Goal: Task Accomplishment & Management: Manage account settings

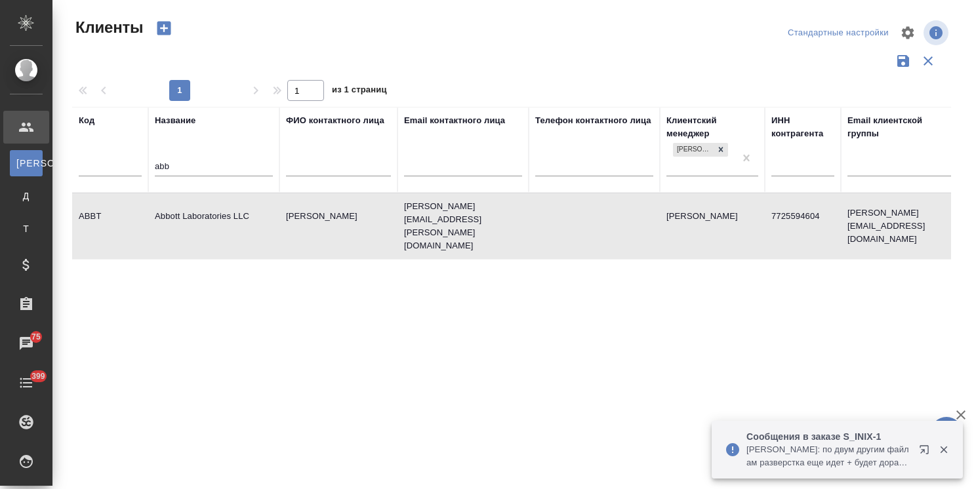
select select "RU"
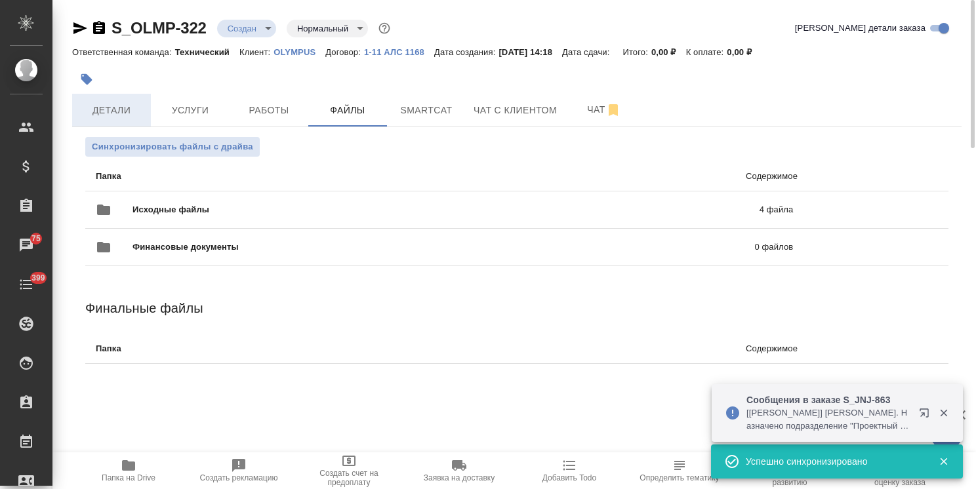
click at [99, 105] on span "Детали" at bounding box center [111, 110] width 63 height 16
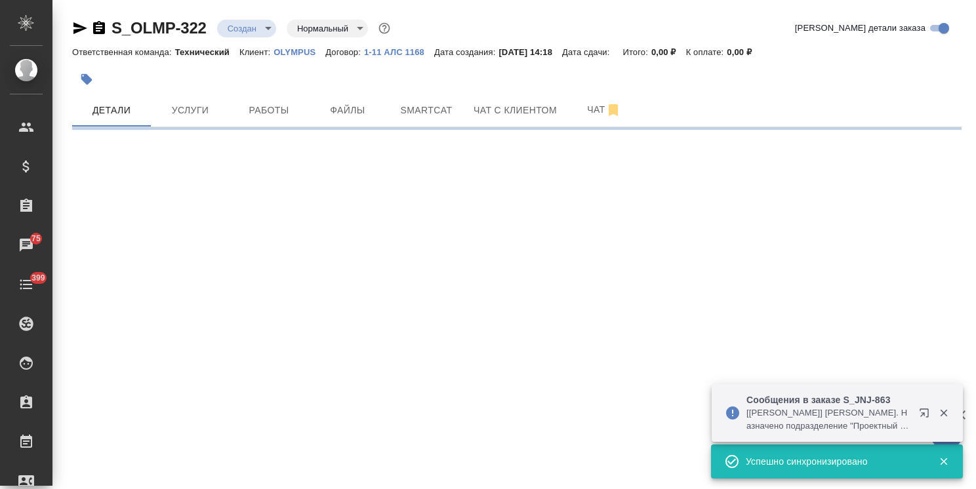
select select "RU"
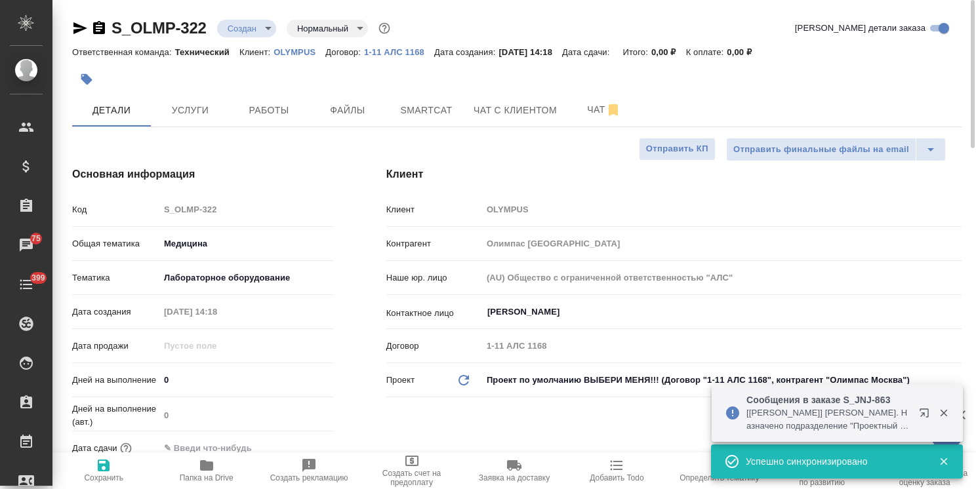
type textarea "x"
type input "[PERSON_NAME]"
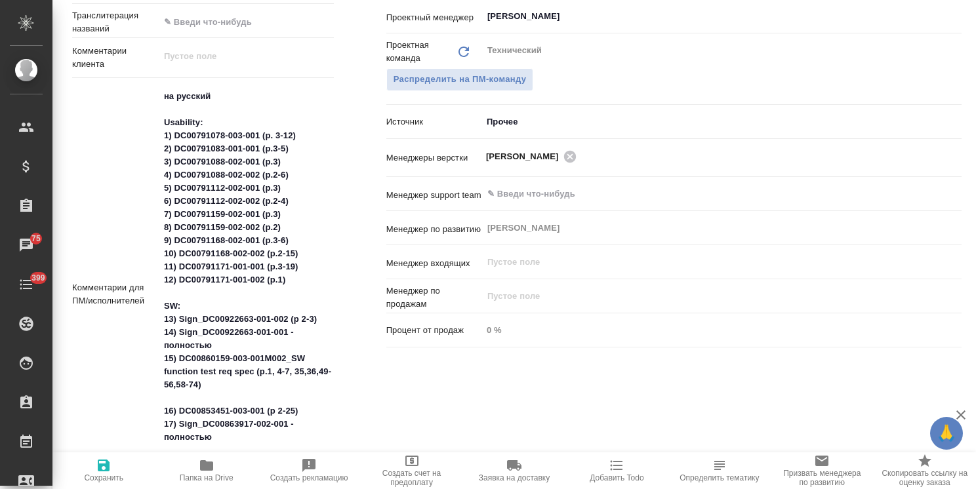
scroll to position [69, 0]
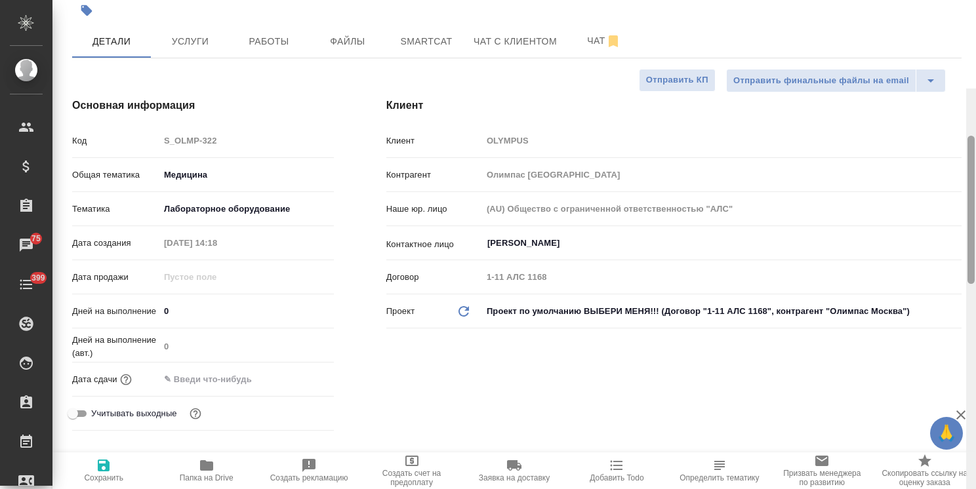
drag, startPoint x: 973, startPoint y: 201, endPoint x: 952, endPoint y: 45, distance: 157.4
click at [952, 45] on div "S_OLMP-322 Создан new Нормальный normal Кратко детали заказа Ответственная кома…" at bounding box center [513, 244] width 923 height 489
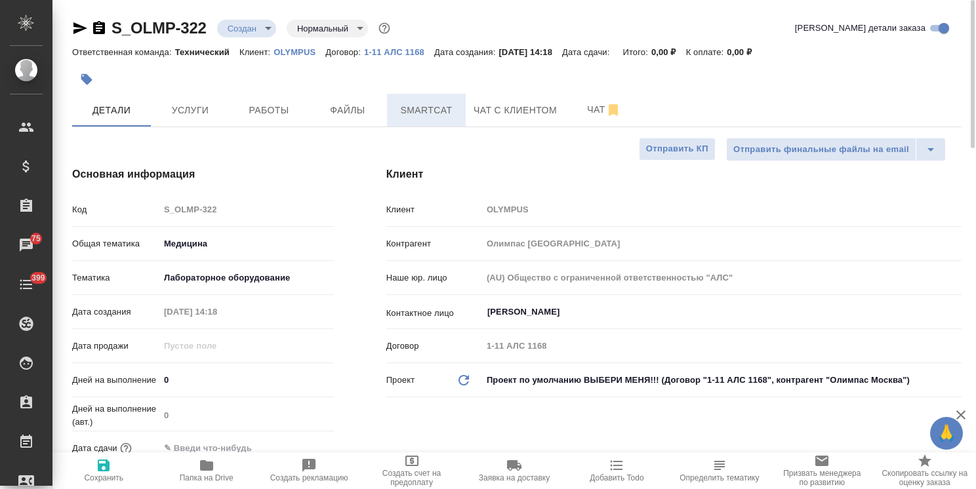
click at [438, 115] on span "Smartcat" at bounding box center [426, 110] width 63 height 16
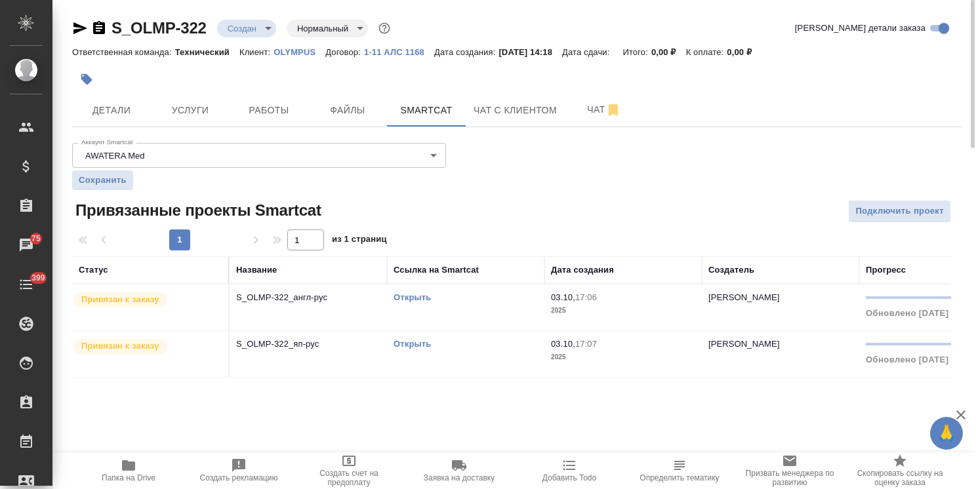
click at [414, 296] on link "Открыть" at bounding box center [411, 297] width 37 height 10
click at [404, 340] on link "Открыть" at bounding box center [411, 344] width 37 height 10
click at [420, 292] on link "Открыть" at bounding box center [411, 297] width 37 height 10
click at [584, 115] on span "Чат" at bounding box center [603, 110] width 63 height 16
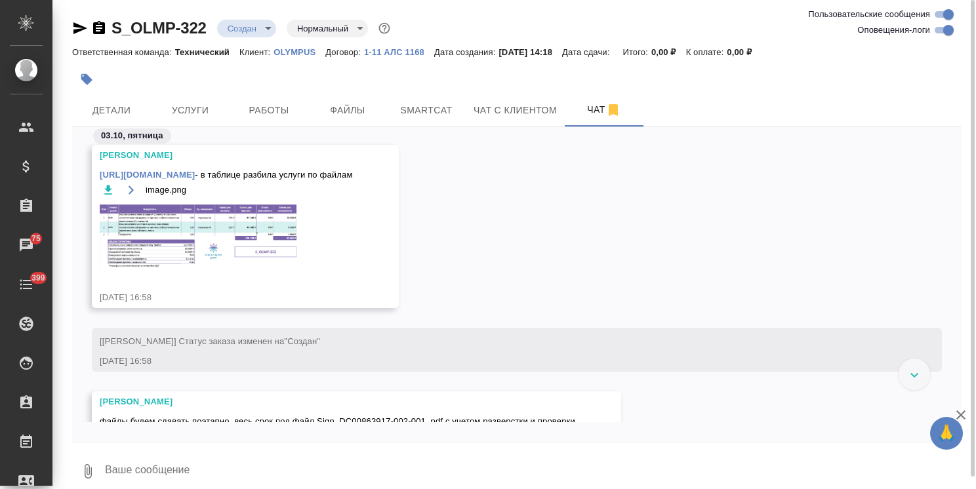
scroll to position [1083, 0]
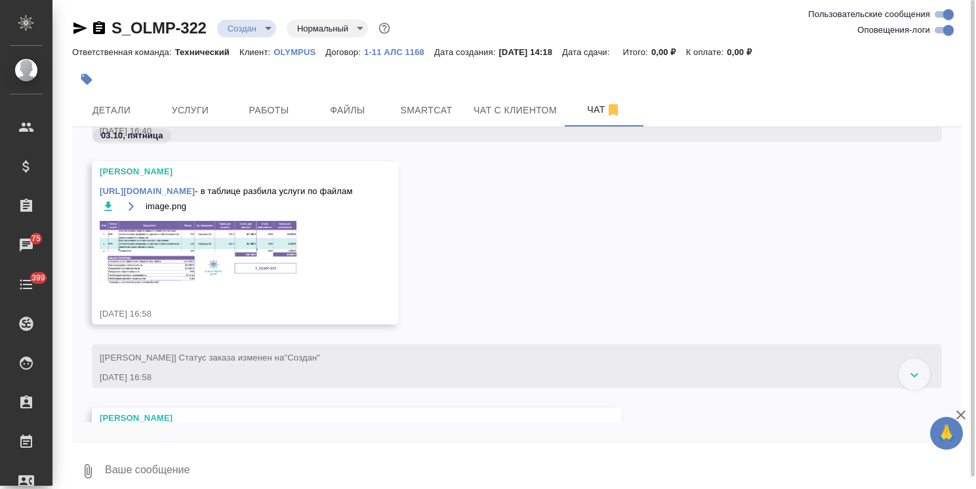
click at [199, 256] on img at bounding box center [198, 253] width 197 height 64
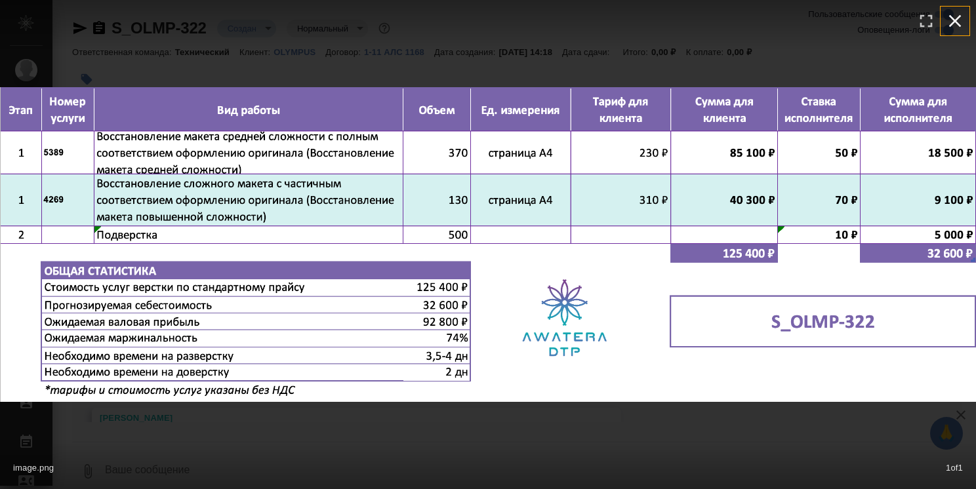
click at [958, 20] on icon "button" at bounding box center [954, 20] width 21 height 21
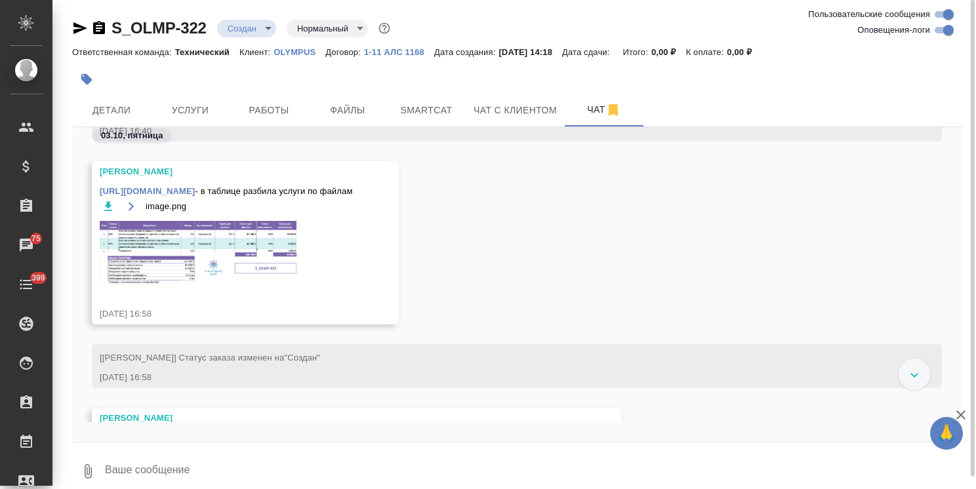
click at [173, 189] on link "https://disk.360.yandex.ru/i/Q_7KDcUHOdv5Gg" at bounding box center [147, 191] width 95 height 10
click at [199, 245] on img at bounding box center [198, 253] width 197 height 64
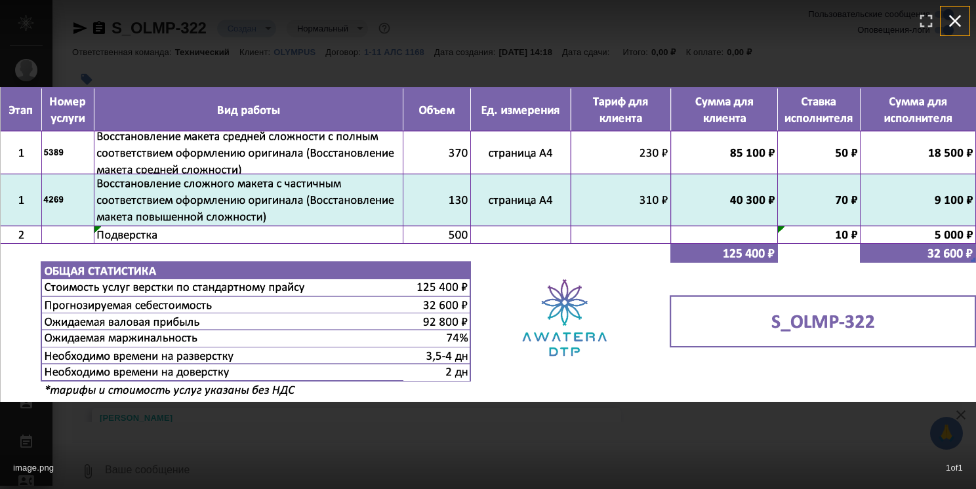
click at [954, 12] on icon "button" at bounding box center [954, 20] width 21 height 21
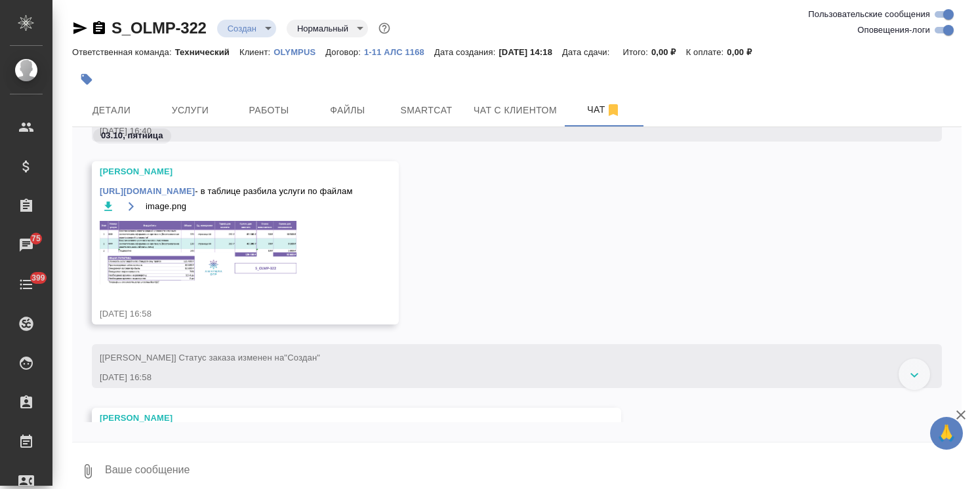
click at [159, 128] on div "03.10, пятница" at bounding box center [132, 135] width 78 height 15
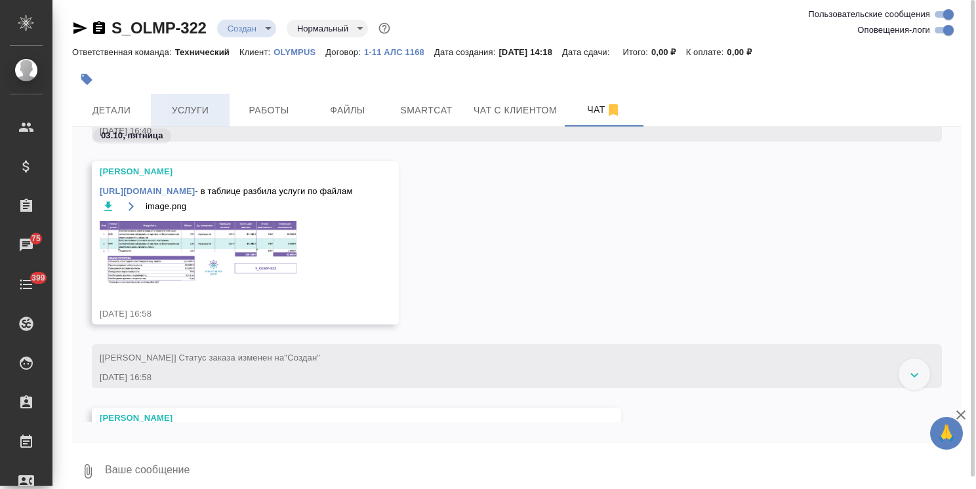
click at [170, 117] on span "Услуги" at bounding box center [190, 110] width 63 height 16
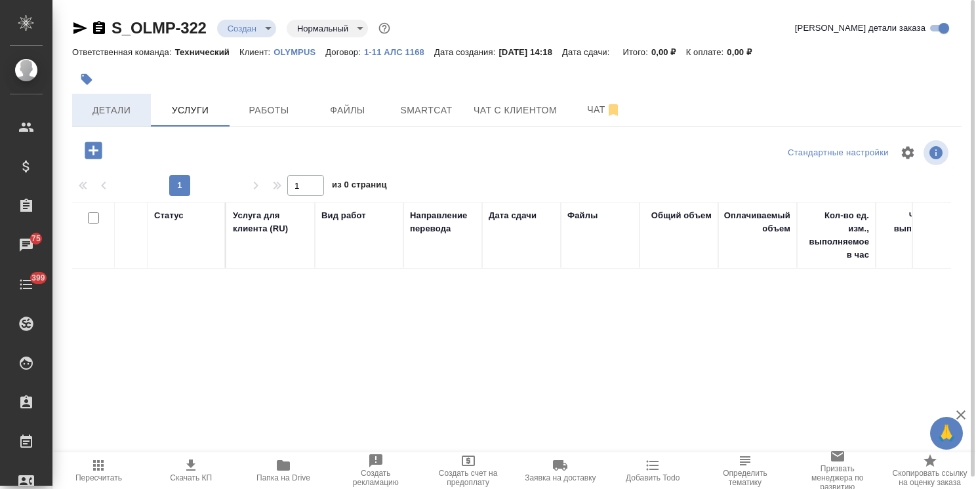
click at [89, 116] on span "Детали" at bounding box center [111, 110] width 63 height 16
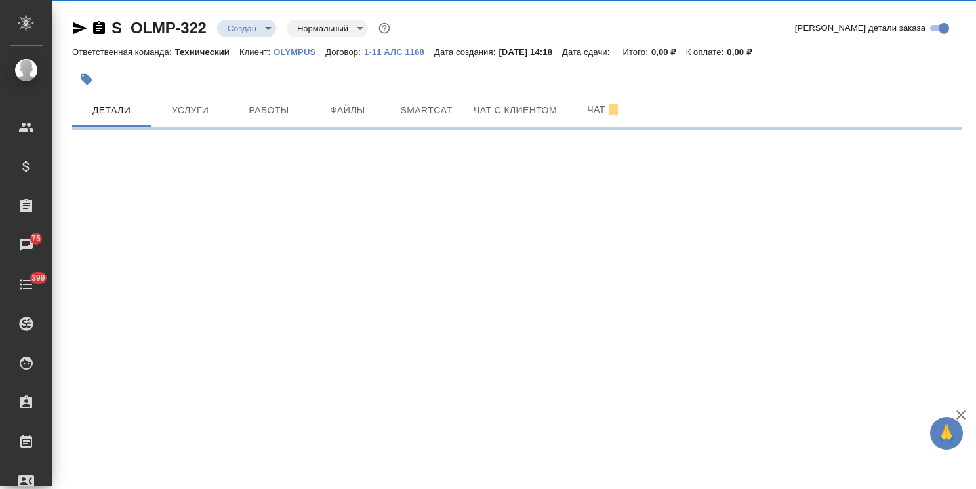
select select "RU"
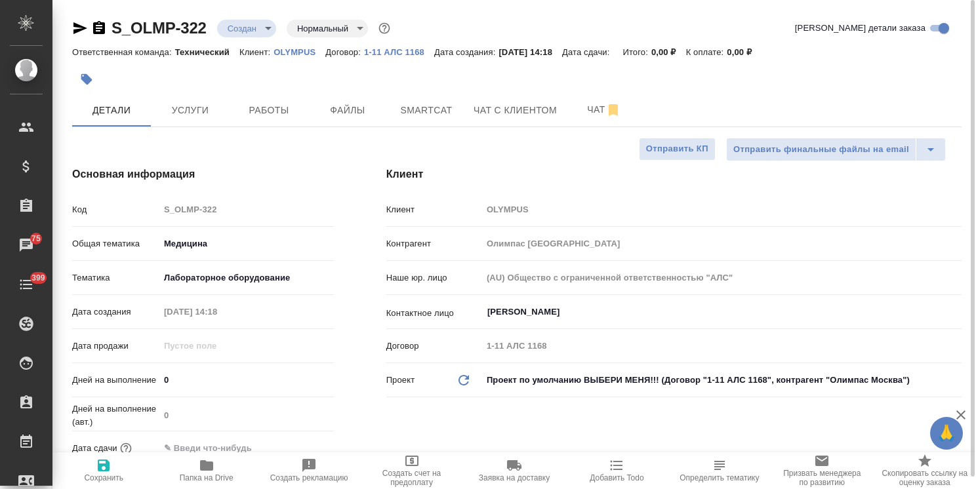
type textarea "x"
drag, startPoint x: 973, startPoint y: 153, endPoint x: 928, endPoint y: 38, distance: 123.9
click at [932, 41] on div "S_OLMP-322 Создан new Нормальный normal Кратко детали заказа Ответственная кома…" at bounding box center [513, 244] width 923 height 489
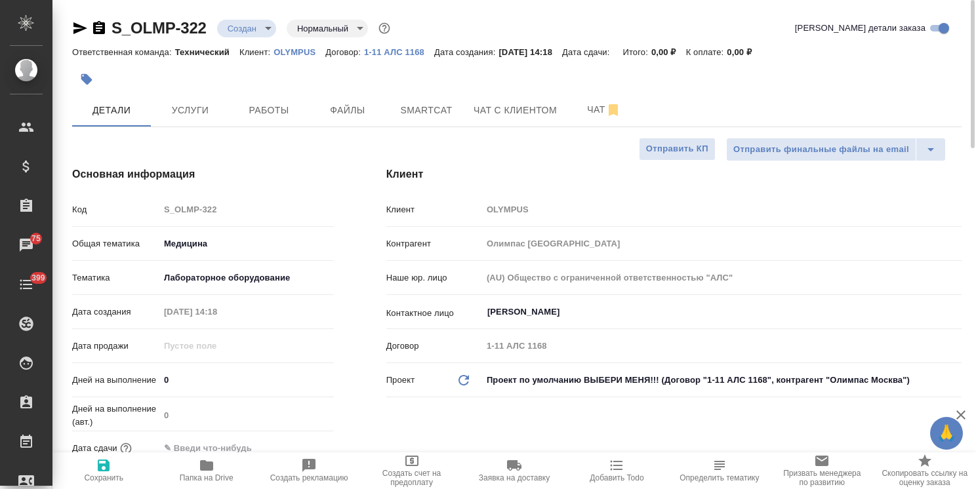
click at [190, 118] on button "Услуги" at bounding box center [190, 110] width 79 height 33
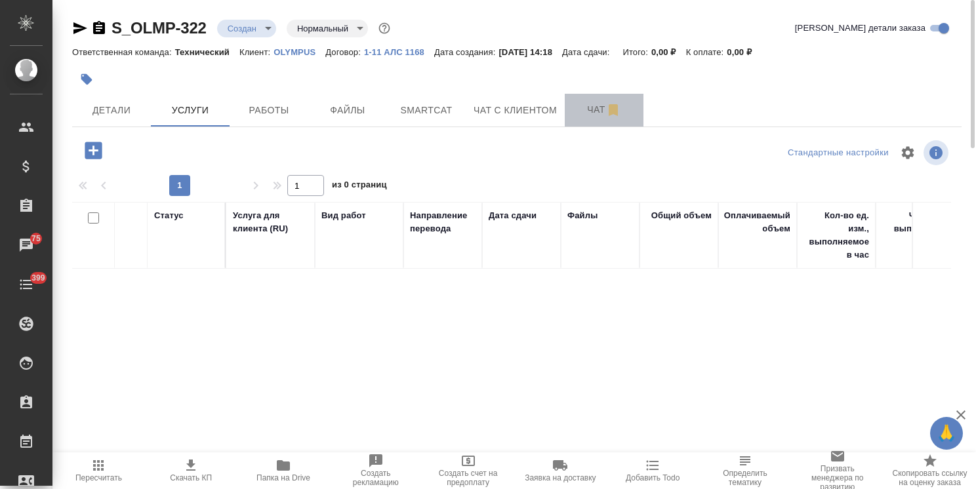
click at [590, 111] on span "Чат" at bounding box center [603, 110] width 63 height 16
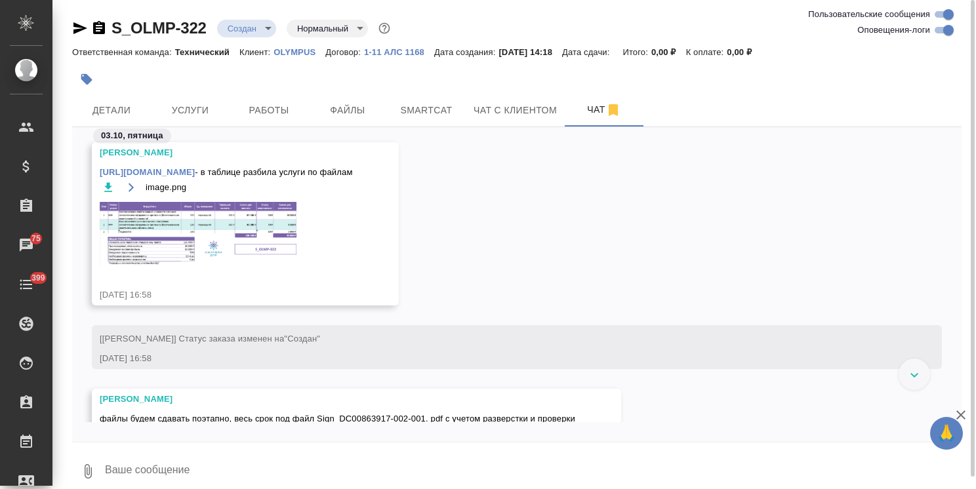
scroll to position [1083, 0]
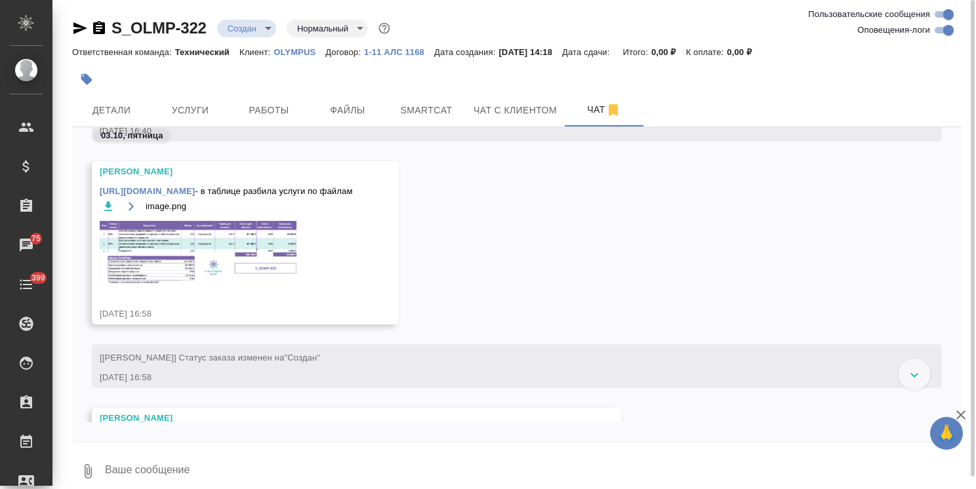
click at [195, 238] on img at bounding box center [198, 253] width 197 height 64
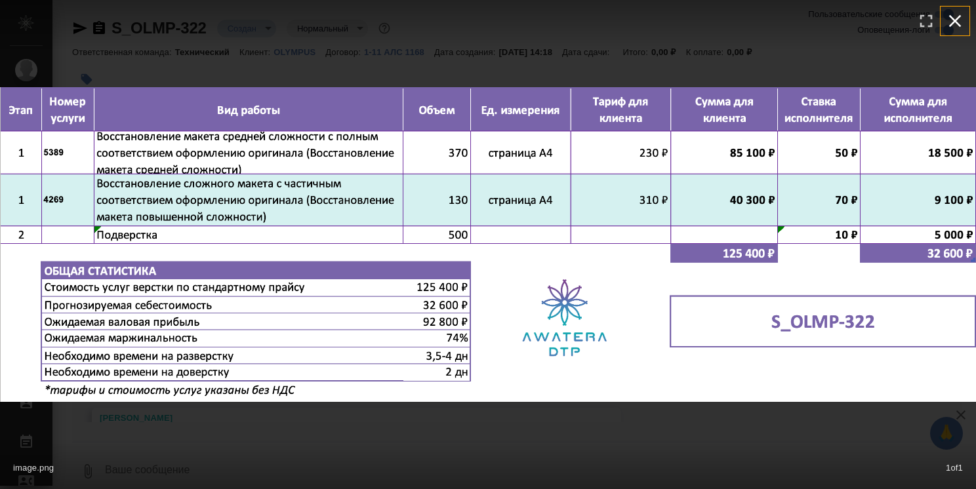
click at [964, 19] on icon "button" at bounding box center [954, 20] width 21 height 21
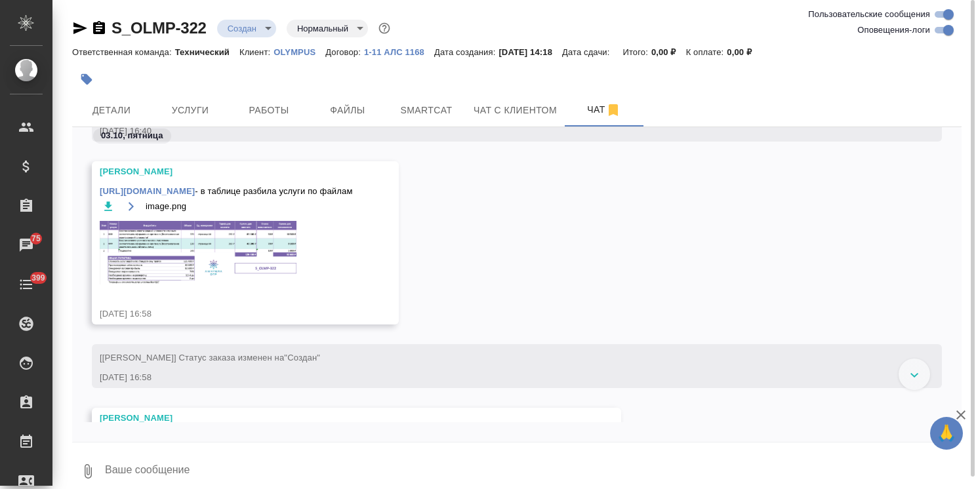
click at [278, 234] on img at bounding box center [198, 253] width 197 height 64
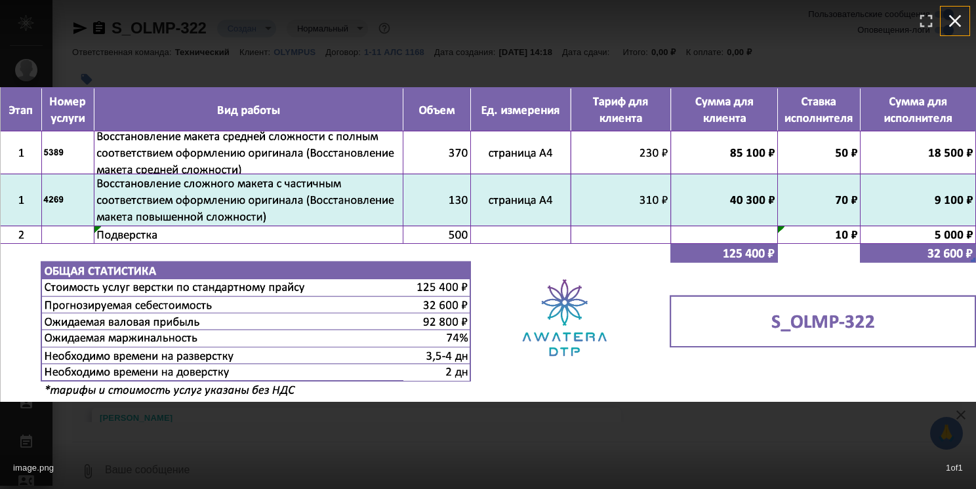
click at [961, 16] on icon "button" at bounding box center [954, 20] width 21 height 21
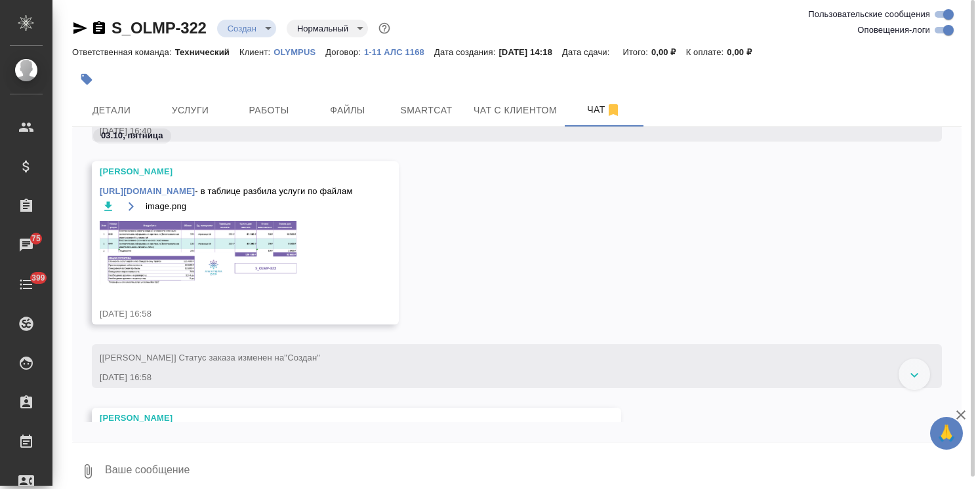
click at [108, 205] on icon "button" at bounding box center [108, 205] width 8 height 9
click at [202, 108] on span "Услуги" at bounding box center [190, 110] width 63 height 16
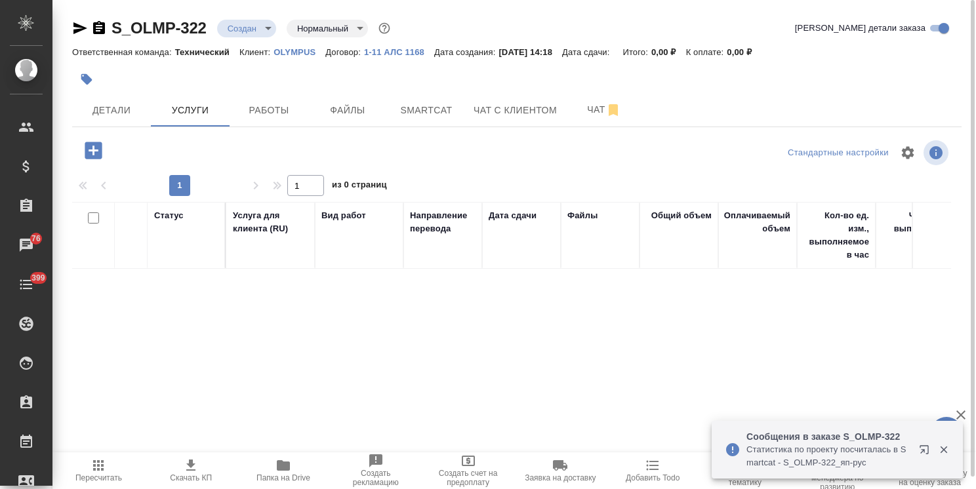
click at [83, 156] on icon "button" at bounding box center [93, 150] width 23 height 23
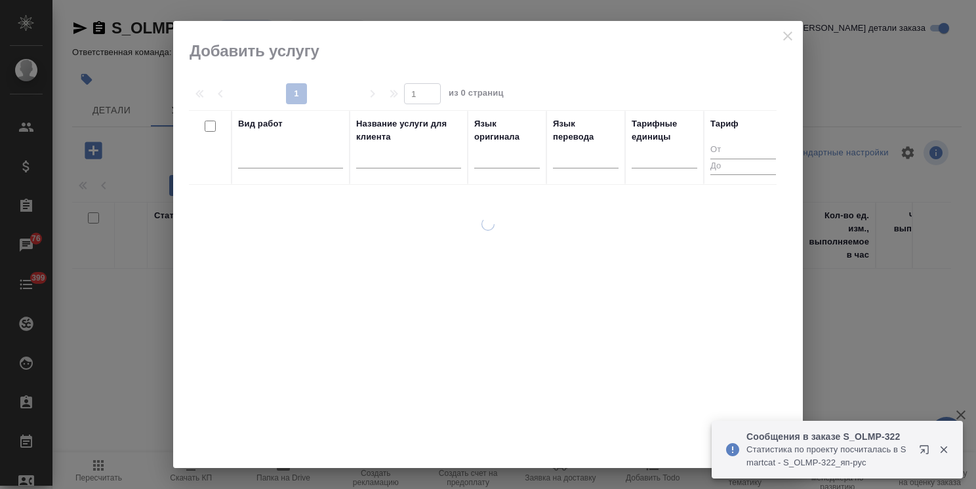
click at [409, 159] on input "text" at bounding box center [408, 160] width 105 height 16
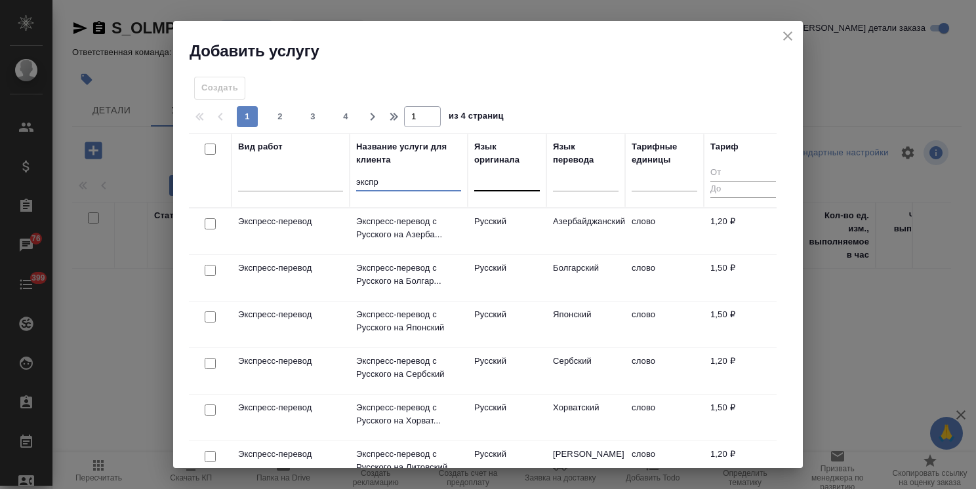
type input "экспр"
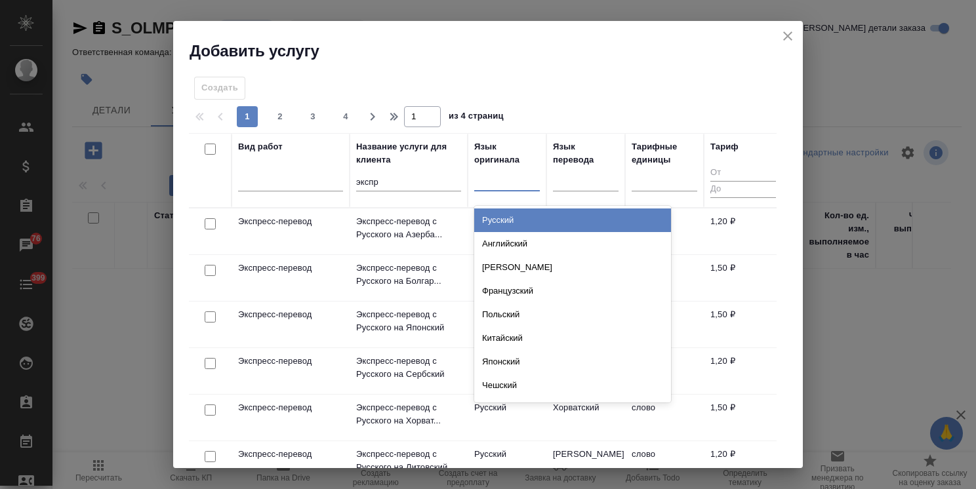
click at [498, 178] on div at bounding box center [507, 177] width 66 height 19
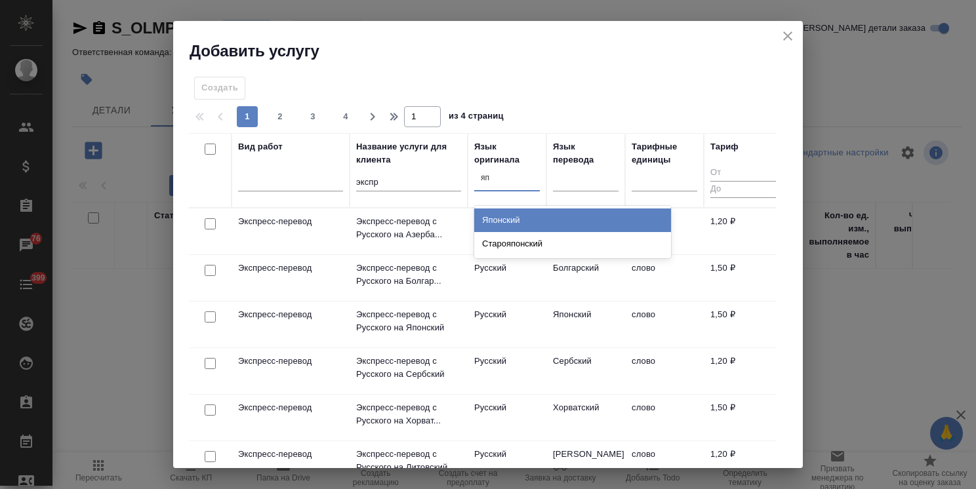
type input "япо"
click at [504, 216] on div "Японский" at bounding box center [572, 220] width 197 height 24
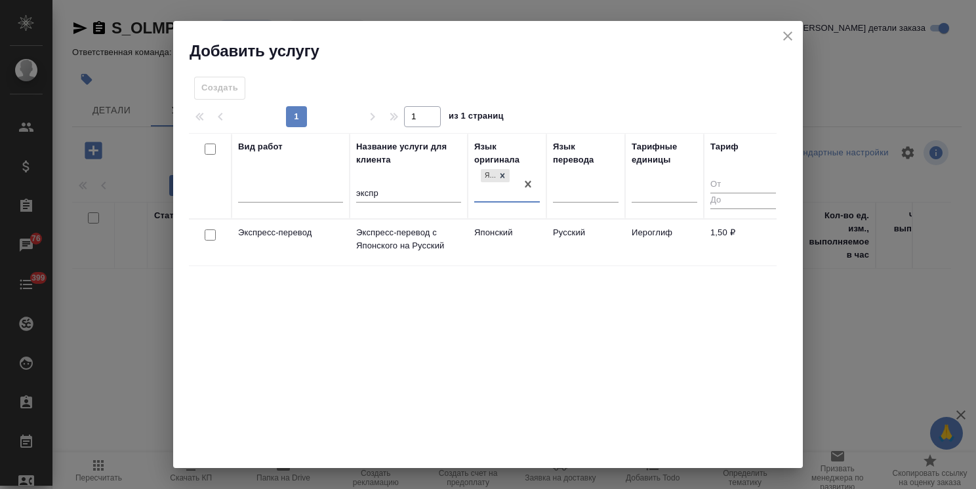
click at [214, 236] on input "checkbox" at bounding box center [210, 234] width 11 height 11
checkbox input "true"
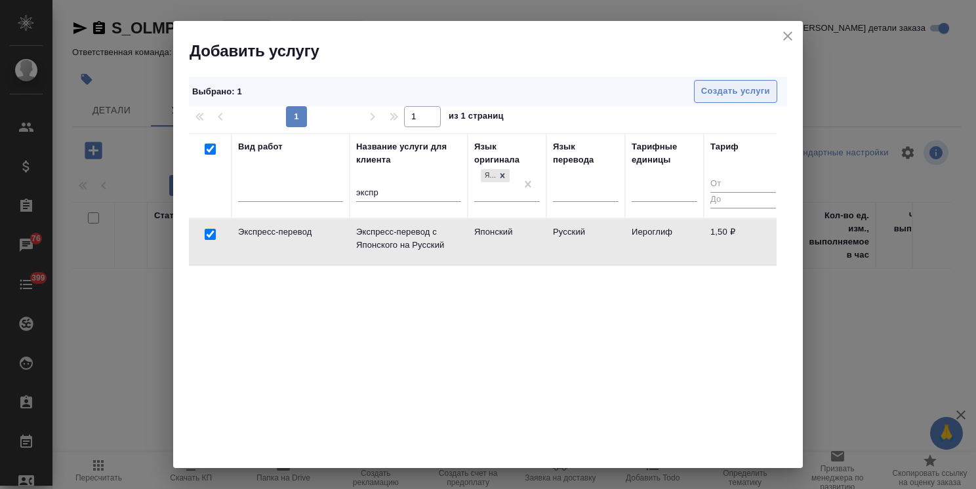
click at [724, 97] on span "Создать услуги" at bounding box center [735, 91] width 69 height 15
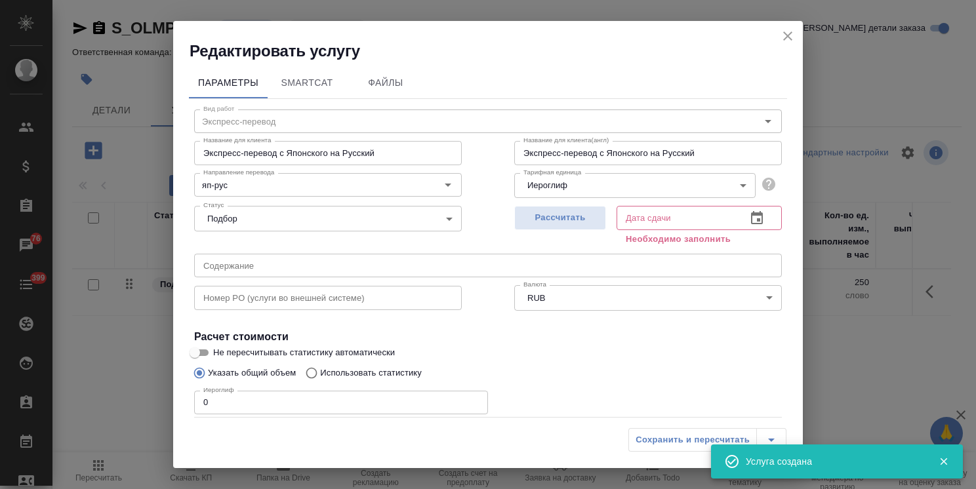
click at [546, 188] on body "🙏 .cls-1 fill:#fff; AWATERA Usmanova Olga Клиенты Спецификации Заказы 76 Чаты 3…" at bounding box center [488, 244] width 976 height 489
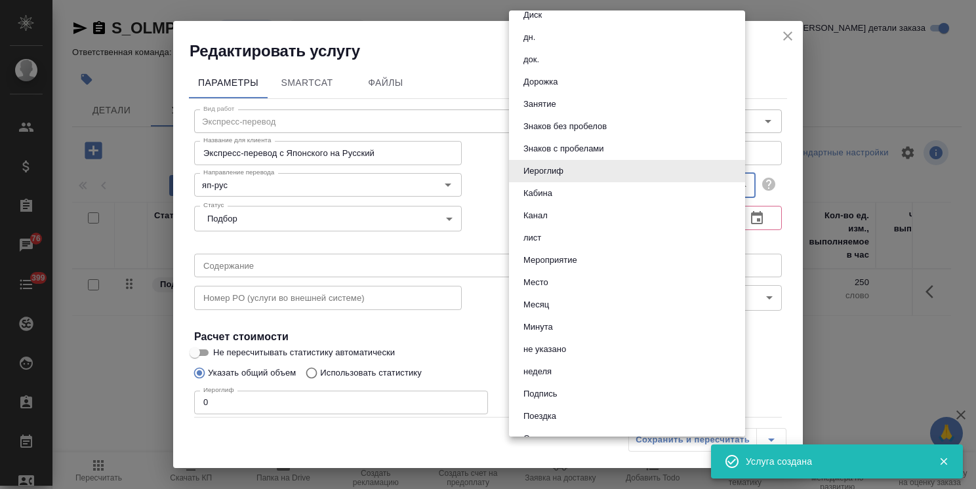
scroll to position [393, 0]
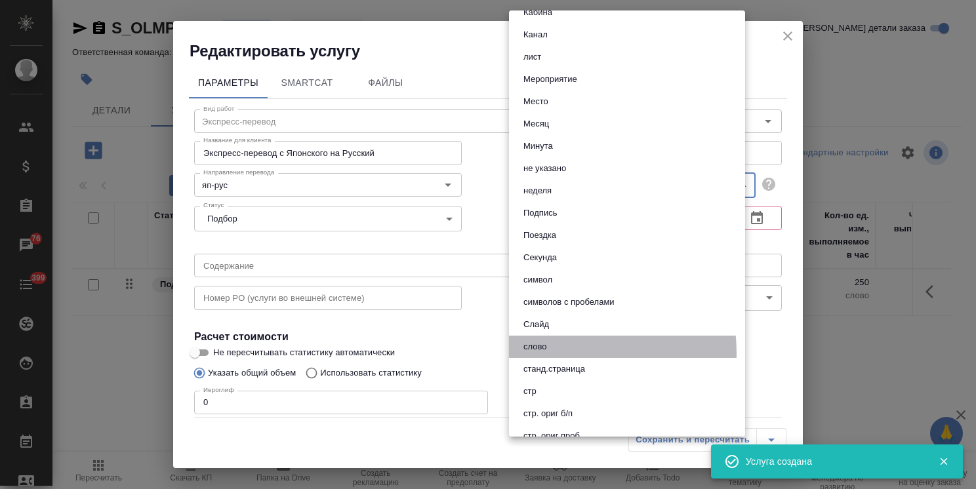
click at [545, 353] on button "слово" at bounding box center [534, 347] width 31 height 14
type input "5a8b1489cc6b4906c91bfd90"
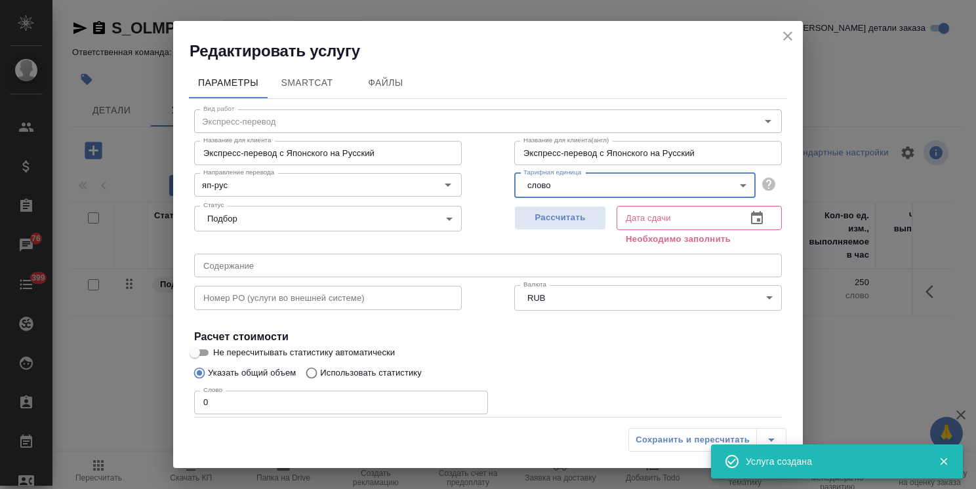
click at [570, 216] on span "Рассчитать" at bounding box center [559, 217] width 77 height 15
type input "06.10.2025 12:54"
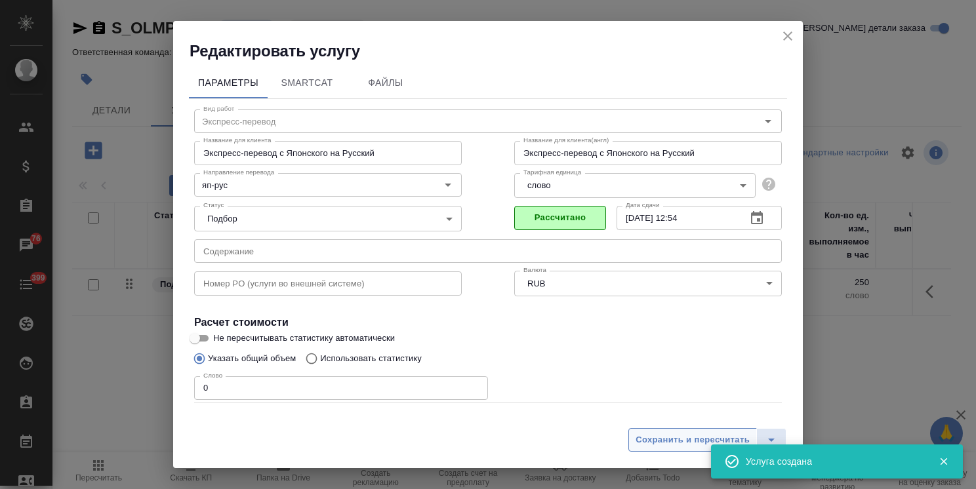
click at [665, 429] on button "Сохранить и пересчитать" at bounding box center [692, 440] width 128 height 24
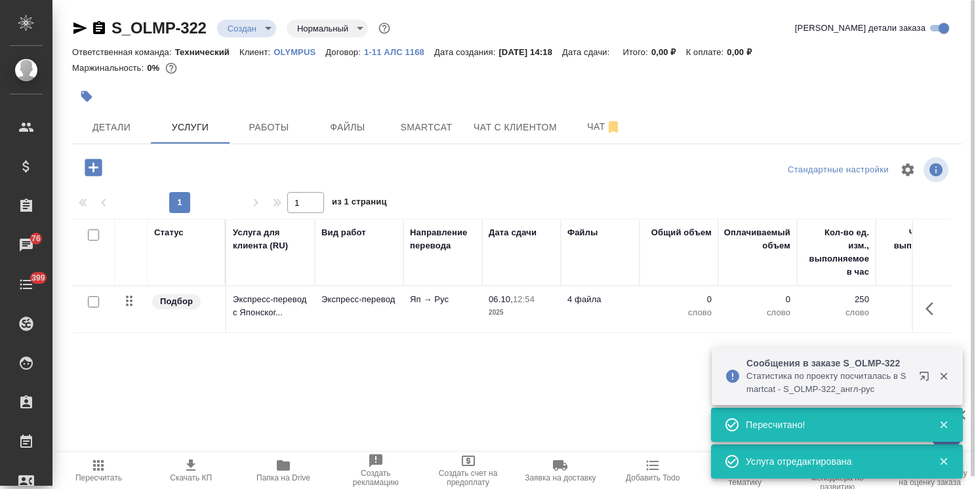
click at [376, 307] on td "Экспресс-перевод" at bounding box center [359, 309] width 89 height 46
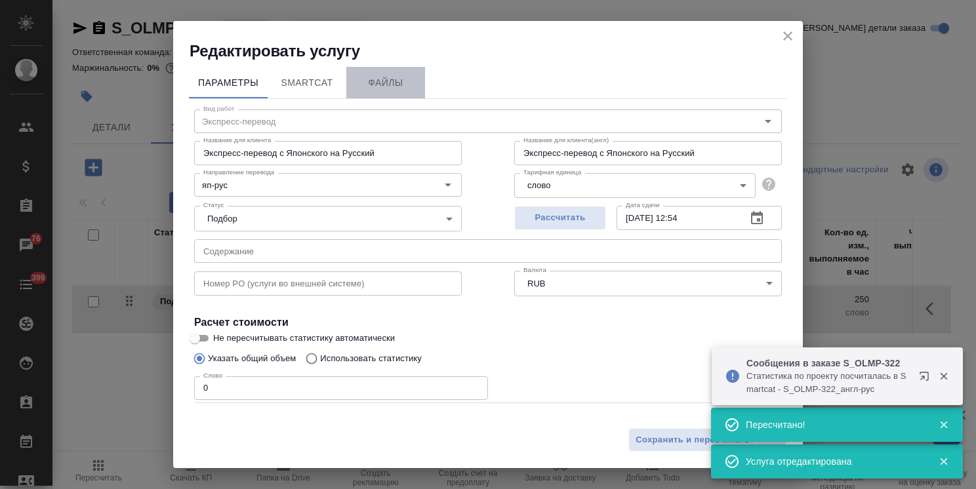
click at [396, 83] on span "Файлы" at bounding box center [385, 83] width 63 height 16
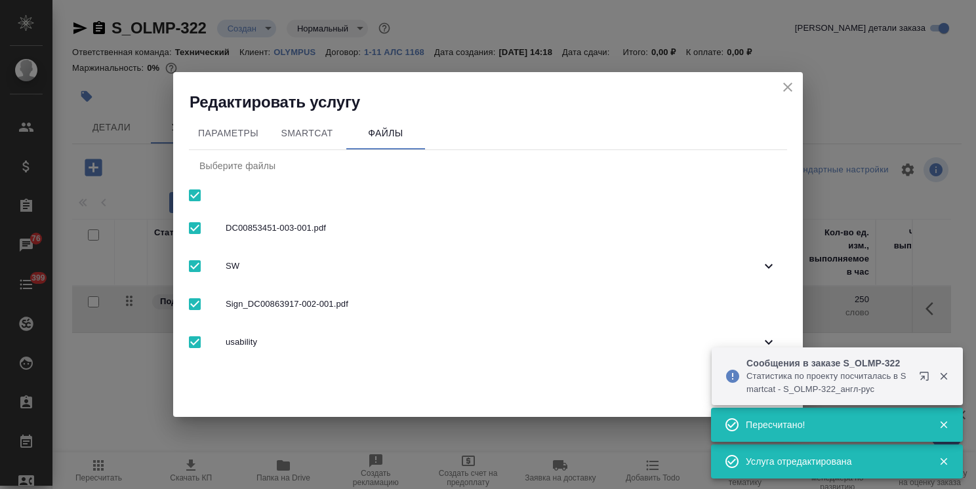
click at [186, 197] on input "checkbox" at bounding box center [195, 196] width 28 height 28
checkbox input "false"
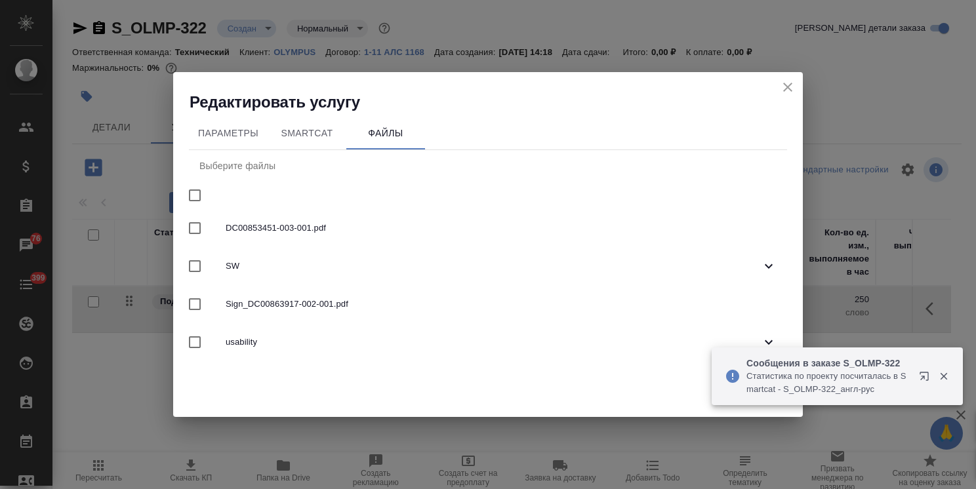
checkbox input "false"
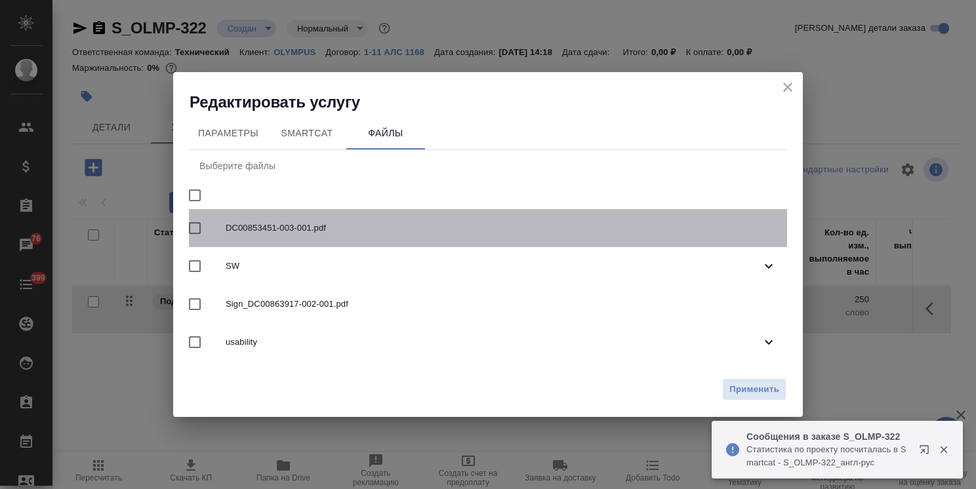
click at [197, 231] on input "checkbox" at bounding box center [195, 228] width 28 height 28
checkbox input "true"
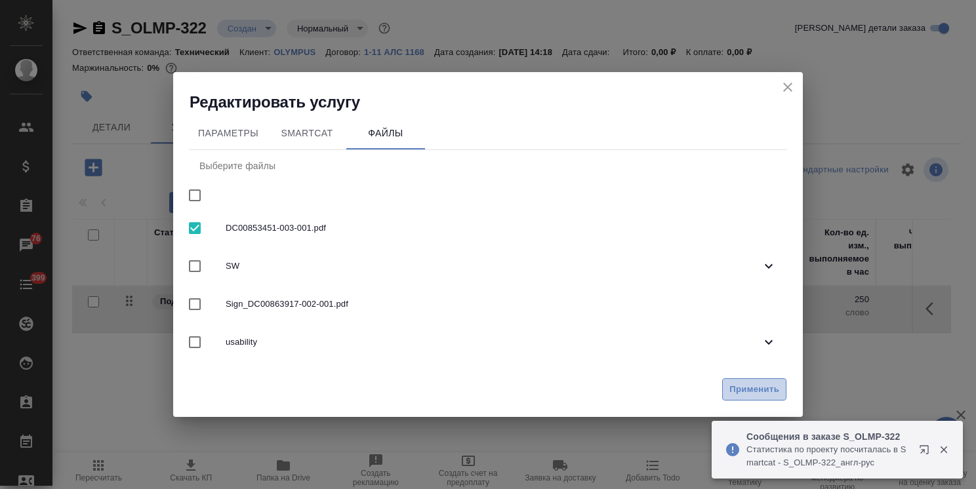
click at [744, 387] on span "Применить" at bounding box center [754, 389] width 50 height 15
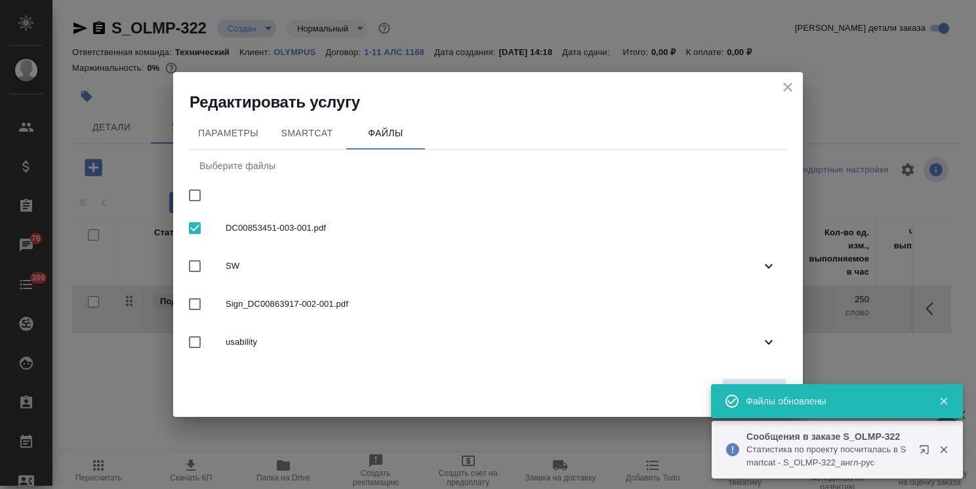
click at [782, 93] on icon "close" at bounding box center [788, 87] width 16 height 16
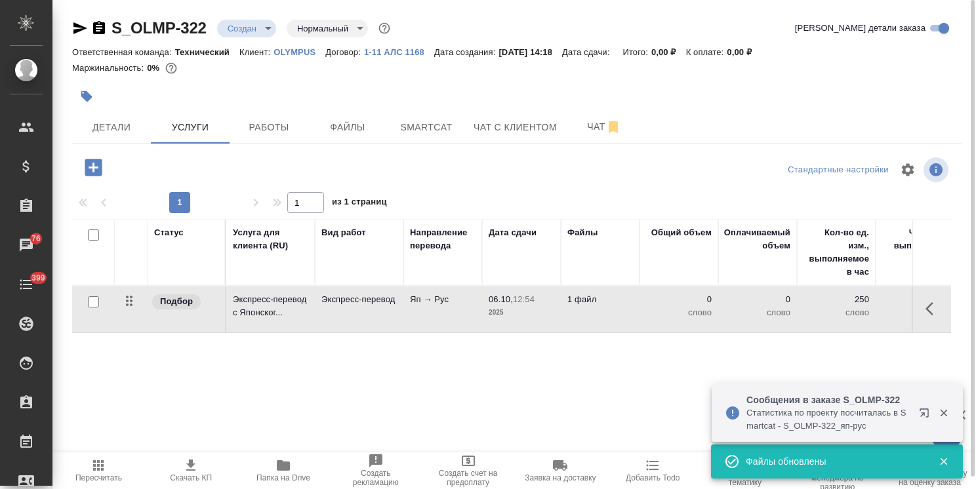
click at [446, 293] on p "Яп → Рус" at bounding box center [443, 299] width 66 height 13
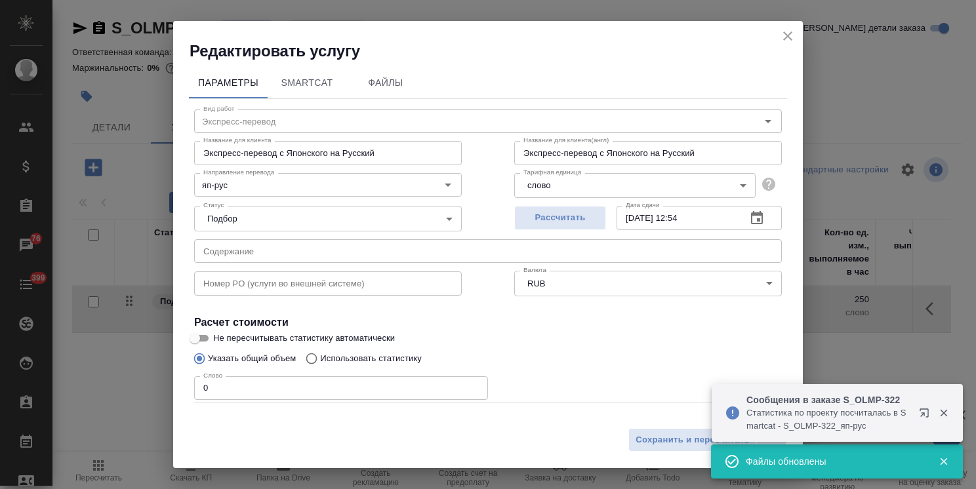
click at [109, 389] on div "Редактировать услугу Параметры SmartCat Файлы Вид работ Экспресс-перевод Вид ра…" at bounding box center [488, 244] width 976 height 489
paste input "222183"
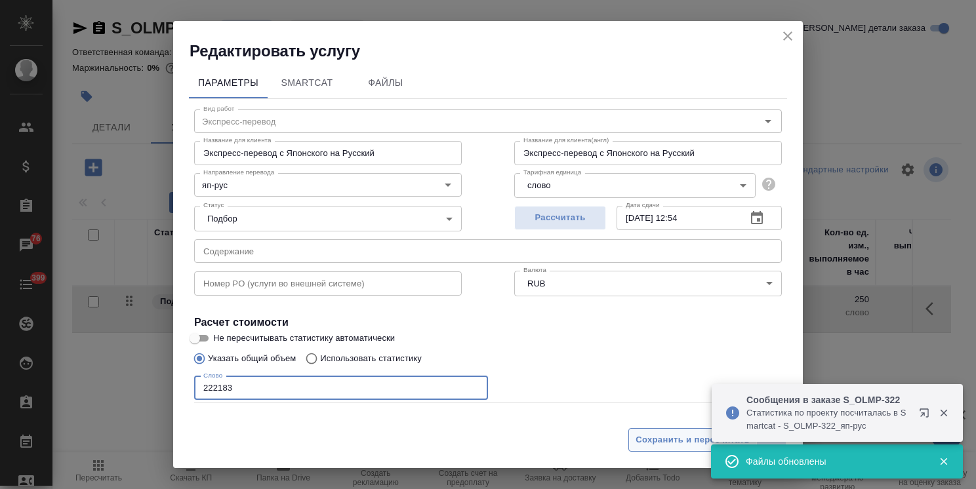
type input "222183"
click at [641, 437] on span "Сохранить и пересчитать" at bounding box center [692, 440] width 114 height 15
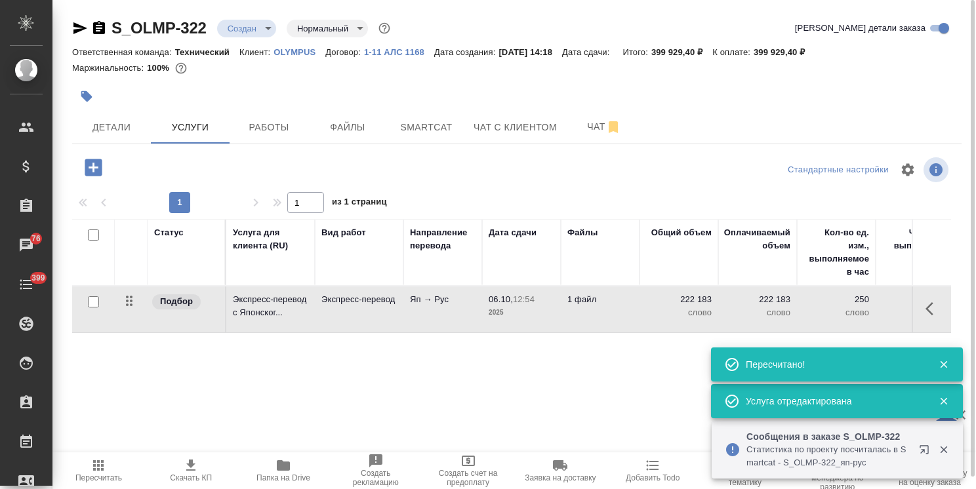
click at [102, 162] on icon "button" at bounding box center [93, 167] width 23 height 23
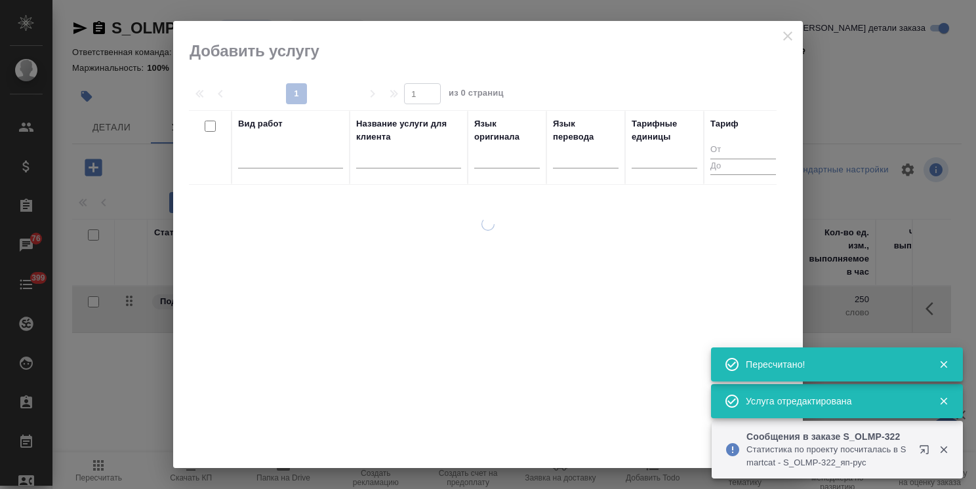
click at [393, 161] on input "text" at bounding box center [408, 160] width 105 height 16
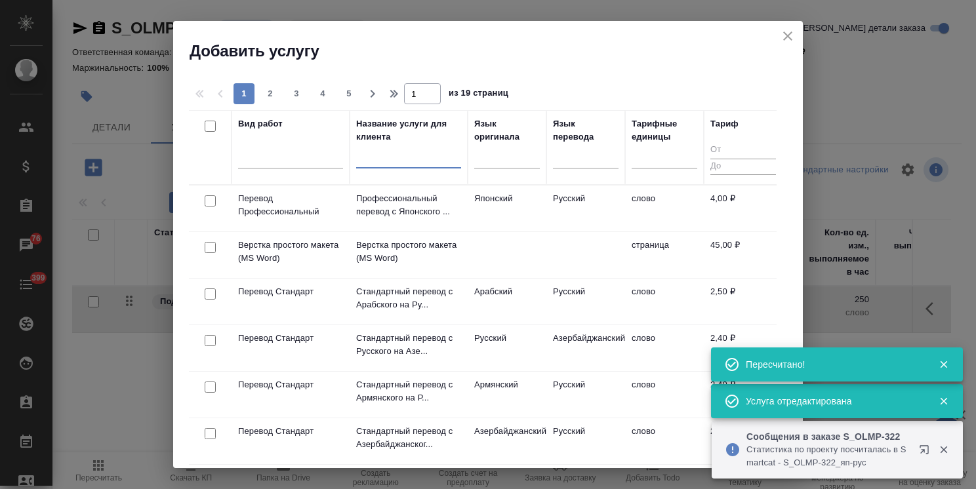
paste input "Восстановление сложного макета с частичным соответствием оформлению оригинала"
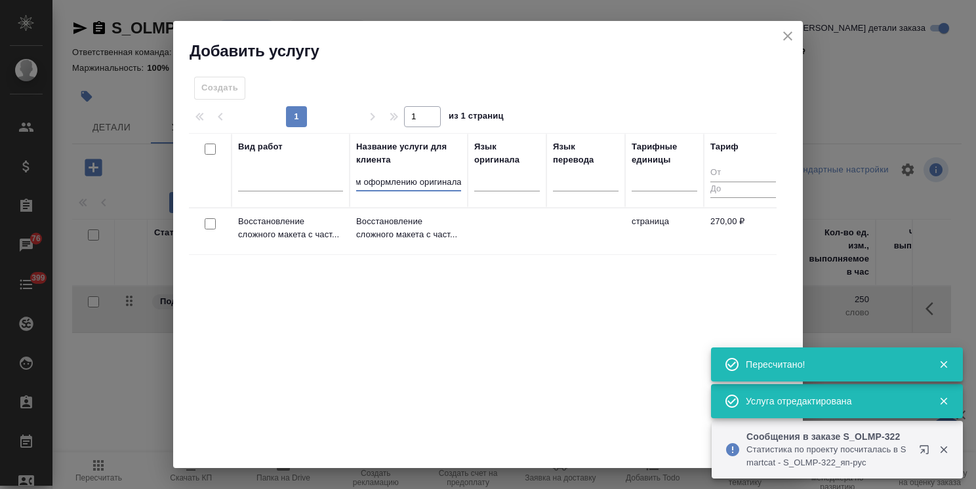
type input "Восстановление сложного макета с частичным соответствием оформлению оригинала"
click at [205, 222] on input "checkbox" at bounding box center [210, 223] width 11 height 11
checkbox input "true"
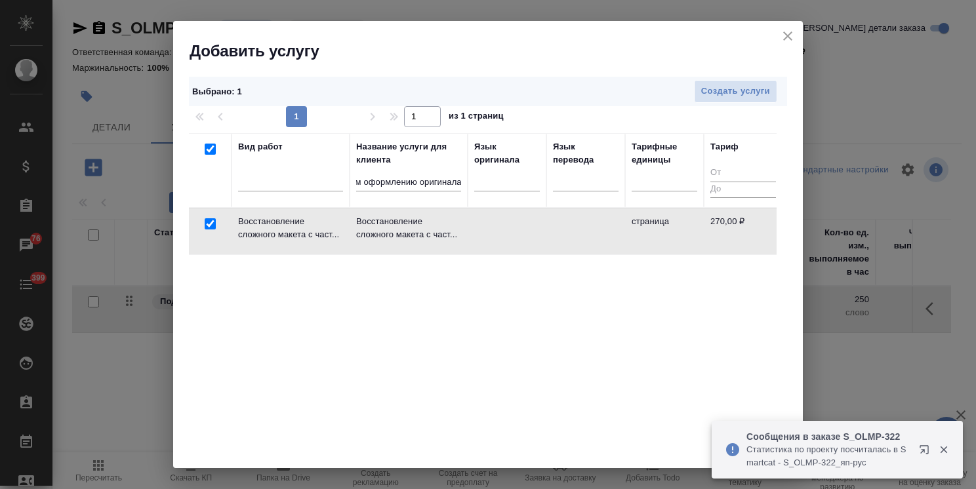
scroll to position [0, 0]
click at [719, 83] on button "Создать услуги" at bounding box center [735, 91] width 83 height 23
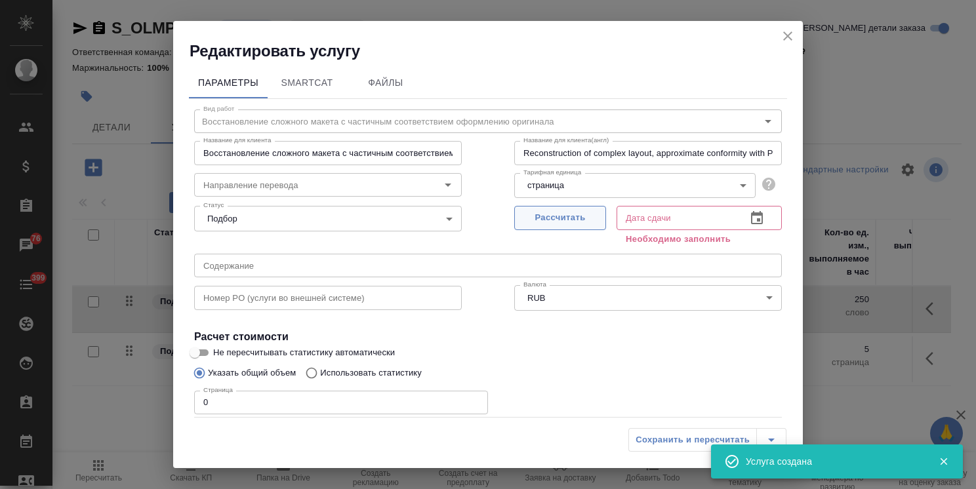
click at [531, 221] on span "Рассчитать" at bounding box center [559, 217] width 77 height 15
type input "06.10.2025 12:56"
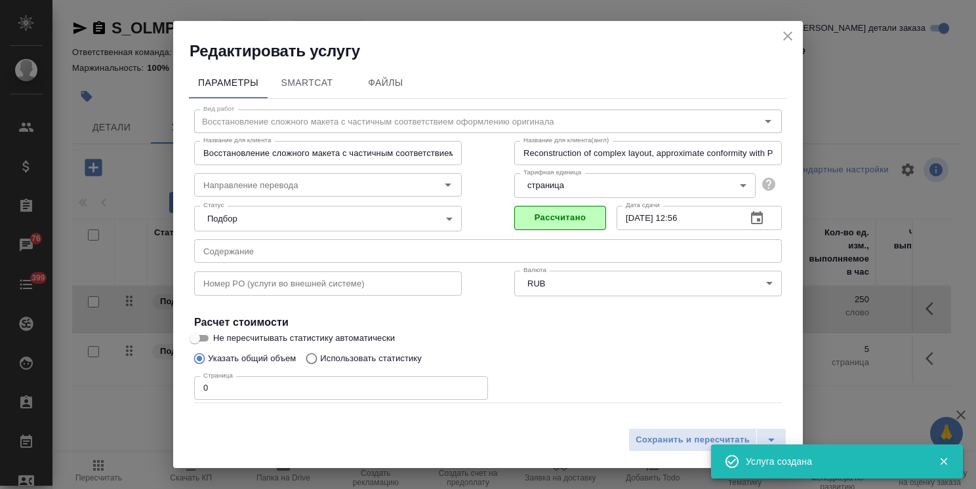
click at [192, 372] on div "Вид работ Восстановление сложного макета с частичным соответствием оформлению о…" at bounding box center [488, 290] width 598 height 382
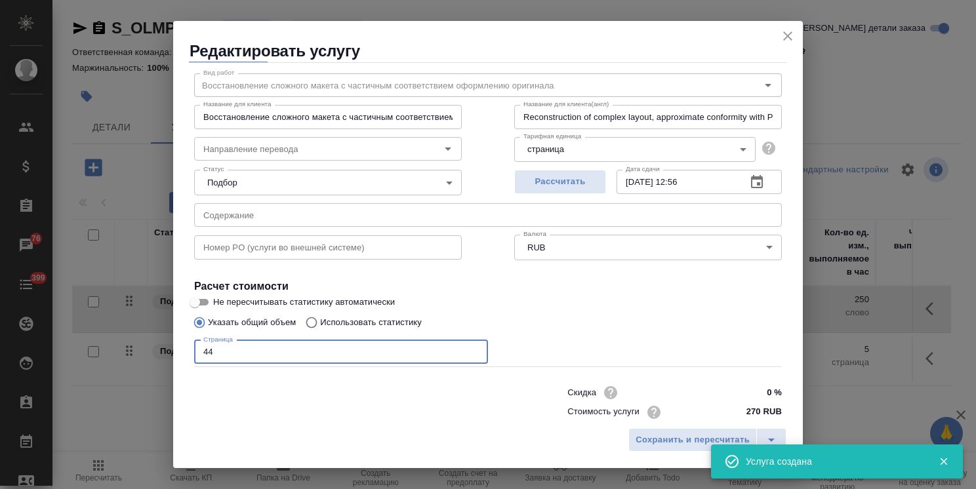
scroll to position [64, 0]
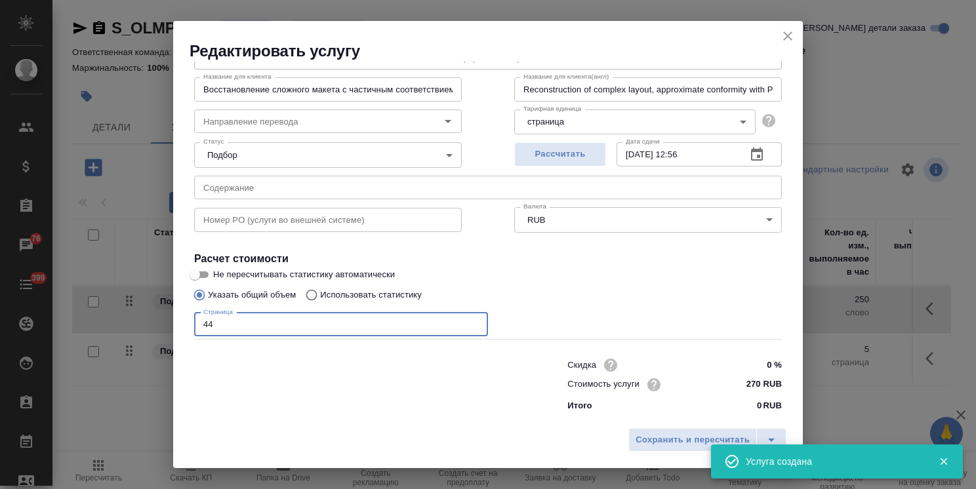
type input "44"
click at [760, 370] on input "0 %" at bounding box center [757, 365] width 48 height 19
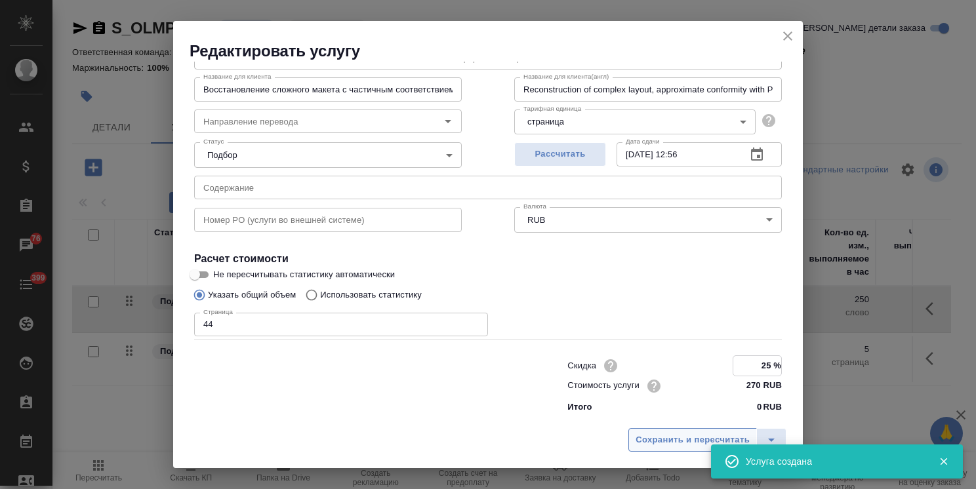
type input "25 %"
click at [692, 443] on span "Сохранить и пересчитать" at bounding box center [692, 440] width 114 height 15
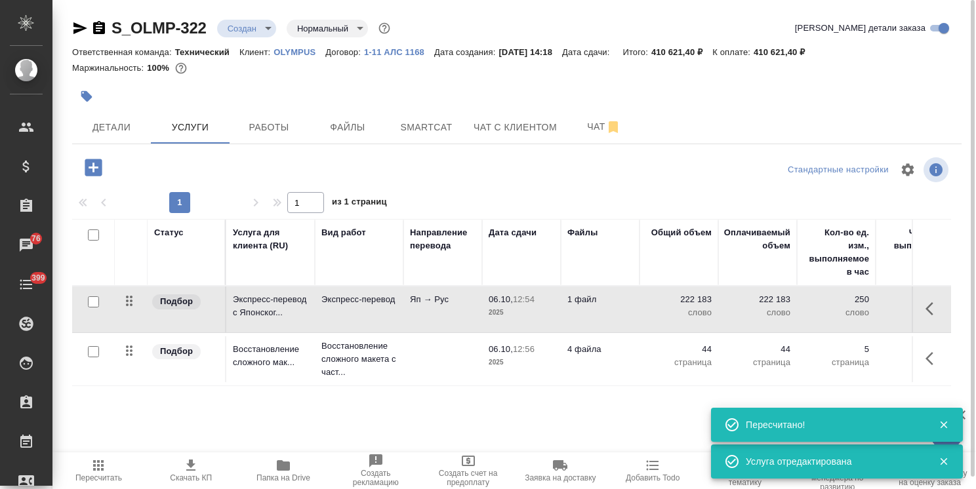
click at [551, 365] on p "2025" at bounding box center [521, 362] width 66 height 13
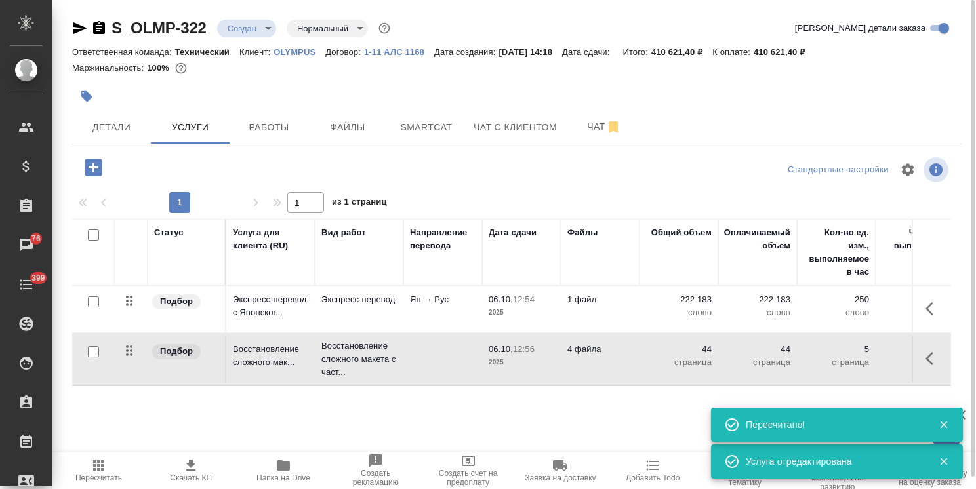
click at [551, 365] on p "2025" at bounding box center [521, 362] width 66 height 13
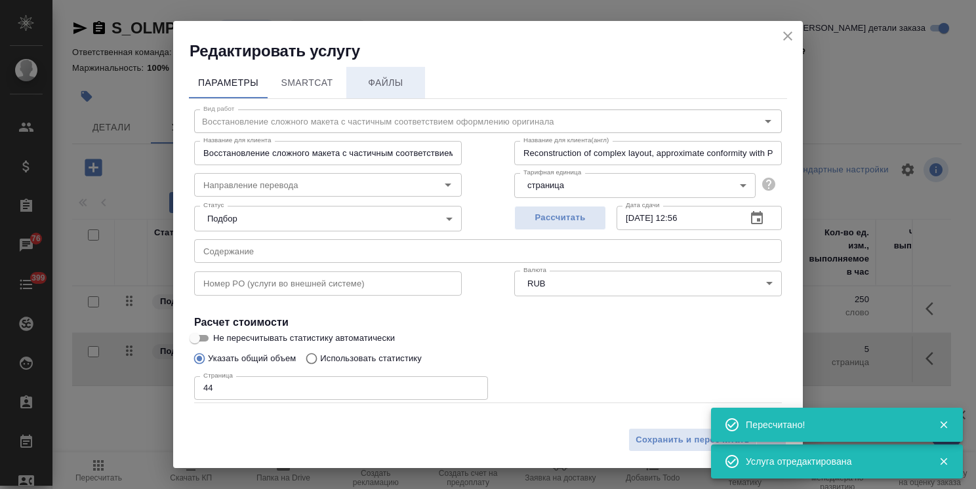
click at [384, 89] on span "Файлы" at bounding box center [385, 83] width 63 height 16
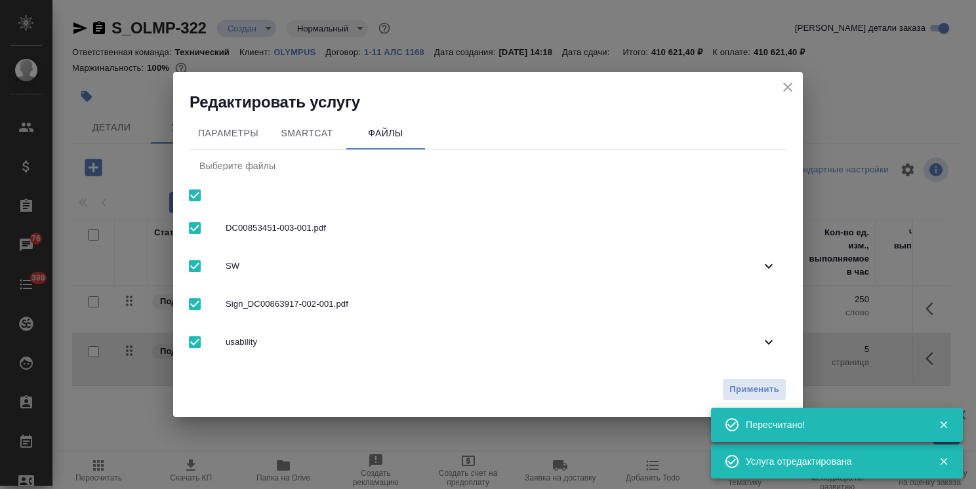
click at [192, 193] on input "checkbox" at bounding box center [195, 196] width 28 height 28
checkbox input "false"
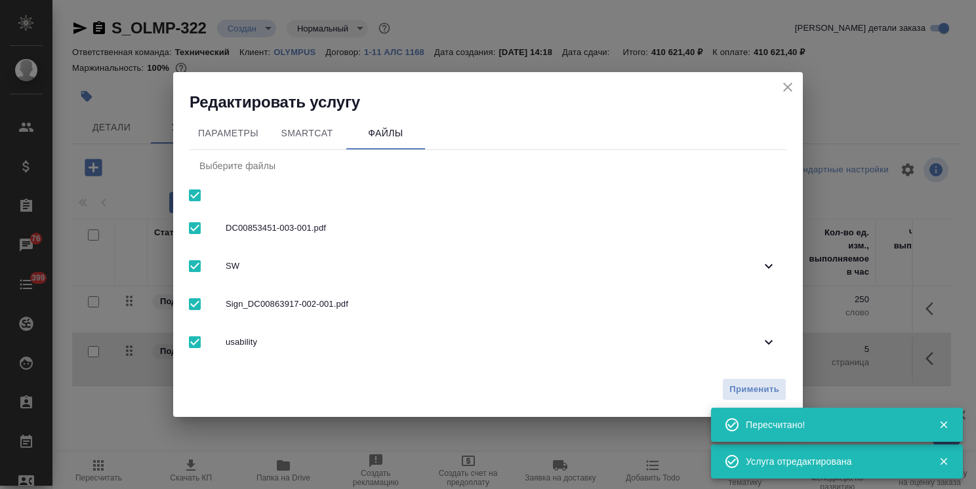
checkbox input "false"
click at [197, 224] on input "checkbox" at bounding box center [195, 228] width 28 height 28
checkbox input "true"
click at [732, 389] on span "Применить" at bounding box center [754, 389] width 50 height 15
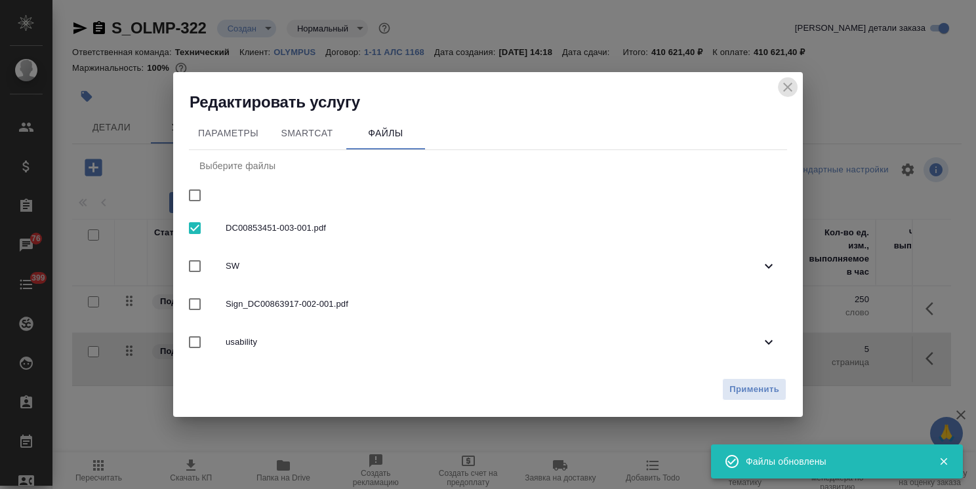
click at [783, 79] on icon "close" at bounding box center [788, 87] width 16 height 16
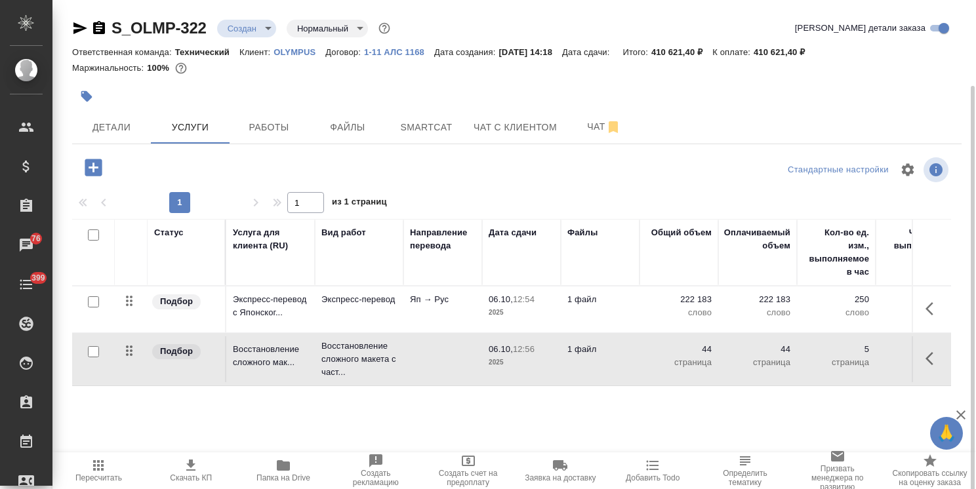
scroll to position [45, 0]
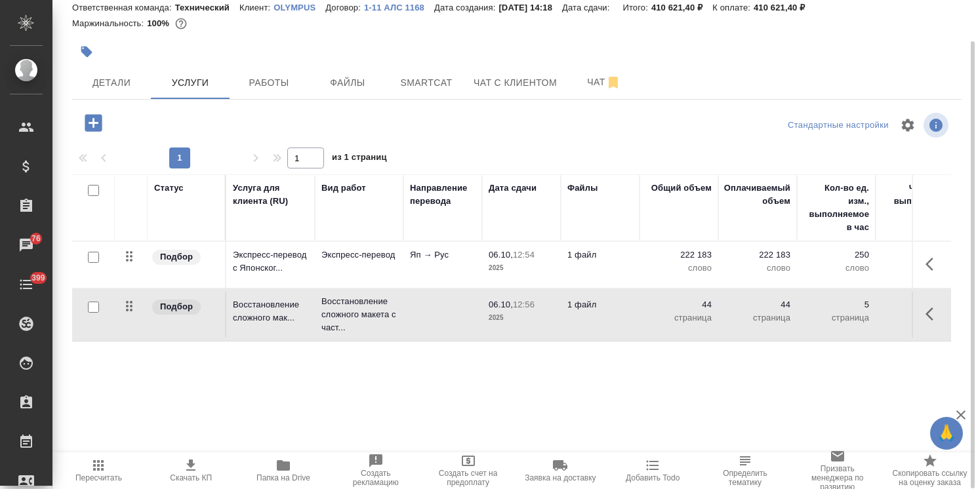
click at [96, 126] on icon "button" at bounding box center [93, 122] width 17 height 17
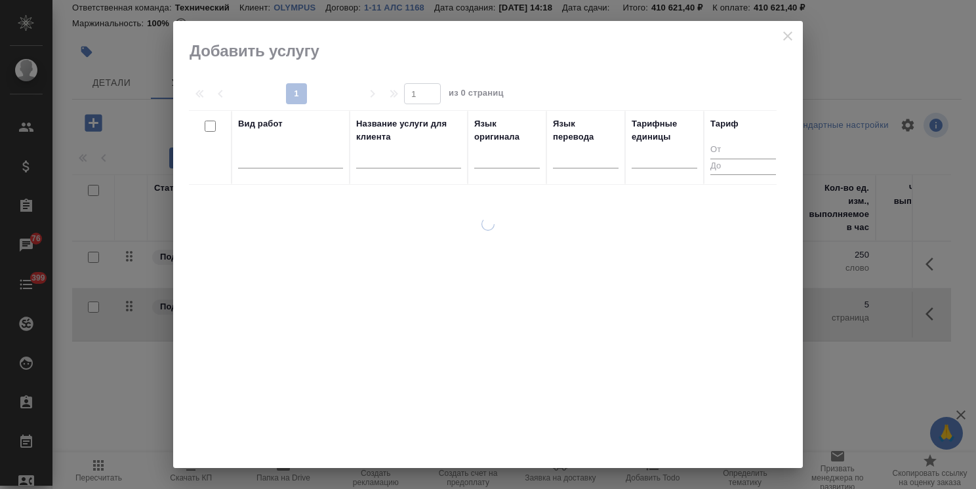
click at [393, 159] on input "text" at bounding box center [408, 160] width 105 height 16
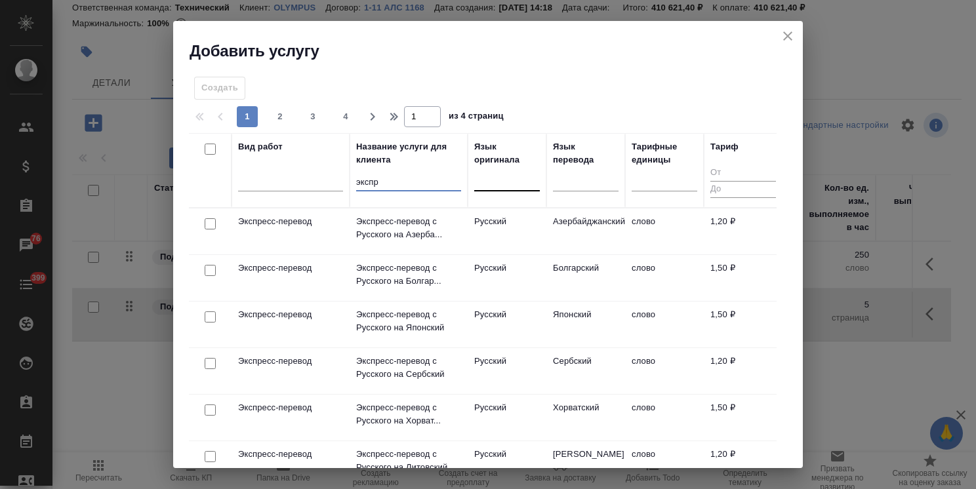
type input "экспр"
click at [488, 182] on div at bounding box center [507, 177] width 66 height 19
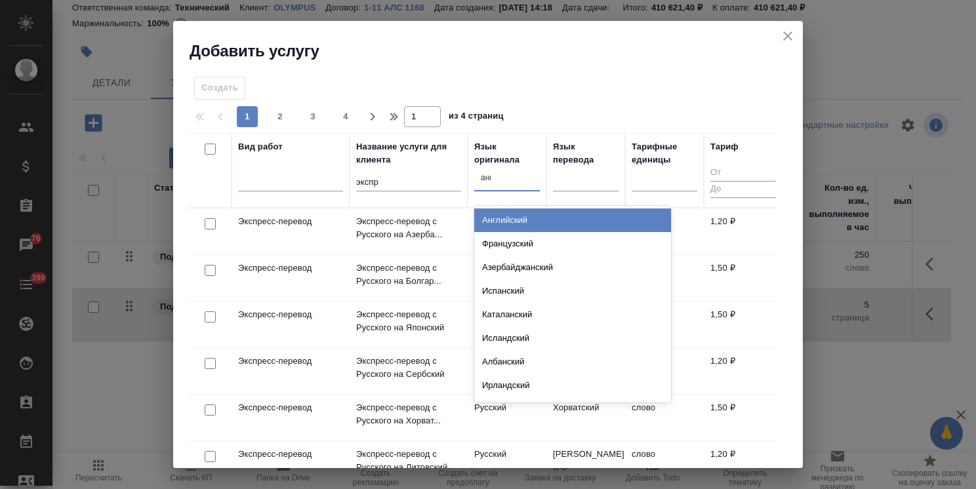
type input "англ"
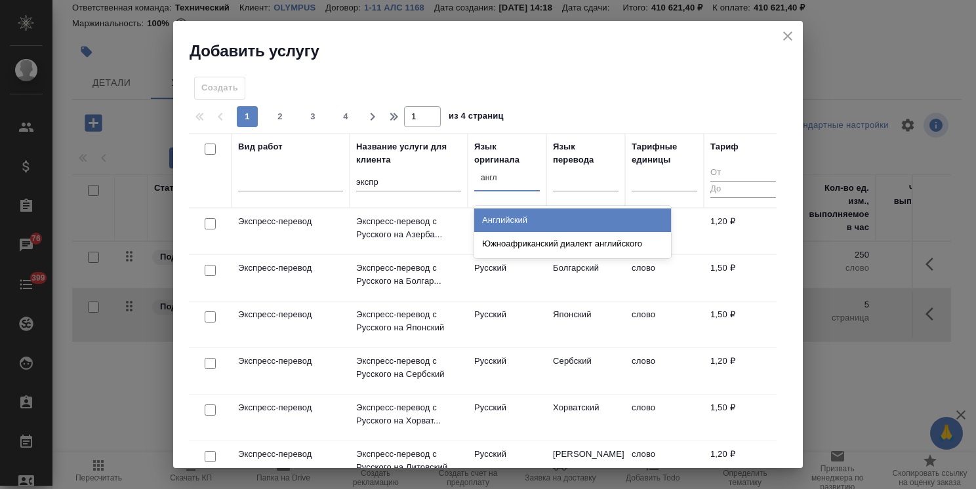
click at [508, 217] on div "Английский" at bounding box center [572, 220] width 197 height 24
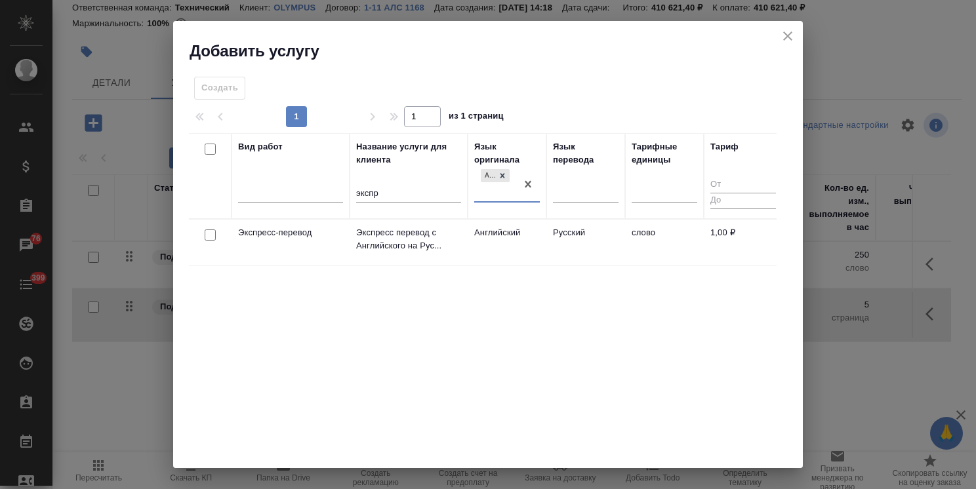
click at [207, 234] on input "checkbox" at bounding box center [210, 234] width 11 height 11
checkbox input "true"
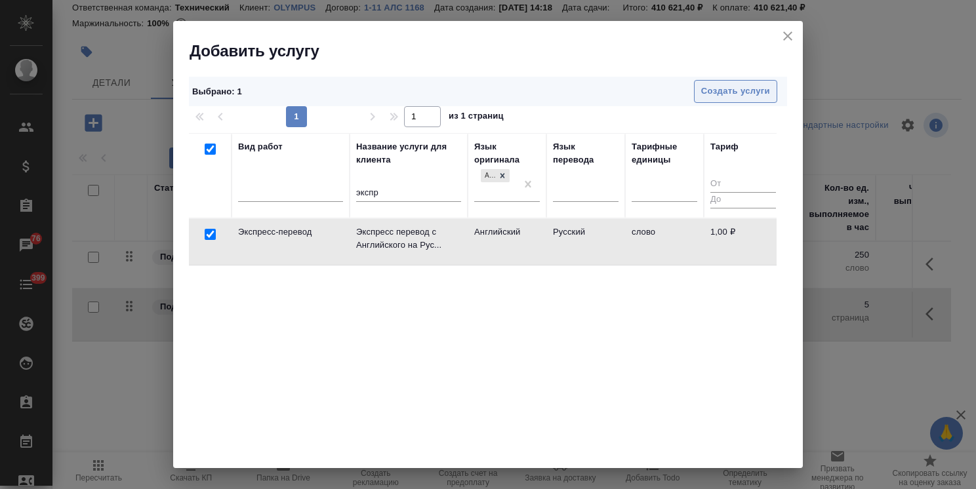
click at [729, 100] on button "Создать услуги" at bounding box center [735, 91] width 83 height 23
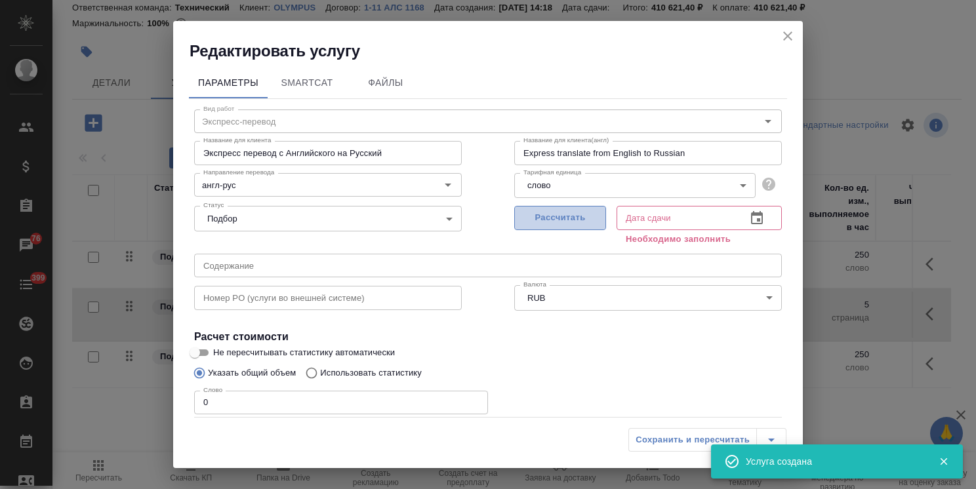
click at [555, 222] on span "Рассчитать" at bounding box center [559, 217] width 77 height 15
click at [669, 445] on div "Сохранить и пересчитать" at bounding box center [707, 440] width 158 height 24
type input "06.10.2025 13:00"
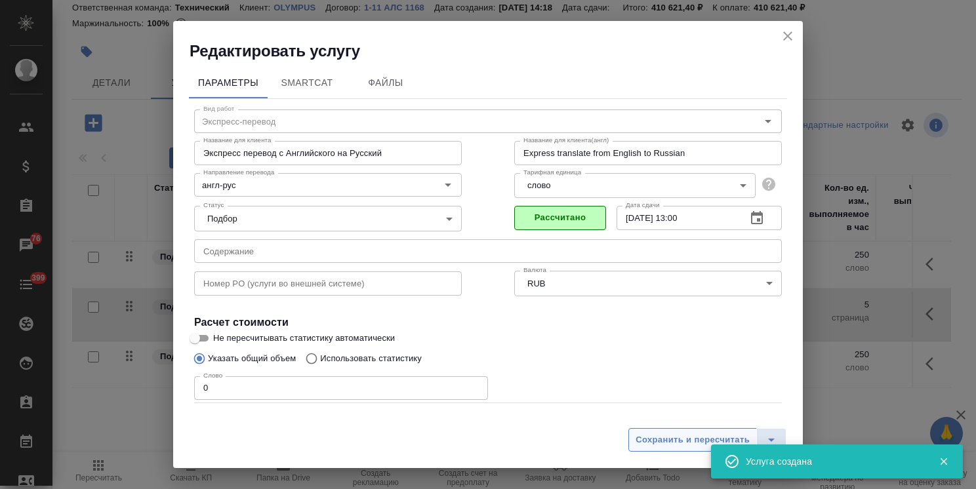
drag, startPoint x: 664, startPoint y: 442, endPoint x: 629, endPoint y: 431, distance: 36.3
click at [663, 441] on span "Сохранить и пересчитать" at bounding box center [692, 440] width 114 height 15
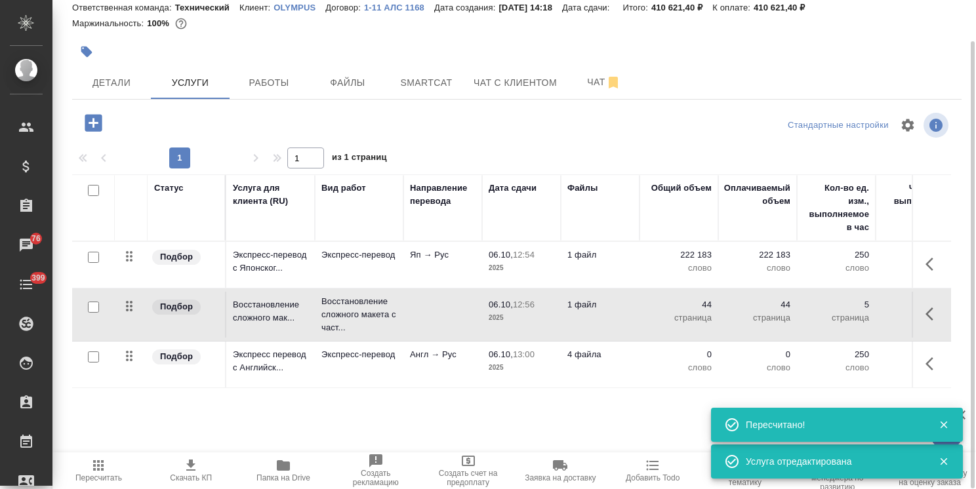
click at [410, 366] on td "Англ → Рус" at bounding box center [442, 365] width 79 height 46
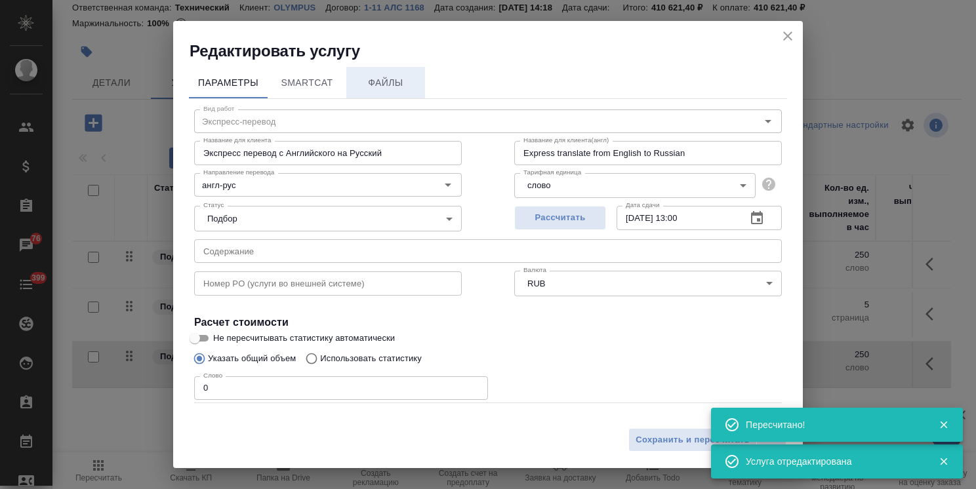
click at [396, 80] on span "Файлы" at bounding box center [385, 83] width 63 height 16
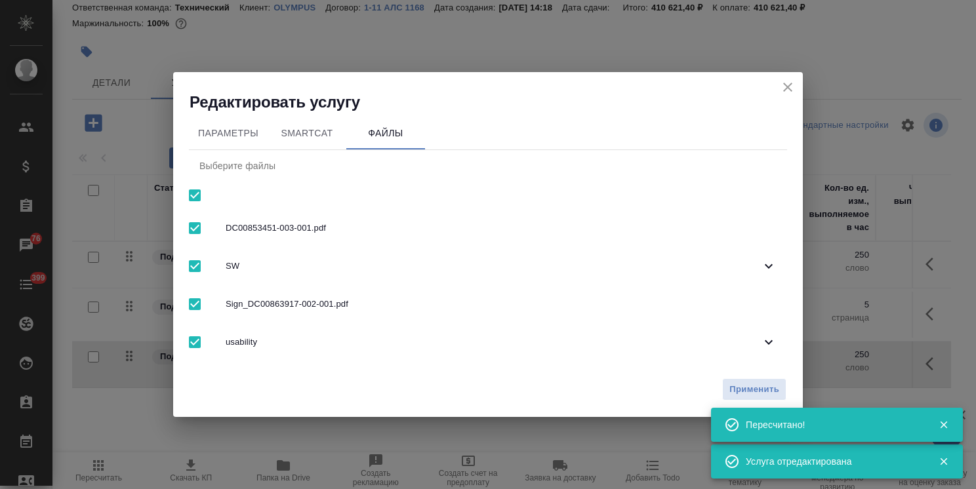
click at [203, 193] on input "checkbox" at bounding box center [195, 196] width 28 height 28
checkbox input "false"
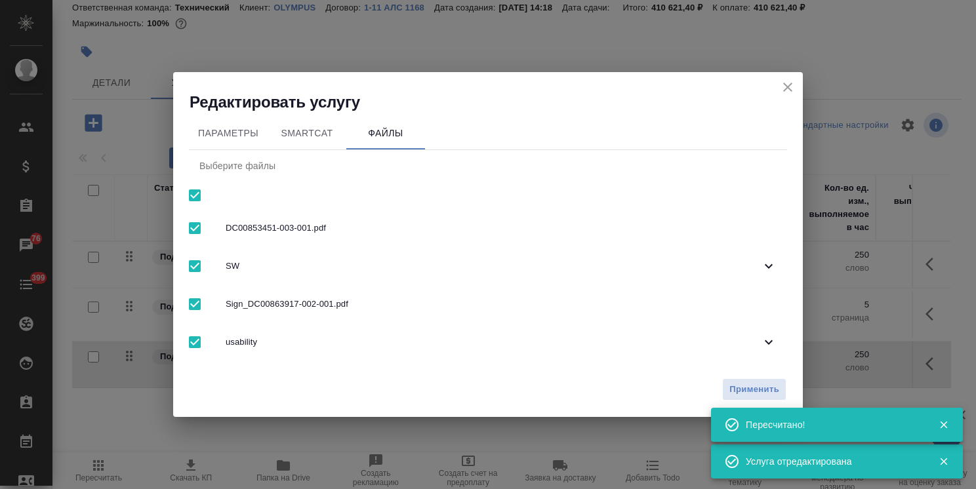
checkbox input "false"
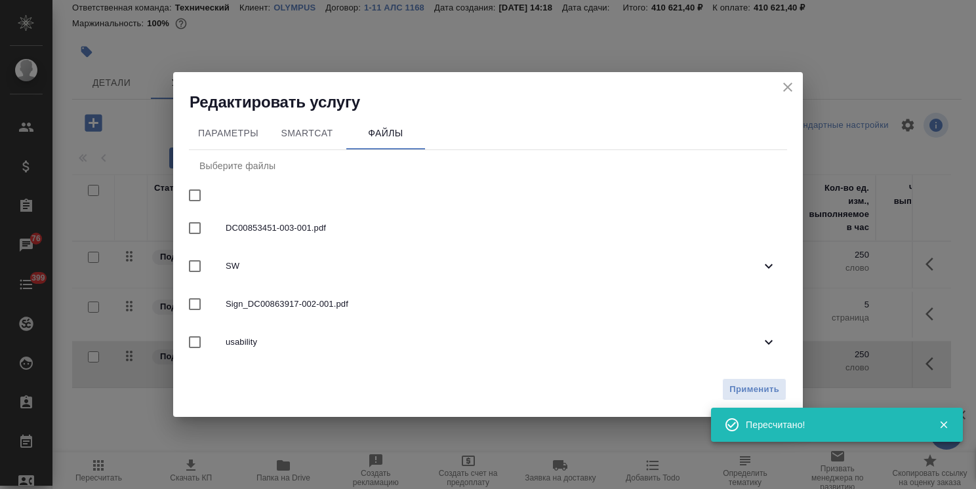
click at [222, 304] on div at bounding box center [207, 304] width 37 height 28
checkbox input "true"
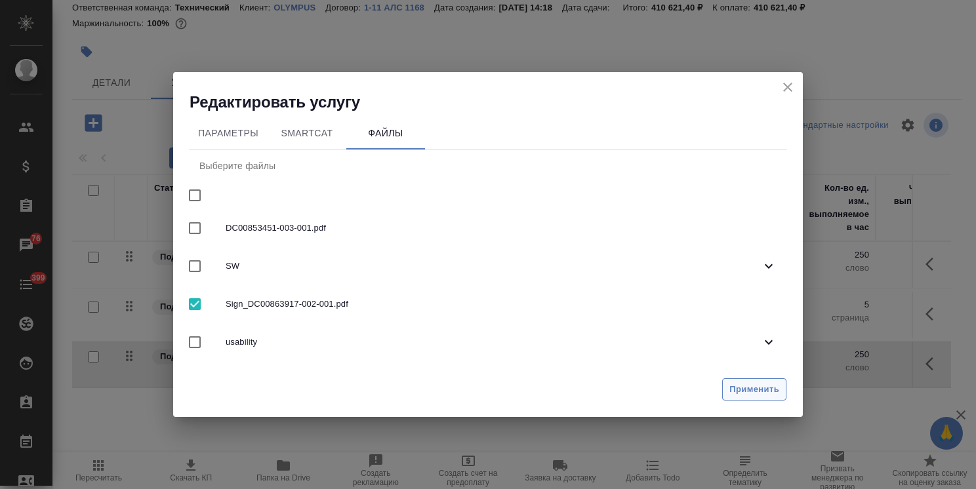
click at [747, 392] on span "Применить" at bounding box center [754, 389] width 50 height 15
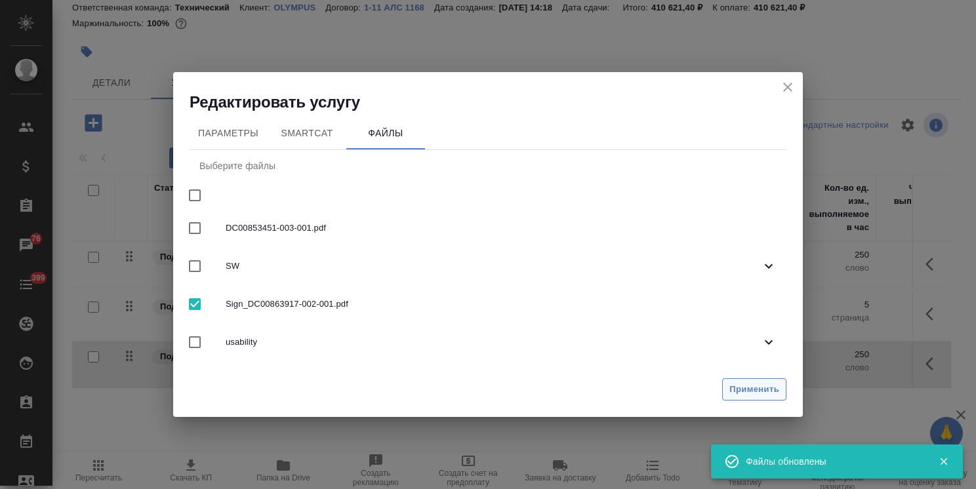
click at [745, 391] on span "Применить" at bounding box center [754, 389] width 50 height 15
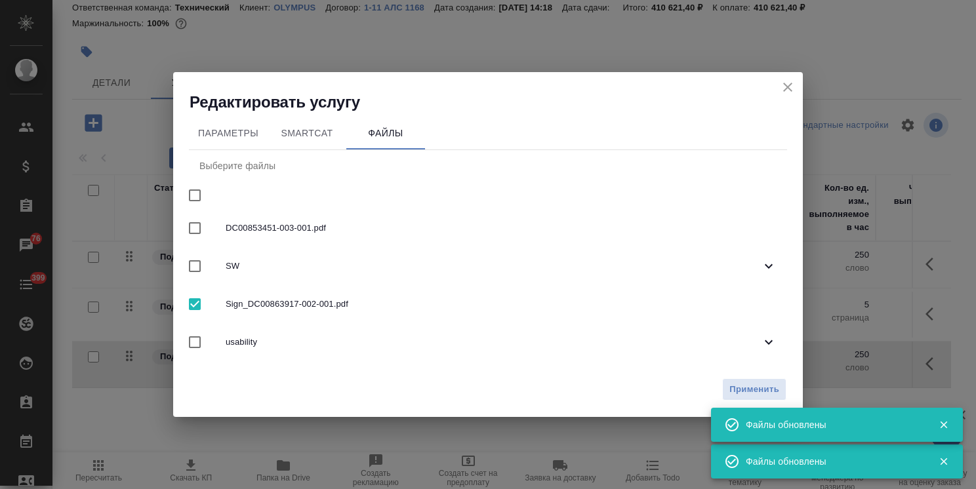
click at [781, 85] on icon "close" at bounding box center [788, 87] width 16 height 16
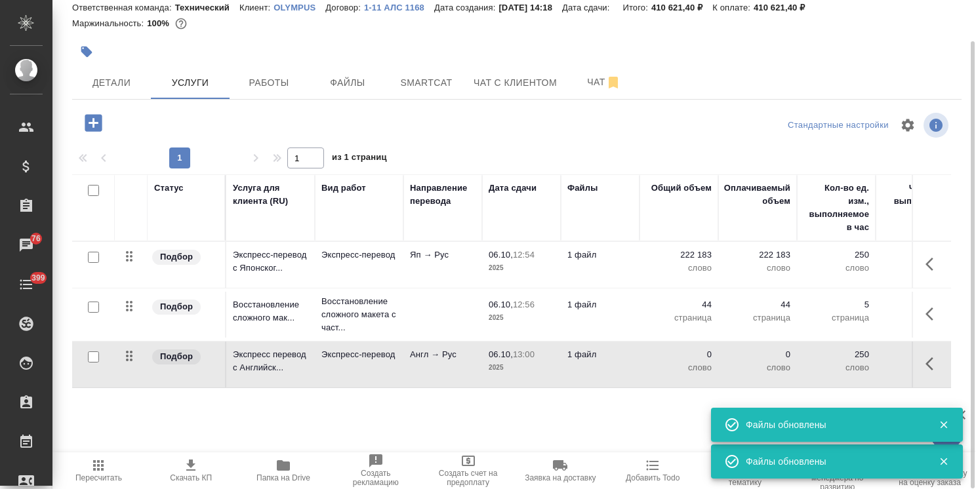
click at [102, 130] on icon "button" at bounding box center [93, 122] width 17 height 17
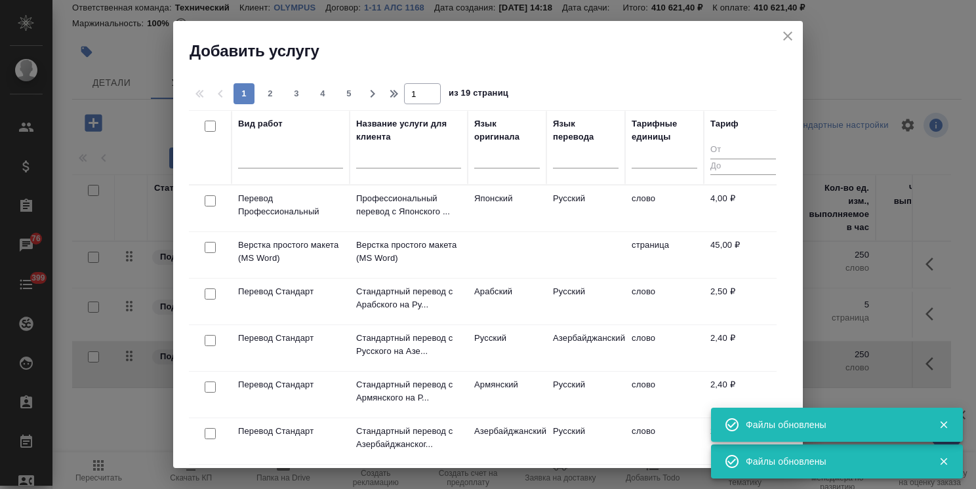
click at [397, 163] on input "text" at bounding box center [408, 160] width 105 height 16
paste input "Восстановление макета средней сложности с полным соответствием оформлению ориги…"
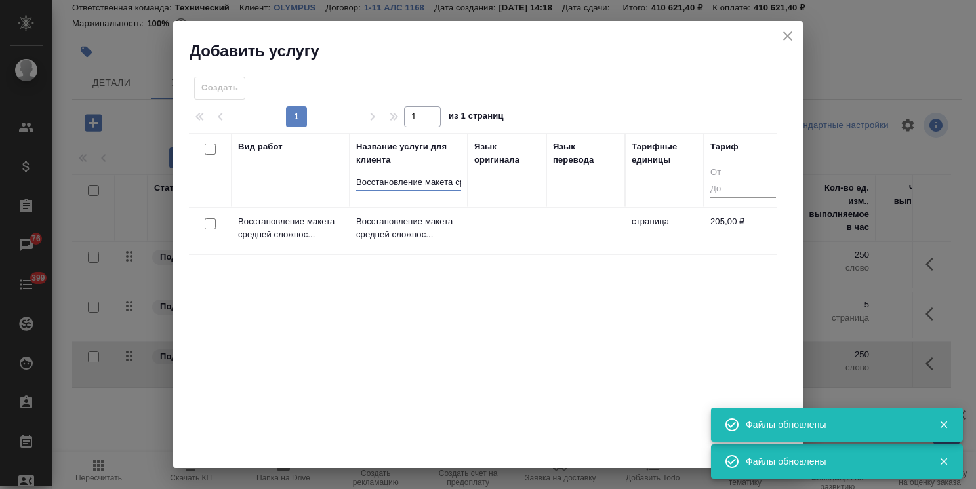
scroll to position [0, 275]
type input "Восстановление макета средней сложности с полным соответствием оформлению ориги…"
click at [205, 220] on input "checkbox" at bounding box center [210, 223] width 11 height 11
checkbox input "true"
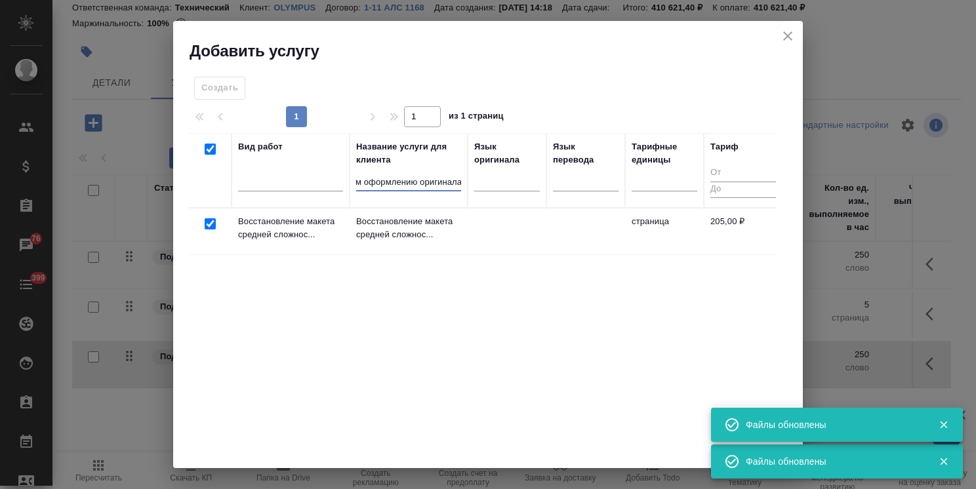
scroll to position [0, 0]
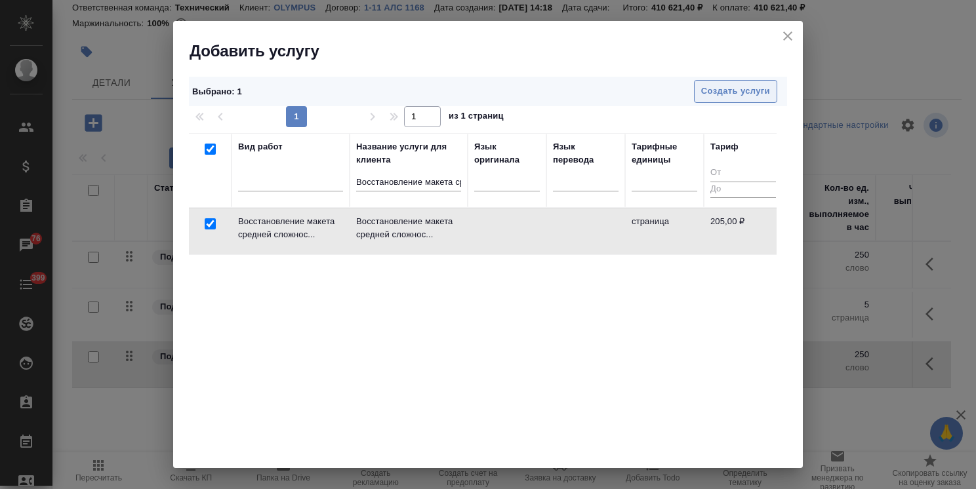
click at [714, 85] on span "Создать услуги" at bounding box center [735, 91] width 69 height 15
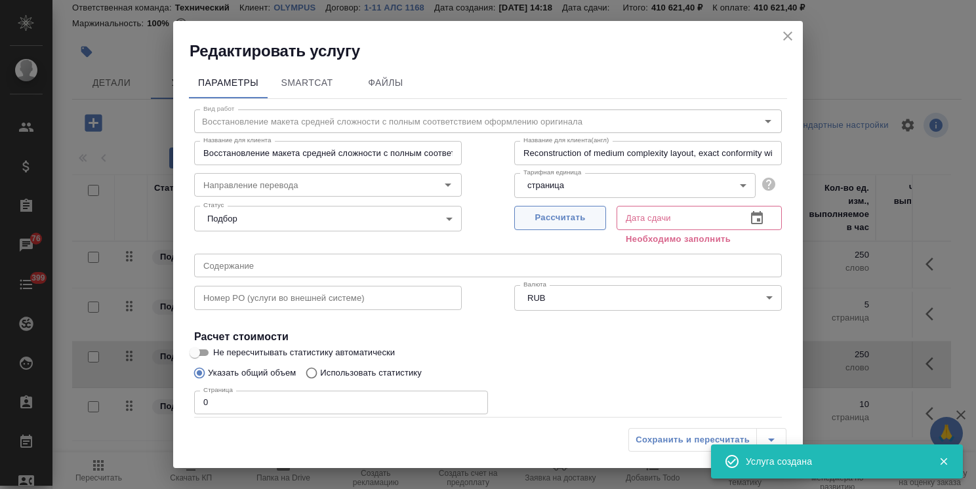
drag, startPoint x: 548, startPoint y: 208, endPoint x: 537, endPoint y: 214, distance: 12.6
click at [545, 210] on button "Рассчитать" at bounding box center [560, 218] width 92 height 24
type input "06.10.2025 13:01"
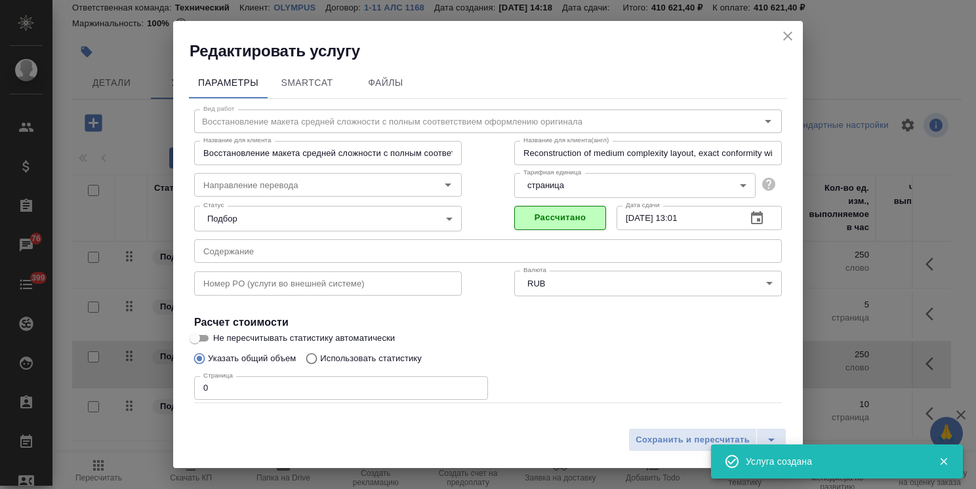
drag, startPoint x: 239, startPoint y: 382, endPoint x: 159, endPoint y: 380, distance: 80.0
click at [159, 380] on div "Редактировать услугу Параметры SmartCat Файлы Вид работ Восстановление макета с…" at bounding box center [488, 244] width 976 height 489
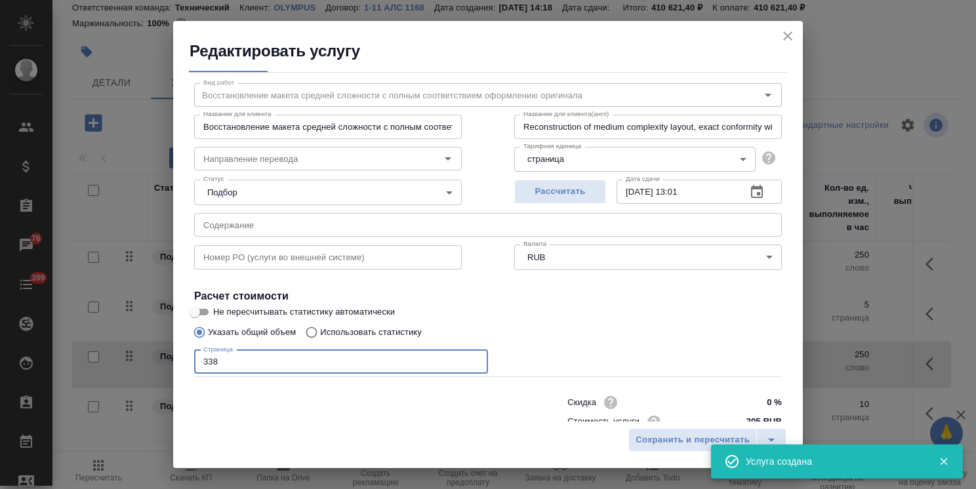
scroll to position [64, 0]
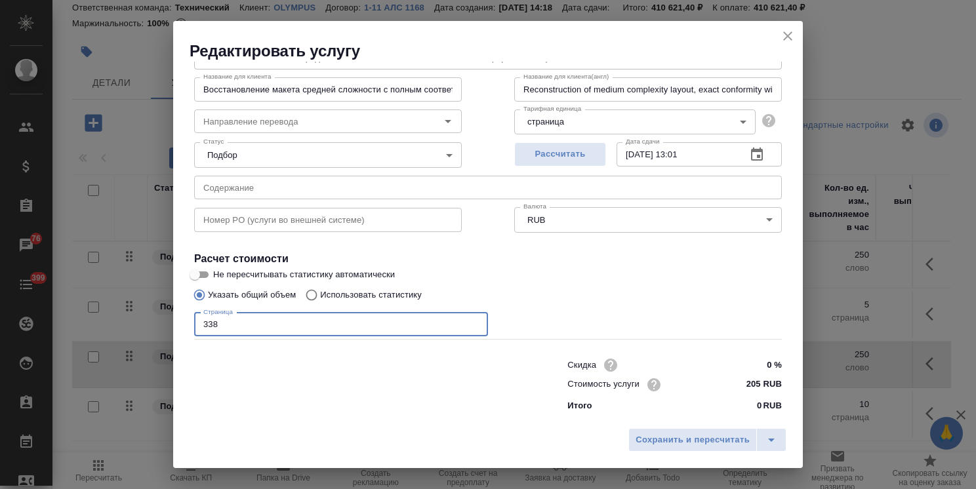
type input "338"
drag, startPoint x: 762, startPoint y: 366, endPoint x: 745, endPoint y: 369, distance: 17.4
click at [745, 369] on input "0 %" at bounding box center [757, 365] width 48 height 19
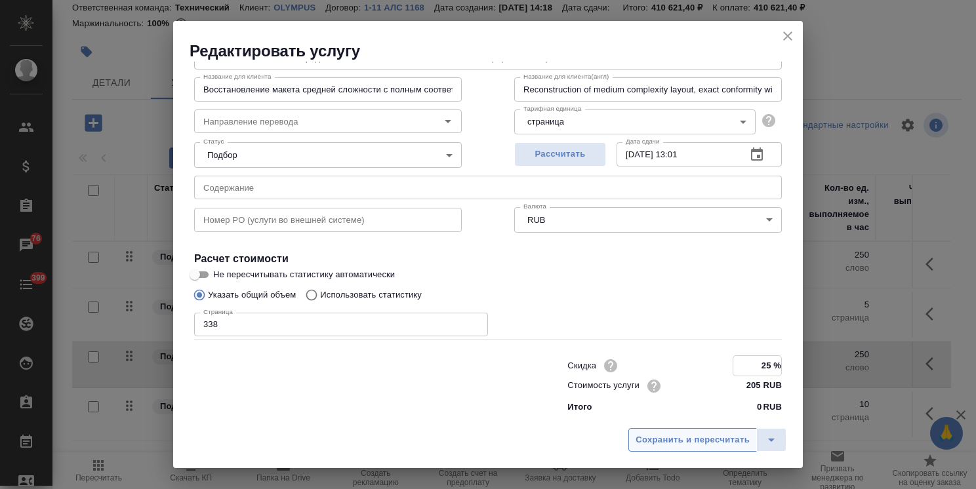
type input "25 %"
click at [695, 435] on span "Сохранить и пересчитать" at bounding box center [692, 440] width 114 height 15
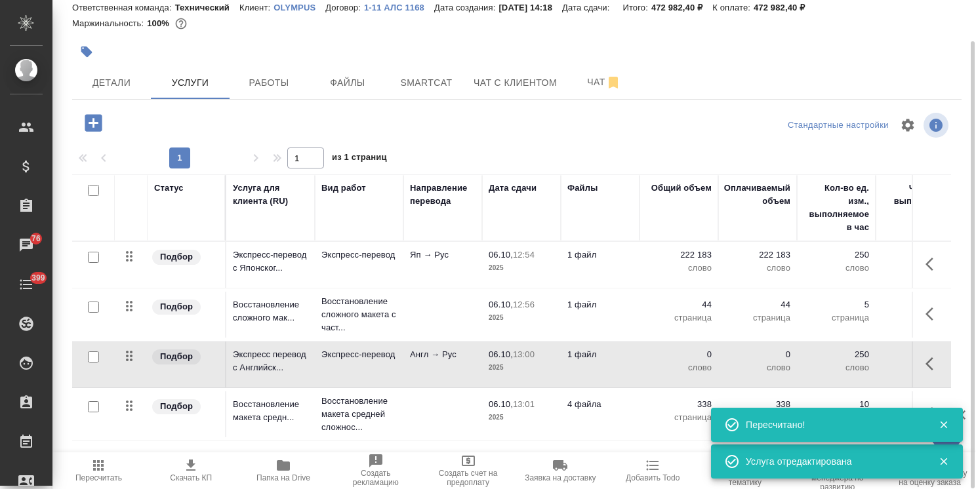
click at [83, 471] on span "Пересчитать" at bounding box center [98, 470] width 77 height 25
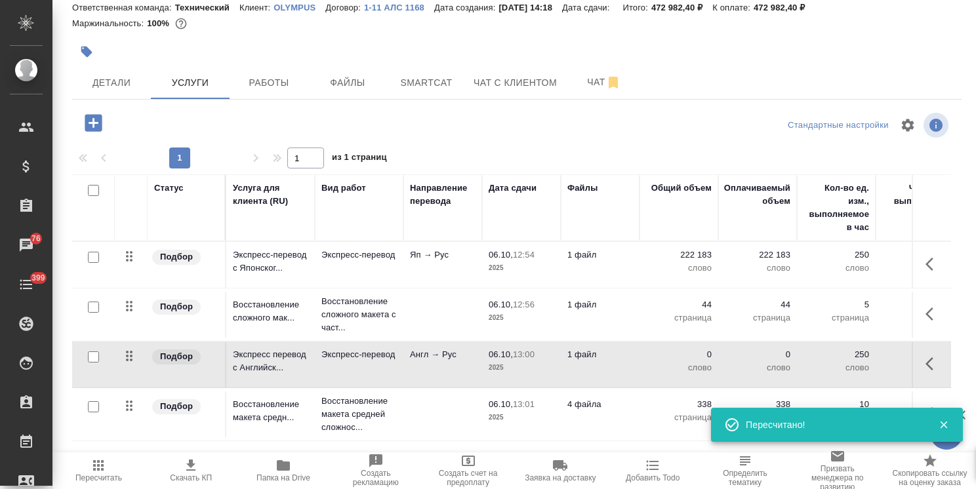
click at [580, 408] on p "4 файла" at bounding box center [600, 404] width 66 height 13
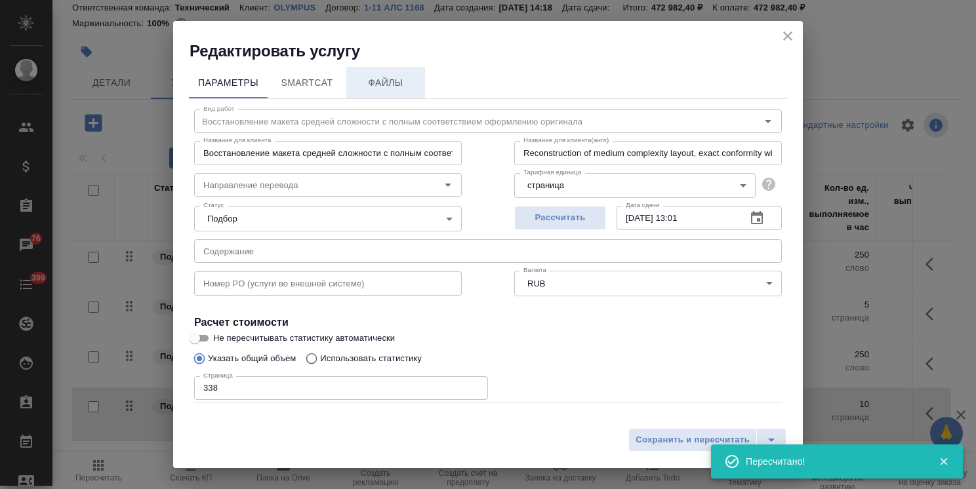
click at [377, 83] on span "Файлы" at bounding box center [385, 83] width 63 height 16
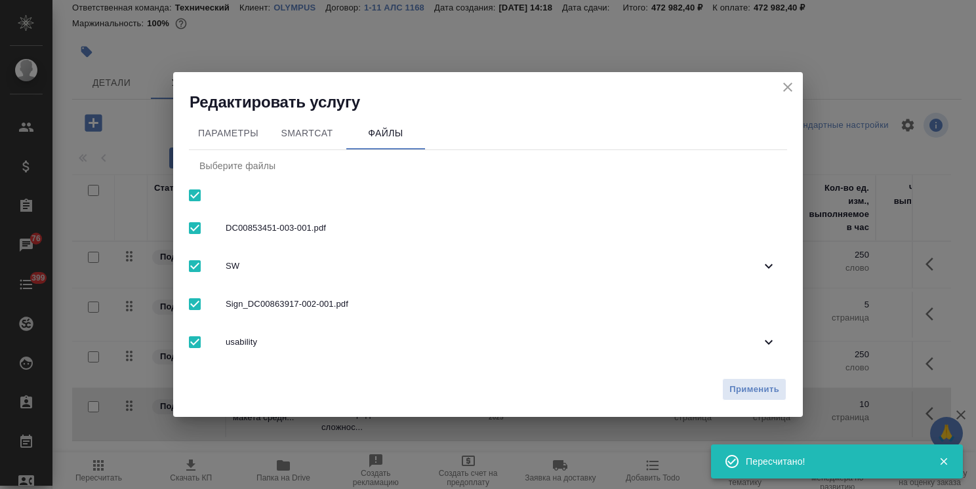
click at [194, 197] on input "checkbox" at bounding box center [195, 196] width 28 height 28
checkbox input "false"
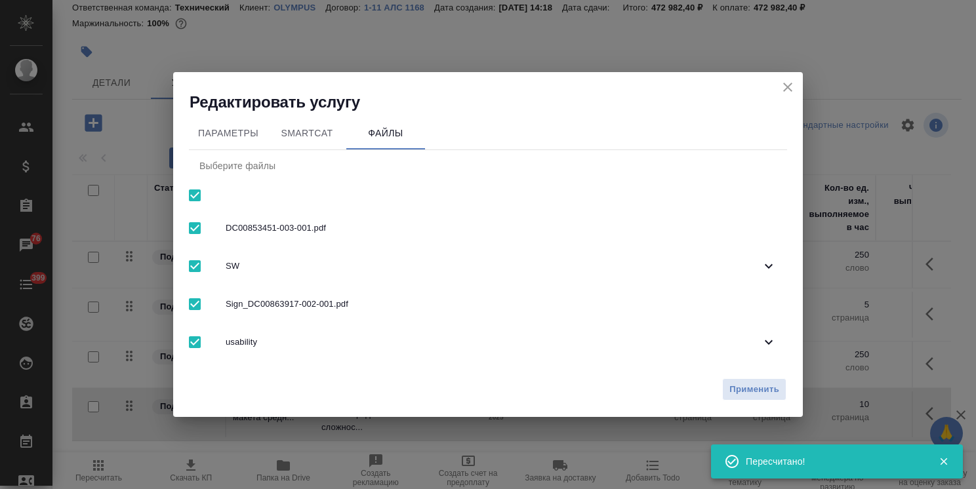
checkbox input "false"
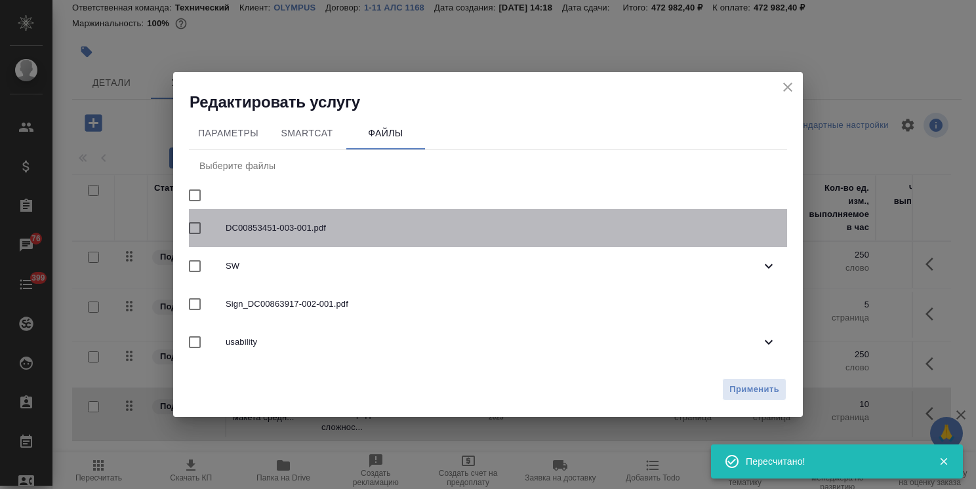
click at [267, 234] on span "DC00853451-003-001.pdf" at bounding box center [501, 228] width 551 height 13
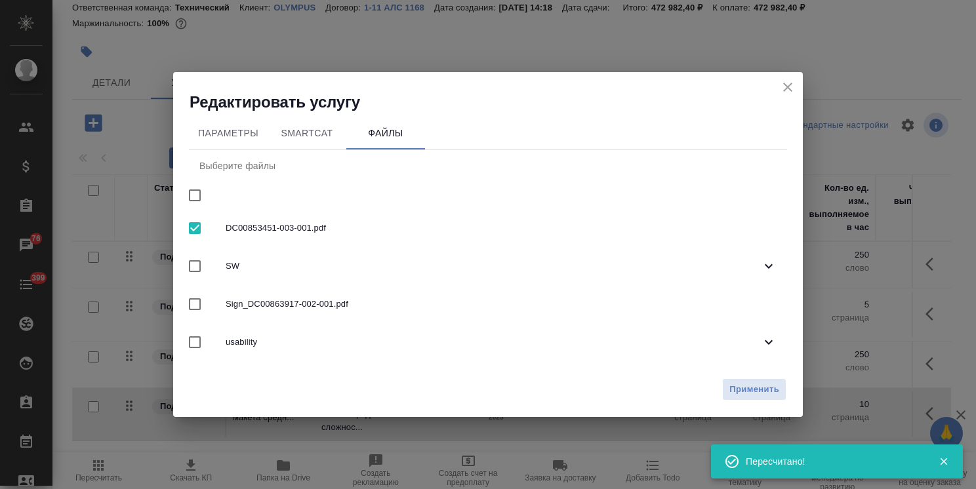
click at [298, 227] on span "DC00853451-003-001.pdf" at bounding box center [501, 228] width 551 height 13
checkbox input "false"
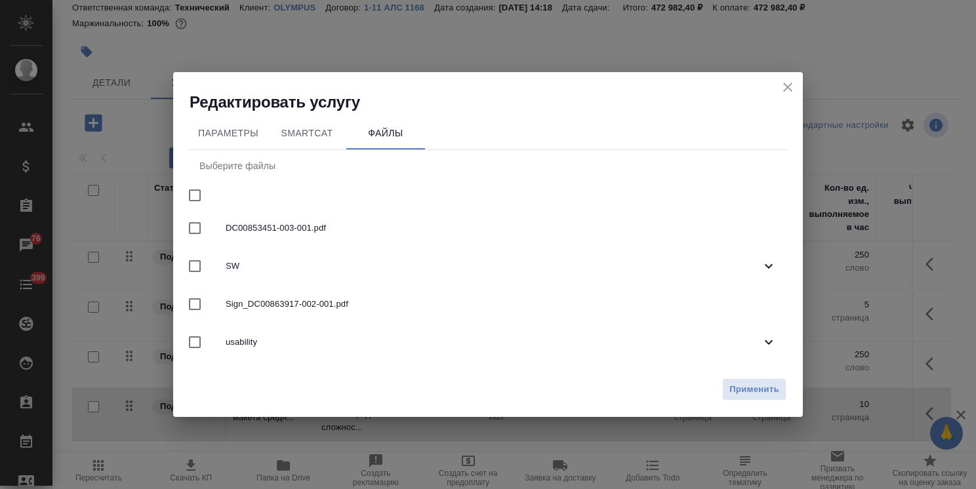
click at [326, 302] on span "Sign_DC00863917-002-001.pdf" at bounding box center [501, 304] width 551 height 13
checkbox input "true"
click at [750, 388] on span "Применить" at bounding box center [754, 389] width 50 height 15
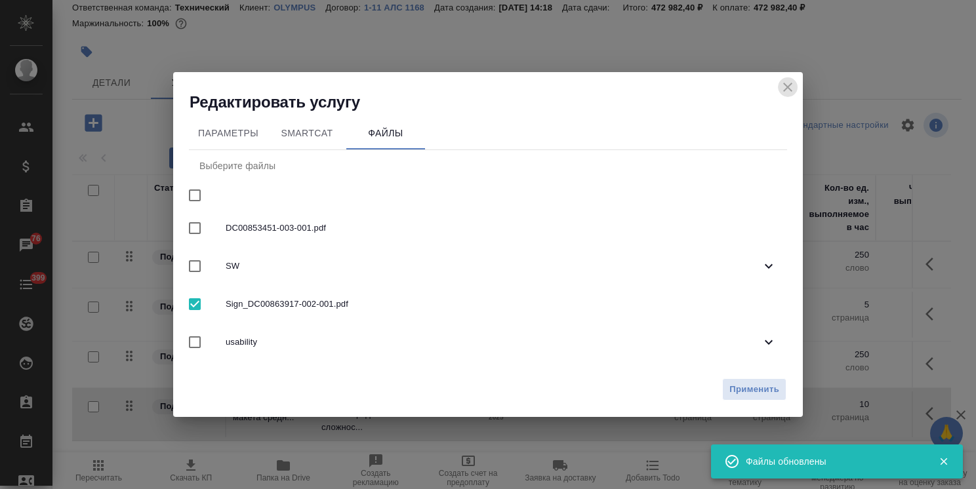
click at [783, 77] on button "close" at bounding box center [788, 87] width 20 height 20
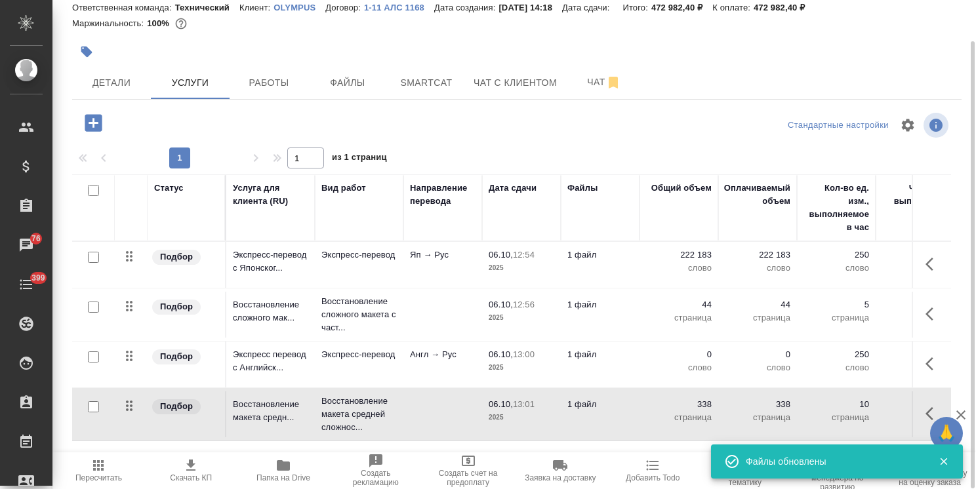
click at [496, 354] on p "06.10," at bounding box center [500, 354] width 24 height 10
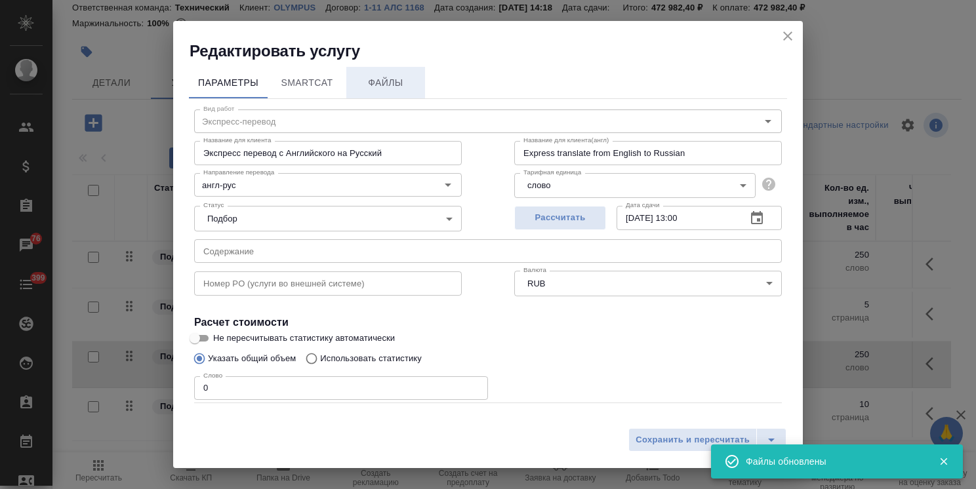
click at [397, 93] on button "Файлы" at bounding box center [385, 82] width 79 height 31
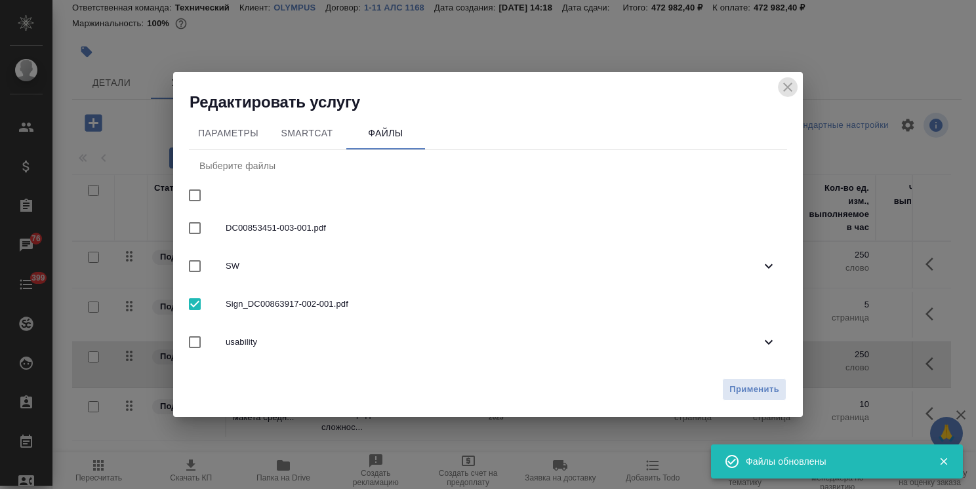
click at [786, 96] on button "close" at bounding box center [788, 87] width 20 height 20
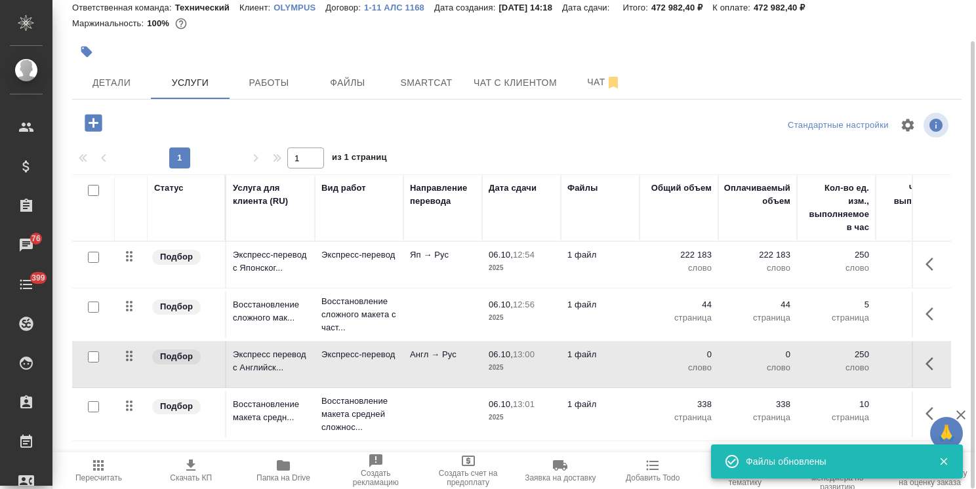
click at [538, 399] on span "06.10, 13:01" at bounding box center [521, 404] width 66 height 13
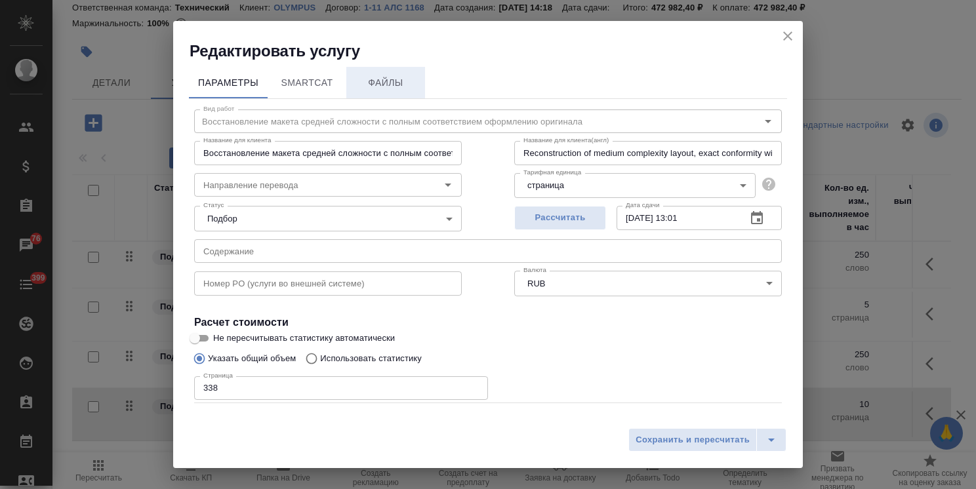
click at [399, 86] on span "Файлы" at bounding box center [385, 83] width 63 height 16
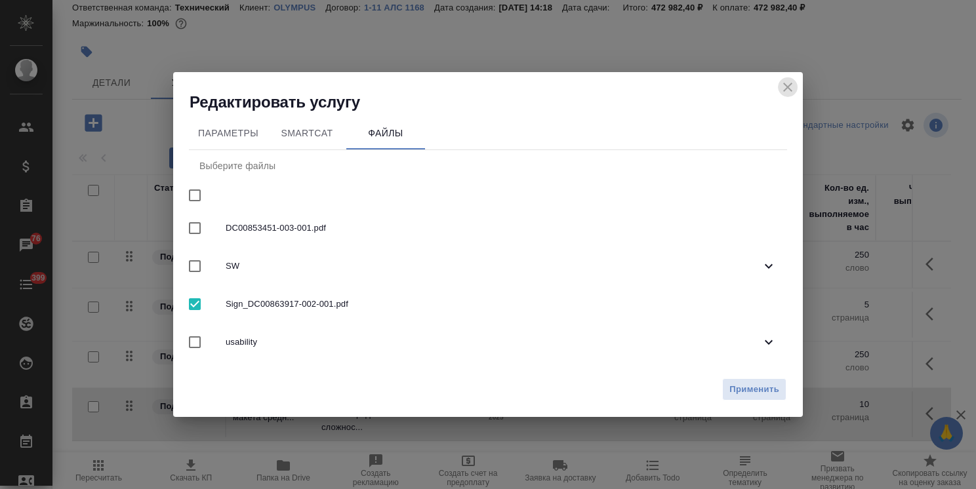
click at [780, 83] on icon "close" at bounding box center [788, 87] width 16 height 16
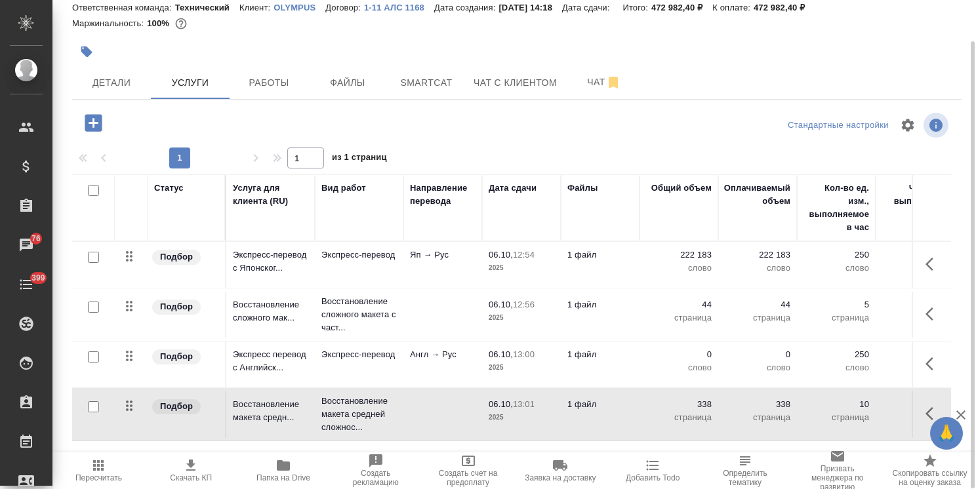
scroll to position [0, 0]
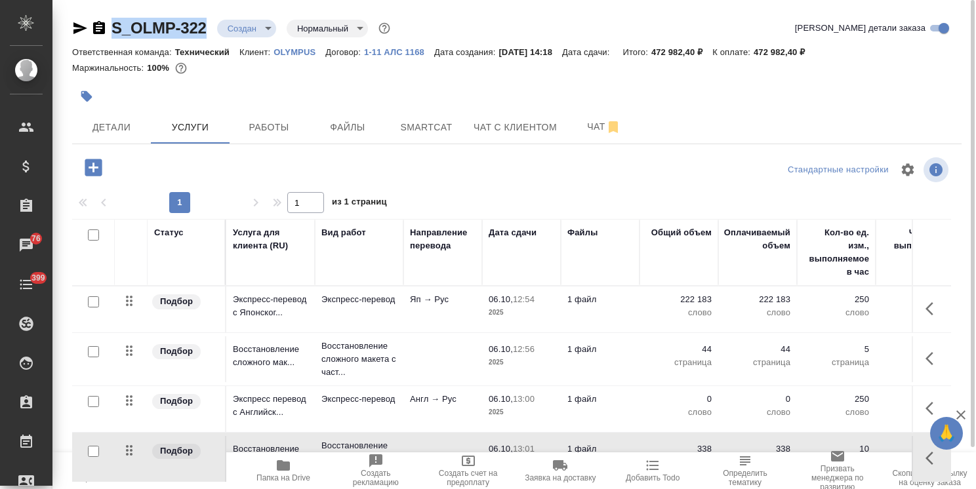
click at [45, 5] on div ".cls-1 fill:#fff; AWATERA Usmanova Olga Клиенты Спецификации Заказы 76 Чаты 399…" at bounding box center [488, 244] width 976 height 489
copy div "Usmanova Olga Клиенты Спецификации Заказы 76 Чаты 399 Todo Проекты SC Исполните…"
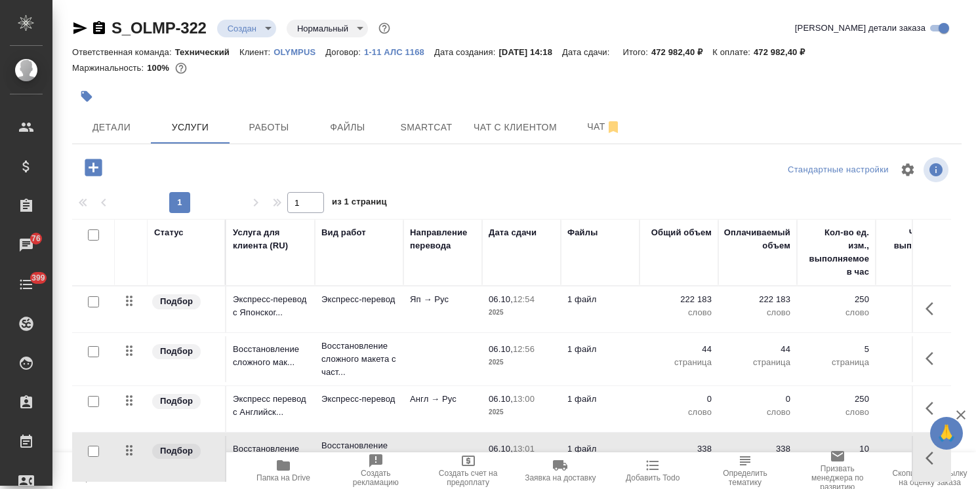
click at [233, 8] on div "S_OLMP-322 Создан new Нормальный normal Кратко детали заказа Ответственная кома…" at bounding box center [516, 267] width 903 height 534
drag, startPoint x: 212, startPoint y: 11, endPoint x: 83, endPoint y: 27, distance: 130.8
click at [83, 27] on div "S_OLMP-322 Создан new Нормальный normal Кратко детали заказа Ответственная кома…" at bounding box center [516, 267] width 903 height 534
copy link "S_OLMP-322"
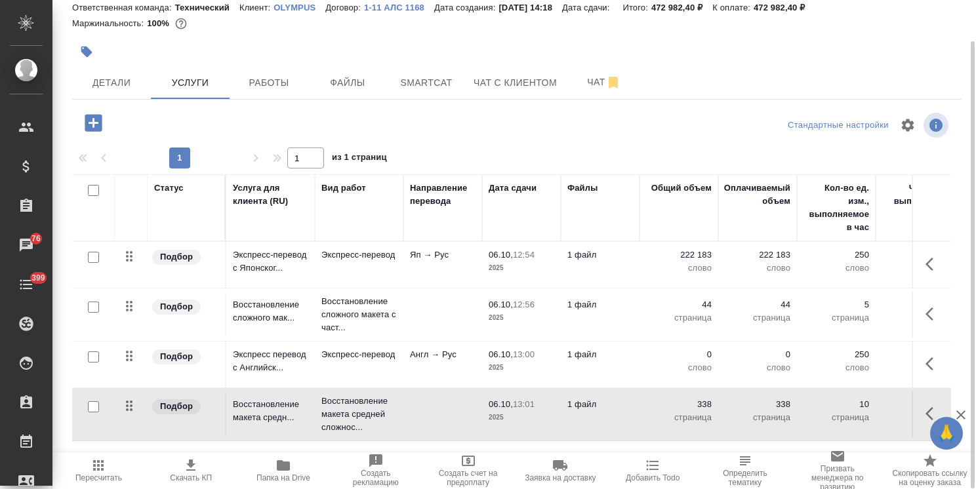
click at [918, 371] on button "button" at bounding box center [932, 363] width 31 height 31
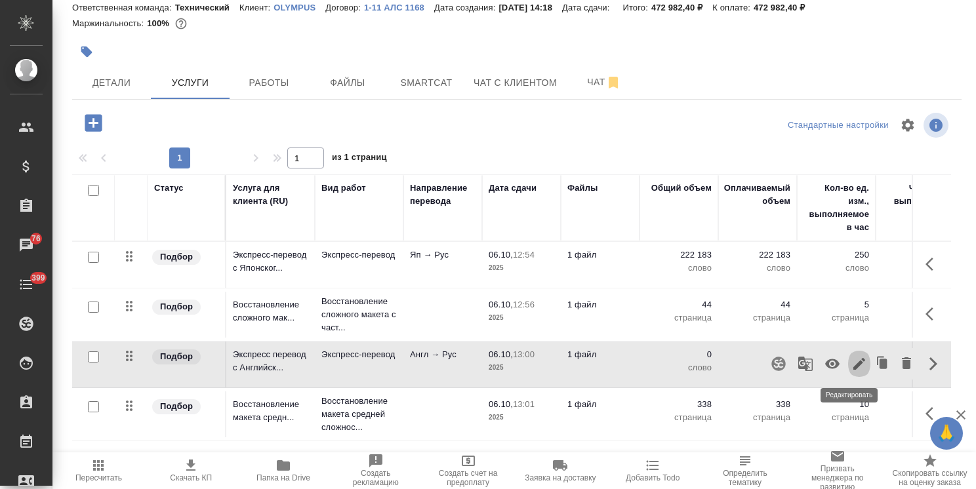
click at [853, 363] on icon "button" at bounding box center [859, 364] width 12 height 12
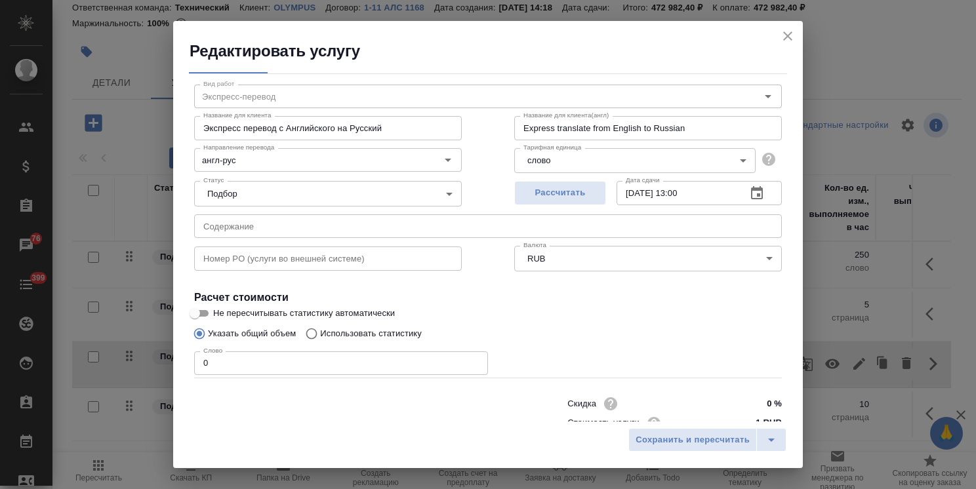
scroll to position [64, 0]
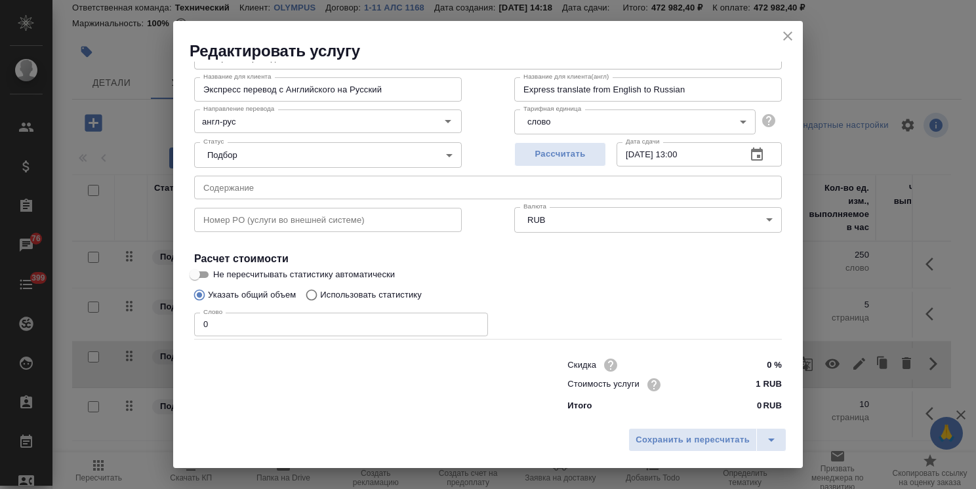
click at [399, 292] on p "Использовать статистику" at bounding box center [371, 294] width 102 height 13
click at [320, 292] on input "Использовать статистику" at bounding box center [309, 295] width 21 height 25
radio input "true"
radio input "false"
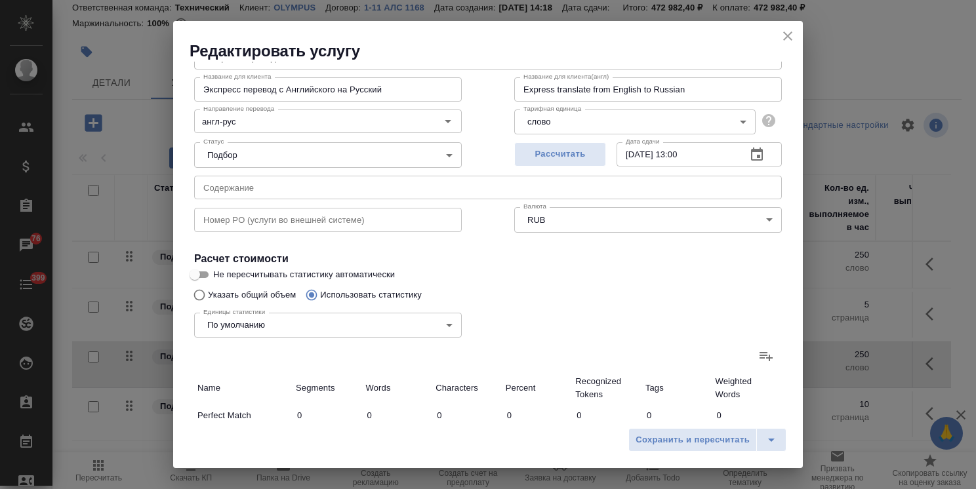
click at [759, 355] on icon at bounding box center [765, 356] width 13 height 9
click at [0, 0] on input "file" at bounding box center [0, 0] width 0 height 0
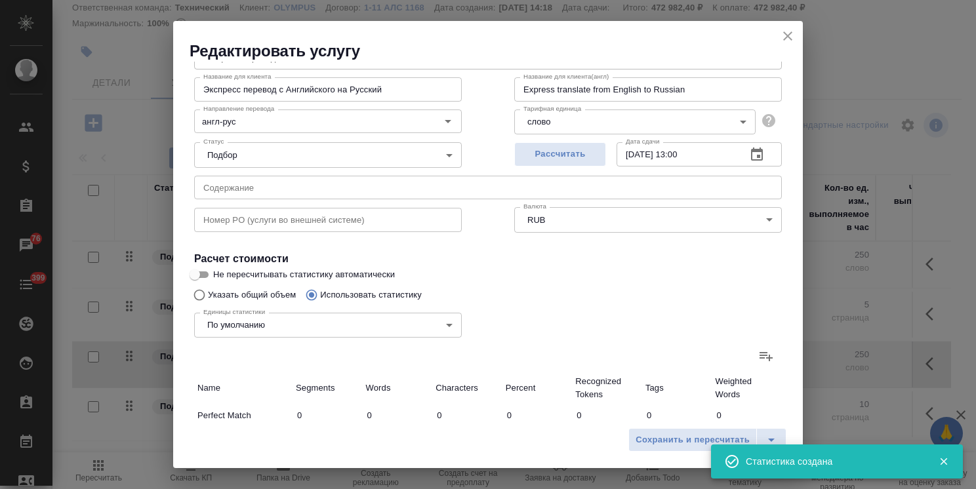
type input "3347"
type input "10357"
type input "61614"
type input "2680"
type input "20614"
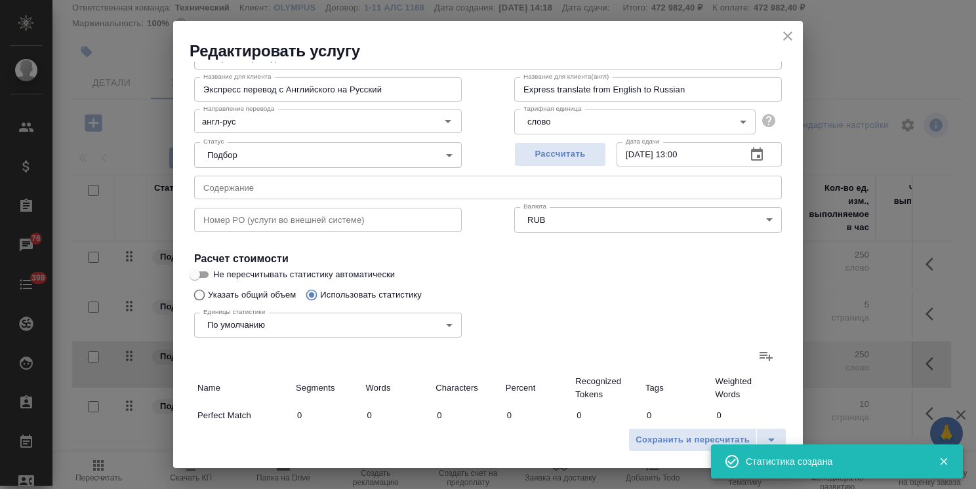
type input "126943"
type input "2177"
type input "4691"
type input "31039"
type input "195"
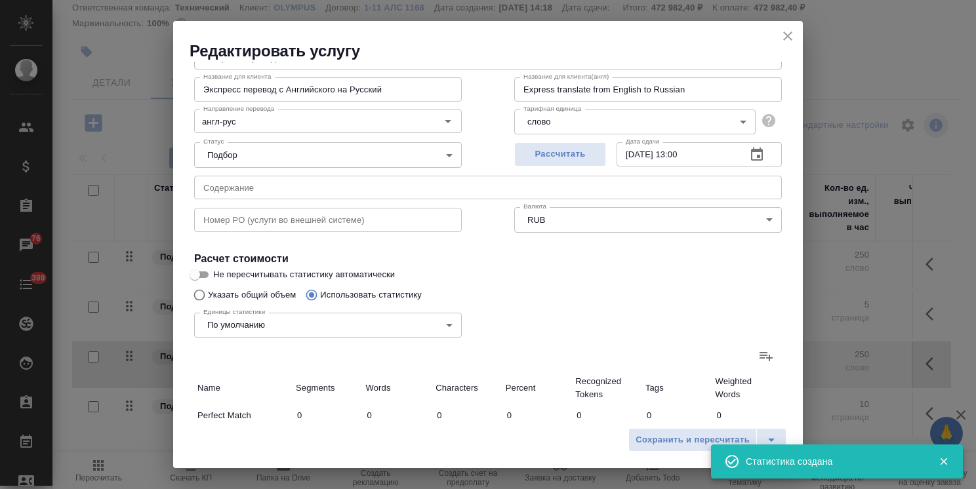
type input "2044"
type input "13822"
type input "152"
type input "2338"
type input "15688"
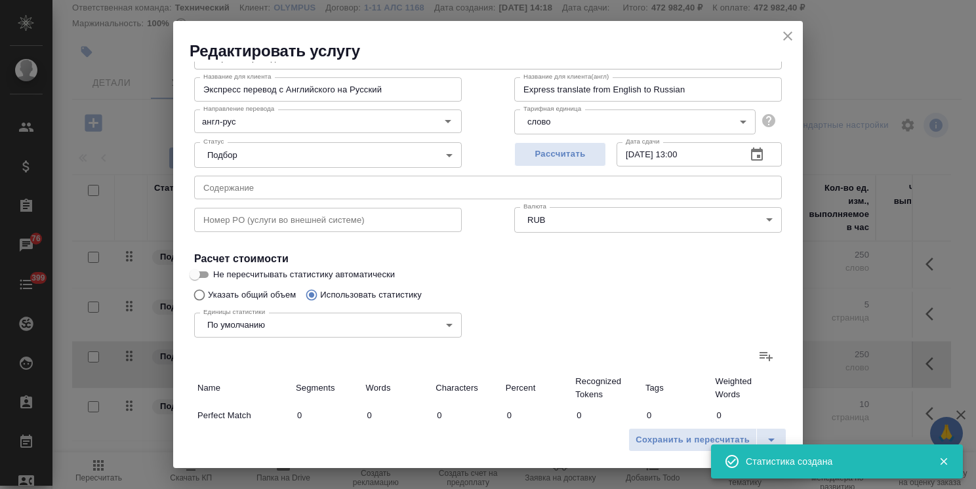
type input "192"
type input "1654"
type input "10540"
type input "4133"
type input "61356"
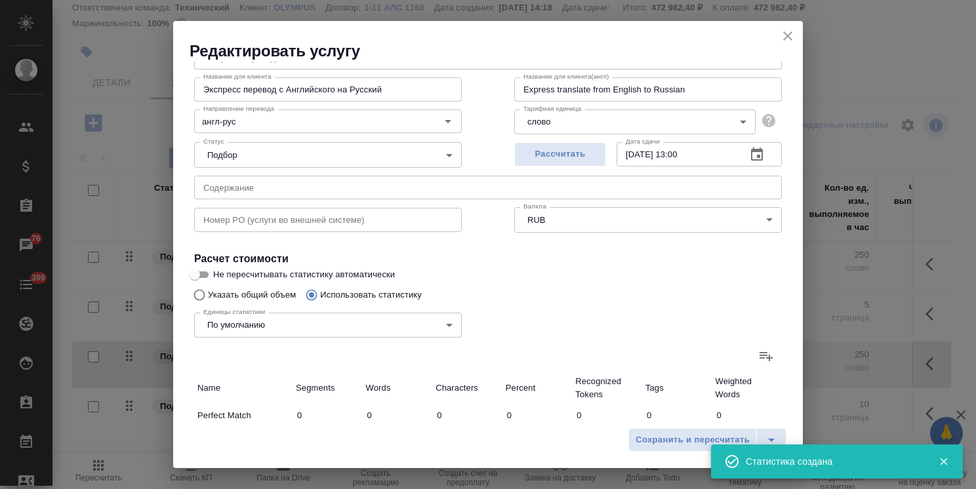
type input "404562"
type input "10196"
type input "82440"
type input "537265"
type input "12876"
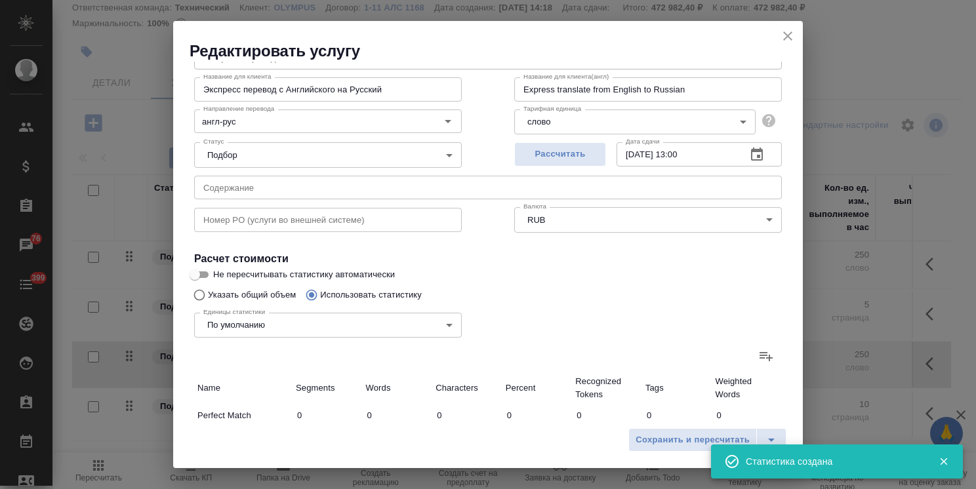
type input "103054"
type input "664208"
click at [785, 30] on icon "close" at bounding box center [788, 36] width 16 height 16
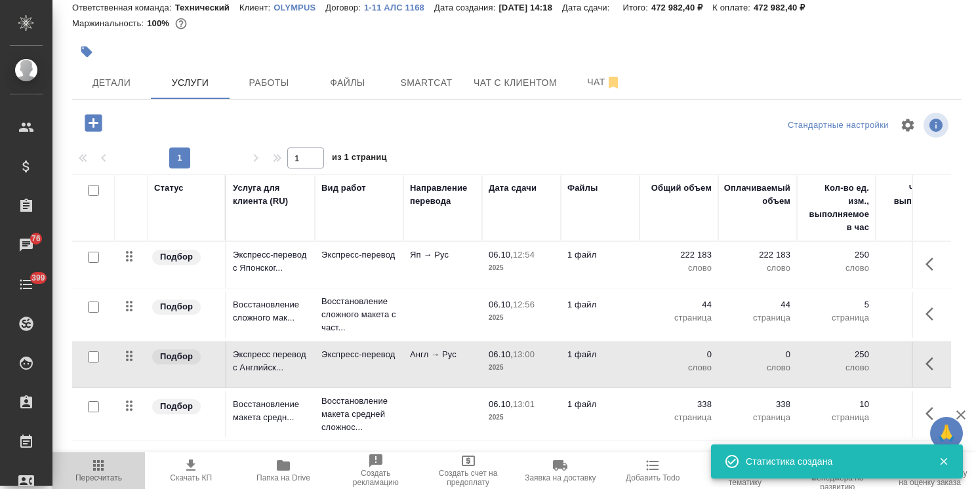
click at [113, 477] on span "Пересчитать" at bounding box center [98, 477] width 47 height 9
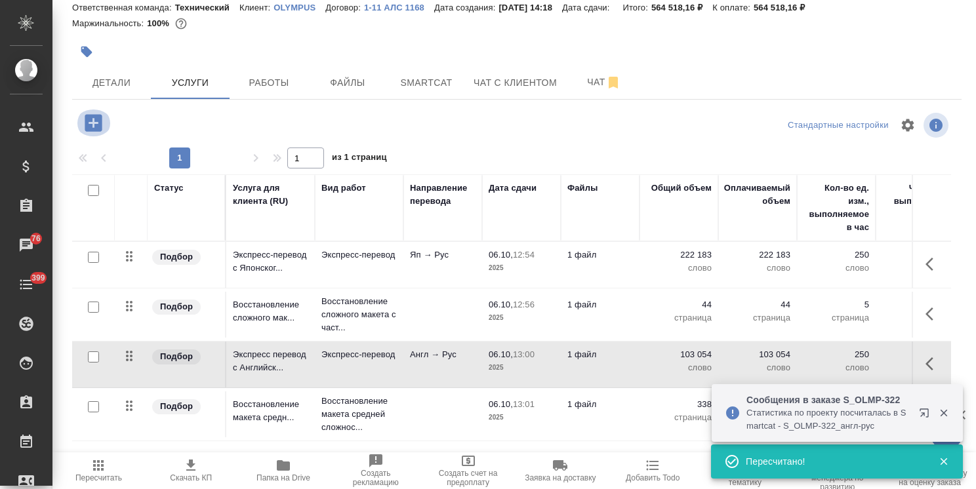
click at [89, 125] on icon "button" at bounding box center [93, 122] width 17 height 17
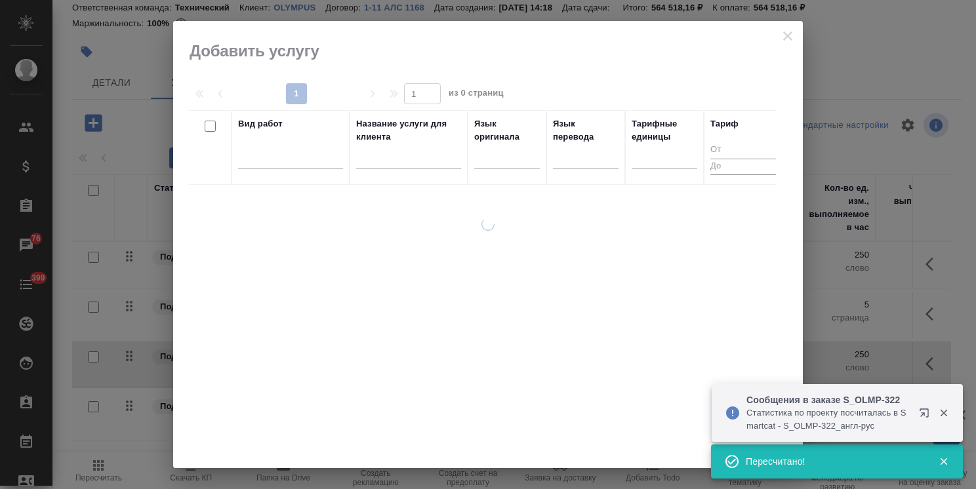
click at [384, 162] on input "text" at bounding box center [408, 160] width 105 height 16
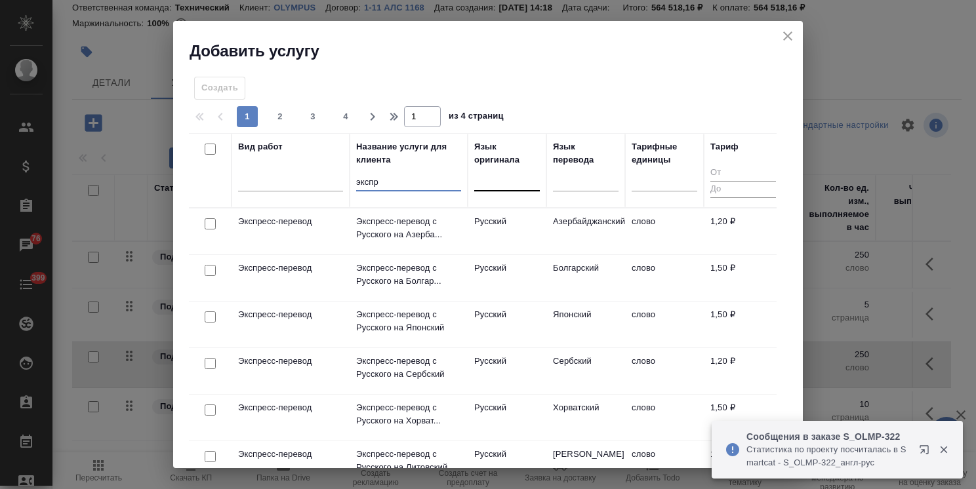
type input "экспр"
click at [506, 188] on div at bounding box center [507, 177] width 66 height 19
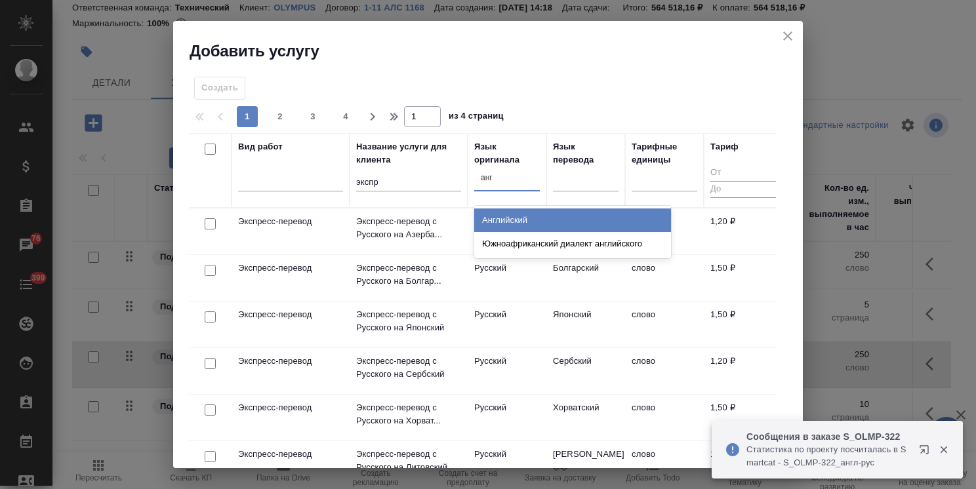
type input "англ"
click at [501, 221] on div "Английский" at bounding box center [572, 220] width 197 height 24
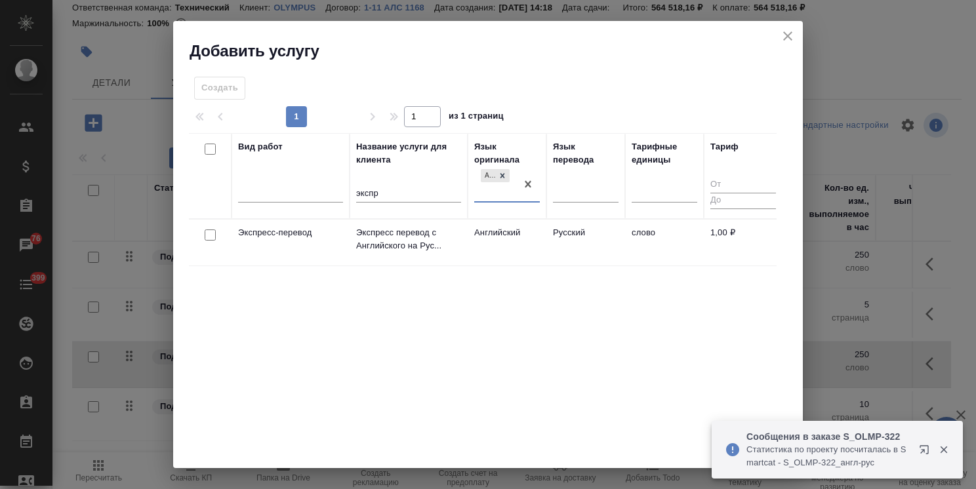
click at [209, 233] on input "checkbox" at bounding box center [210, 234] width 11 height 11
checkbox input "true"
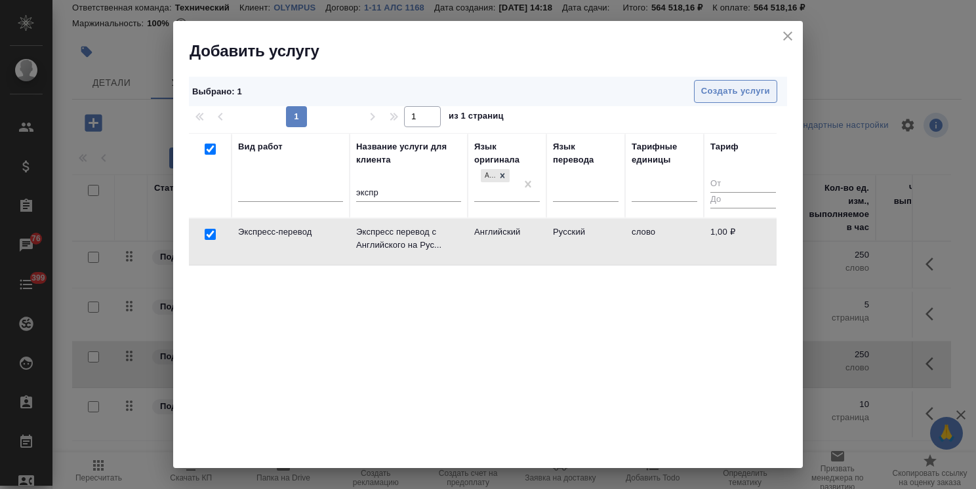
click at [703, 88] on span "Создать услуги" at bounding box center [735, 91] width 69 height 15
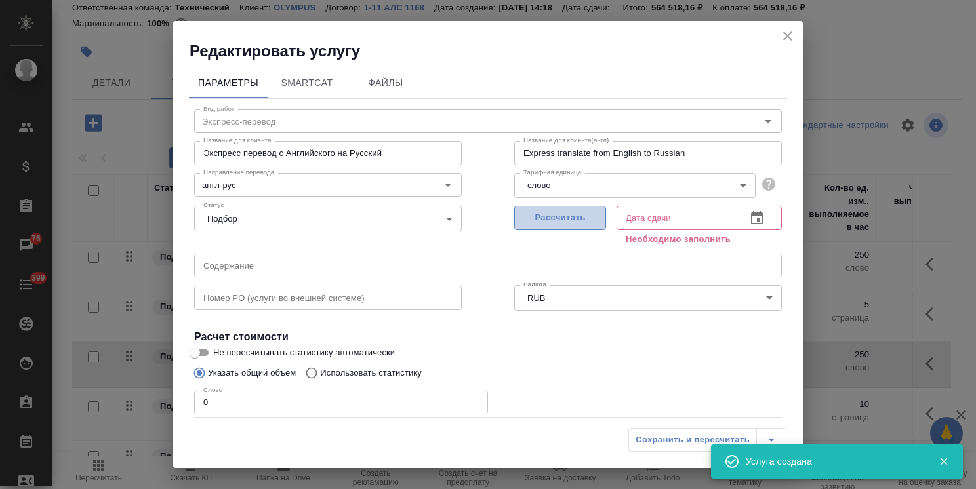
click at [524, 211] on span "Рассчитать" at bounding box center [559, 217] width 77 height 15
type input "06.10.2025 13:03"
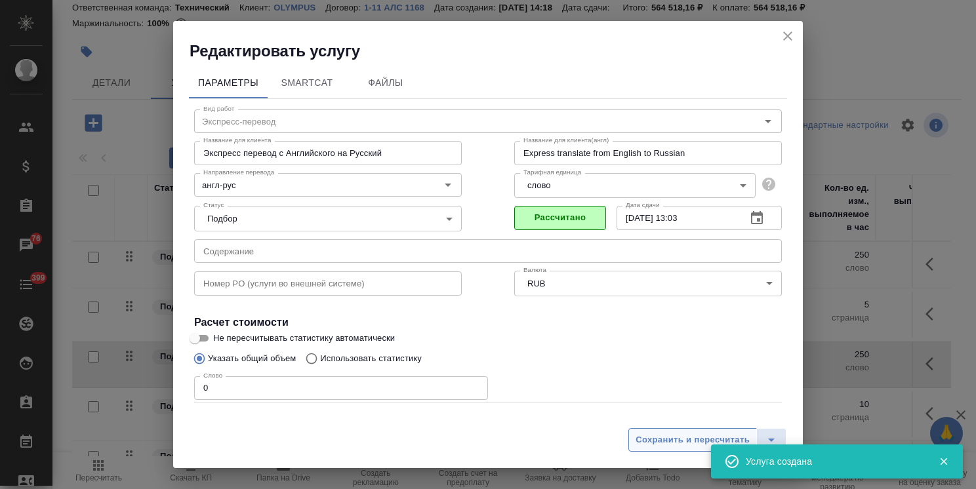
click at [671, 439] on span "Сохранить и пересчитать" at bounding box center [692, 440] width 114 height 15
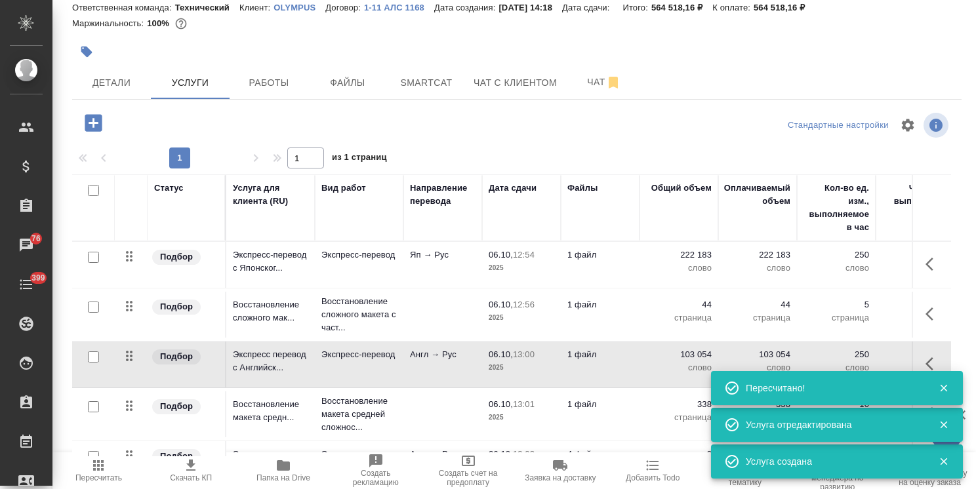
scroll to position [40, 0]
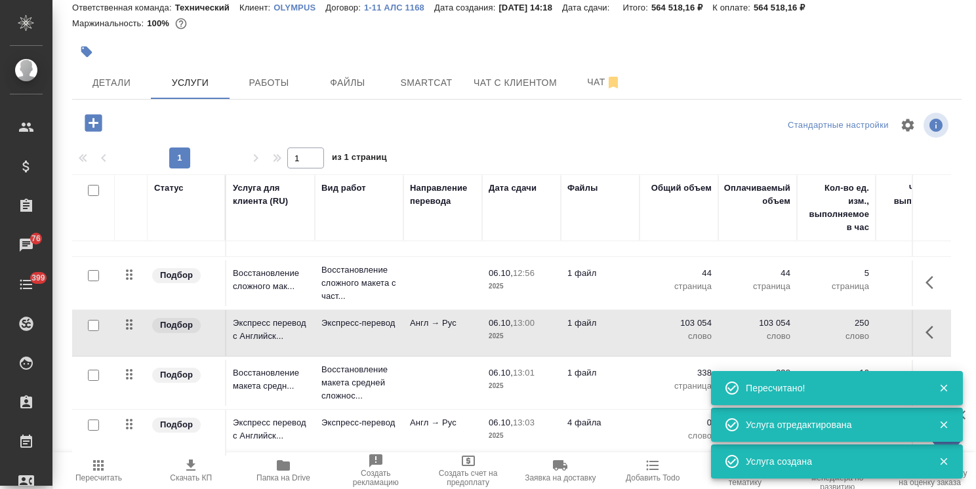
click at [424, 422] on td "Англ → Рус" at bounding box center [442, 433] width 79 height 46
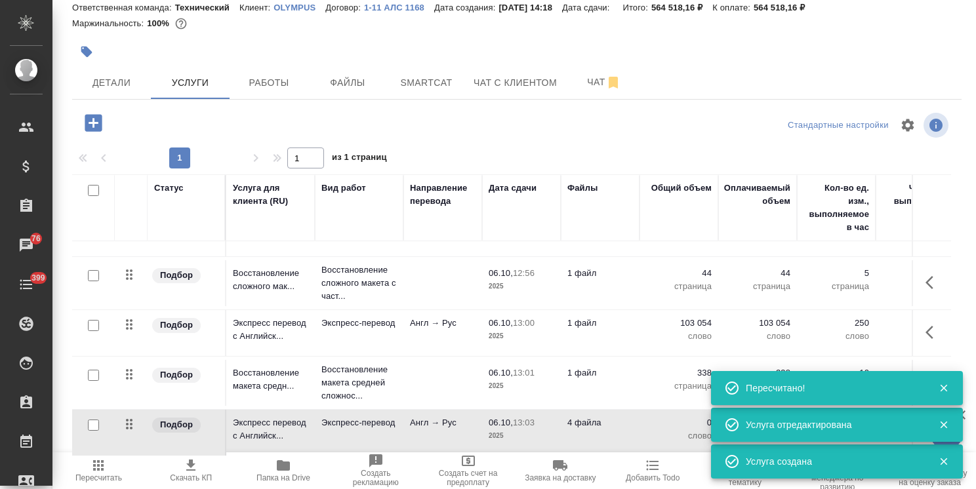
click at [424, 422] on td "Англ → Рус" at bounding box center [442, 433] width 79 height 46
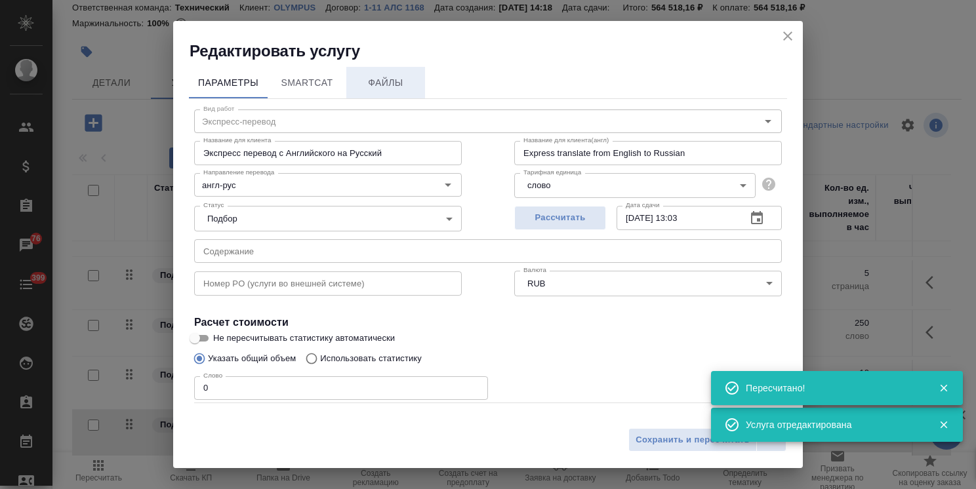
click at [391, 88] on span "Файлы" at bounding box center [385, 83] width 63 height 16
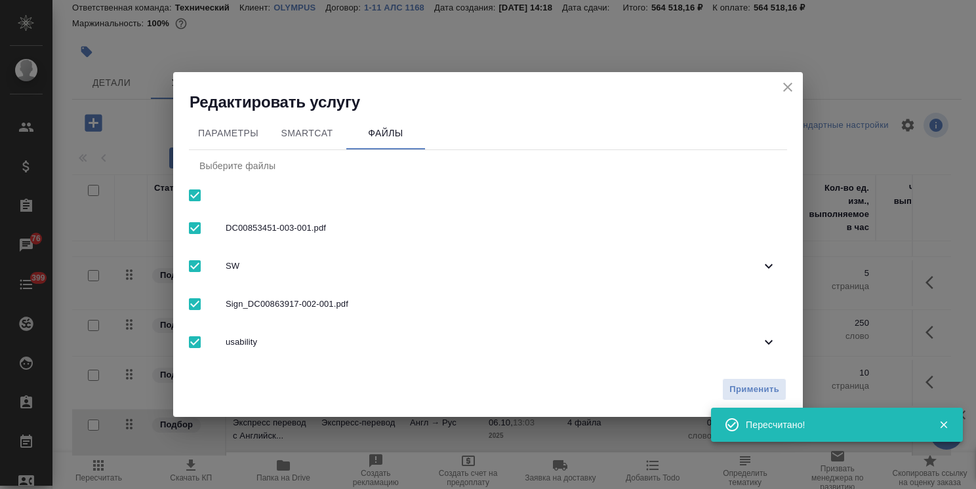
click at [191, 190] on input "checkbox" at bounding box center [195, 196] width 28 height 28
checkbox input "false"
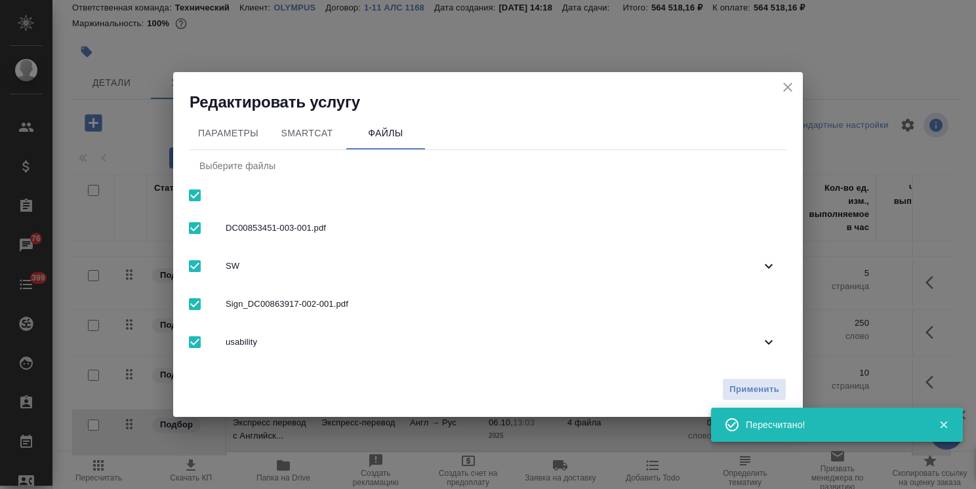
checkbox input "false"
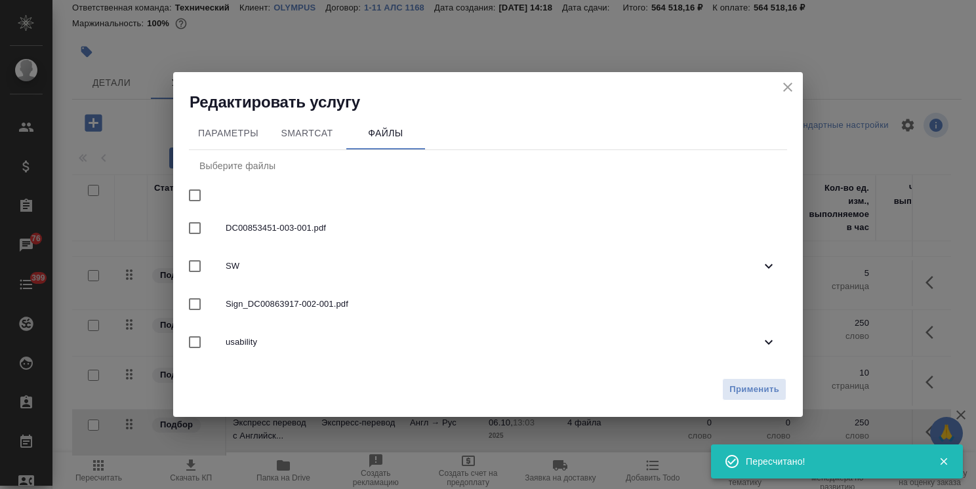
click at [279, 265] on span "SW" at bounding box center [493, 266] width 535 height 13
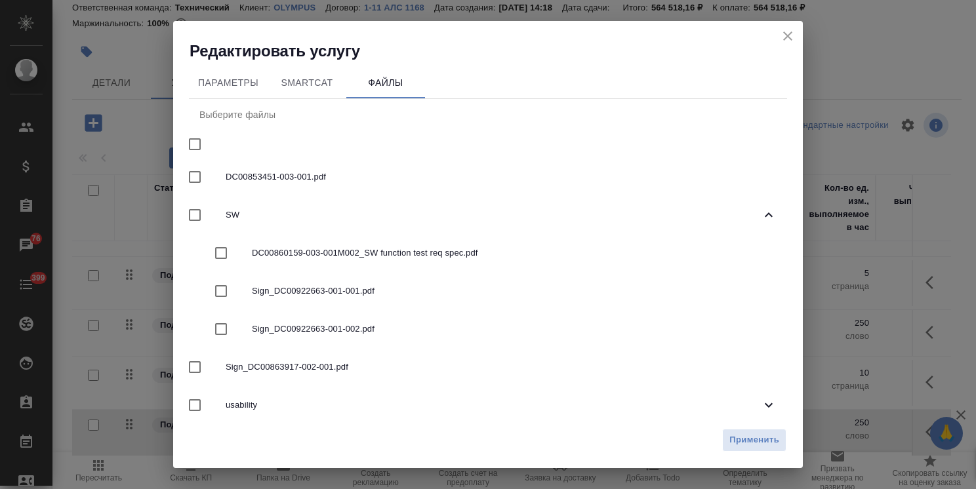
click at [294, 254] on span "DC00860159-003-001M002_SW function test req spec.pdf" at bounding box center [514, 253] width 524 height 13
checkbox input "true"
click at [760, 447] on span "Применить" at bounding box center [754, 440] width 50 height 15
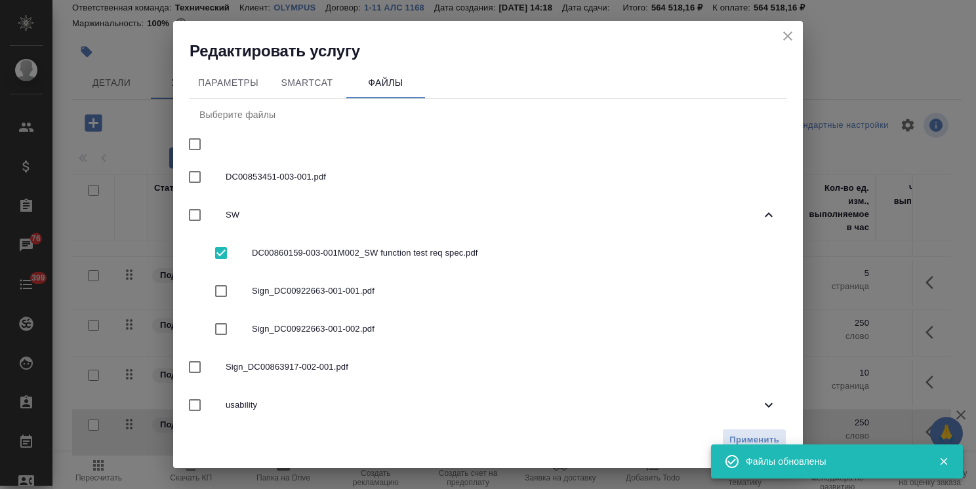
click at [784, 35] on icon "close" at bounding box center [788, 36] width 16 height 16
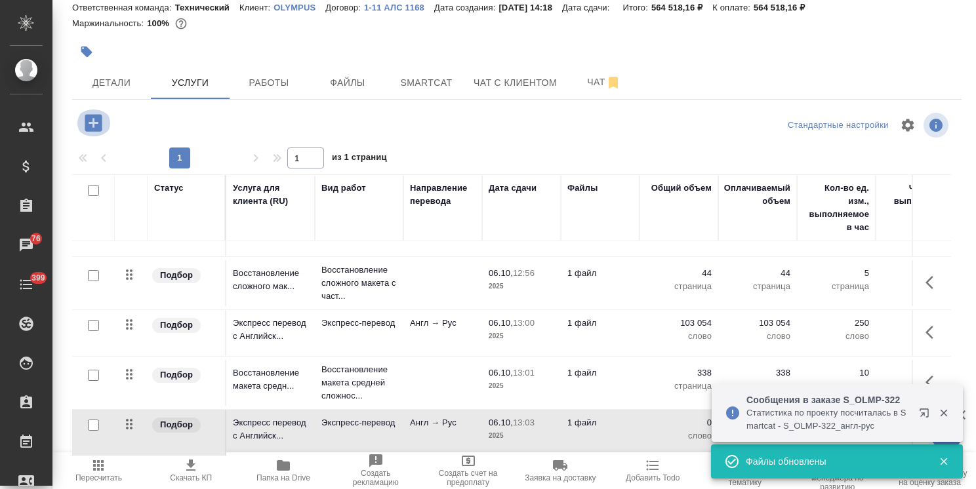
click at [98, 132] on icon "button" at bounding box center [93, 122] width 23 height 23
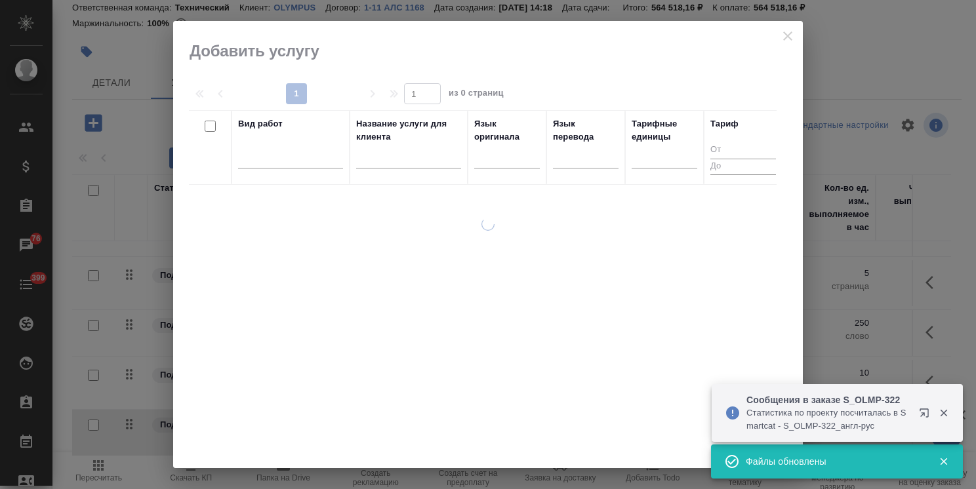
click at [445, 161] on input "text" at bounding box center [408, 160] width 105 height 16
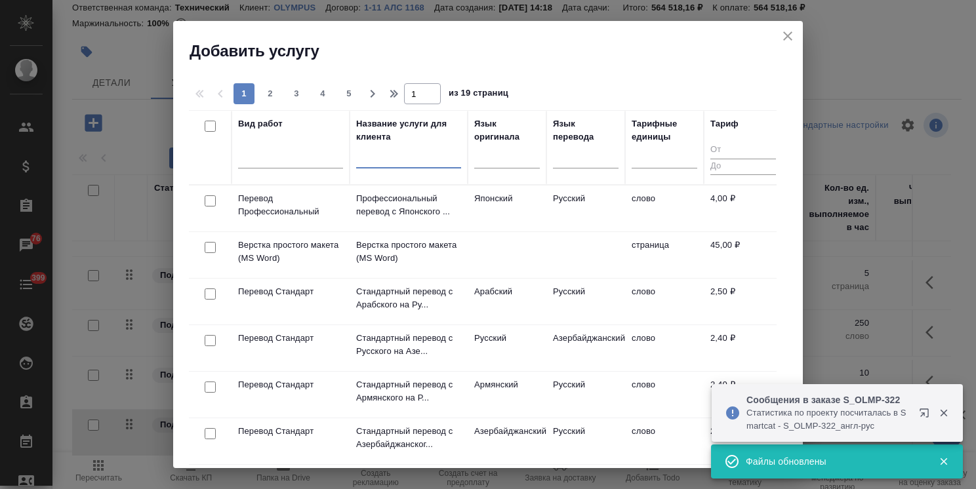
paste input "Восстановление макета средней сложности с полным соответствием оформлению ориги…"
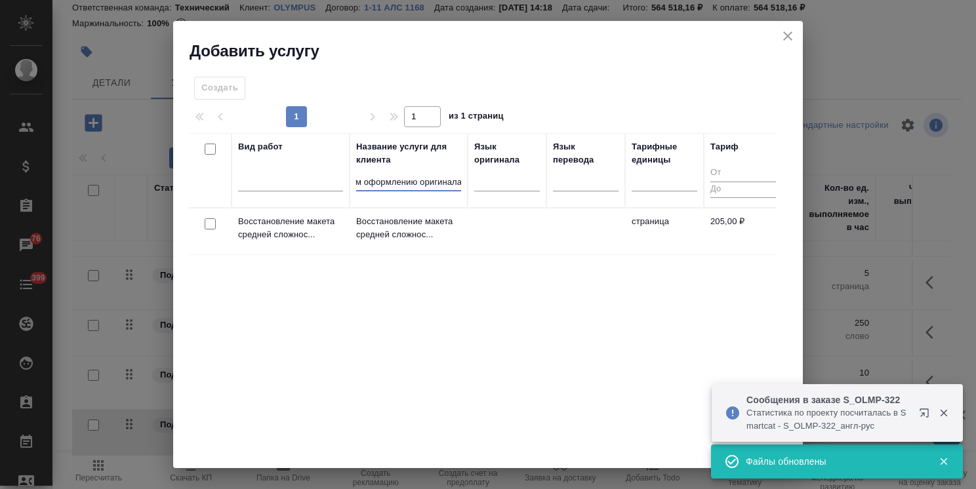
type input "Восстановление макета средней сложности с полным соответствием оформлению ориги…"
click at [210, 222] on input "checkbox" at bounding box center [210, 223] width 11 height 11
checkbox input "true"
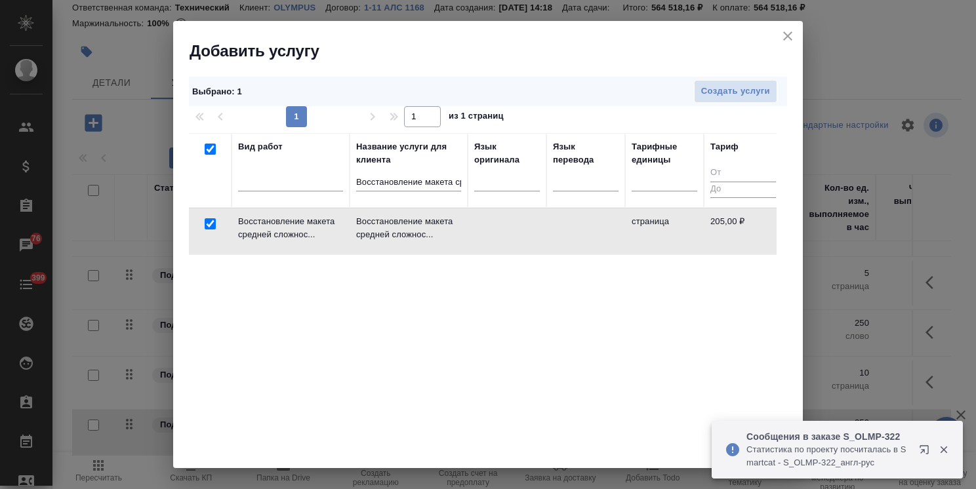
click at [718, 75] on div "Выбрано : 1 Создать услуги 1 1 из 1 страниц Вид работ Название услуги для клиен…" at bounding box center [487, 265] width 629 height 406
click at [704, 84] on span "Создать услуги" at bounding box center [735, 91] width 69 height 15
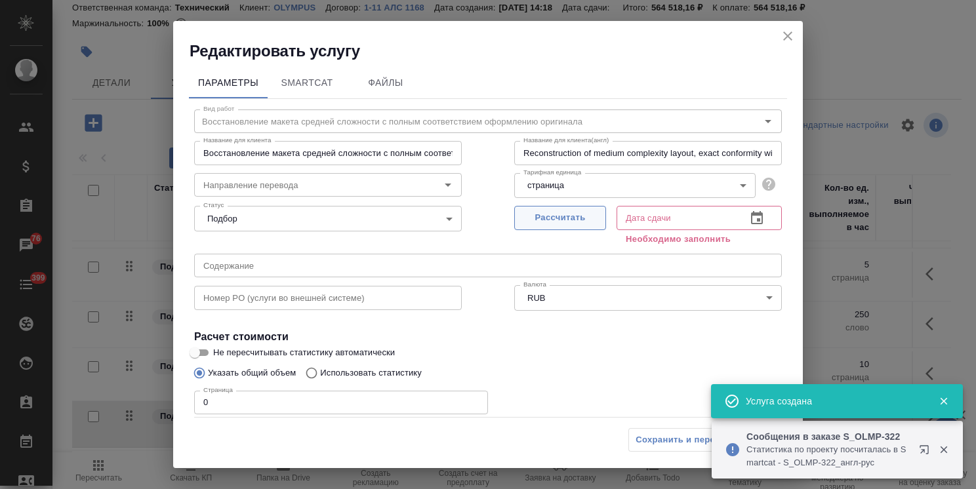
click at [548, 211] on span "Рассчитать" at bounding box center [559, 217] width 77 height 15
type input "06.10.2025 13:05"
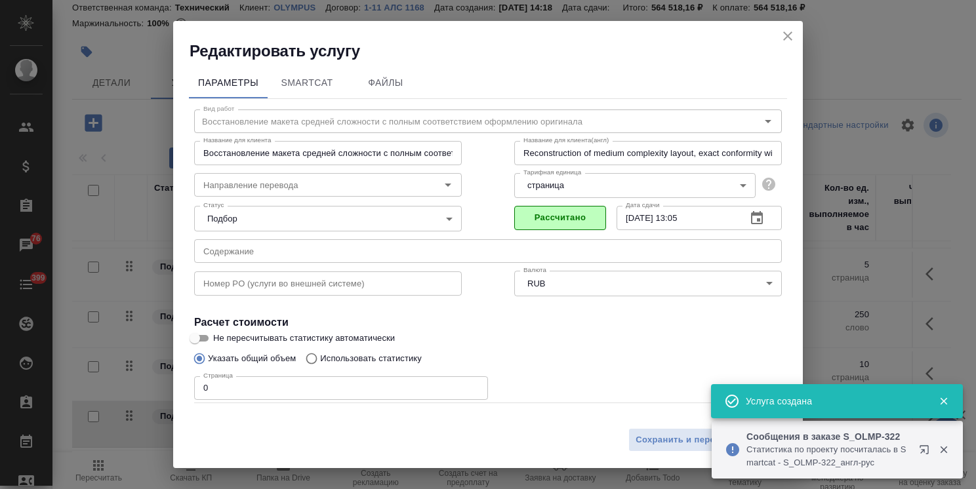
drag, startPoint x: 238, startPoint y: 381, endPoint x: 172, endPoint y: 377, distance: 66.3
click at [172, 377] on div "Редактировать услугу Параметры SmartCat Файлы Вид работ Восстановление макета с…" at bounding box center [488, 244] width 976 height 489
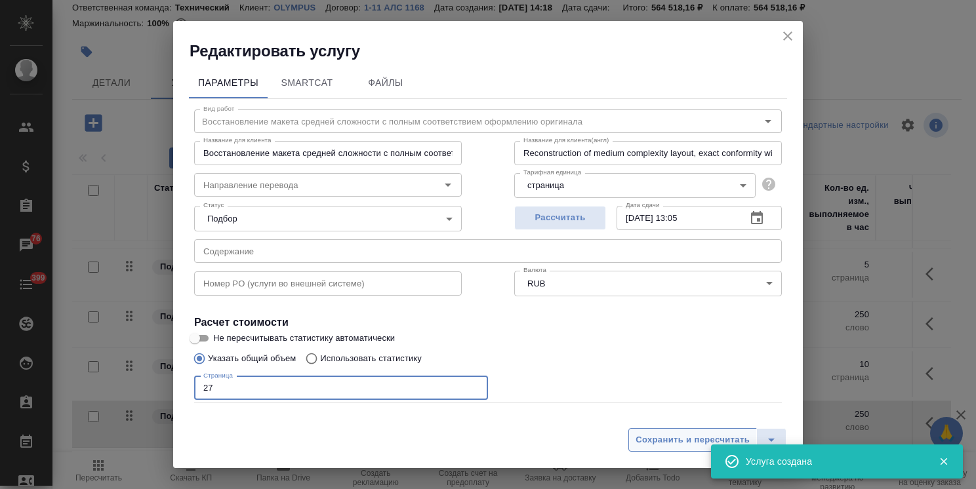
type input "27"
click at [646, 448] on button "Сохранить и пересчитать" at bounding box center [692, 440] width 128 height 24
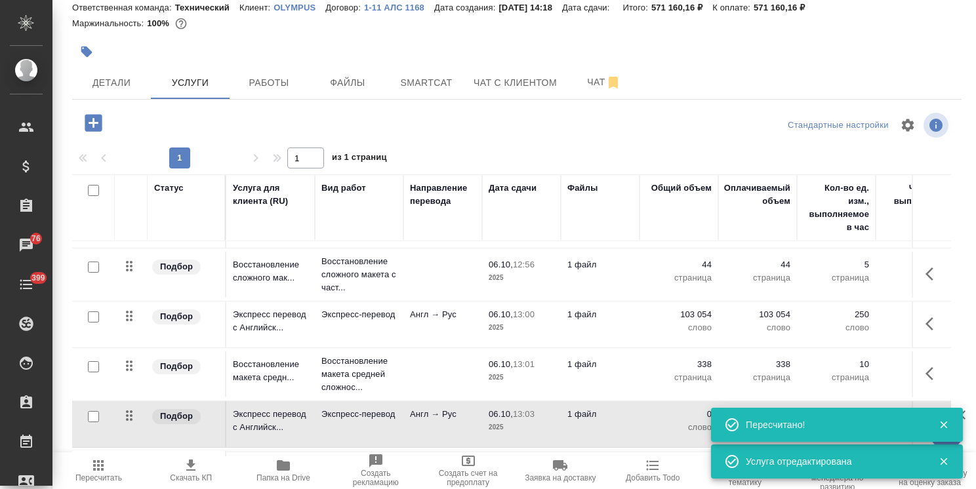
scroll to position [93, 0]
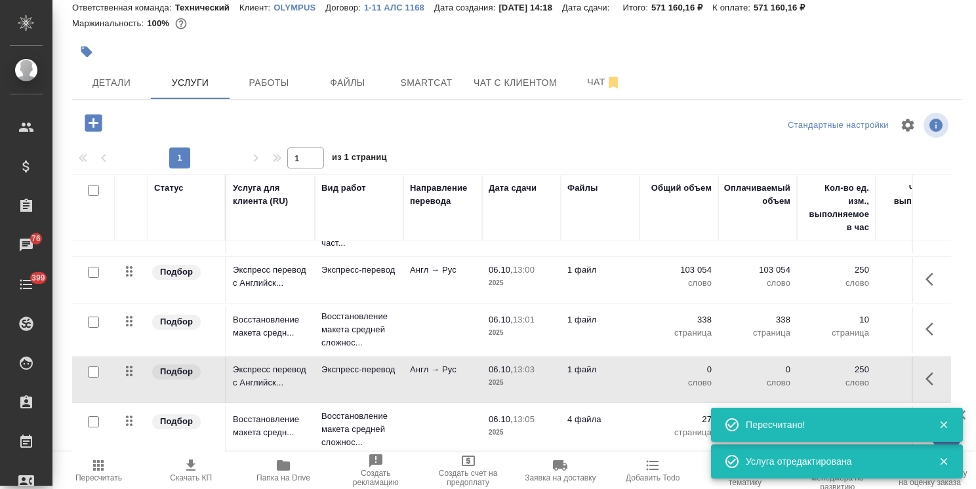
click at [550, 426] on p "2025" at bounding box center [521, 432] width 66 height 13
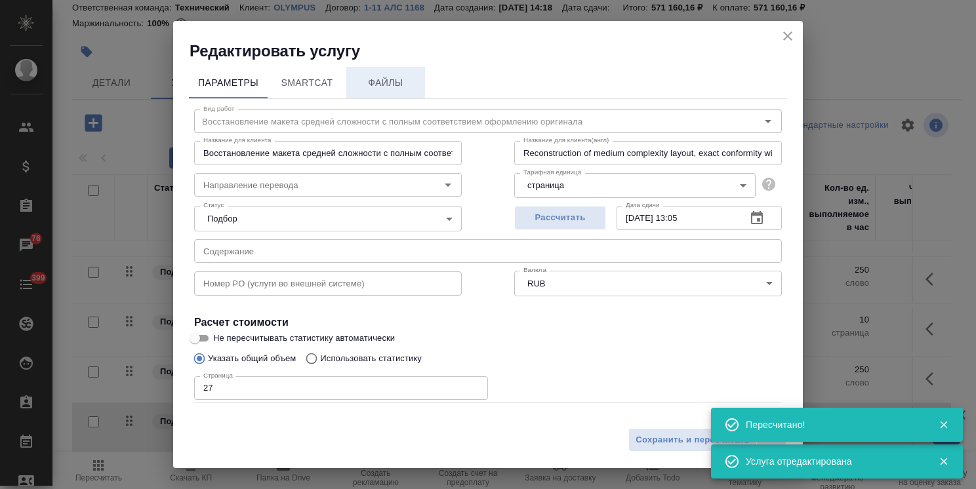
click at [417, 95] on button "Файлы" at bounding box center [385, 82] width 79 height 31
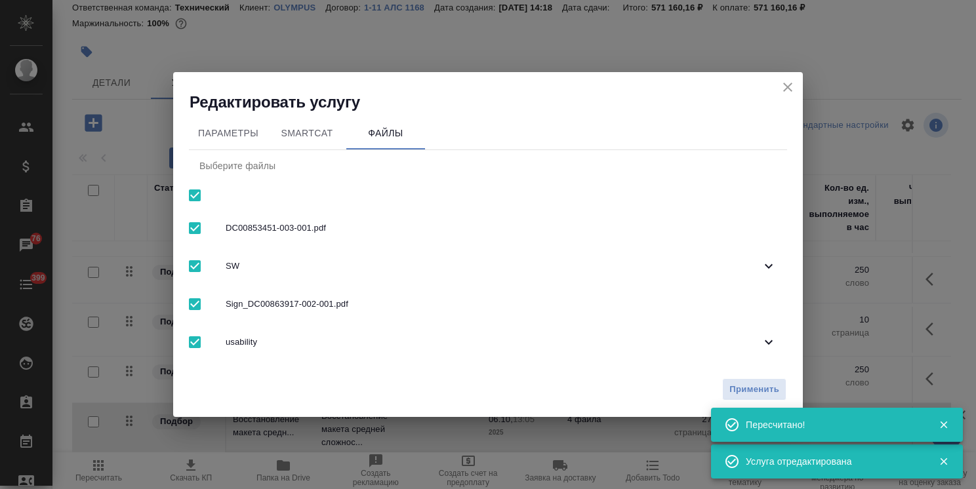
click at [194, 198] on input "checkbox" at bounding box center [195, 196] width 28 height 28
checkbox input "false"
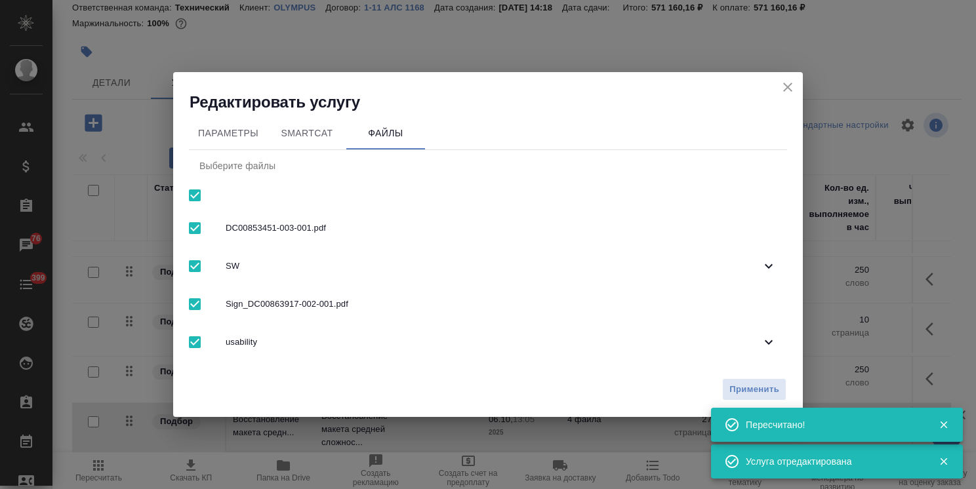
checkbox input "false"
click at [193, 261] on input "checkbox" at bounding box center [195, 266] width 28 height 28
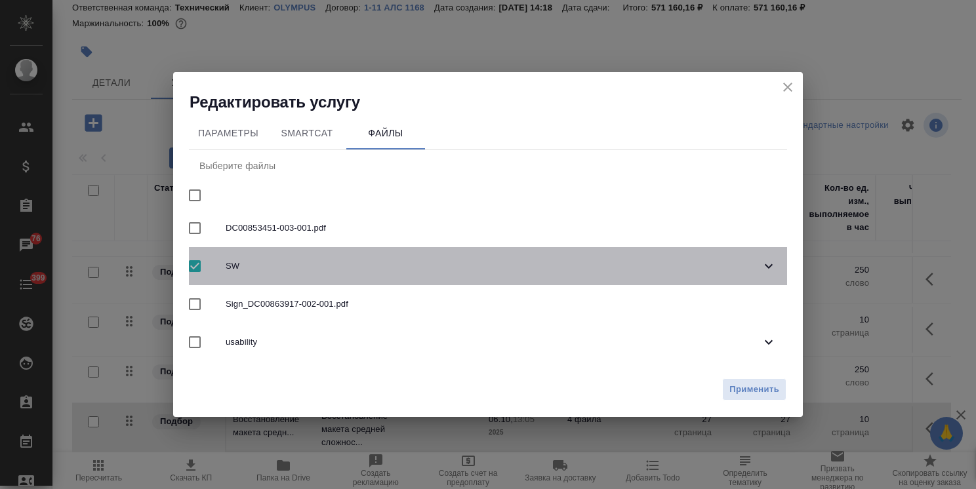
click at [195, 266] on input "checkbox" at bounding box center [195, 266] width 28 height 28
checkbox input "false"
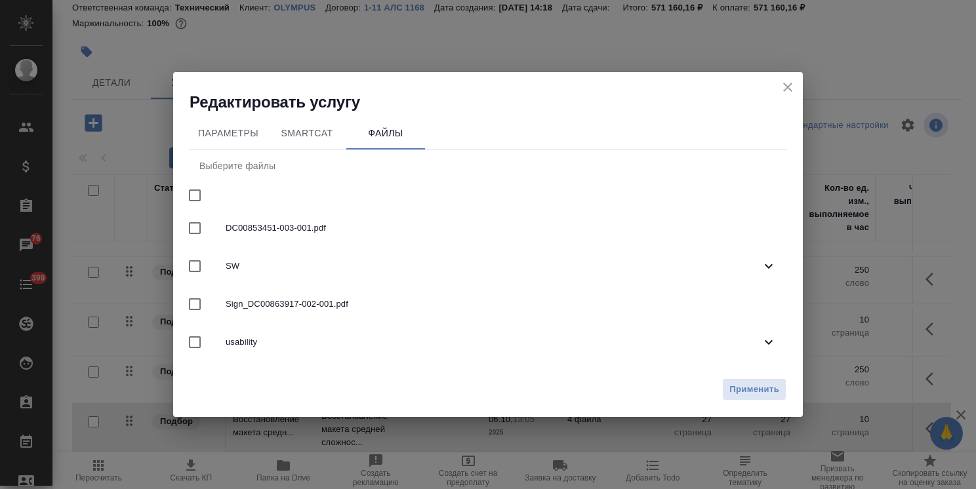
click at [319, 267] on span "SW" at bounding box center [493, 266] width 535 height 13
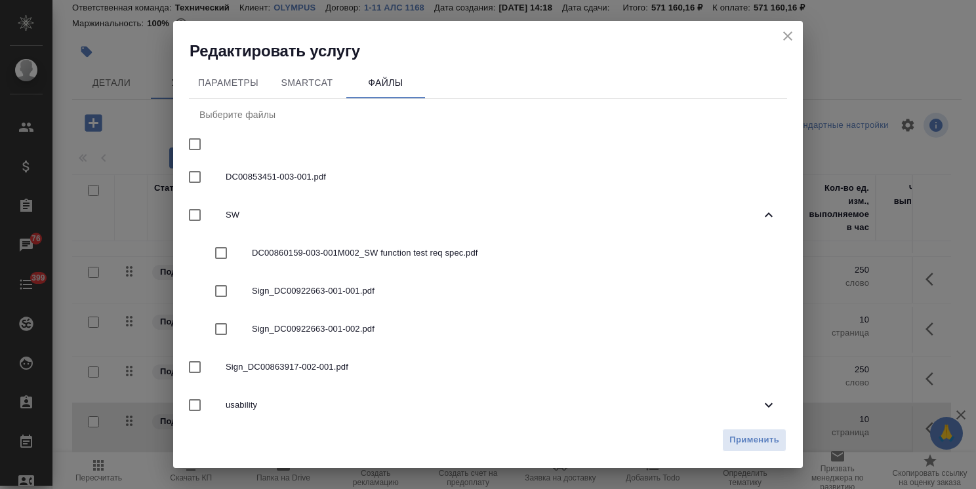
click at [350, 256] on span "DC00860159-003-001M002_SW function test req spec.pdf" at bounding box center [514, 253] width 524 height 13
checkbox input "true"
click at [758, 441] on span "Применить" at bounding box center [754, 440] width 50 height 15
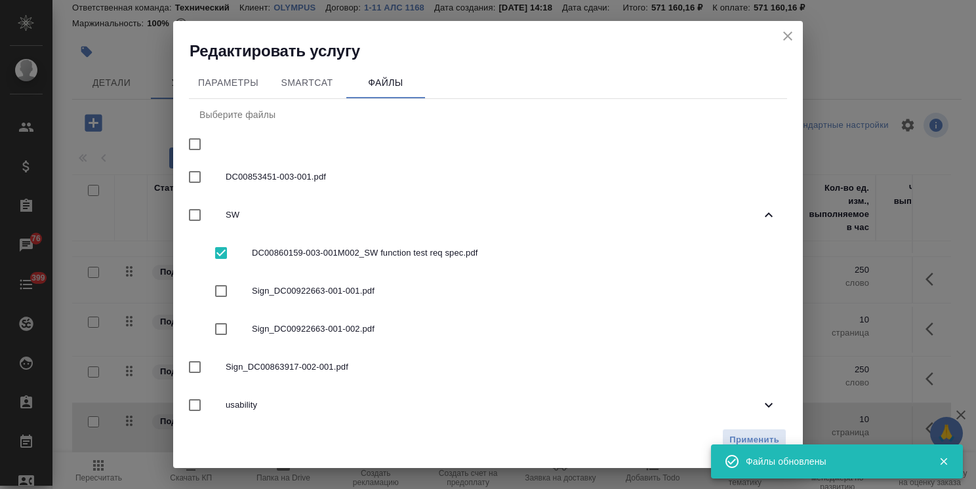
click at [793, 38] on icon "close" at bounding box center [788, 36] width 16 height 16
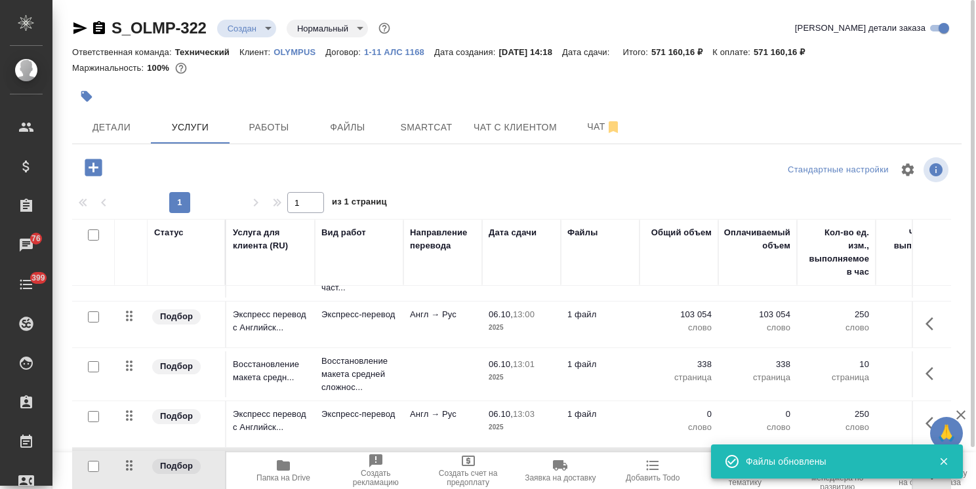
click at [94, 161] on icon "button" at bounding box center [93, 167] width 17 height 17
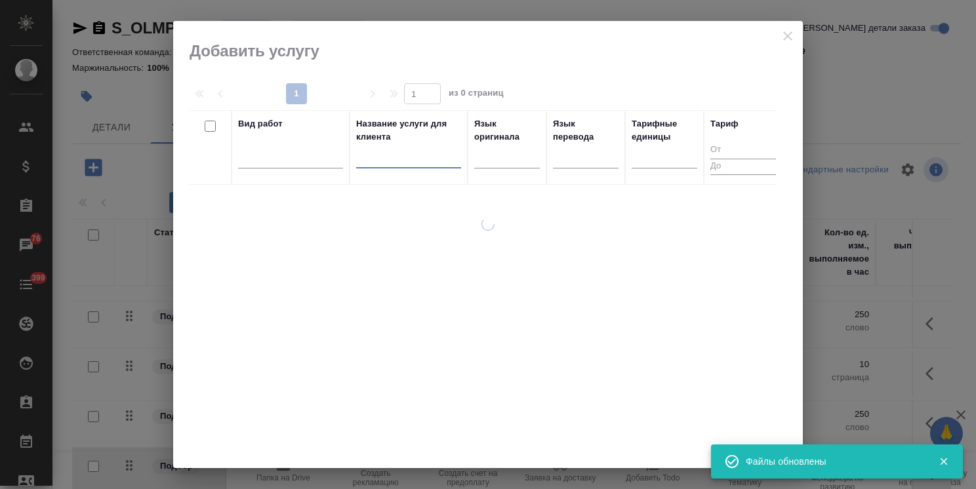
click at [394, 159] on input "text" at bounding box center [408, 160] width 105 height 16
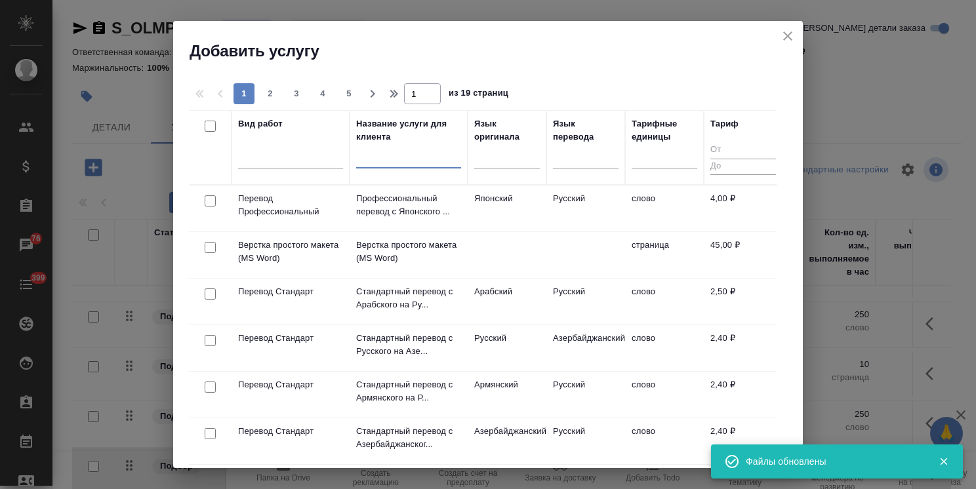
paste input "Восстановление сложного макета с частичным соответствием оформлению оригинала"
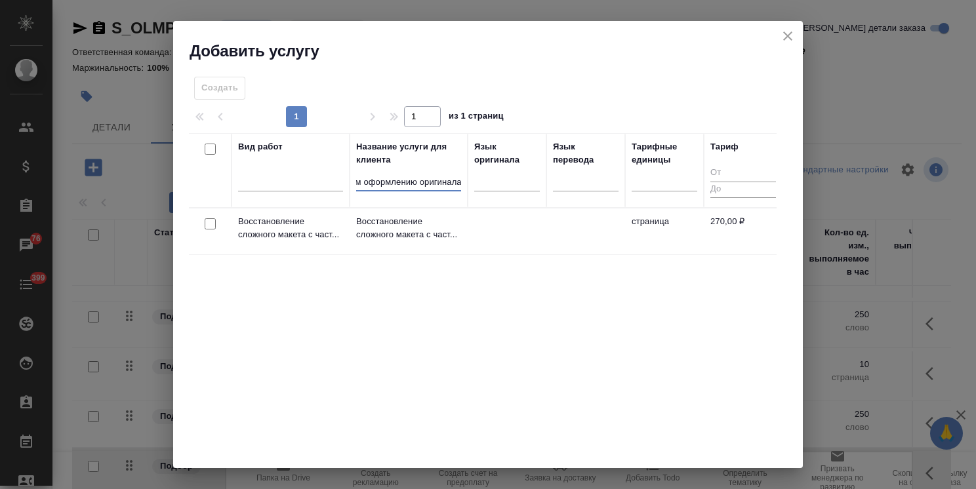
type input "Восстановление сложного макета с частичным соответствием оформлению оригинала"
click at [208, 226] on input "checkbox" at bounding box center [210, 223] width 11 height 11
checkbox input "true"
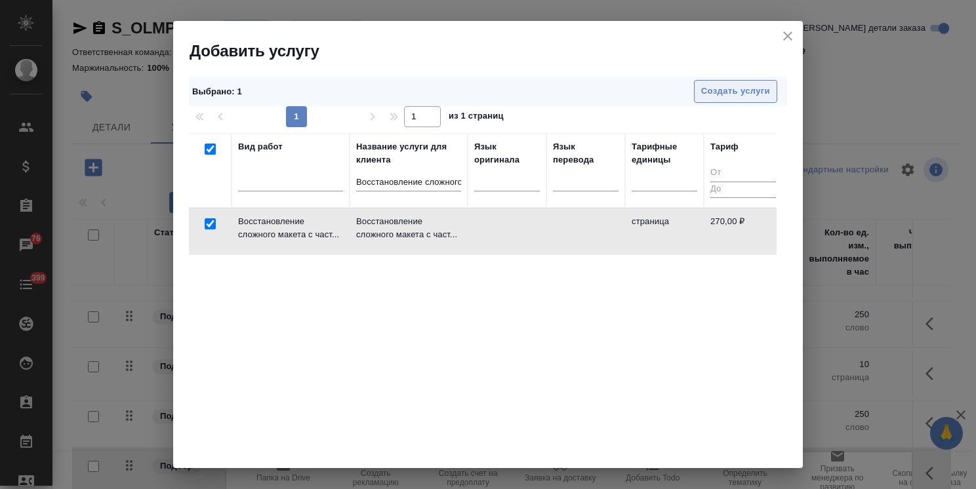
click at [709, 91] on span "Создать услуги" at bounding box center [735, 91] width 69 height 15
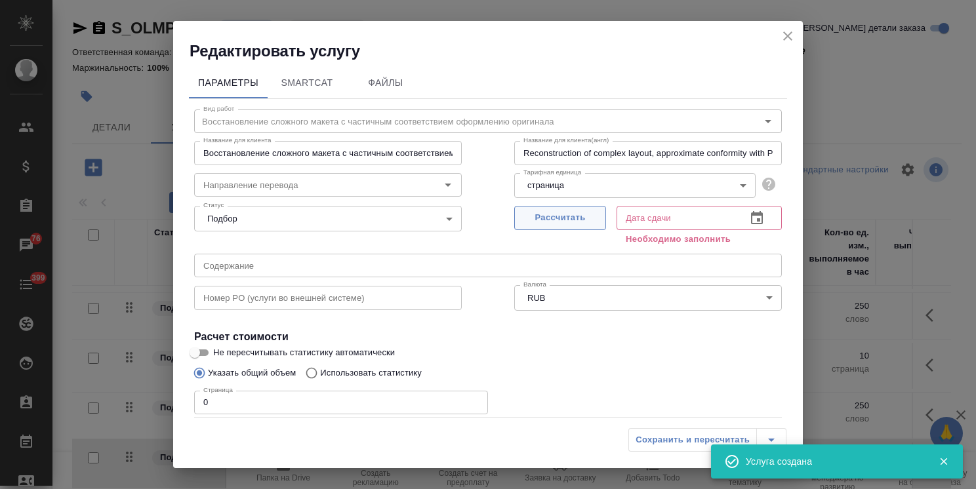
click at [540, 222] on span "Рассчитать" at bounding box center [559, 217] width 77 height 15
type input "06.10.2025 13:05"
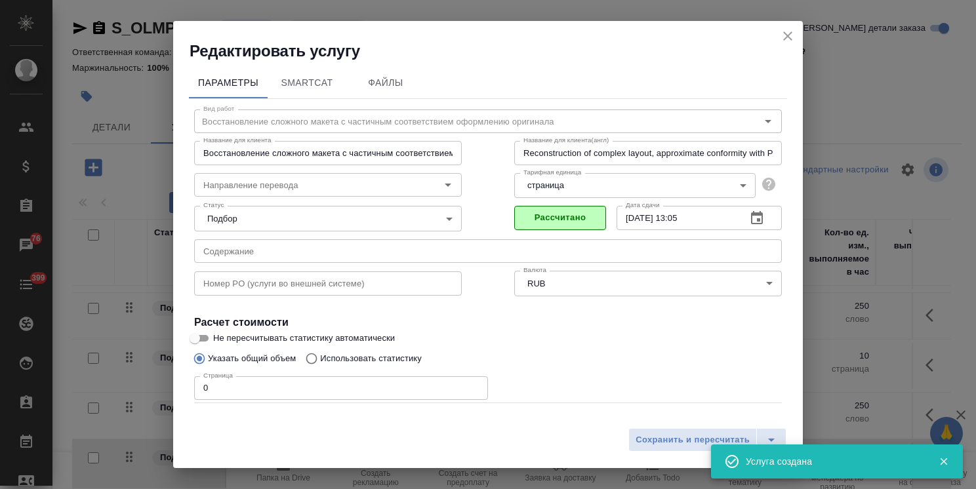
drag, startPoint x: 220, startPoint y: 385, endPoint x: 207, endPoint y: 374, distance: 17.7
click at [170, 369] on div "Редактировать услугу Параметры SmartCat Файлы Вид работ Восстановление сложного…" at bounding box center [488, 244] width 976 height 489
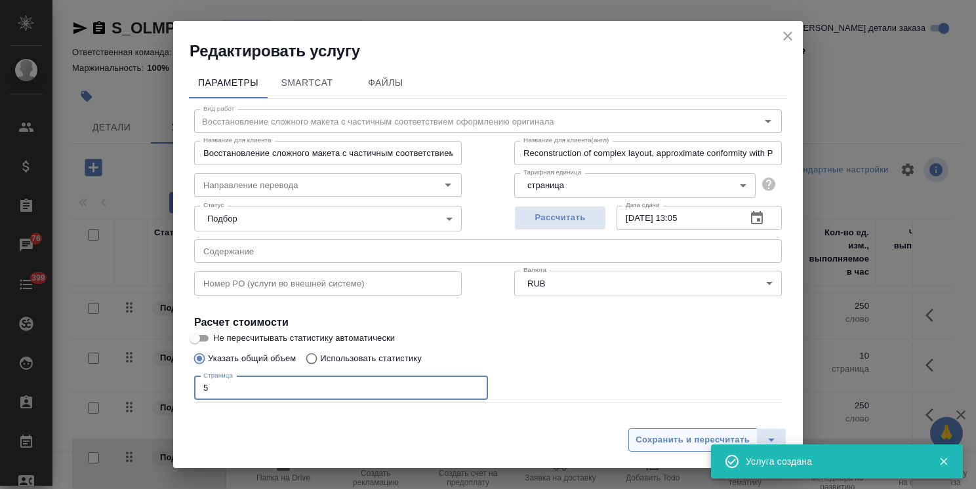
type input "5"
click at [675, 429] on button "Сохранить и пересчитать" at bounding box center [692, 440] width 128 height 24
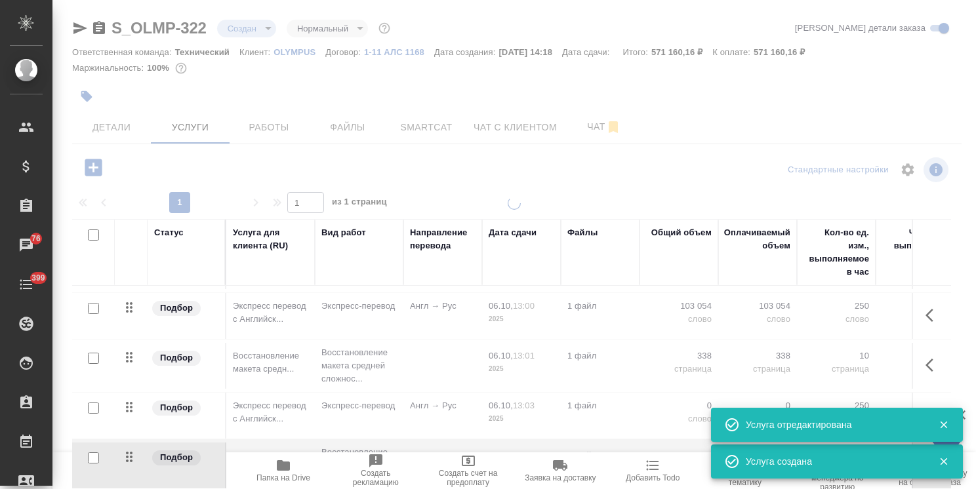
click at [941, 421] on icon "button" at bounding box center [944, 425] width 12 height 12
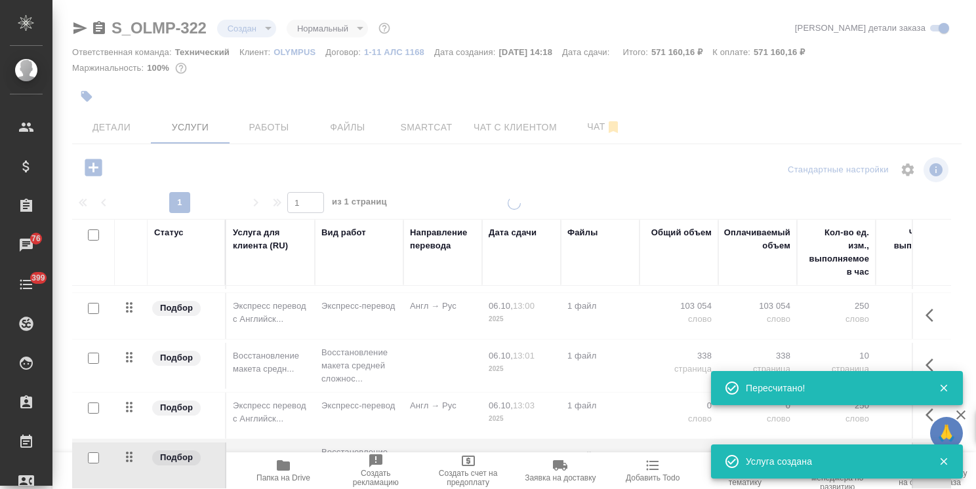
click at [948, 460] on icon "button" at bounding box center [944, 462] width 12 height 12
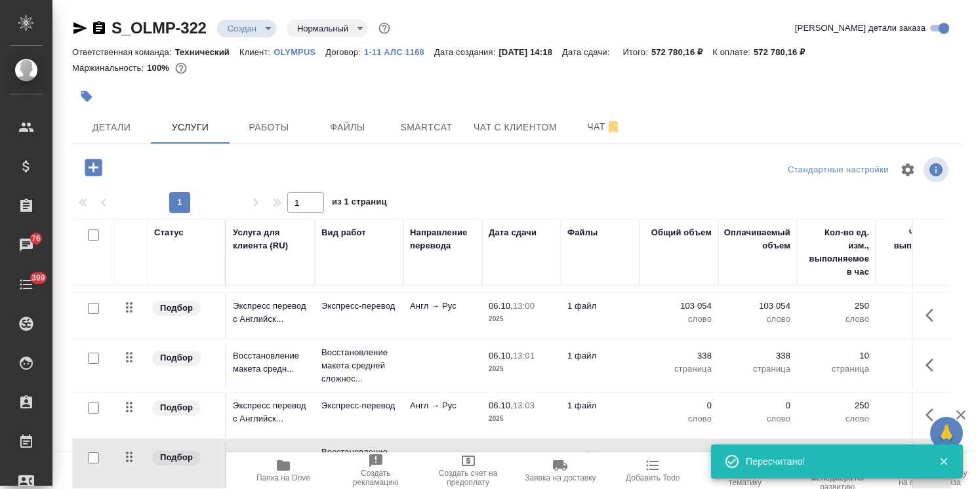
click at [962, 413] on icon "button" at bounding box center [960, 414] width 9 height 9
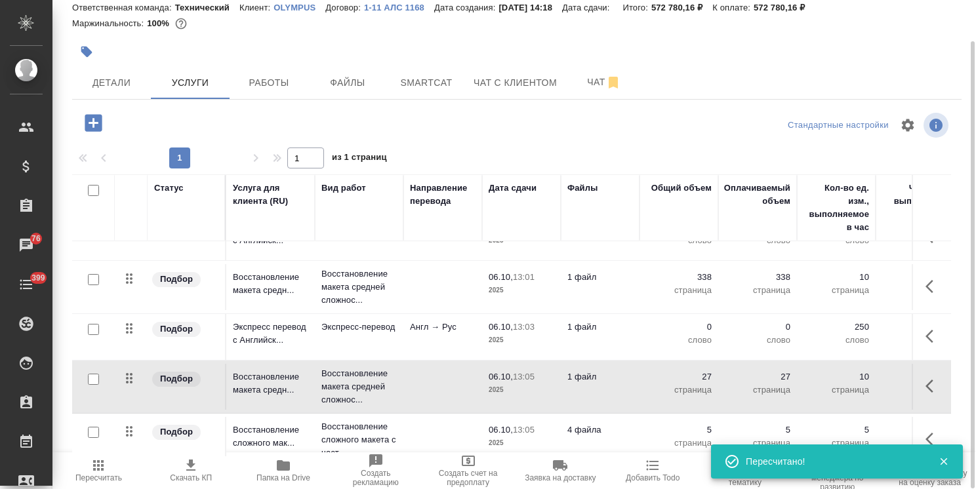
scroll to position [146, 0]
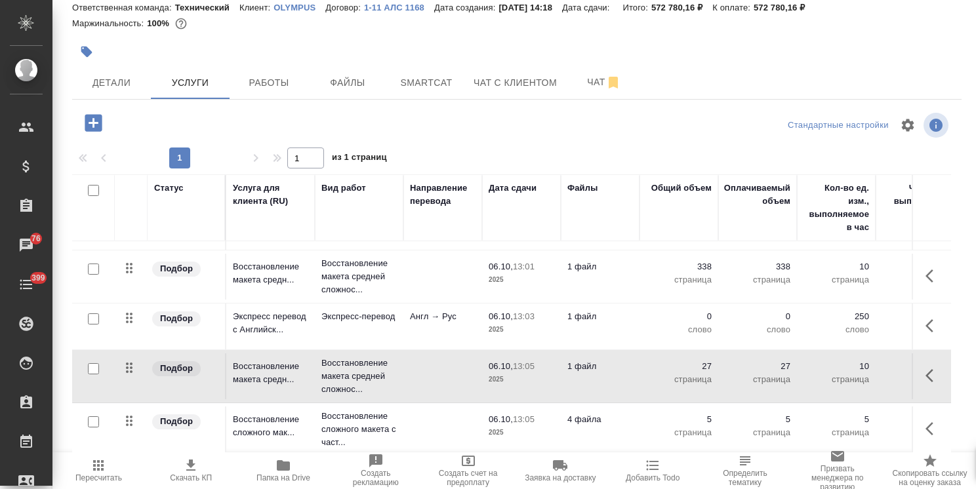
click at [611, 413] on p "4 файла" at bounding box center [600, 419] width 66 height 13
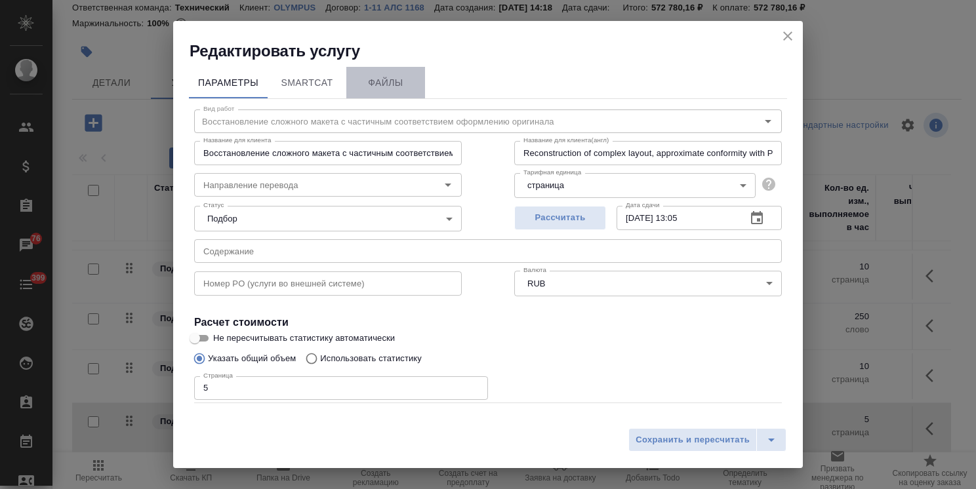
click at [404, 84] on span "Файлы" at bounding box center [385, 83] width 63 height 16
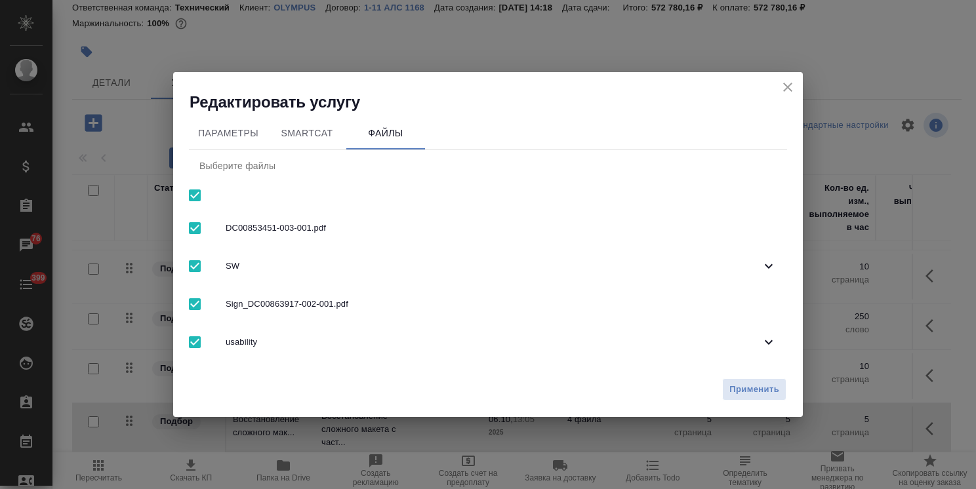
click at [194, 195] on input "checkbox" at bounding box center [195, 196] width 28 height 28
checkbox input "false"
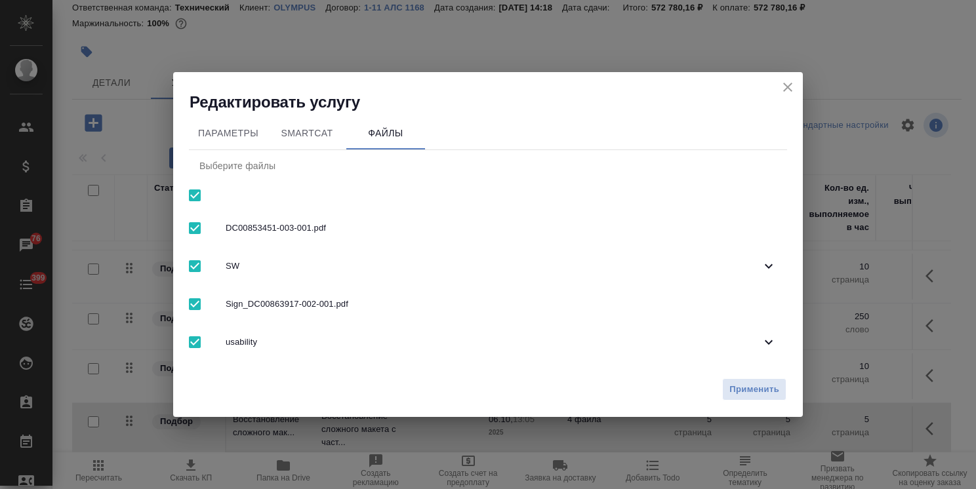
checkbox input "false"
click at [283, 261] on span "SW" at bounding box center [493, 266] width 535 height 13
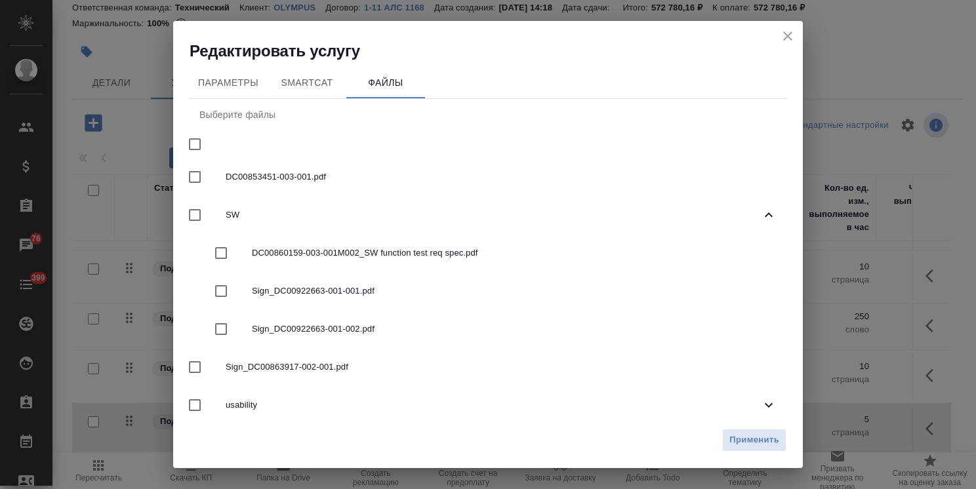
scroll to position [11, 0]
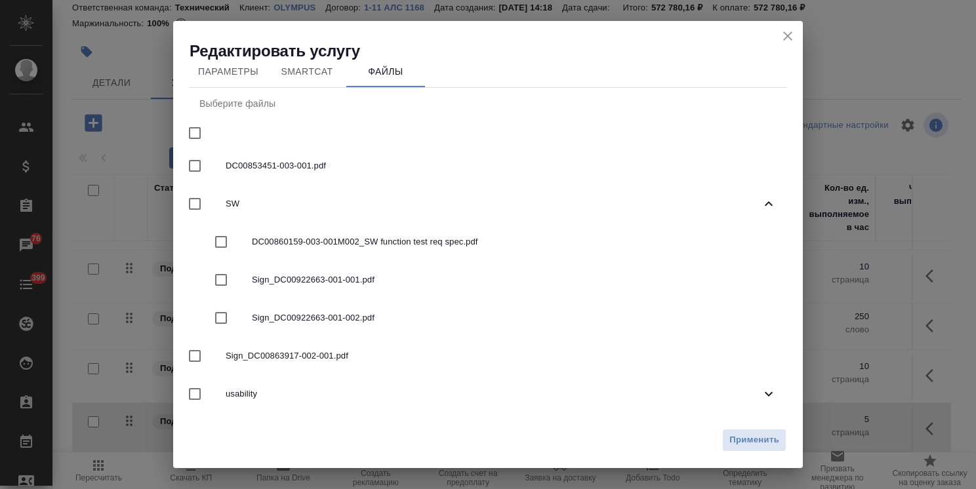
click at [342, 245] on span "DC00860159-003-001M002_SW function test req spec.pdf" at bounding box center [514, 241] width 524 height 13
checkbox input "true"
click at [757, 447] on span "Применить" at bounding box center [754, 440] width 50 height 15
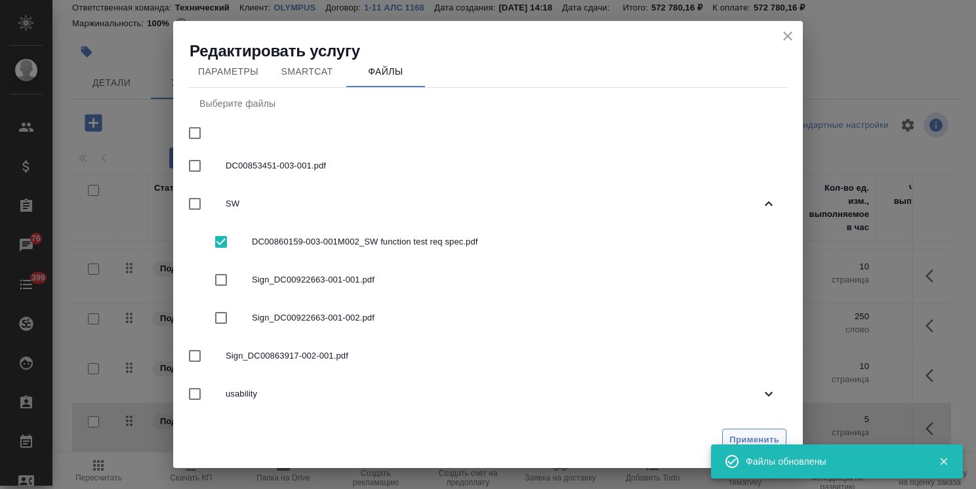
click at [739, 435] on span "Применить" at bounding box center [754, 440] width 50 height 15
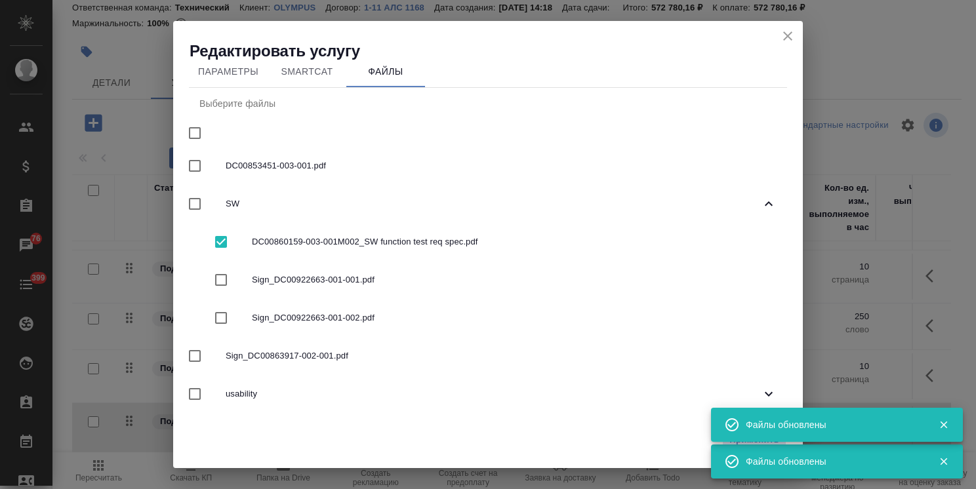
click at [786, 33] on icon "close" at bounding box center [788, 36] width 16 height 16
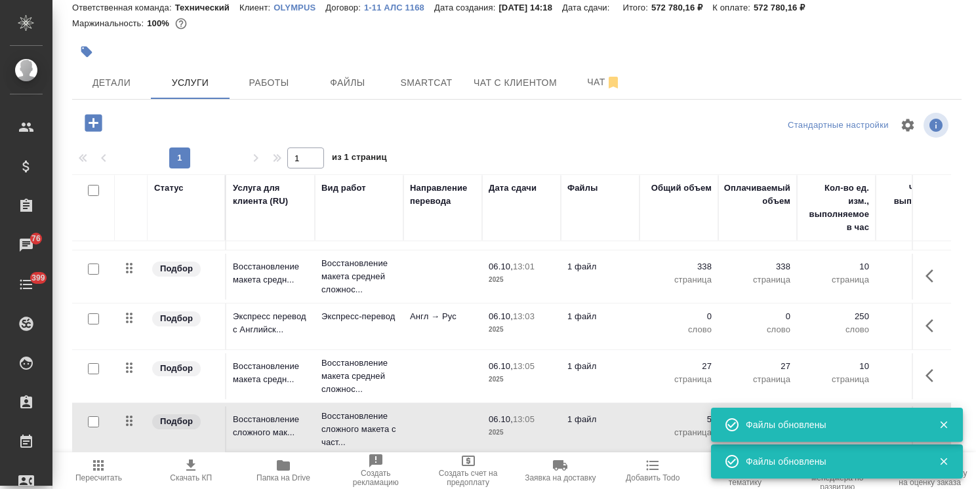
click at [604, 413] on p "1 файл" at bounding box center [600, 419] width 66 height 13
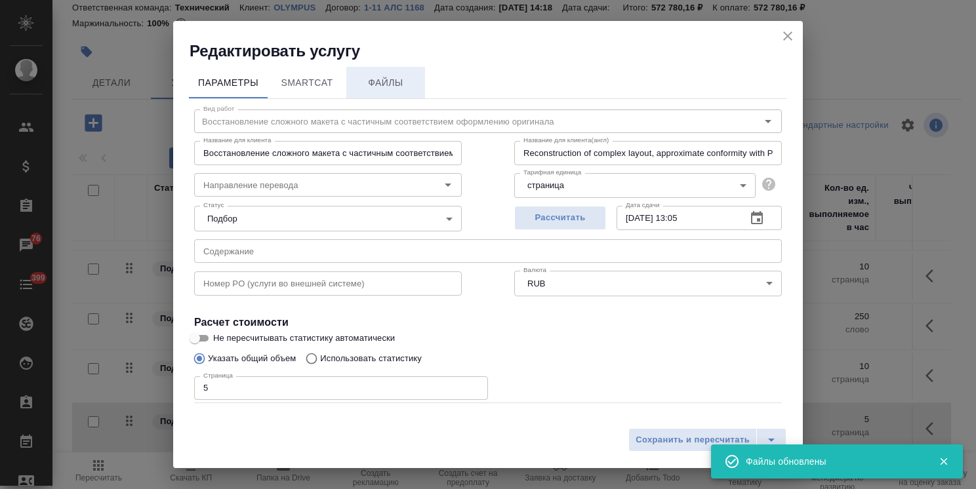
click at [386, 79] on span "Файлы" at bounding box center [385, 83] width 63 height 16
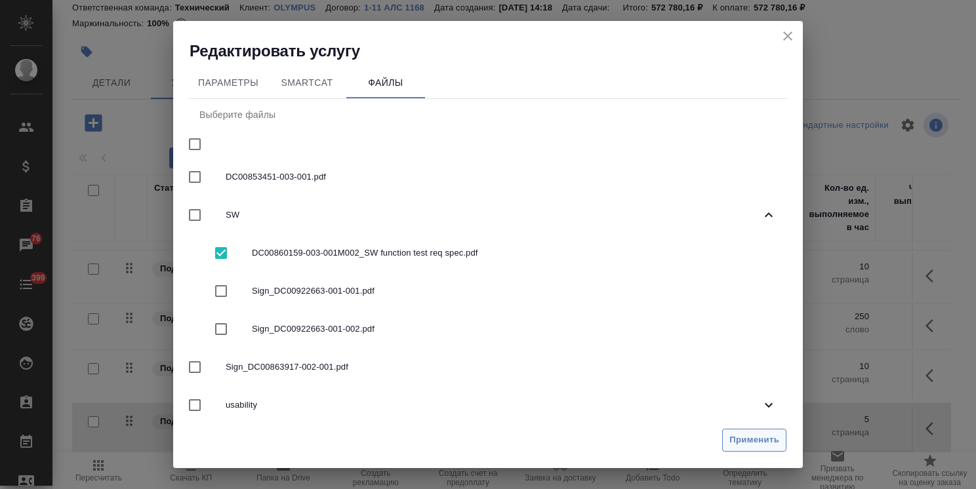
click at [755, 440] on span "Применить" at bounding box center [754, 440] width 50 height 15
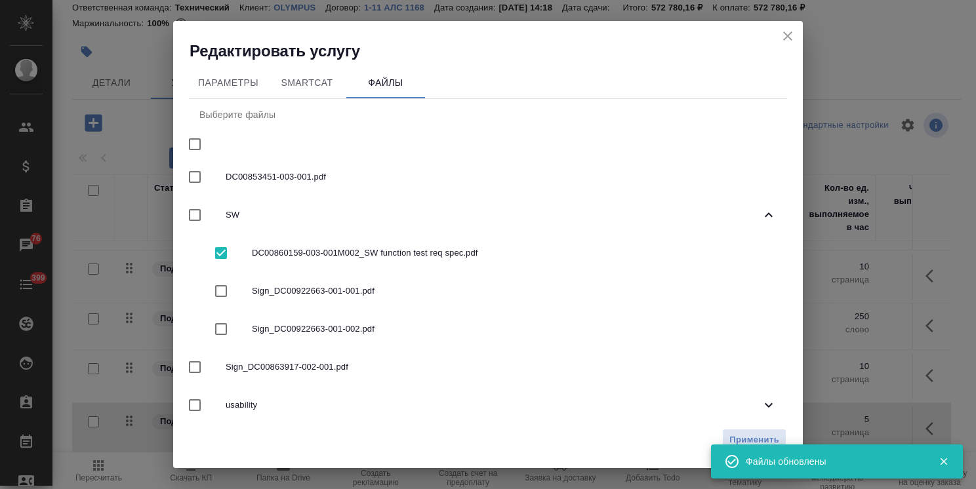
click at [789, 35] on icon "close" at bounding box center [788, 36] width 16 height 16
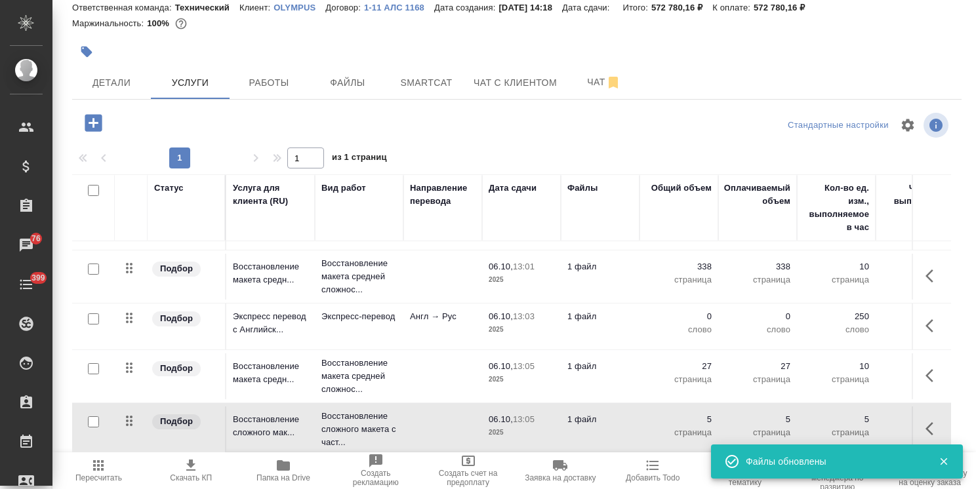
click at [925, 322] on icon "button" at bounding box center [933, 326] width 16 height 16
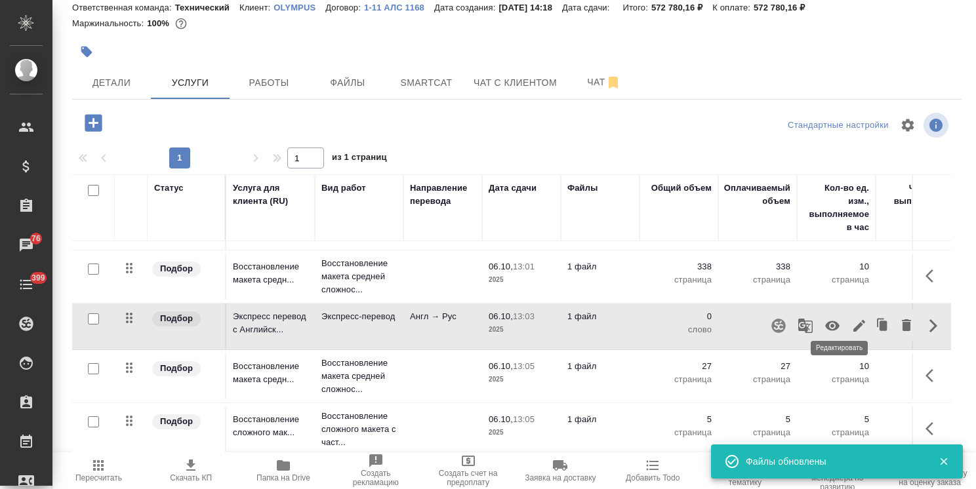
click at [853, 320] on icon "button" at bounding box center [859, 326] width 12 height 12
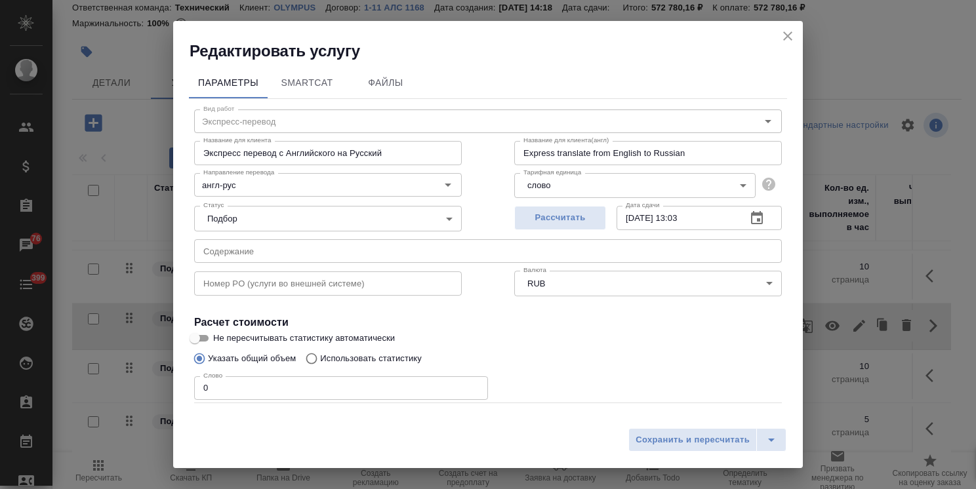
click at [355, 357] on p "Использовать статистику" at bounding box center [371, 358] width 102 height 13
click at [320, 357] on input "Использовать статистику" at bounding box center [309, 358] width 21 height 25
radio input "true"
radio input "false"
click at [766, 415] on label at bounding box center [765, 419] width 31 height 31
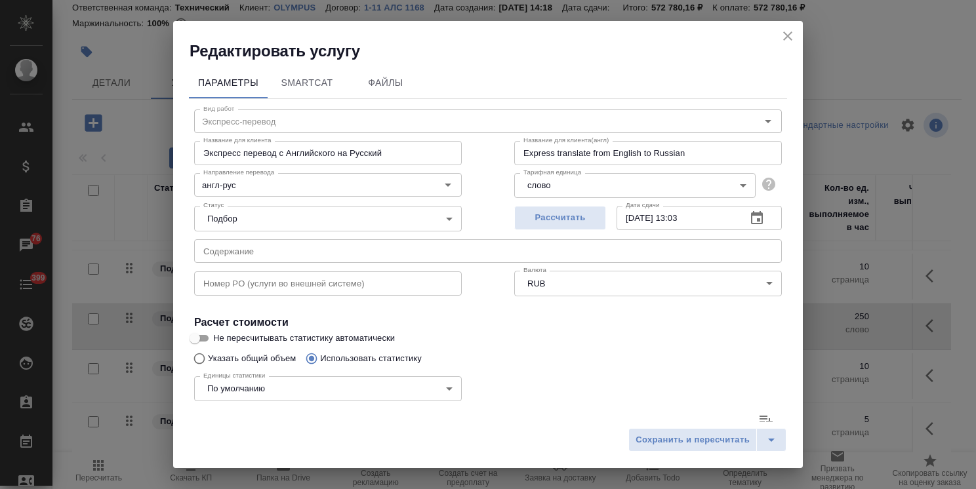
click at [0, 0] on input "file" at bounding box center [0, 0] width 0 height 0
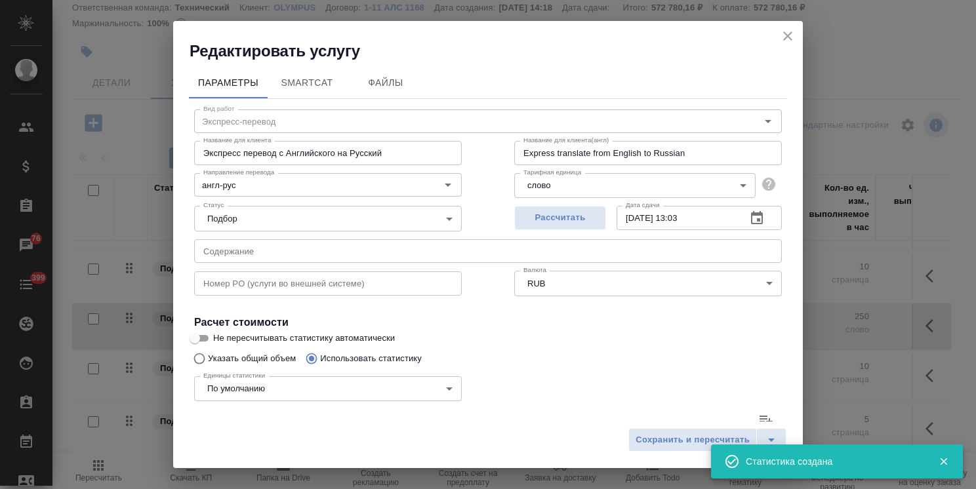
type input "30"
type input "210"
type input "238"
type input "1646"
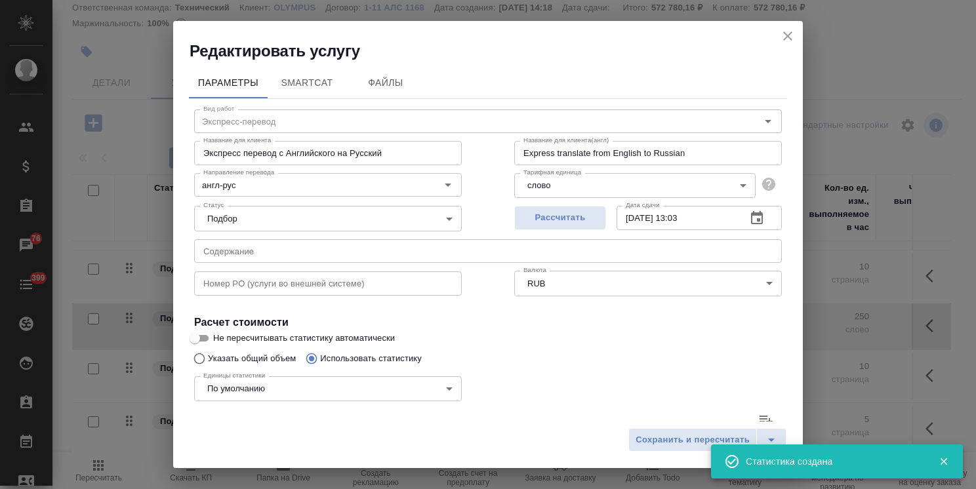
type input "10750"
type input "126"
type input "211"
type input "1118"
type input "15"
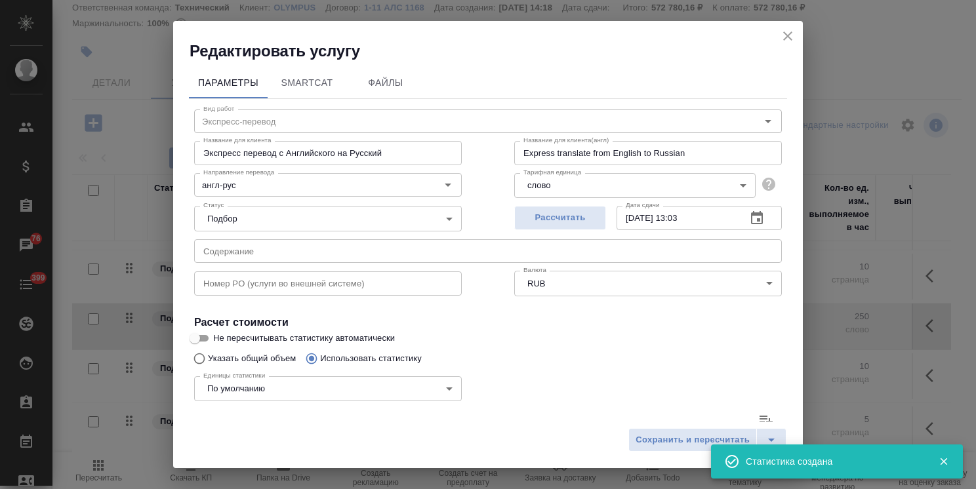
type input "26"
type input "117"
type input "3"
type input "9"
type input "66"
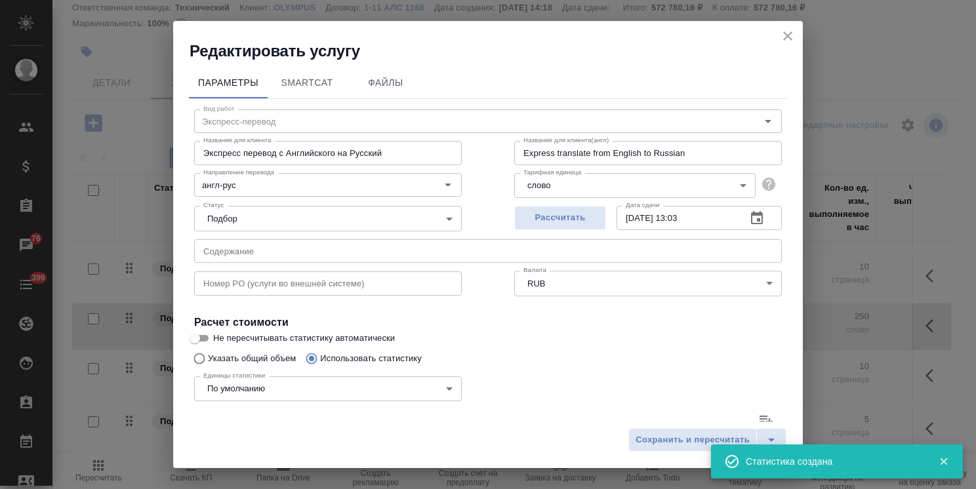
type input "21"
type input "73"
type input "518"
type input "586"
type input "5453"
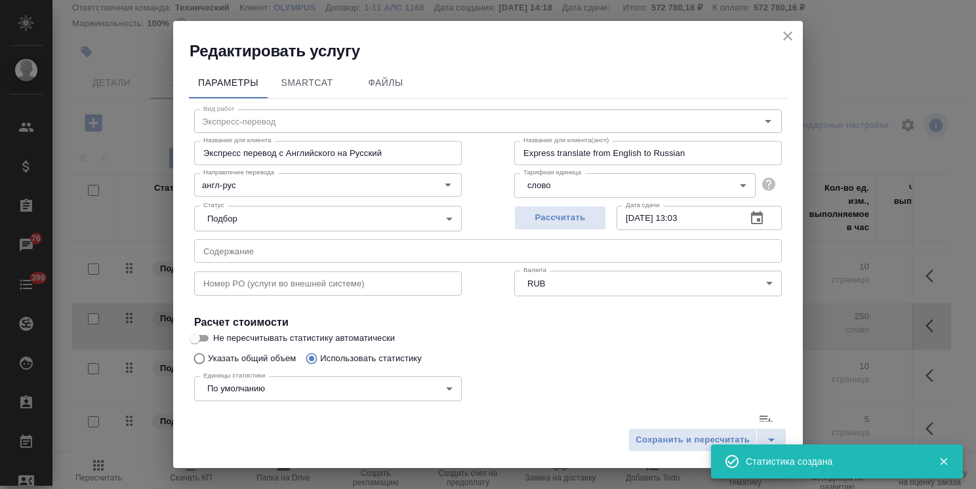
type input "36434"
type input "781"
type input "5802"
type input "38463"
type input "1019"
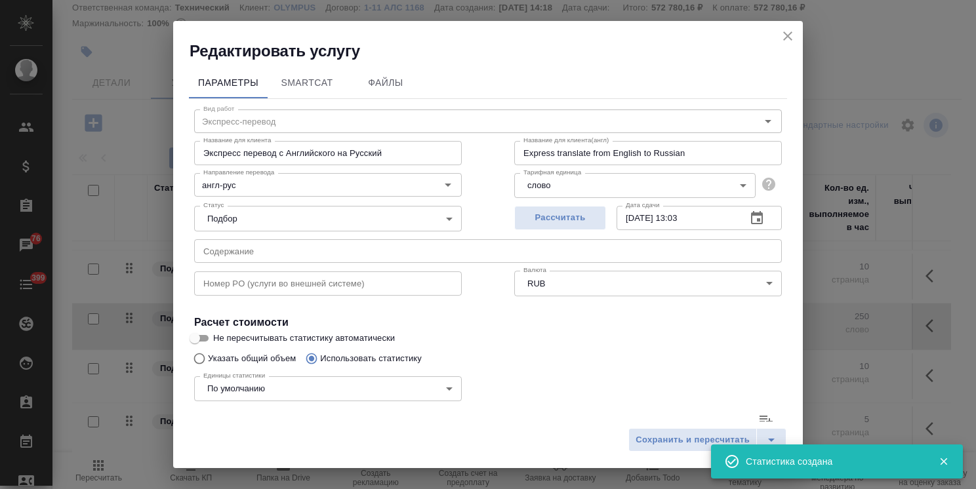
type input "7448"
type input "49213"
click at [789, 34] on icon "close" at bounding box center [787, 35] width 9 height 9
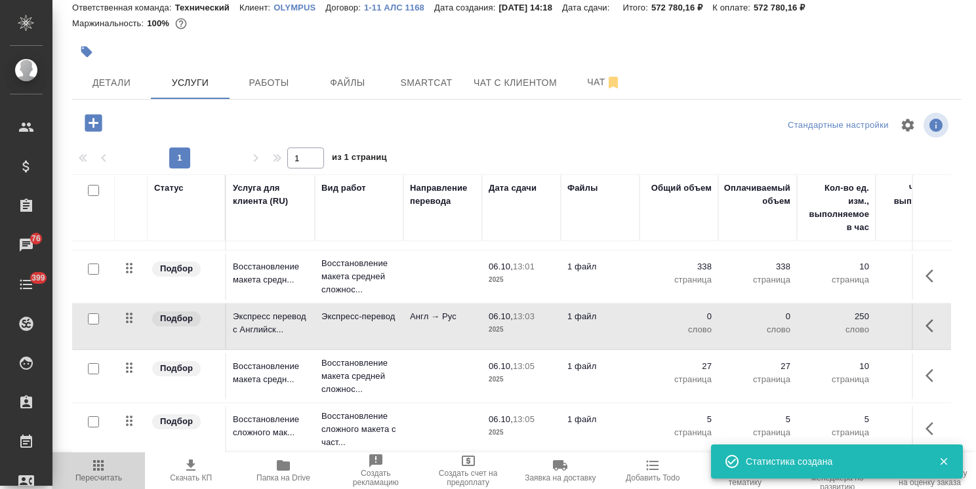
click at [115, 471] on span "Пересчитать" at bounding box center [98, 470] width 77 height 25
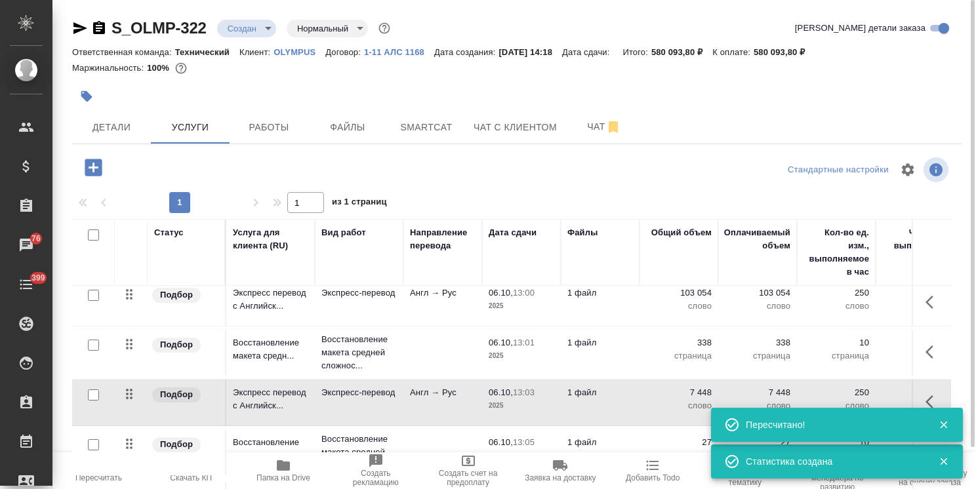
scroll to position [81, 0]
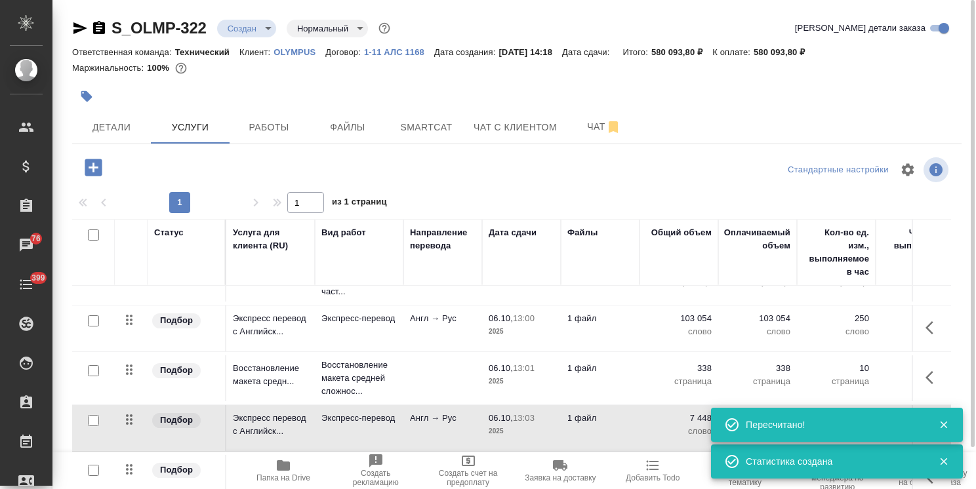
click at [464, 361] on td at bounding box center [442, 378] width 79 height 46
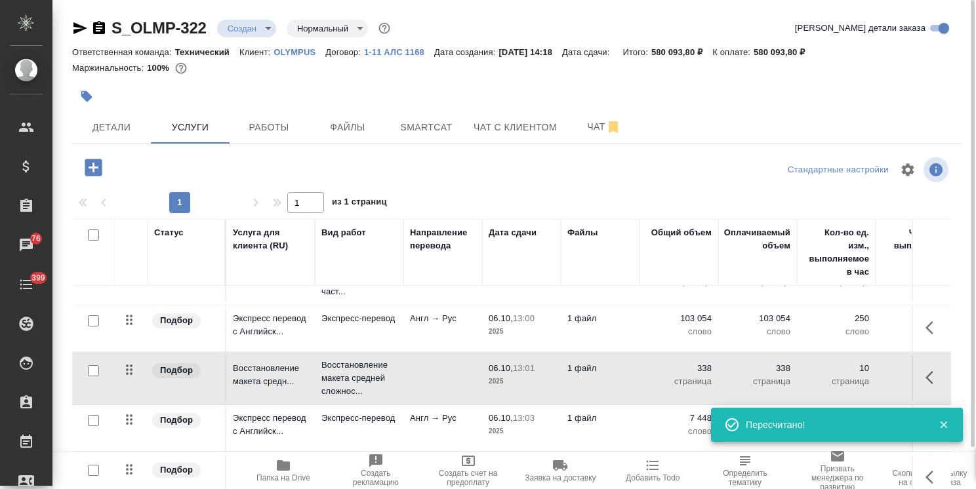
click at [464, 361] on td at bounding box center [442, 378] width 79 height 46
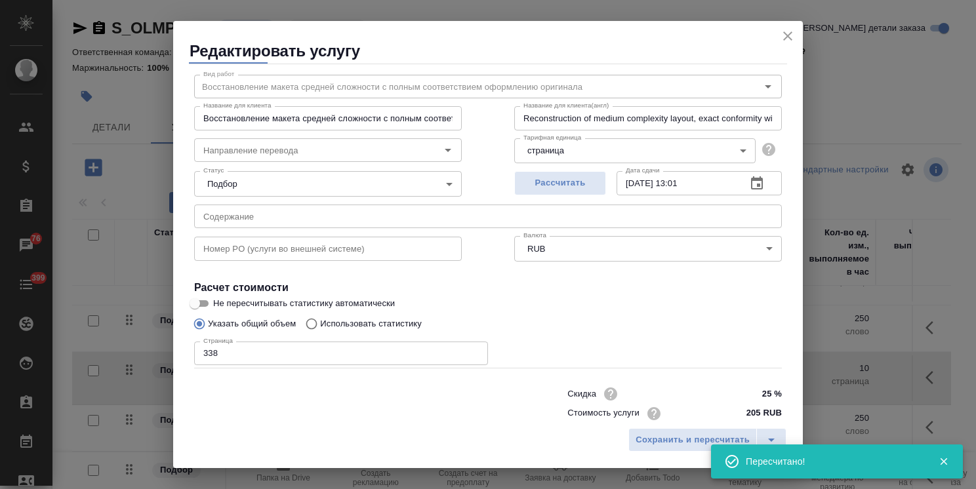
scroll to position [64, 0]
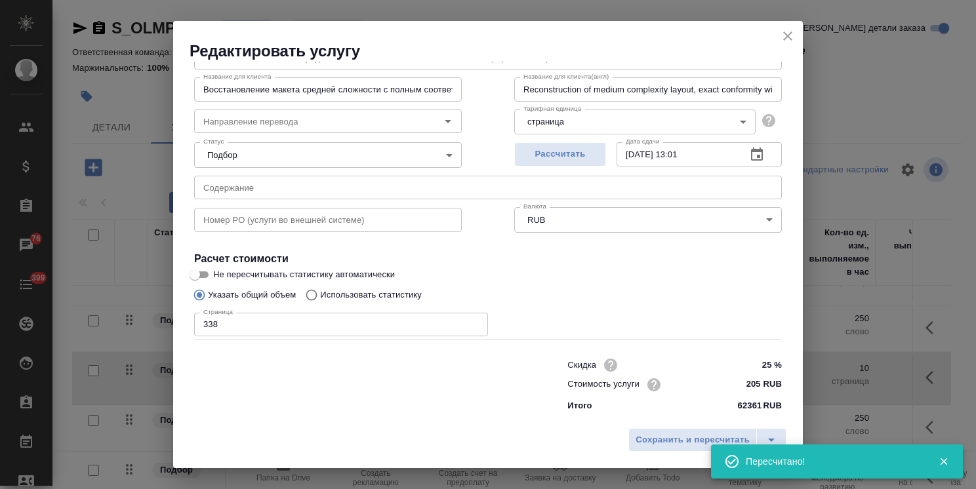
drag, startPoint x: 787, startPoint y: 45, endPoint x: 765, endPoint y: 80, distance: 40.9
click at [787, 45] on button "close" at bounding box center [788, 36] width 20 height 20
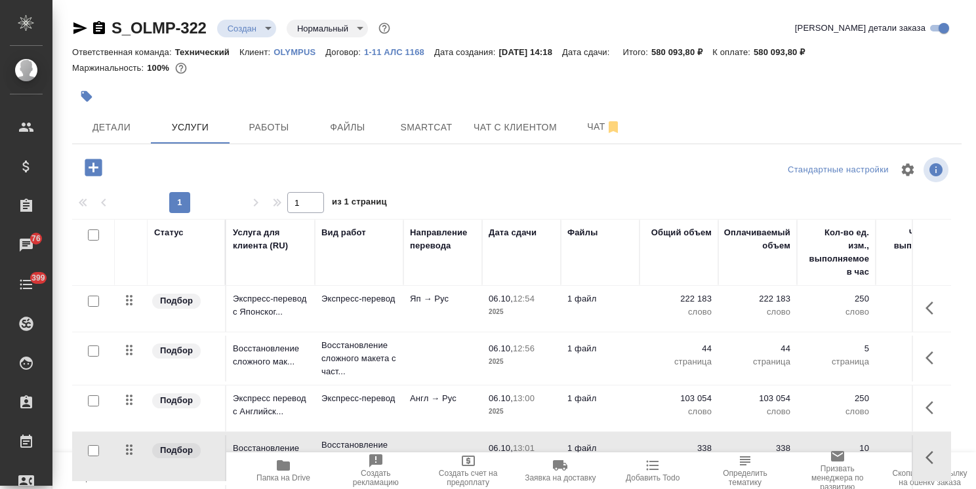
scroll to position [0, 0]
click at [449, 363] on td at bounding box center [442, 359] width 79 height 46
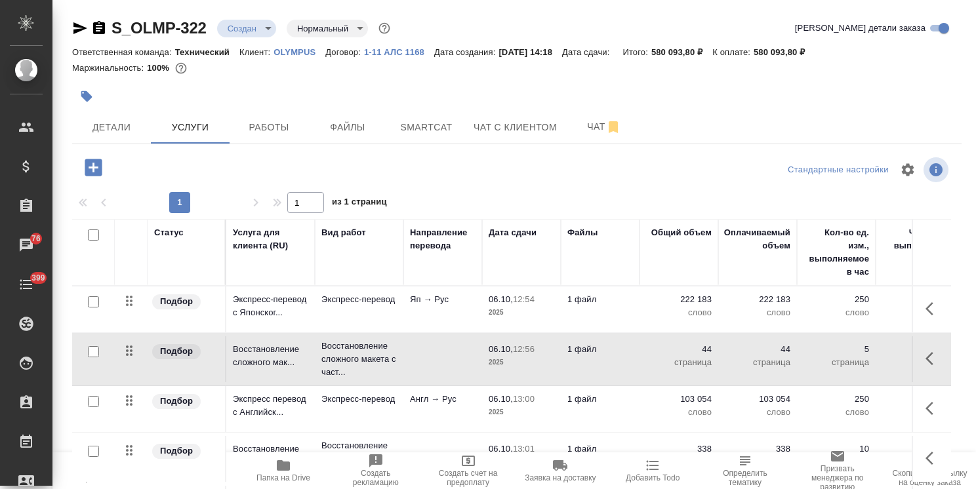
click at [449, 363] on td at bounding box center [442, 359] width 79 height 46
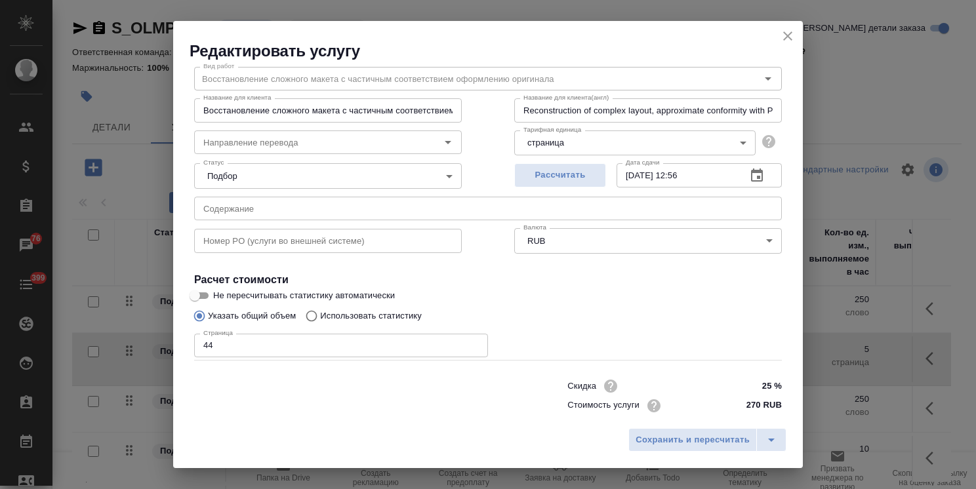
scroll to position [64, 0]
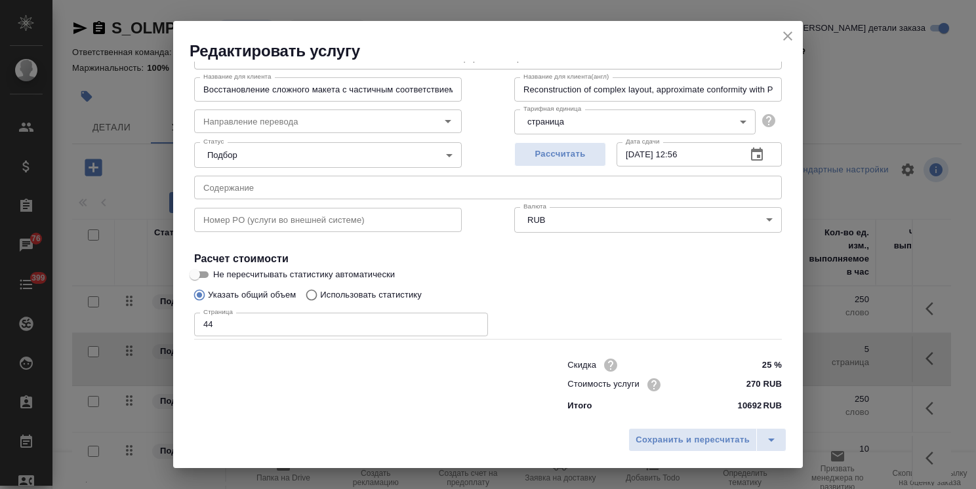
click at [778, 28] on div "Редактировать услугу" at bounding box center [487, 41] width 629 height 41
click at [793, 35] on icon "close" at bounding box center [788, 36] width 16 height 16
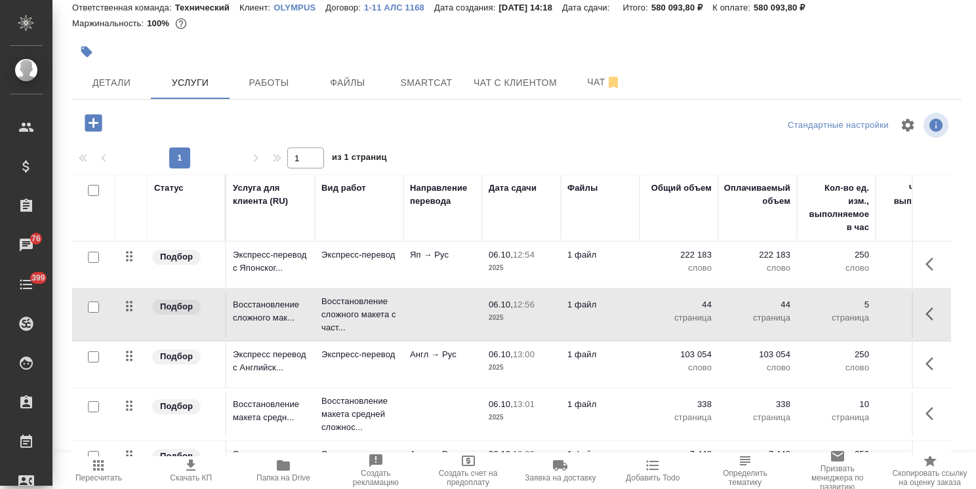
scroll to position [146, 0]
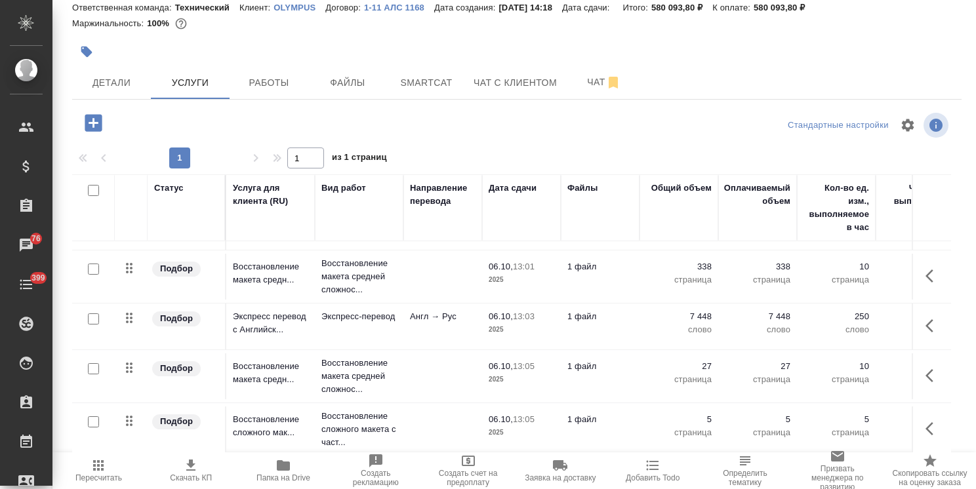
click at [695, 373] on p "страница" at bounding box center [679, 379] width 66 height 13
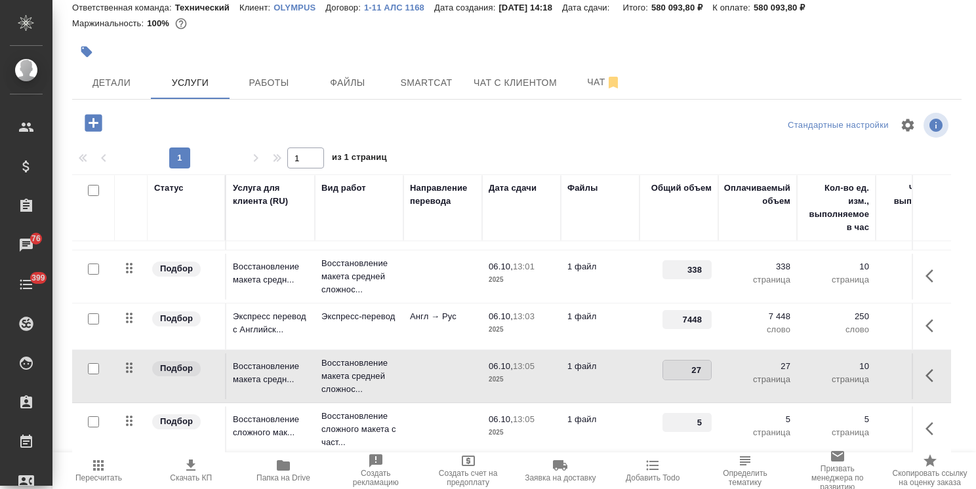
click at [639, 363] on td "27" at bounding box center [678, 376] width 79 height 46
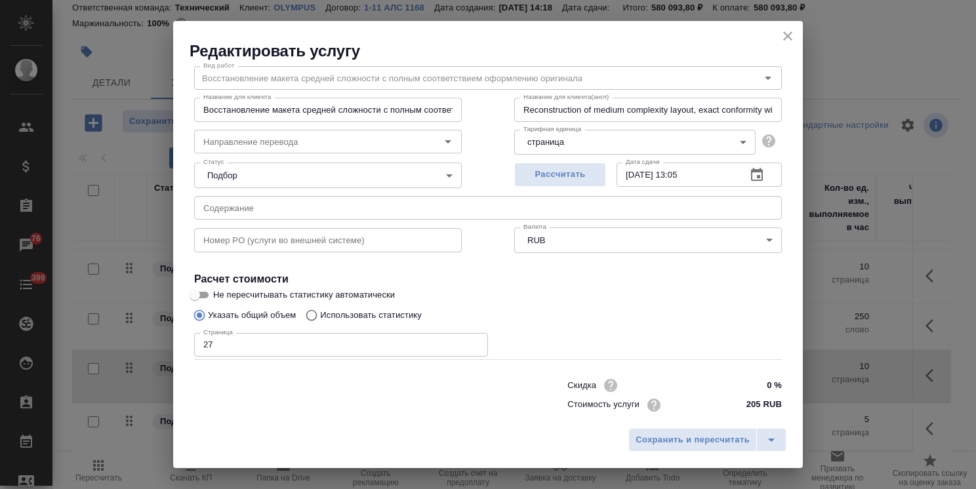
scroll to position [64, 0]
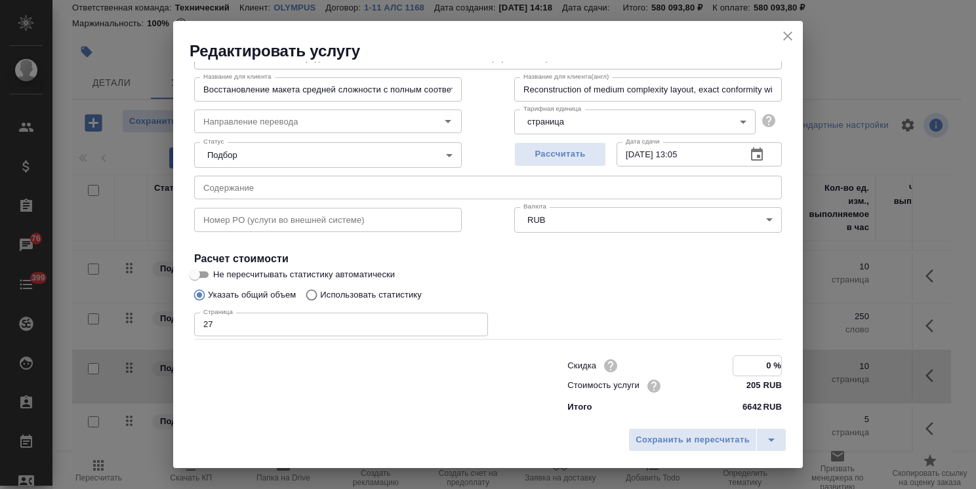
drag, startPoint x: 760, startPoint y: 367, endPoint x: 747, endPoint y: 368, distance: 13.2
click at [747, 368] on input "0 %" at bounding box center [757, 365] width 48 height 19
type input "25 %"
click at [695, 440] on span "Сохранить и пересчитать" at bounding box center [692, 440] width 114 height 15
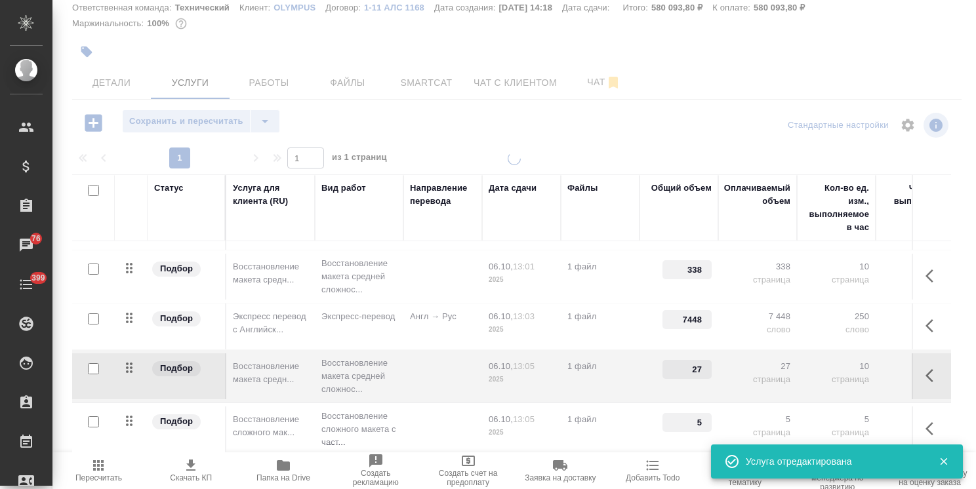
type input "25"
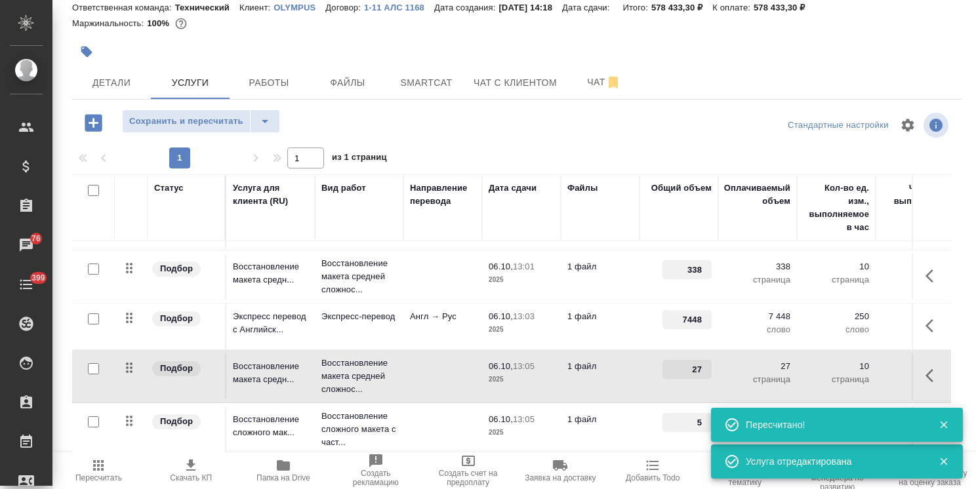
click at [601, 422] on td "1 файл" at bounding box center [600, 429] width 79 height 46
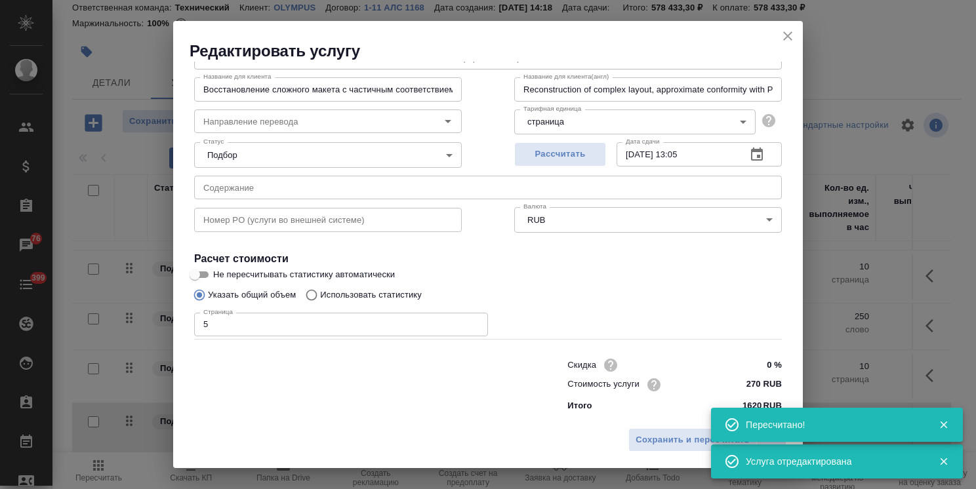
drag, startPoint x: 760, startPoint y: 365, endPoint x: 749, endPoint y: 363, distance: 10.6
click at [749, 363] on input "0 %" at bounding box center [756, 364] width 49 height 19
type input "25 %"
click at [662, 441] on span "Сохранить и пересчитать" at bounding box center [692, 440] width 114 height 15
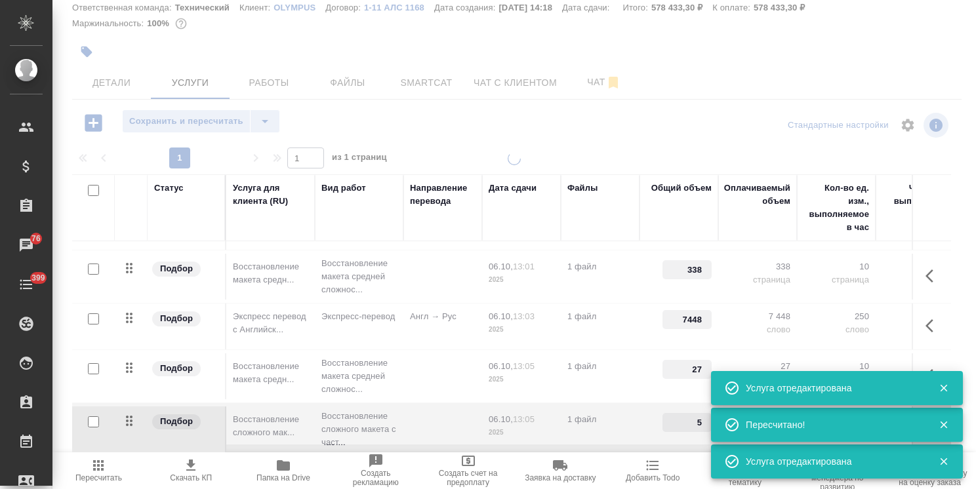
type input "25"
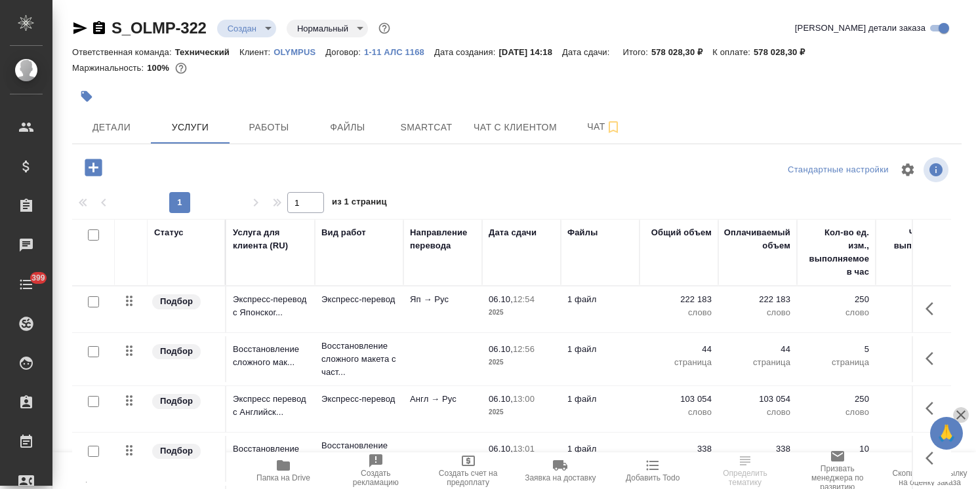
click at [966, 416] on icon "button" at bounding box center [961, 415] width 16 height 16
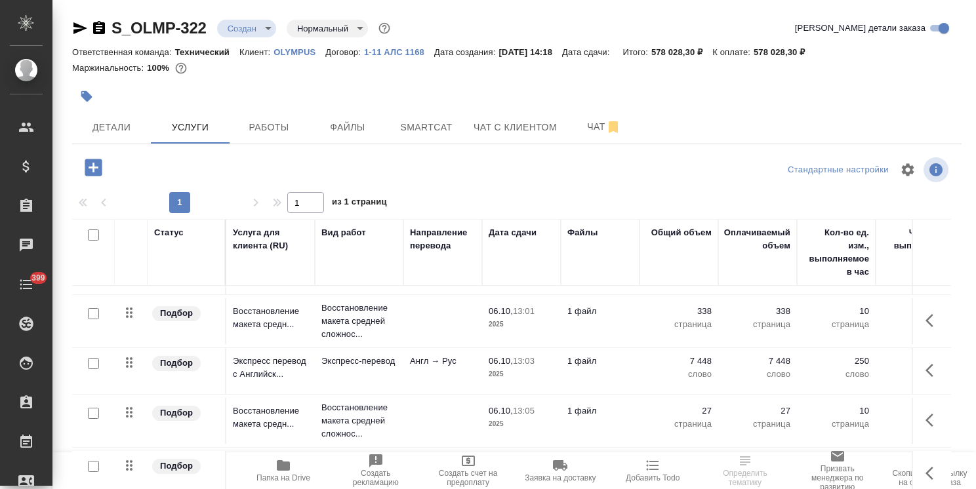
scroll to position [45, 0]
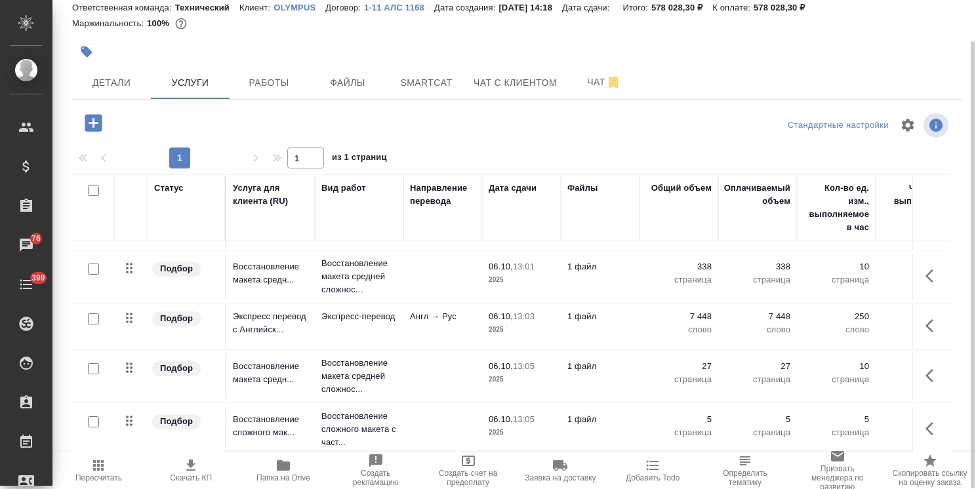
click at [84, 120] on icon "button" at bounding box center [93, 122] width 23 height 23
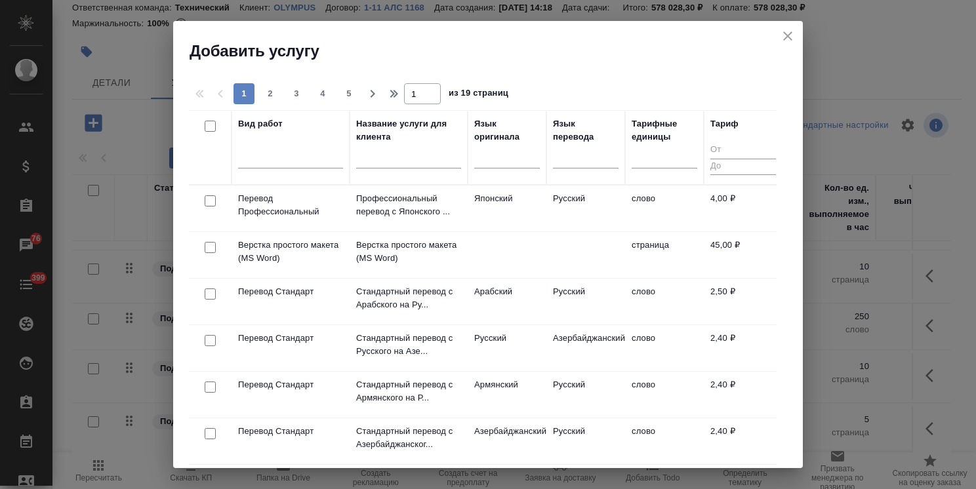
click at [790, 32] on icon "close" at bounding box center [787, 35] width 9 height 9
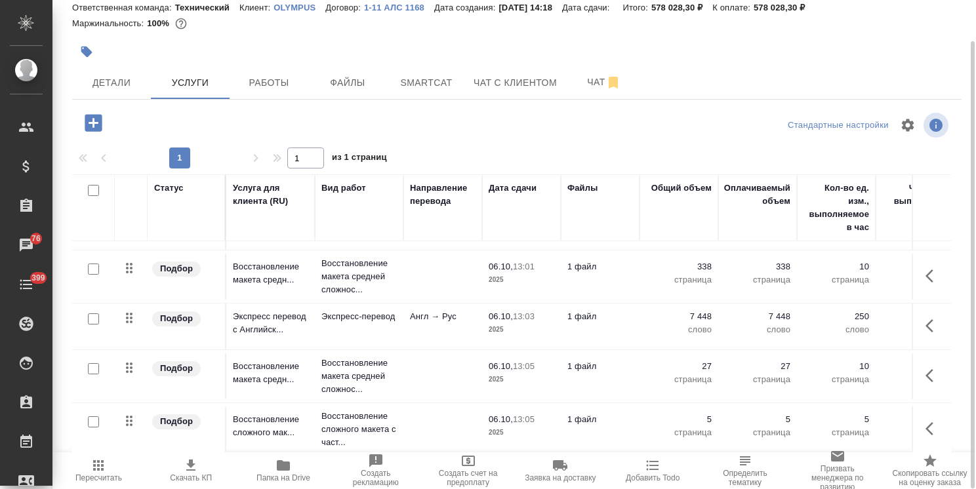
click at [94, 111] on icon "button" at bounding box center [93, 122] width 23 height 23
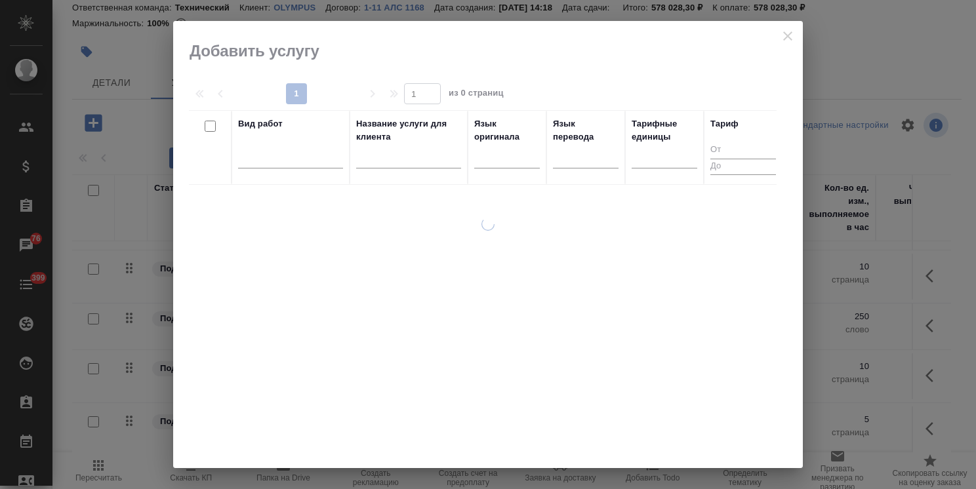
click at [387, 158] on input "text" at bounding box center [408, 160] width 105 height 16
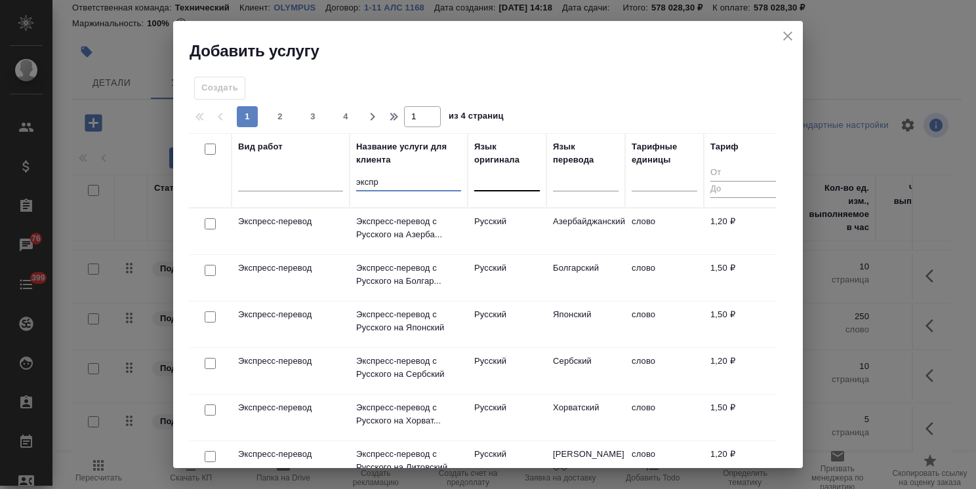
type input "экспр"
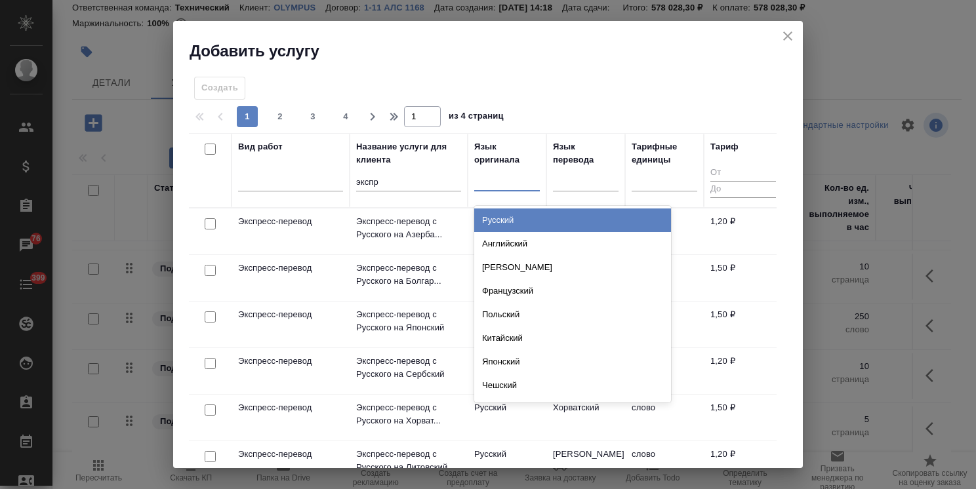
click at [490, 186] on div at bounding box center [507, 177] width 66 height 19
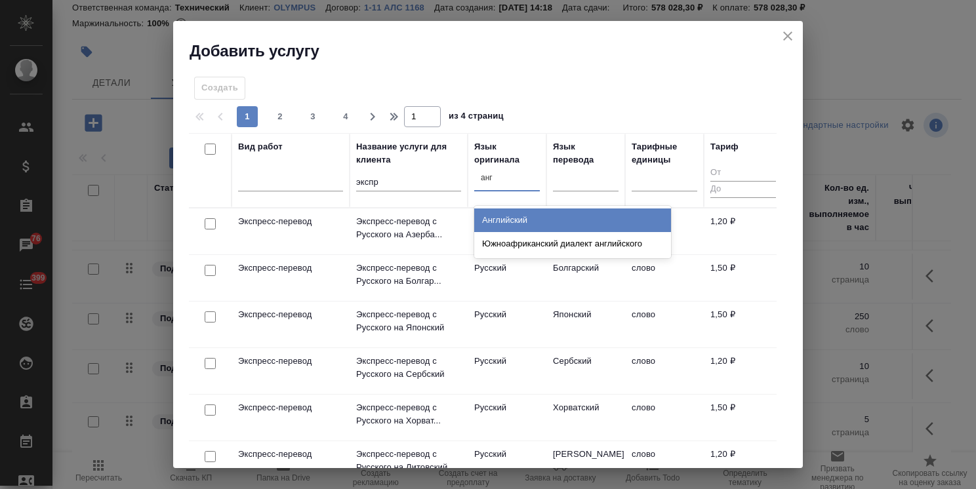
type input "англ"
click at [502, 216] on div "Английский" at bounding box center [572, 220] width 197 height 24
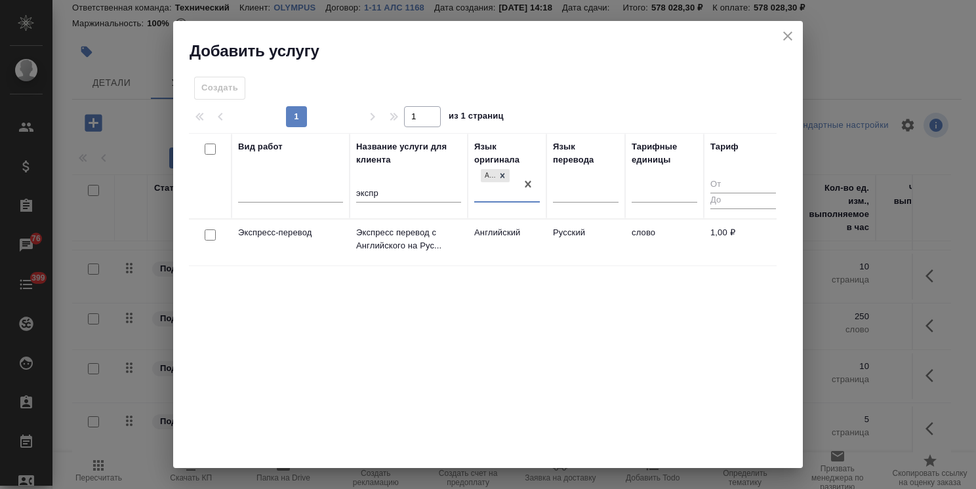
click at [202, 235] on div at bounding box center [210, 235] width 30 height 18
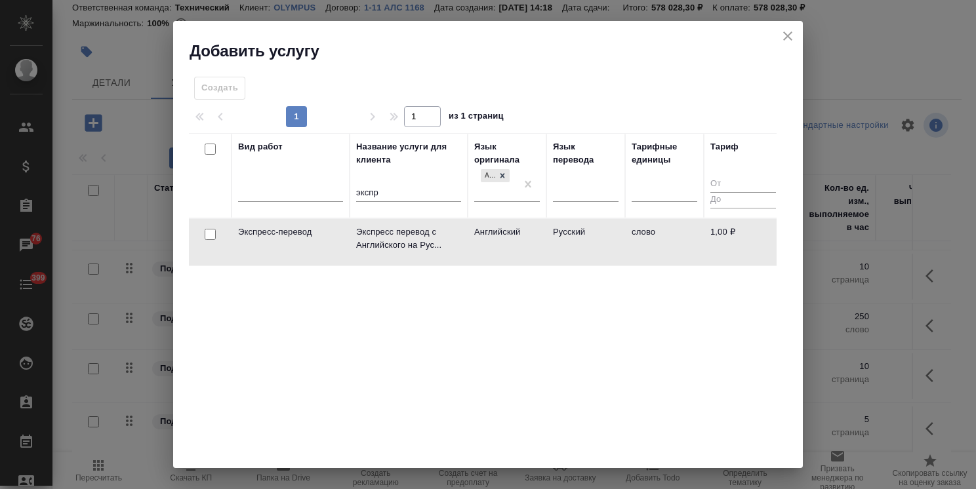
click at [208, 236] on input "checkbox" at bounding box center [210, 234] width 11 height 11
checkbox input "true"
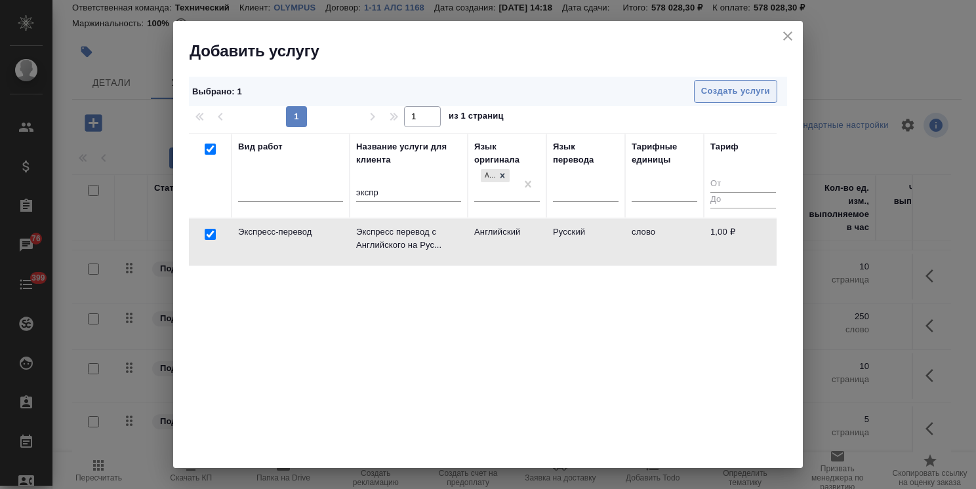
click at [705, 96] on span "Создать услуги" at bounding box center [735, 91] width 69 height 15
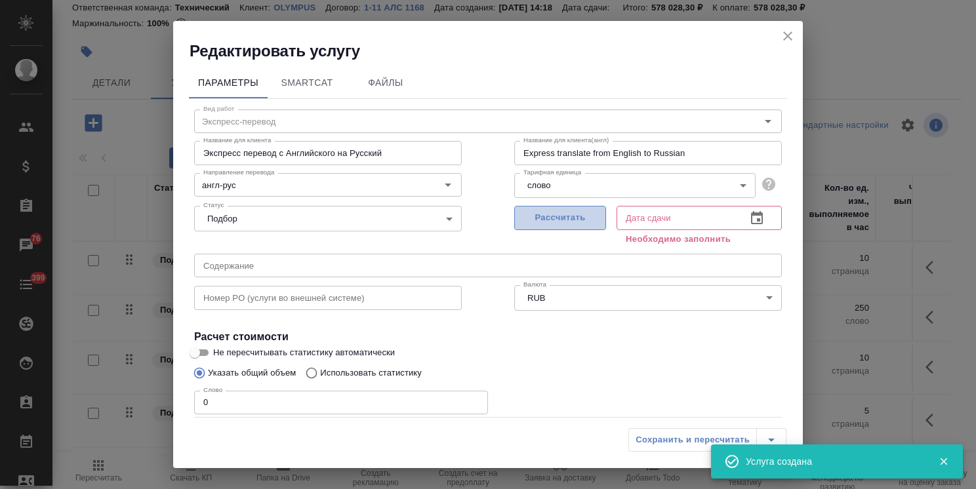
click at [544, 217] on span "Рассчитать" at bounding box center [559, 217] width 77 height 15
type input "06.10.2025 13:07"
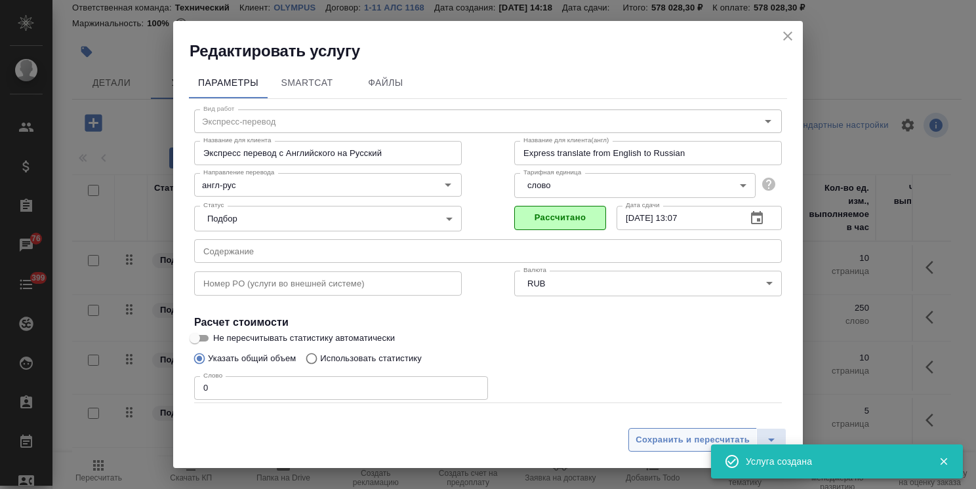
click at [662, 446] on span "Сохранить и пересчитать" at bounding box center [692, 440] width 114 height 15
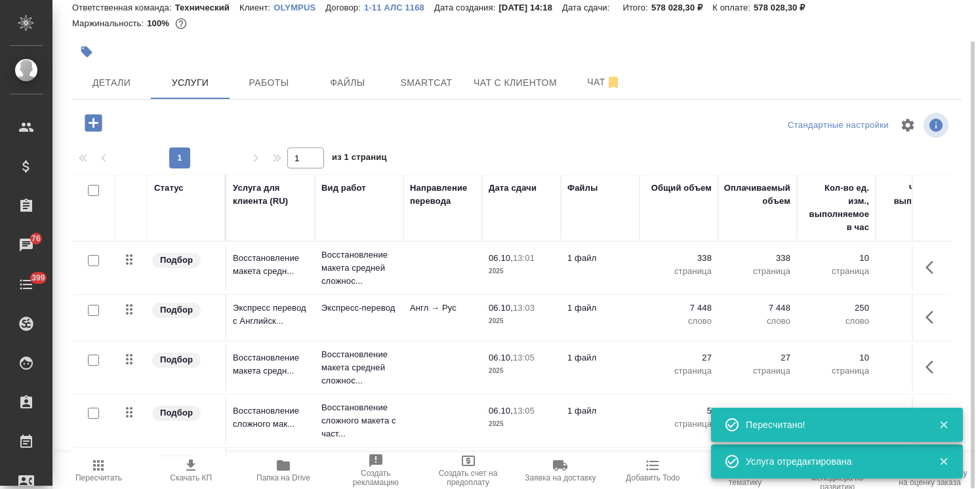
scroll to position [192, 0]
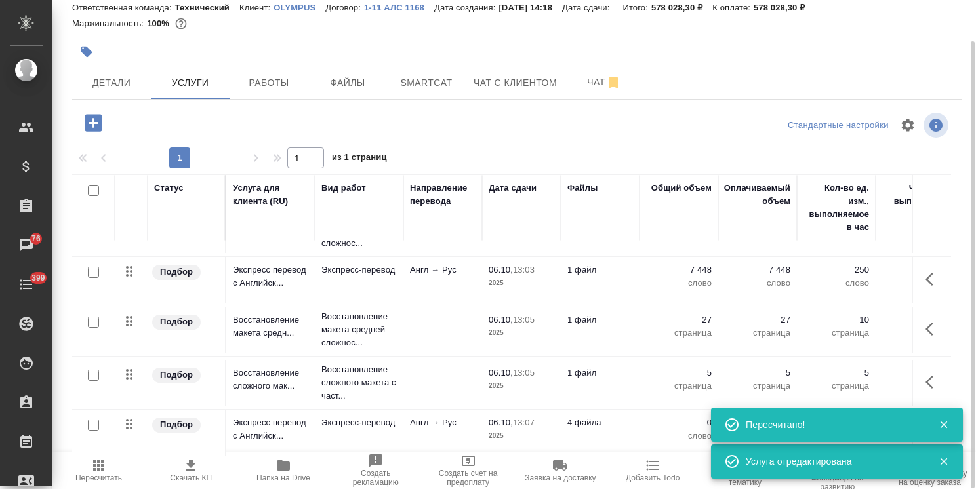
click at [538, 429] on p "2025" at bounding box center [521, 435] width 66 height 13
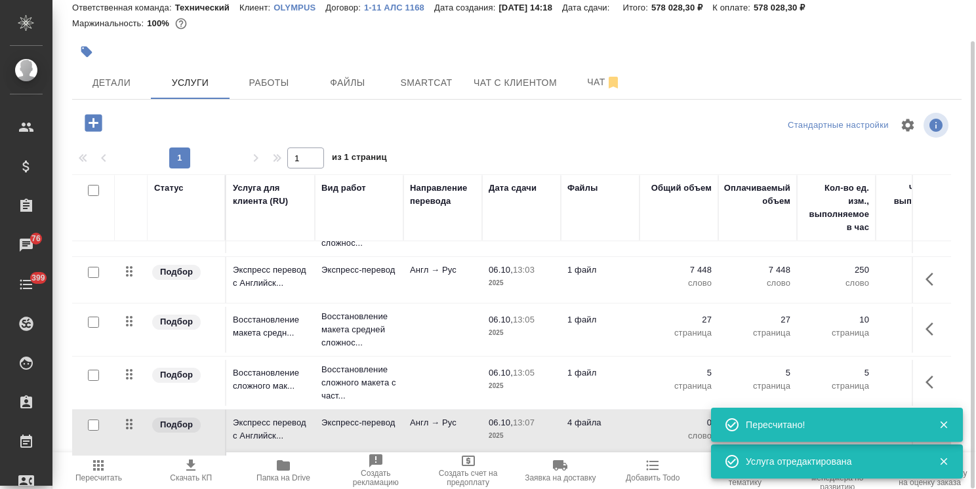
click at [538, 429] on p "2025" at bounding box center [521, 435] width 66 height 13
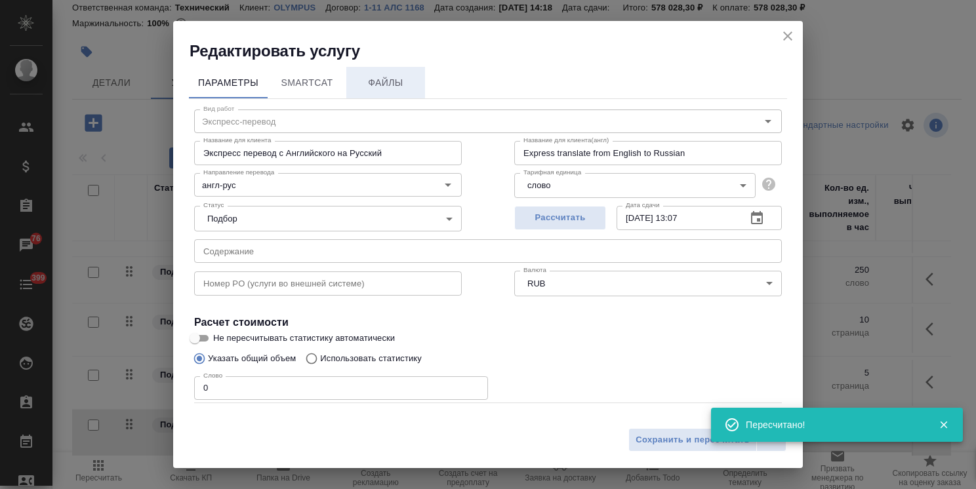
click at [389, 81] on span "Файлы" at bounding box center [385, 83] width 63 height 16
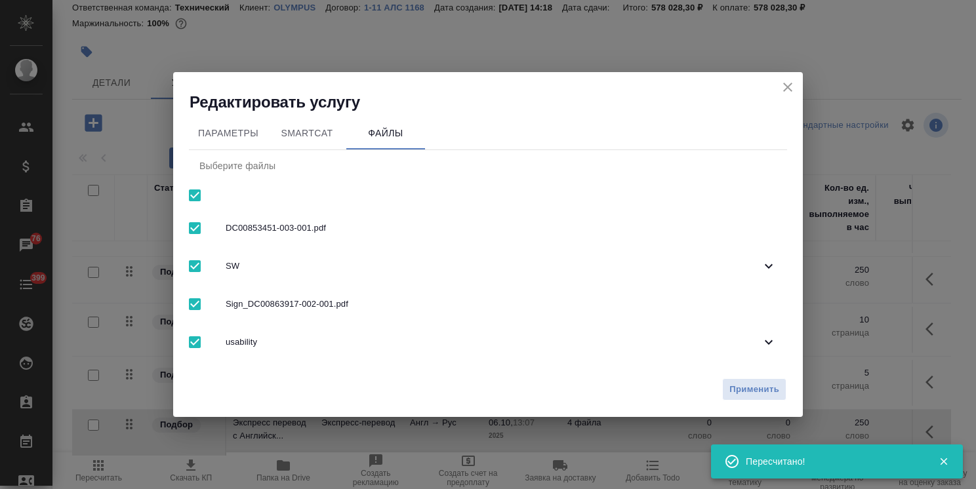
click at [189, 188] on input "checkbox" at bounding box center [195, 196] width 28 height 28
checkbox input "false"
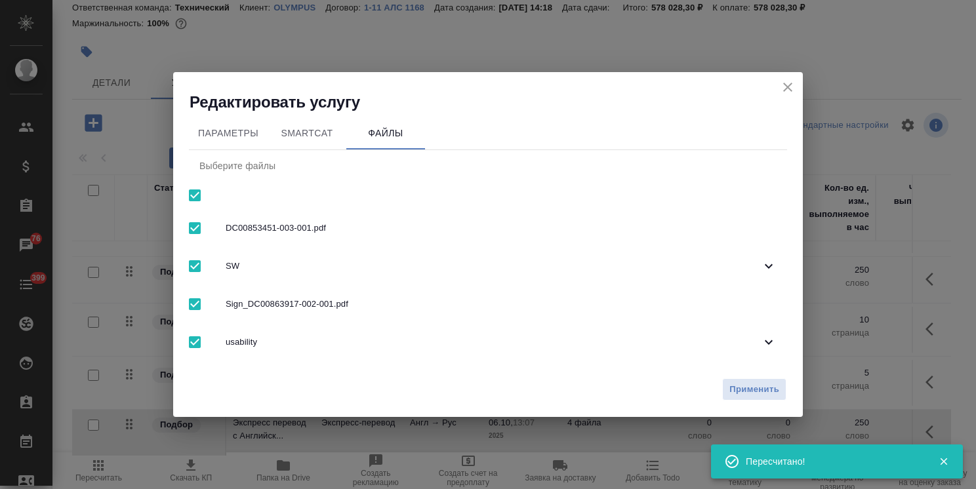
checkbox input "false"
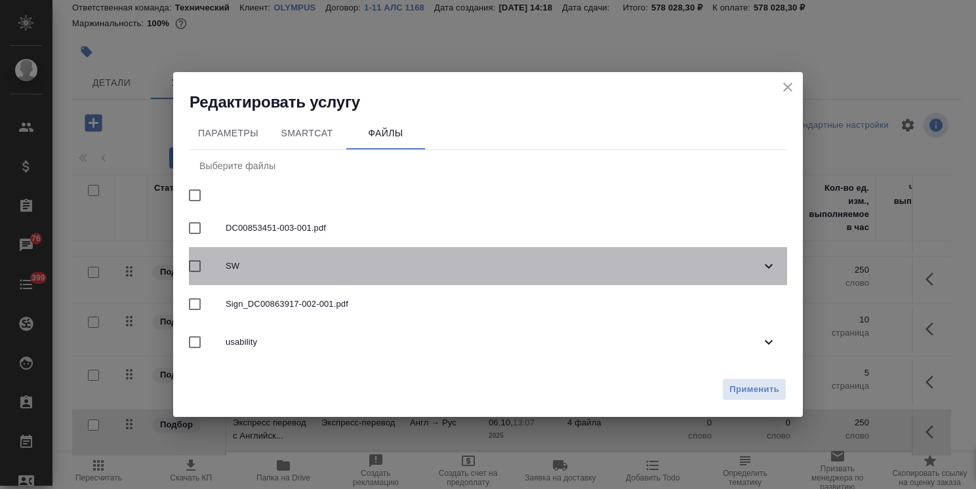
click at [250, 262] on span "SW" at bounding box center [493, 266] width 535 height 13
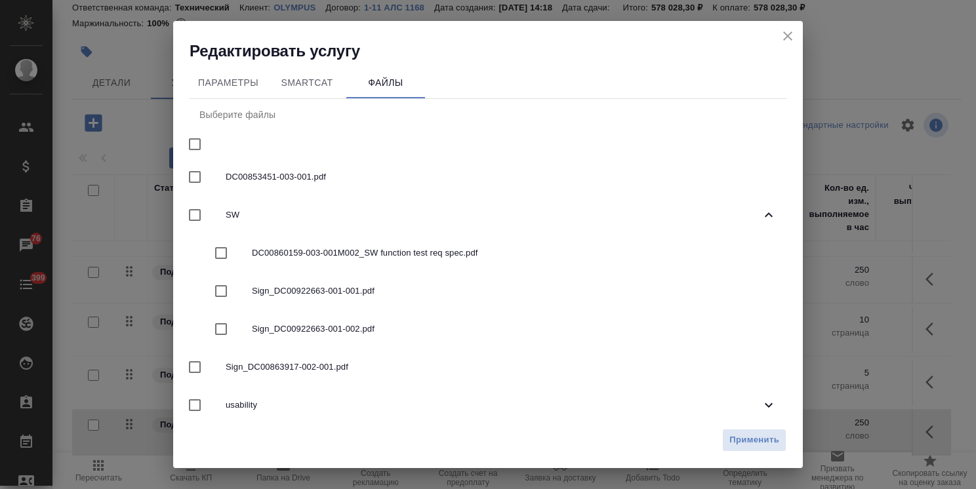
click at [336, 292] on span "Sign_DC00922663-001-001.pdf" at bounding box center [514, 291] width 524 height 13
checkbox input "true"
click at [768, 445] on span "Применить" at bounding box center [754, 440] width 50 height 15
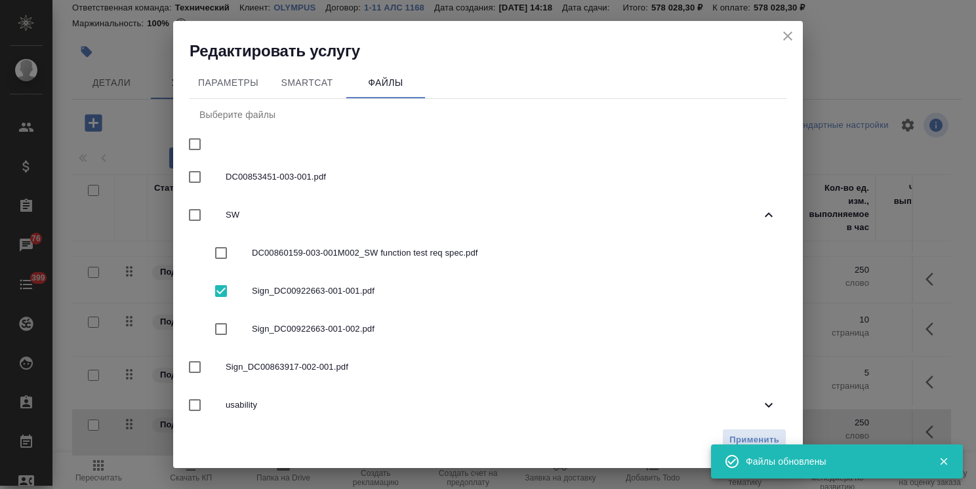
click at [785, 34] on icon "close" at bounding box center [787, 35] width 9 height 9
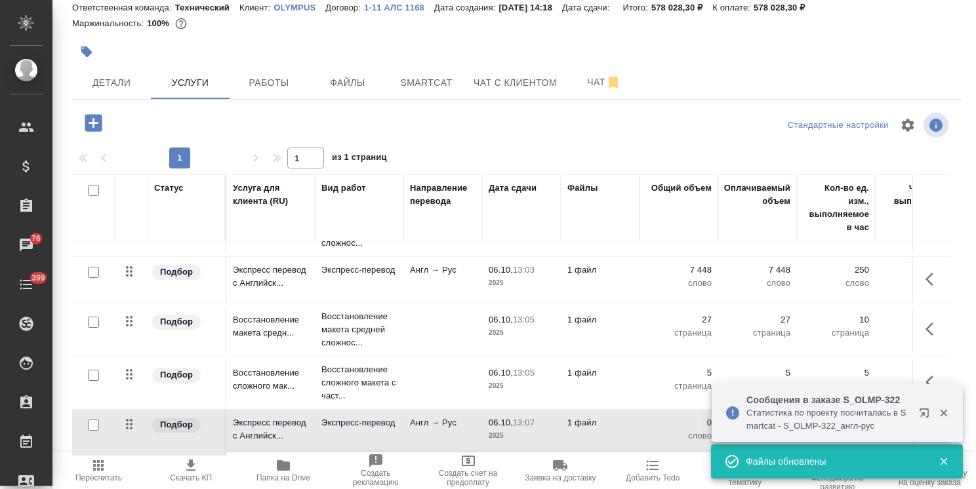
click at [944, 410] on icon "button" at bounding box center [944, 413] width 12 height 12
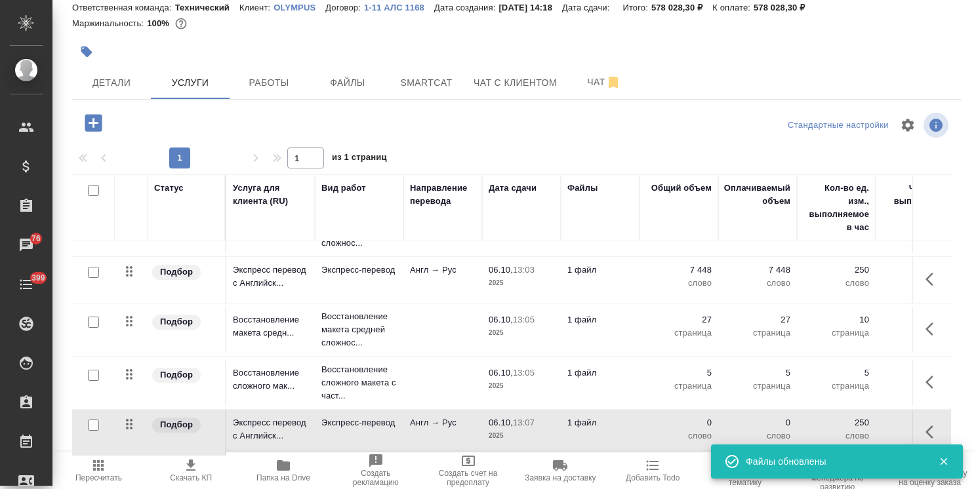
click at [941, 462] on icon "button" at bounding box center [944, 462] width 12 height 12
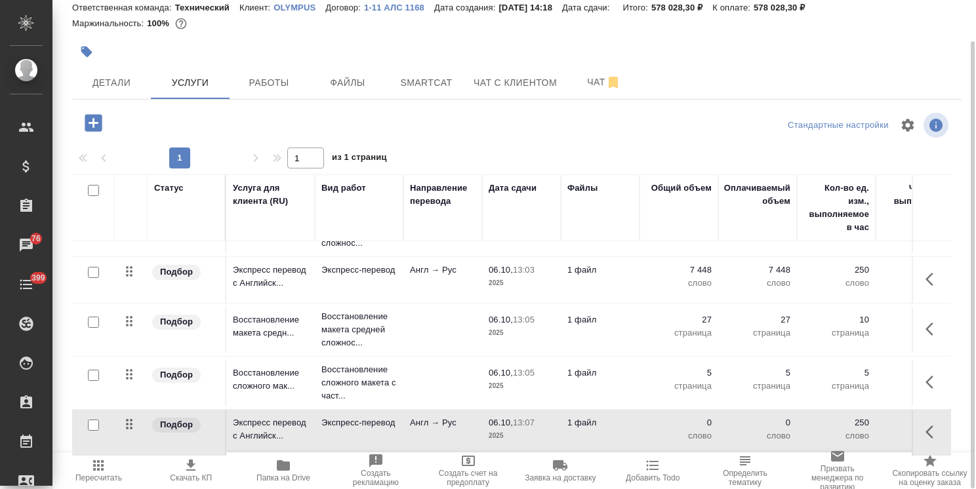
click at [925, 427] on icon "button" at bounding box center [929, 431] width 8 height 13
click at [848, 420] on button "button" at bounding box center [859, 431] width 22 height 31
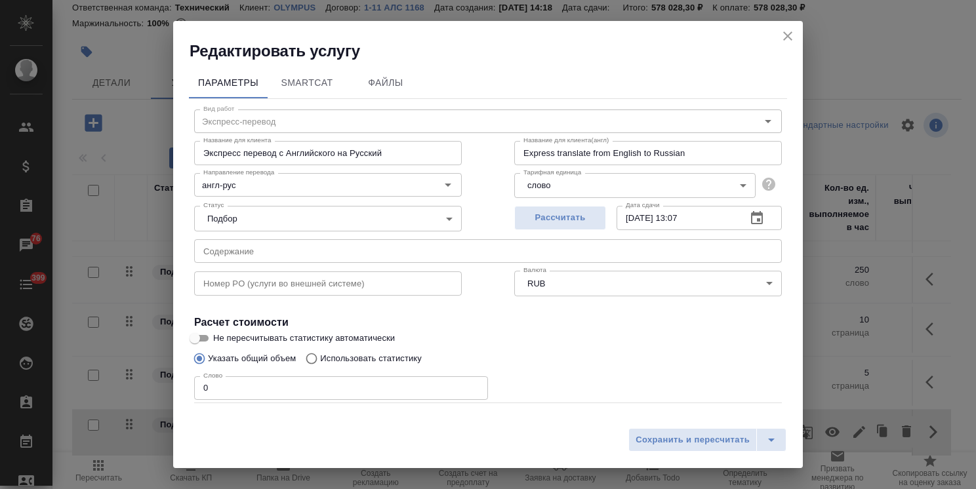
click at [342, 363] on p "Использовать статистику" at bounding box center [371, 358] width 102 height 13
click at [320, 363] on input "Использовать статистику" at bounding box center [309, 358] width 21 height 25
radio input "true"
radio input "false"
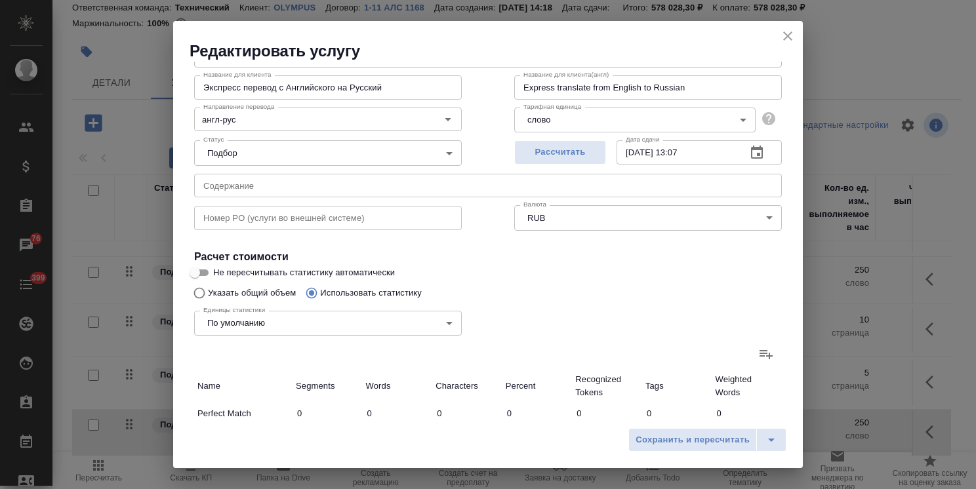
click at [763, 351] on label at bounding box center [765, 353] width 31 height 31
click at [0, 0] on input "file" at bounding box center [0, 0] width 0 height 0
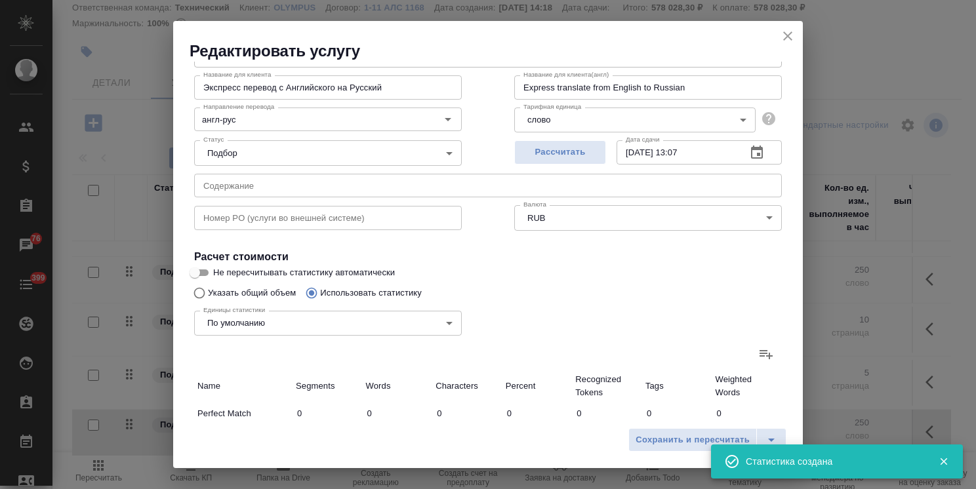
type input "10"
type input "11"
type input "74"
type input "8"
type input "31"
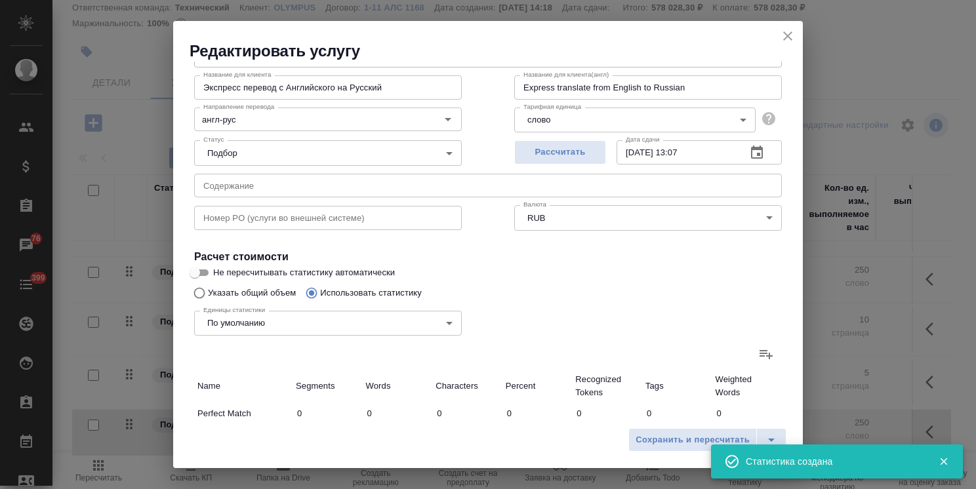
type input "211"
type input "30"
type input "46"
type input "261"
type input "2"
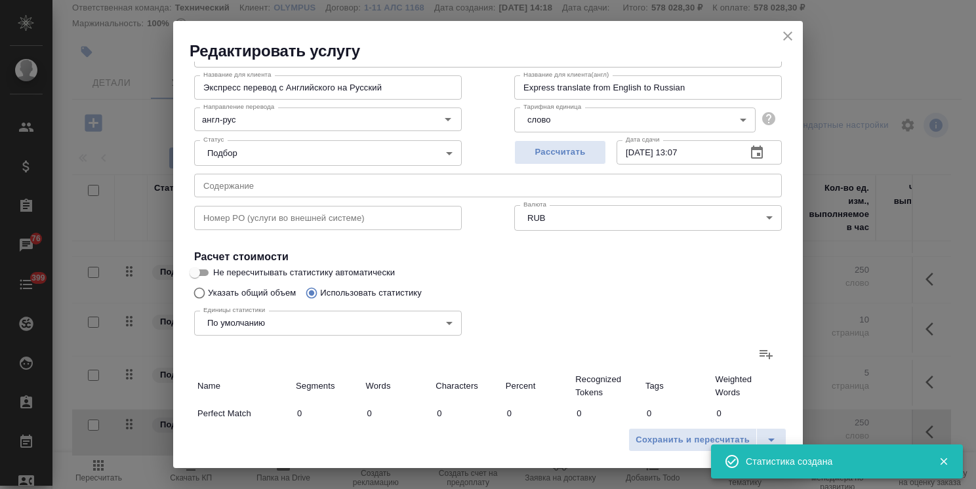
type input "4"
type input "35"
type input "1"
type input "3"
type input "23"
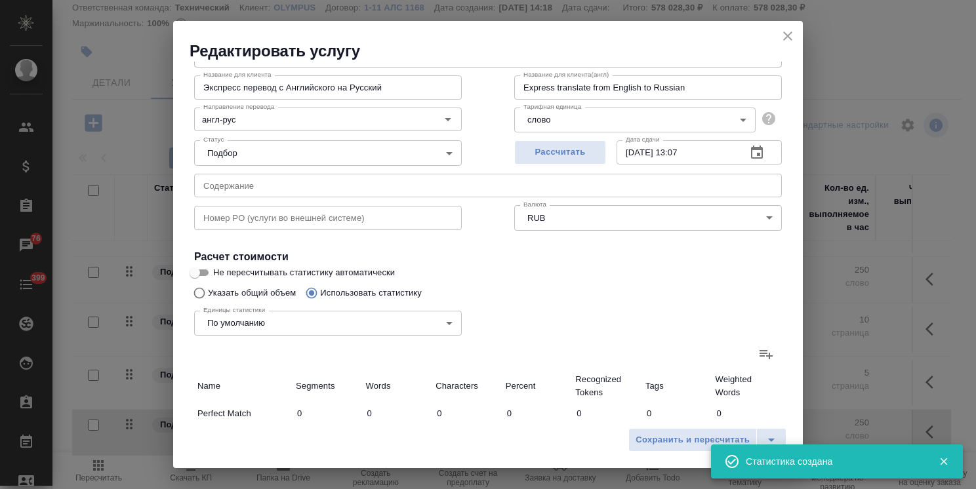
type input "6"
type input "18"
type input "112"
type input "71"
type input "615"
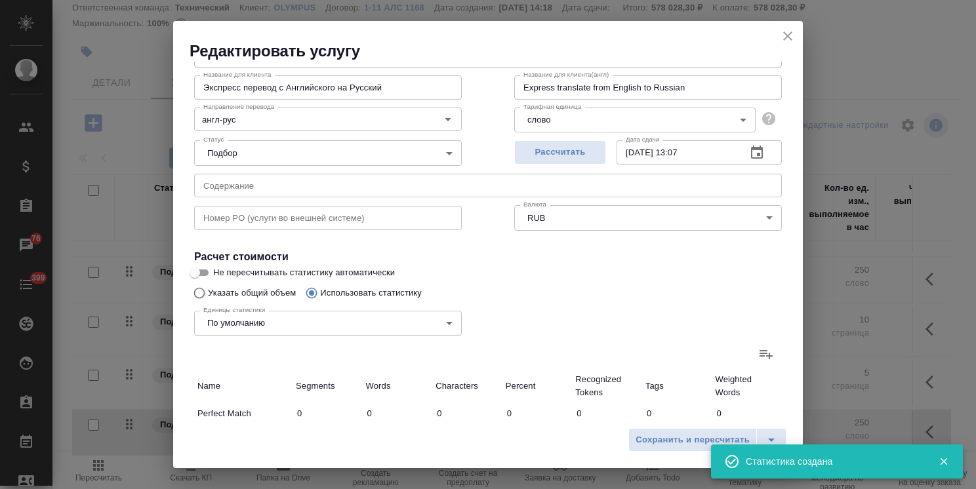
type input "4370"
type input "120"
type input "697"
type input "4875"
type input "128"
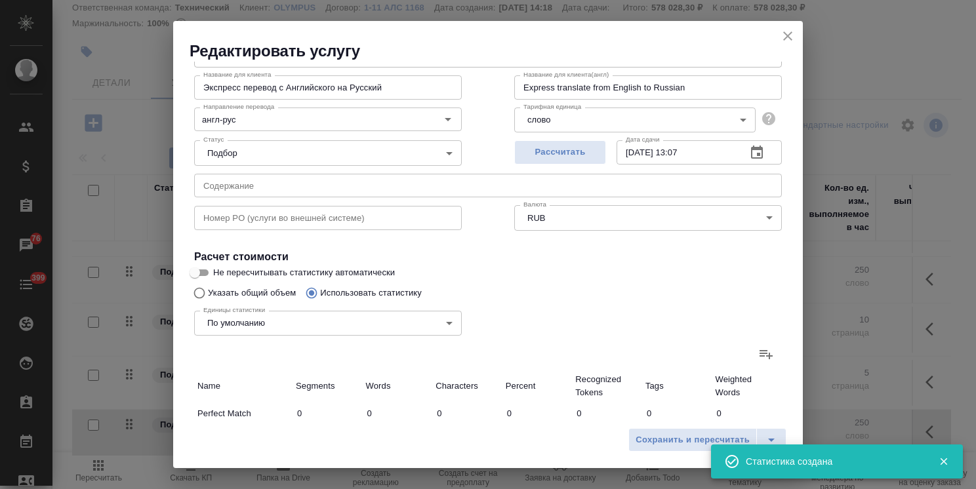
type input "728"
type input "5086"
click at [788, 38] on icon "close" at bounding box center [788, 36] width 16 height 16
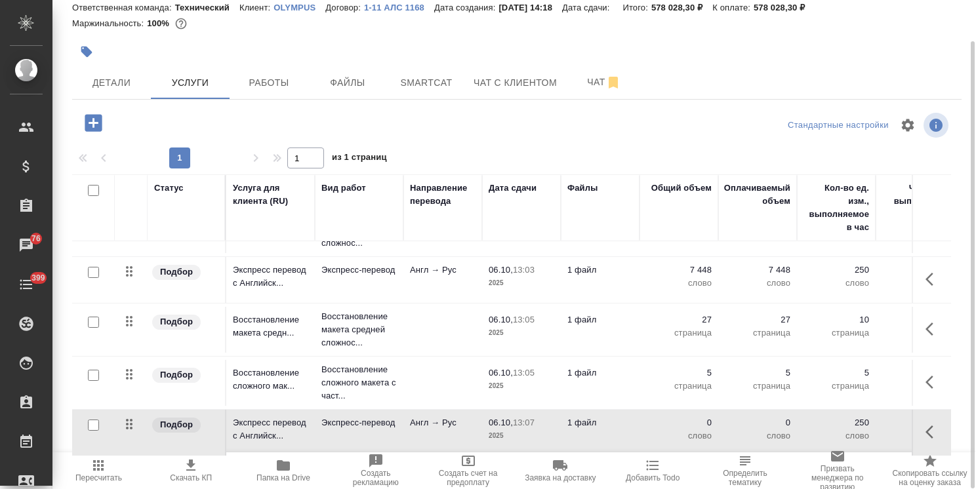
click at [78, 481] on span "Пересчитать" at bounding box center [98, 477] width 47 height 9
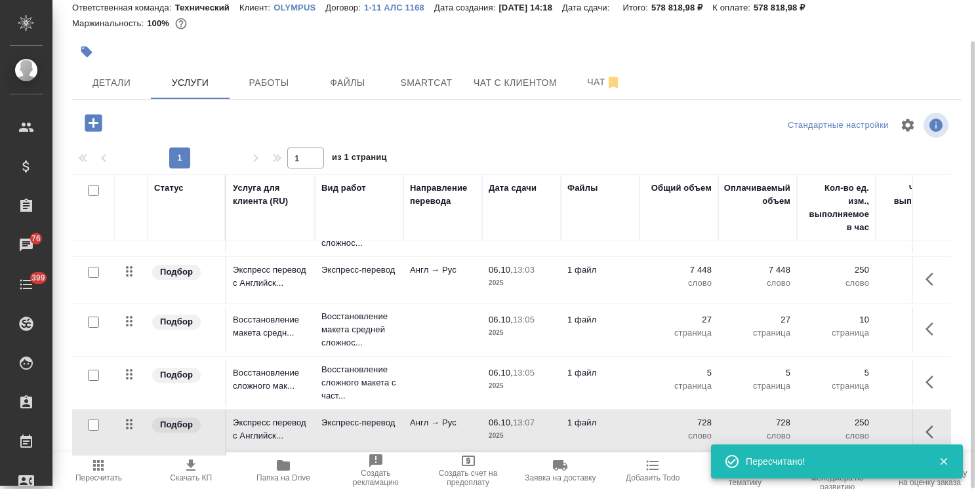
click at [89, 125] on icon "button" at bounding box center [93, 122] width 17 height 17
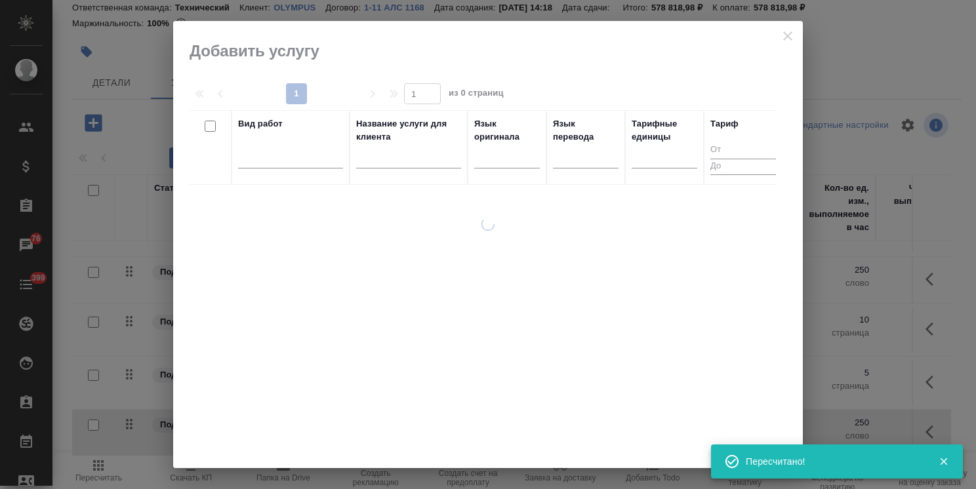
click at [391, 162] on input "text" at bounding box center [408, 160] width 105 height 16
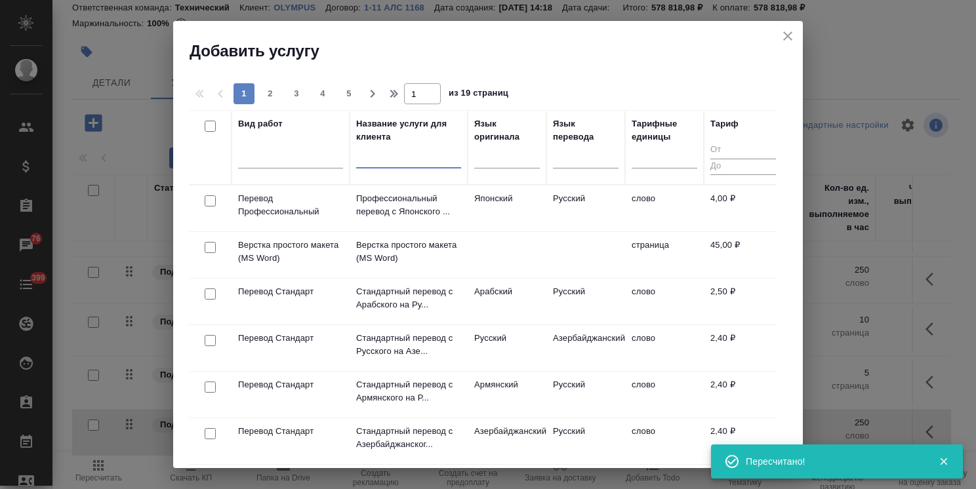
paste input "Восстановление макета средней сложности с полным соответствием оформлению ориги…"
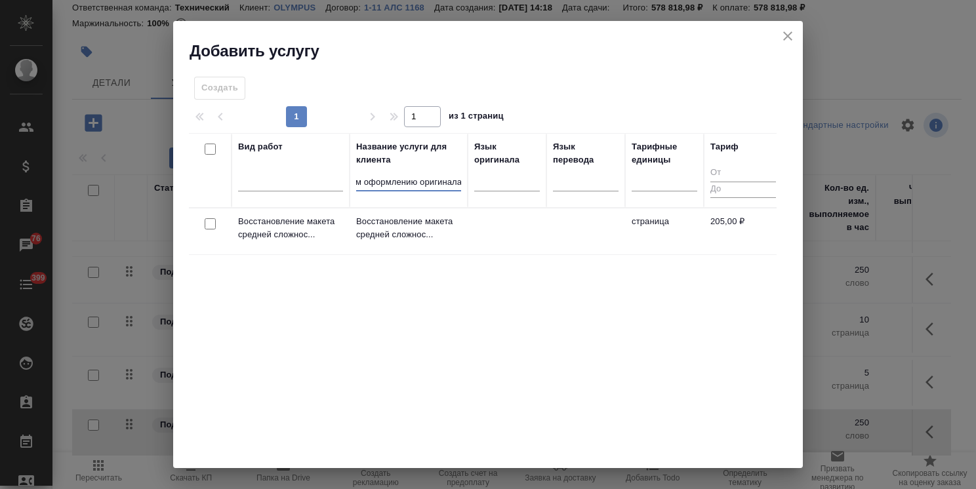
type input "Восстановление макета средней сложности с полным соответствием оформлению ориги…"
click at [212, 226] on input "checkbox" at bounding box center [210, 223] width 11 height 11
checkbox input "true"
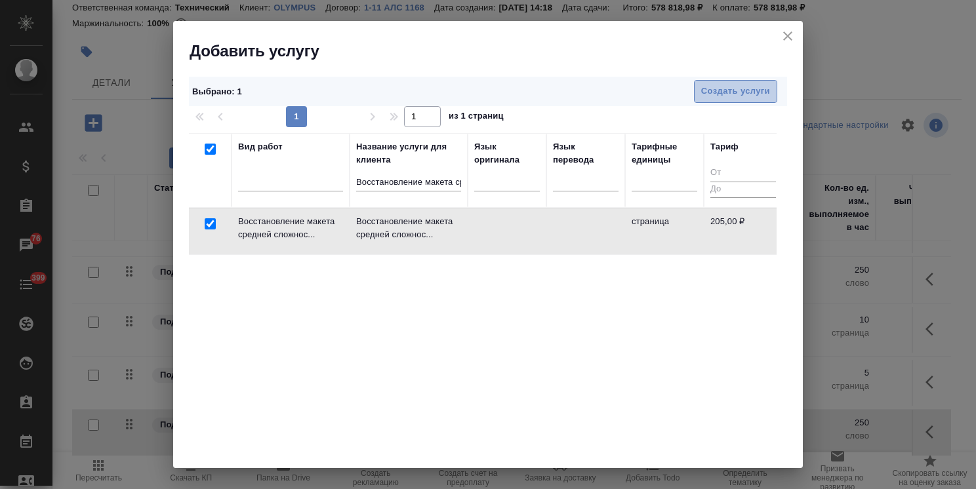
click at [705, 89] on span "Создать услуги" at bounding box center [735, 91] width 69 height 15
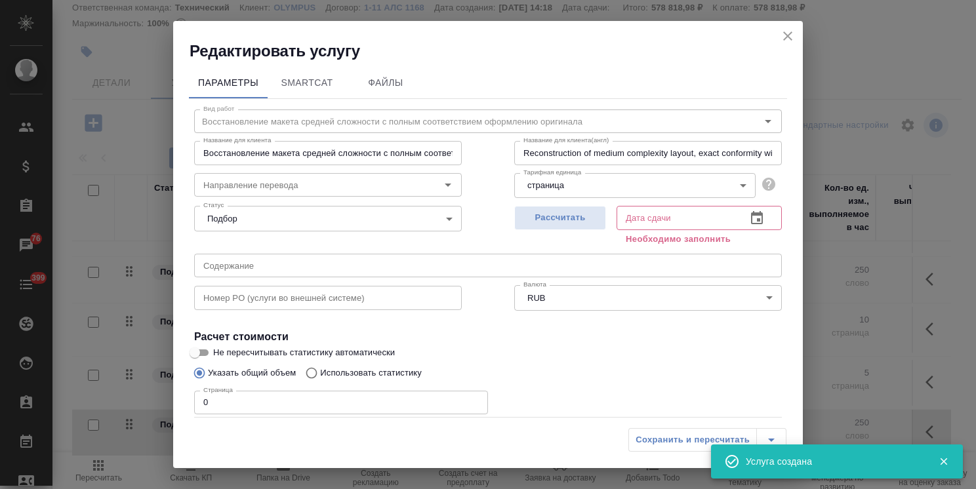
click at [566, 217] on span "Рассчитать" at bounding box center [559, 217] width 77 height 15
type input "06.10.2025 13:08"
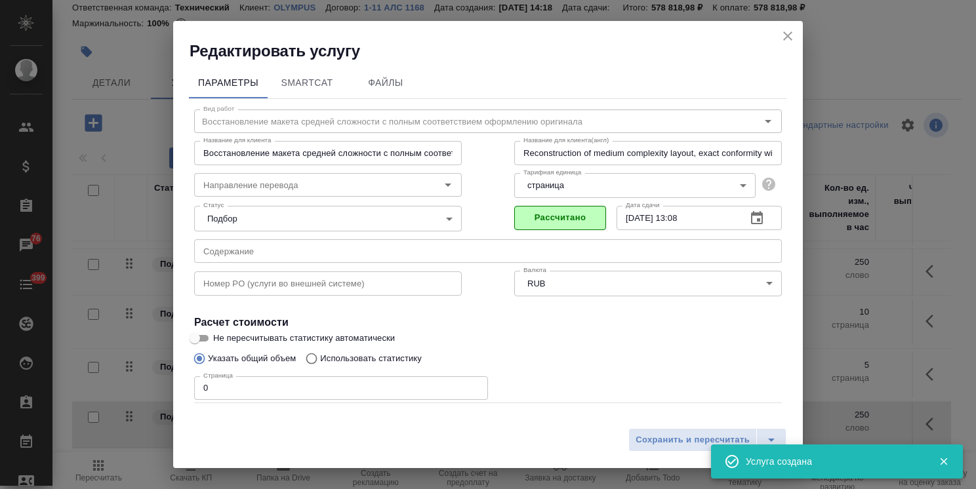
drag, startPoint x: 233, startPoint y: 389, endPoint x: 108, endPoint y: 375, distance: 126.0
click at [108, 375] on div "Редактировать услугу Параметры SmartCat Файлы Вид работ Восстановление макета с…" at bounding box center [488, 244] width 976 height 489
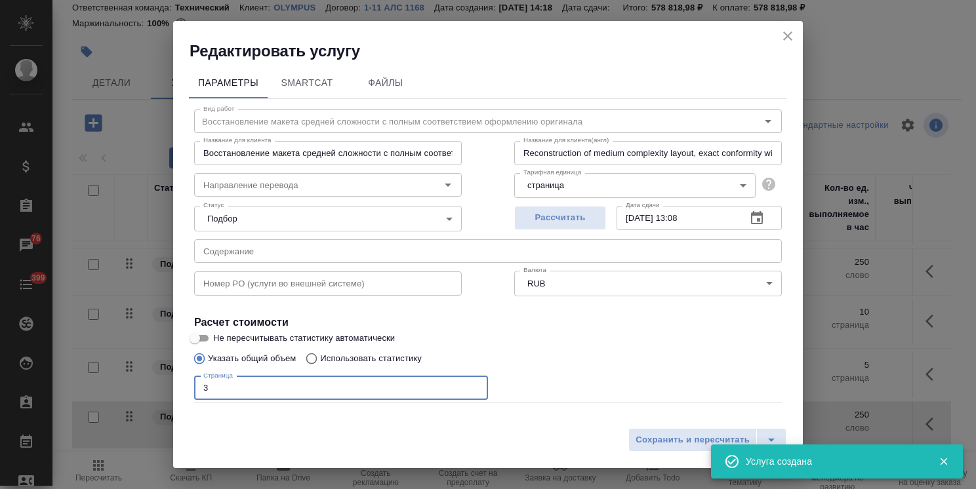
scroll to position [64, 0]
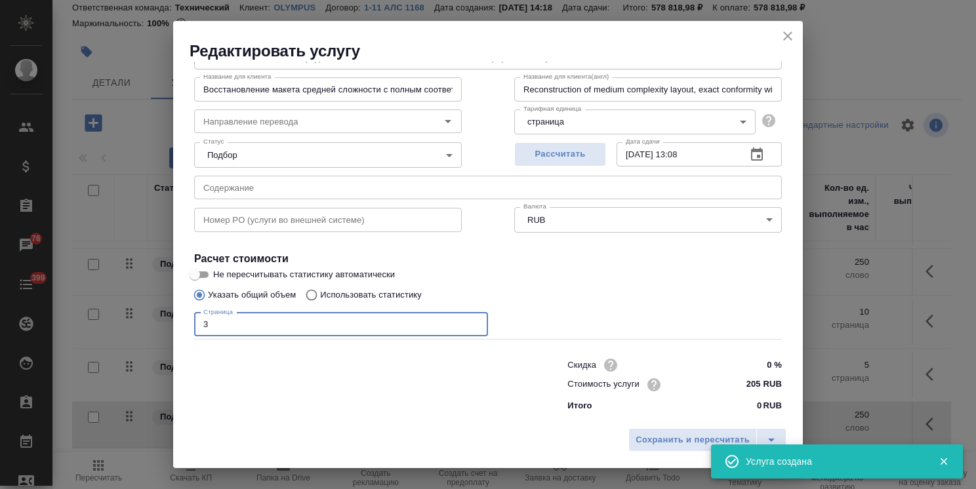
type input "3"
drag, startPoint x: 762, startPoint y: 363, endPoint x: 749, endPoint y: 365, distance: 13.2
click at [749, 365] on input "0 %" at bounding box center [756, 364] width 49 height 19
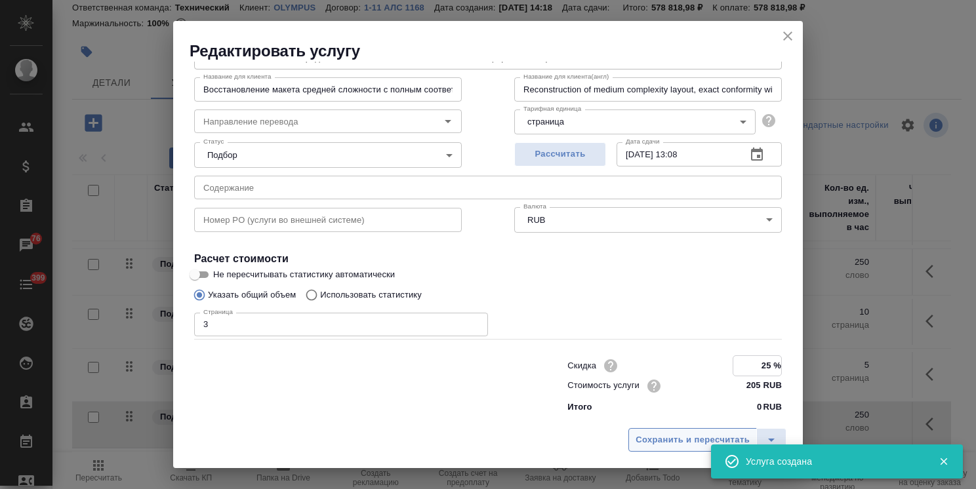
type input "25 %"
click at [706, 440] on span "Сохранить и пересчитать" at bounding box center [692, 440] width 114 height 15
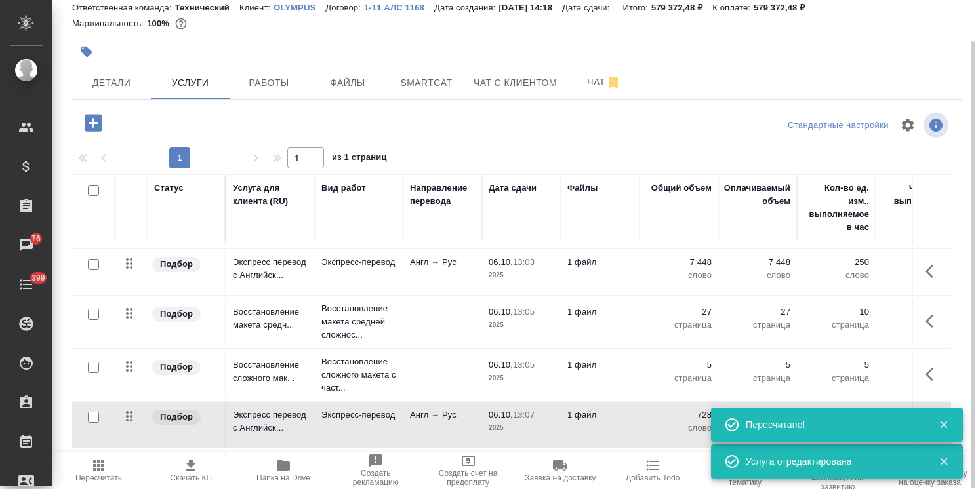
scroll to position [245, 0]
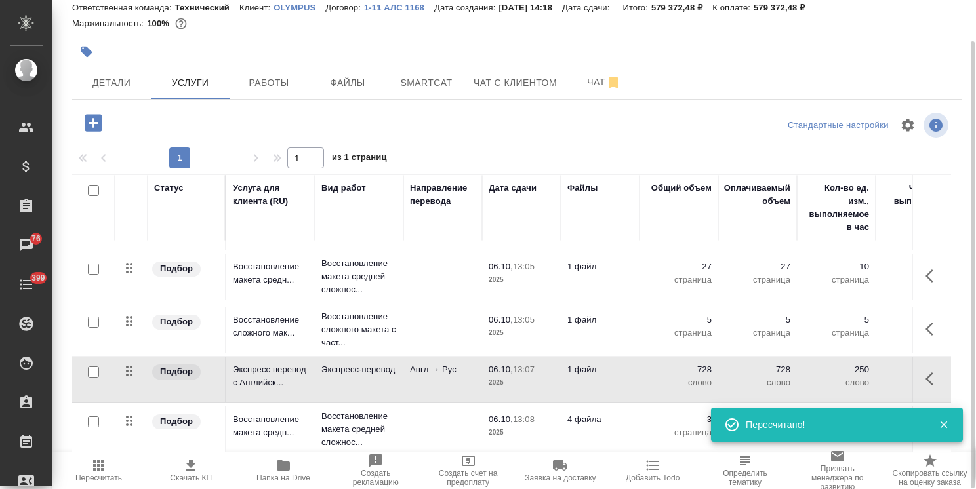
click at [561, 416] on td "4 файла" at bounding box center [600, 429] width 79 height 46
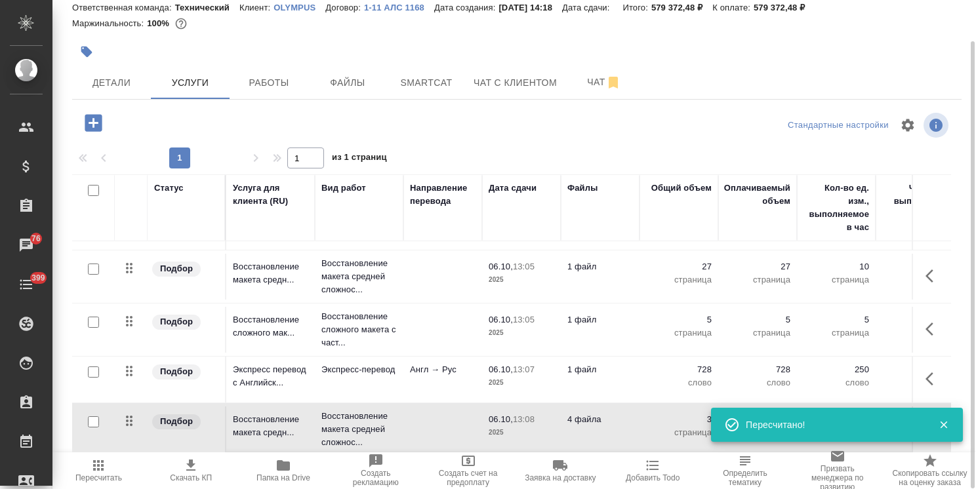
click at [561, 416] on td "4 файла" at bounding box center [600, 429] width 79 height 46
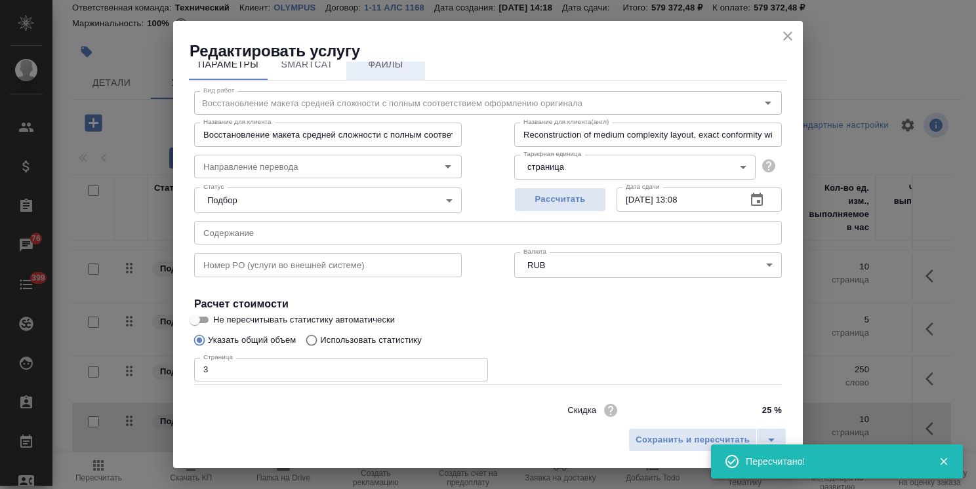
scroll to position [0, 0]
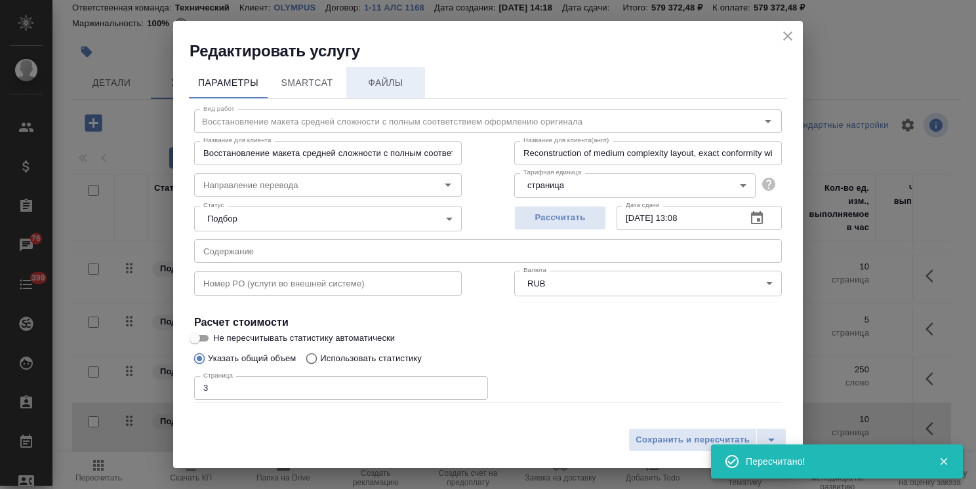
click at [393, 90] on span "Файлы" at bounding box center [385, 83] width 63 height 16
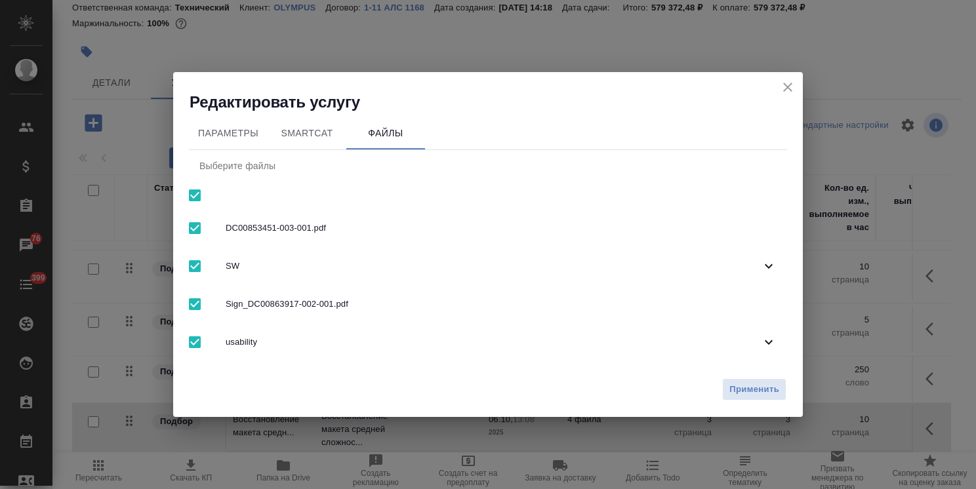
click at [200, 197] on input "checkbox" at bounding box center [195, 196] width 28 height 28
checkbox input "false"
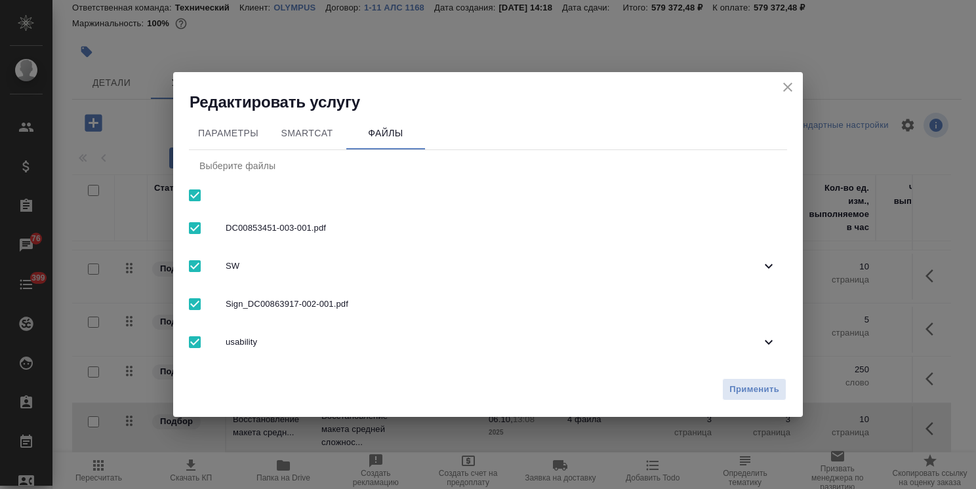
checkbox input "false"
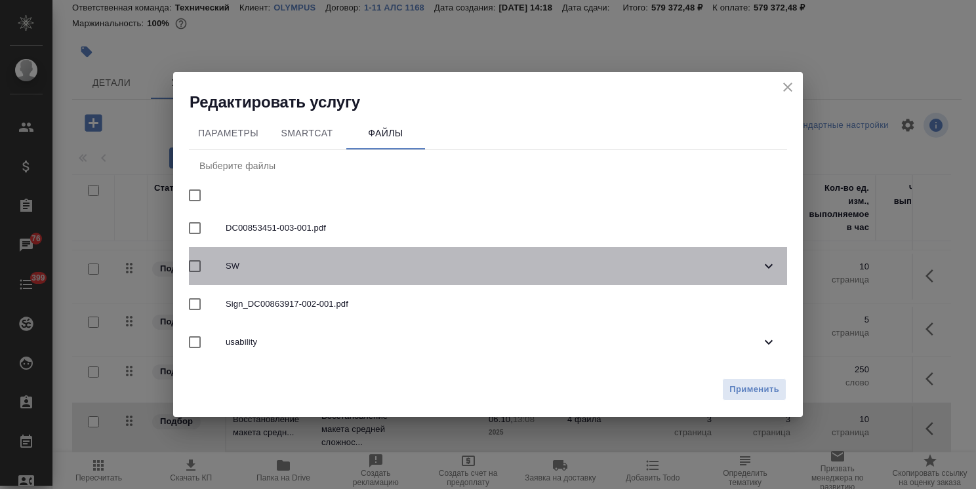
click at [262, 268] on span "SW" at bounding box center [493, 266] width 535 height 13
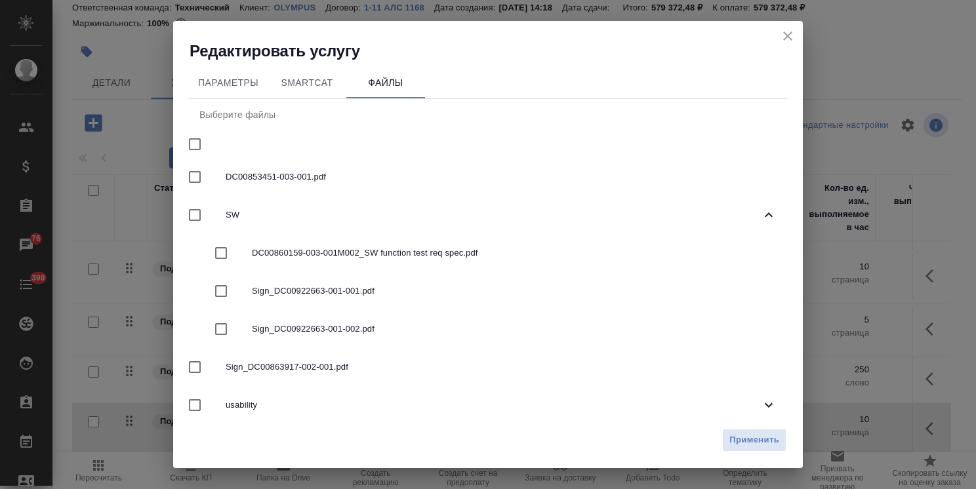
click at [306, 295] on span "Sign_DC00922663-001-001.pdf" at bounding box center [514, 291] width 524 height 13
checkbox input "true"
click at [753, 445] on span "Применить" at bounding box center [754, 440] width 50 height 15
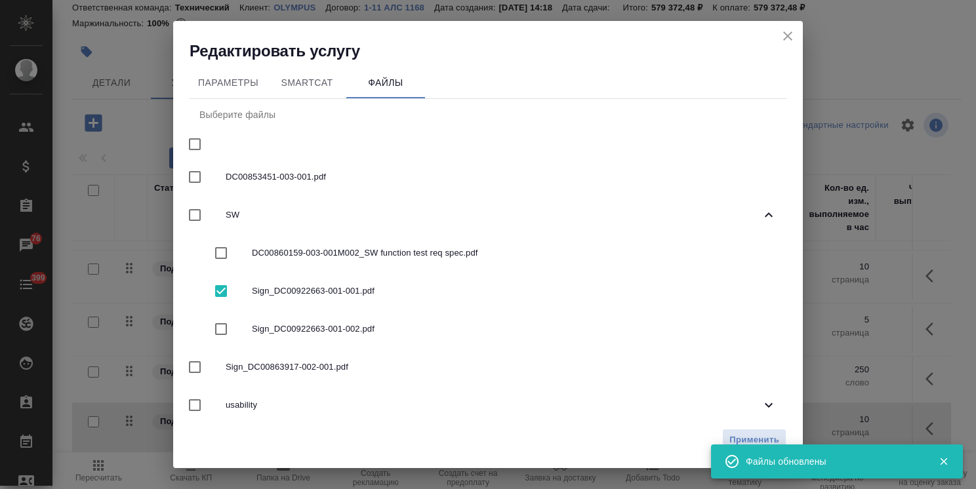
click at [791, 37] on icon "close" at bounding box center [788, 36] width 16 height 16
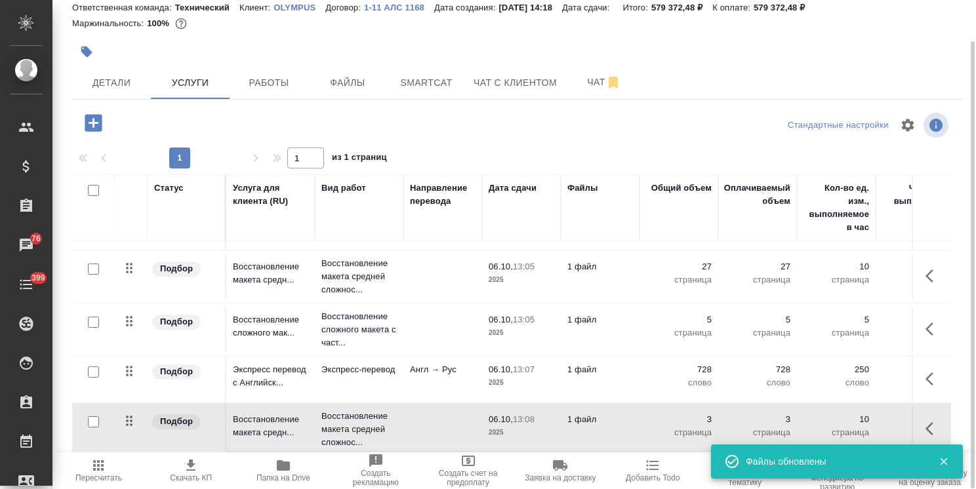
click at [84, 125] on icon "button" at bounding box center [93, 122] width 23 height 23
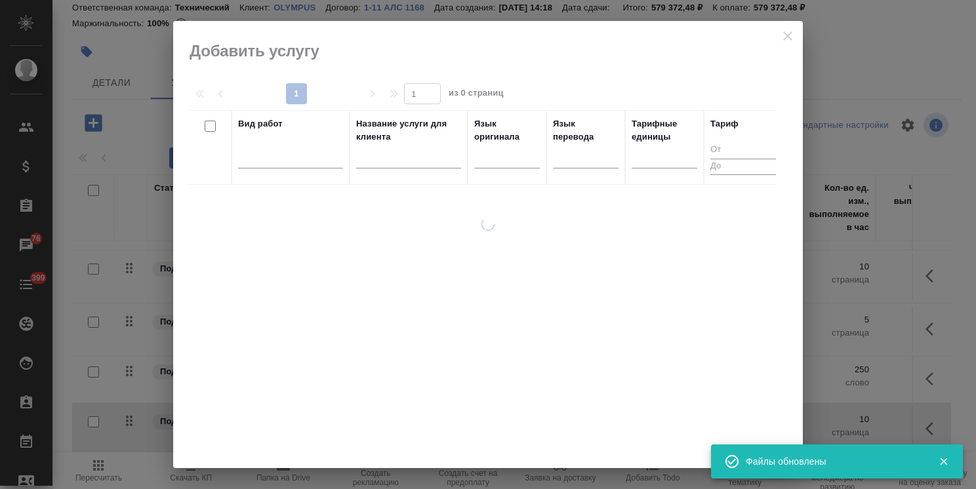
click at [425, 160] on input "text" at bounding box center [408, 160] width 105 height 16
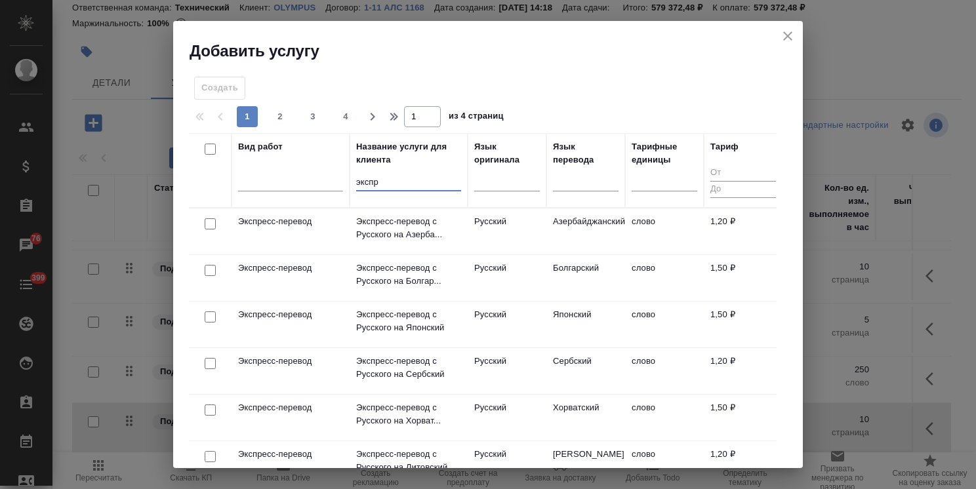
type input "экспр"
click at [471, 186] on th "Язык оригинала" at bounding box center [506, 170] width 79 height 75
click at [505, 180] on div at bounding box center [507, 177] width 66 height 19
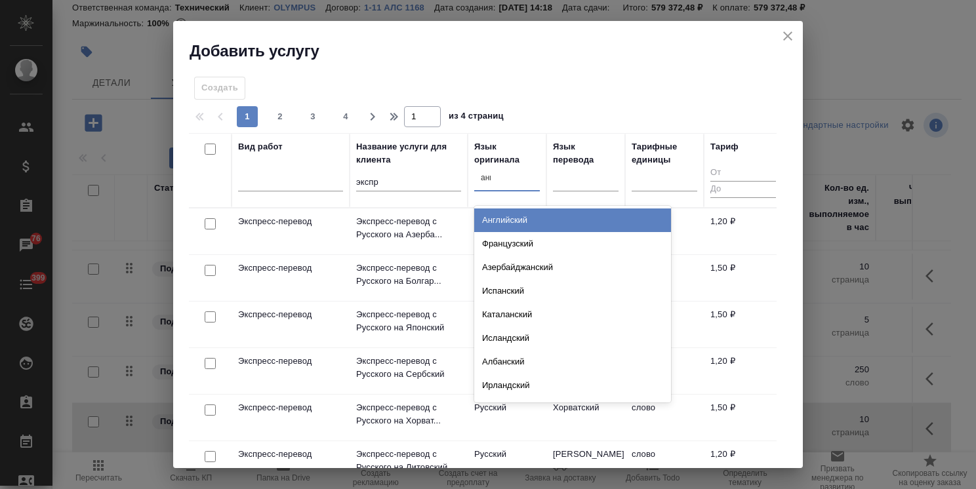
type input "англ"
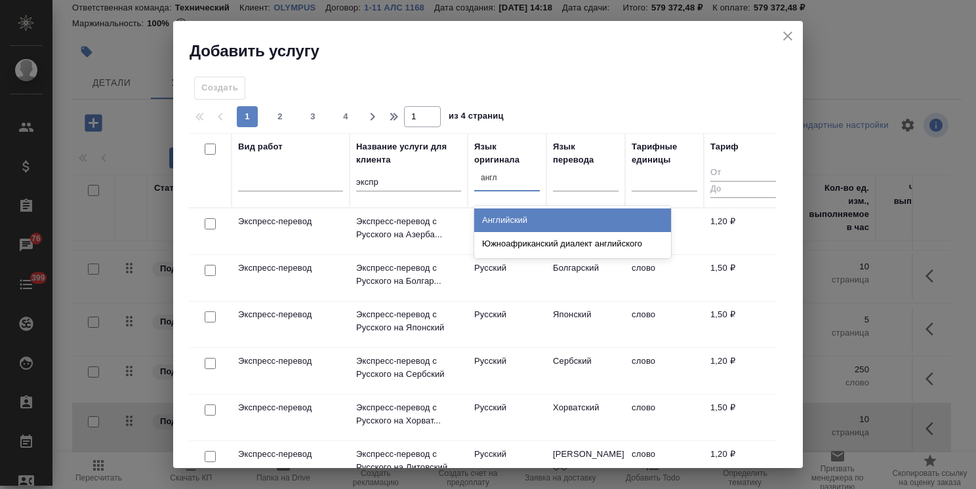
click at [504, 224] on div "Английский" at bounding box center [572, 220] width 197 height 24
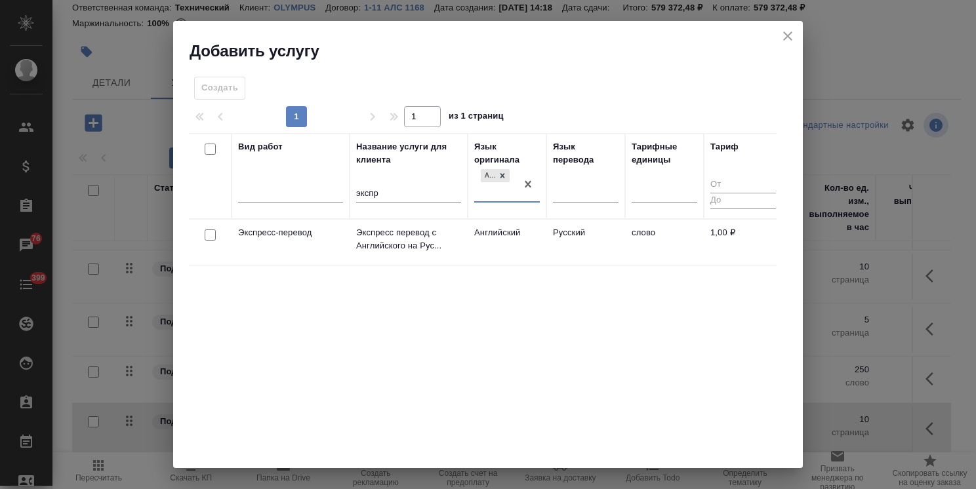
click at [216, 236] on div at bounding box center [210, 235] width 30 height 18
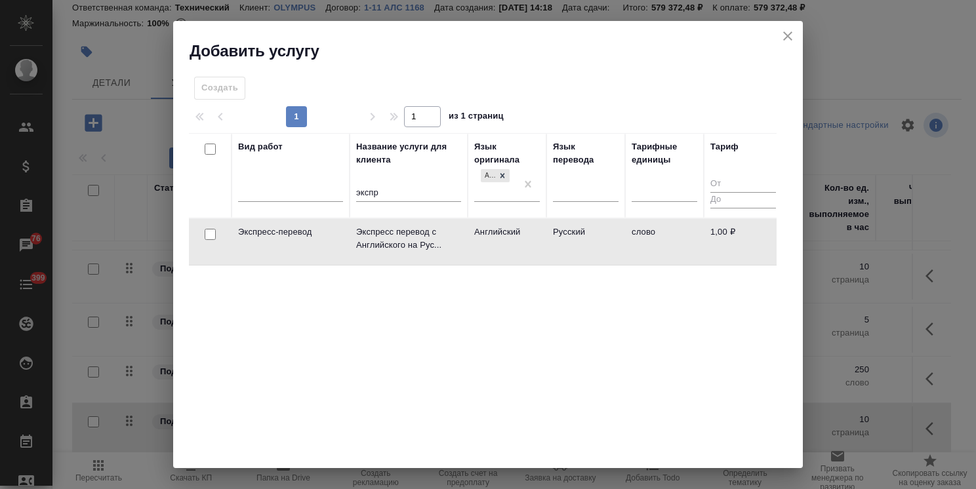
click at [197, 235] on div at bounding box center [210, 235] width 30 height 18
click at [209, 235] on input "checkbox" at bounding box center [210, 234] width 11 height 11
checkbox input "true"
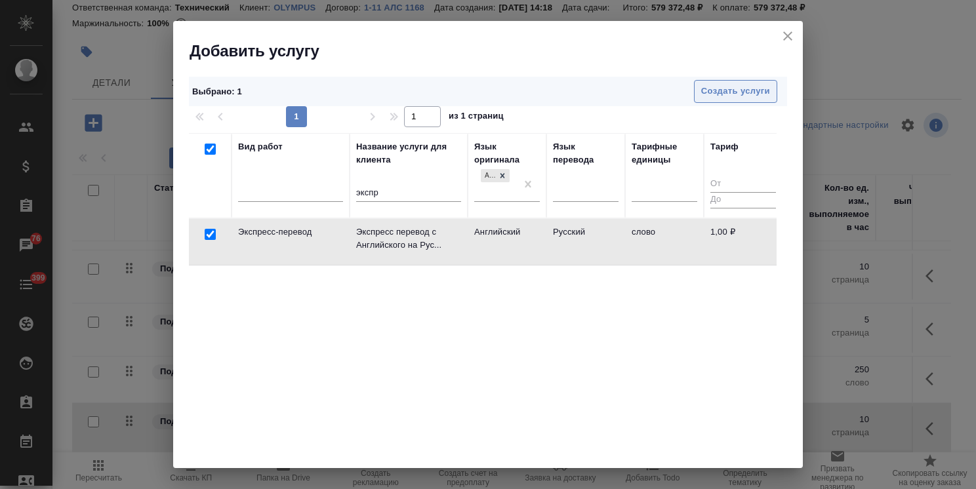
click at [705, 85] on span "Создать услуги" at bounding box center [735, 91] width 69 height 15
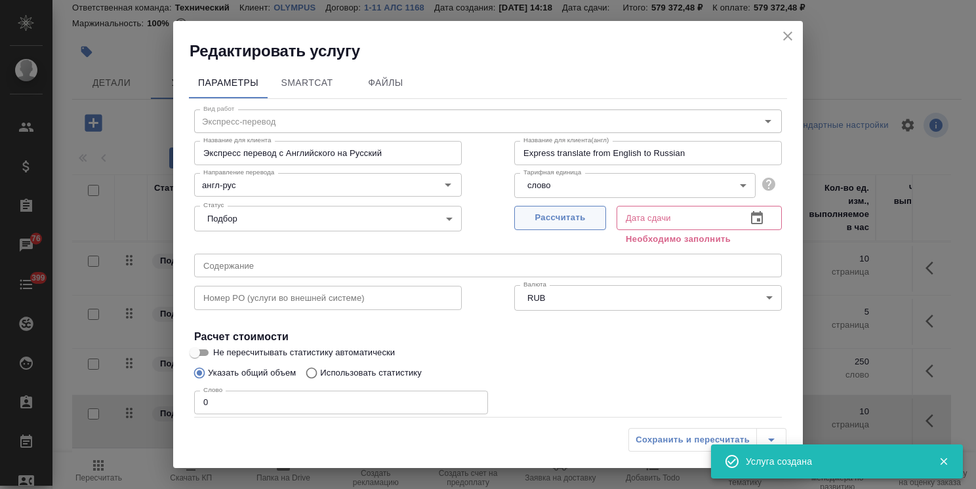
click at [547, 218] on span "Рассчитать" at bounding box center [559, 217] width 77 height 15
type input "06.10.2025 13:09"
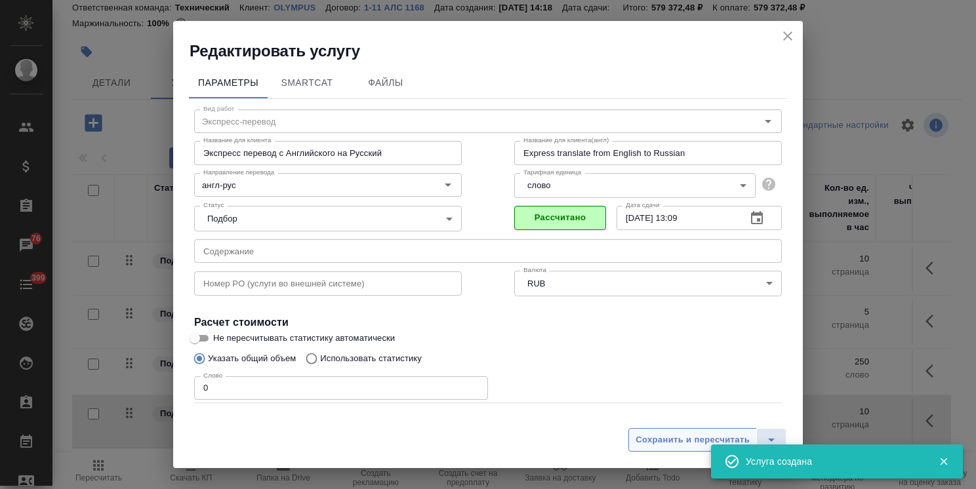
click at [674, 434] on span "Сохранить и пересчитать" at bounding box center [692, 440] width 114 height 15
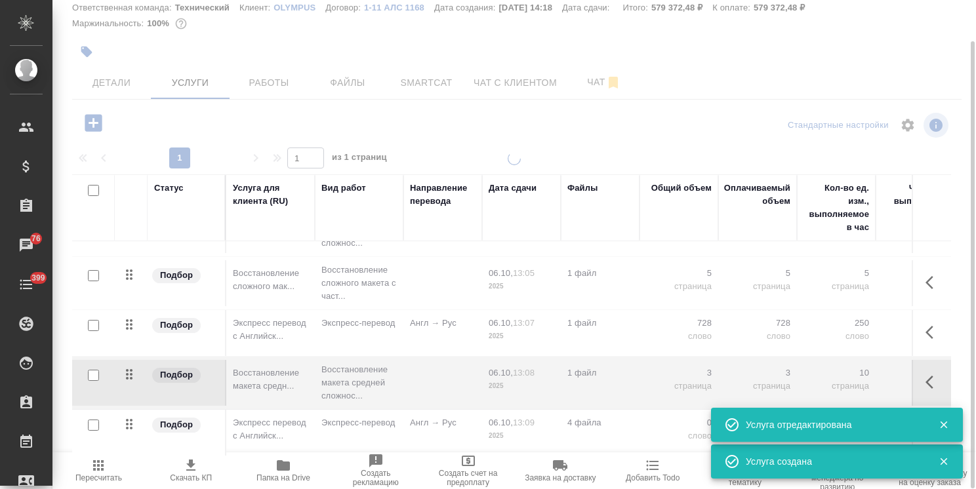
scroll to position [292, 0]
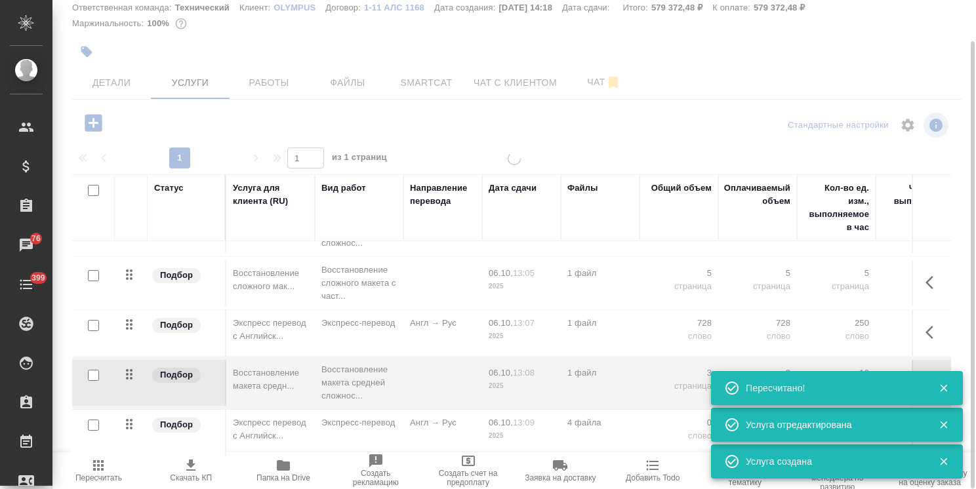
click at [467, 424] on div at bounding box center [513, 298] width 923 height 292
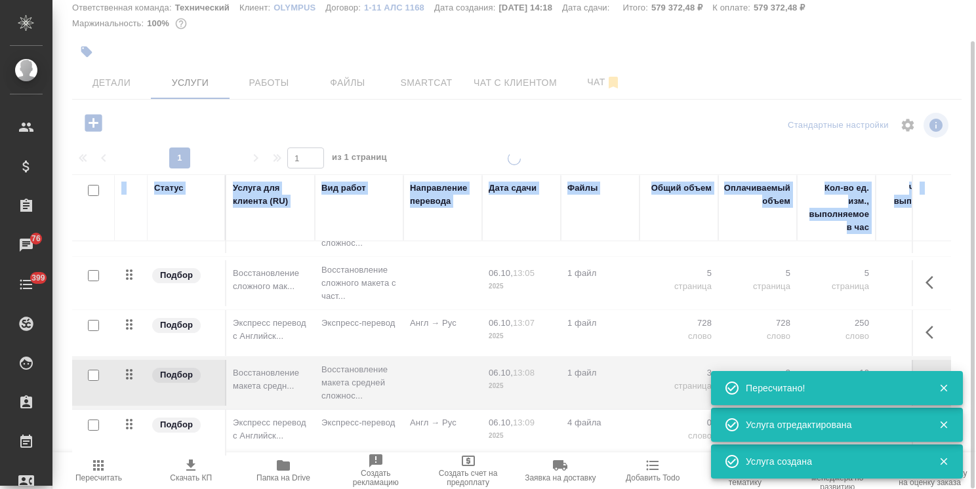
click at [467, 424] on div at bounding box center [513, 298] width 923 height 292
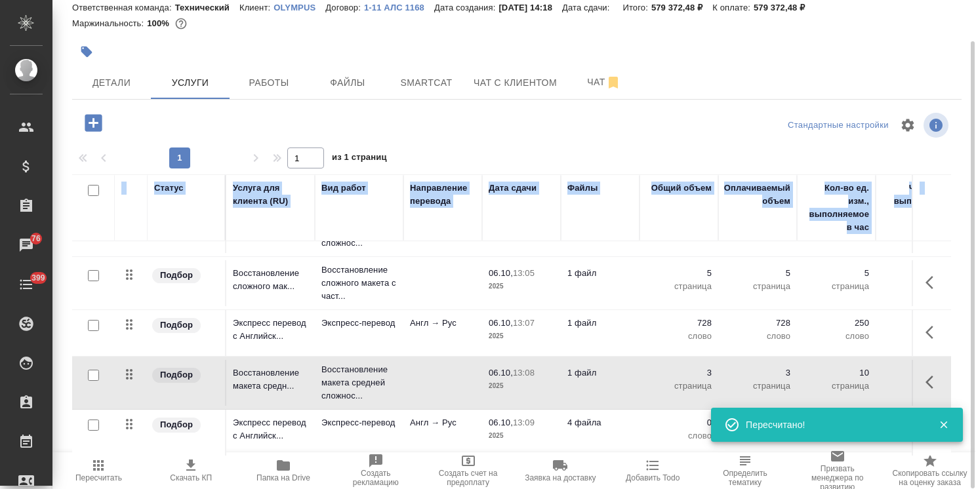
click at [497, 380] on p "2025" at bounding box center [521, 386] width 66 height 13
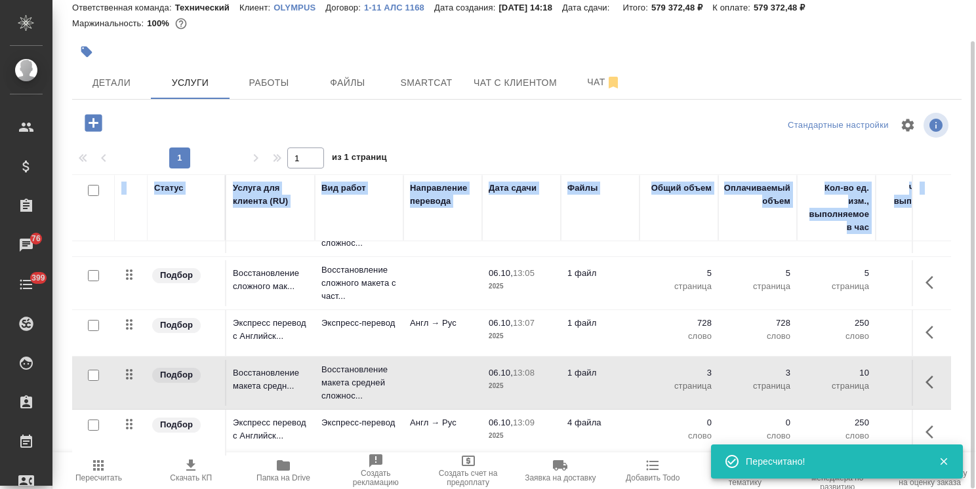
click at [497, 380] on p "2025" at bounding box center [521, 386] width 66 height 13
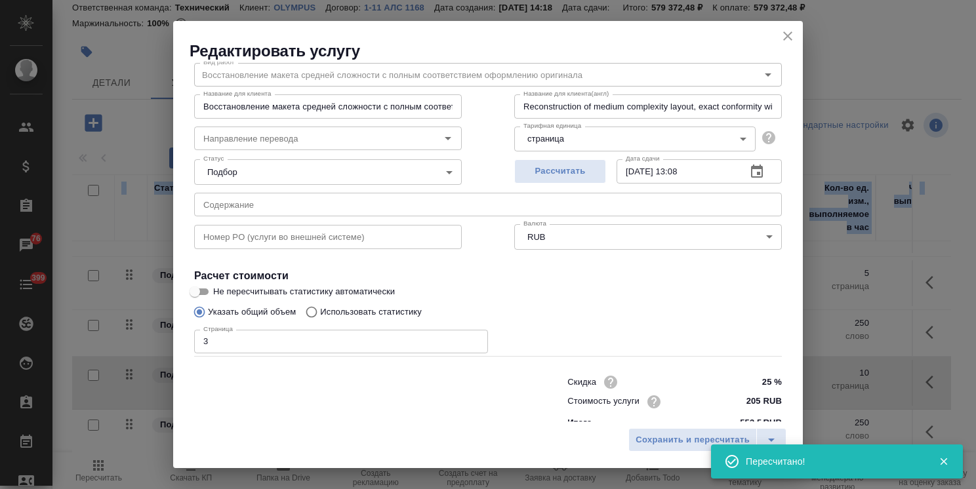
scroll to position [64, 0]
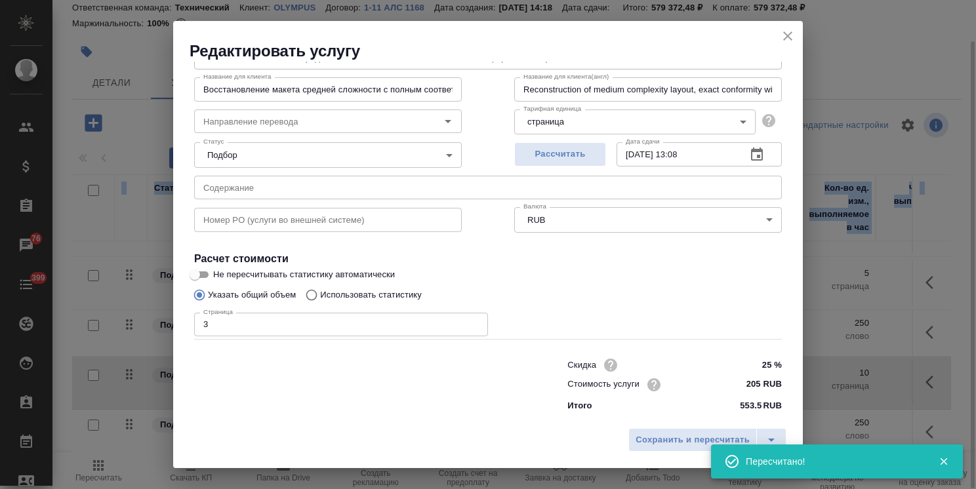
click at [785, 37] on icon "close" at bounding box center [787, 35] width 9 height 9
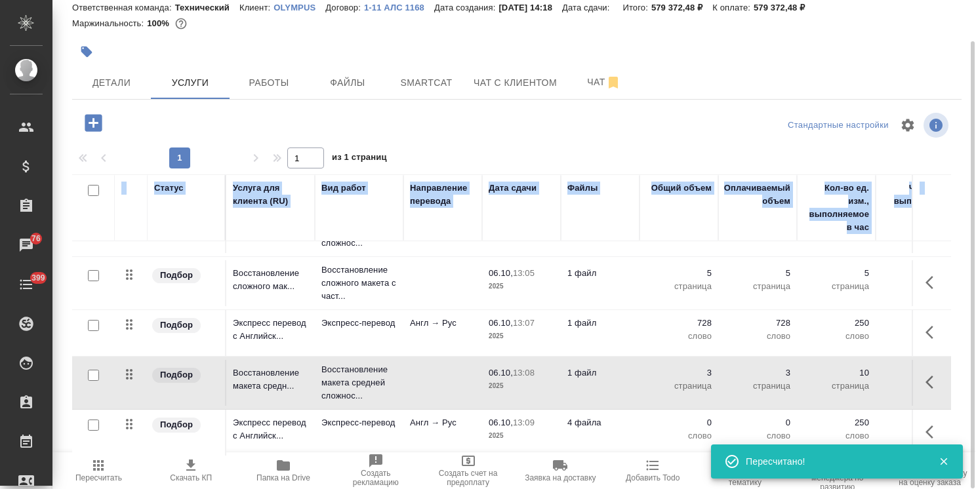
click at [386, 430] on td "Экспресс-перевод" at bounding box center [359, 433] width 89 height 46
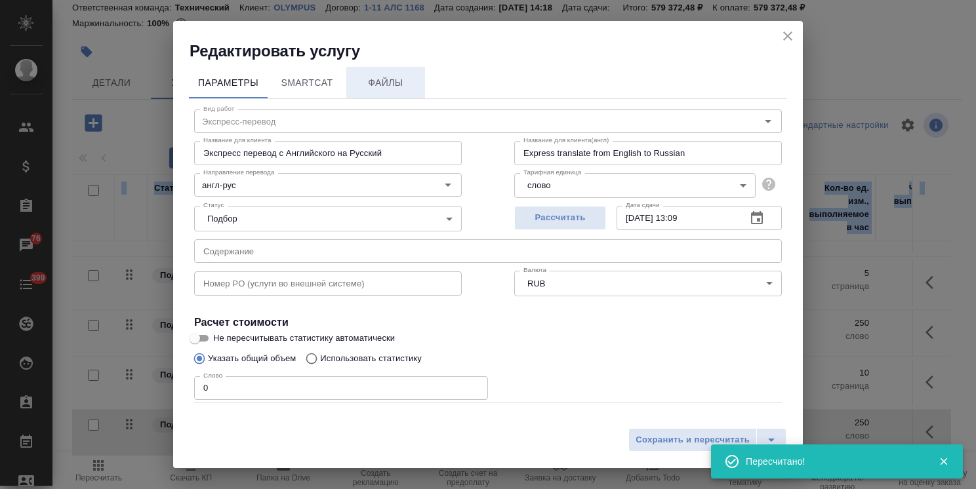
click at [385, 75] on span "Файлы" at bounding box center [385, 83] width 63 height 16
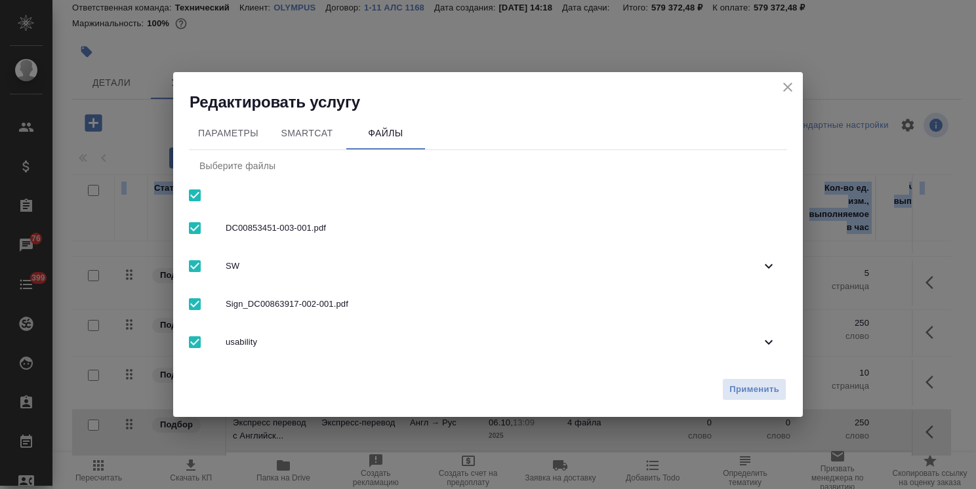
click at [199, 189] on input "checkbox" at bounding box center [195, 196] width 28 height 28
checkbox input "false"
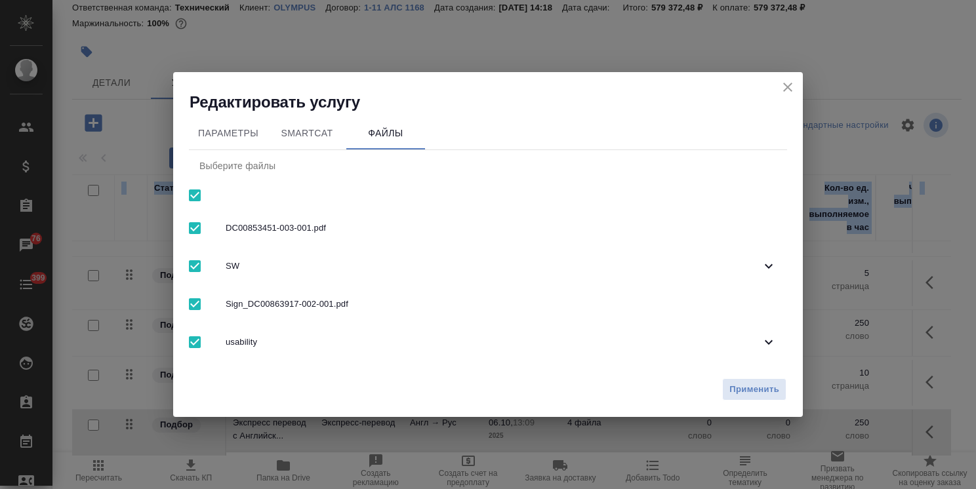
checkbox input "false"
click at [277, 273] on div "SW" at bounding box center [488, 266] width 598 height 38
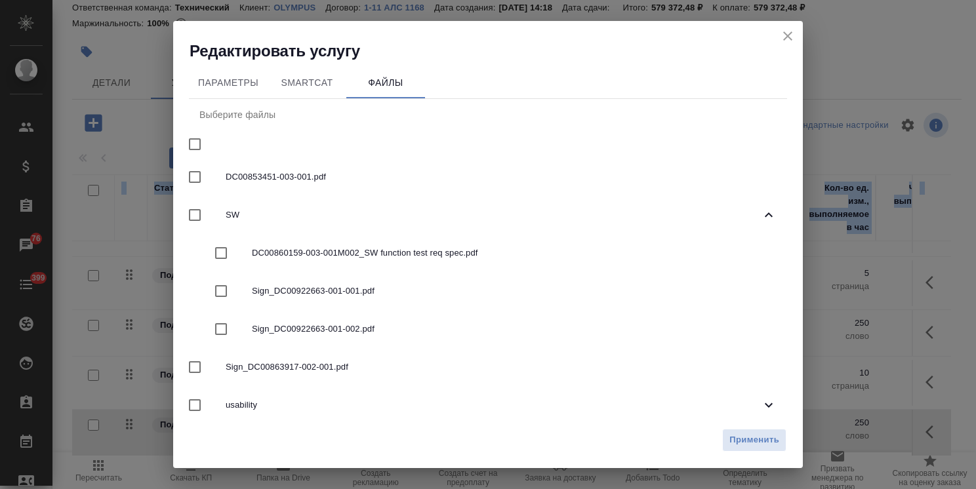
click at [311, 333] on span "Sign_DC00922663-001-002.pdf" at bounding box center [514, 329] width 524 height 13
checkbox input "true"
click at [737, 431] on button "Применить" at bounding box center [754, 440] width 64 height 23
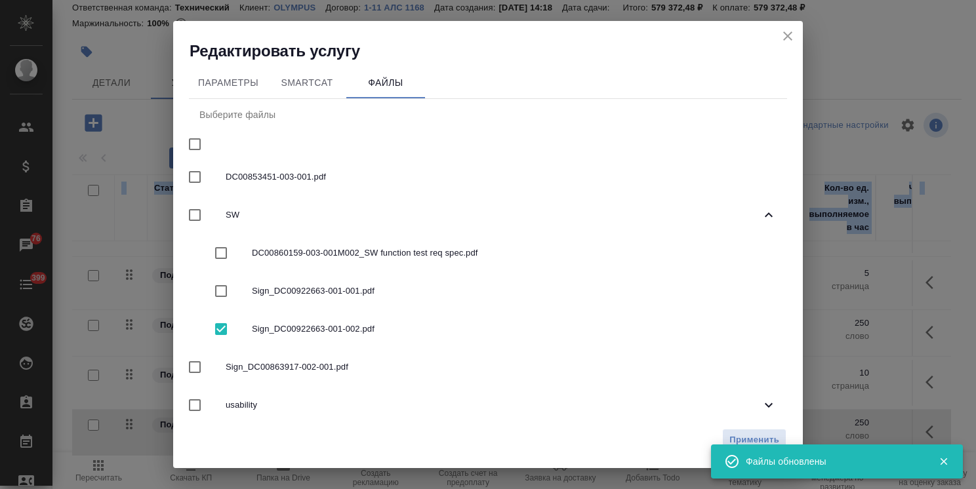
click at [787, 33] on icon "close" at bounding box center [788, 36] width 16 height 16
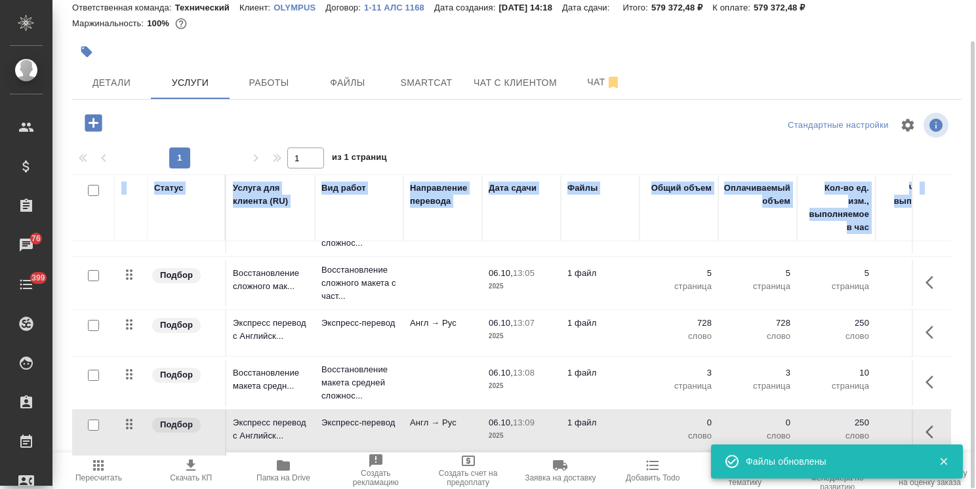
click at [925, 426] on icon "button" at bounding box center [929, 431] width 8 height 13
click at [854, 424] on icon "button" at bounding box center [859, 432] width 16 height 16
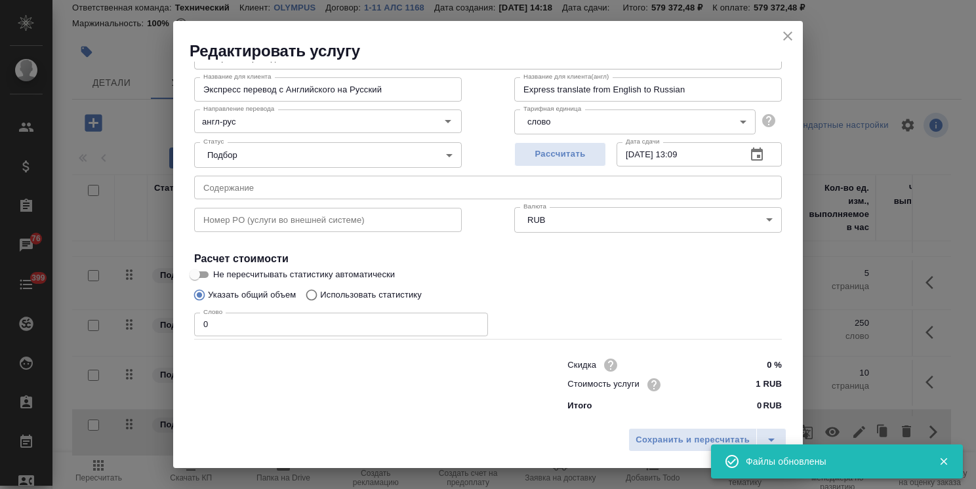
click at [368, 295] on p "Использовать статистику" at bounding box center [371, 294] width 102 height 13
click at [320, 295] on input "Использовать статистику" at bounding box center [309, 295] width 21 height 25
radio input "true"
radio input "false"
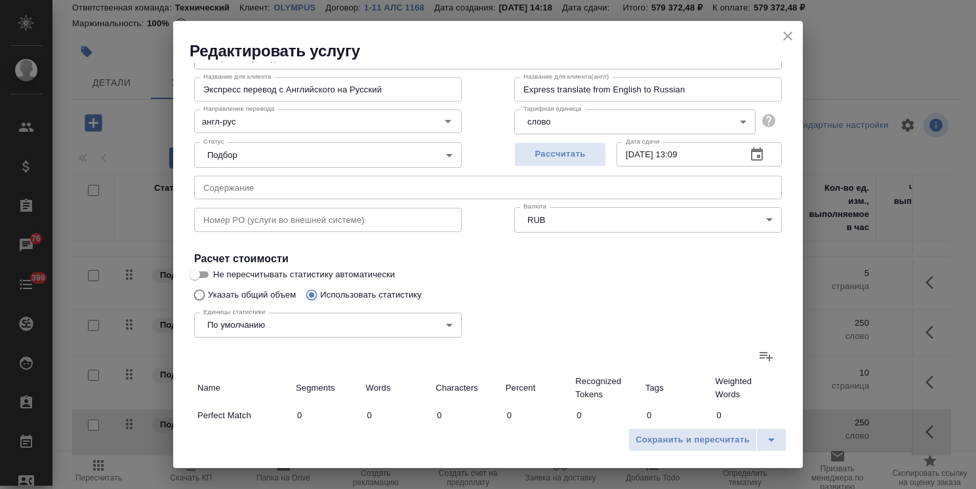
click at [766, 358] on label at bounding box center [765, 355] width 31 height 31
click at [0, 0] on input "file" at bounding box center [0, 0] width 0 height 0
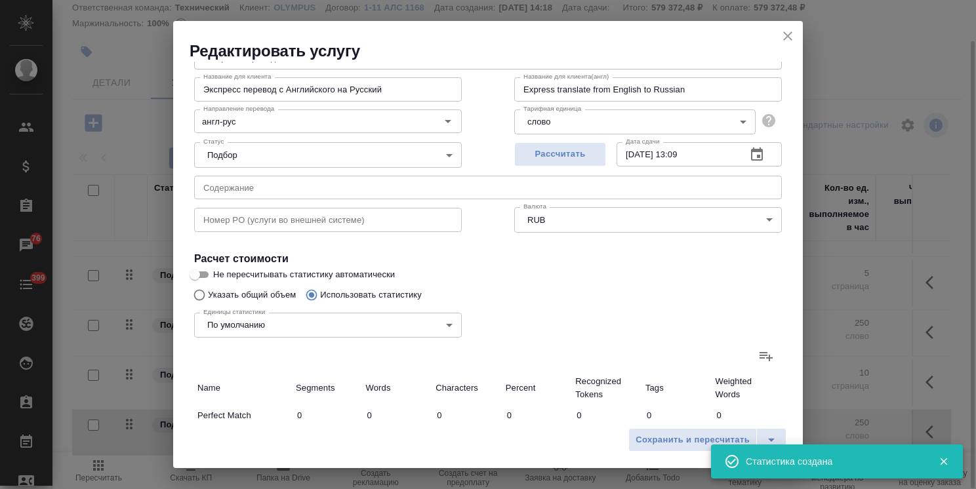
type input "22"
type input "115"
type input "1002"
type input "97"
type input "103"
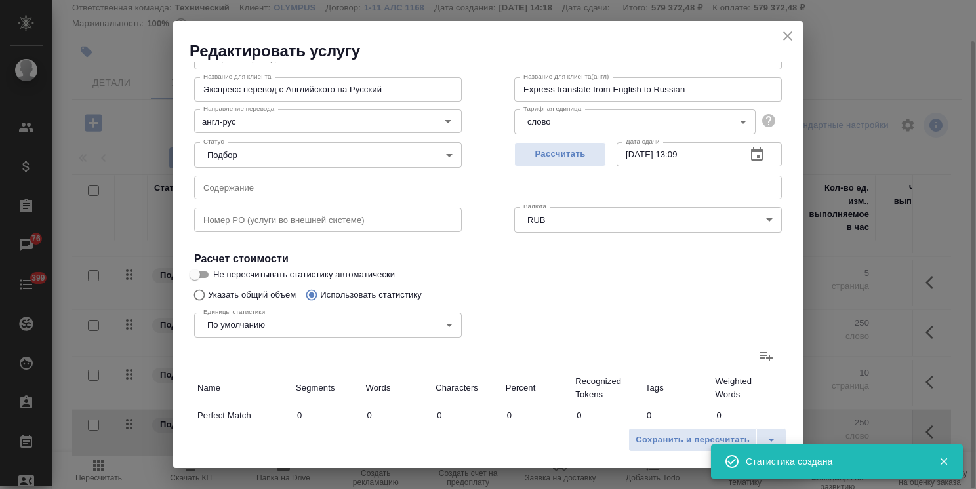
type input "724"
type input "1"
type input "3"
type input "16"
type input "3"
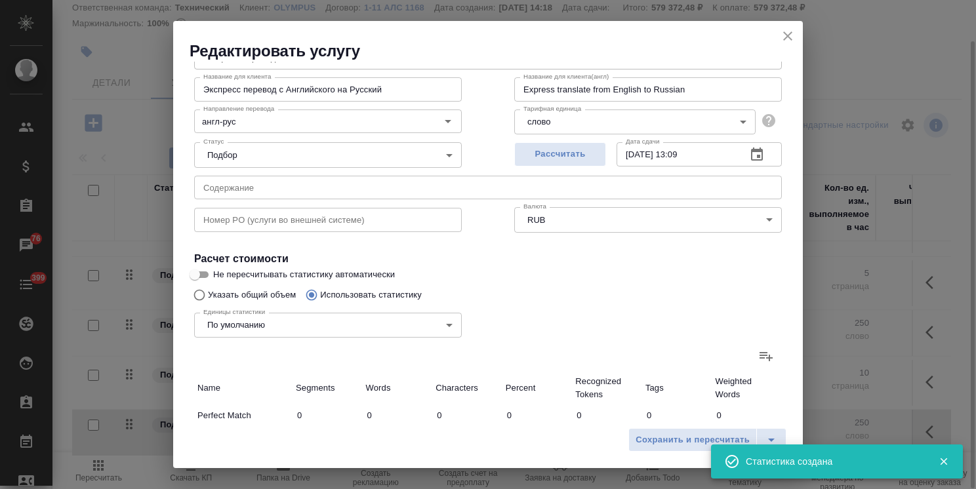
type input "8"
type input "45"
type input "61"
type input "345"
type input "2544"
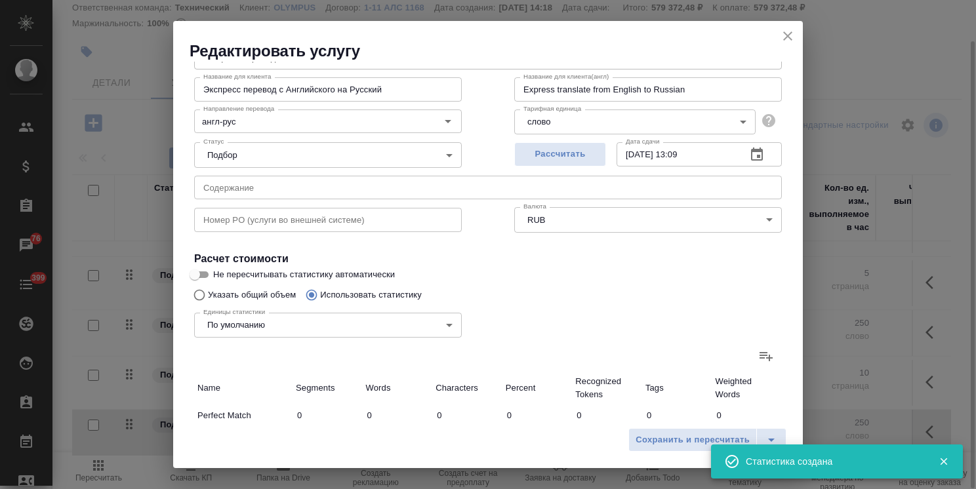
type input "162"
type input "459"
type input "3329"
type input "184"
type input "574"
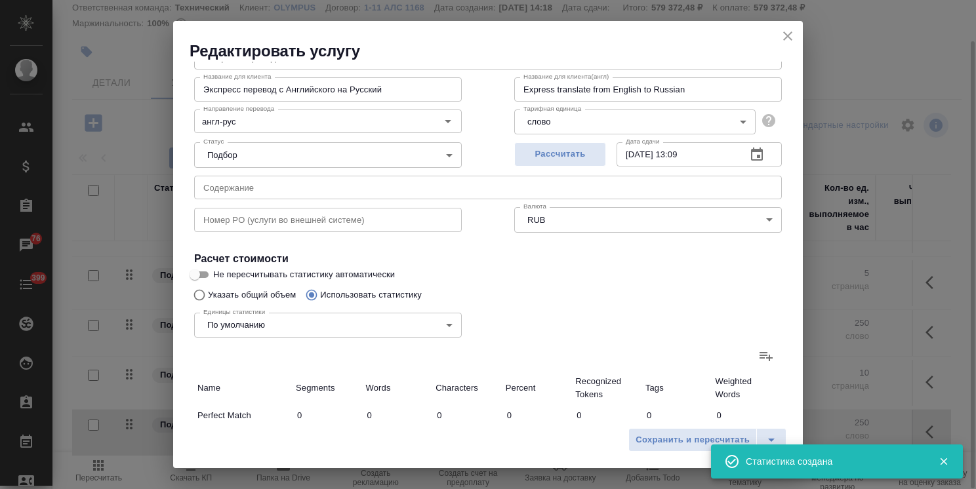
type input "4331"
click at [784, 37] on icon "close" at bounding box center [788, 36] width 16 height 16
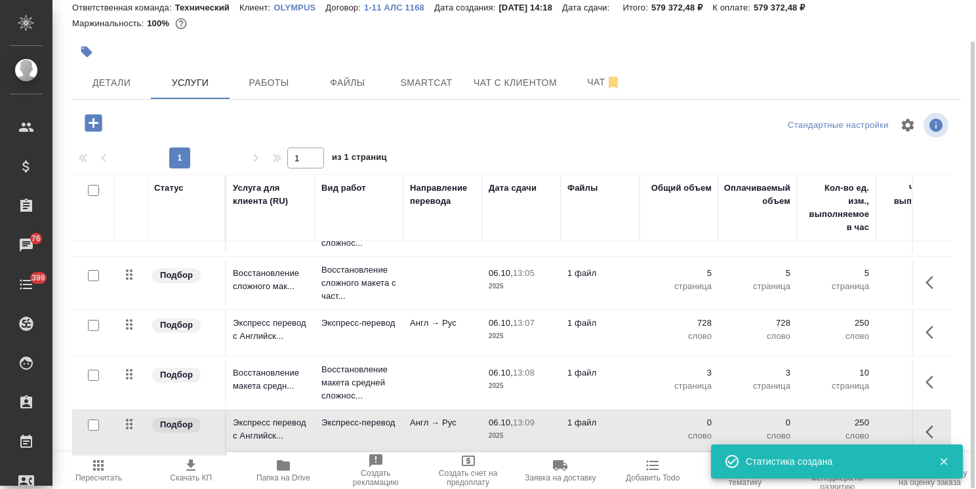
click at [104, 477] on span "Пересчитать" at bounding box center [98, 477] width 47 height 9
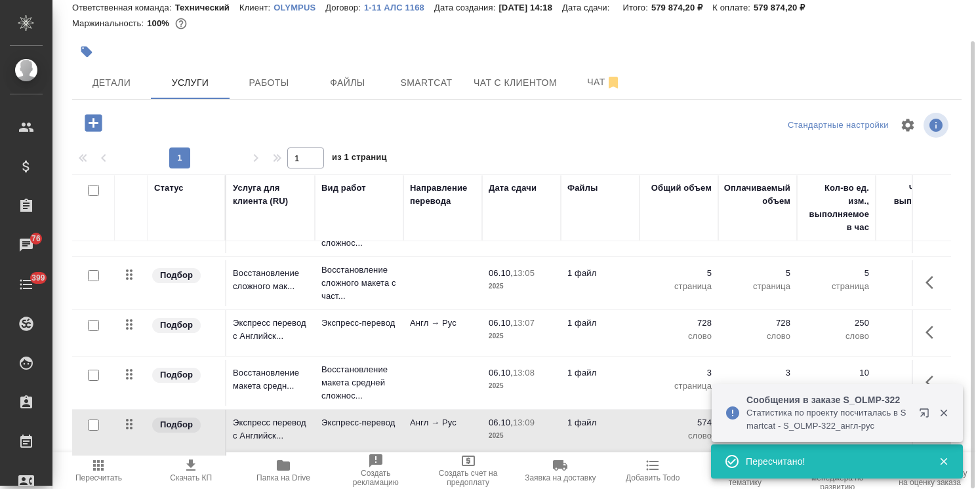
click at [91, 119] on icon "button" at bounding box center [93, 122] width 17 height 17
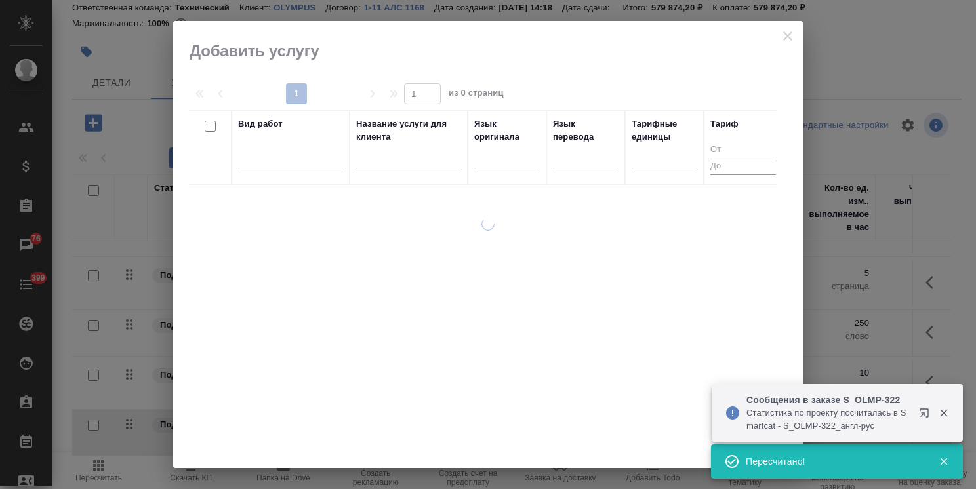
click at [404, 161] on input "text" at bounding box center [408, 160] width 105 height 16
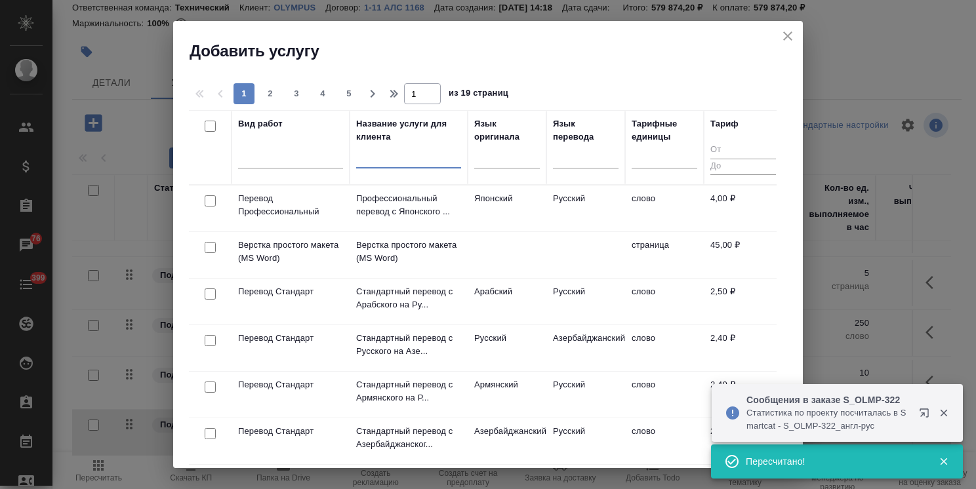
paste input "Восстановление макета средней сложности с полным соответствием оформлению ориги…"
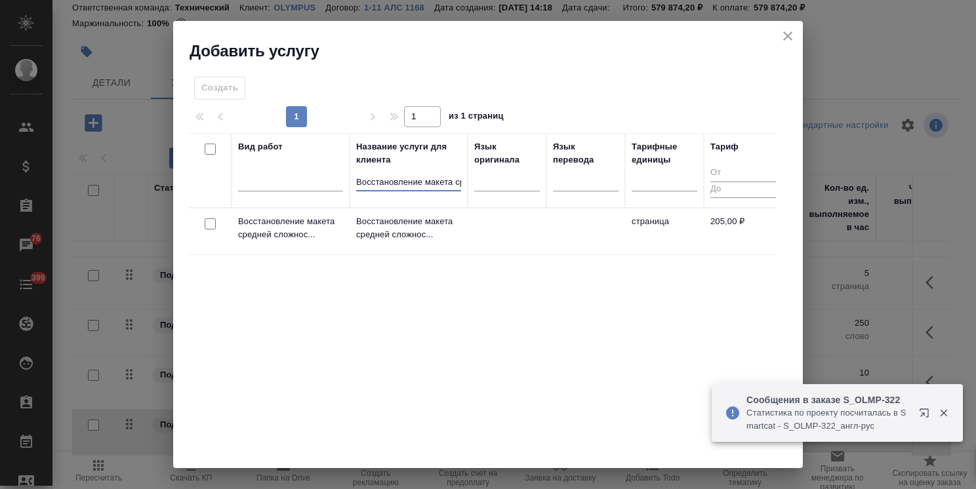
scroll to position [0, 275]
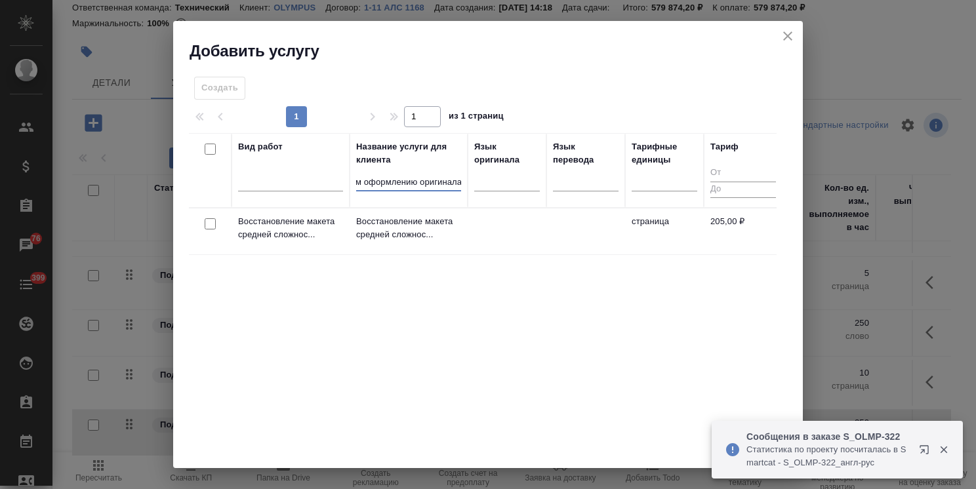
type input "Восстановление макета средней сложности с полным соответствием оформлению ориги…"
click at [209, 220] on input "checkbox" at bounding box center [210, 223] width 11 height 11
checkbox input "true"
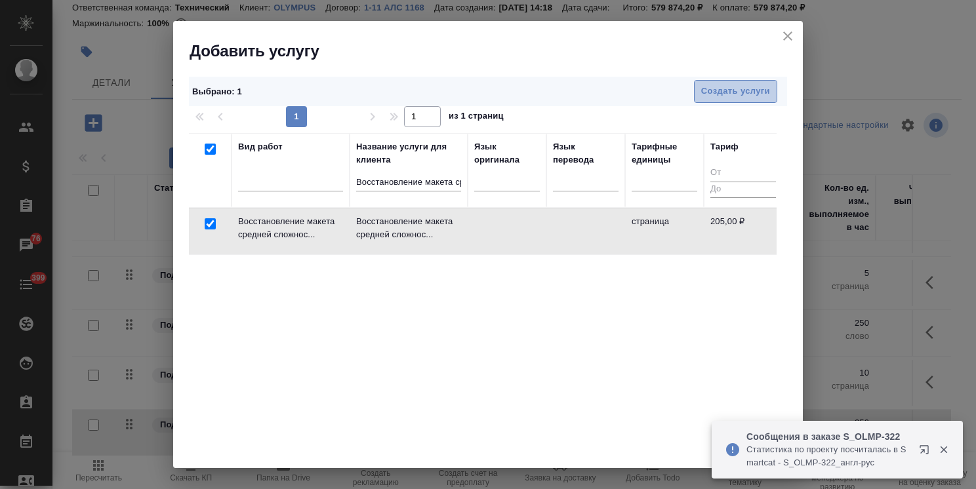
click at [719, 88] on span "Создать услуги" at bounding box center [735, 91] width 69 height 15
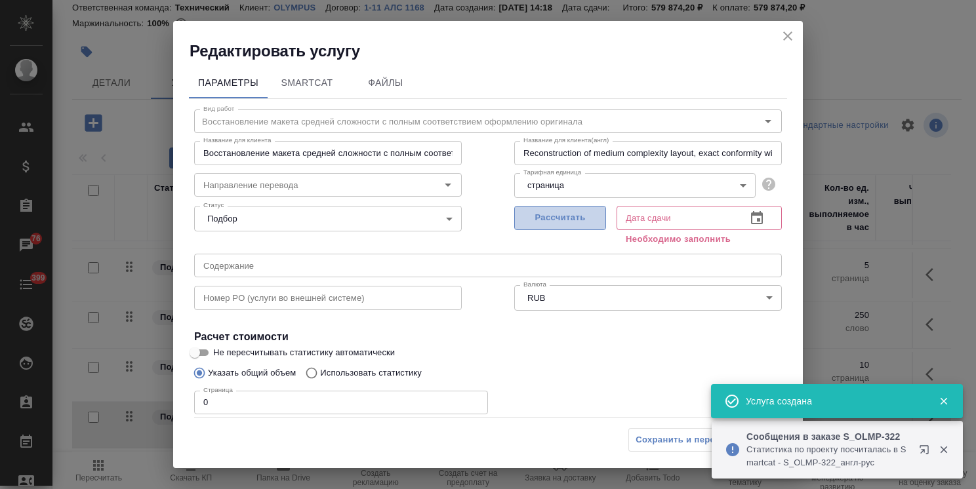
click at [523, 212] on span "Рассчитать" at bounding box center [559, 217] width 77 height 15
type input "06.10.2025 13:10"
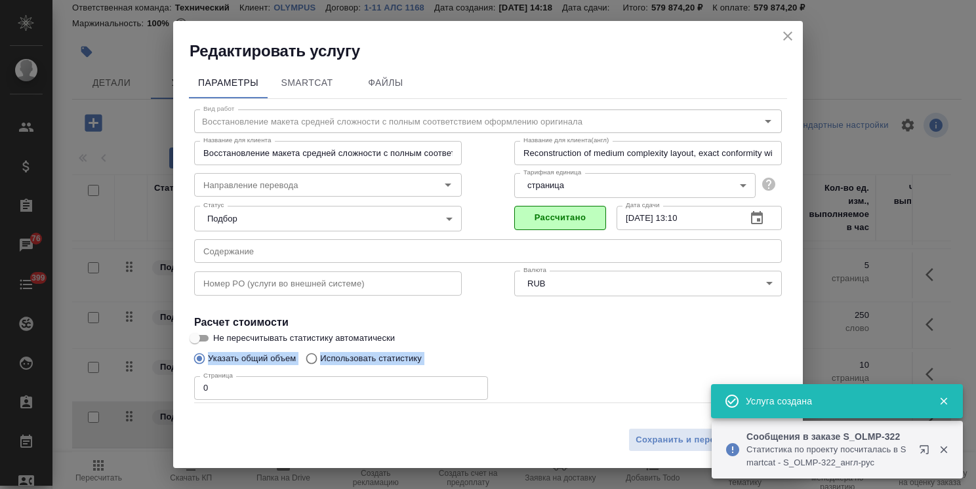
drag, startPoint x: 247, startPoint y: 372, endPoint x: 155, endPoint y: 368, distance: 91.9
click at [155, 368] on div "Редактировать услугу Параметры SmartCat Файлы Вид работ Восстановление макета с…" at bounding box center [488, 244] width 976 height 489
click at [244, 382] on input "0" at bounding box center [341, 388] width 294 height 24
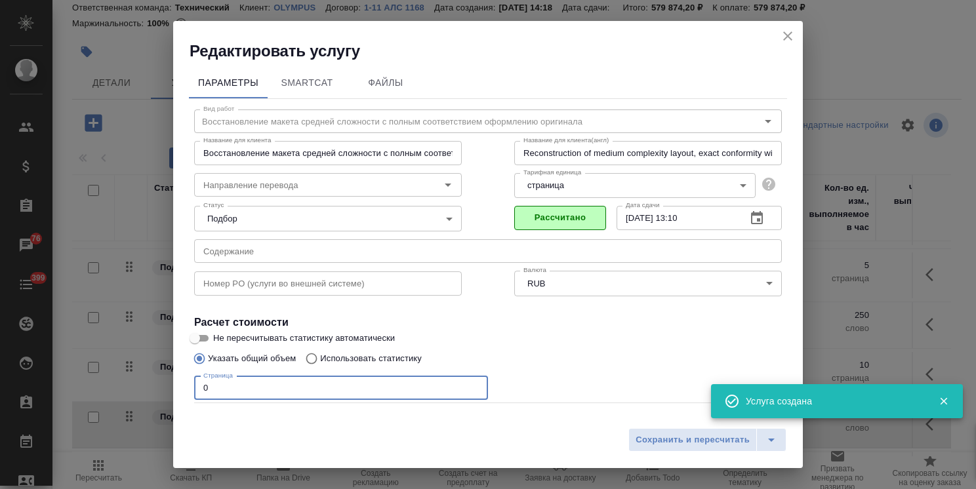
drag, startPoint x: 233, startPoint y: 387, endPoint x: 147, endPoint y: 395, distance: 86.2
click at [148, 395] on div "Редактировать услугу Параметры SmartCat Файлы Вид работ Восстановление макета с…" at bounding box center [488, 244] width 976 height 489
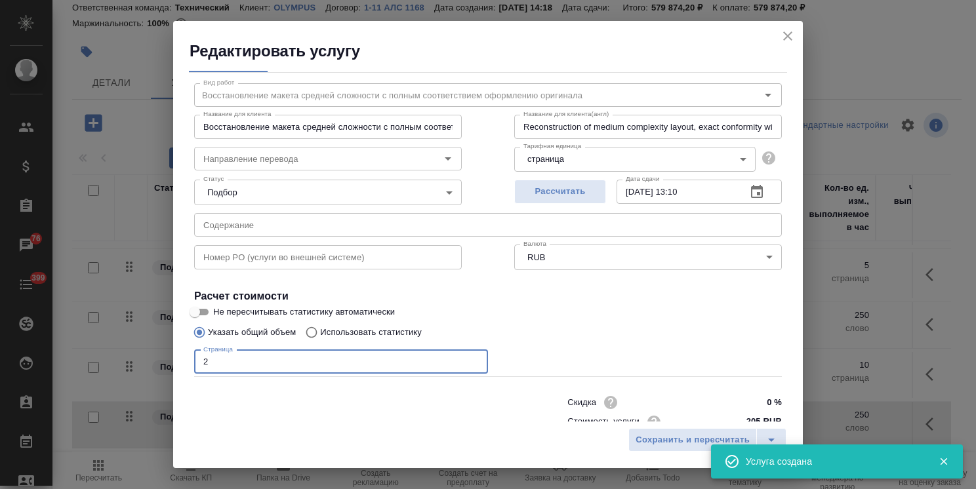
scroll to position [64, 0]
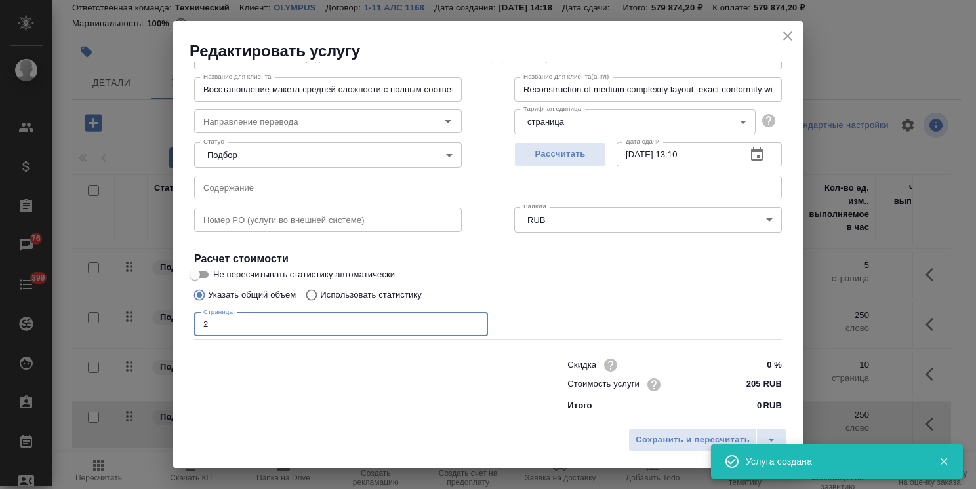
type input "2"
drag, startPoint x: 760, startPoint y: 366, endPoint x: 738, endPoint y: 371, distance: 22.3
click at [738, 371] on input "0 %" at bounding box center [756, 364] width 49 height 19
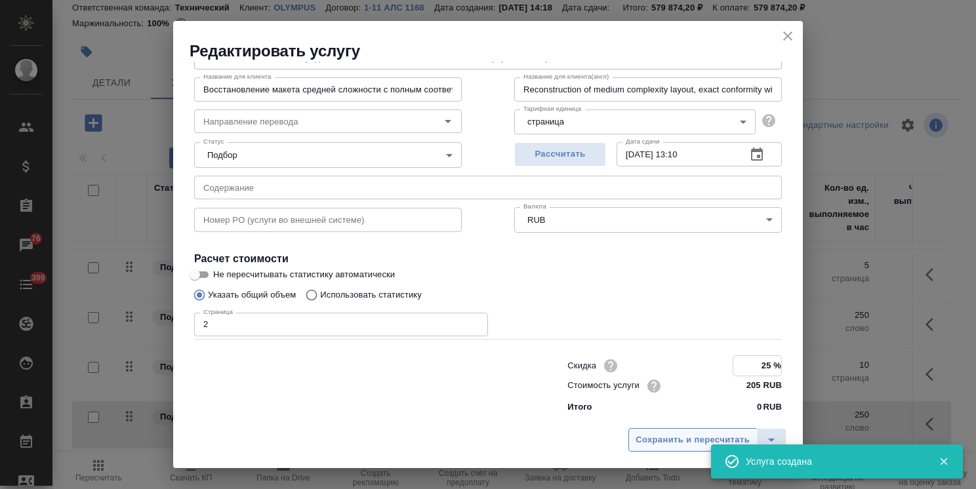
type input "25 %"
click at [711, 431] on button "Сохранить и пересчитать" at bounding box center [692, 440] width 128 height 24
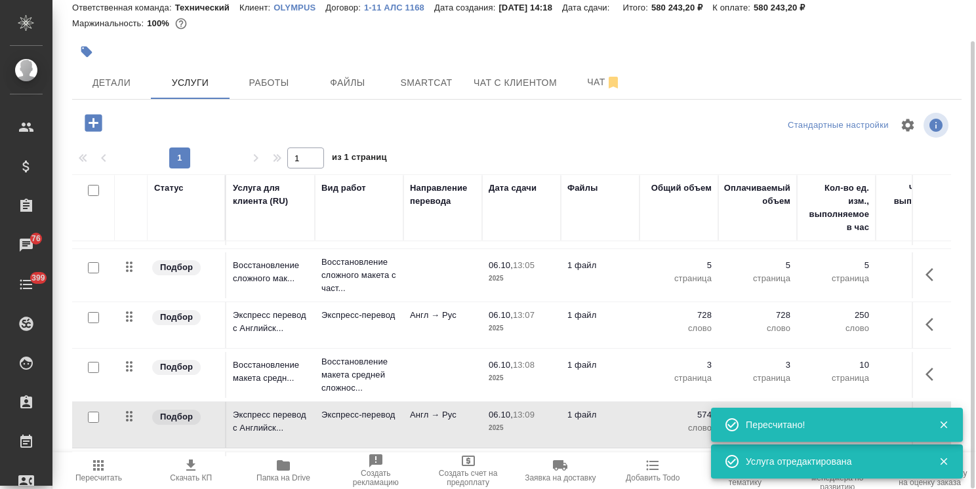
scroll to position [345, 0]
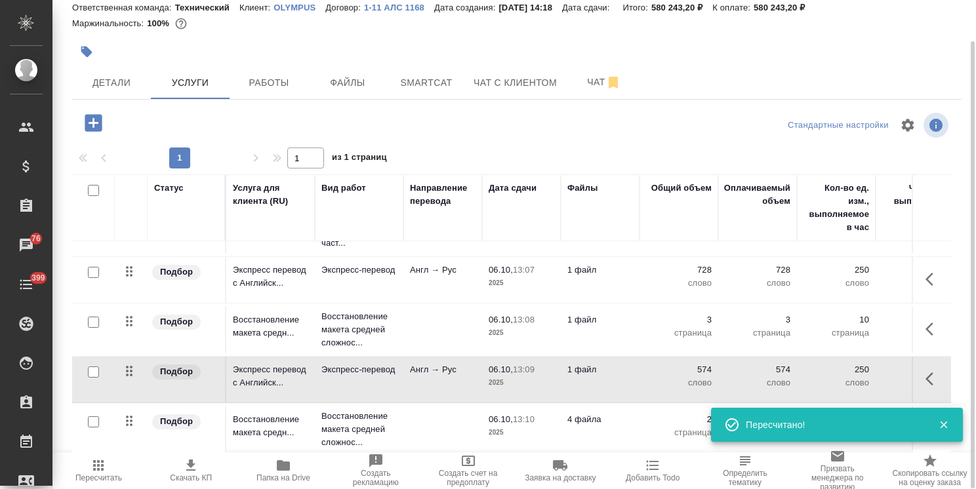
click at [575, 418] on td "4 файла" at bounding box center [600, 429] width 79 height 46
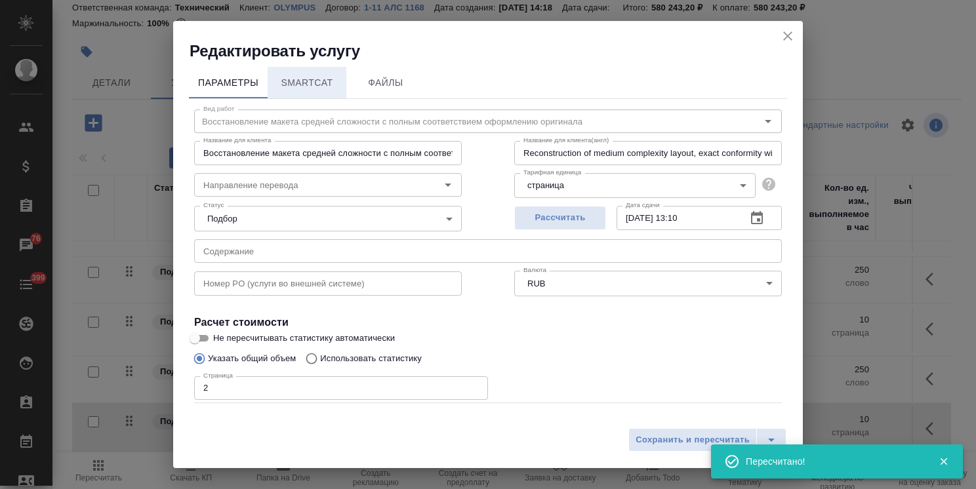
drag, startPoint x: 393, startPoint y: 85, endPoint x: 341, endPoint y: 121, distance: 63.1
click at [393, 84] on span "Файлы" at bounding box center [385, 83] width 63 height 16
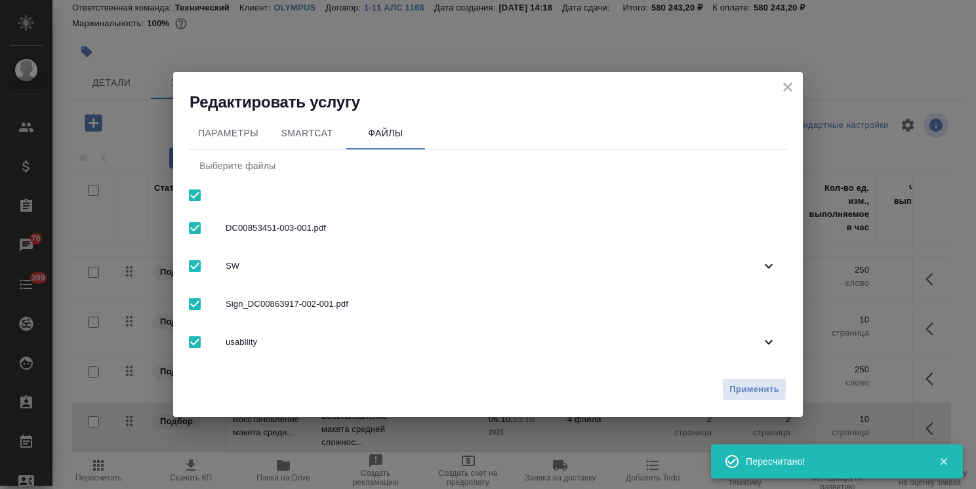
click at [192, 195] on input "checkbox" at bounding box center [195, 196] width 28 height 28
checkbox input "false"
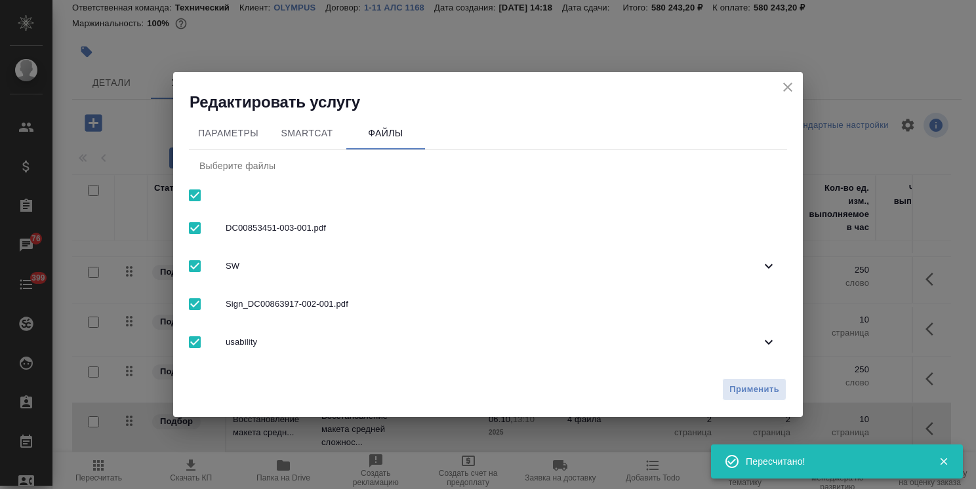
checkbox input "false"
click at [272, 258] on div "SW" at bounding box center [488, 266] width 598 height 38
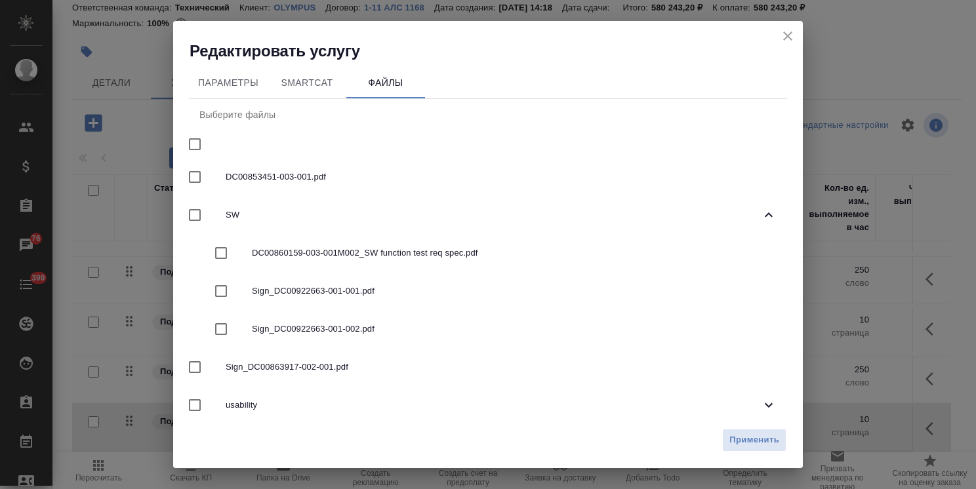
click at [327, 328] on span "Sign_DC00922663-001-002.pdf" at bounding box center [514, 329] width 524 height 13
checkbox input "true"
click at [751, 446] on span "Применить" at bounding box center [754, 440] width 50 height 15
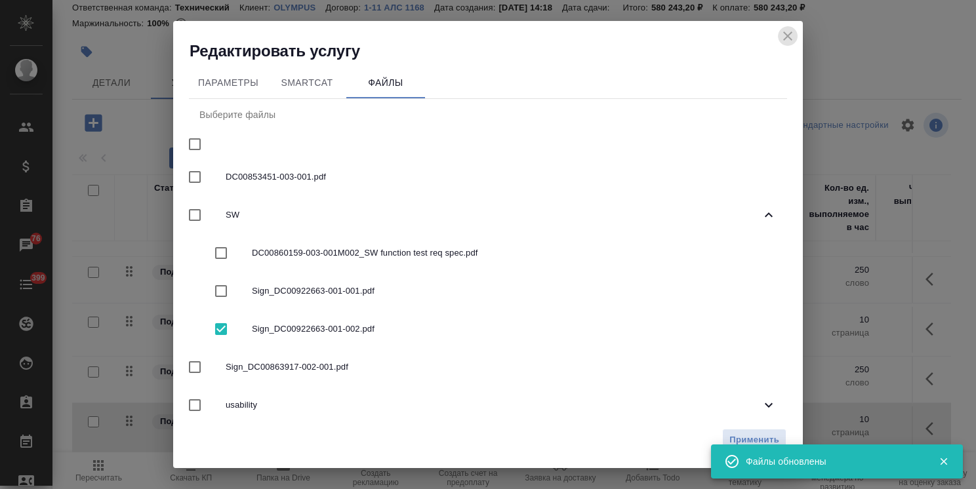
click at [788, 36] on icon "close" at bounding box center [787, 35] width 9 height 9
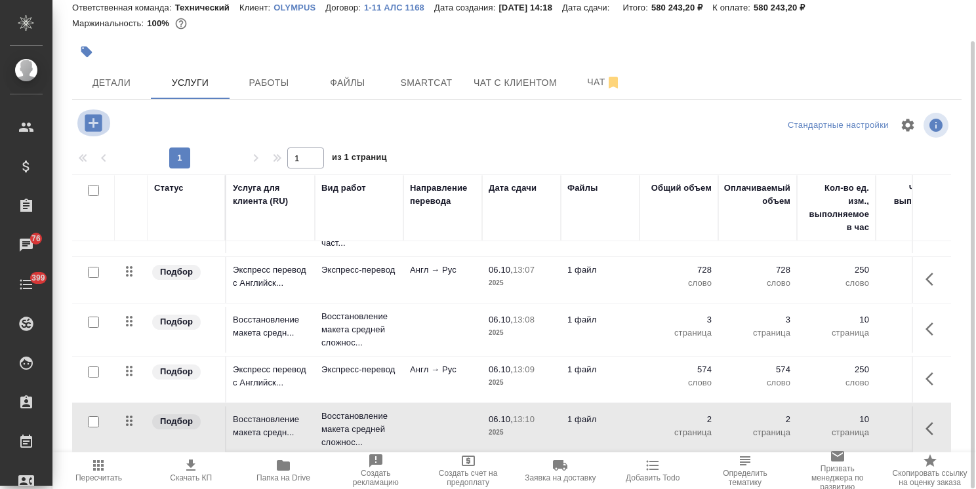
click at [100, 126] on icon "button" at bounding box center [93, 122] width 17 height 17
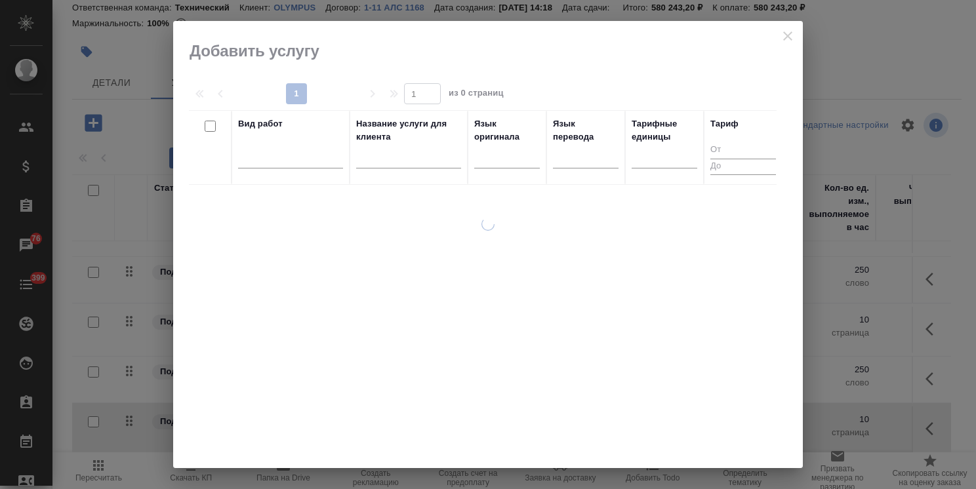
click at [378, 162] on input "text" at bounding box center [408, 160] width 105 height 16
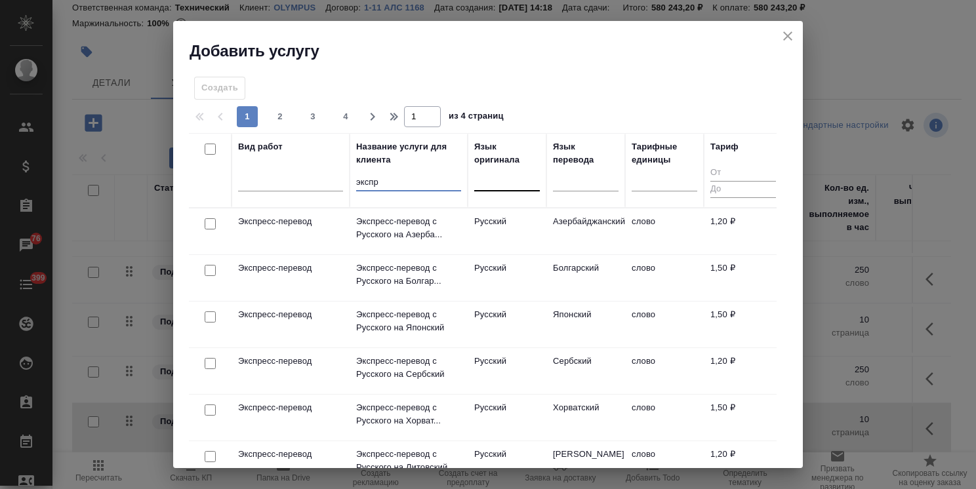
type input "экспр"
click at [500, 189] on div at bounding box center [507, 179] width 66 height 25
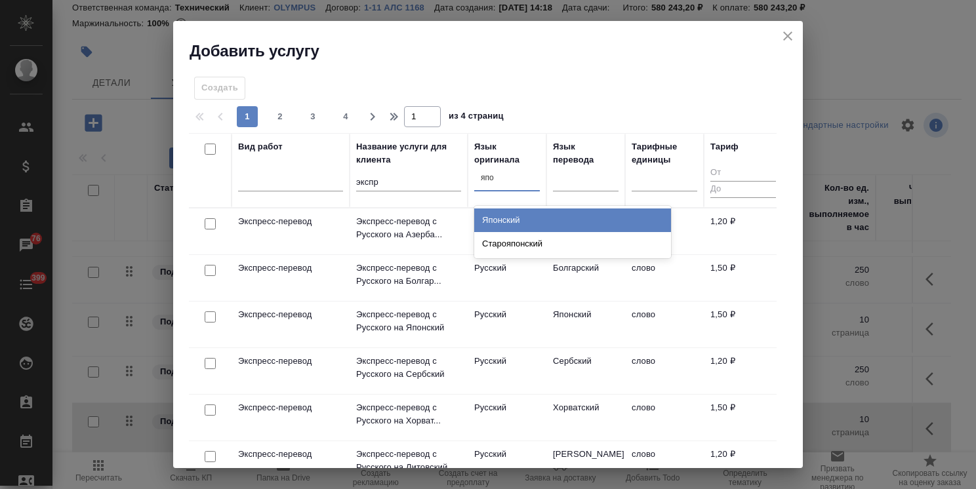
type input "япон"
click at [509, 220] on div "Японский" at bounding box center [572, 220] width 197 height 24
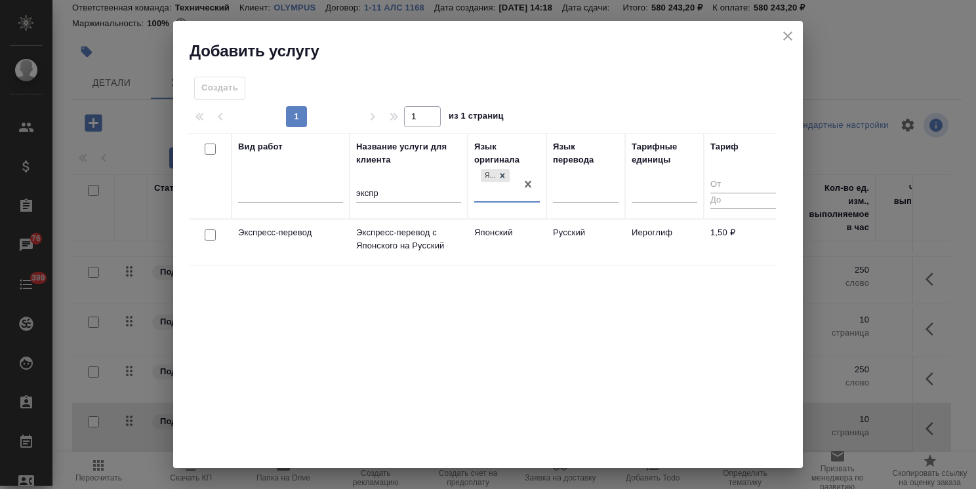
click at [208, 235] on input "checkbox" at bounding box center [210, 234] width 11 height 11
checkbox input "true"
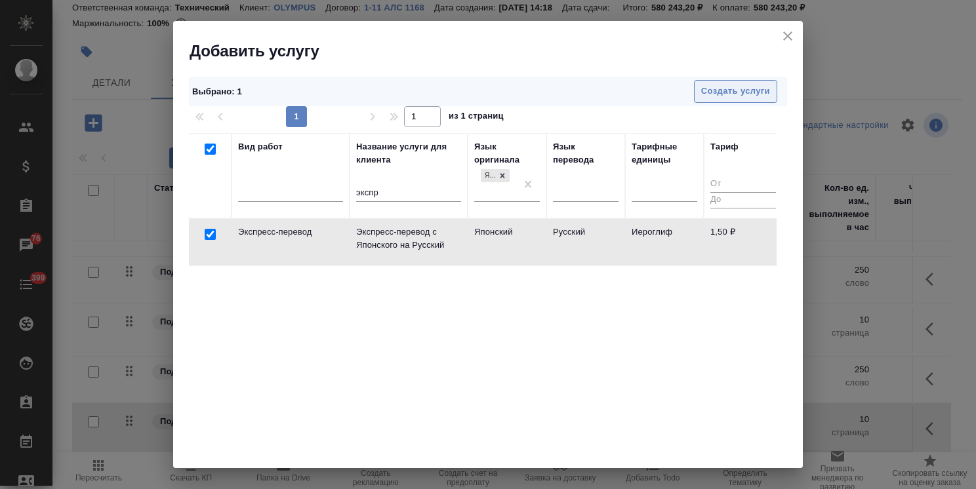
click at [701, 88] on span "Создать услуги" at bounding box center [735, 91] width 69 height 15
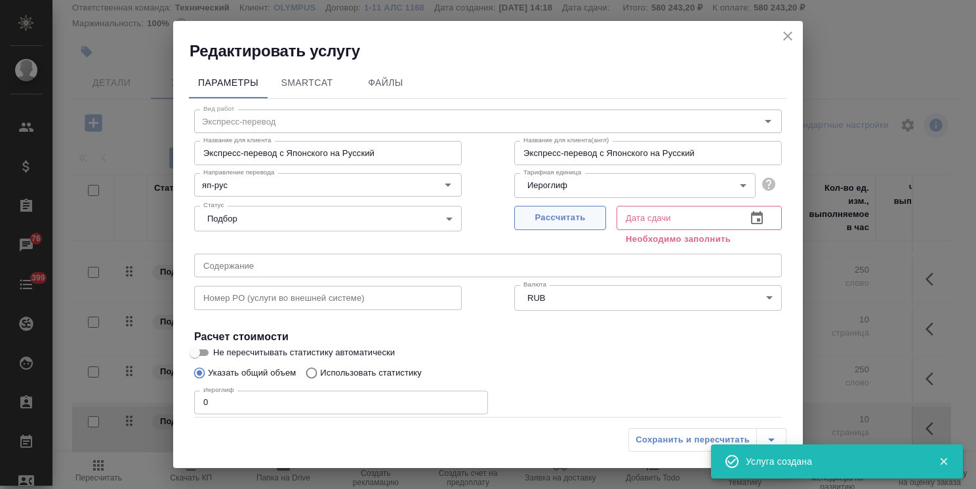
click at [553, 216] on span "Рассчитать" at bounding box center [559, 217] width 77 height 15
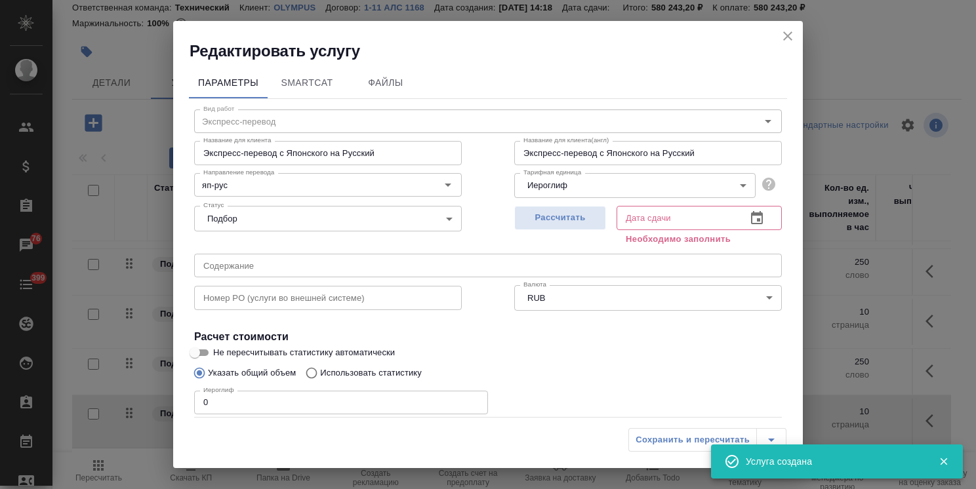
click at [559, 184] on body ".cls-1 fill:#fff; AWATERA Usmanova Olga Клиенты Спецификации Заказы 76 Чаты 399…" at bounding box center [488, 244] width 976 height 489
type input "06.10.2025 13:10"
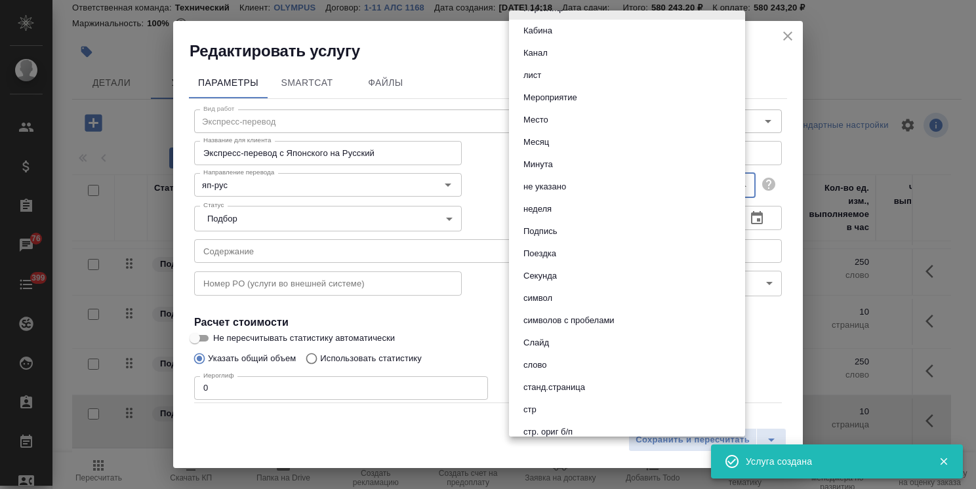
scroll to position [393, 0]
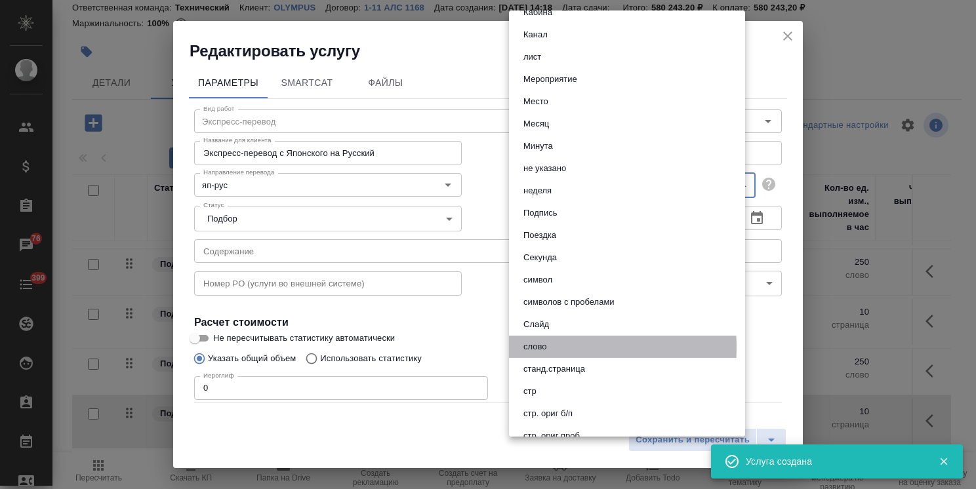
click at [551, 347] on li "слово" at bounding box center [627, 347] width 236 height 22
type input "5a8b1489cc6b4906c91bfd90"
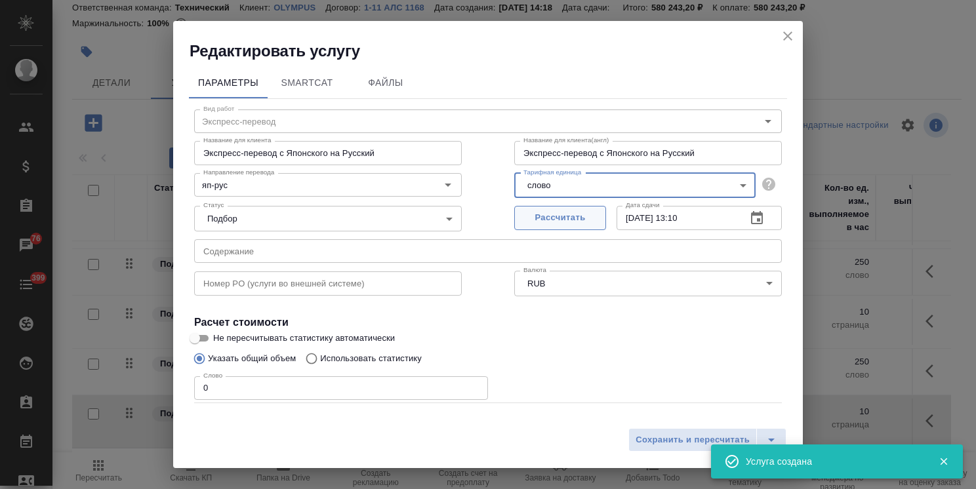
click at [561, 216] on span "Рассчитать" at bounding box center [559, 217] width 77 height 15
type input "06.10.2025 13:11"
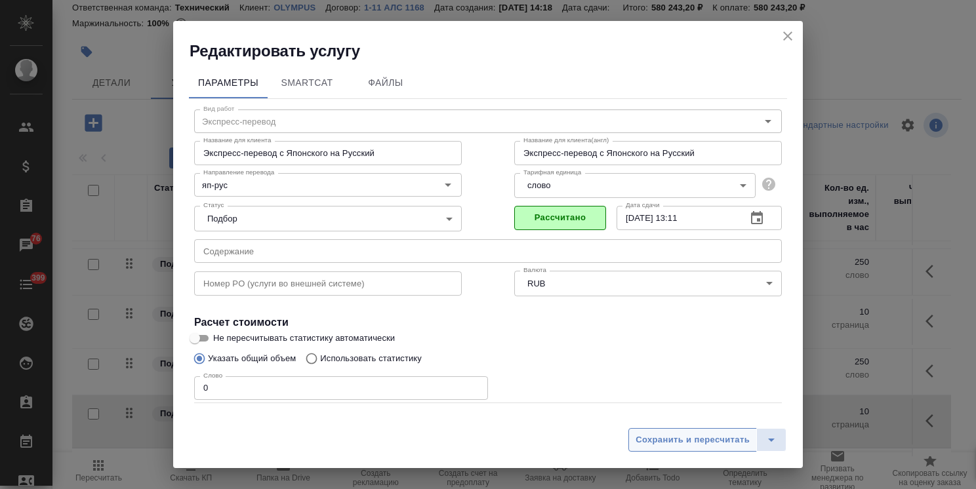
click at [664, 448] on button "Сохранить и пересчитать" at bounding box center [692, 440] width 128 height 24
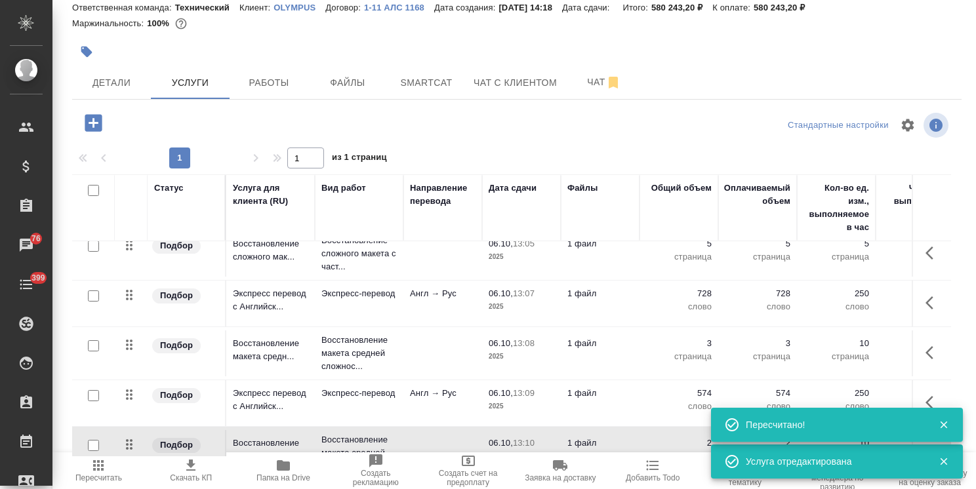
scroll to position [345, 0]
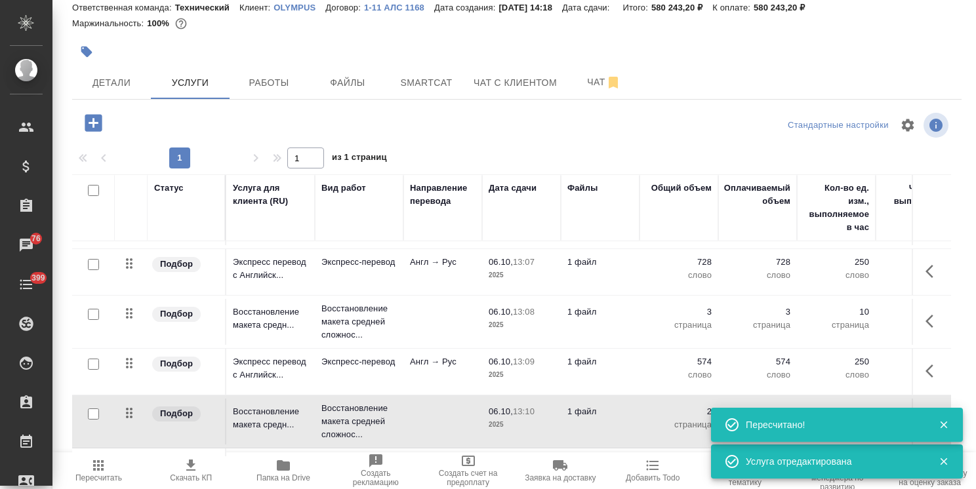
click at [947, 425] on icon "button" at bounding box center [944, 425] width 12 height 12
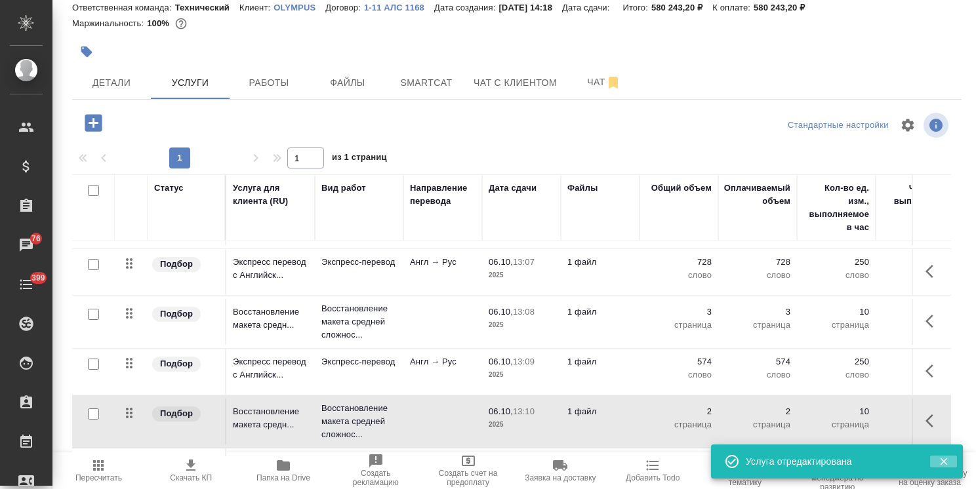
click at [941, 463] on icon "button" at bounding box center [942, 461] width 7 height 7
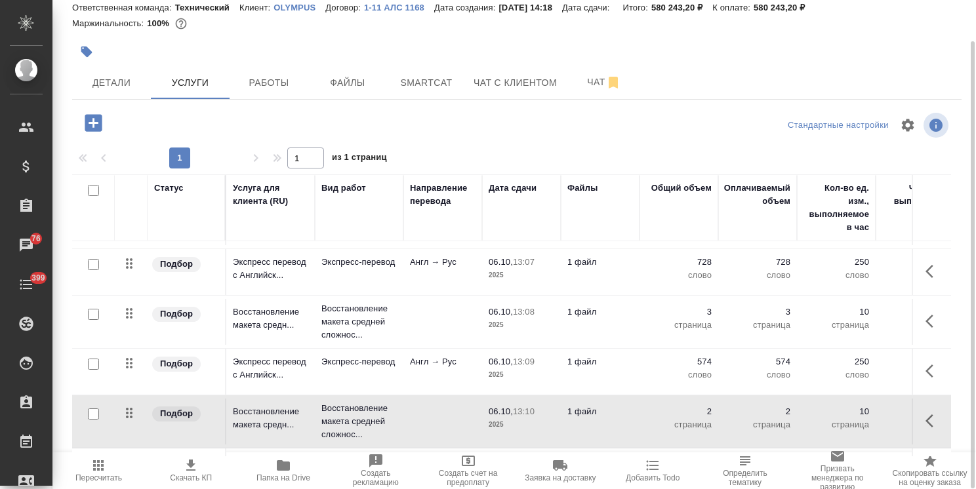
click at [941, 394] on div "Статус Услуга для клиента (RU) Вид работ Направление перевода Дата сдачи Файлы …" at bounding box center [511, 315] width 879 height 282
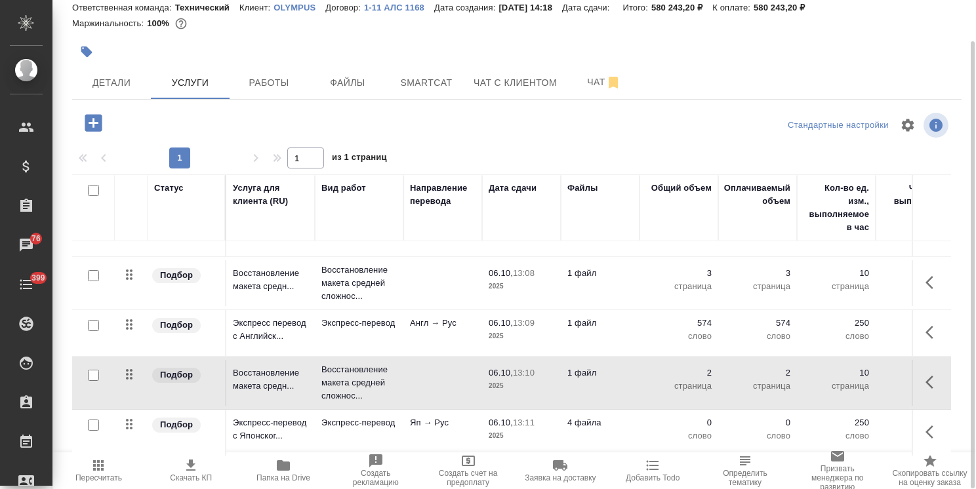
click at [489, 429] on p "2025" at bounding box center [521, 435] width 66 height 13
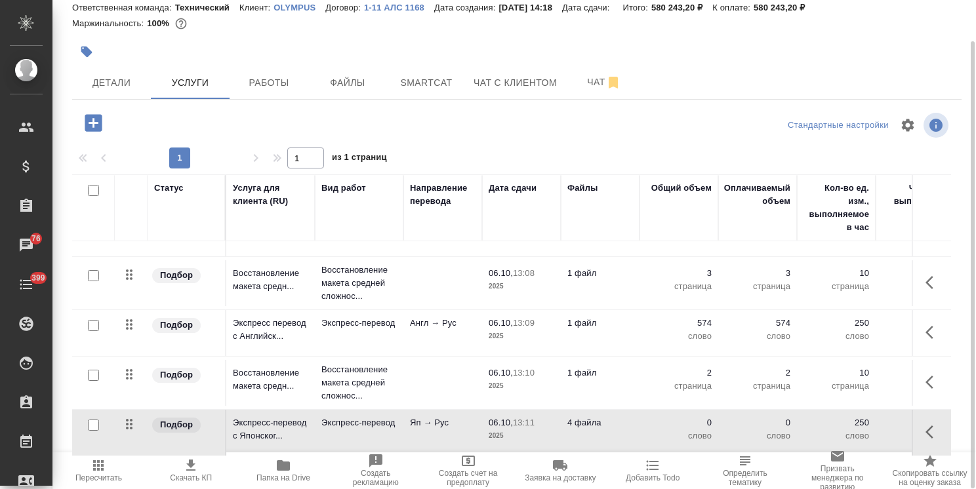
click at [489, 429] on p "2025" at bounding box center [521, 435] width 66 height 13
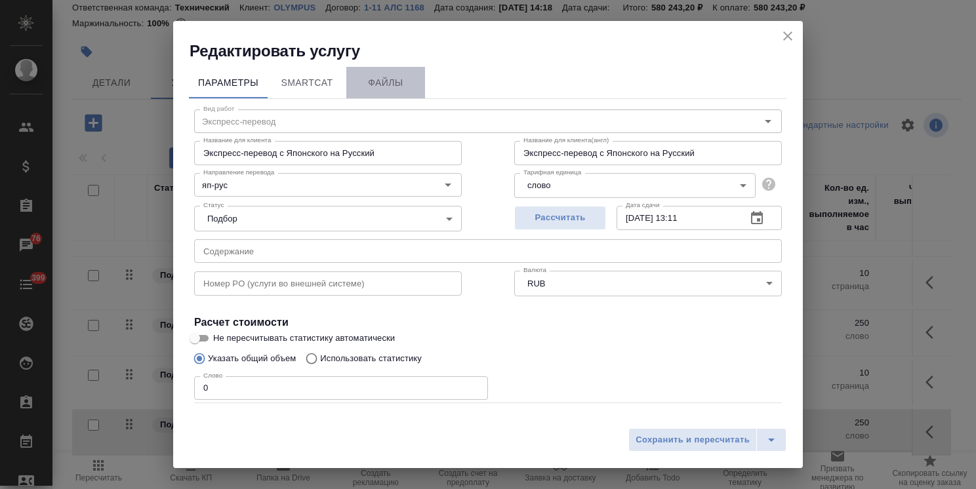
click at [395, 79] on span "Файлы" at bounding box center [385, 83] width 63 height 16
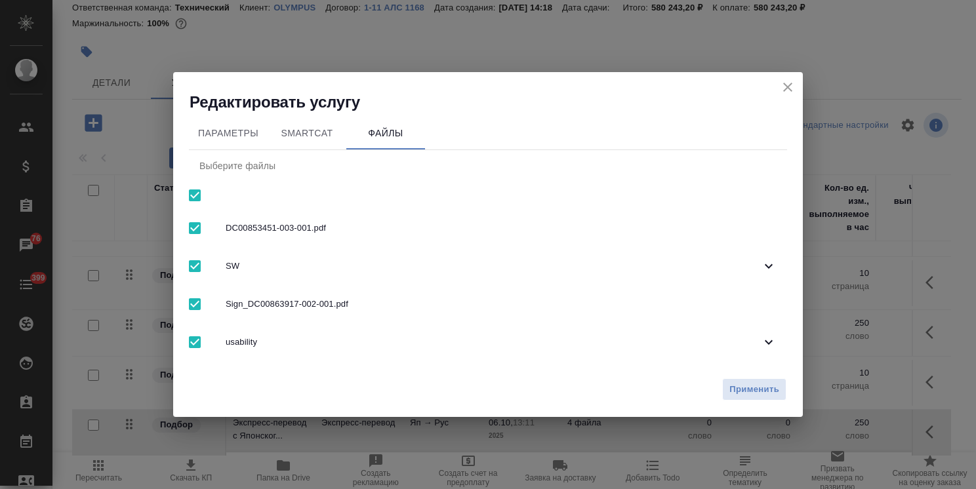
click at [198, 199] on input "checkbox" at bounding box center [195, 196] width 28 height 28
checkbox input "false"
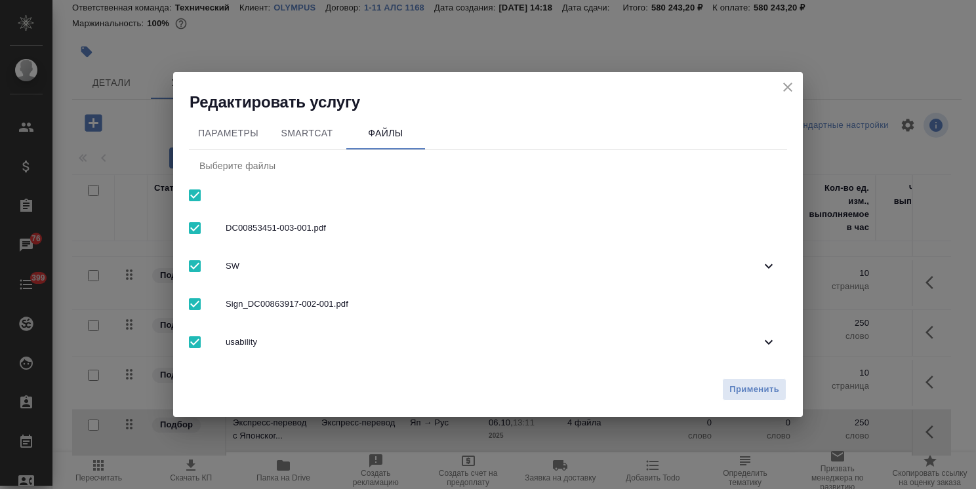
checkbox input "false"
click at [257, 338] on span "usability" at bounding box center [493, 342] width 535 height 13
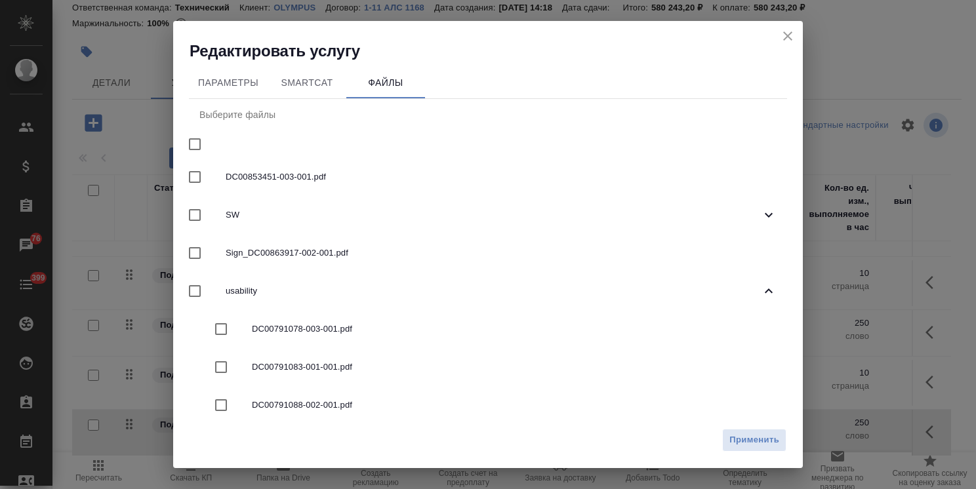
scroll to position [66, 0]
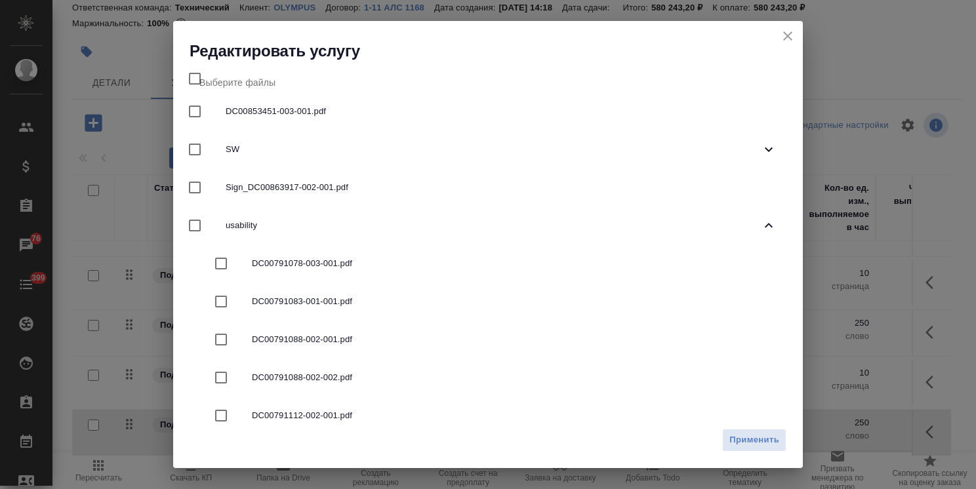
click at [311, 255] on div "DC00791078-003-001.pdf" at bounding box center [488, 264] width 598 height 38
checkbox input "true"
click at [772, 449] on button "Применить" at bounding box center [754, 440] width 64 height 23
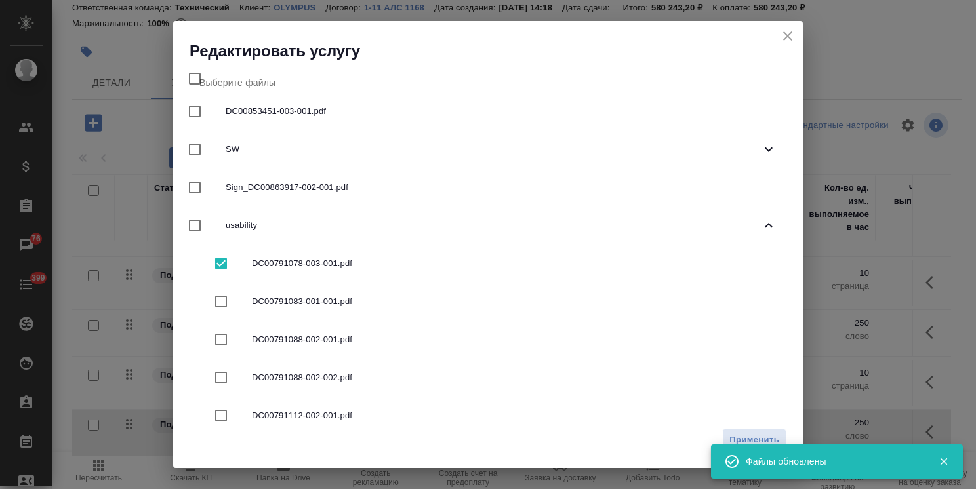
click at [783, 38] on icon "close" at bounding box center [788, 36] width 16 height 16
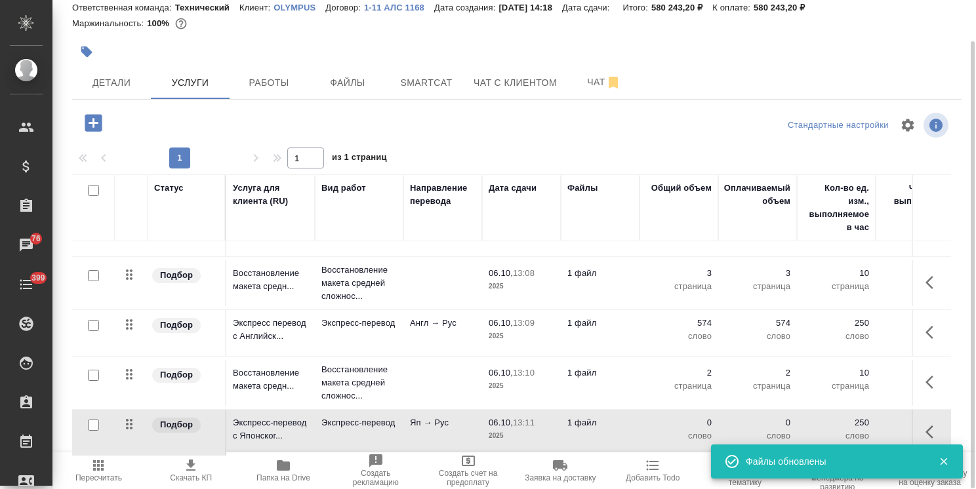
click at [532, 418] on p "13:11" at bounding box center [524, 423] width 22 height 10
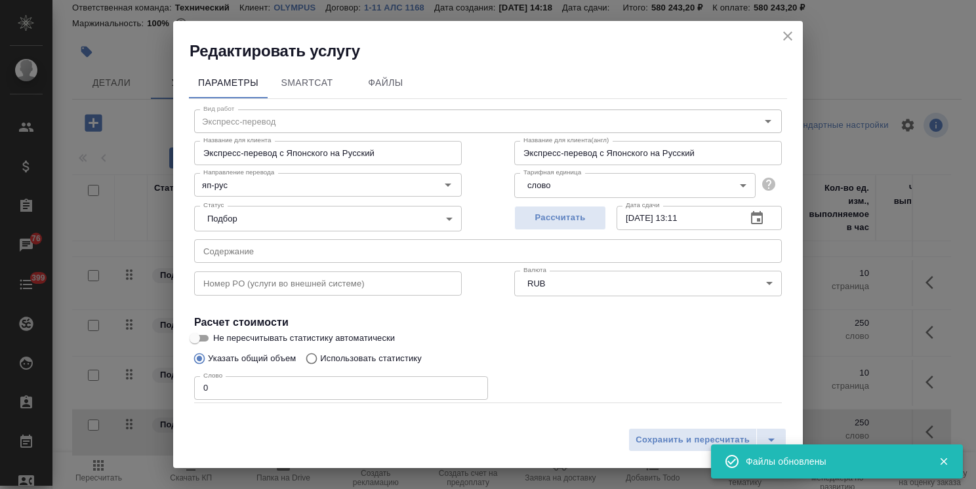
drag, startPoint x: 230, startPoint y: 382, endPoint x: 181, endPoint y: 381, distance: 49.2
click at [192, 380] on div "Вид работ Экспресс-перевод Вид работ Название для клиента Экспресс-перевод с Яп…" at bounding box center [488, 290] width 598 height 382
paste input "2413"
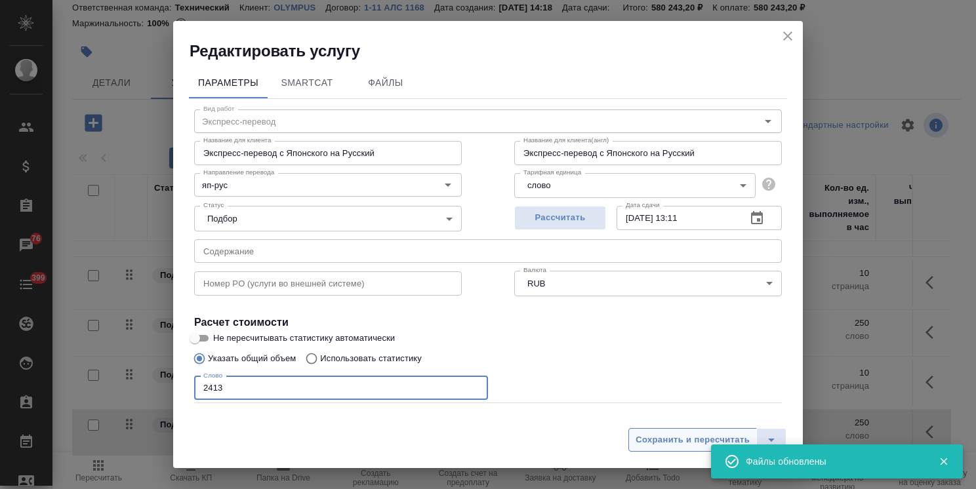
type input "2413"
click at [648, 443] on span "Сохранить и пересчитать" at bounding box center [692, 440] width 114 height 15
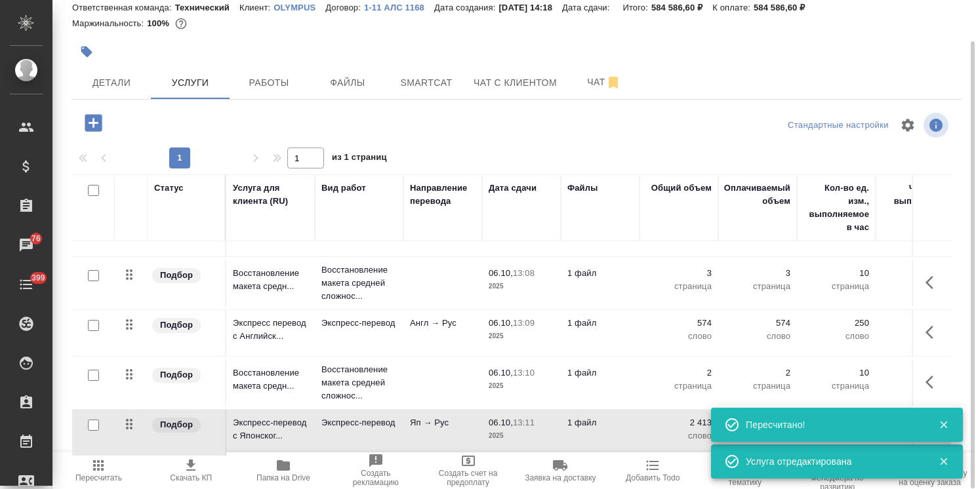
click at [92, 119] on icon "button" at bounding box center [93, 122] width 23 height 23
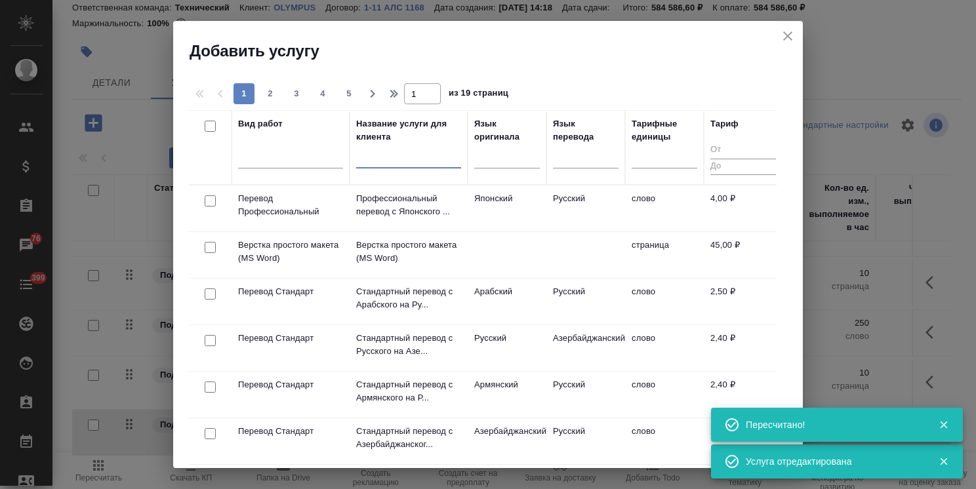
click at [405, 161] on input "text" at bounding box center [408, 160] width 105 height 16
paste input "Восстановление сложного макета с частичным соответствием оформлению оригинала"
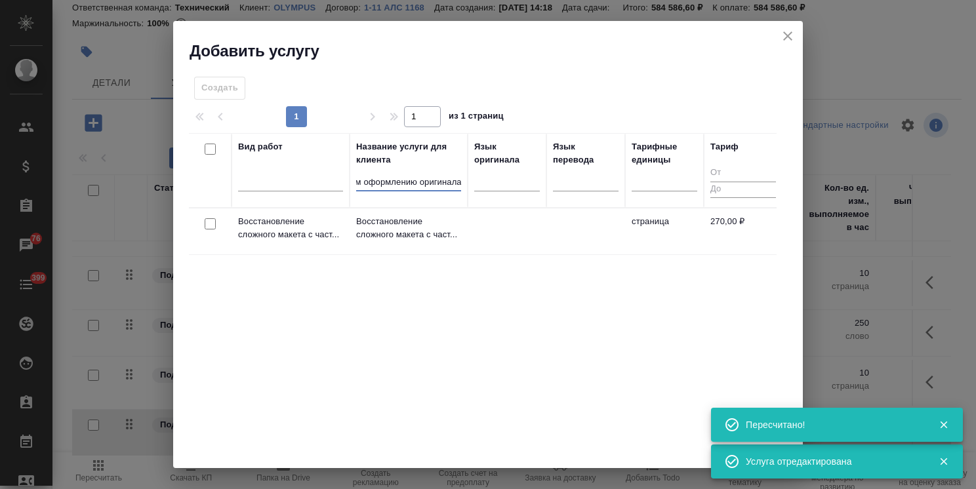
type input "Восстановление сложного макета с частичным соответствием оформлению оригинала"
click at [210, 222] on input "checkbox" at bounding box center [210, 223] width 11 height 11
checkbox input "true"
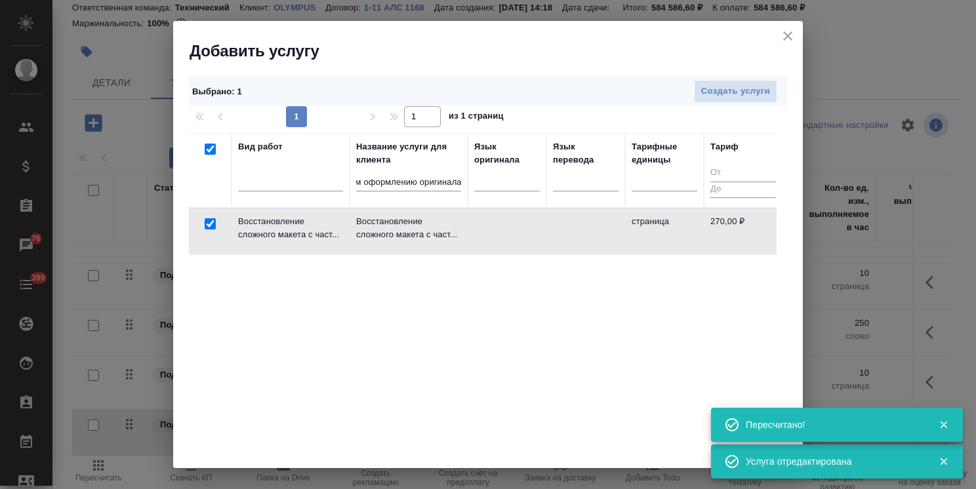
scroll to position [0, 0]
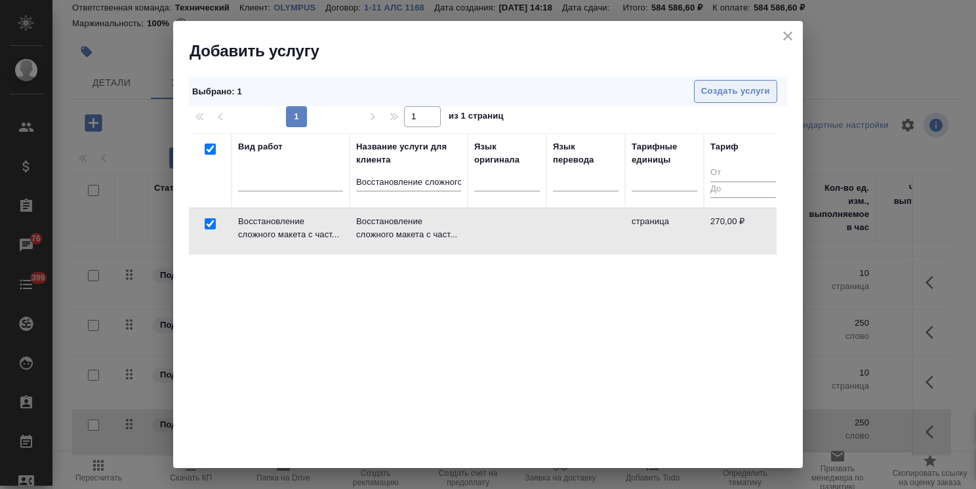
click at [713, 88] on span "Создать услуги" at bounding box center [735, 91] width 69 height 15
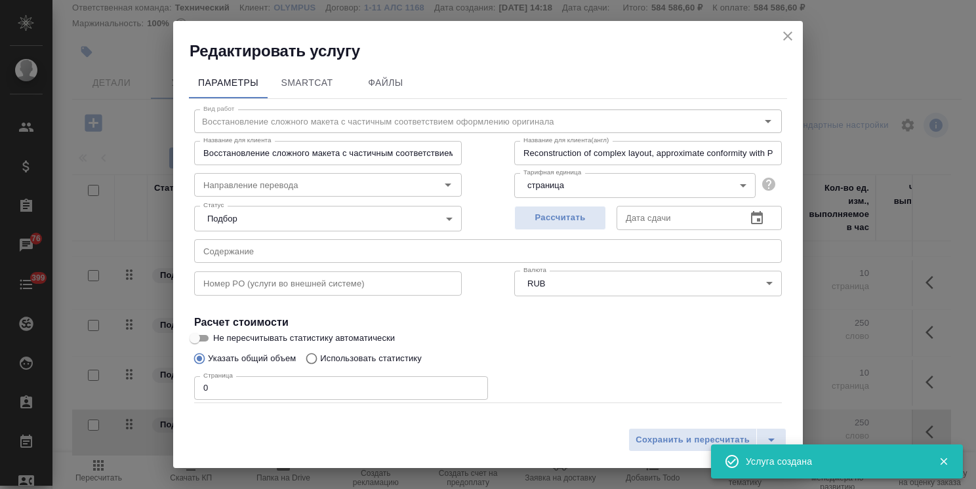
click at [537, 224] on span "Рассчитать" at bounding box center [559, 217] width 77 height 15
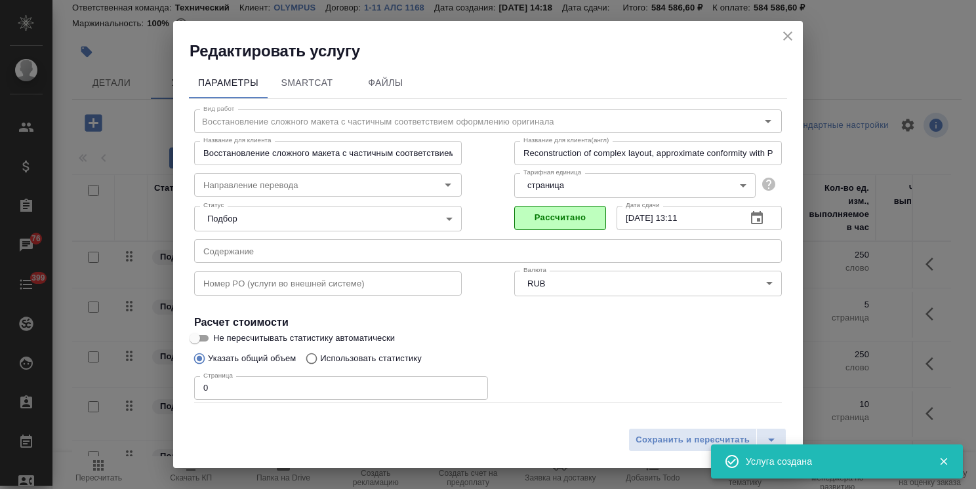
scroll to position [391, 0]
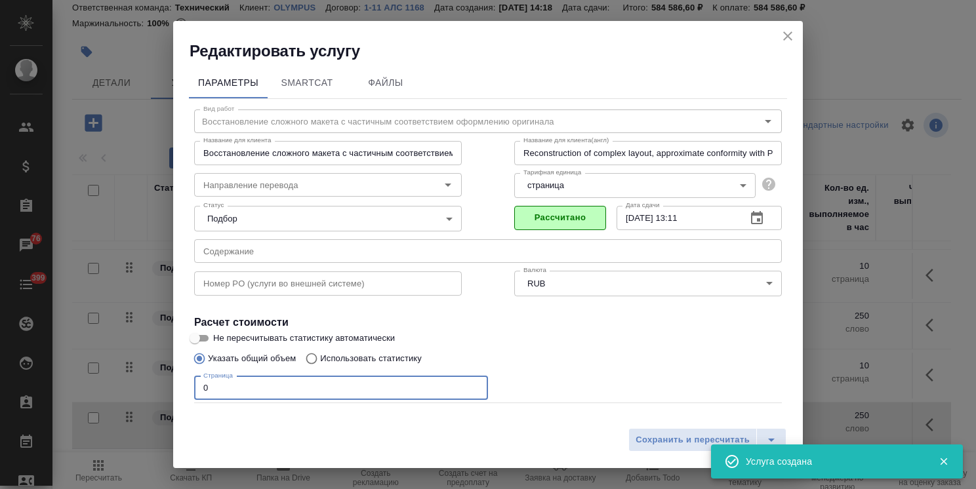
drag, startPoint x: 197, startPoint y: 382, endPoint x: 173, endPoint y: 377, distance: 24.7
click at [174, 377] on div "Параметры SmartCat Файлы Вид работ Восстановление сложного макета с частичным с…" at bounding box center [487, 242] width 629 height 360
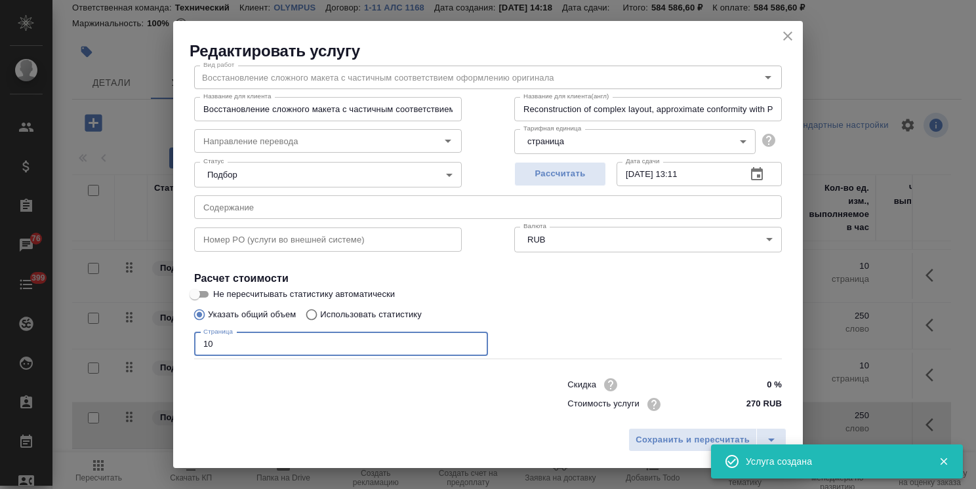
scroll to position [64, 0]
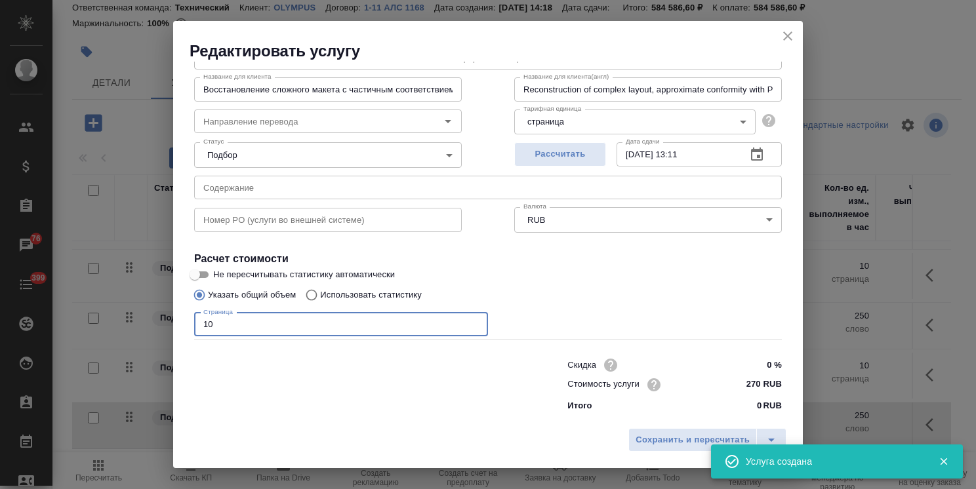
type input "10"
drag, startPoint x: 760, startPoint y: 365, endPoint x: 737, endPoint y: 364, distance: 23.0
click at [737, 364] on input "0 %" at bounding box center [756, 364] width 49 height 19
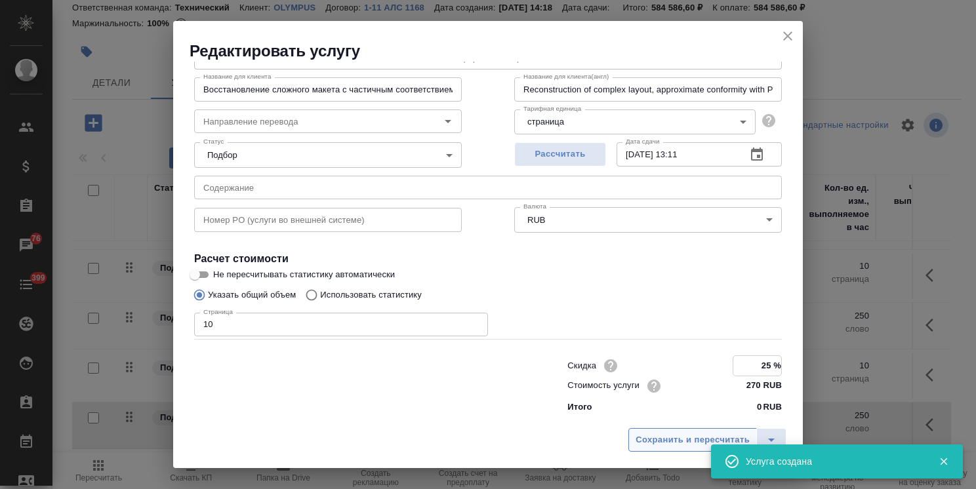
type input "25 %"
click at [698, 435] on span "Сохранить и пересчитать" at bounding box center [692, 440] width 114 height 15
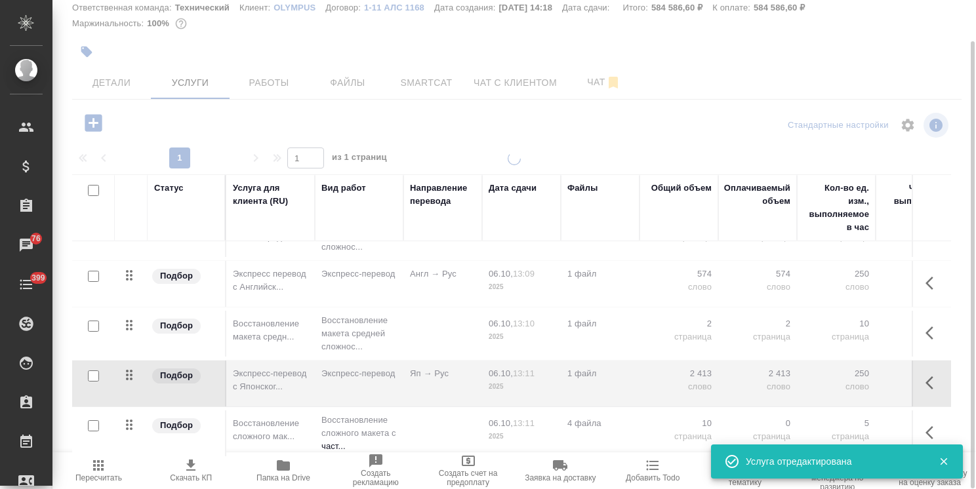
scroll to position [444, 0]
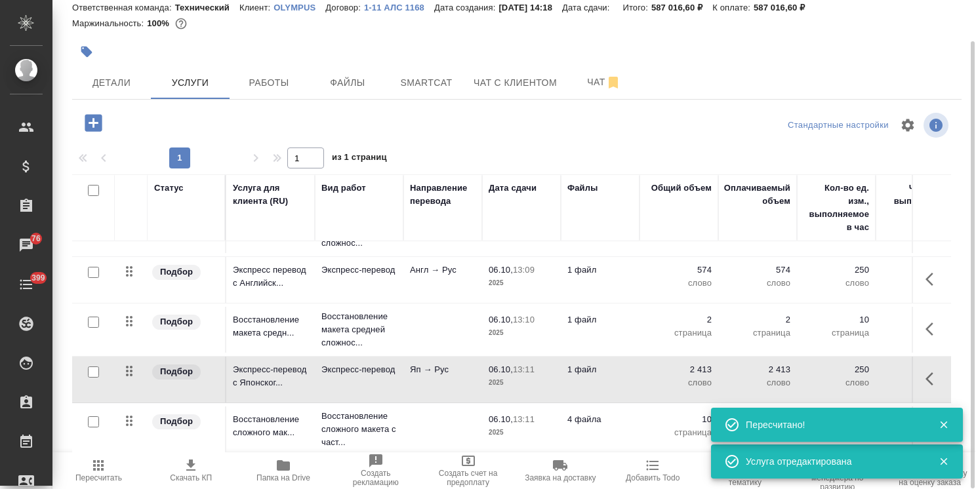
click at [428, 419] on td at bounding box center [442, 429] width 79 height 46
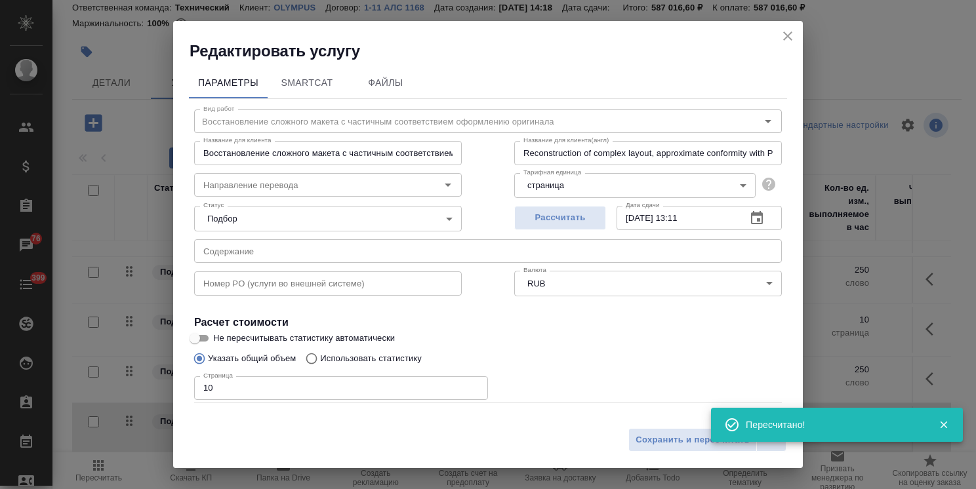
click at [399, 75] on span "Файлы" at bounding box center [385, 83] width 63 height 16
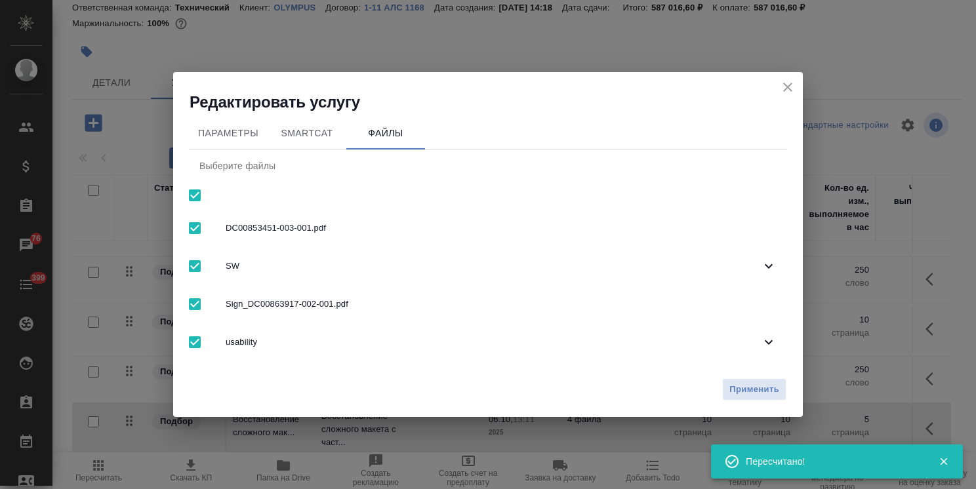
click at [189, 197] on input "checkbox" at bounding box center [195, 196] width 28 height 28
checkbox input "false"
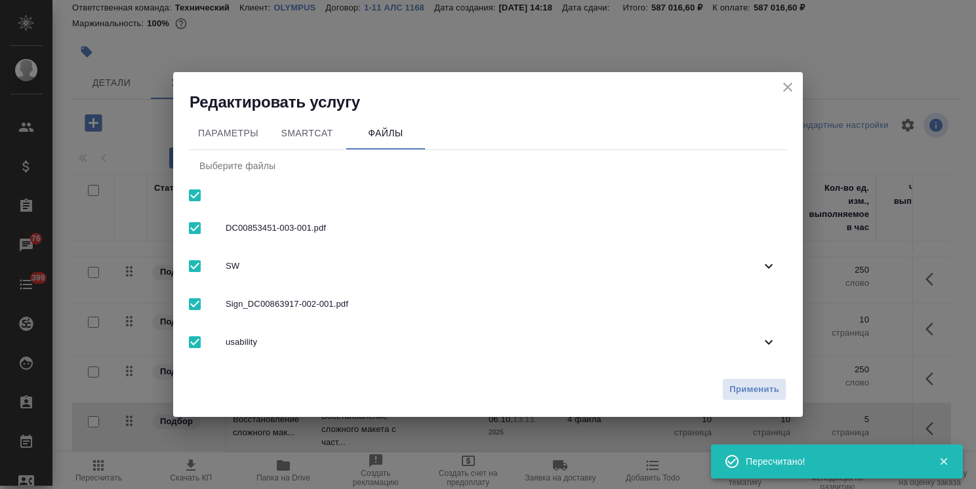
checkbox input "false"
click at [258, 348] on span "usability" at bounding box center [493, 342] width 535 height 13
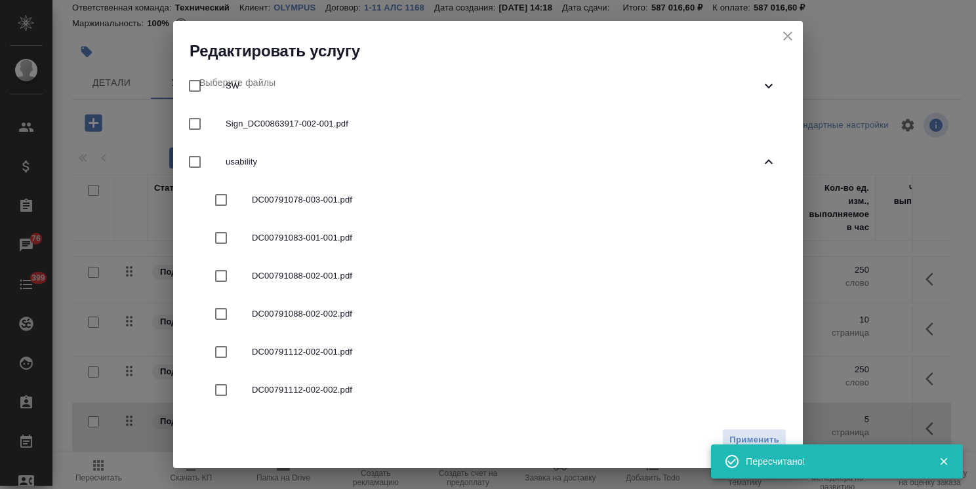
scroll to position [197, 0]
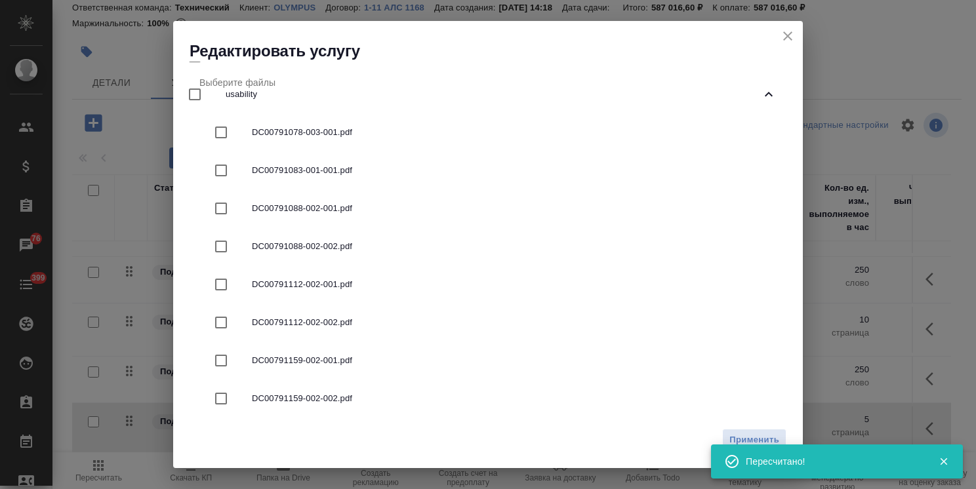
click at [288, 127] on span "DC00791078-003-001.pdf" at bounding box center [514, 132] width 524 height 13
checkbox input "true"
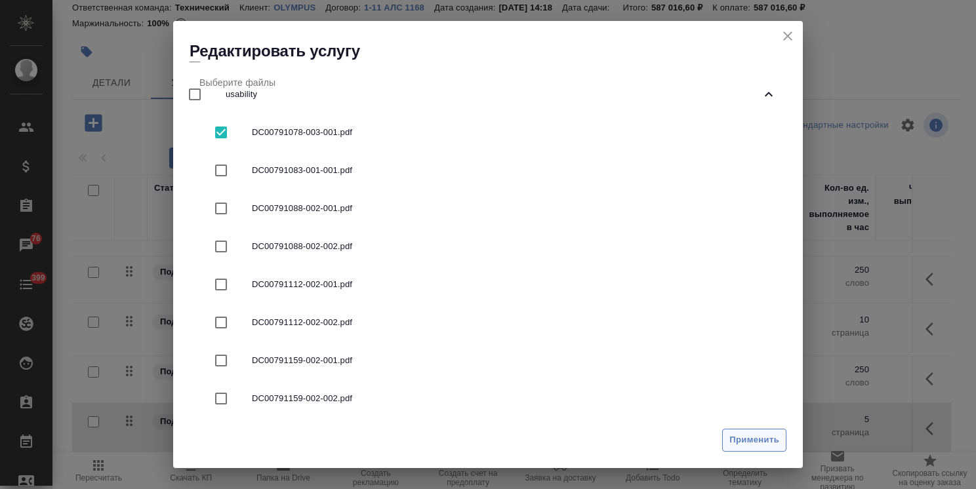
click at [755, 441] on span "Применить" at bounding box center [754, 440] width 50 height 15
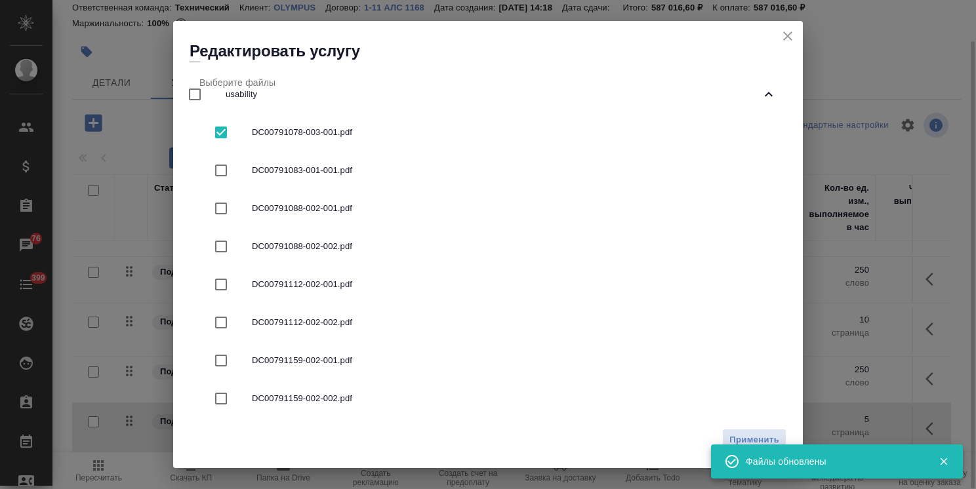
drag, startPoint x: 791, startPoint y: 38, endPoint x: 782, endPoint y: 41, distance: 9.1
click at [790, 38] on icon "close" at bounding box center [788, 36] width 16 height 16
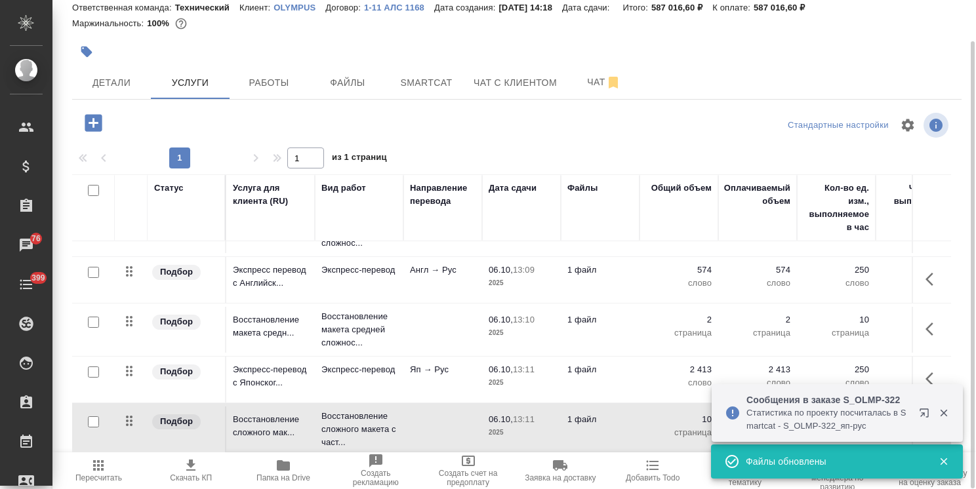
click at [94, 127] on icon "button" at bounding box center [93, 122] width 17 height 17
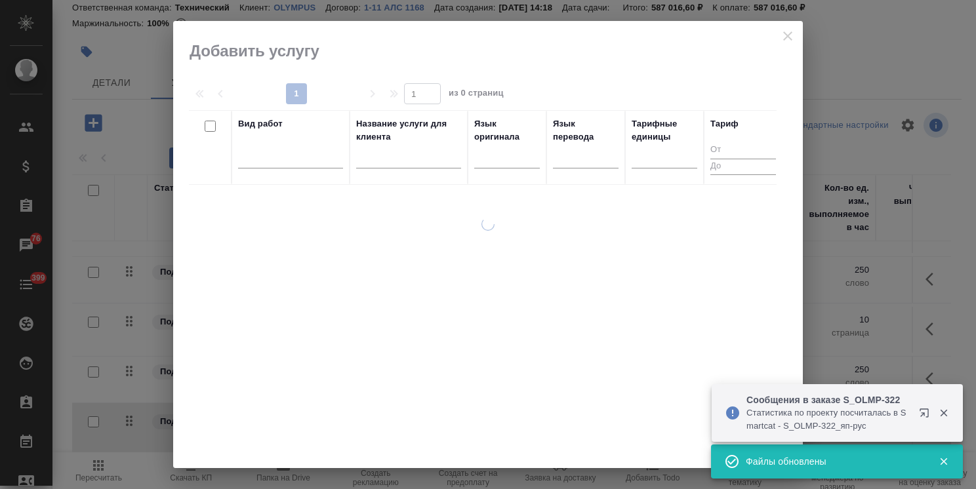
click at [410, 165] on input "text" at bounding box center [408, 160] width 105 height 16
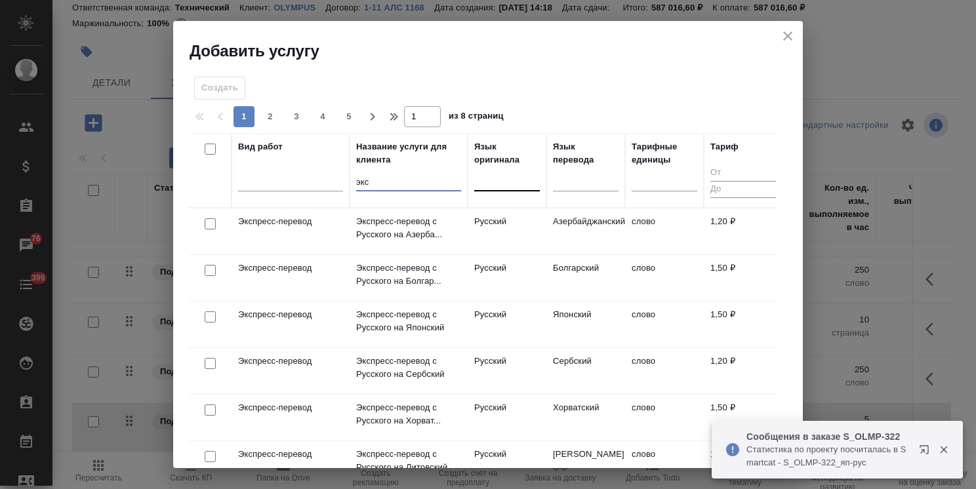
type input "экс"
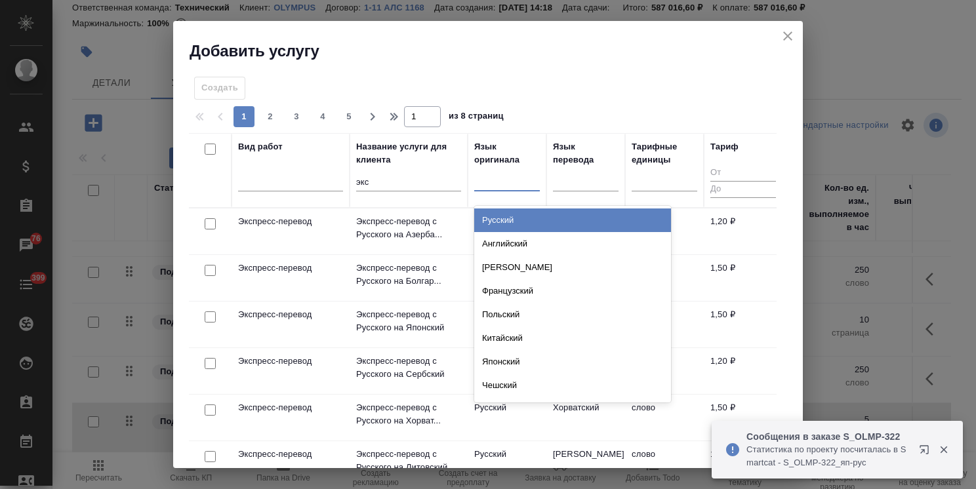
click at [498, 190] on div at bounding box center [507, 179] width 66 height 25
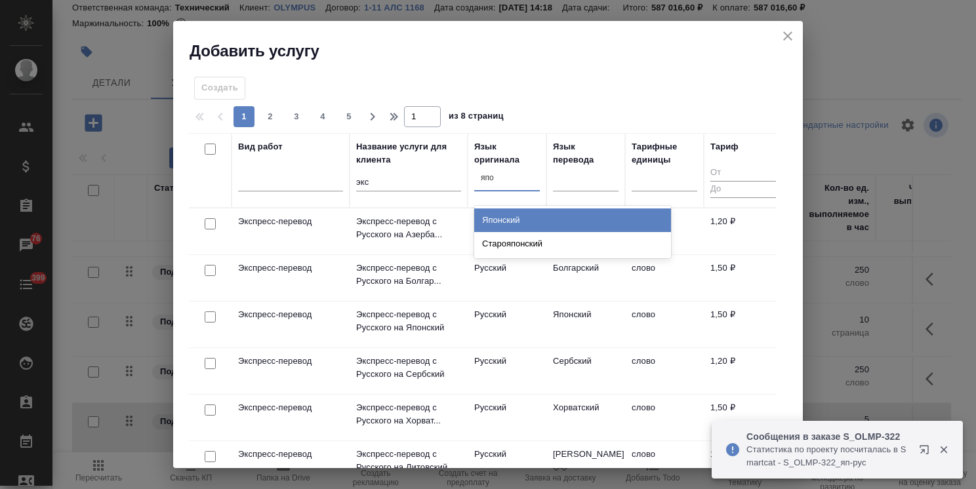
type input "япон"
click at [490, 221] on div "Японский" at bounding box center [572, 220] width 197 height 24
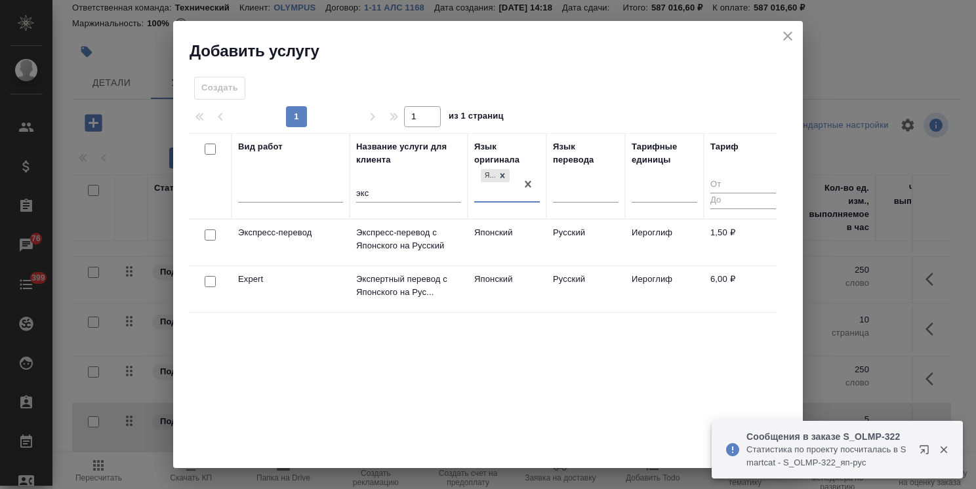
click at [393, 195] on input "экс" at bounding box center [408, 194] width 105 height 16
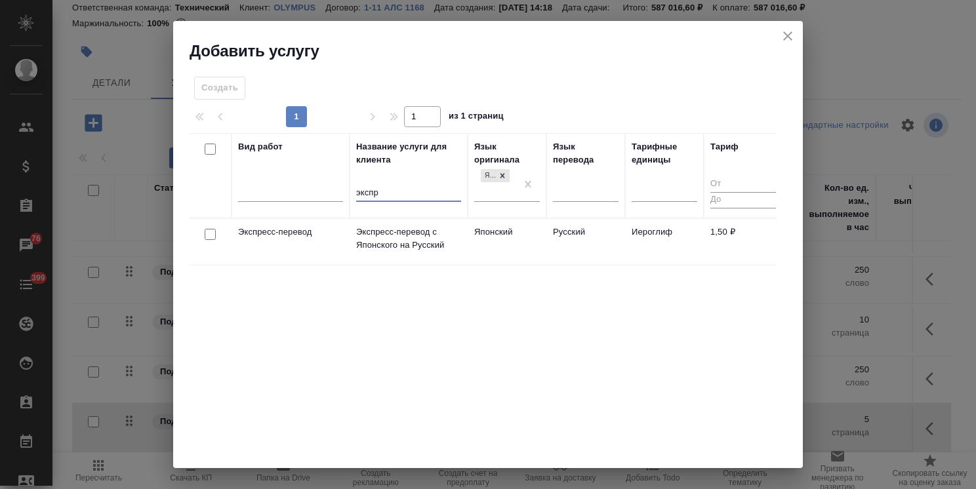
type input "экспр"
click at [206, 230] on input "checkbox" at bounding box center [210, 234] width 11 height 11
checkbox input "true"
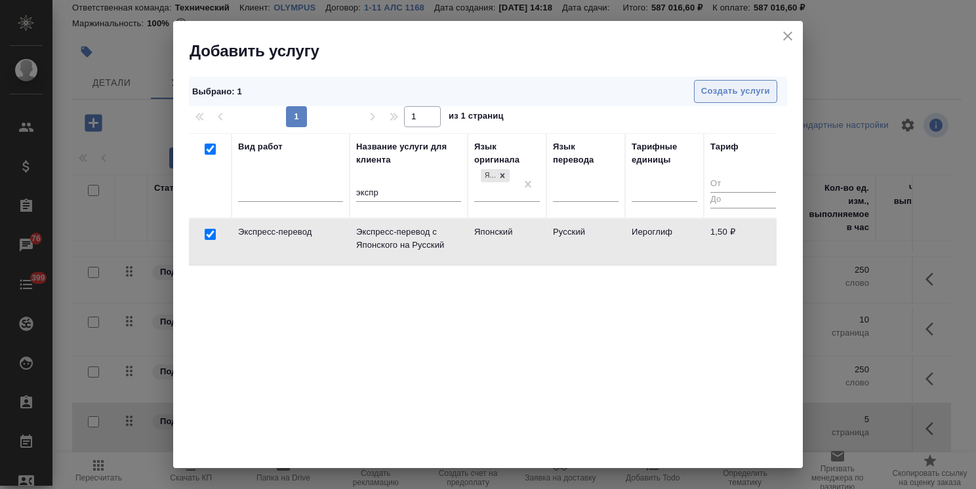
click at [713, 93] on span "Создать услуги" at bounding box center [735, 91] width 69 height 15
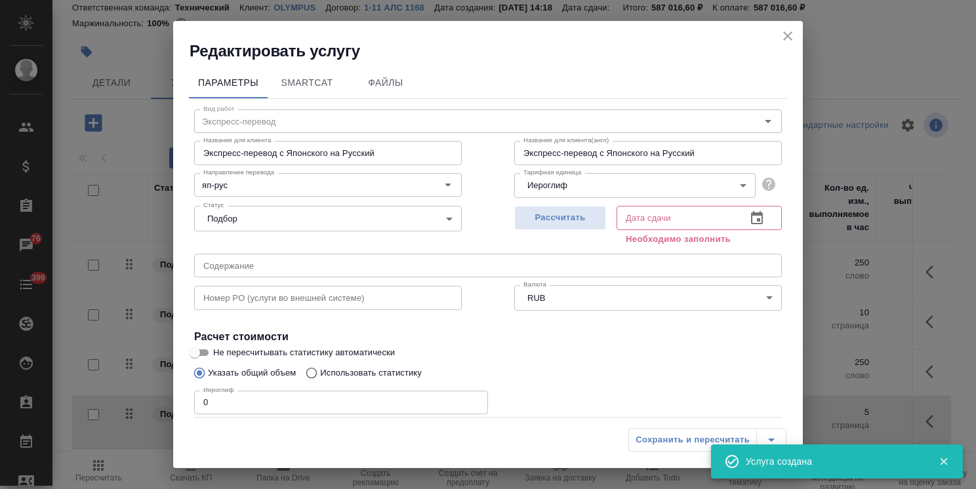
click at [549, 190] on body ".cls-1 fill:#fff; AWATERA Usmanova Olga Клиенты Спецификации Заказы 76 Чаты 399…" at bounding box center [488, 244] width 976 height 489
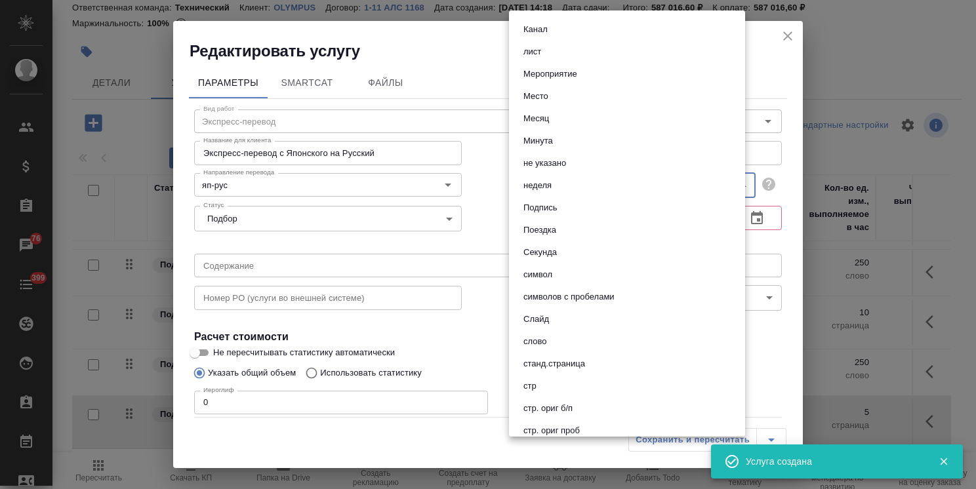
scroll to position [459, 0]
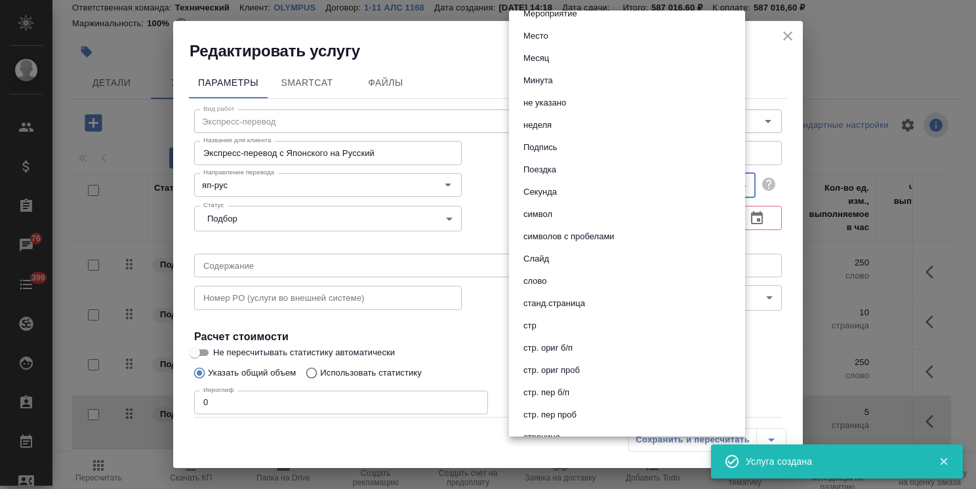
click at [551, 277] on li "слово" at bounding box center [627, 281] width 236 height 22
type input "5a8b1489cc6b4906c91bfd90"
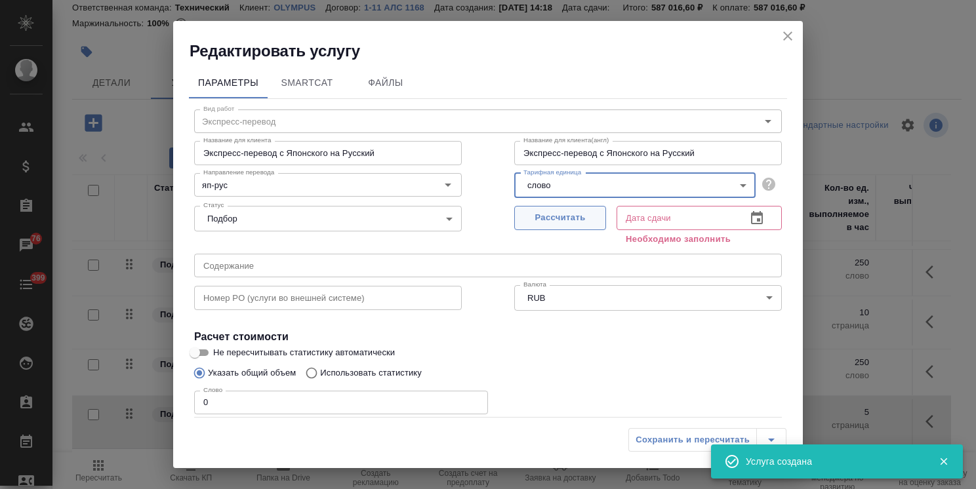
click at [579, 213] on span "Рассчитать" at bounding box center [559, 217] width 77 height 15
type input "06.10.2025 13:12"
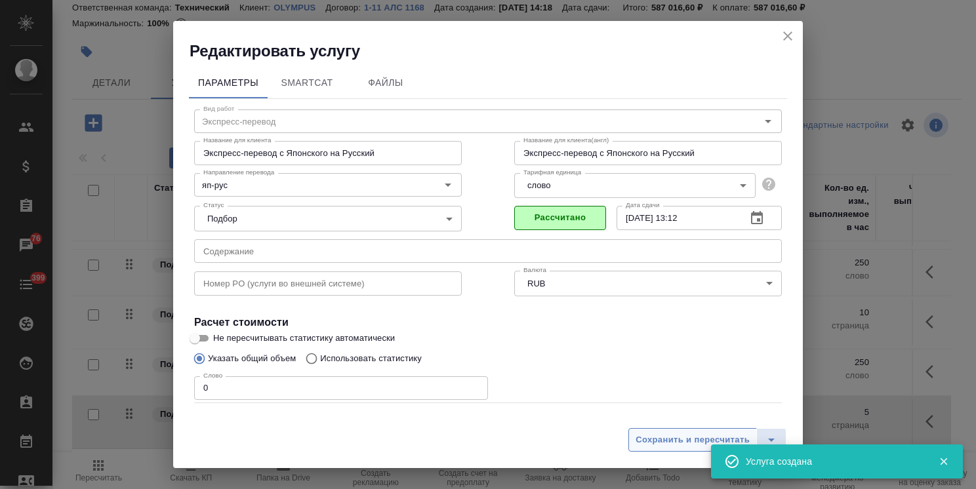
click at [658, 442] on span "Сохранить и пересчитать" at bounding box center [692, 440] width 114 height 15
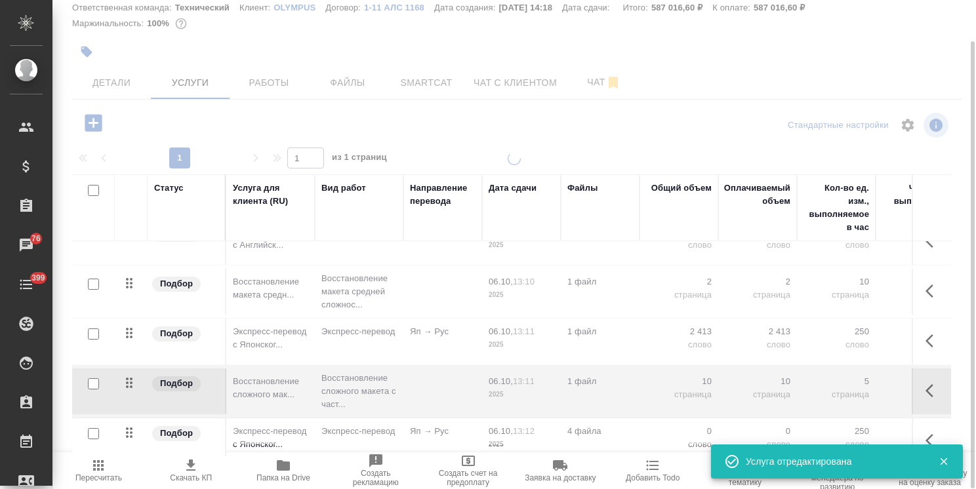
scroll to position [490, 0]
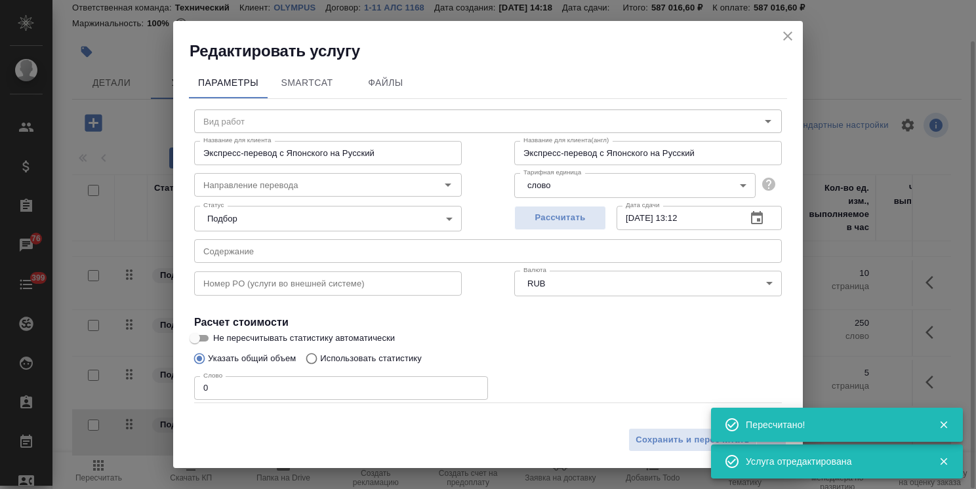
type input "Экспресс-перевод"
type input "яп-рус"
click at [394, 79] on span "Файлы" at bounding box center [385, 83] width 63 height 16
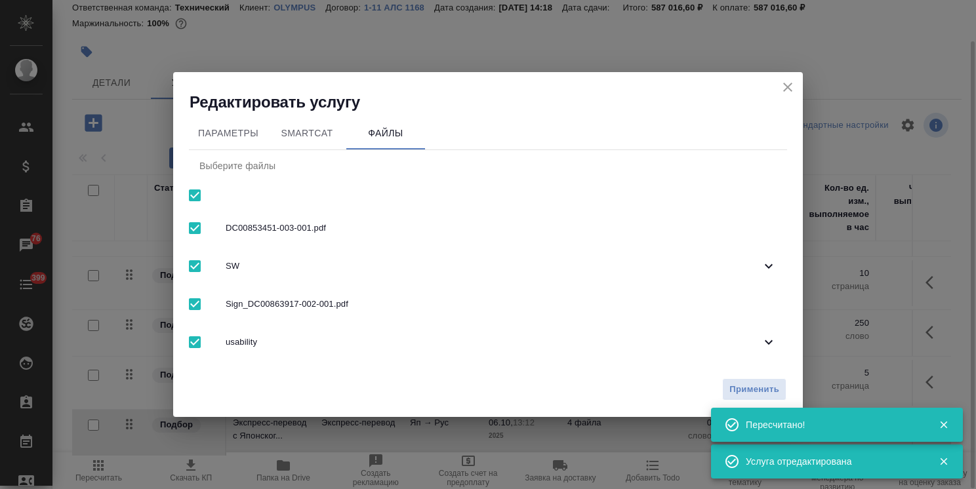
click at [182, 201] on input "checkbox" at bounding box center [195, 196] width 28 height 28
checkbox input "false"
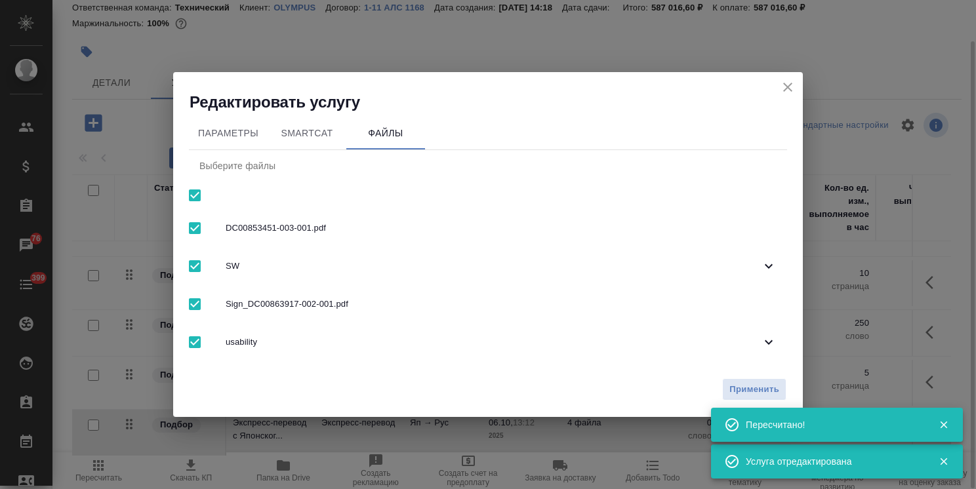
checkbox input "false"
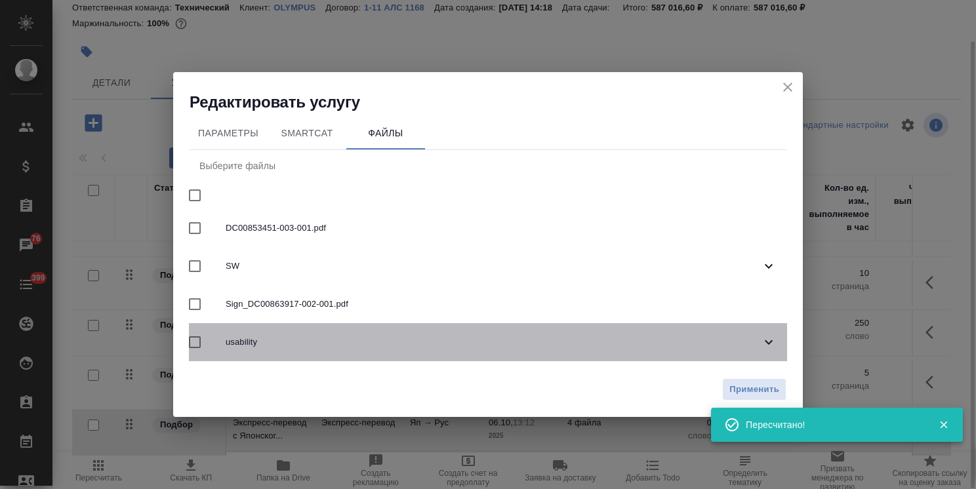
click at [251, 333] on div "usability" at bounding box center [488, 342] width 598 height 38
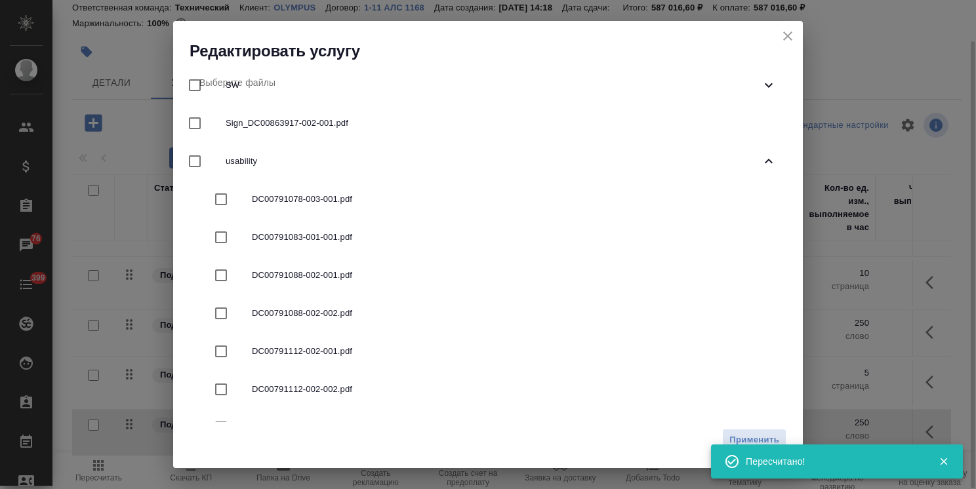
scroll to position [131, 0]
click at [317, 239] on span "DC00791083-001-001.pdf" at bounding box center [514, 235] width 524 height 13
checkbox input "true"
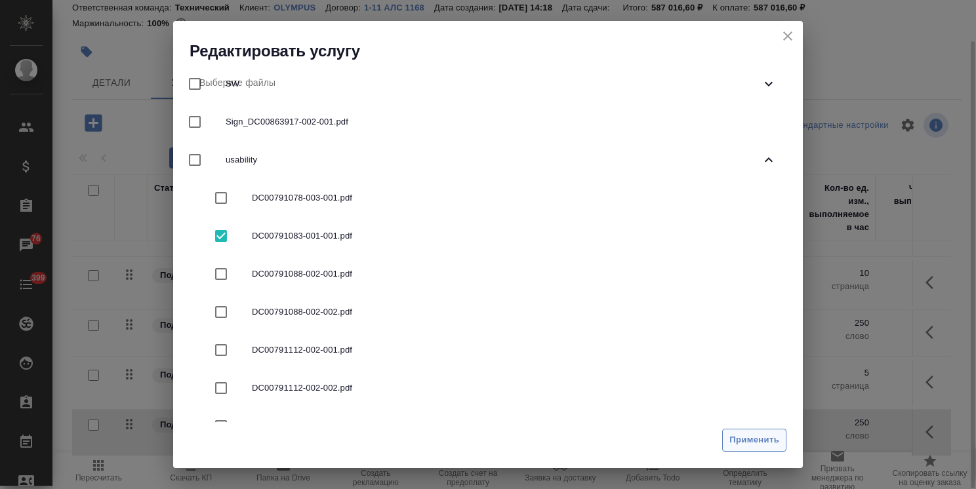
click at [751, 442] on span "Применить" at bounding box center [754, 440] width 50 height 15
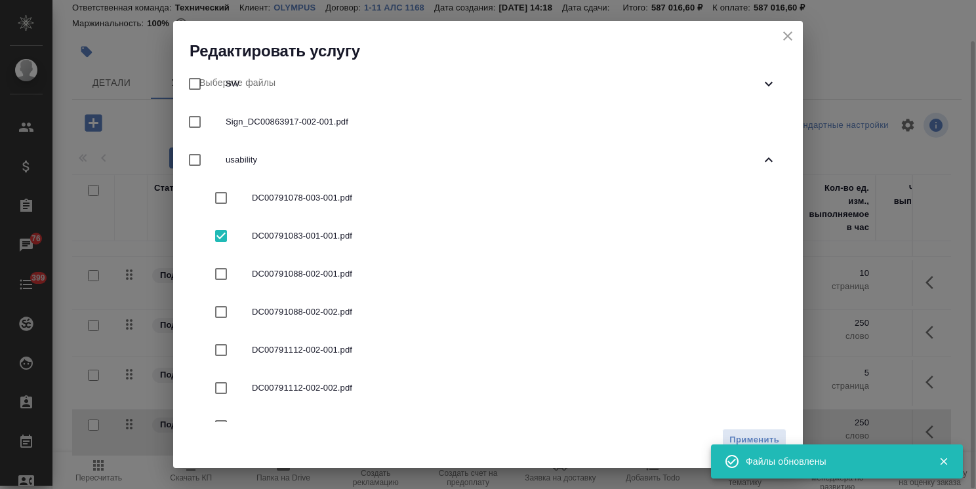
click at [789, 35] on icon "close" at bounding box center [788, 36] width 16 height 16
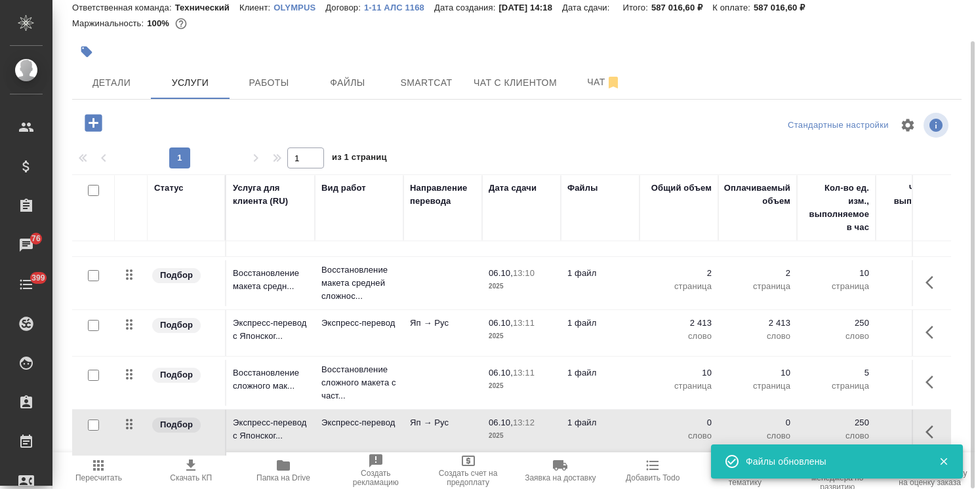
click at [527, 429] on p "2025" at bounding box center [521, 435] width 66 height 13
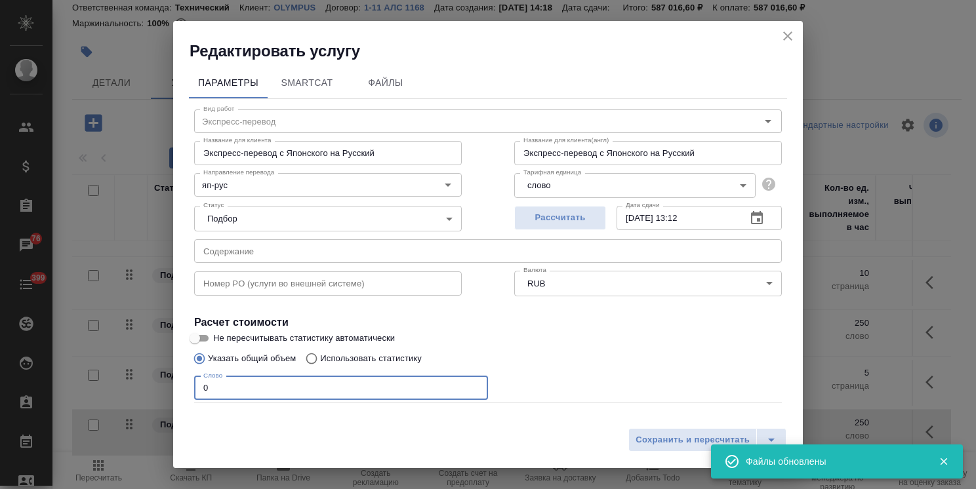
drag, startPoint x: 285, startPoint y: 384, endPoint x: 116, endPoint y: 376, distance: 168.7
click at [109, 371] on div "Редактировать услугу Параметры SmartCat Файлы Вид работ Экспресс-перевод Вид ра…" at bounding box center [488, 244] width 976 height 489
paste input "1336"
type input "1336"
click at [671, 444] on span "Сохранить и пересчитать" at bounding box center [692, 440] width 114 height 15
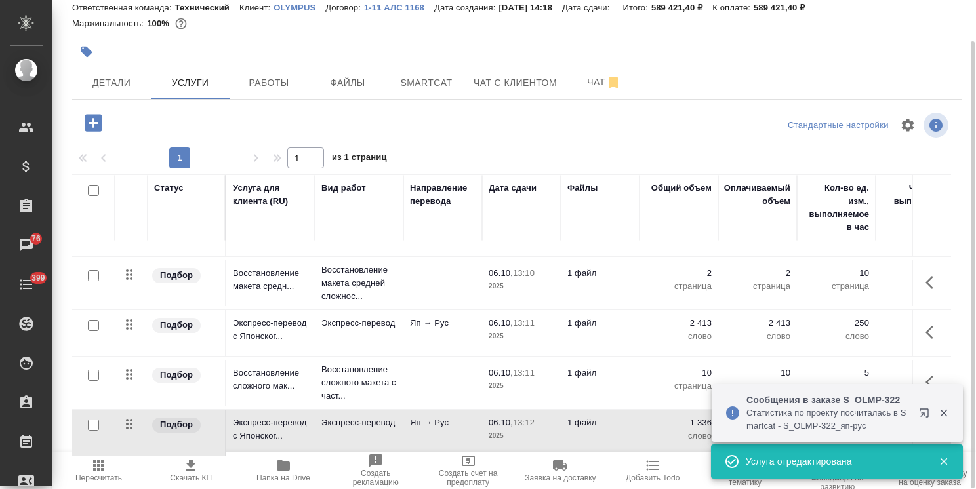
click at [103, 117] on icon "button" at bounding box center [93, 122] width 23 height 23
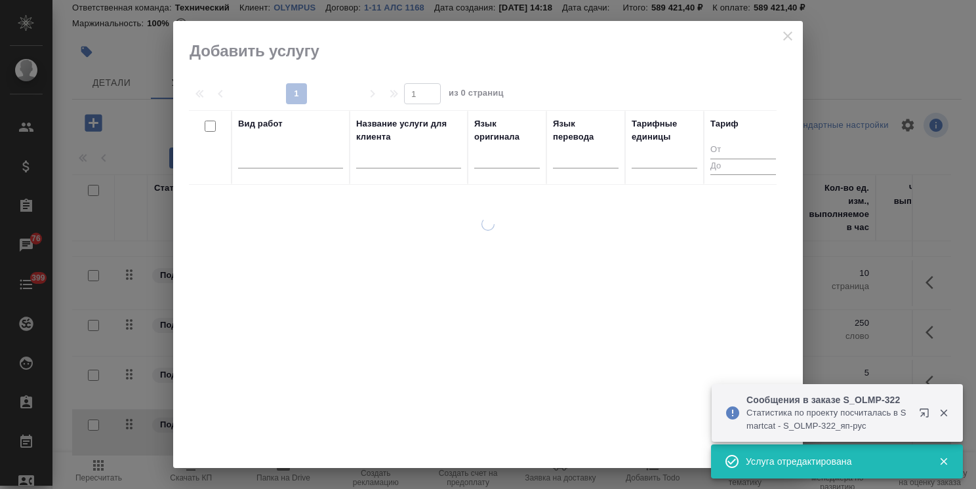
click at [383, 163] on input "text" at bounding box center [408, 160] width 105 height 16
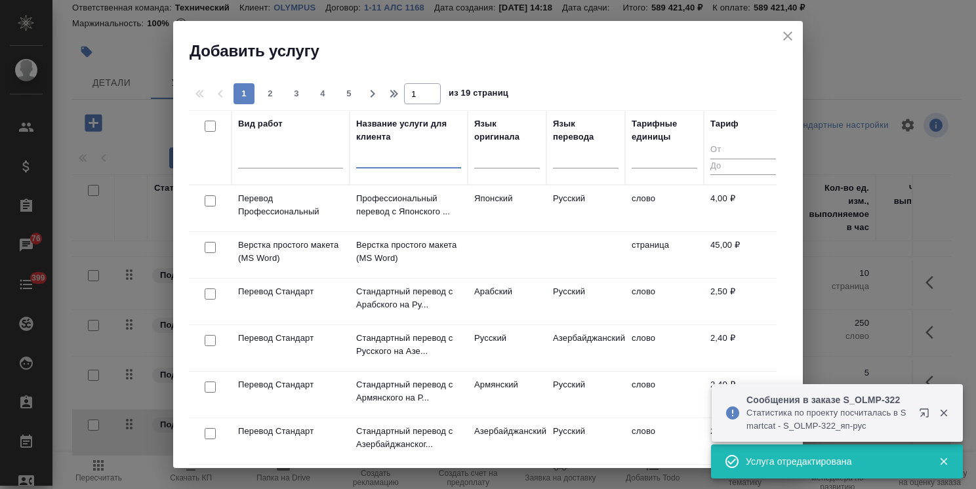
paste input "Восстановление сложного макета с частичным соответствием оформлению оригинала"
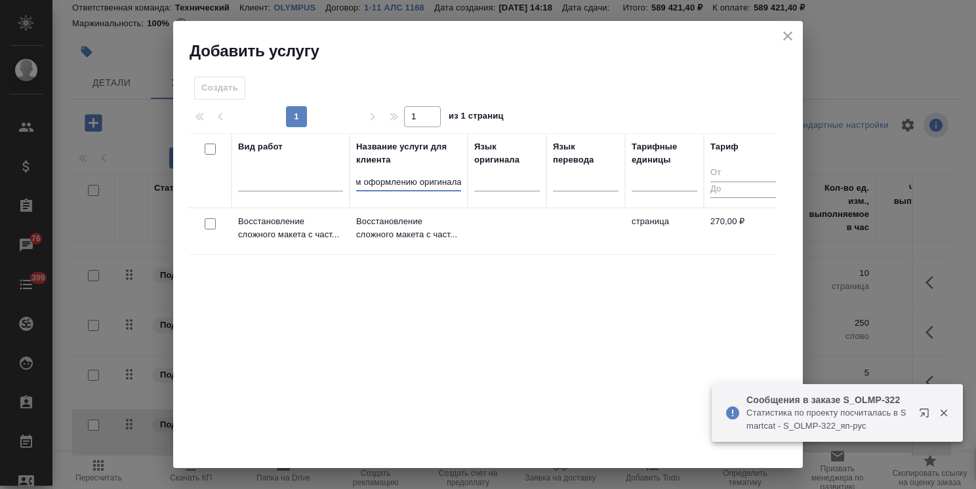
type input "Восстановление сложного макета с частичным соответствием оформлению оригинала"
click at [205, 219] on input "checkbox" at bounding box center [210, 223] width 11 height 11
checkbox input "true"
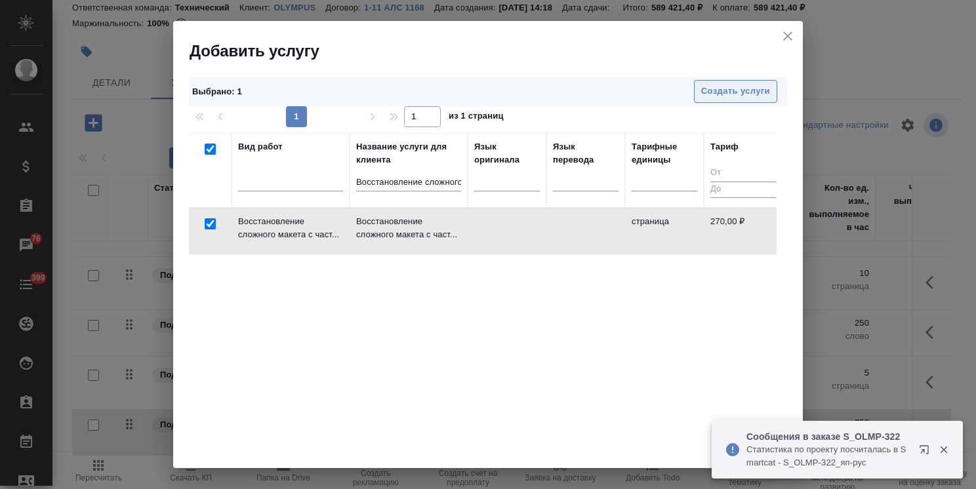
click at [732, 97] on span "Создать услуги" at bounding box center [735, 91] width 69 height 15
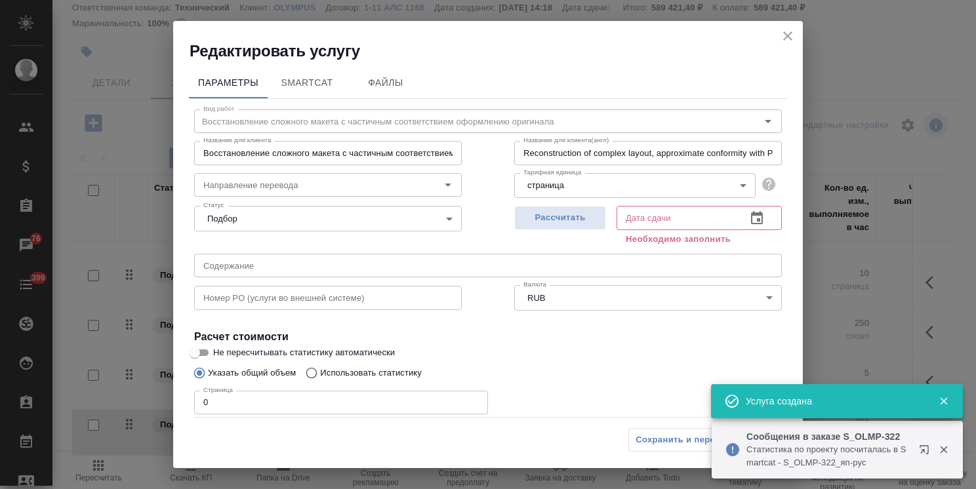
click at [552, 211] on span "Рассчитать" at bounding box center [559, 217] width 77 height 15
type input "06.10.2025 13:12"
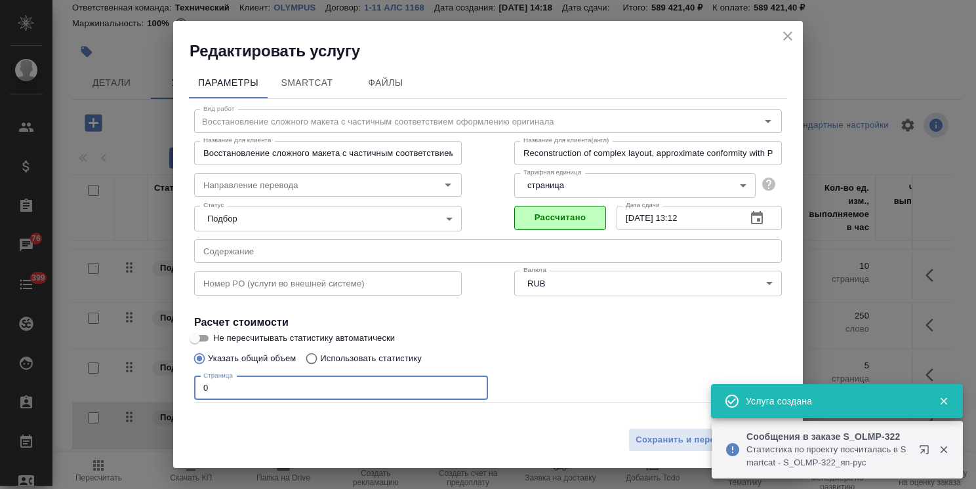
drag, startPoint x: 223, startPoint y: 390, endPoint x: 161, endPoint y: 372, distance: 64.3
click at [168, 375] on div "Редактировать услугу Параметры SmartCat Файлы Вид работ Восстановление сложного…" at bounding box center [488, 244] width 976 height 489
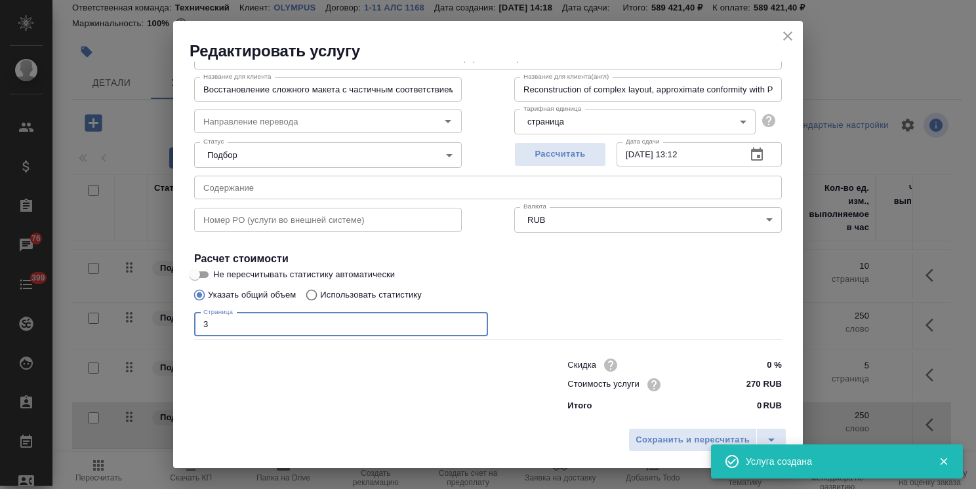
type input "3"
drag, startPoint x: 760, startPoint y: 370, endPoint x: 749, endPoint y: 370, distance: 11.1
click at [749, 370] on input "0 %" at bounding box center [757, 365] width 48 height 19
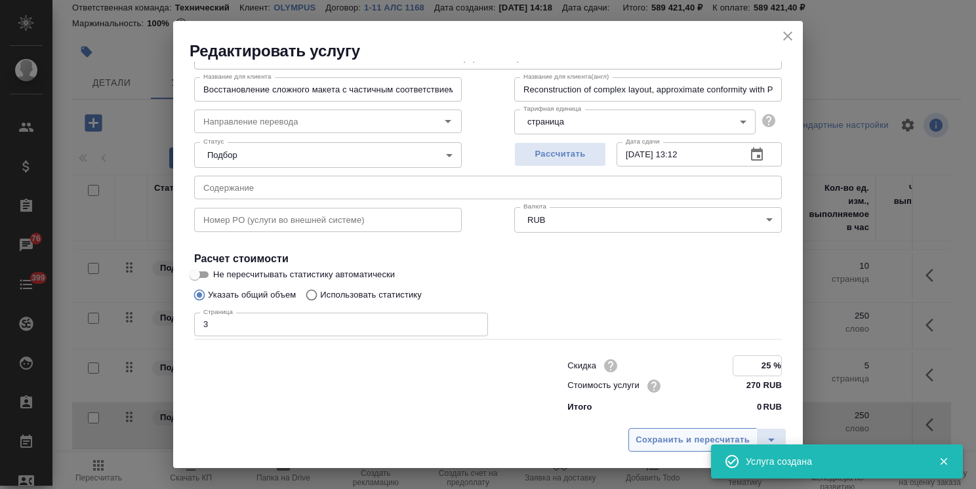
type input "25 %"
click at [696, 443] on span "Сохранить и пересчитать" at bounding box center [692, 440] width 114 height 15
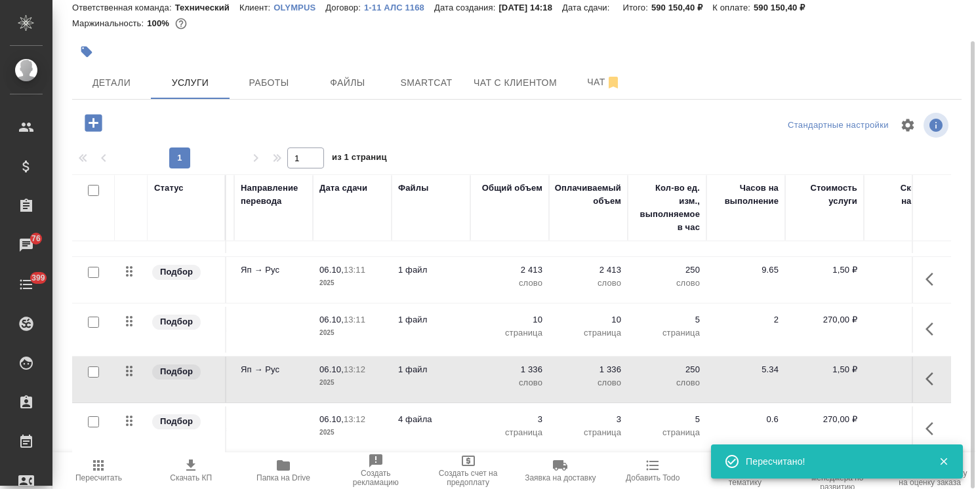
scroll to position [543, 0]
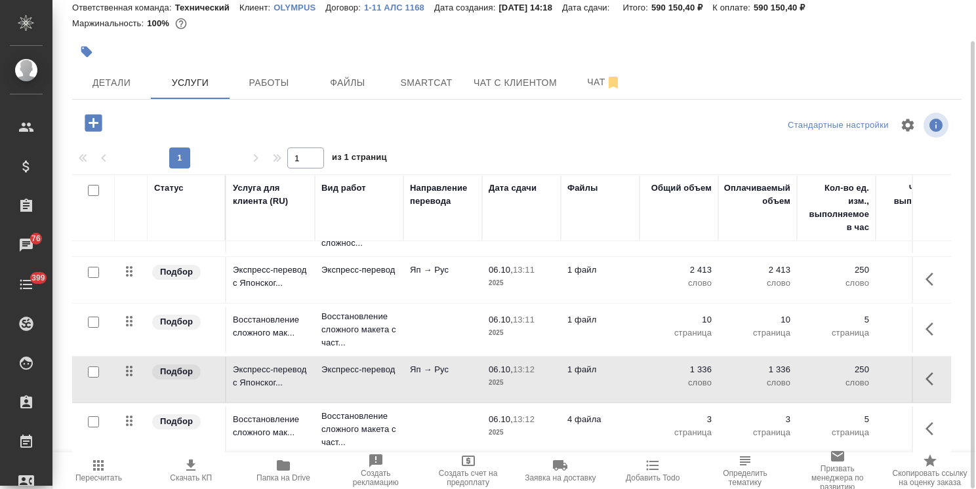
click at [580, 421] on td "4 файла" at bounding box center [600, 429] width 79 height 46
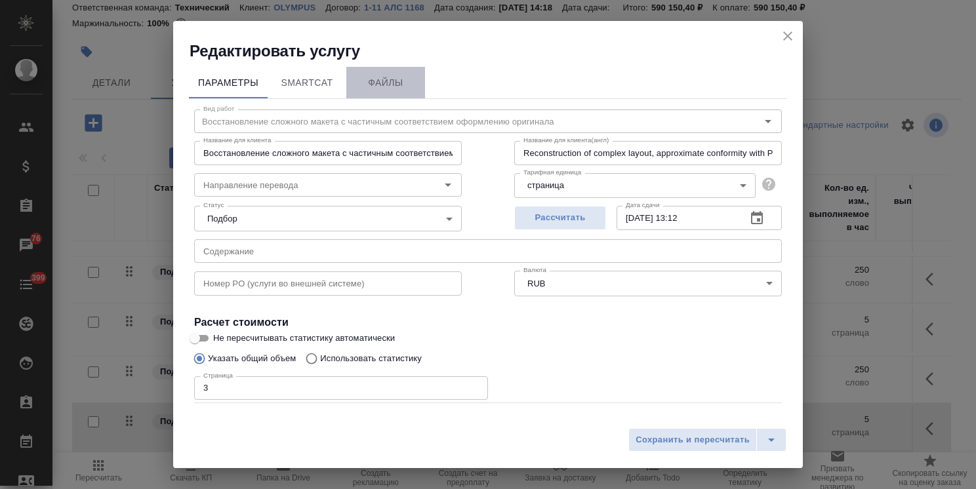
click at [394, 92] on button "Файлы" at bounding box center [385, 82] width 79 height 31
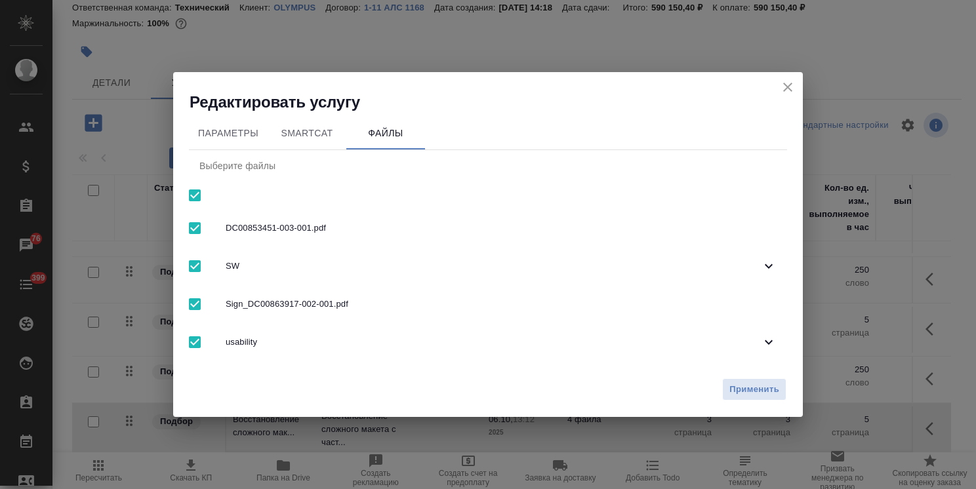
click at [199, 196] on input "checkbox" at bounding box center [195, 196] width 28 height 28
checkbox input "false"
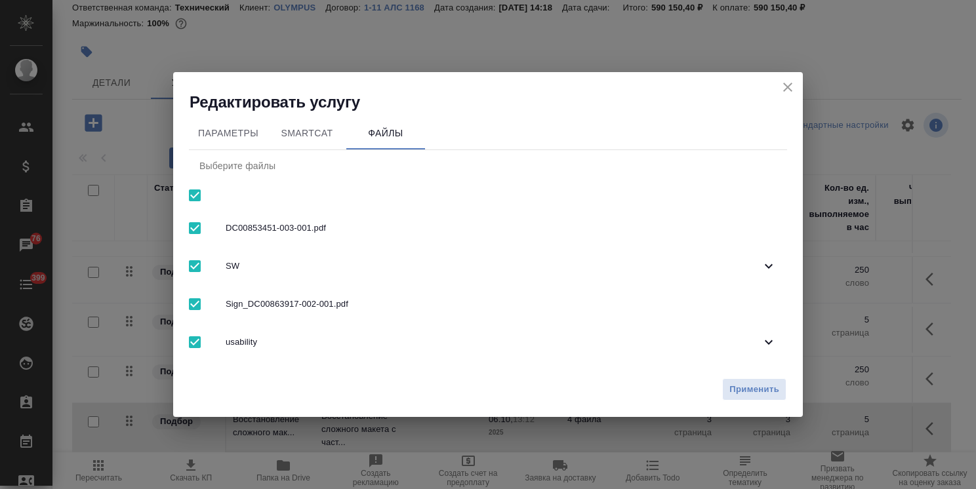
checkbox input "false"
click at [286, 340] on span "usability" at bounding box center [493, 342] width 535 height 13
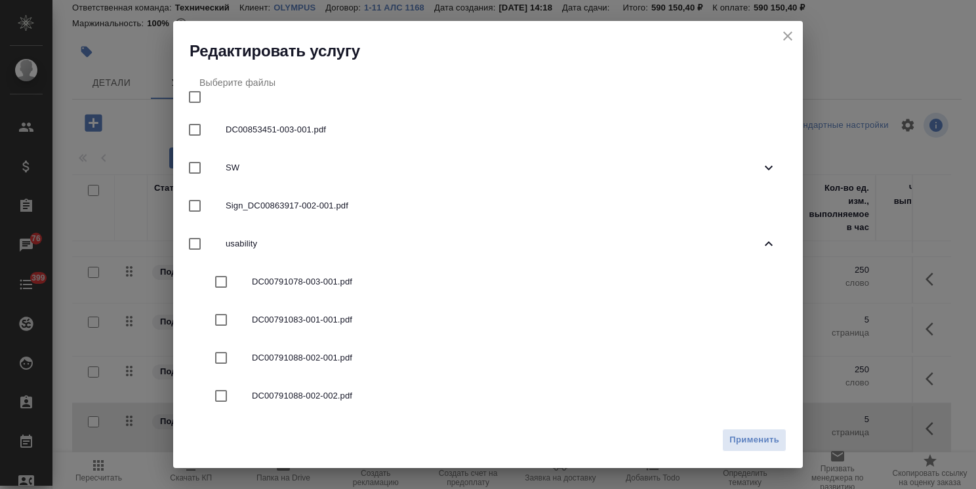
scroll to position [66, 0]
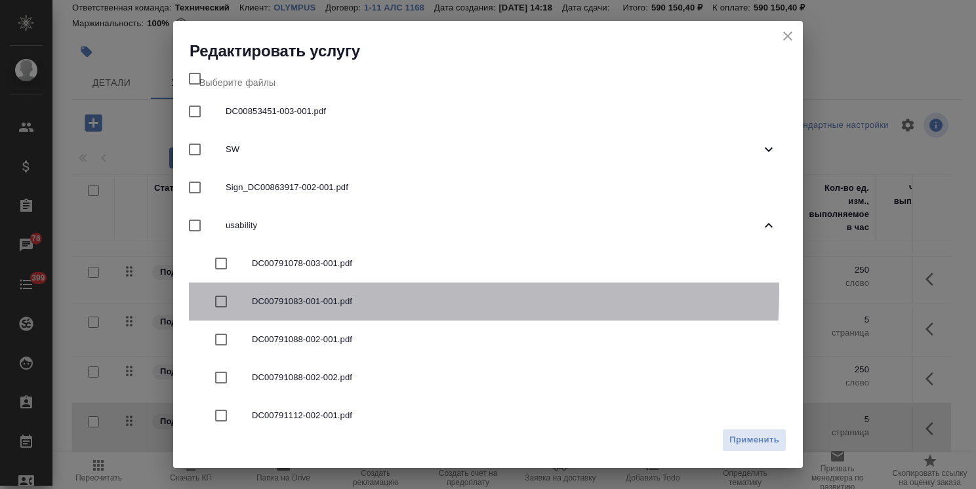
click at [334, 292] on div "DC00791083-001-001.pdf" at bounding box center [488, 302] width 598 height 38
checkbox input "true"
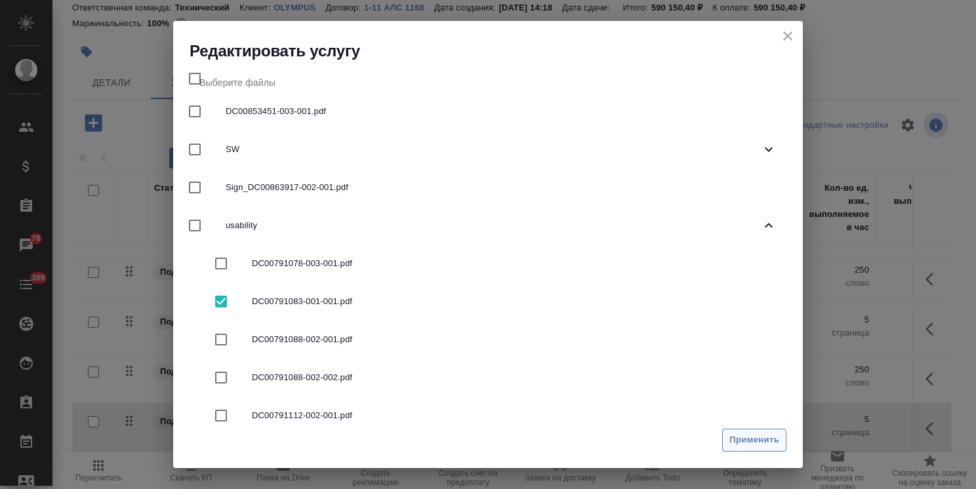
click at [772, 441] on span "Применить" at bounding box center [754, 440] width 50 height 15
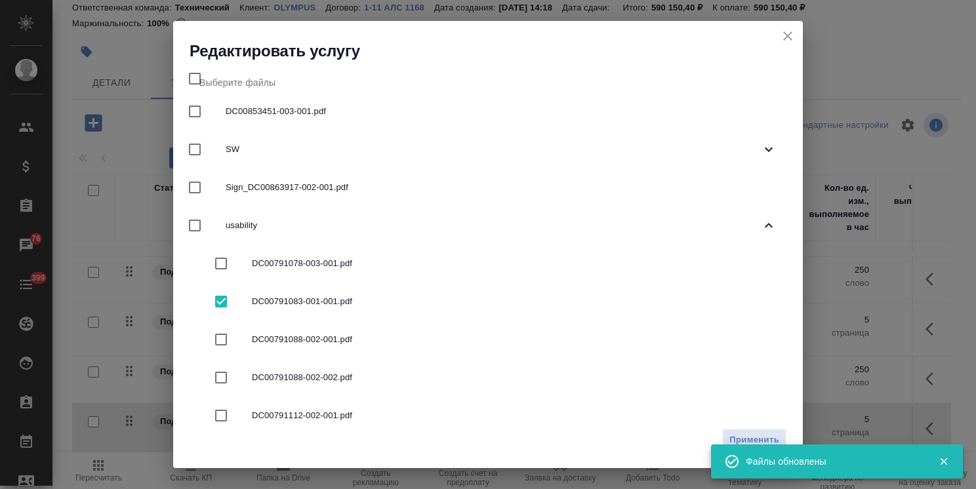
click at [787, 35] on icon "close" at bounding box center [787, 35] width 9 height 9
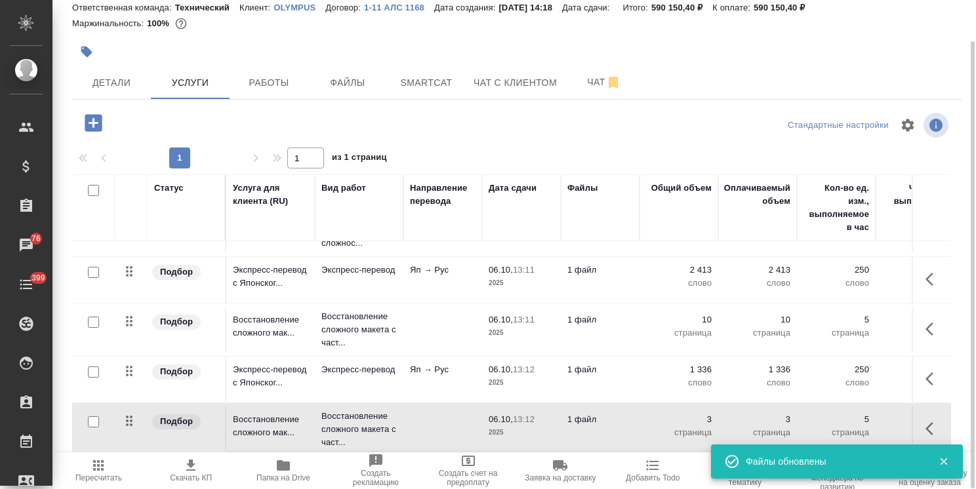
click at [74, 127] on div at bounding box center [220, 122] width 296 height 27
click at [98, 117] on icon "button" at bounding box center [93, 122] width 17 height 17
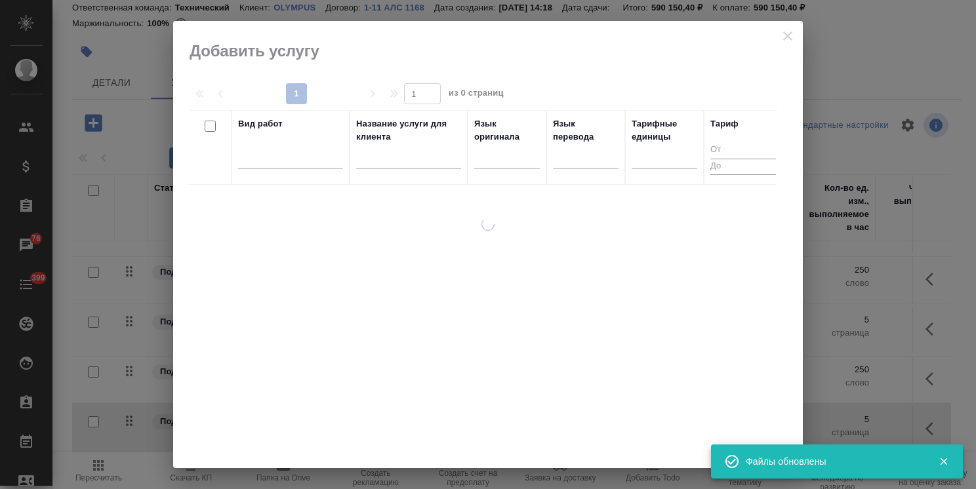
click at [374, 164] on input "text" at bounding box center [408, 160] width 105 height 16
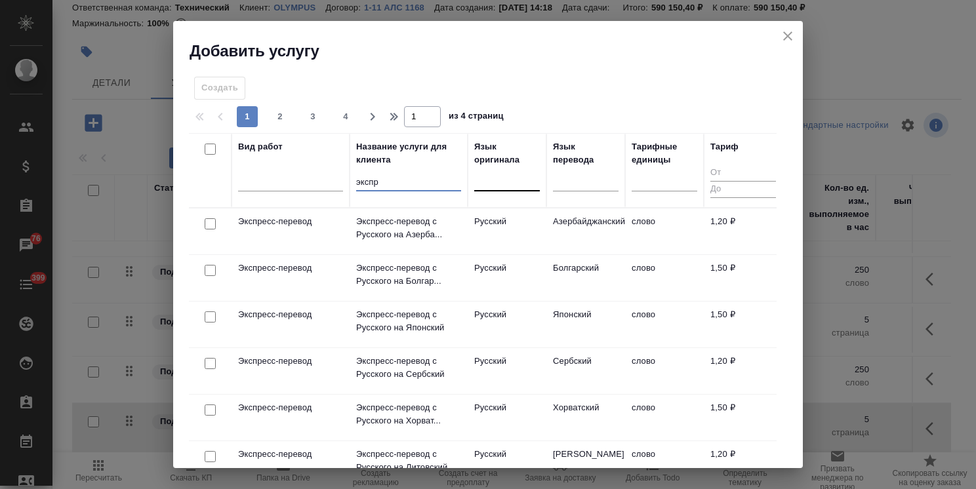
type input "экспр"
click at [496, 187] on div at bounding box center [507, 177] width 66 height 19
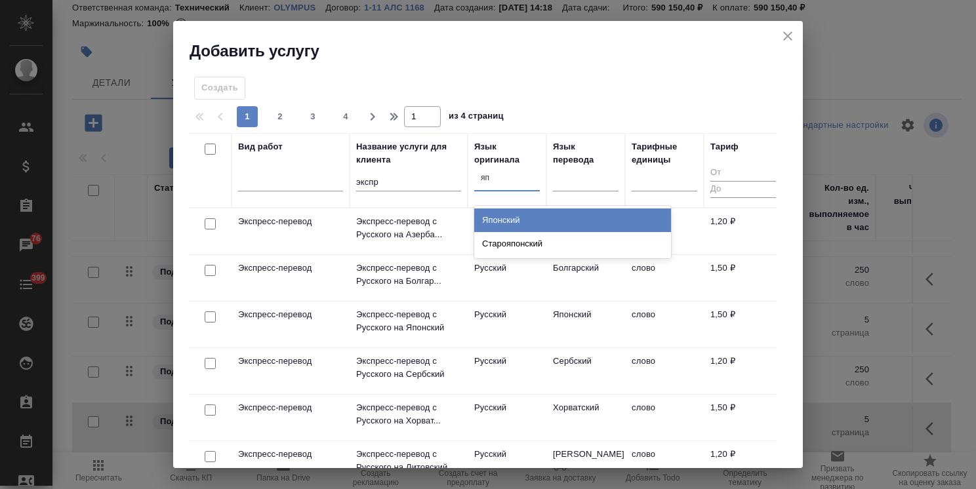
type input "япо"
click at [496, 208] on div "Японский" at bounding box center [572, 220] width 197 height 24
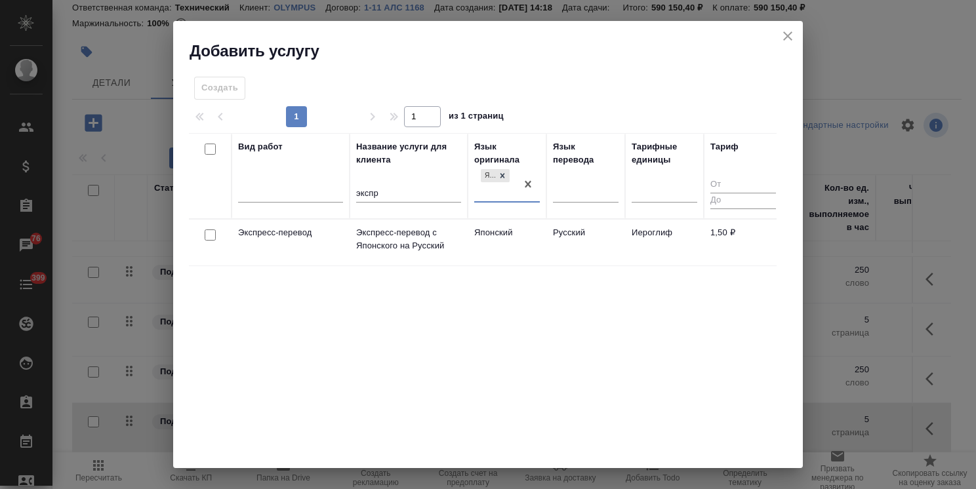
click at [205, 232] on input "checkbox" at bounding box center [210, 234] width 11 height 11
checkbox input "true"
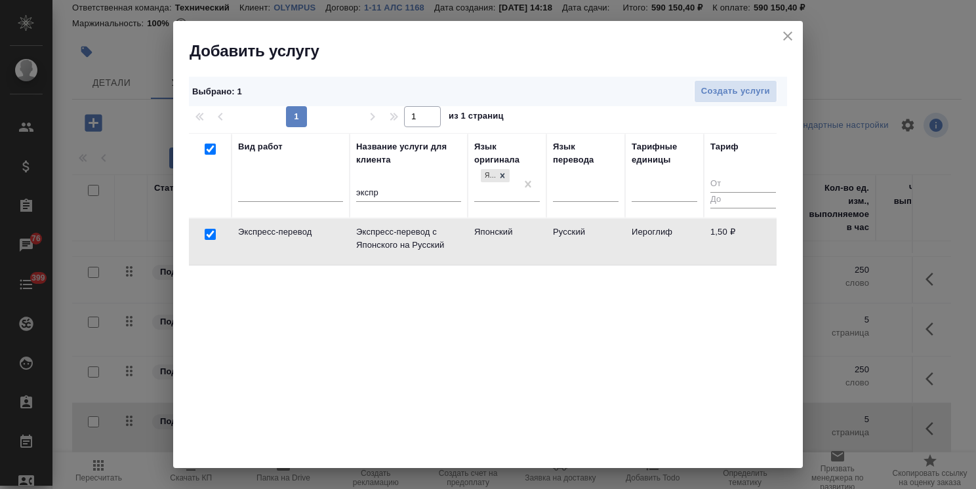
click at [705, 77] on div "Выбрано : 1 Создать услуги" at bounding box center [488, 92] width 598 height 30
click at [701, 91] on span "Создать услуги" at bounding box center [735, 91] width 69 height 15
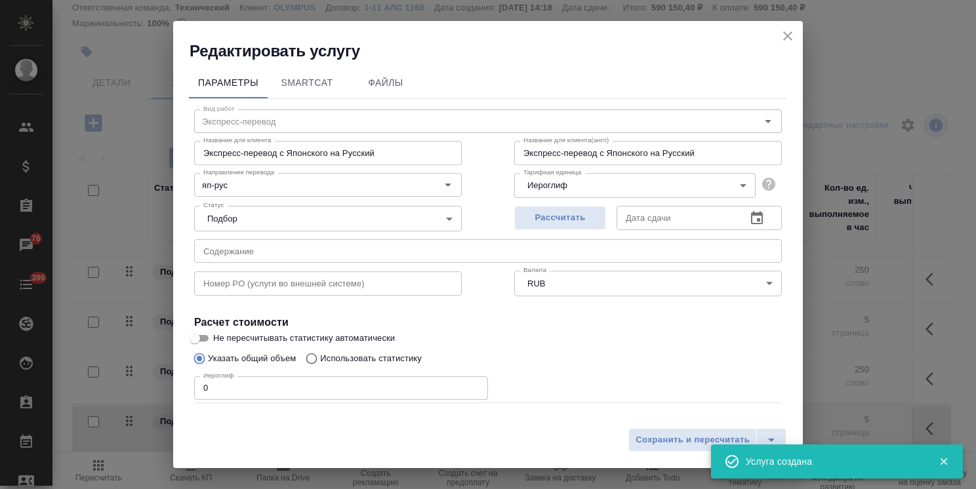
click at [543, 178] on body ".cls-1 fill:#fff; AWATERA Usmanova Olga Клиенты Спецификации Заказы 76 Чаты 399…" at bounding box center [488, 244] width 976 height 489
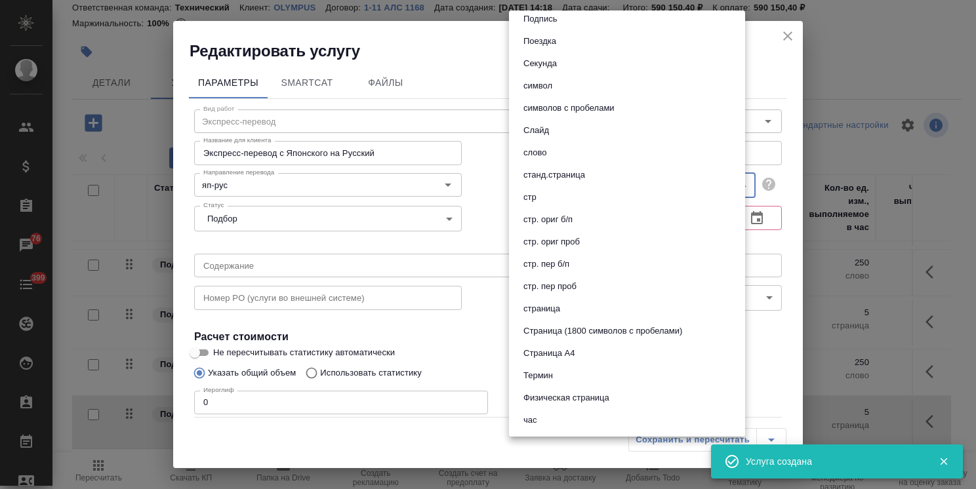
scroll to position [590, 0]
click at [543, 149] on button "слово" at bounding box center [534, 150] width 31 height 14
type input "5a8b1489cc6b4906c91bfd90"
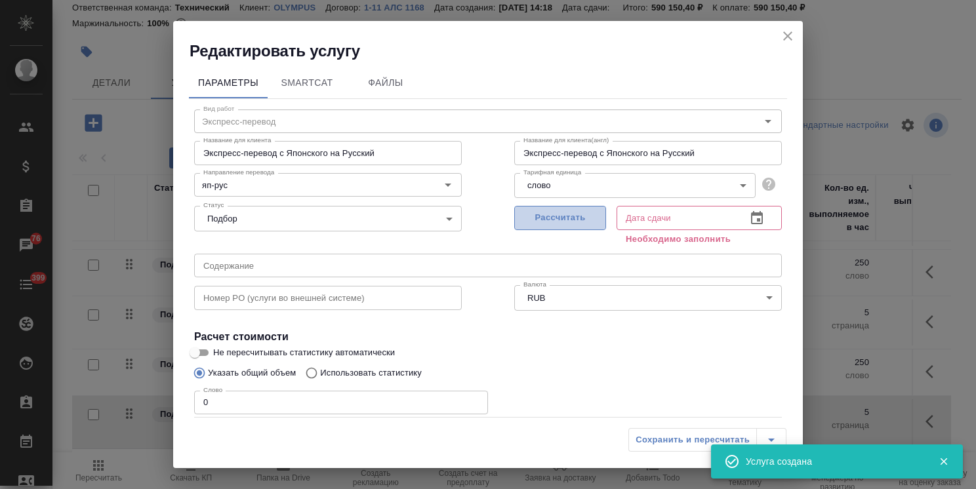
click at [555, 219] on span "Рассчитать" at bounding box center [559, 217] width 77 height 15
type input "06.10.2025 13:13"
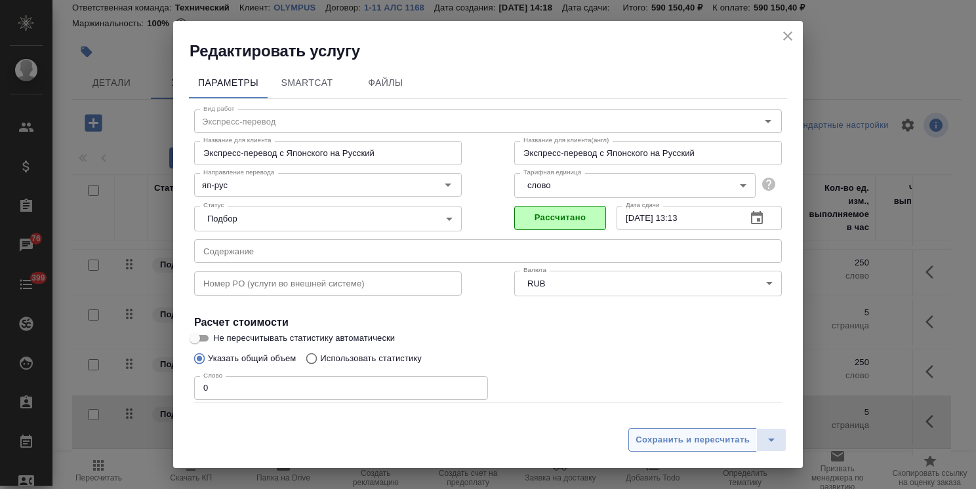
click at [662, 439] on span "Сохранить и пересчитать" at bounding box center [692, 440] width 114 height 15
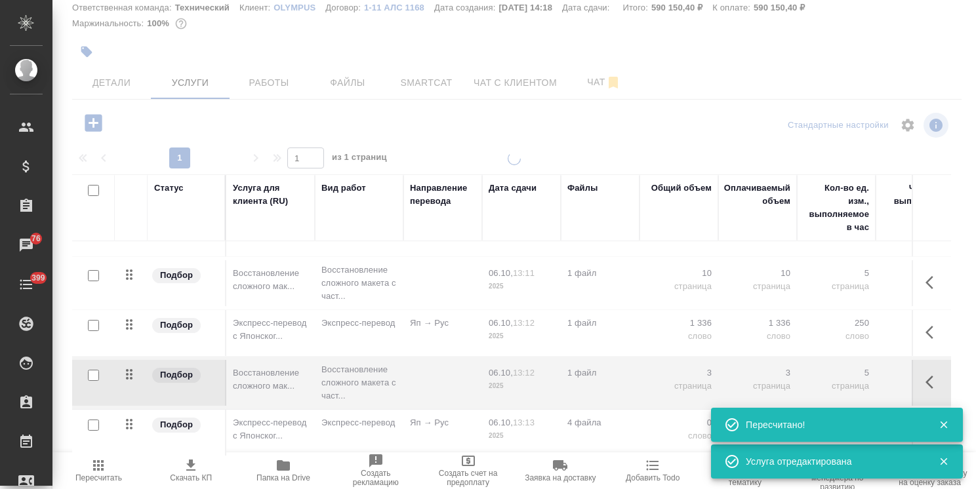
click at [446, 424] on td "Яп → Рус" at bounding box center [442, 433] width 79 height 46
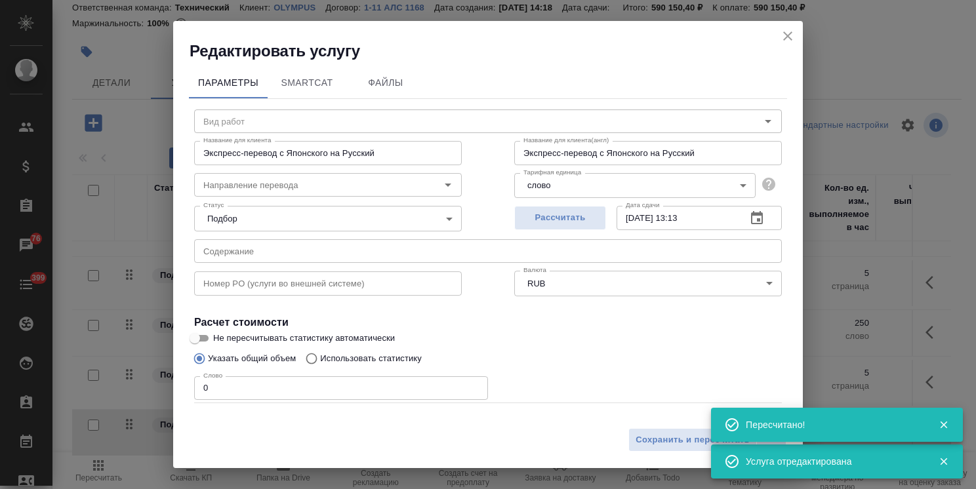
type input "Экспресс-перевод"
type input "яп-рус"
click at [395, 77] on span "Файлы" at bounding box center [385, 83] width 63 height 16
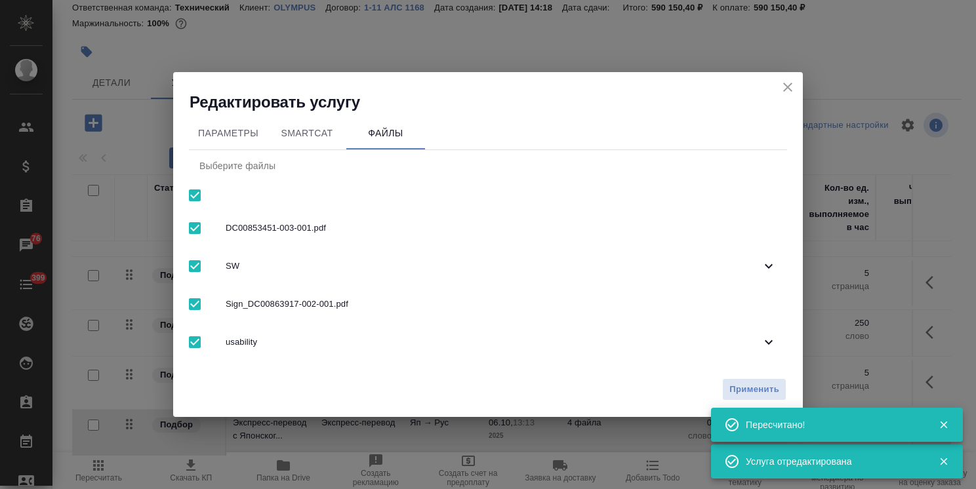
click at [197, 195] on input "checkbox" at bounding box center [195, 196] width 28 height 28
checkbox input "false"
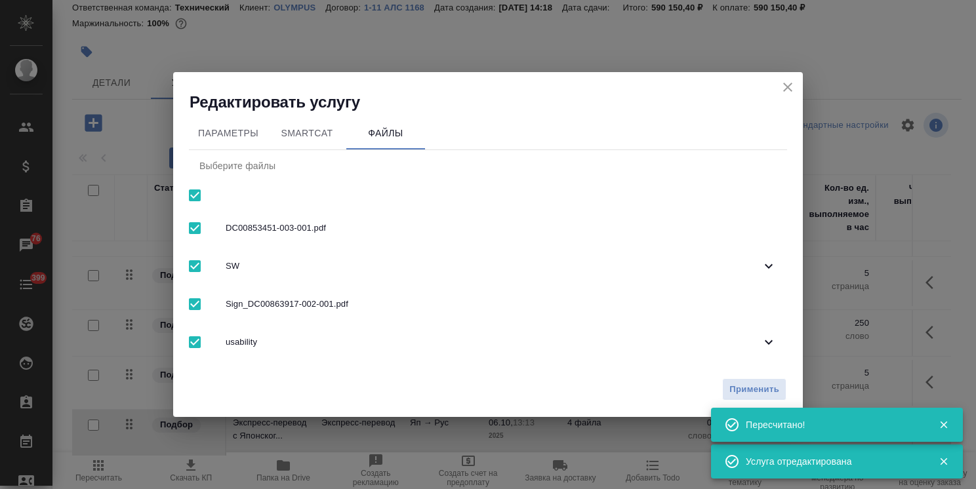
checkbox input "false"
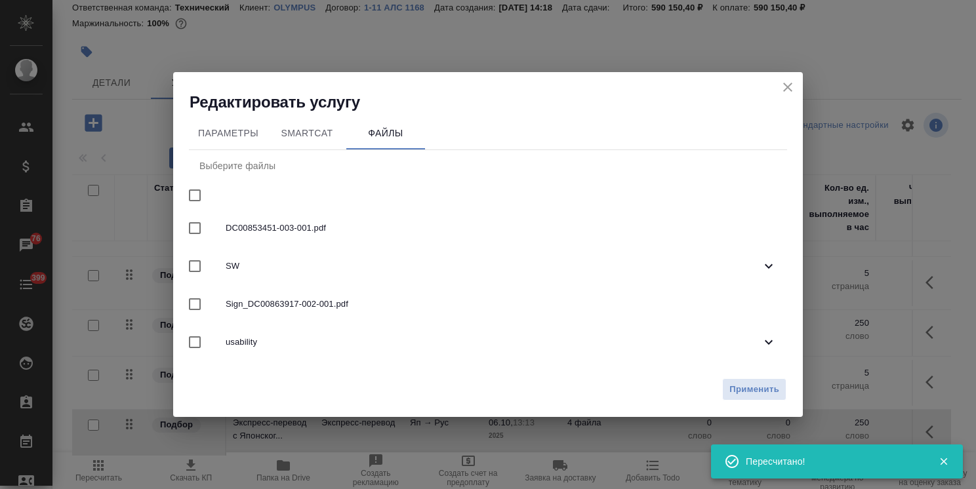
click at [315, 334] on div "usability" at bounding box center [488, 342] width 598 height 38
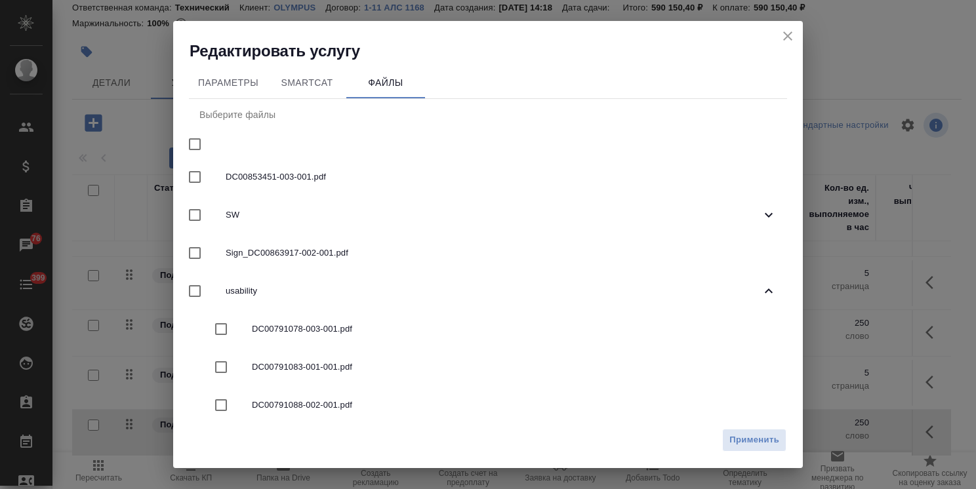
click at [317, 409] on span "DC00791088-002-001.pdf" at bounding box center [514, 405] width 524 height 13
checkbox input "true"
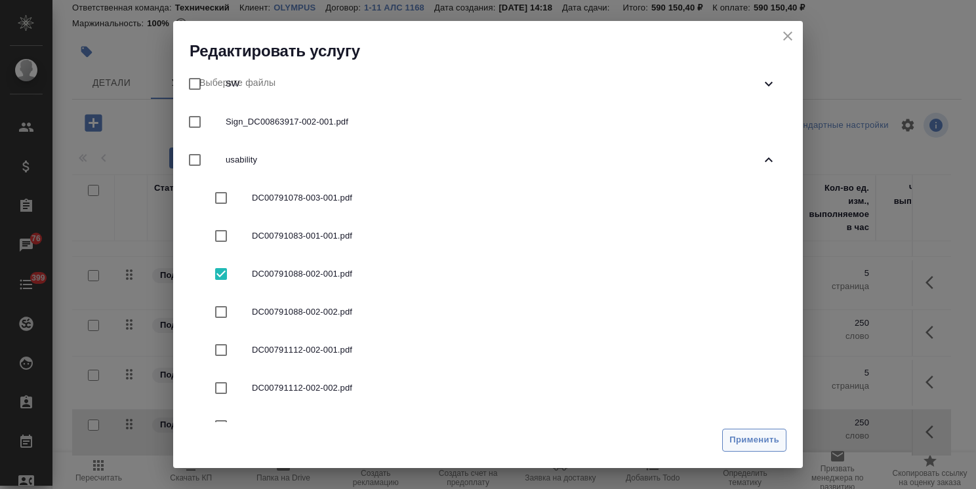
click at [762, 443] on span "Применить" at bounding box center [754, 440] width 50 height 15
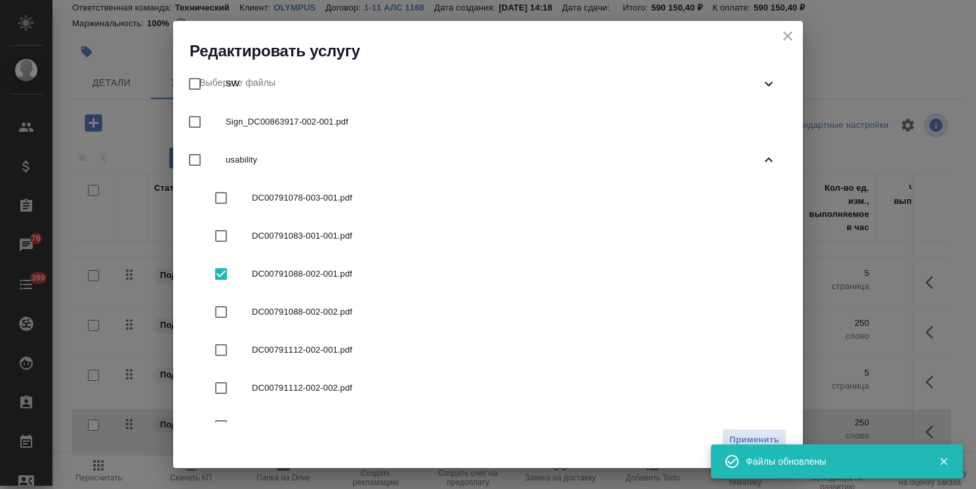
click at [786, 37] on icon "close" at bounding box center [787, 35] width 9 height 9
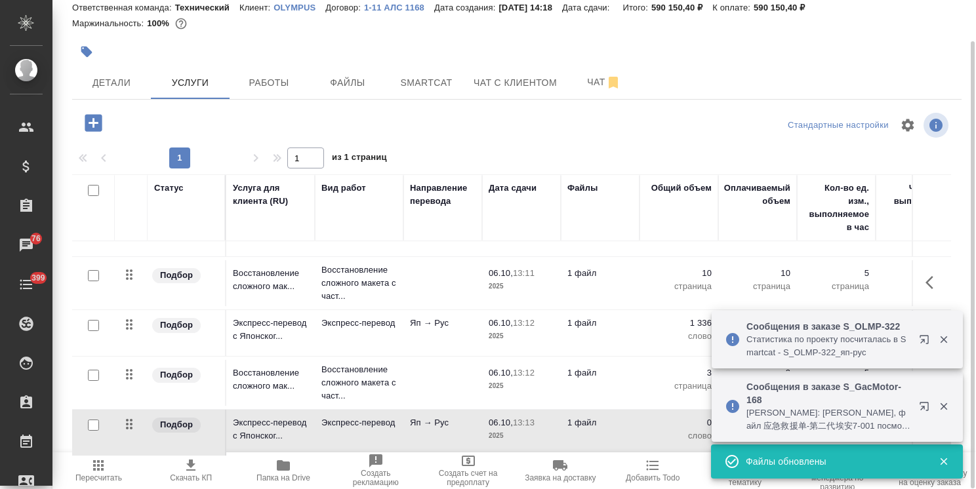
click at [450, 416] on p "Яп → Рус" at bounding box center [443, 422] width 66 height 13
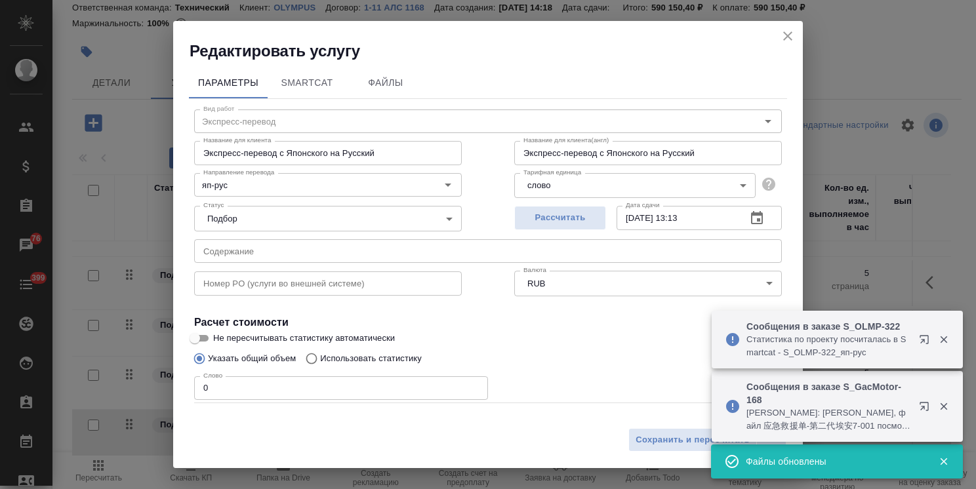
drag, startPoint x: 234, startPoint y: 389, endPoint x: 170, endPoint y: 392, distance: 63.7
click at [140, 389] on div "Редактировать услугу Параметры SmartCat Файлы Вид работ Экспресс-перевод Вид ра…" at bounding box center [488, 244] width 976 height 489
paste input "332"
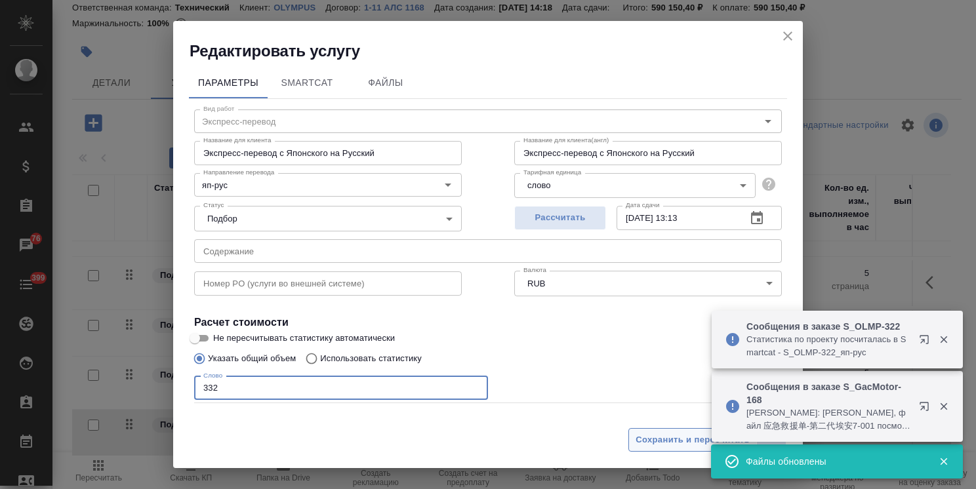
type input "332"
click at [647, 433] on span "Сохранить и пересчитать" at bounding box center [692, 440] width 114 height 15
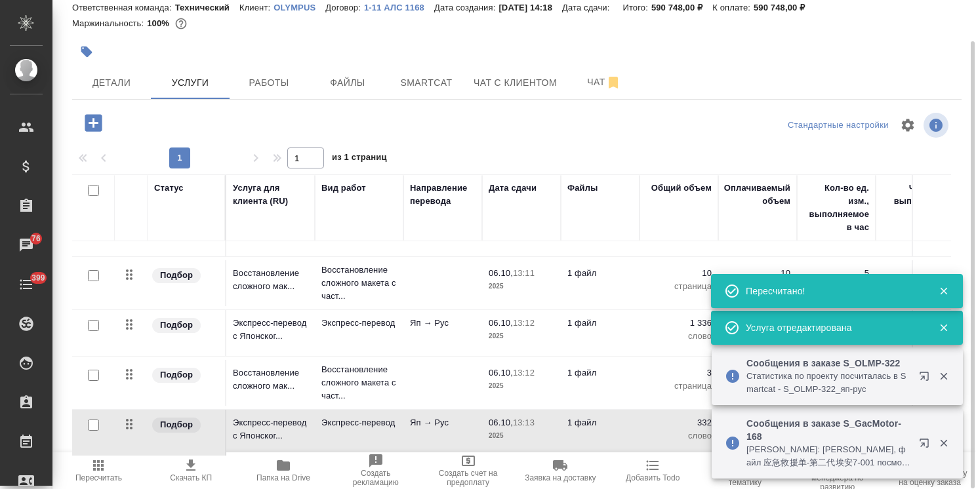
click at [93, 123] on icon "button" at bounding box center [93, 122] width 23 height 23
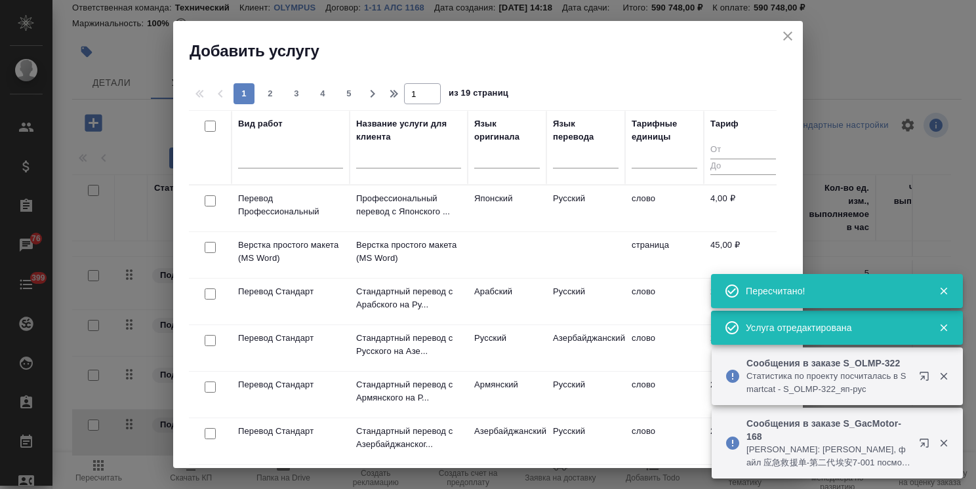
click at [384, 168] on div at bounding box center [408, 162] width 105 height 32
click at [390, 159] on input "text" at bounding box center [408, 160] width 105 height 16
paste input "Восстановление сложного макета с частичным соответствием оформлению оригинала"
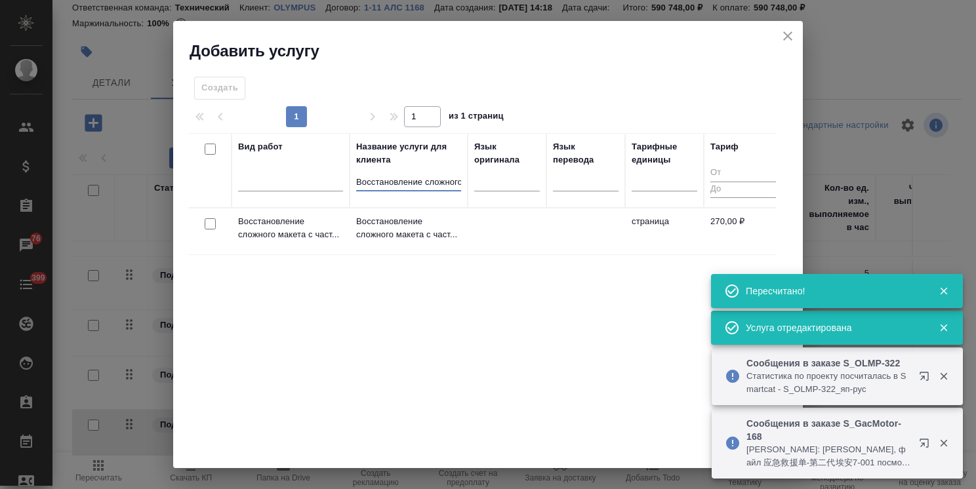
scroll to position [0, 247]
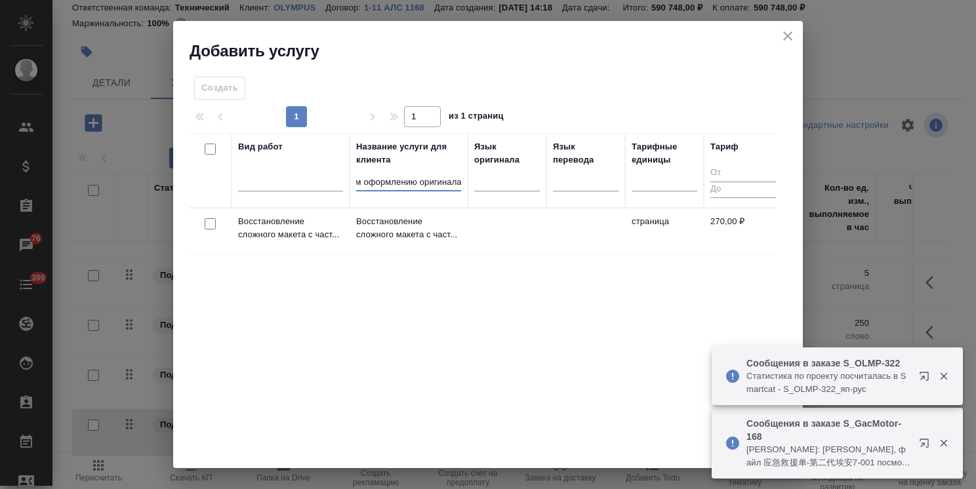
type input "Восстановление сложного макета с частичным соответствием оформлению оригинала"
click at [210, 224] on input "checkbox" at bounding box center [210, 223] width 11 height 11
checkbox input "true"
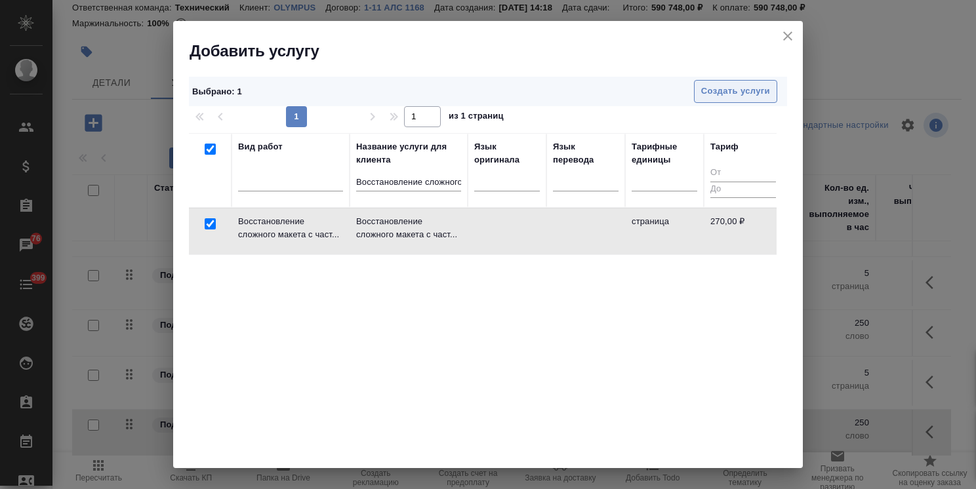
click at [706, 88] on span "Создать услуги" at bounding box center [735, 91] width 69 height 15
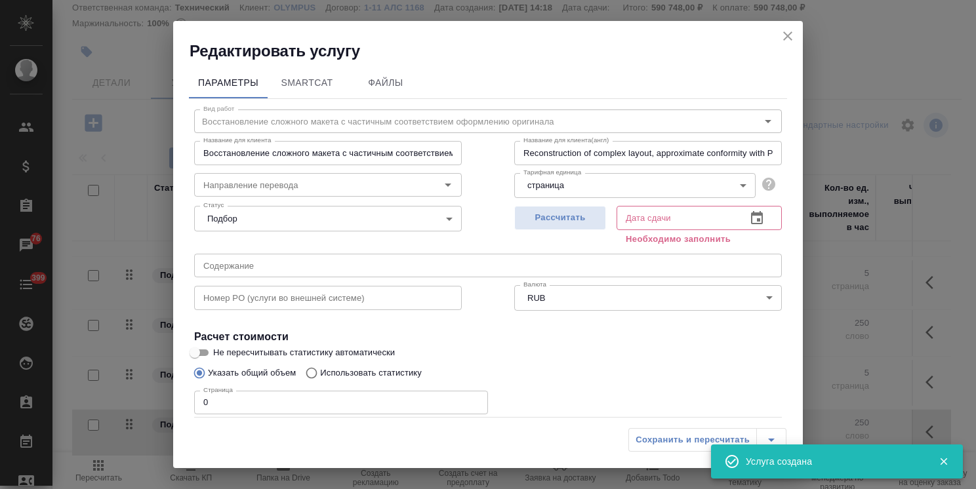
click at [529, 216] on span "Рассчитать" at bounding box center [559, 217] width 77 height 15
type input "06.10.2025 13:14"
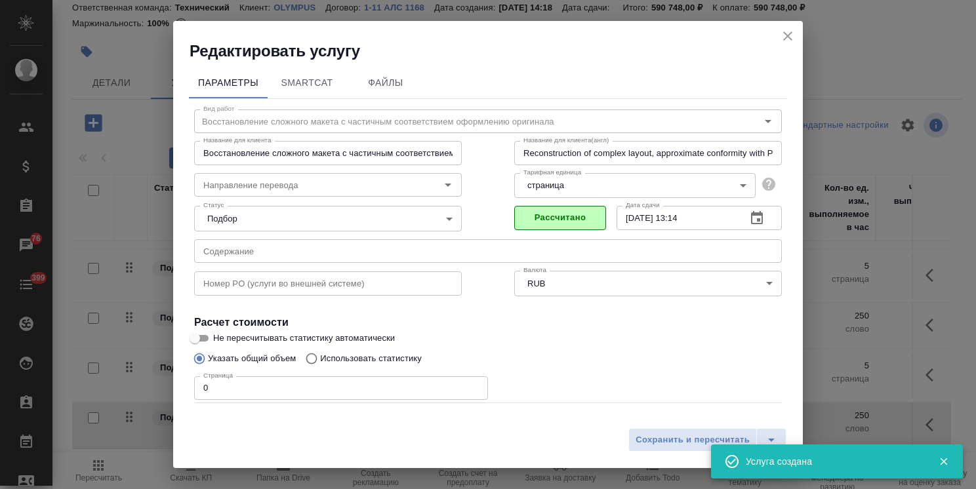
drag, startPoint x: 223, startPoint y: 391, endPoint x: 178, endPoint y: 378, distance: 47.3
click at [169, 375] on div "Редактировать услугу Параметры SmartCat Файлы Вид работ Восстановление сложного…" at bounding box center [488, 244] width 976 height 489
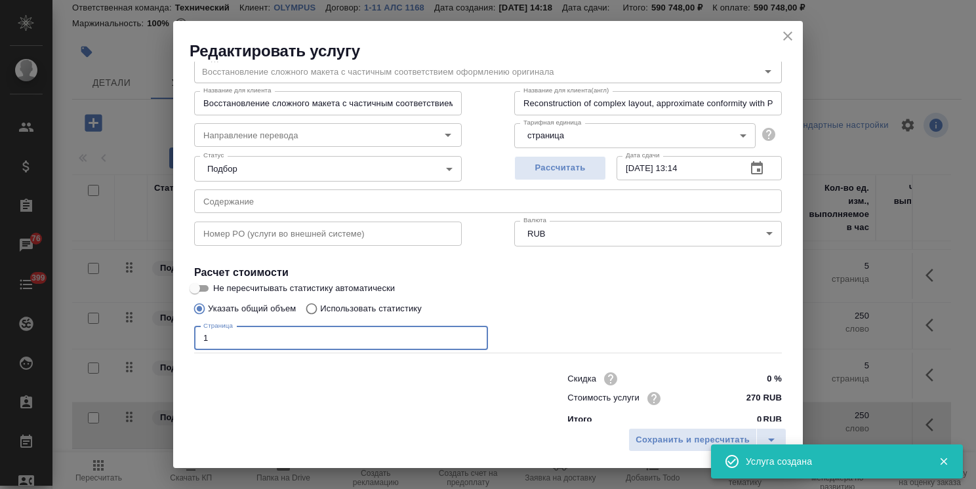
scroll to position [64, 0]
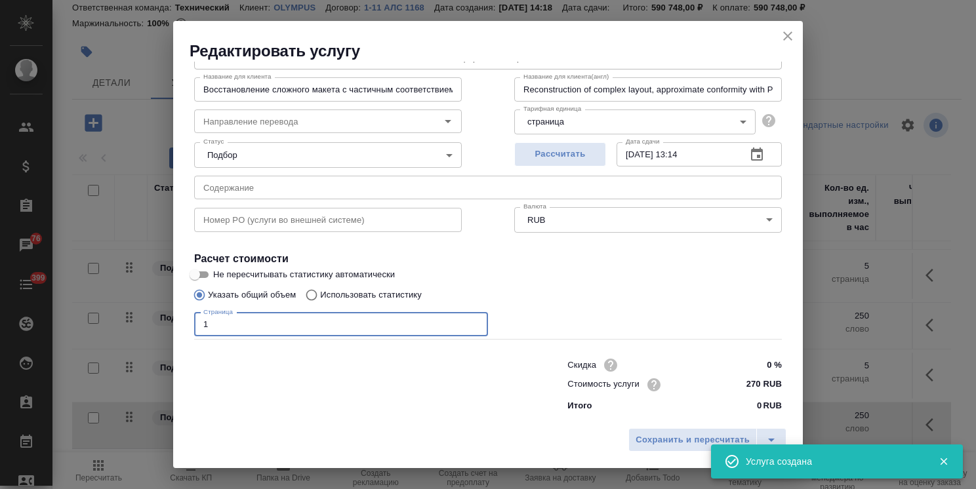
type input "1"
drag, startPoint x: 760, startPoint y: 363, endPoint x: 741, endPoint y: 365, distance: 19.1
click at [741, 365] on input "0 %" at bounding box center [757, 365] width 48 height 19
type input "25 %"
click at [715, 446] on div "Услуга создана" at bounding box center [837, 461] width 252 height 34
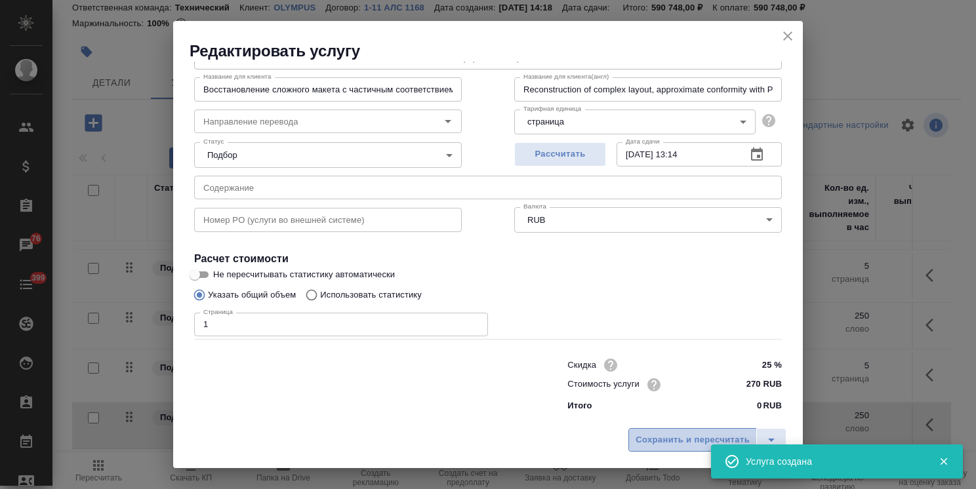
click at [703, 428] on button "Сохранить и пересчитать" at bounding box center [692, 440] width 128 height 24
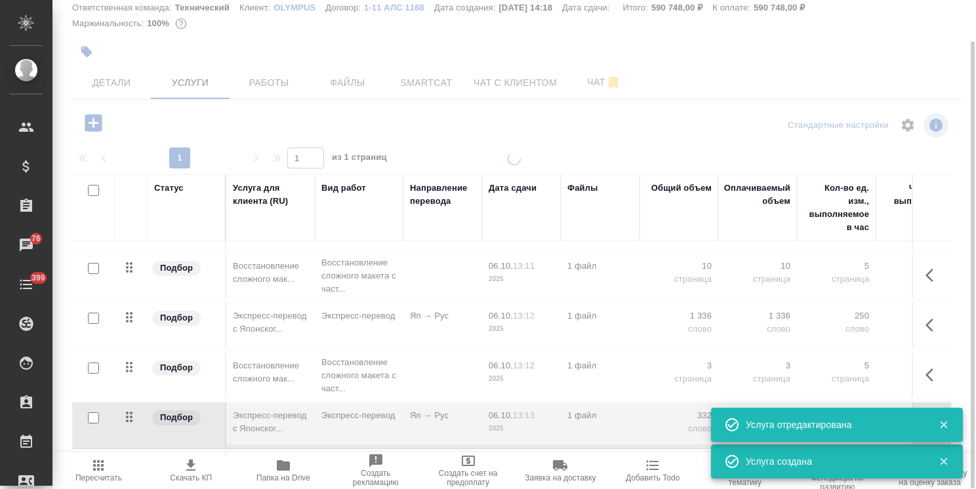
scroll to position [642, 0]
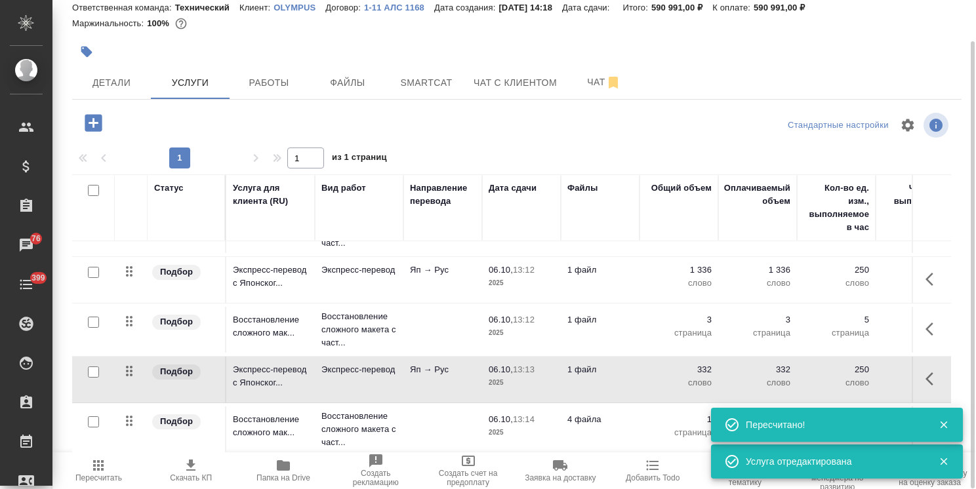
click at [611, 413] on p "4 файла" at bounding box center [600, 419] width 66 height 13
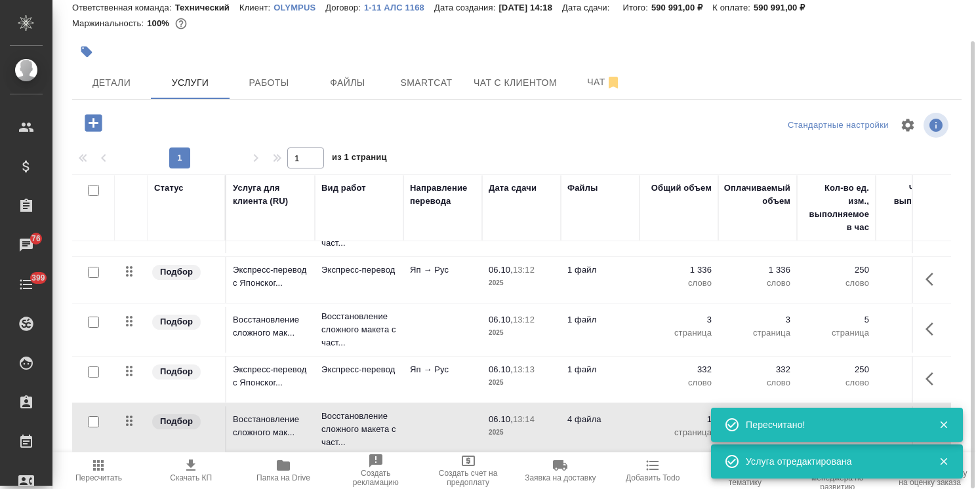
click at [611, 413] on p "4 файла" at bounding box center [600, 419] width 66 height 13
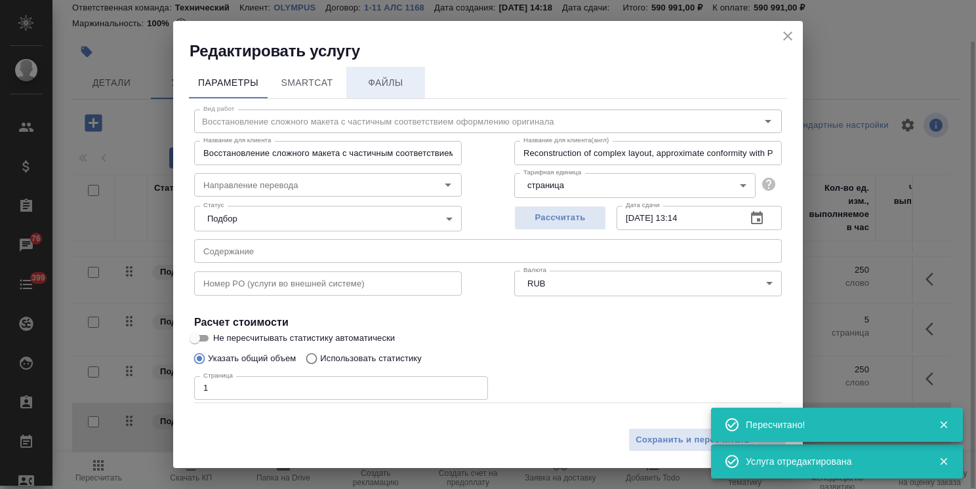
click at [397, 85] on span "Файлы" at bounding box center [385, 83] width 63 height 16
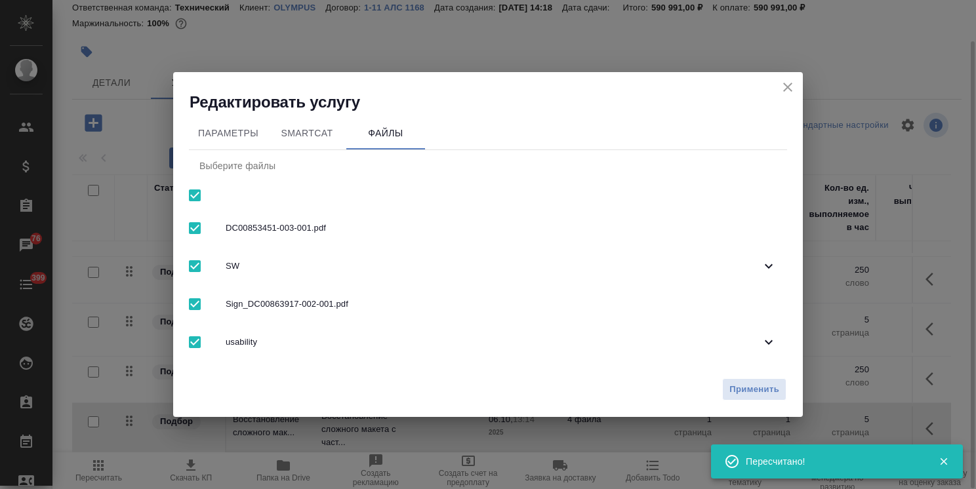
click at [196, 199] on input "checkbox" at bounding box center [195, 196] width 28 height 28
checkbox input "false"
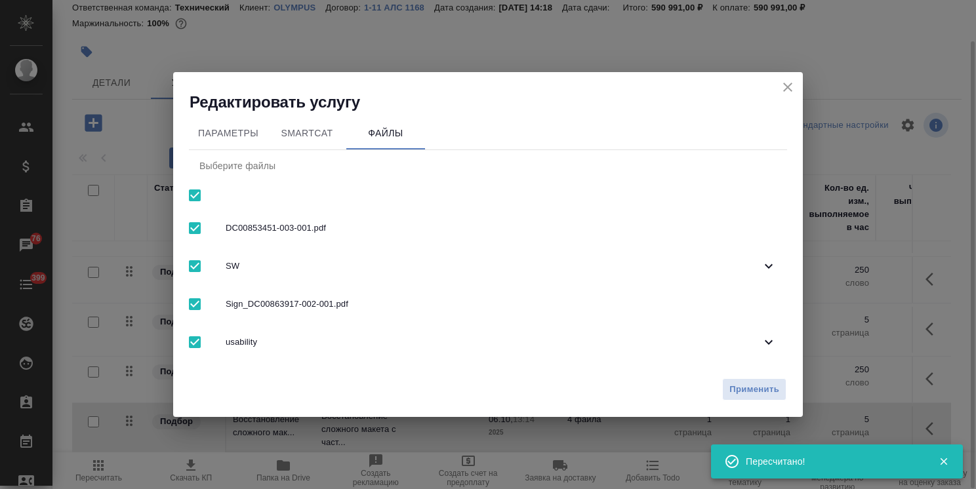
checkbox input "false"
click at [270, 347] on span "usability" at bounding box center [493, 342] width 535 height 13
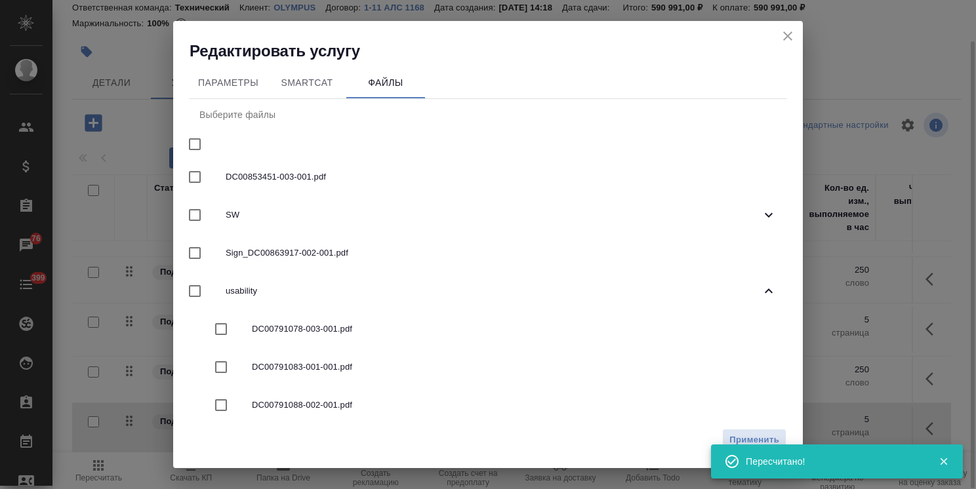
click at [320, 399] on span "DC00791088-002-001.pdf" at bounding box center [514, 405] width 524 height 13
checkbox input "true"
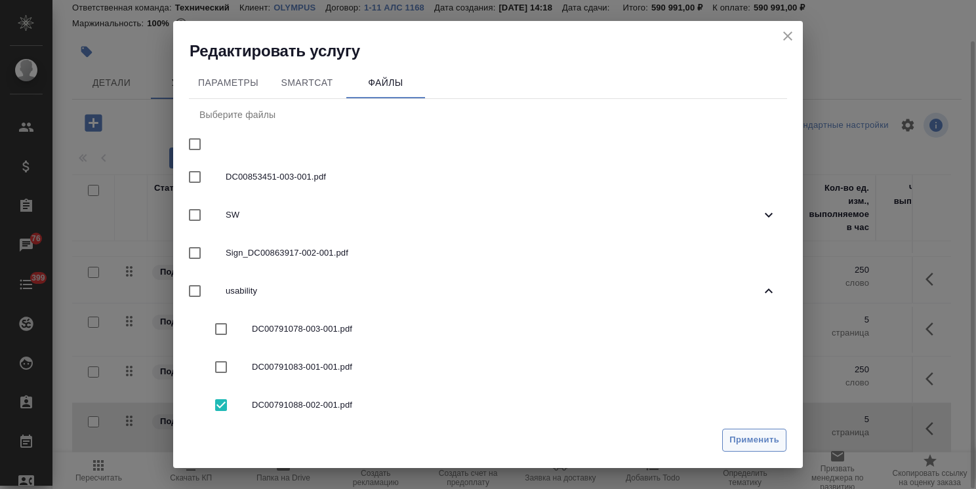
click at [749, 439] on span "Применить" at bounding box center [754, 440] width 50 height 15
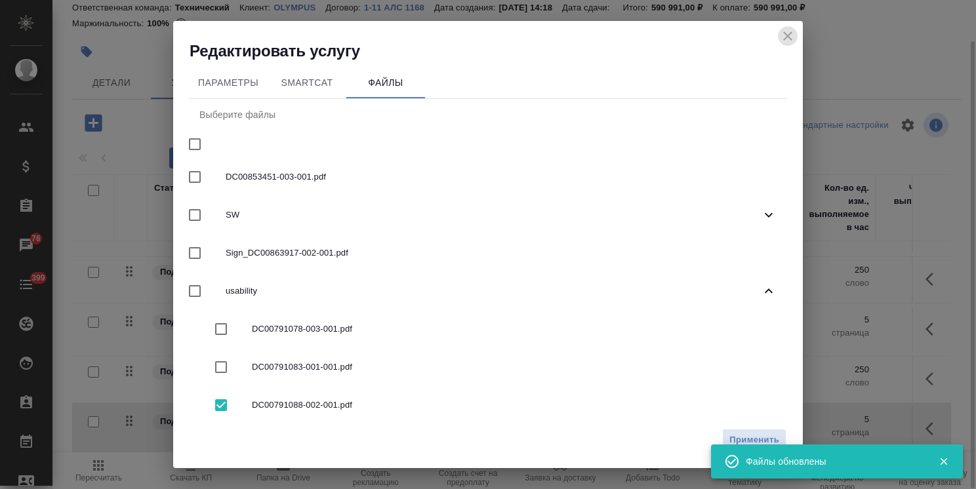
click at [785, 41] on icon "close" at bounding box center [788, 36] width 16 height 16
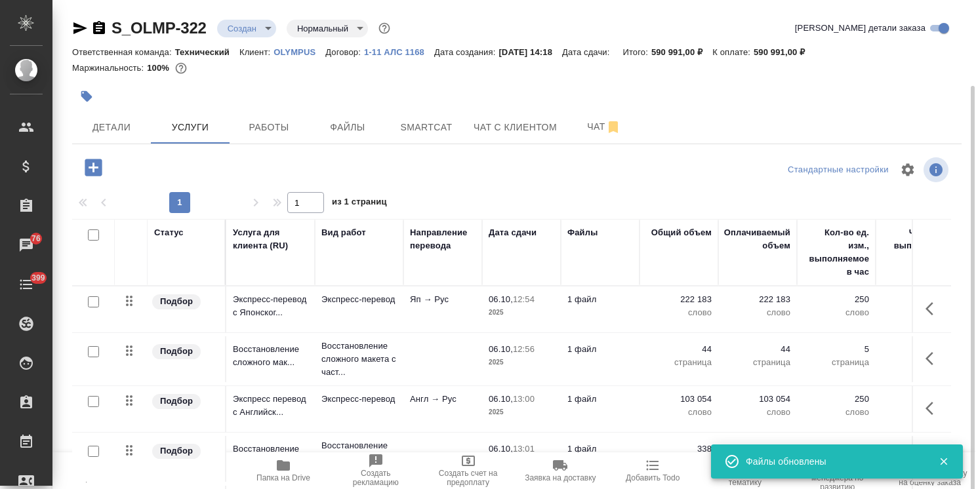
scroll to position [642, 0]
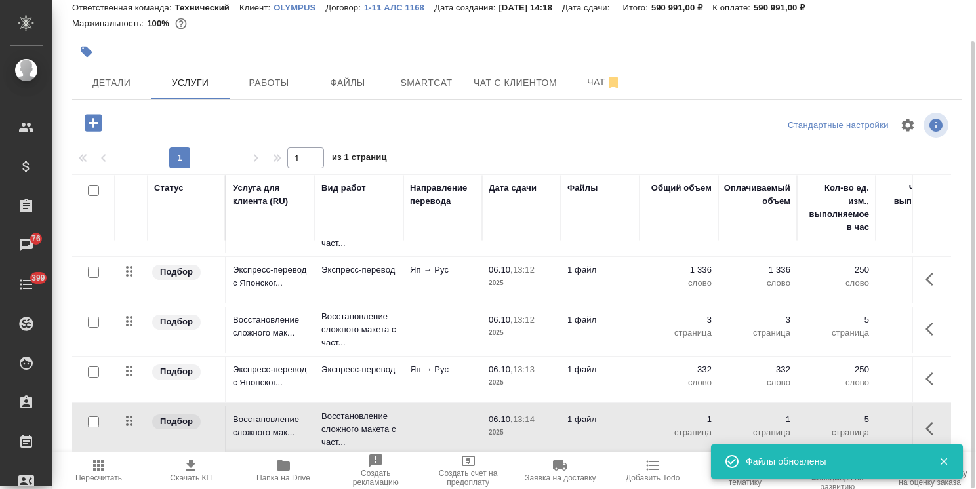
click at [89, 118] on icon "button" at bounding box center [93, 122] width 17 height 17
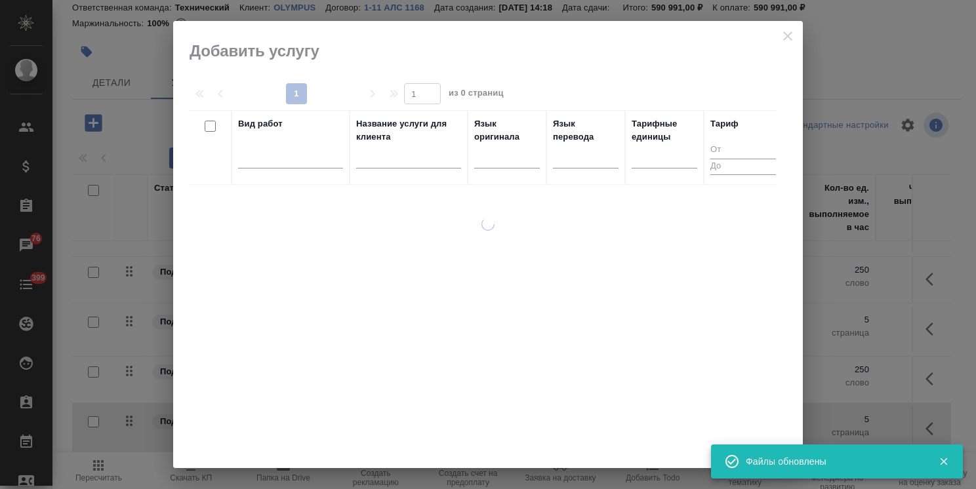
click at [401, 156] on input "text" at bounding box center [408, 160] width 105 height 16
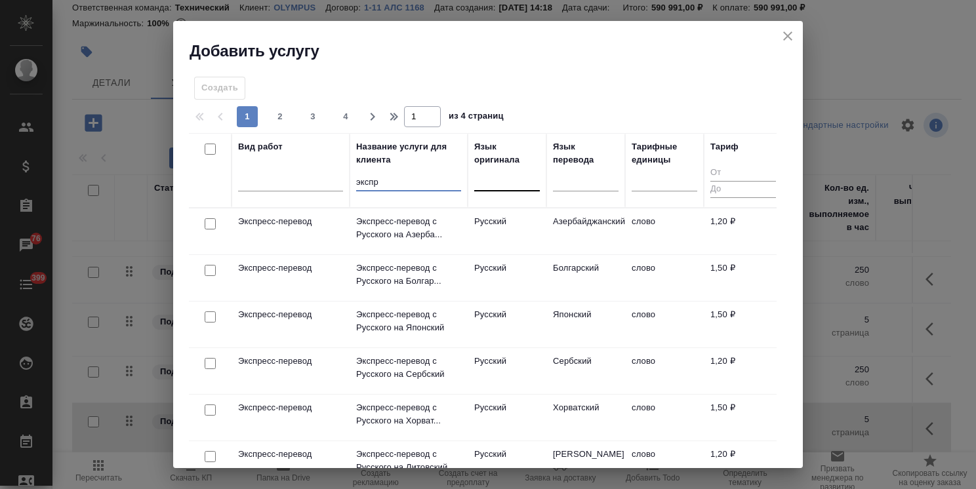
type input "экспр"
click at [512, 186] on div at bounding box center [507, 177] width 66 height 19
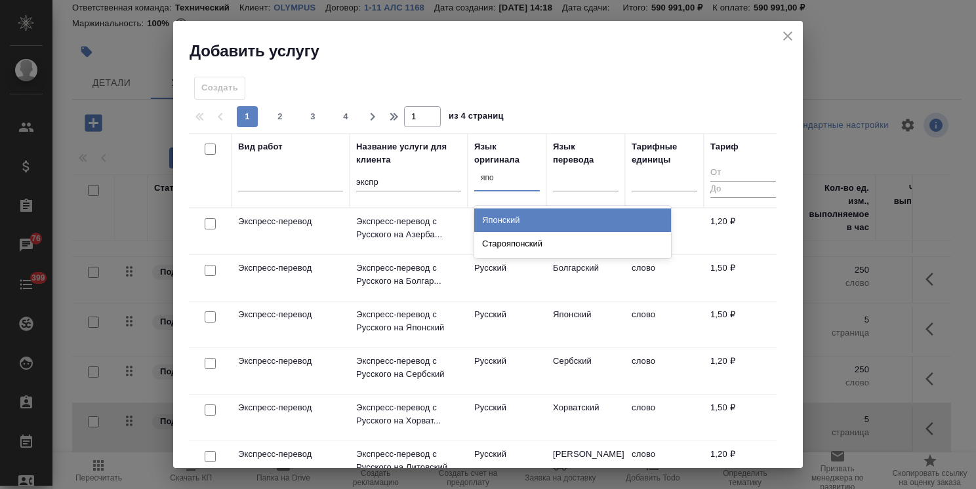
type input "япон"
click at [555, 220] on div "Японский" at bounding box center [572, 220] width 197 height 24
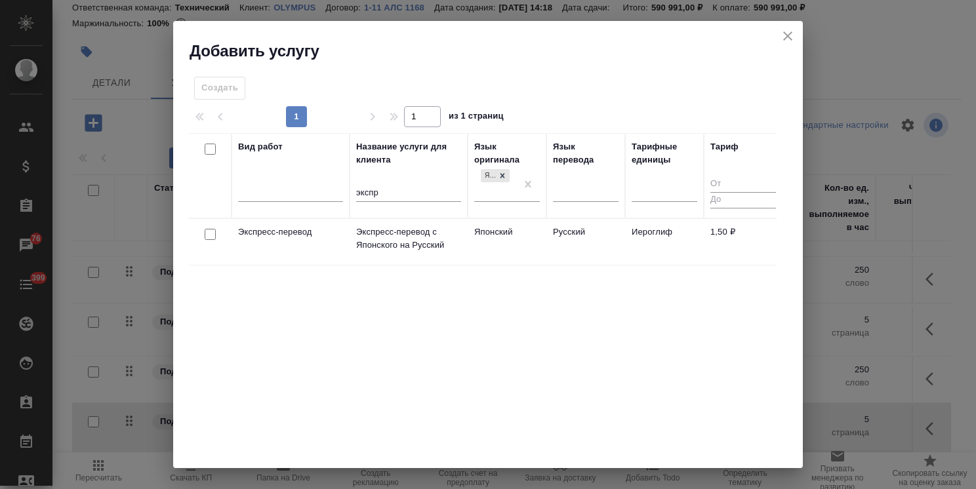
click at [210, 237] on input "checkbox" at bounding box center [210, 234] width 11 height 11
checkbox input "true"
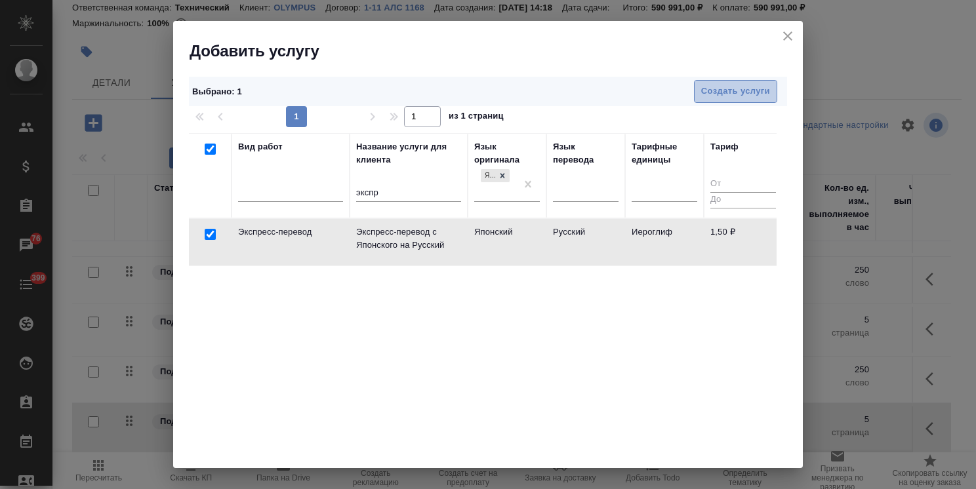
click at [716, 90] on span "Создать услуги" at bounding box center [735, 91] width 69 height 15
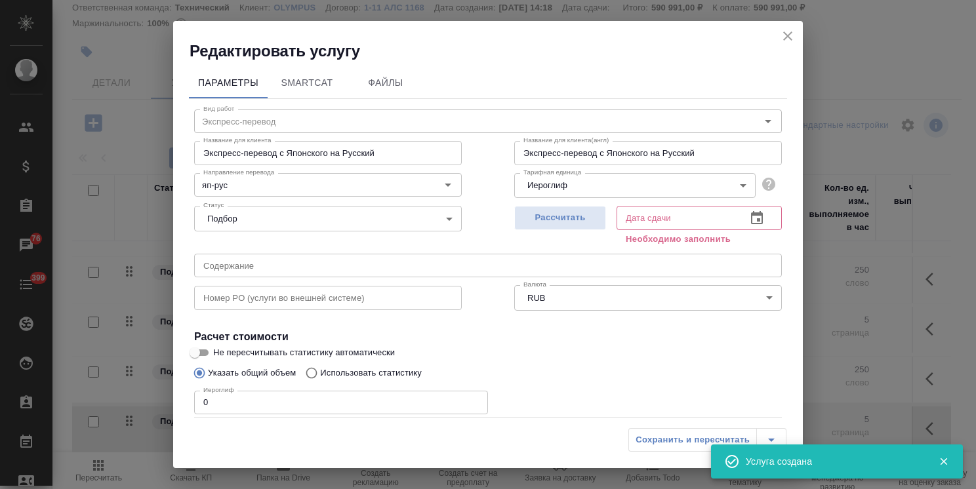
click at [556, 188] on body ".cls-1 fill:#fff; AWATERA Usmanova Olga Клиенты Спецификации Заказы 76 Чаты 399…" at bounding box center [488, 244] width 976 height 489
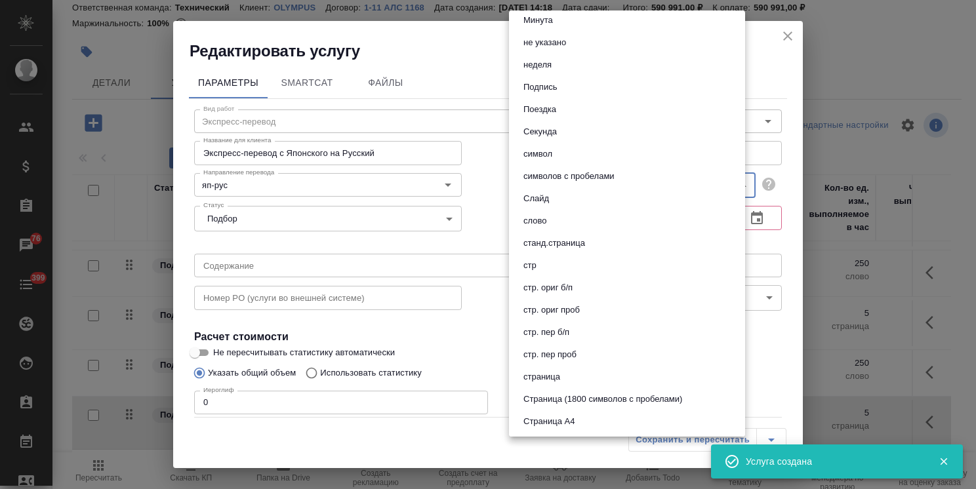
scroll to position [524, 0]
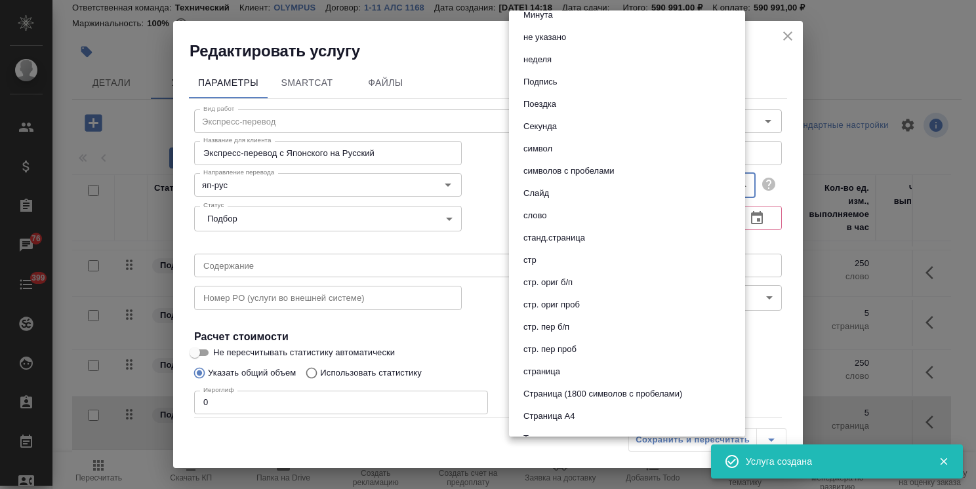
click at [539, 211] on button "слово" at bounding box center [534, 215] width 31 height 14
type input "5a8b1489cc6b4906c91bfd90"
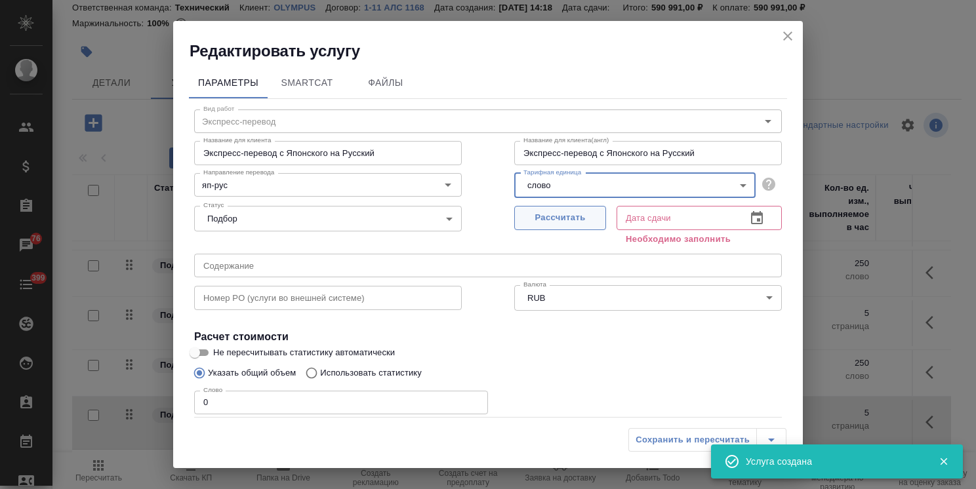
click at [572, 217] on span "Рассчитать" at bounding box center [559, 217] width 77 height 15
type input "[DATE] 13:14"
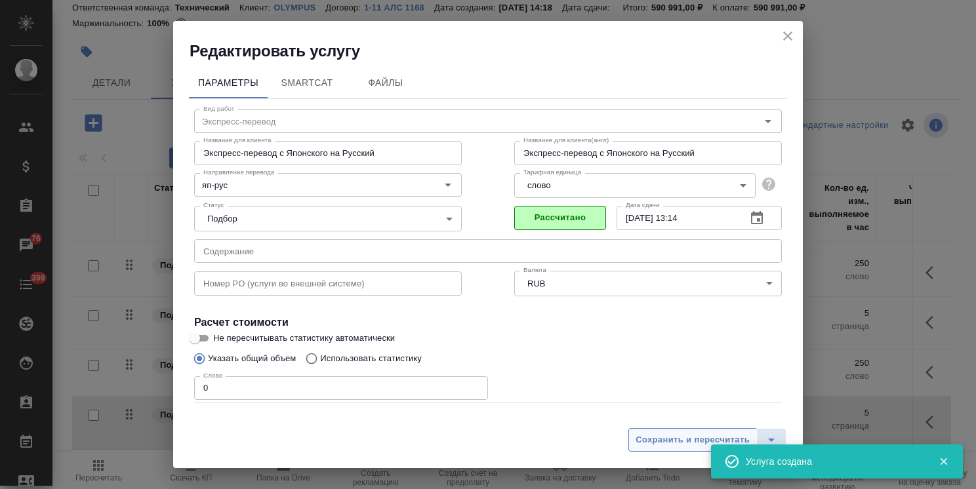
click at [653, 444] on span "Сохранить и пересчитать" at bounding box center [692, 440] width 114 height 15
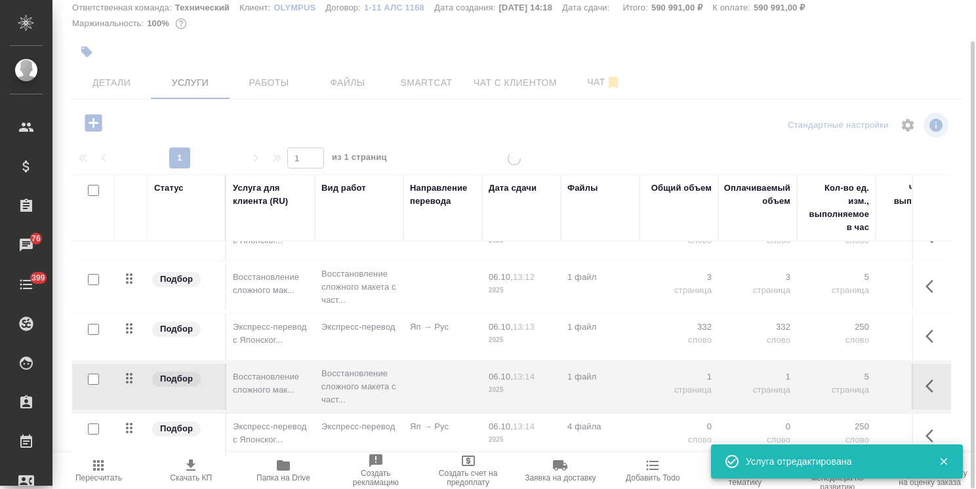
scroll to position [690, 0]
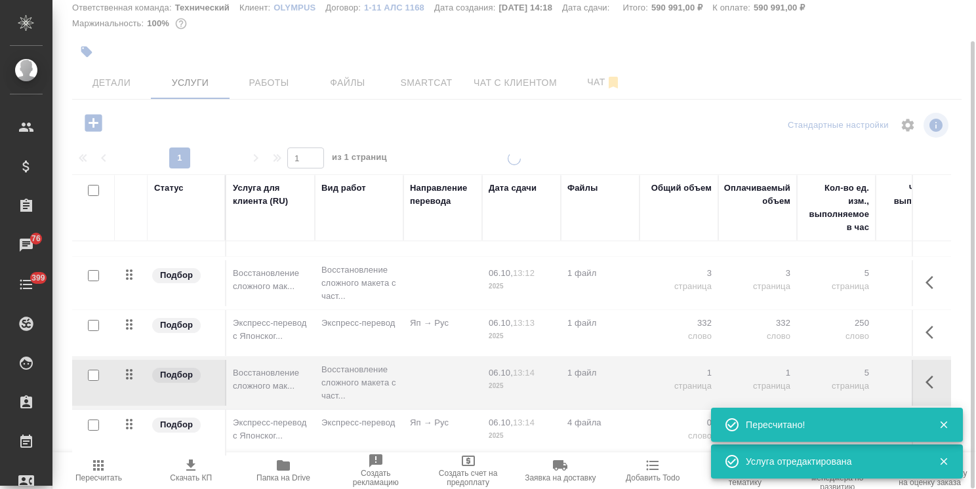
click at [606, 420] on div at bounding box center [513, 298] width 923 height 292
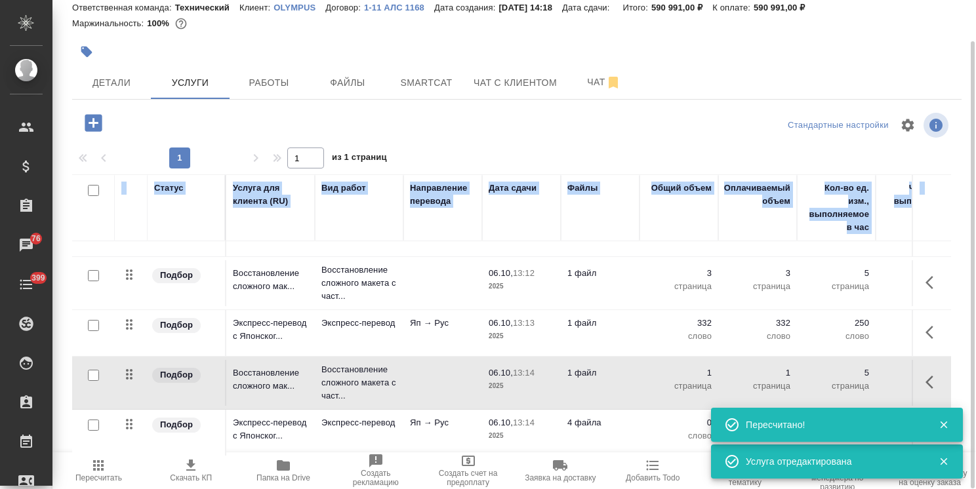
click at [608, 418] on p "4 файла" at bounding box center [600, 422] width 66 height 13
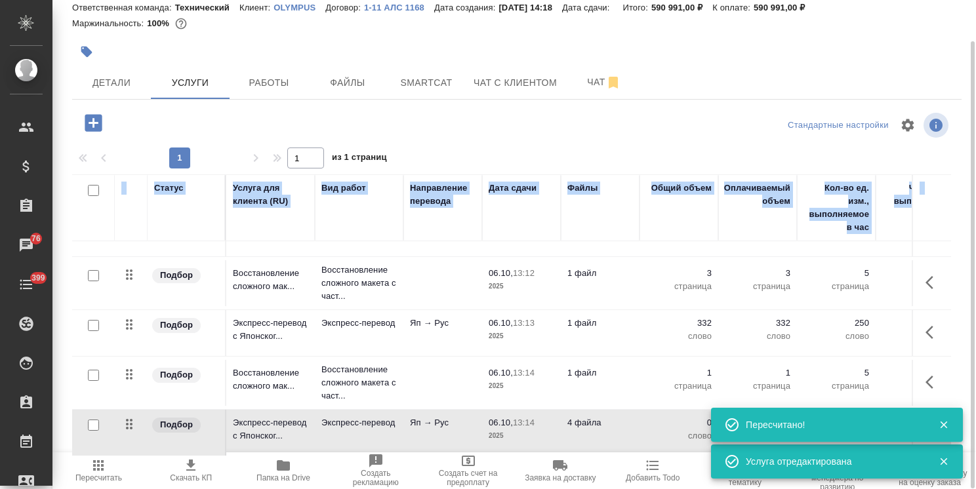
click at [608, 418] on p "4 файла" at bounding box center [600, 422] width 66 height 13
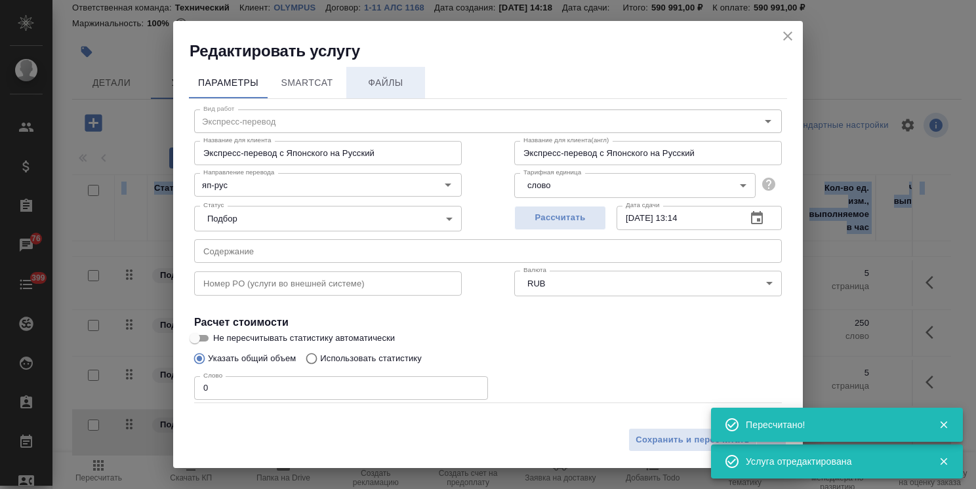
click at [398, 72] on button "Файлы" at bounding box center [385, 82] width 79 height 31
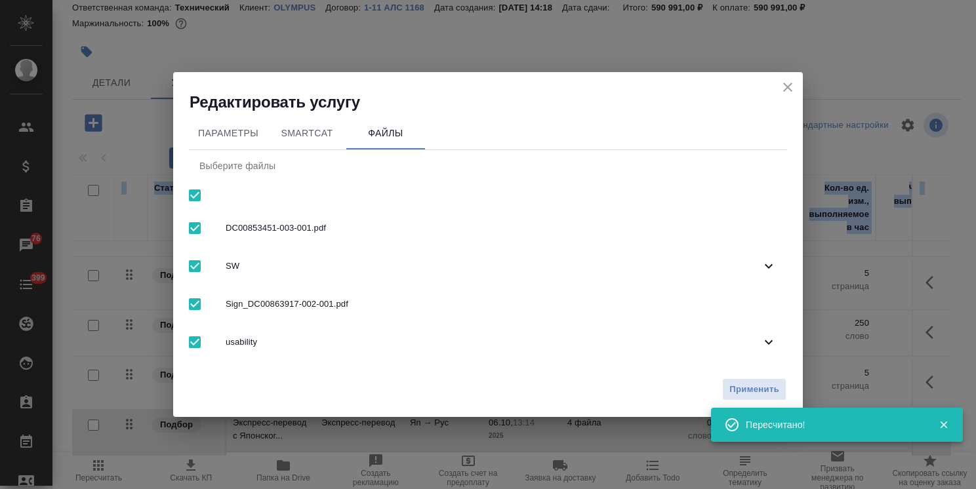
click at [199, 191] on input "checkbox" at bounding box center [195, 196] width 28 height 28
checkbox input "false"
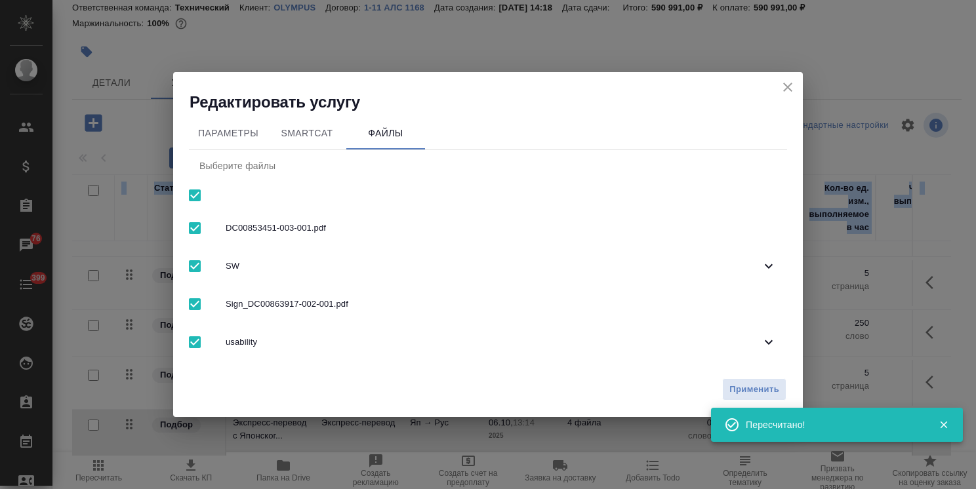
checkbox input "false"
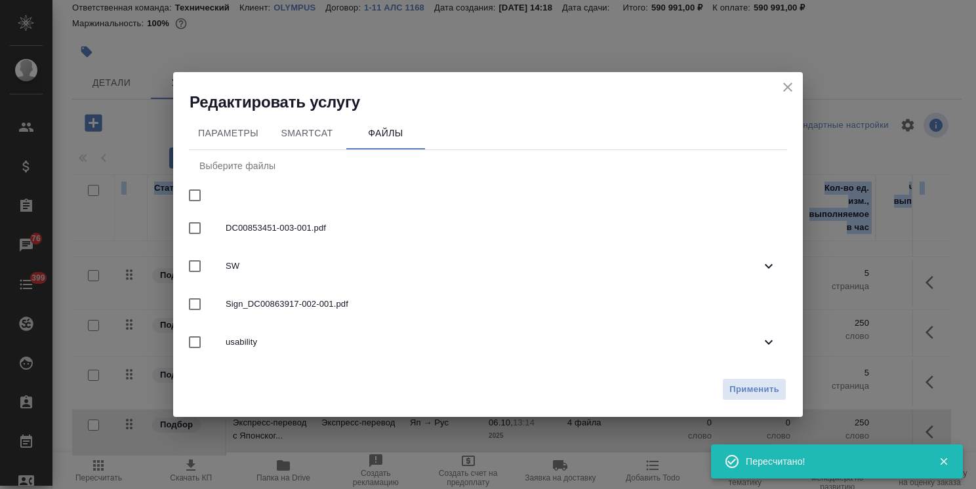
click at [296, 344] on span "usability" at bounding box center [493, 342] width 535 height 13
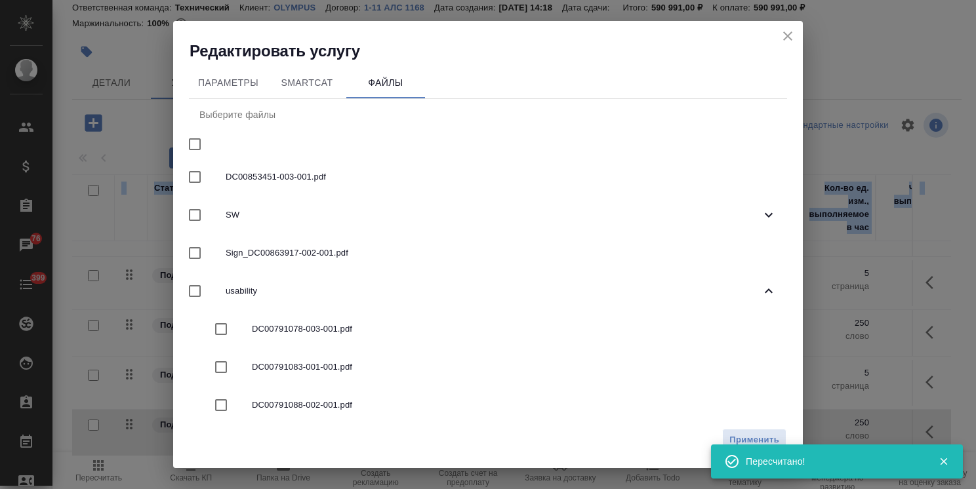
scroll to position [66, 0]
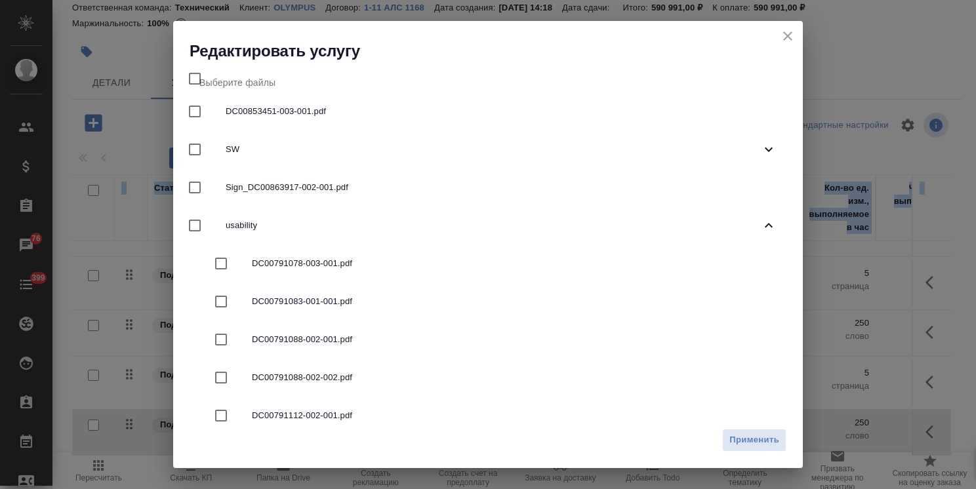
click at [320, 374] on span "DC00791088-002-002.pdf" at bounding box center [514, 377] width 524 height 13
checkbox input "true"
click at [772, 442] on span "Применить" at bounding box center [754, 440] width 50 height 15
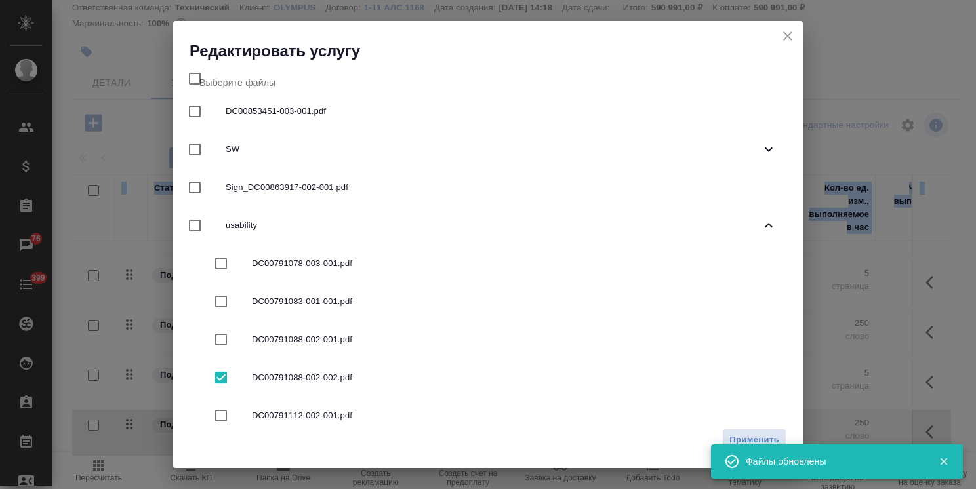
click at [793, 36] on icon "close" at bounding box center [788, 36] width 16 height 16
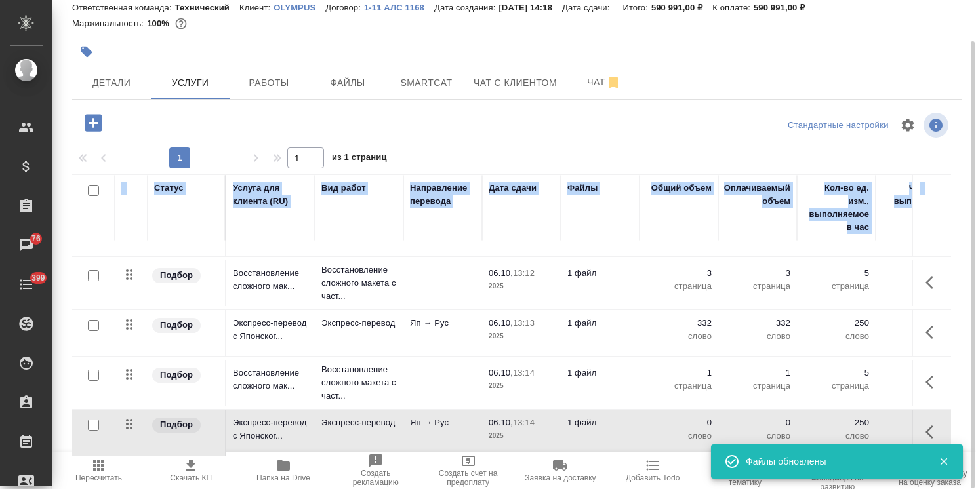
click at [534, 418] on p "13:14" at bounding box center [524, 423] width 22 height 10
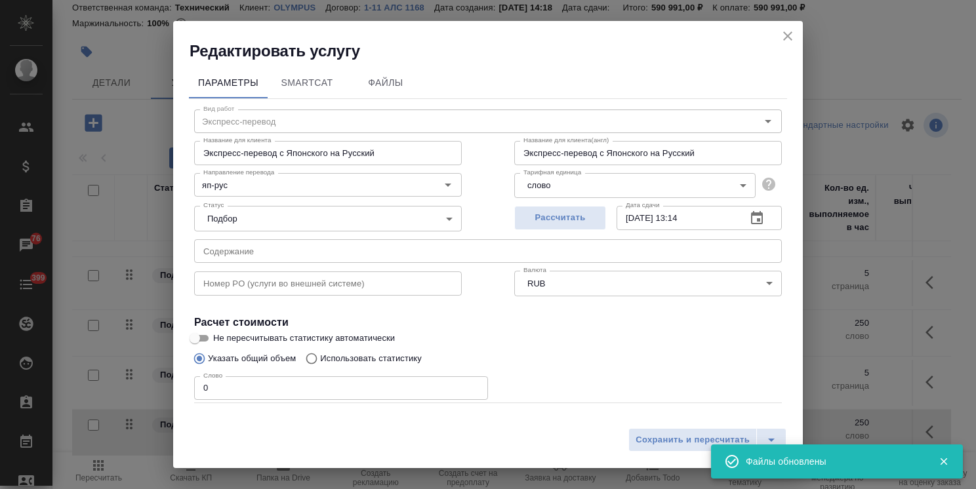
drag, startPoint x: 224, startPoint y: 383, endPoint x: 209, endPoint y: 384, distance: 15.1
click at [167, 378] on div "Редактировать услугу Параметры SmartCat Файлы Вид работ Экспресс-перевод Вид ра…" at bounding box center [488, 244] width 976 height 489
paste input "5872"
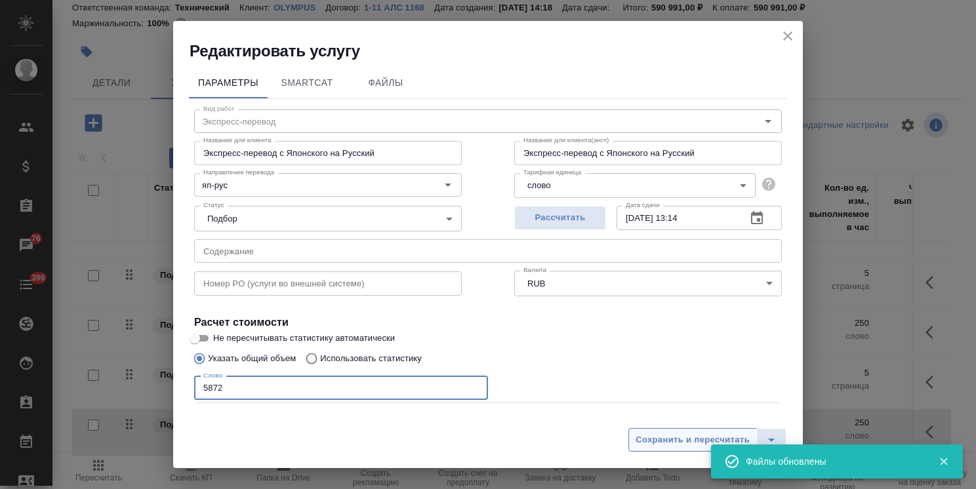
type input "5872"
click at [685, 434] on span "Сохранить и пересчитать" at bounding box center [692, 440] width 114 height 15
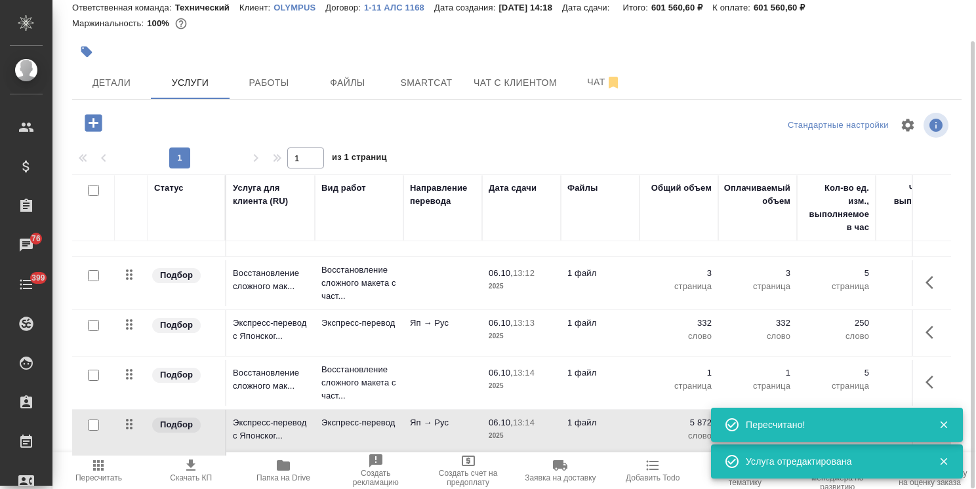
click at [102, 122] on icon "button" at bounding box center [93, 122] width 23 height 23
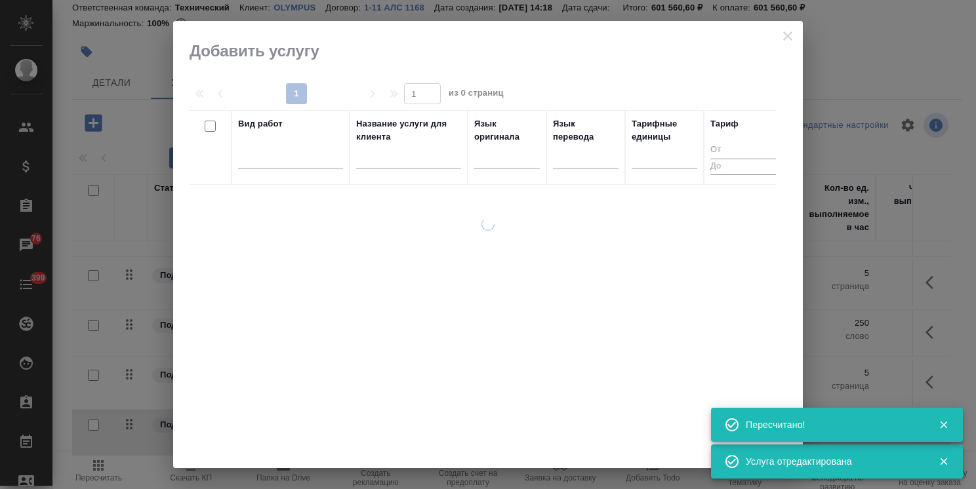
click at [395, 161] on input "text" at bounding box center [408, 160] width 105 height 16
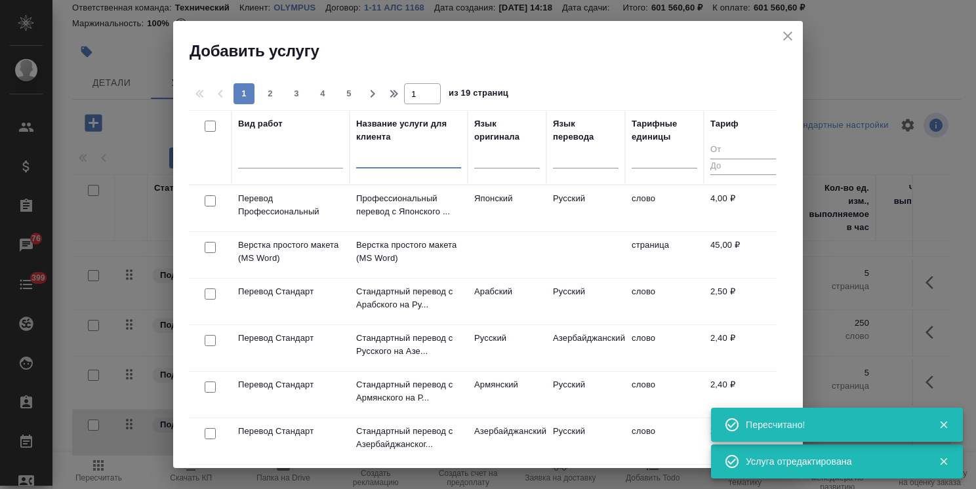
paste input "Восстановление сложного макета с частичным соответствием оформлению оригинала"
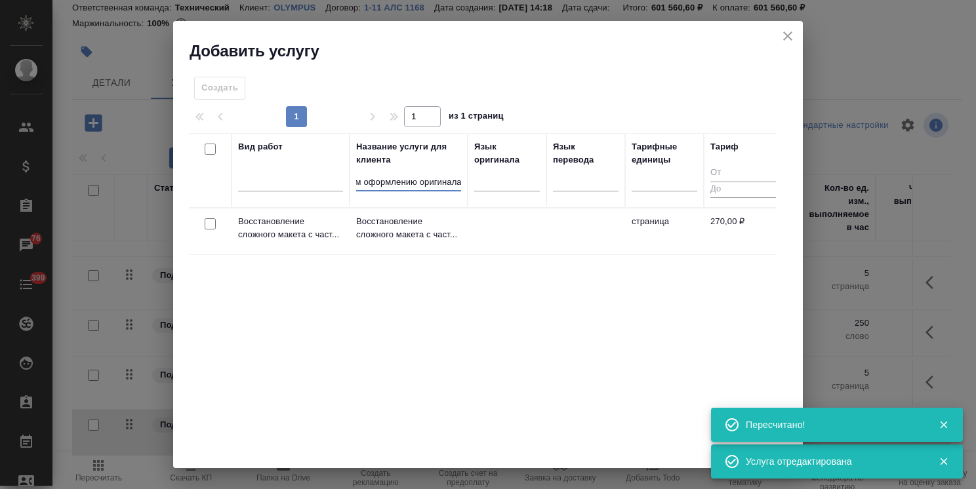
type input "Восстановление сложного макета с частичным соответствием оформлению оригинала"
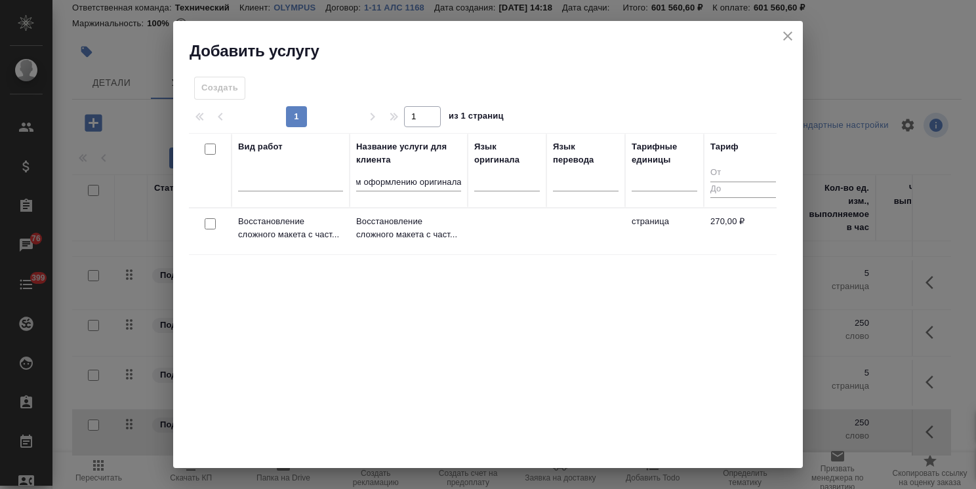
click at [207, 226] on input "checkbox" at bounding box center [210, 223] width 11 height 11
checkbox input "true"
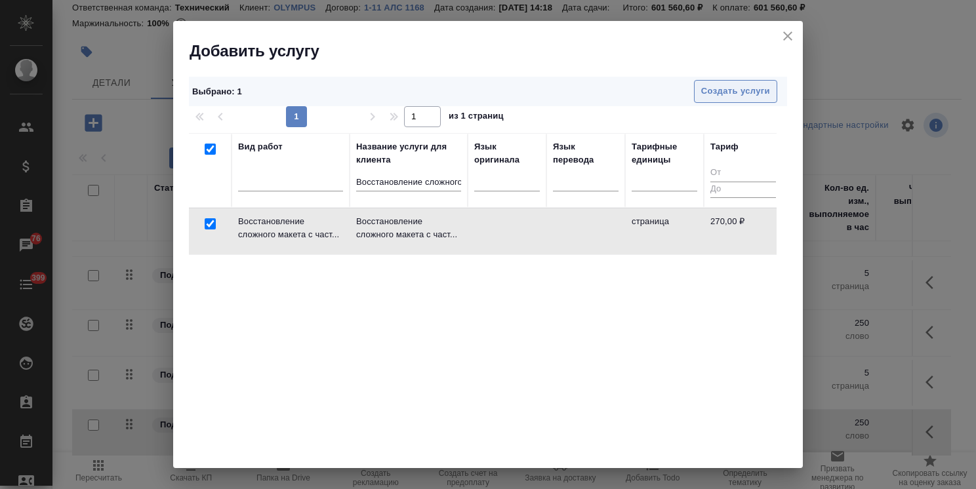
click at [695, 80] on button "Создать услуги" at bounding box center [735, 91] width 83 height 23
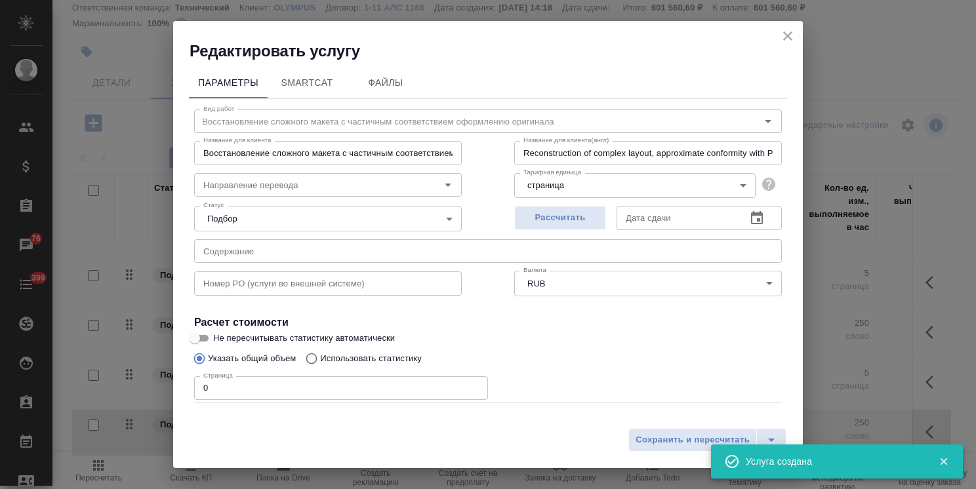
click at [547, 214] on span "Рассчитать" at bounding box center [559, 217] width 77 height 15
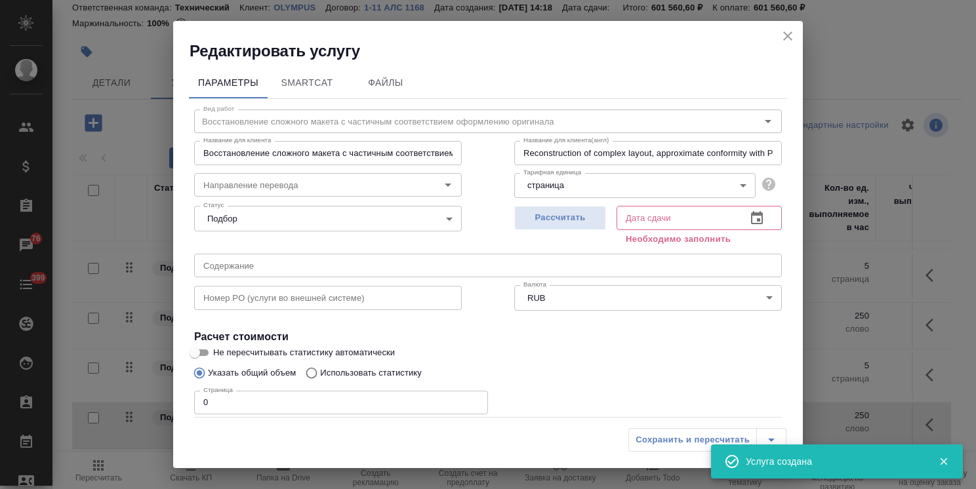
type input "06.10.2025 13:15"
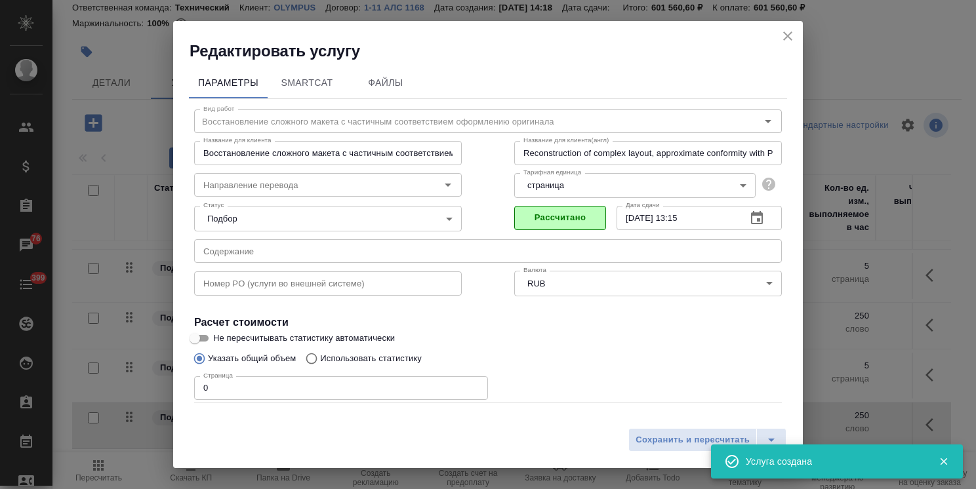
drag, startPoint x: 194, startPoint y: 385, endPoint x: 169, endPoint y: 385, distance: 24.9
click at [162, 384] on div "Редактировать услугу Параметры SmartCat Файлы Вид работ Восстановление сложного…" at bounding box center [488, 244] width 976 height 489
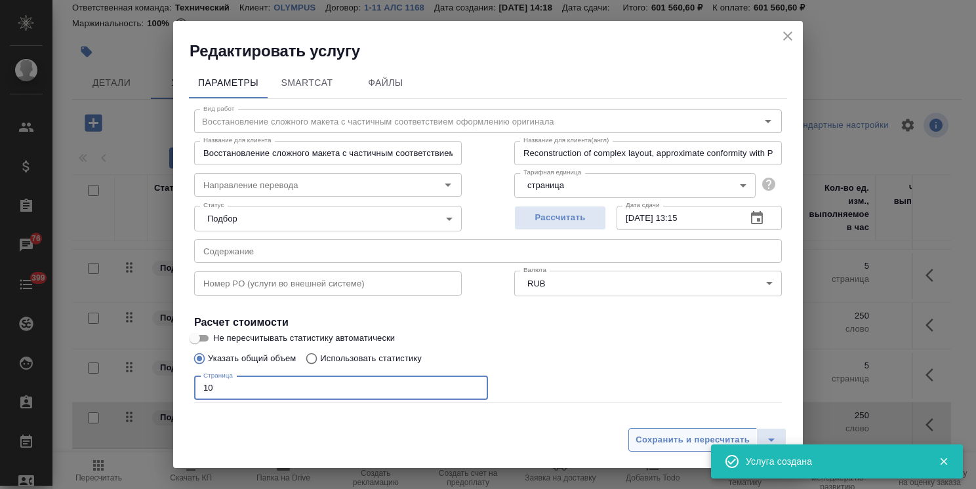
type input "10"
click at [656, 437] on span "Сохранить и пересчитать" at bounding box center [692, 440] width 114 height 15
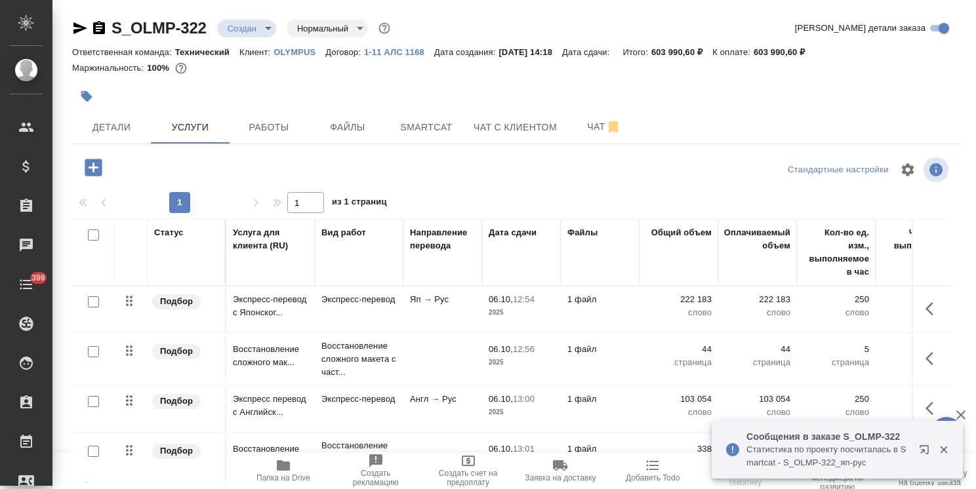
click at [947, 452] on icon "button" at bounding box center [944, 450] width 12 height 12
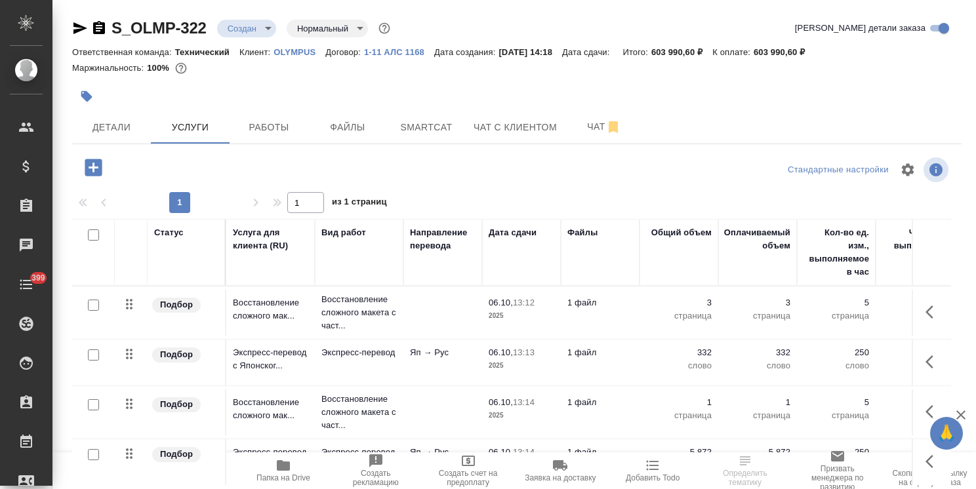
scroll to position [742, 0]
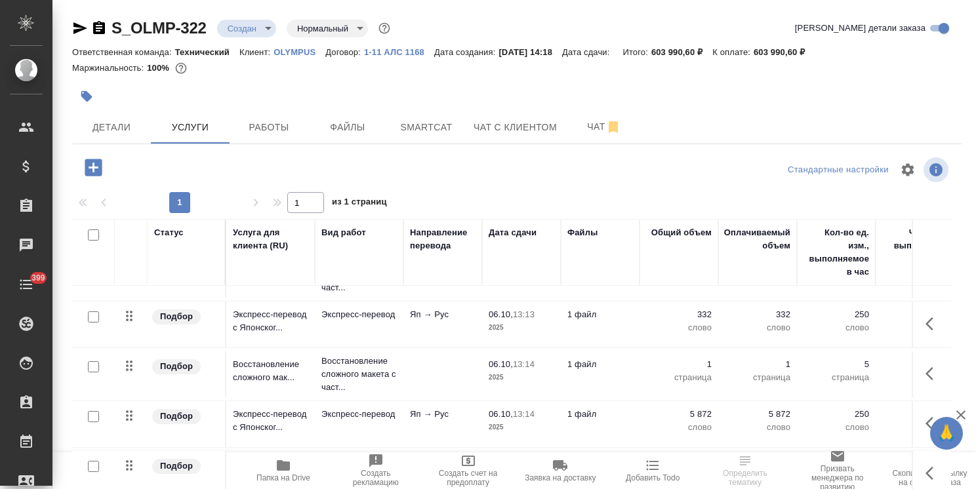
click at [962, 414] on icon "button" at bounding box center [960, 414] width 9 height 9
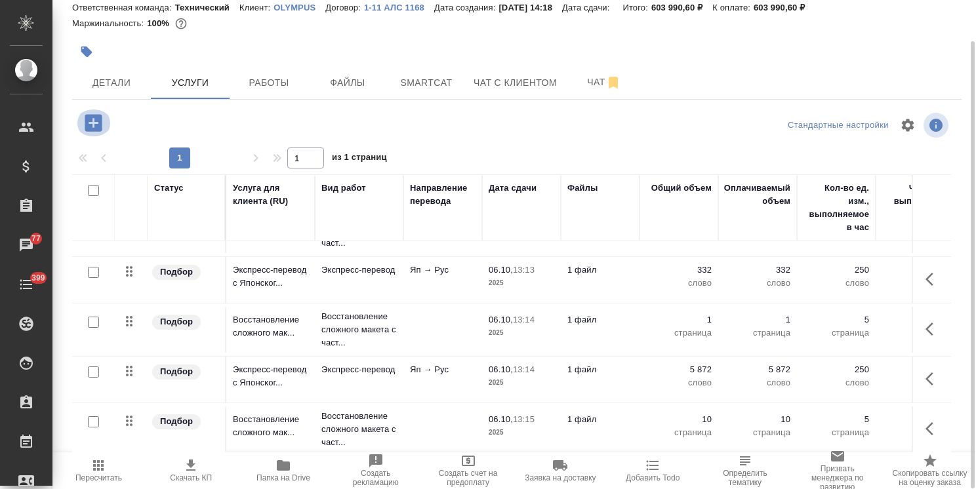
click at [89, 123] on icon "button" at bounding box center [93, 122] width 23 height 23
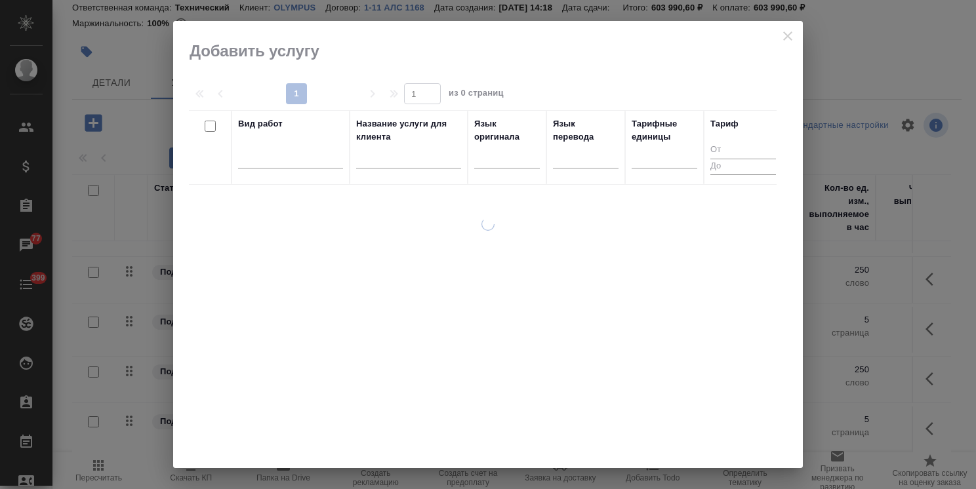
click at [384, 156] on input "text" at bounding box center [408, 160] width 105 height 16
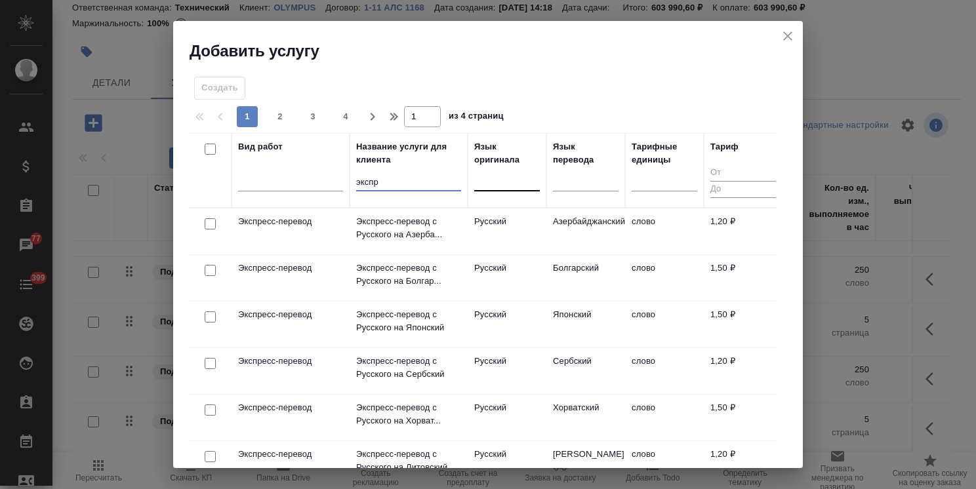
type input "экспр"
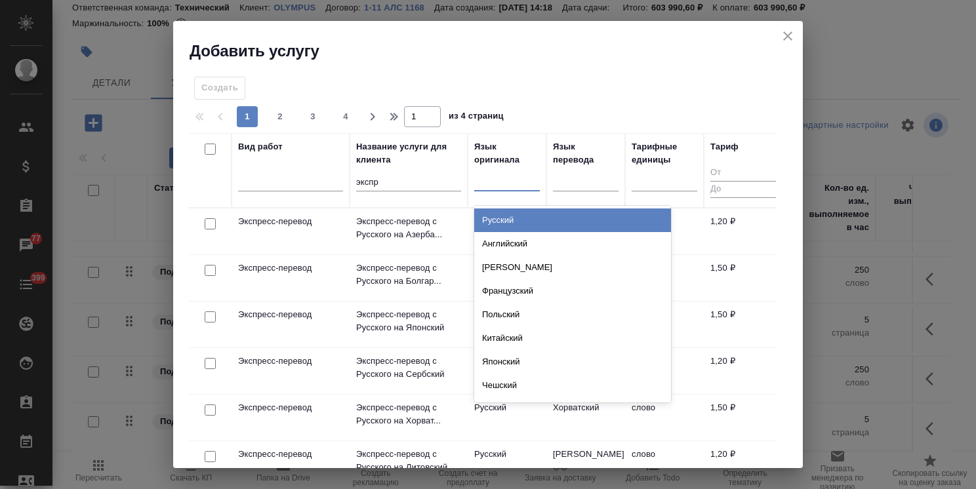
click at [477, 178] on div at bounding box center [507, 177] width 66 height 19
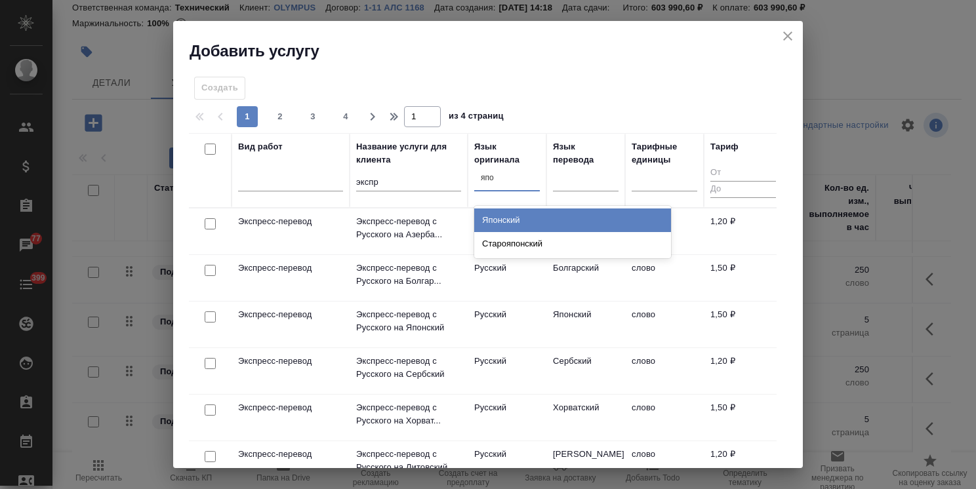
type input "япон"
click at [521, 222] on div "Японский" at bounding box center [572, 220] width 197 height 24
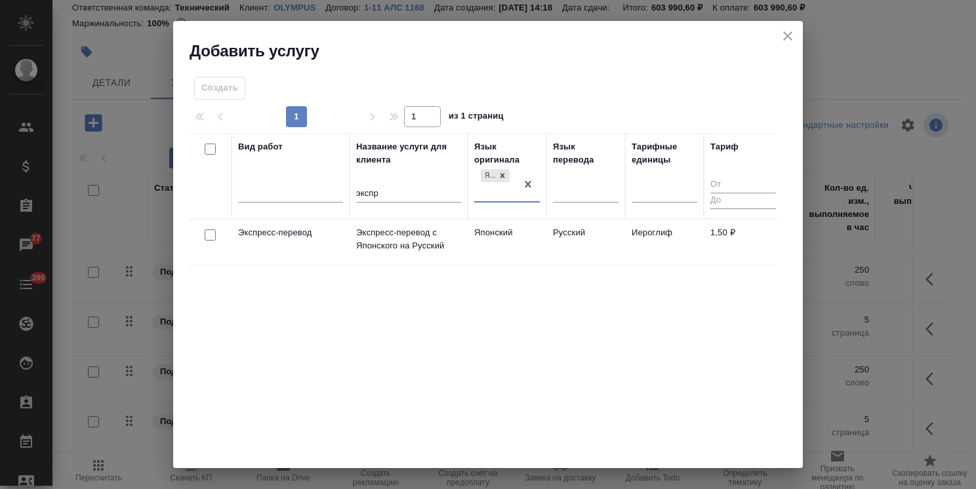
click at [210, 237] on input "checkbox" at bounding box center [210, 234] width 11 height 11
checkbox input "true"
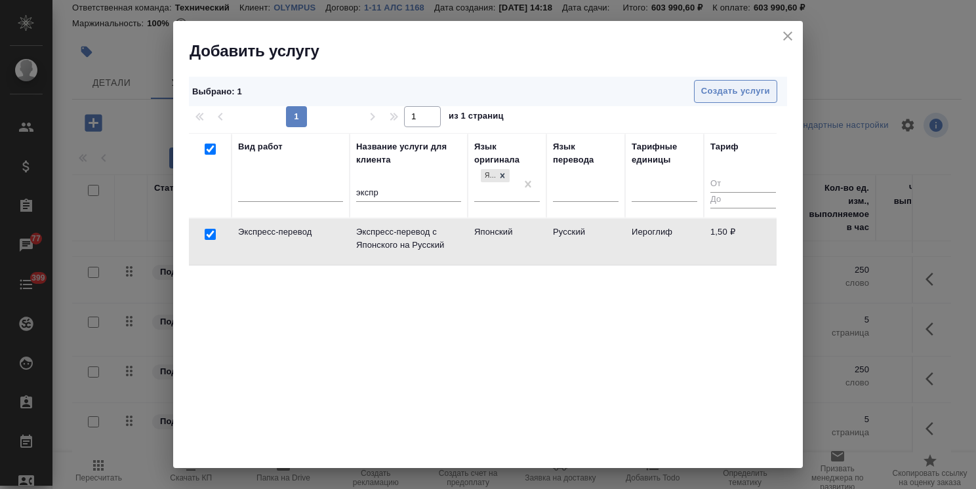
click at [715, 96] on span "Создать услуги" at bounding box center [735, 91] width 69 height 15
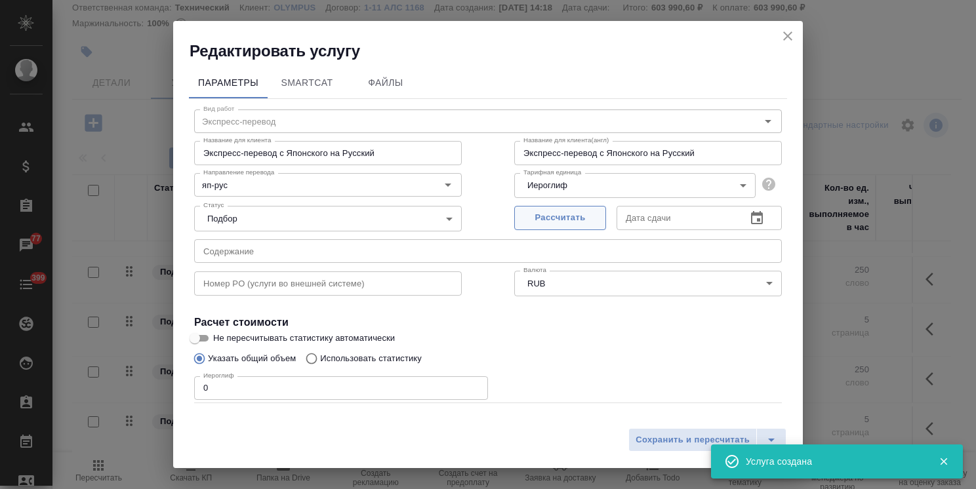
click at [535, 227] on button "Рассчитать" at bounding box center [560, 218] width 92 height 24
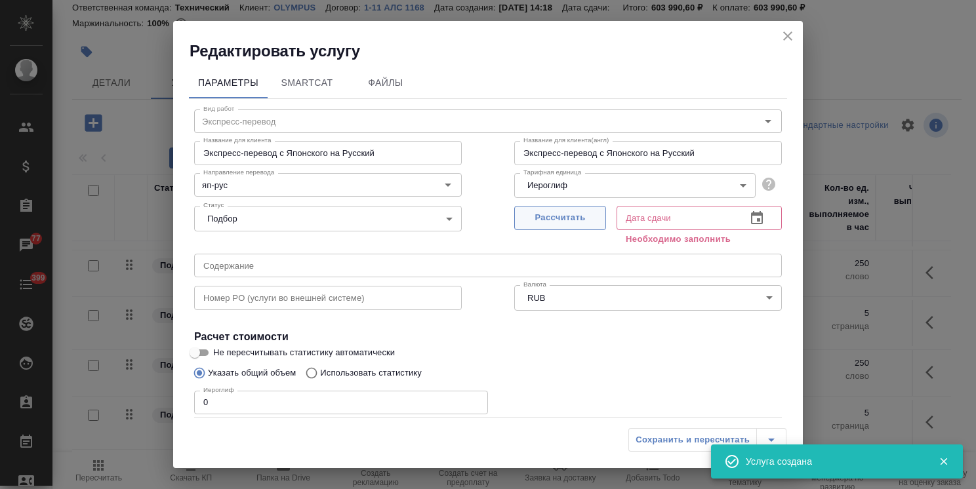
type input "[DATE] 13:16"
click at [538, 224] on span "Рассчитать" at bounding box center [559, 217] width 77 height 15
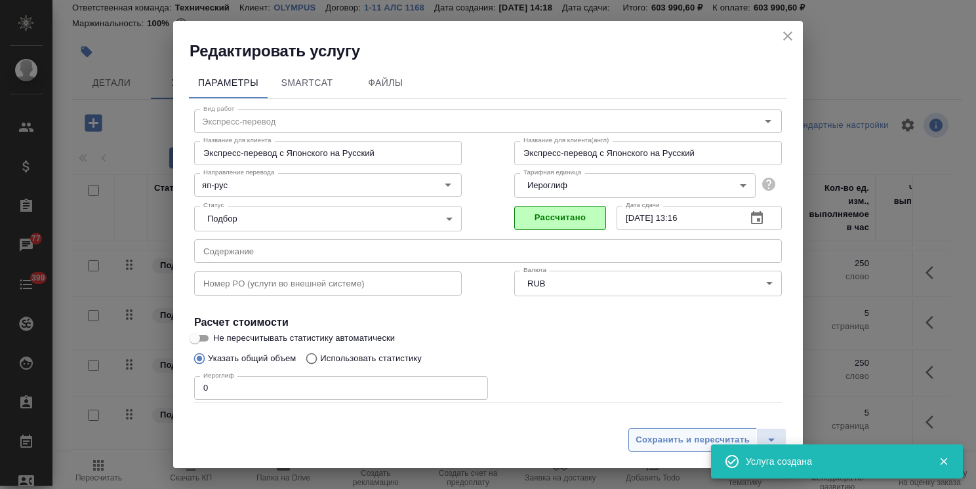
click at [662, 441] on span "Сохранить и пересчитать" at bounding box center [692, 440] width 114 height 15
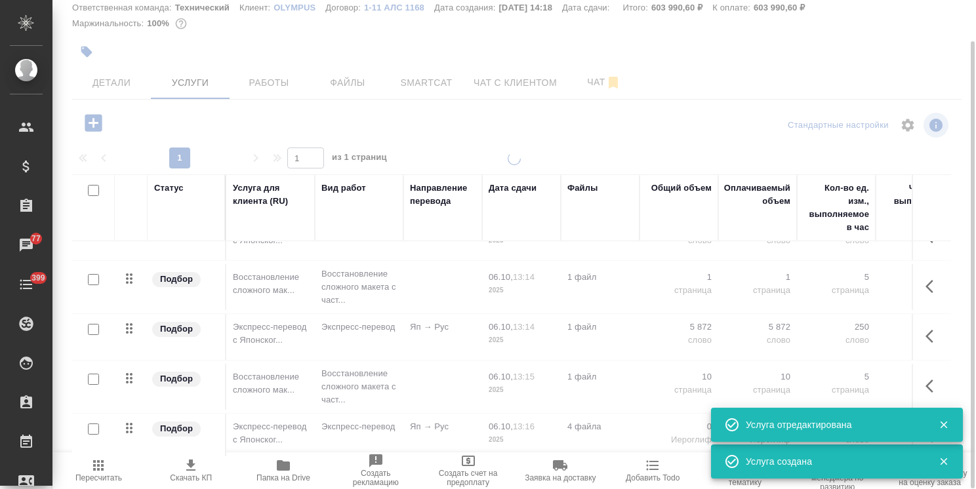
scroll to position [789, 0]
click at [604, 427] on div at bounding box center [513, 298] width 923 height 292
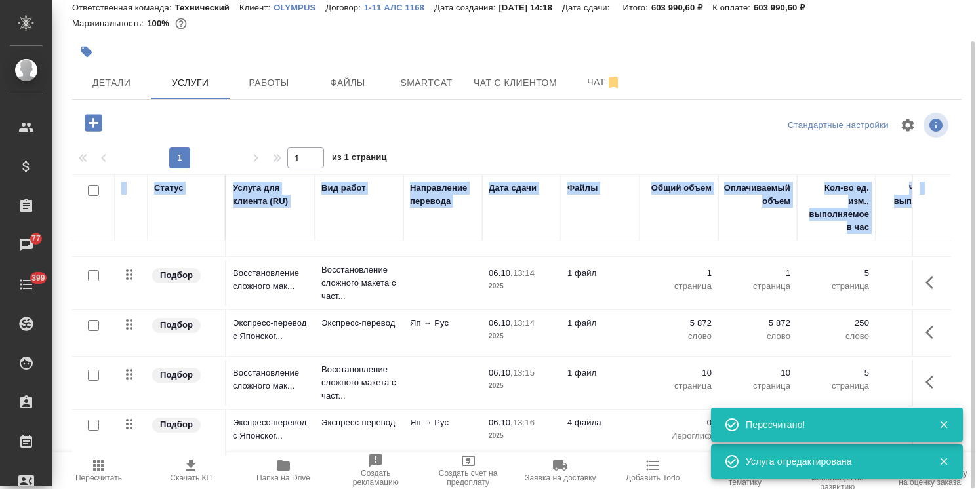
click at [606, 420] on td "4 файла" at bounding box center [600, 433] width 79 height 46
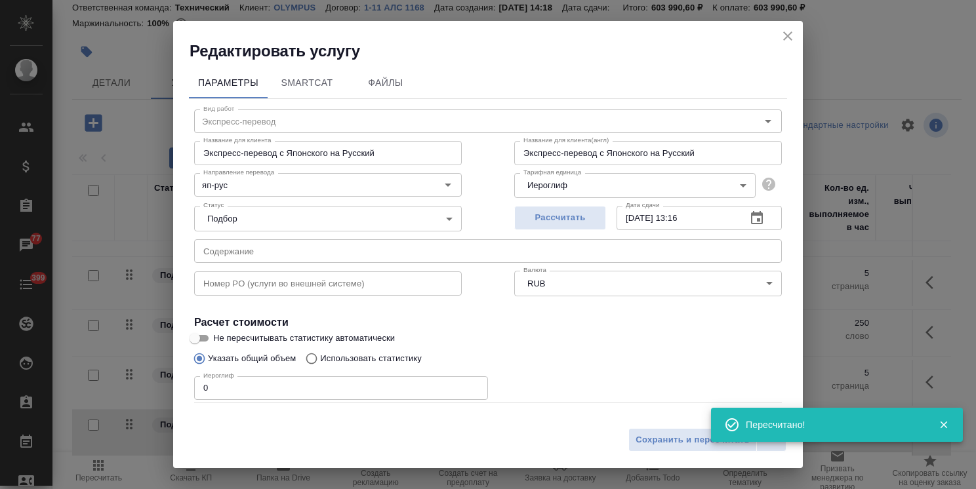
click at [557, 170] on div "Тарифная единица Иероглиф 5ca1acf853b22f58dad1d150 Тарифная единица" at bounding box center [647, 184] width 267 height 33
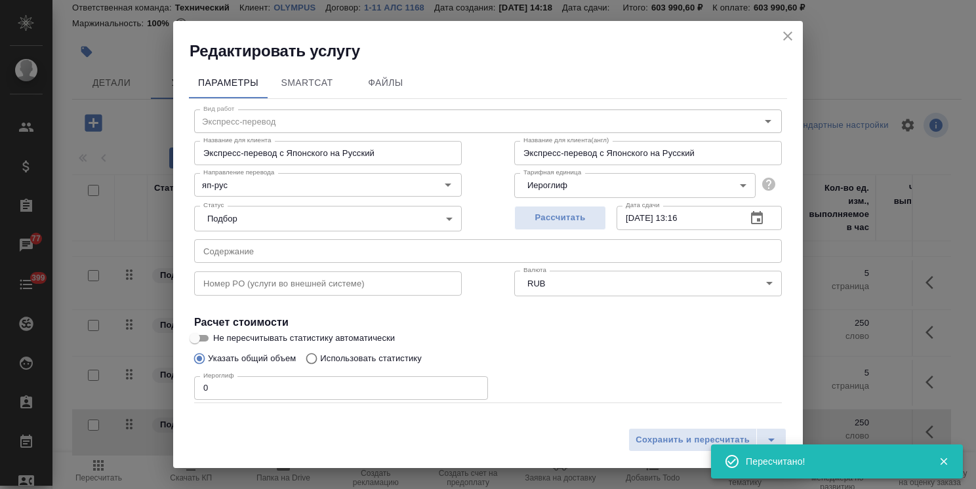
click at [555, 178] on body ".cls-1 fill:#fff; AWATERA Usmanova Olga Клиенты Спецификации Заказы 77 Чаты 399…" at bounding box center [488, 244] width 976 height 489
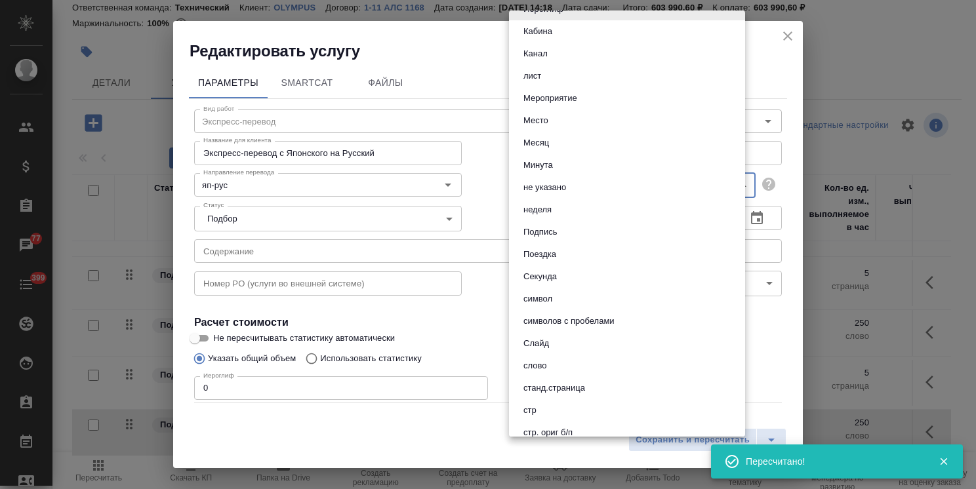
scroll to position [393, 0]
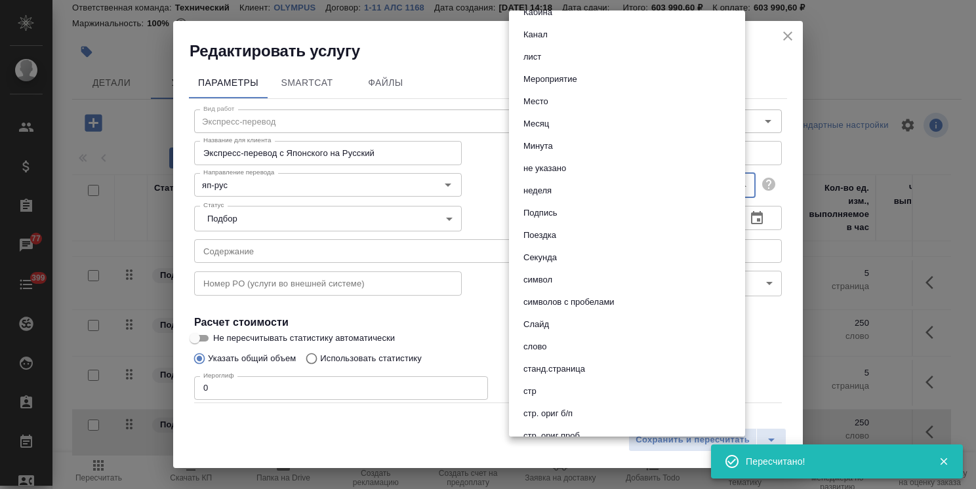
click at [555, 342] on li "слово" at bounding box center [627, 347] width 236 height 22
type input "5a8b1489cc6b4906c91bfd90"
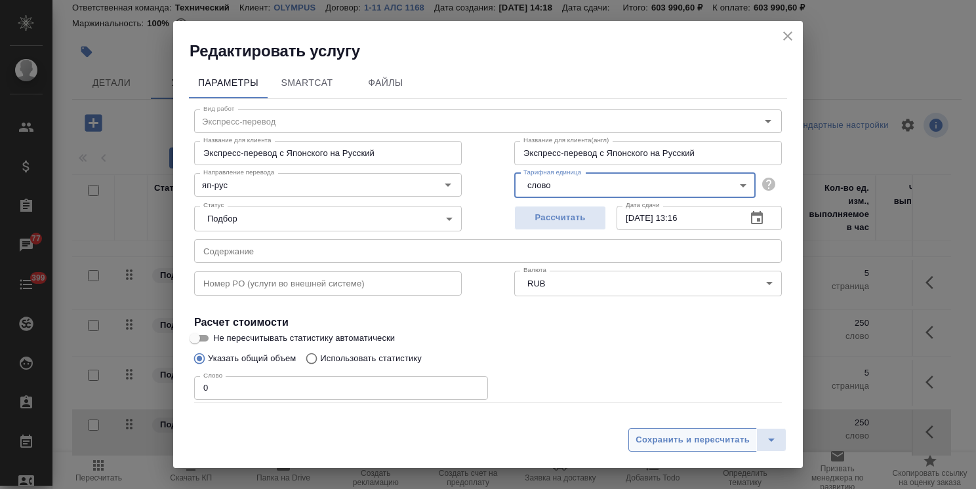
click at [658, 433] on span "Сохранить и пересчитать" at bounding box center [692, 440] width 114 height 15
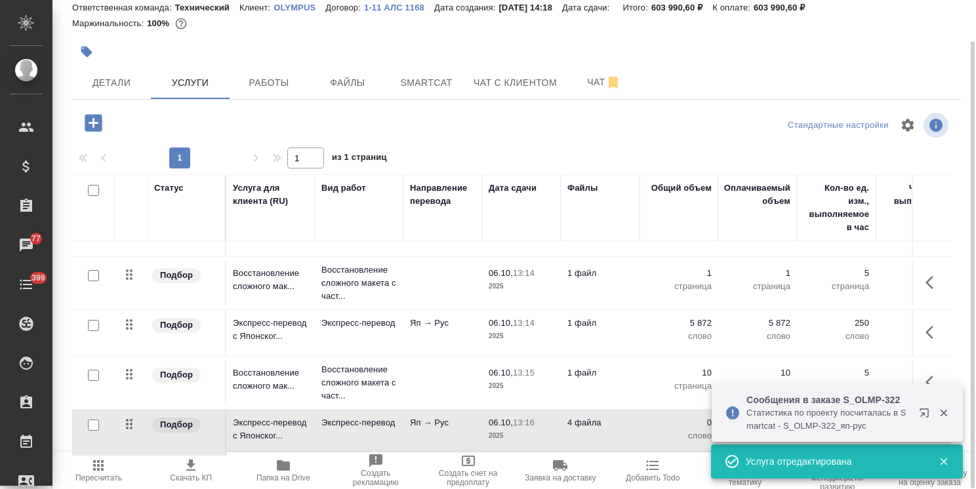
click at [545, 416] on span "06.10, 13:16" at bounding box center [521, 422] width 66 height 13
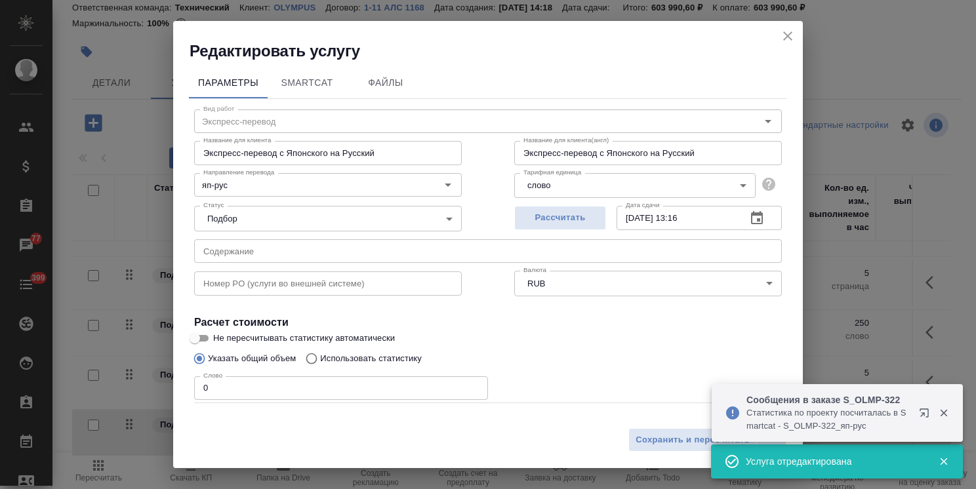
click at [147, 382] on div "Редактировать услугу Параметры SmartCat Файлы Вид работ Экспресс-перевод Вид ра…" at bounding box center [488, 244] width 976 height 489
paste input "197"
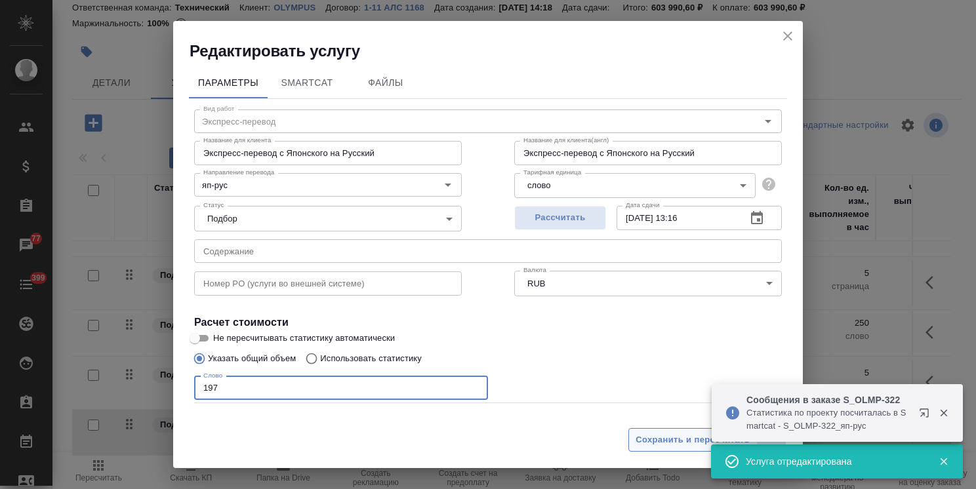
type input "197"
click at [643, 431] on button "Сохранить и пересчитать" at bounding box center [692, 440] width 128 height 24
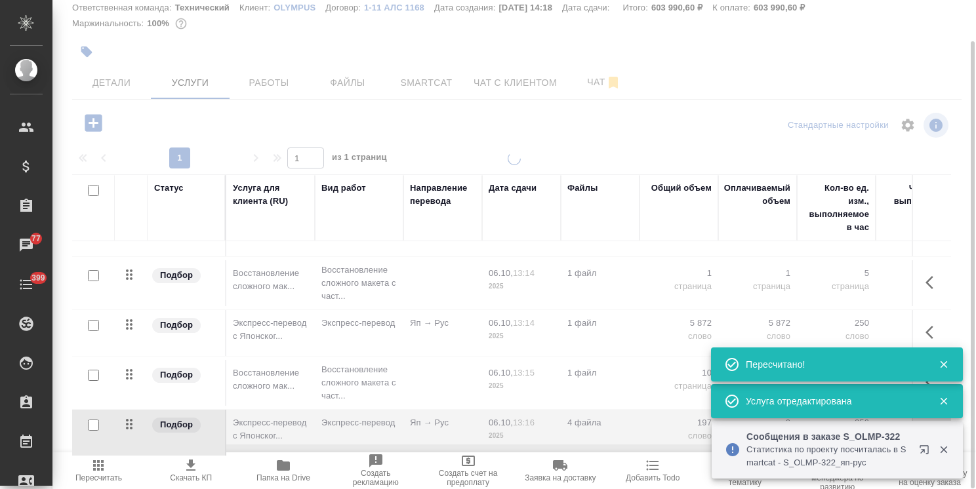
click at [567, 422] on td "4 файла" at bounding box center [600, 433] width 79 height 46
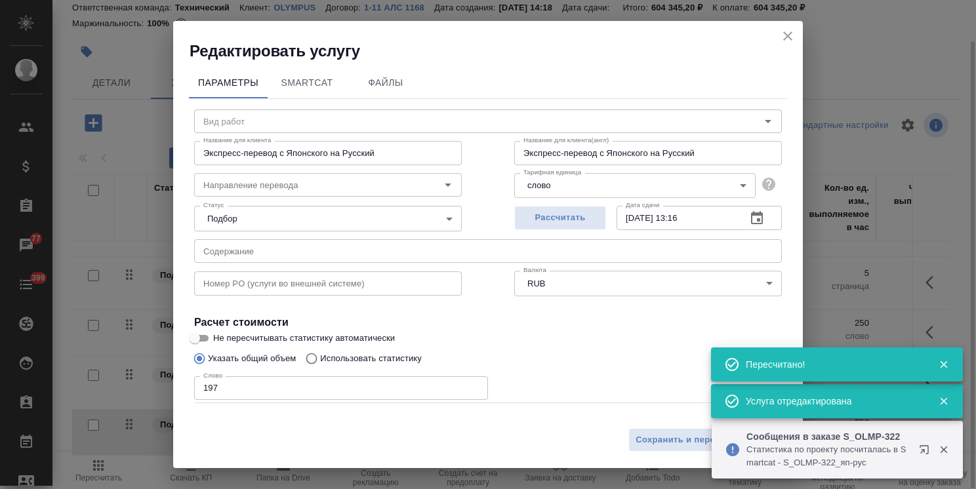
type input "Экспресс-перевод"
type input "яп-рус"
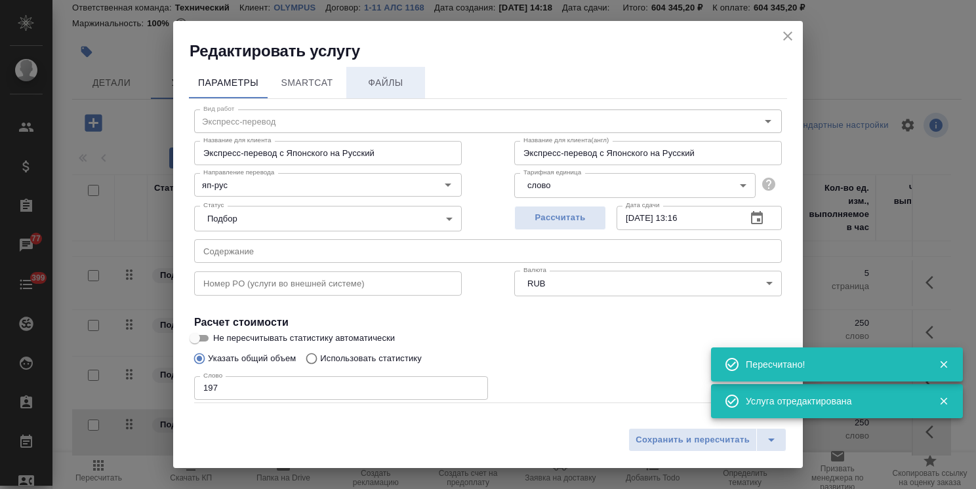
click at [401, 72] on button "Файлы" at bounding box center [385, 82] width 79 height 31
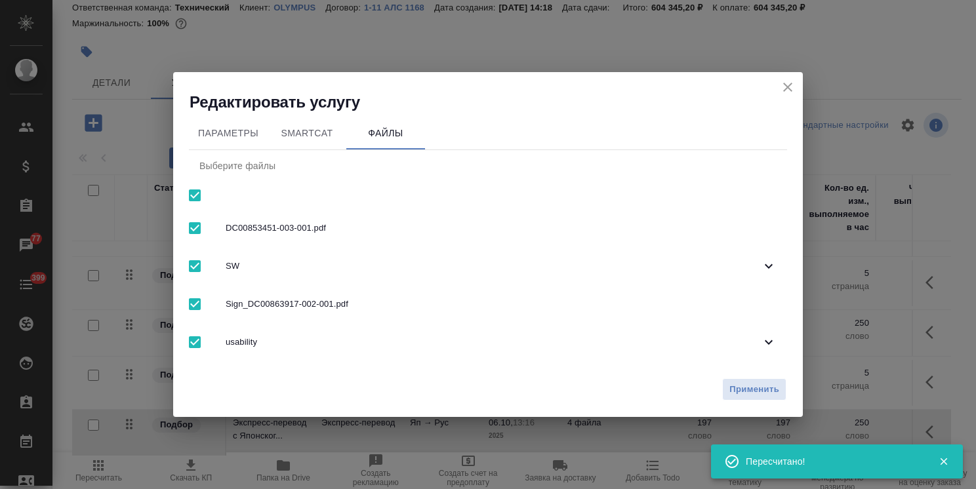
click at [187, 198] on input "checkbox" at bounding box center [195, 196] width 28 height 28
checkbox input "false"
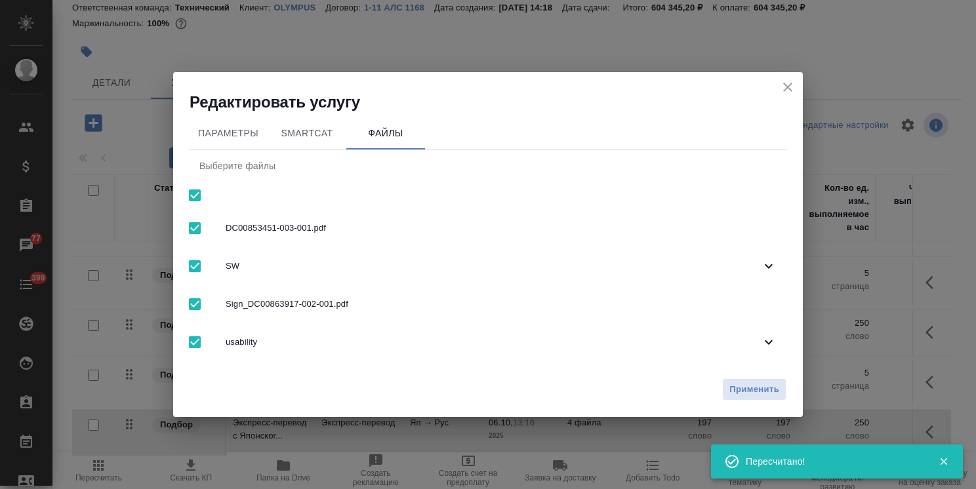
checkbox input "false"
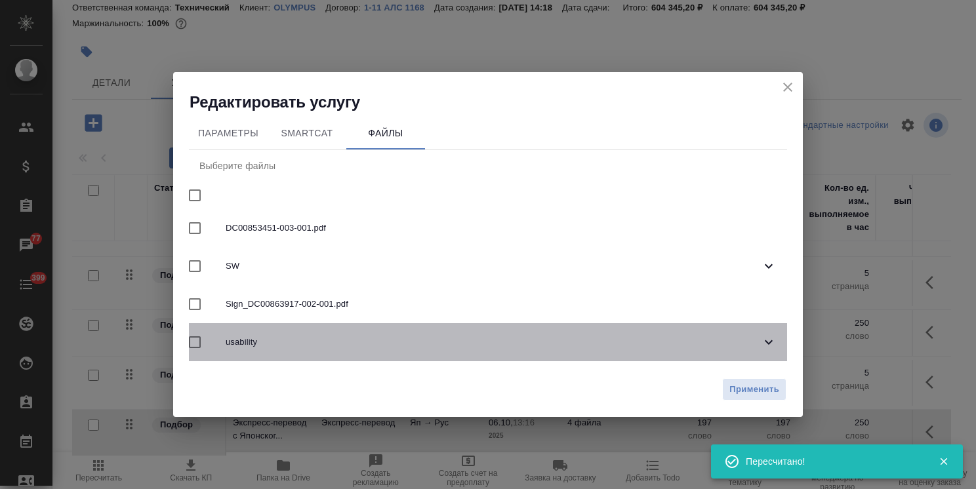
click at [287, 337] on span "usability" at bounding box center [493, 342] width 535 height 13
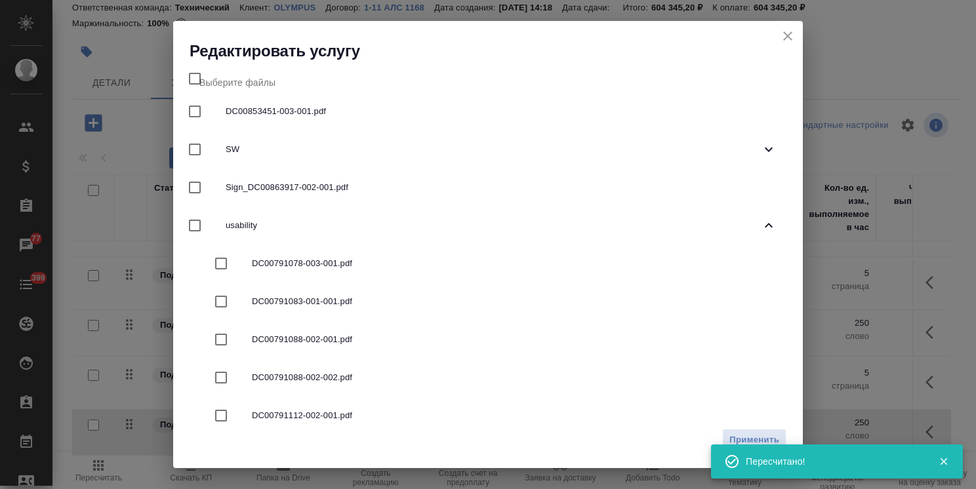
scroll to position [131, 0]
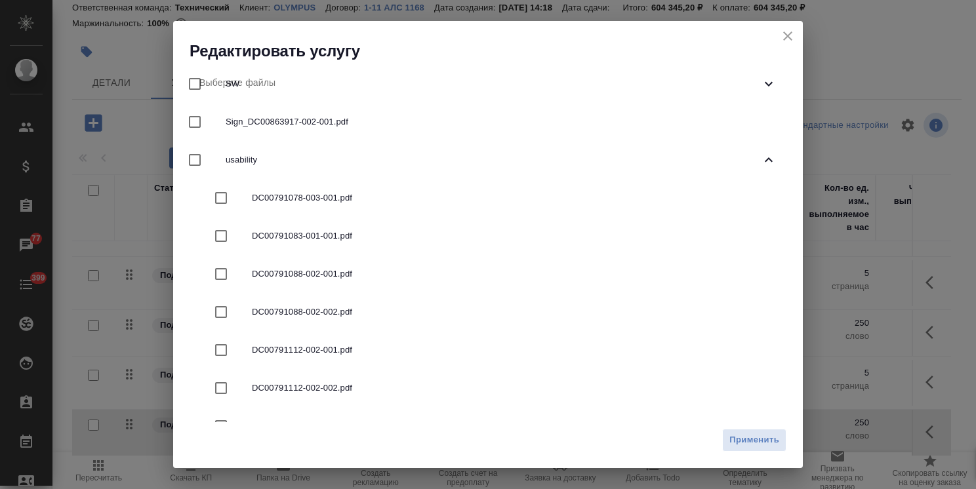
drag, startPoint x: 350, startPoint y: 347, endPoint x: 538, endPoint y: 412, distance: 198.2
click at [349, 347] on span "DC00791112-002-001.pdf" at bounding box center [514, 350] width 524 height 13
checkbox input "true"
click at [762, 447] on span "Применить" at bounding box center [754, 440] width 50 height 15
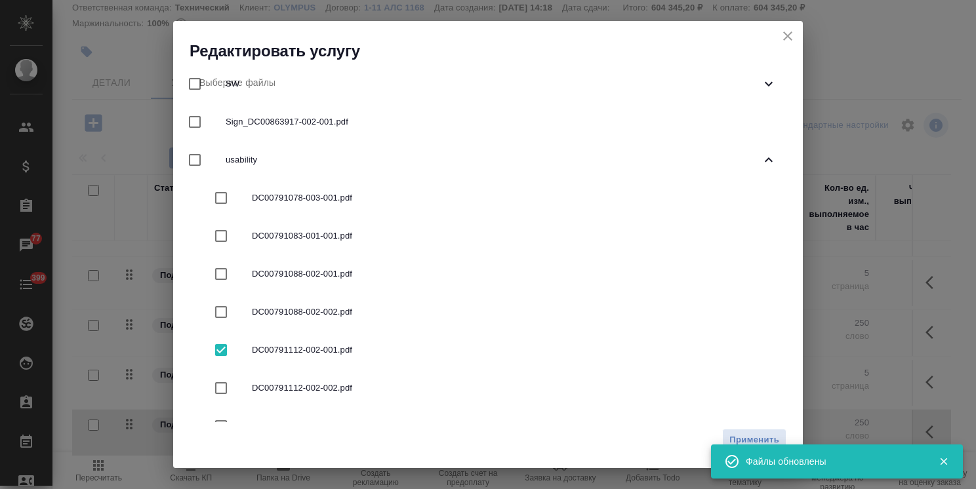
click at [790, 31] on icon "close" at bounding box center [788, 36] width 16 height 16
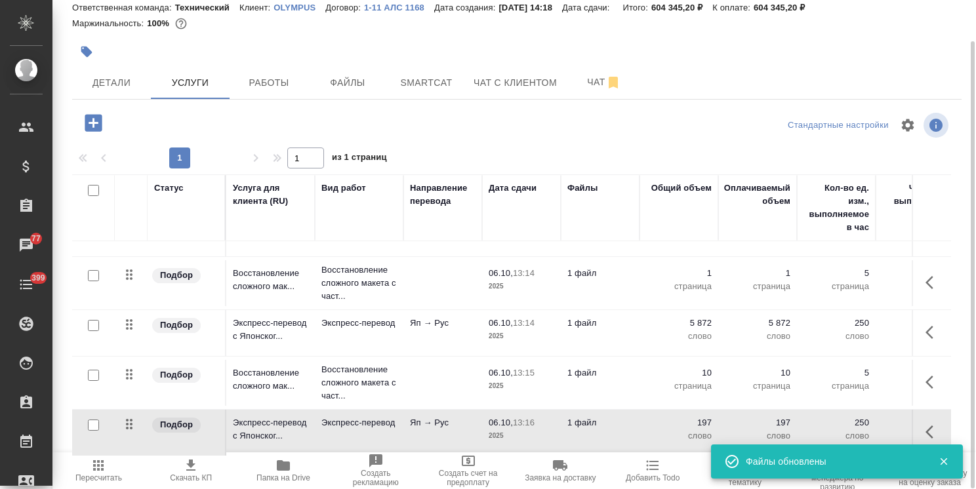
click at [104, 123] on icon "button" at bounding box center [93, 122] width 23 height 23
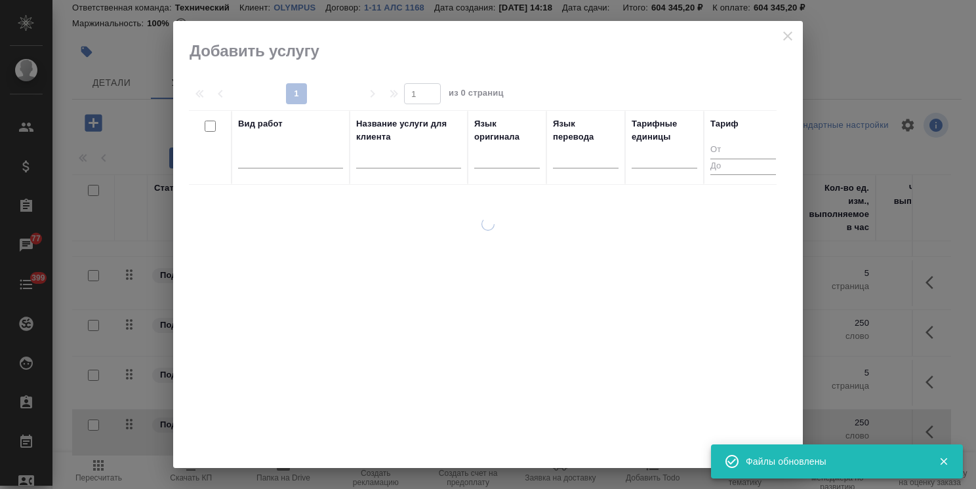
click at [385, 164] on input "text" at bounding box center [408, 160] width 105 height 16
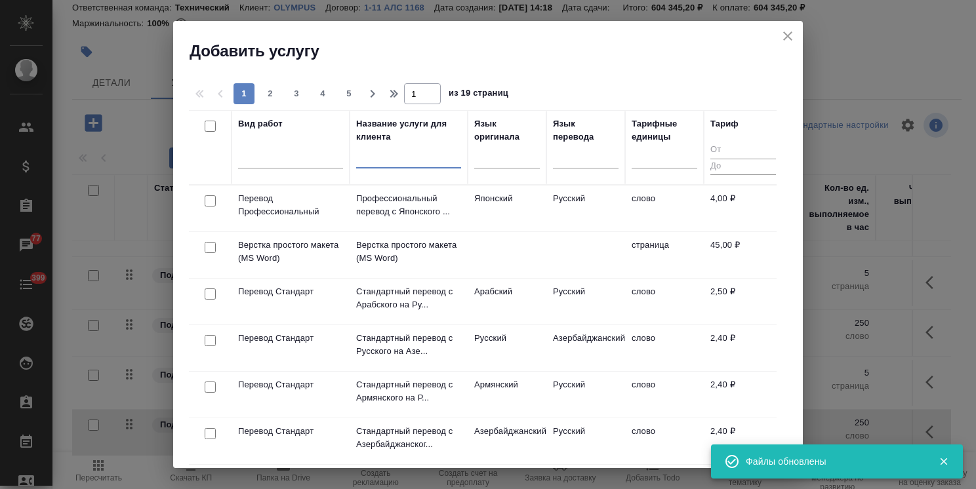
paste input "Восстановление сложного макета с частичным соответствием оформлению оригинала"
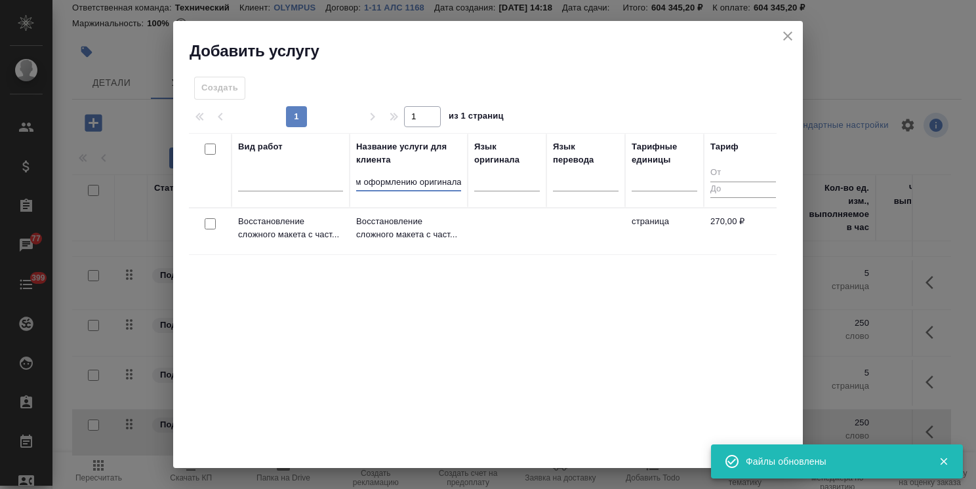
type input "Восстановление сложного макета с частичным соответствием оформлению оригинала"
click at [207, 224] on input "checkbox" at bounding box center [210, 223] width 11 height 11
checkbox input "true"
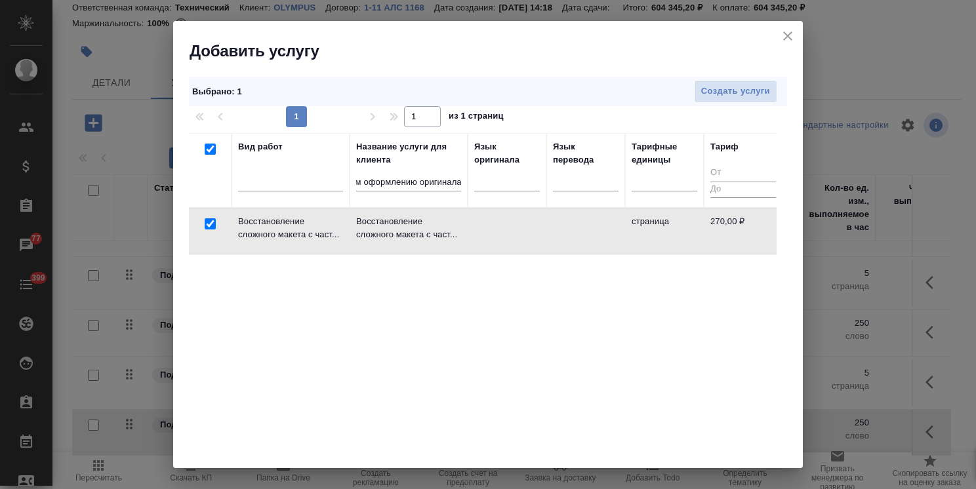
scroll to position [0, 0]
click at [708, 101] on button "Создать услуги" at bounding box center [735, 91] width 83 height 23
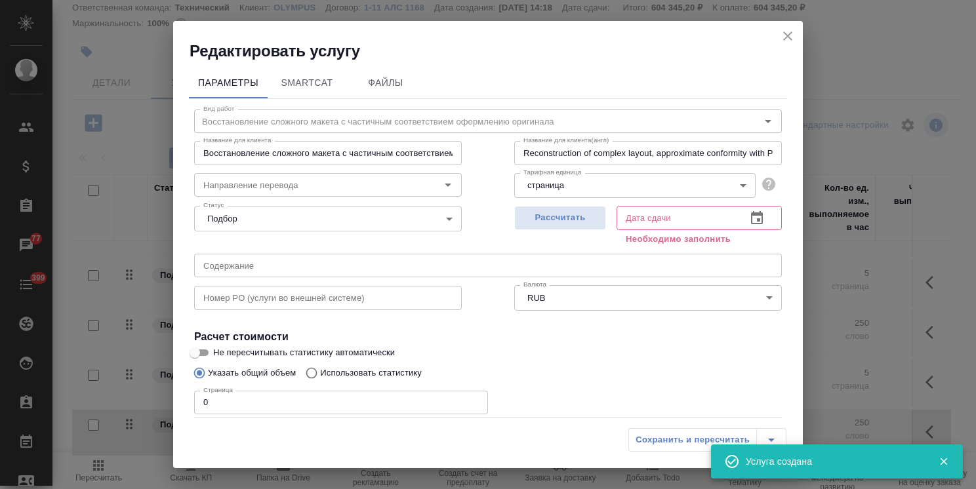
click at [565, 222] on span "Рассчитать" at bounding box center [559, 217] width 77 height 15
type input "[DATE] 13:17"
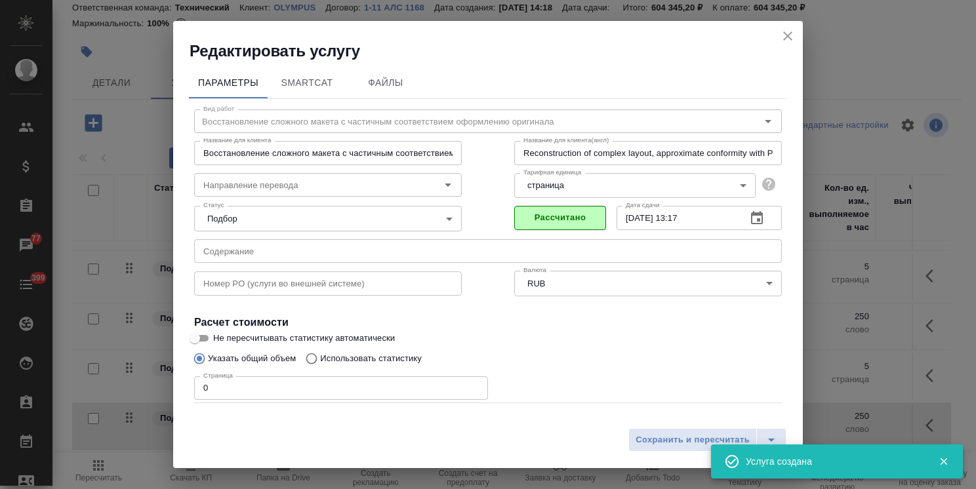
click at [137, 387] on div "Редактировать услугу Параметры SmartCat Файлы Вид работ Восстановление сложного…" at bounding box center [488, 244] width 976 height 489
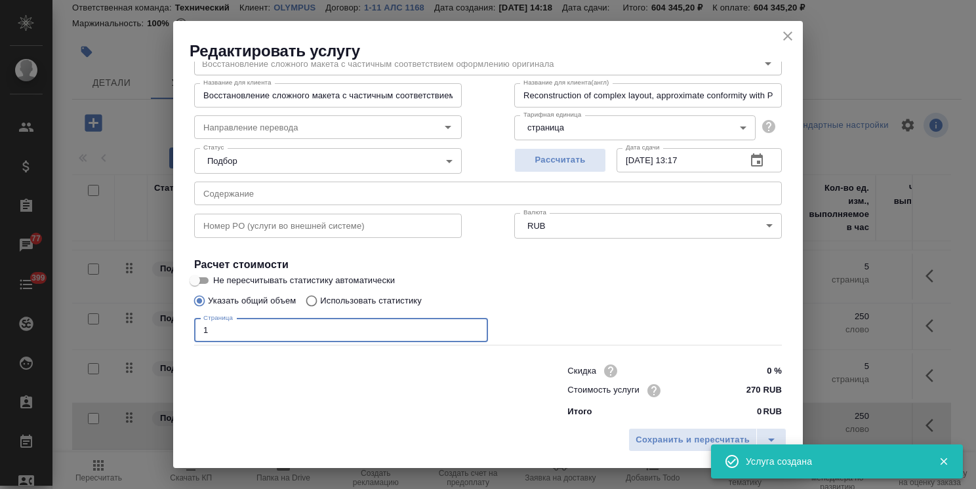
scroll to position [64, 0]
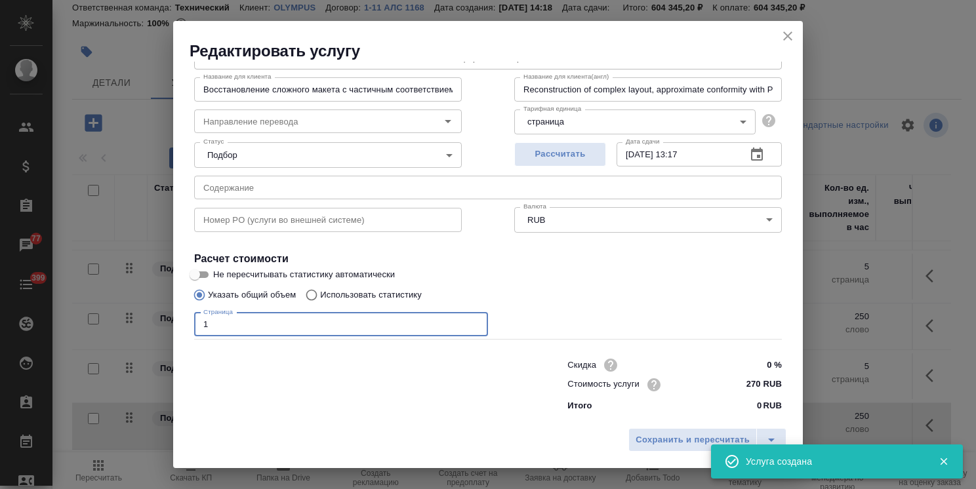
type input "1"
drag, startPoint x: 760, startPoint y: 363, endPoint x: 741, endPoint y: 370, distance: 20.7
click at [741, 370] on input "0 %" at bounding box center [756, 364] width 49 height 19
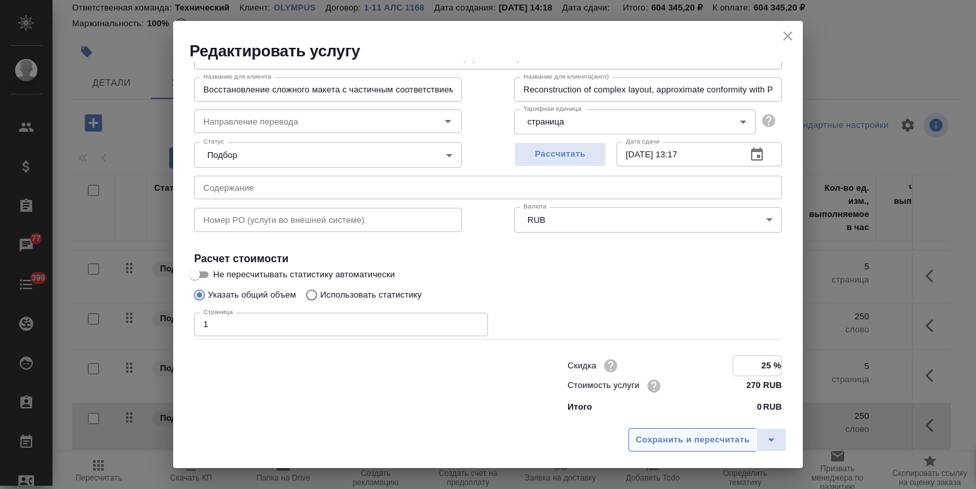
type input "25 %"
click at [707, 435] on span "Сохранить и пересчитать" at bounding box center [692, 440] width 114 height 15
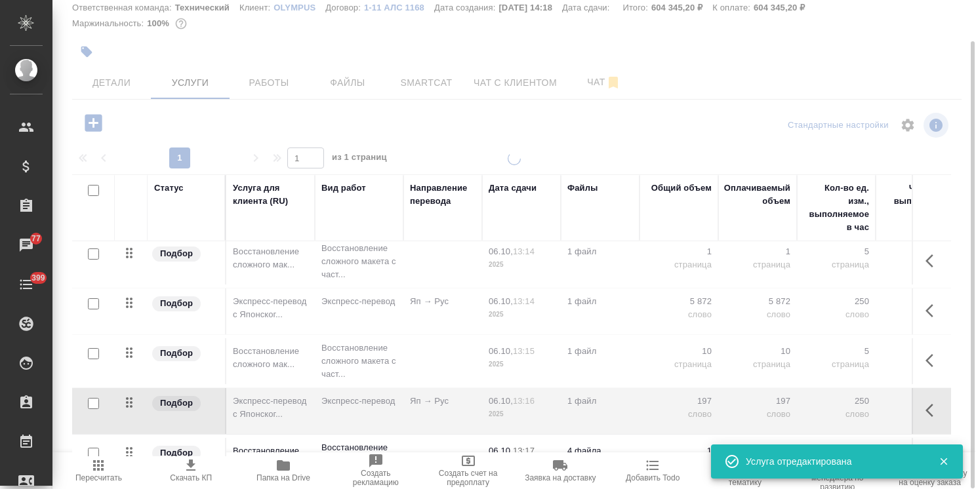
scroll to position [842, 0]
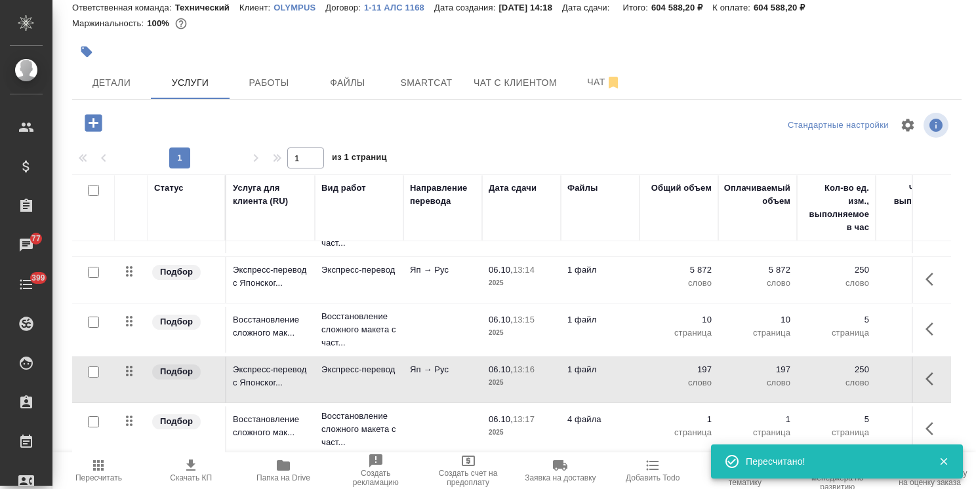
click at [599, 416] on p "4 файла" at bounding box center [600, 419] width 66 height 13
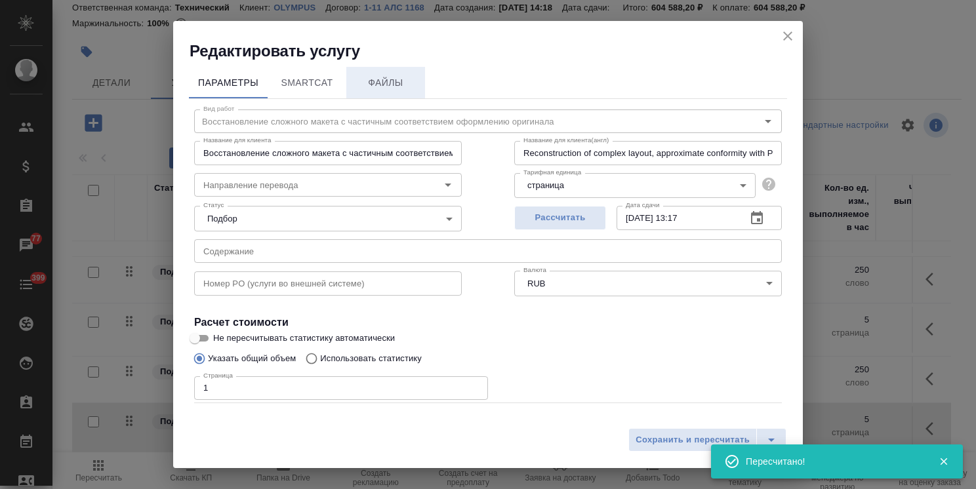
click at [393, 85] on span "Файлы" at bounding box center [385, 83] width 63 height 16
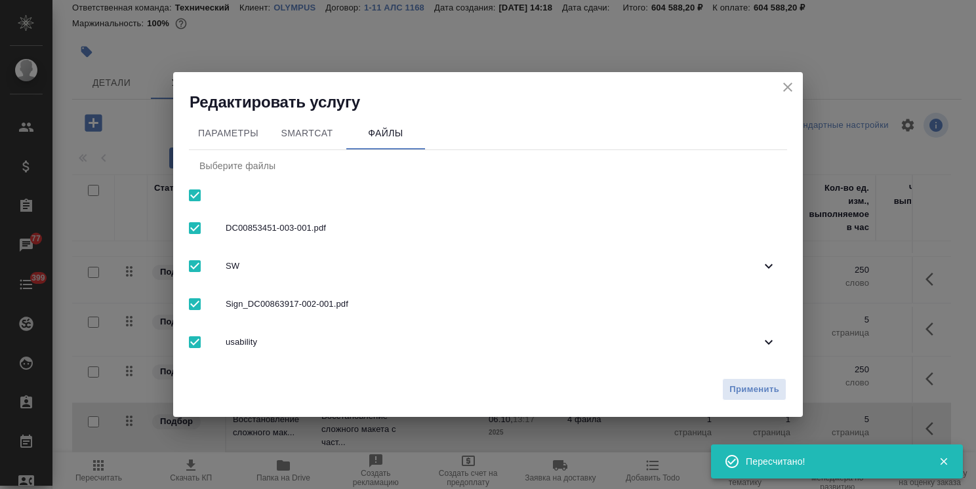
click at [194, 191] on input "checkbox" at bounding box center [195, 196] width 28 height 28
checkbox input "false"
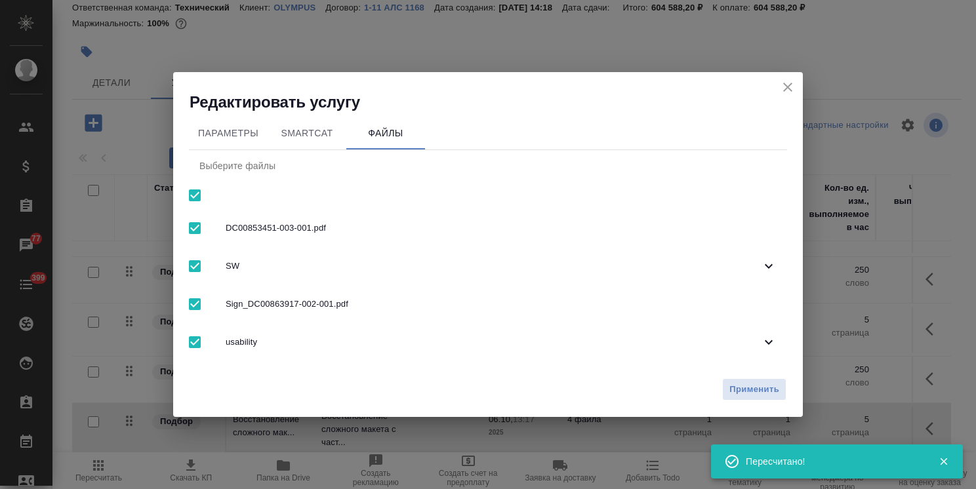
checkbox input "false"
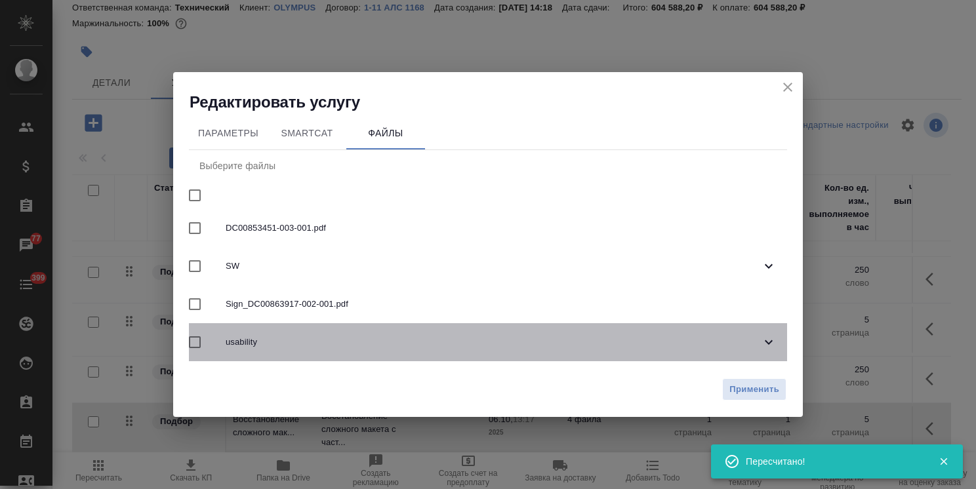
click at [294, 337] on span "usability" at bounding box center [493, 342] width 535 height 13
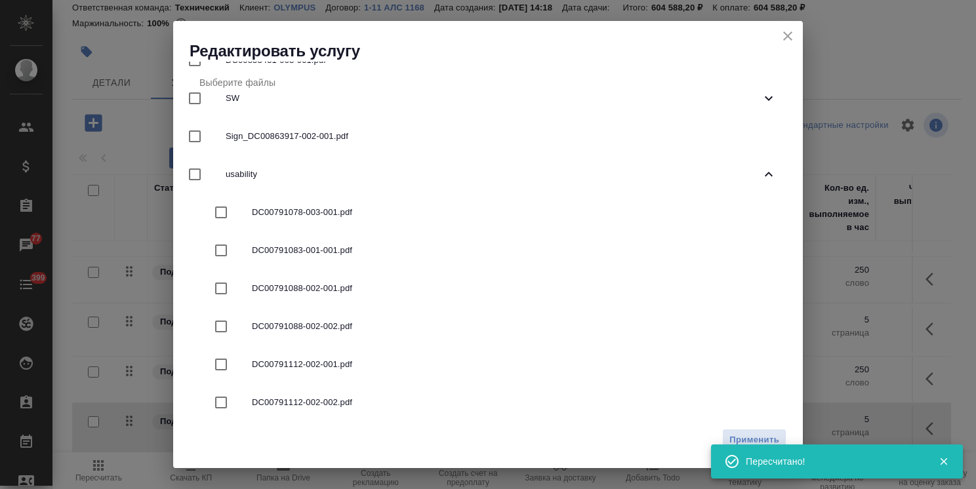
scroll to position [131, 0]
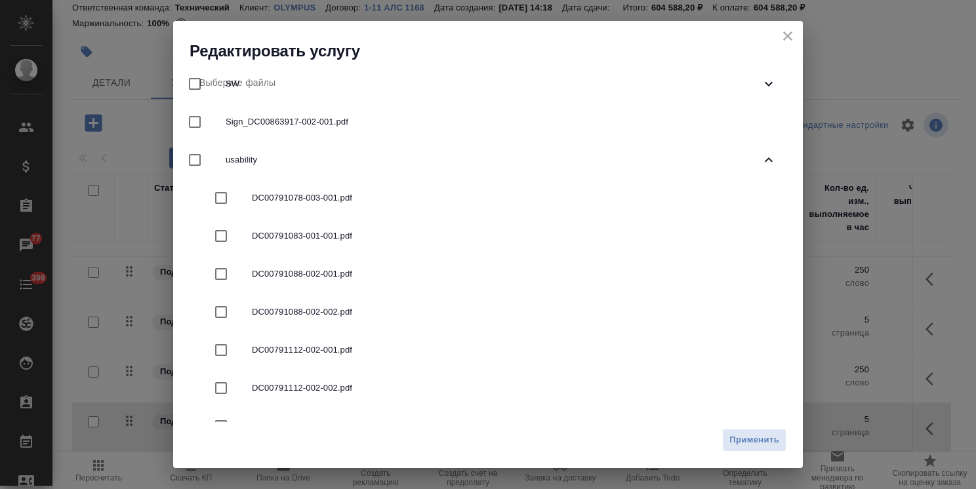
click at [346, 353] on span "DC00791112-002-001.pdf" at bounding box center [514, 350] width 524 height 13
checkbox input "true"
click at [745, 439] on span "Применить" at bounding box center [754, 440] width 50 height 15
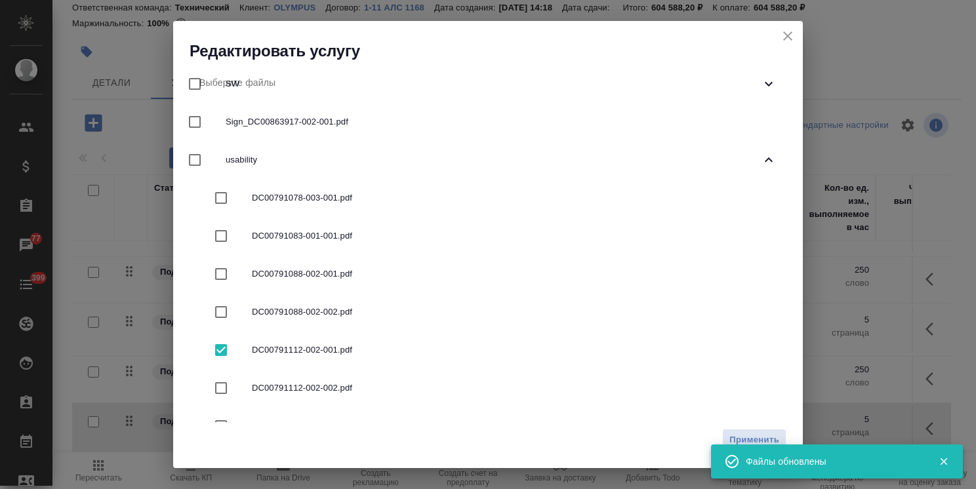
click at [786, 38] on icon "close" at bounding box center [787, 35] width 9 height 9
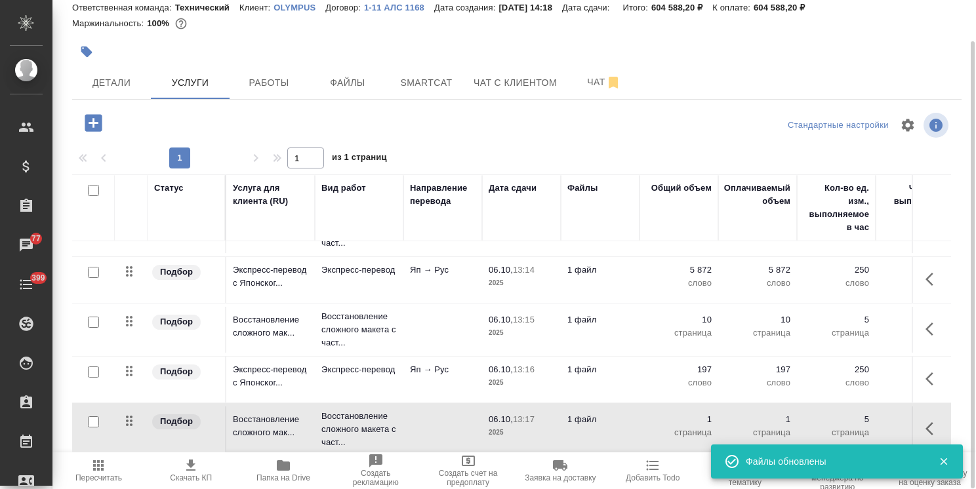
click at [90, 124] on icon "button" at bounding box center [93, 122] width 17 height 17
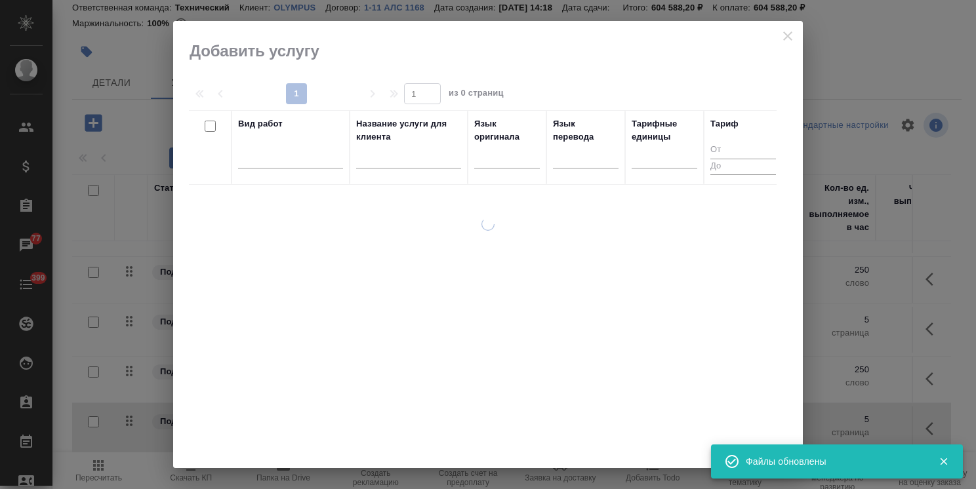
click at [399, 167] on input "text" at bounding box center [408, 160] width 105 height 16
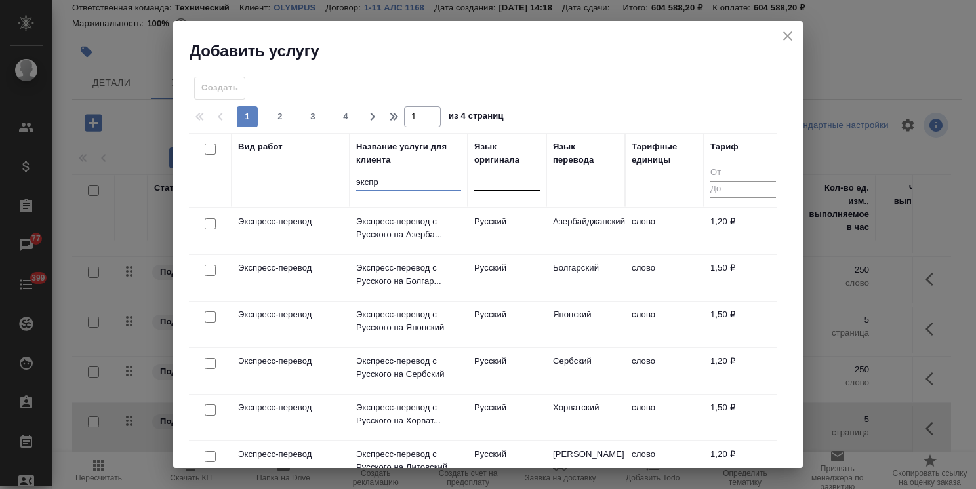
type input "экспр"
click at [490, 183] on div at bounding box center [507, 177] width 66 height 19
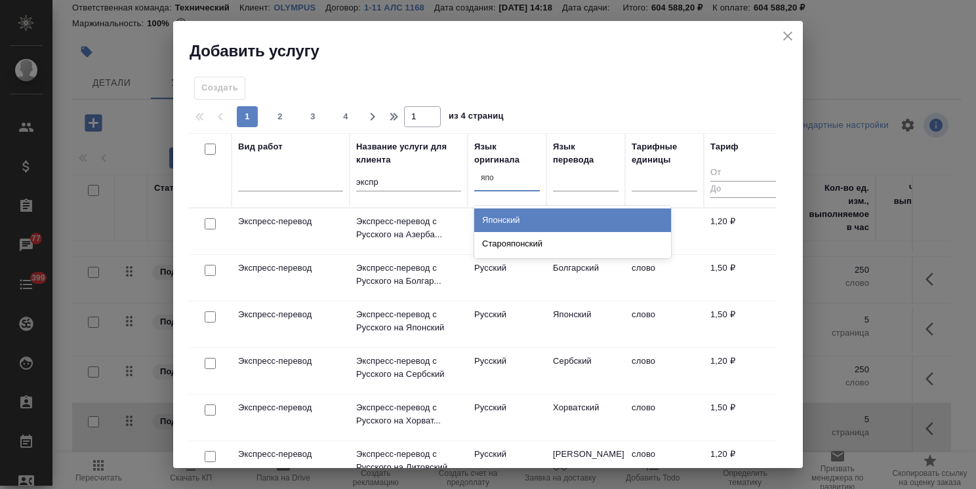
type input "япон"
click at [498, 214] on div "Японский" at bounding box center [572, 220] width 197 height 24
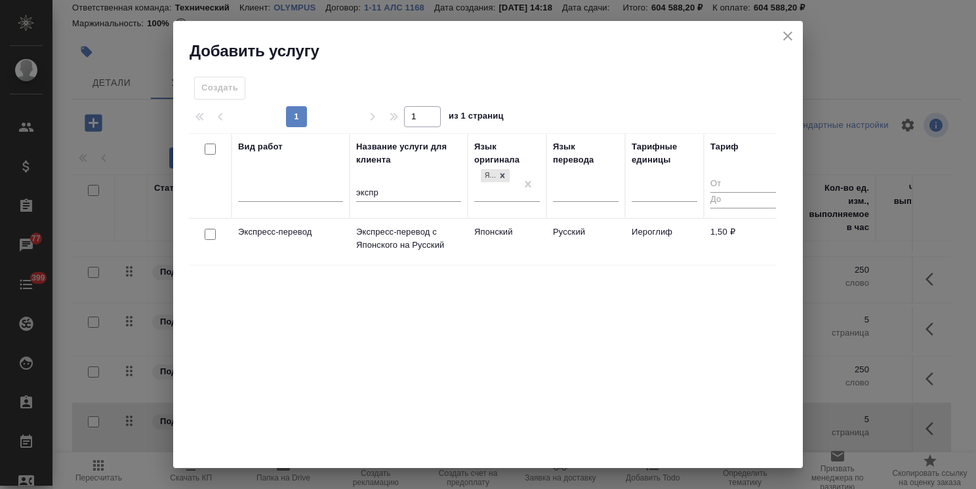
click at [211, 234] on input "checkbox" at bounding box center [210, 234] width 11 height 11
checkbox input "true"
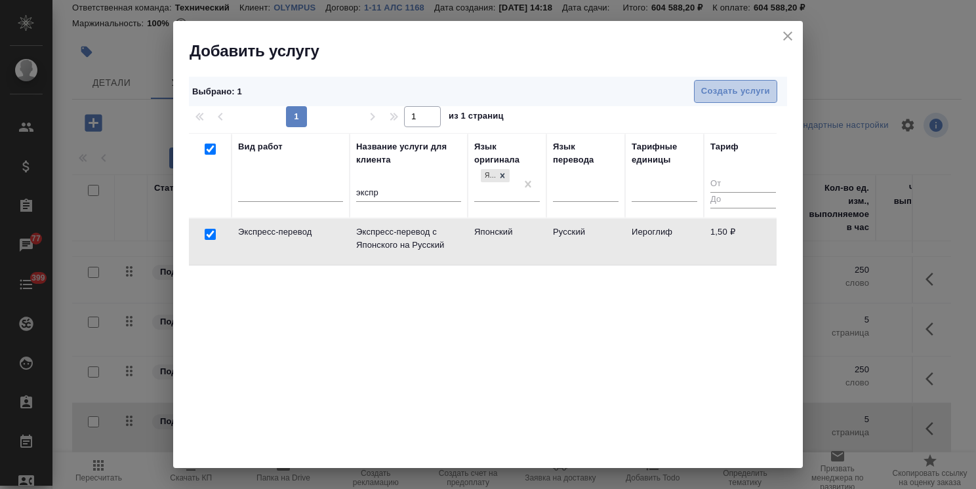
click at [712, 83] on button "Создать услуги" at bounding box center [735, 91] width 83 height 23
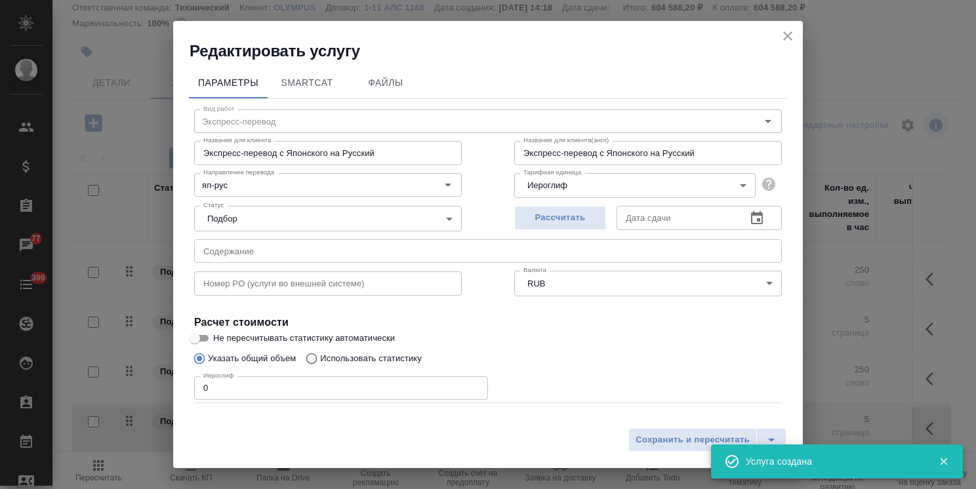
click at [559, 193] on body ".cls-1 fill:#fff; AWATERA Usmanova Olga Клиенты Спецификации Заказы 77 Чаты 399…" at bounding box center [488, 244] width 976 height 489
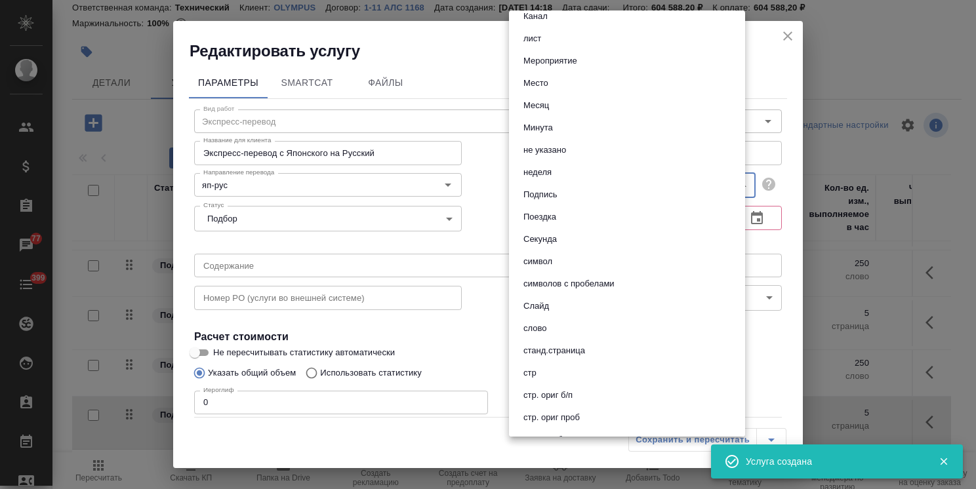
scroll to position [459, 0]
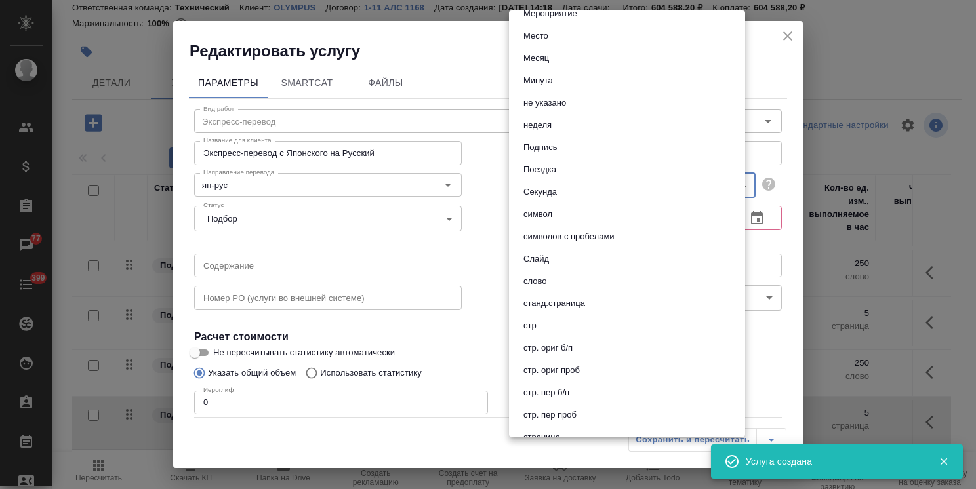
click at [547, 287] on button "слово" at bounding box center [534, 281] width 31 height 14
type input "5a8b1489cc6b4906c91bfd90"
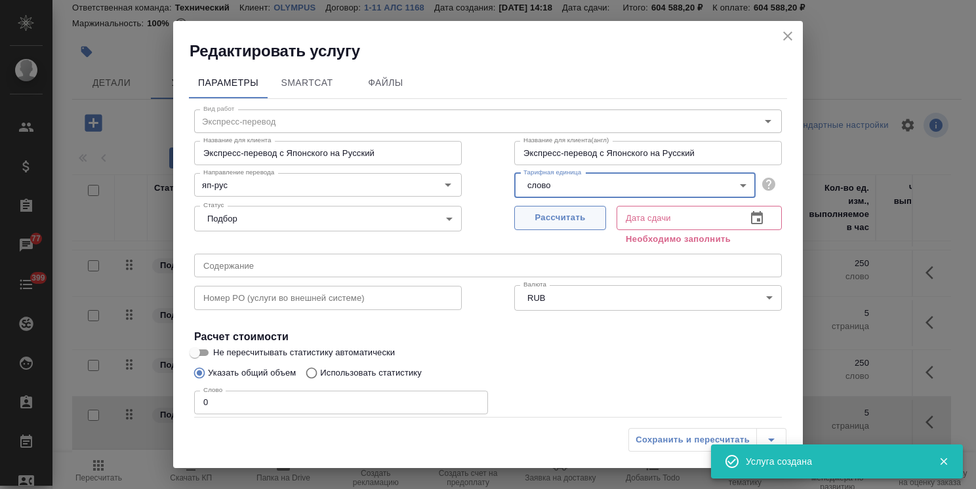
click at [561, 221] on span "Рассчитать" at bounding box center [559, 217] width 77 height 15
type input "[DATE] 13:17"
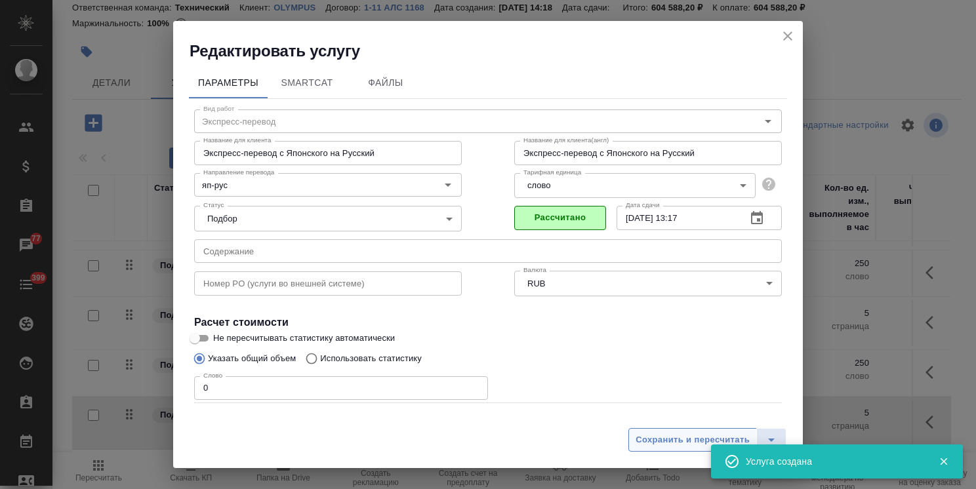
click at [669, 441] on span "Сохранить и пересчитать" at bounding box center [692, 440] width 114 height 15
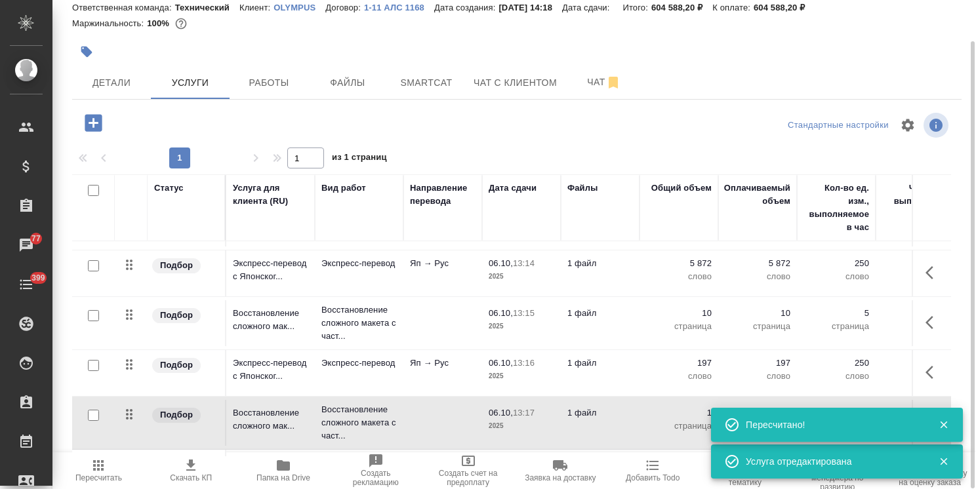
scroll to position [888, 0]
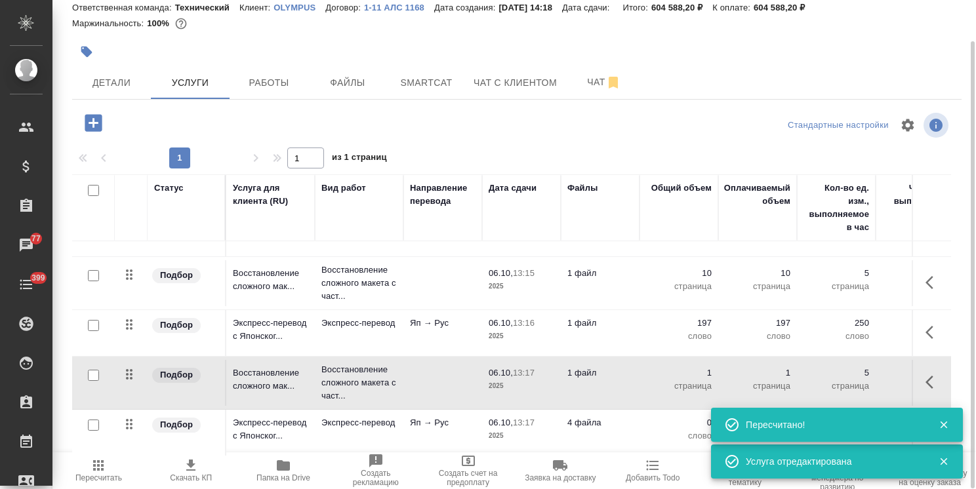
click at [585, 416] on p "4 файла" at bounding box center [600, 422] width 66 height 13
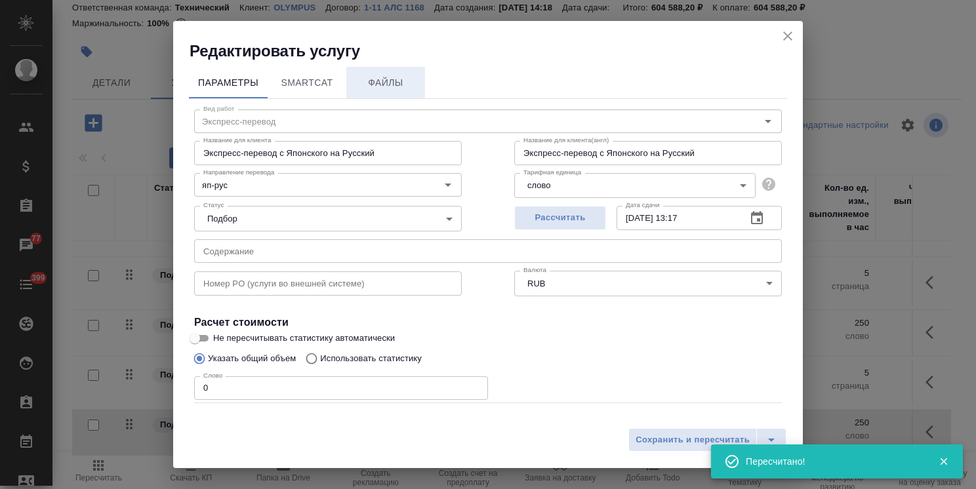
click at [390, 76] on span "Файлы" at bounding box center [385, 83] width 63 height 16
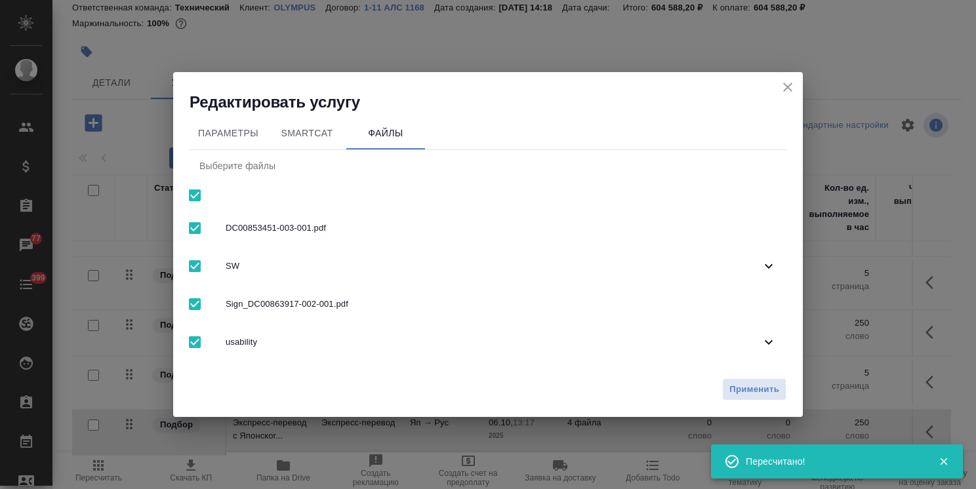
click at [184, 198] on input "checkbox" at bounding box center [195, 196] width 28 height 28
checkbox input "false"
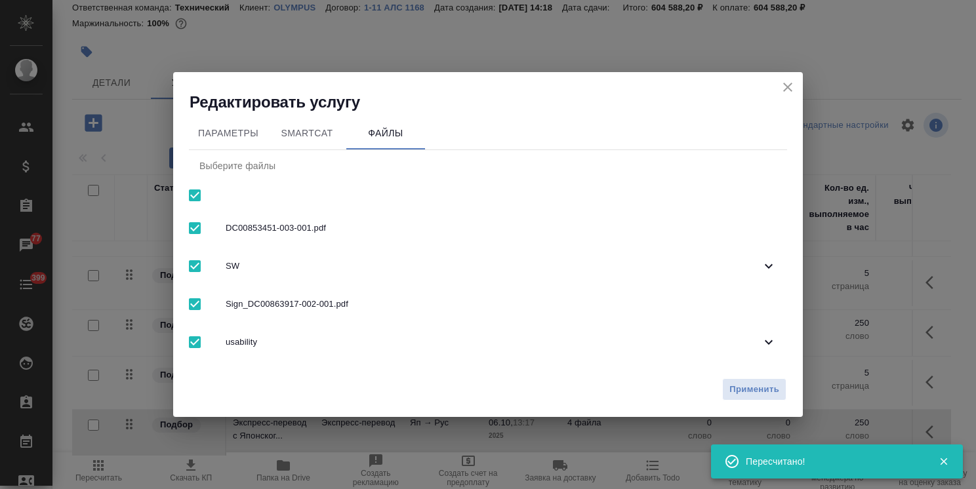
checkbox input "false"
click at [281, 340] on span "usability" at bounding box center [493, 342] width 535 height 13
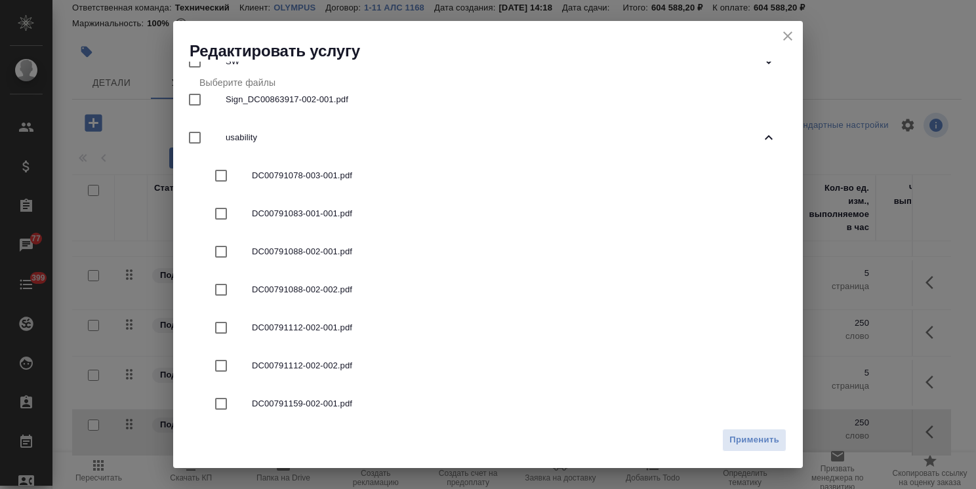
scroll to position [197, 0]
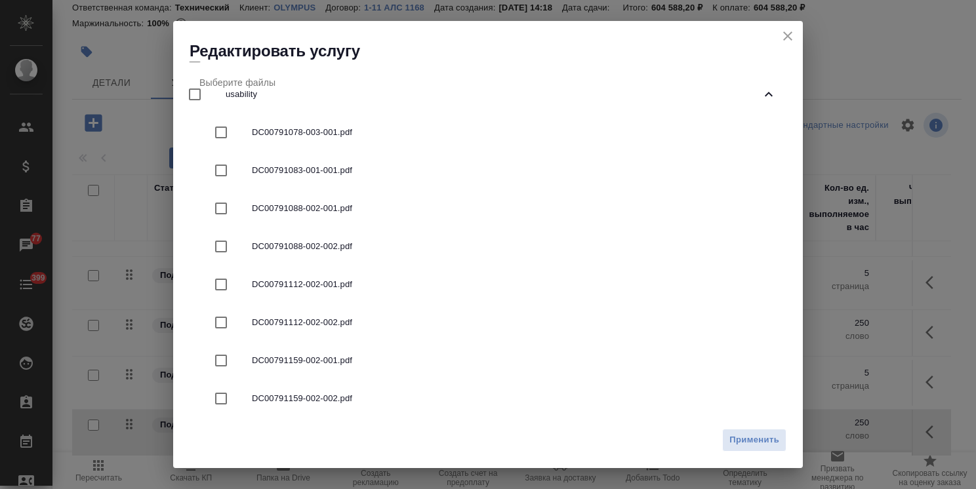
click at [351, 319] on span "DC00791112-002-002.pdf" at bounding box center [514, 322] width 524 height 13
checkbox input "true"
click at [760, 441] on span "Применить" at bounding box center [754, 440] width 50 height 15
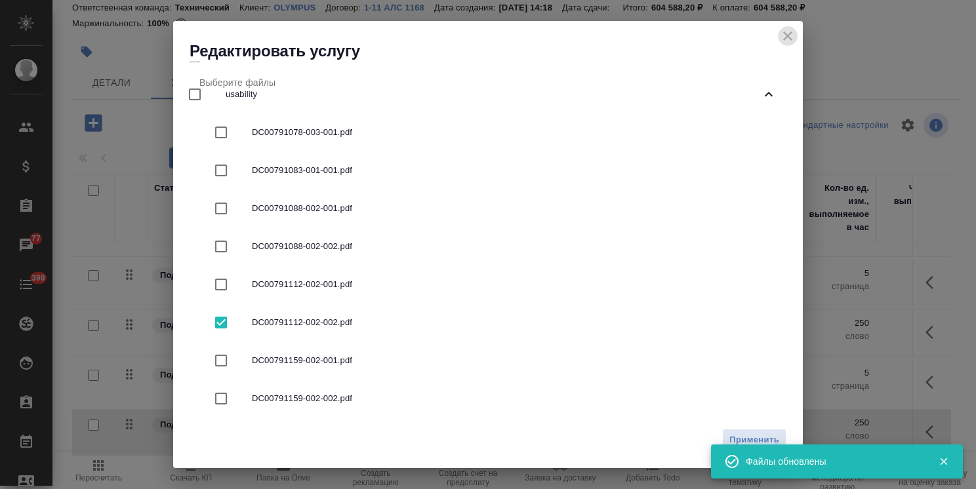
click at [784, 36] on icon "close" at bounding box center [788, 36] width 16 height 16
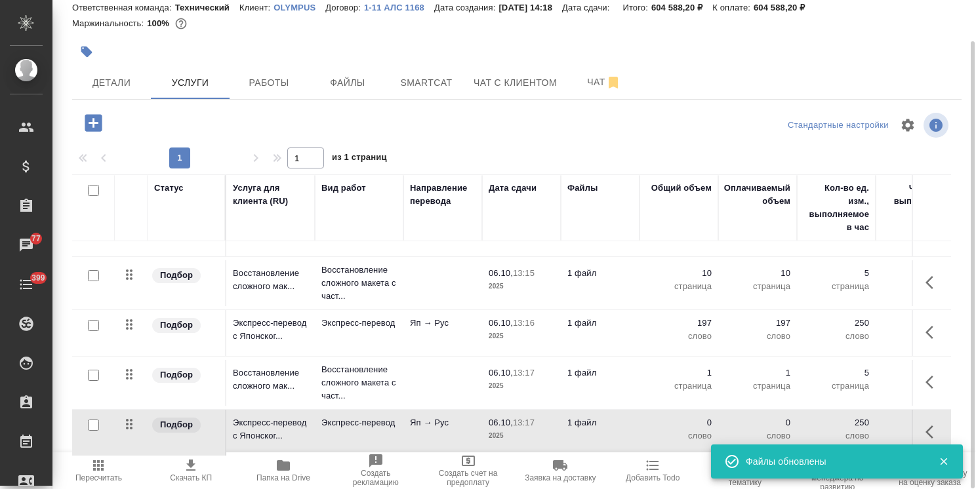
click at [570, 427] on td "1 файл" at bounding box center [600, 433] width 79 height 46
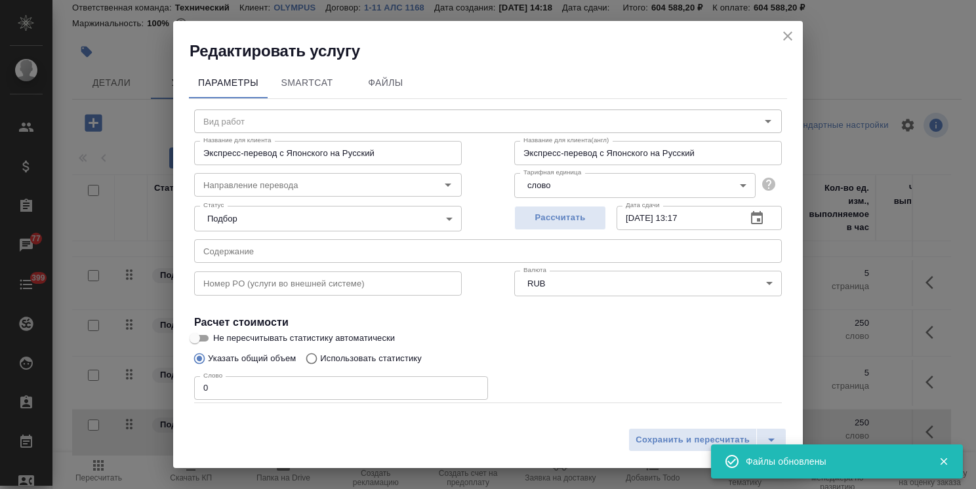
type input "Экспресс-перевод"
type input "яп-рус"
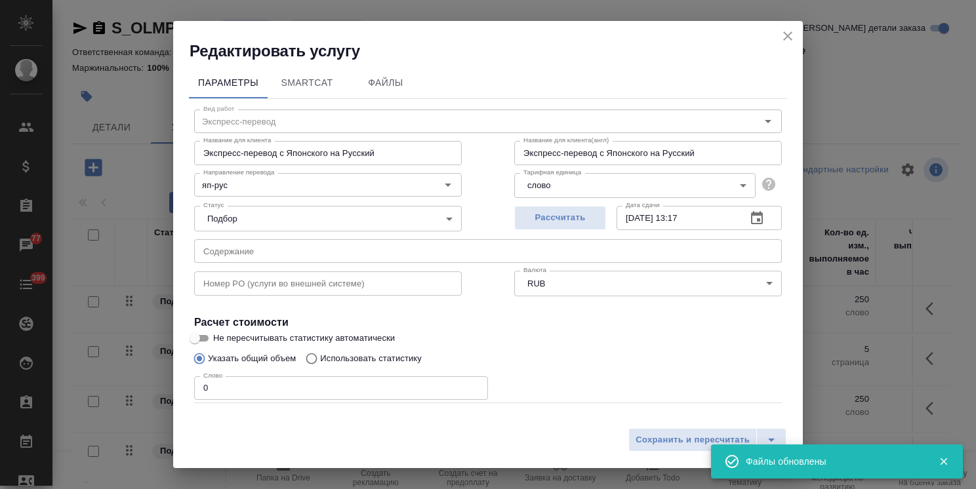
scroll to position [888, 0]
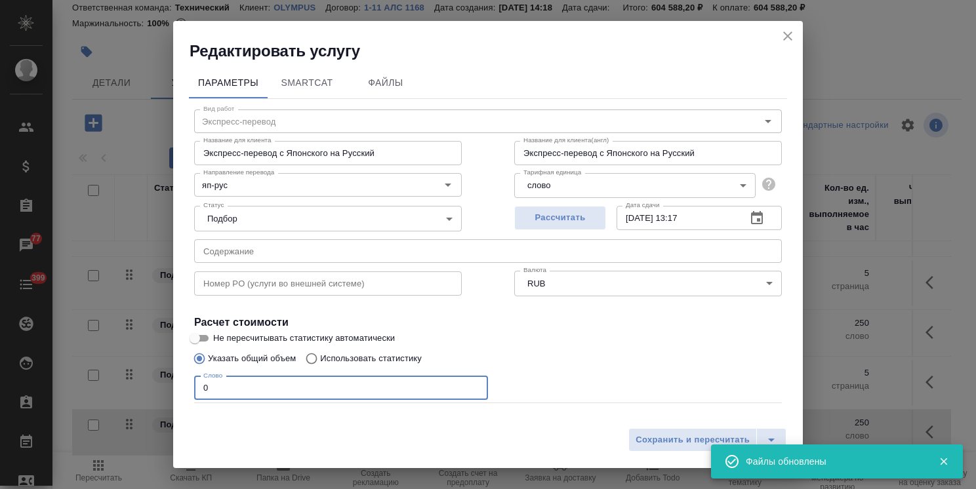
drag, startPoint x: 286, startPoint y: 378, endPoint x: 497, endPoint y: 395, distance: 211.7
click at [172, 376] on div "Редактировать услугу Параметры SmartCat Файлы Вид работ Экспресс-перевод Вид ра…" at bounding box center [488, 244] width 976 height 489
paste input "2314"
type input "2314"
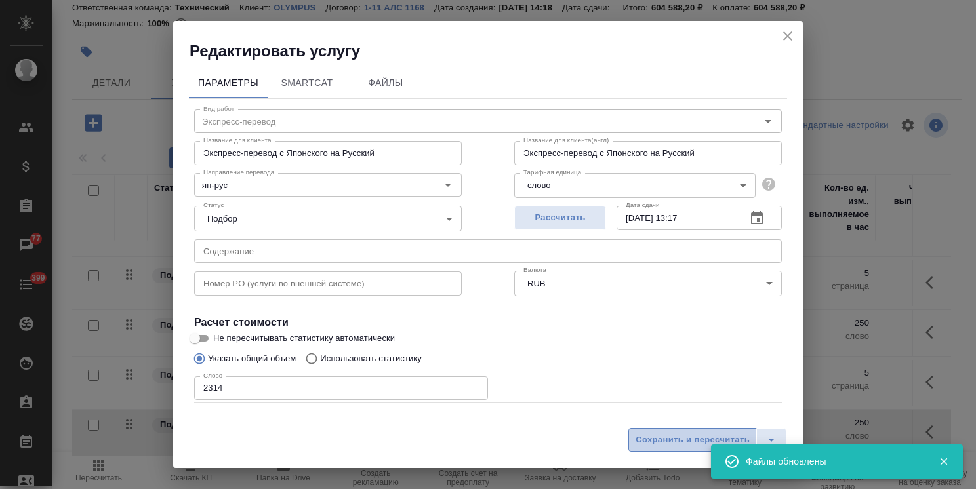
click at [644, 437] on span "Сохранить и пересчитать" at bounding box center [692, 440] width 114 height 15
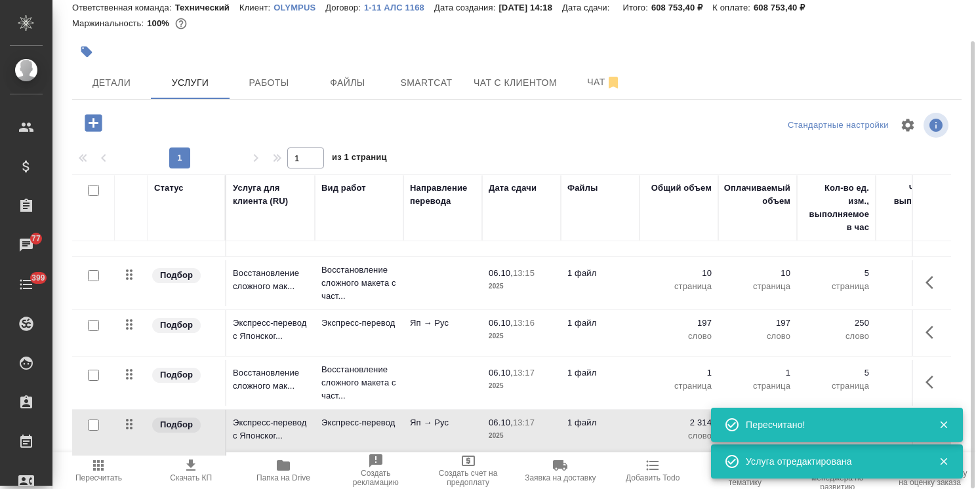
click at [91, 119] on icon "button" at bounding box center [93, 122] width 17 height 17
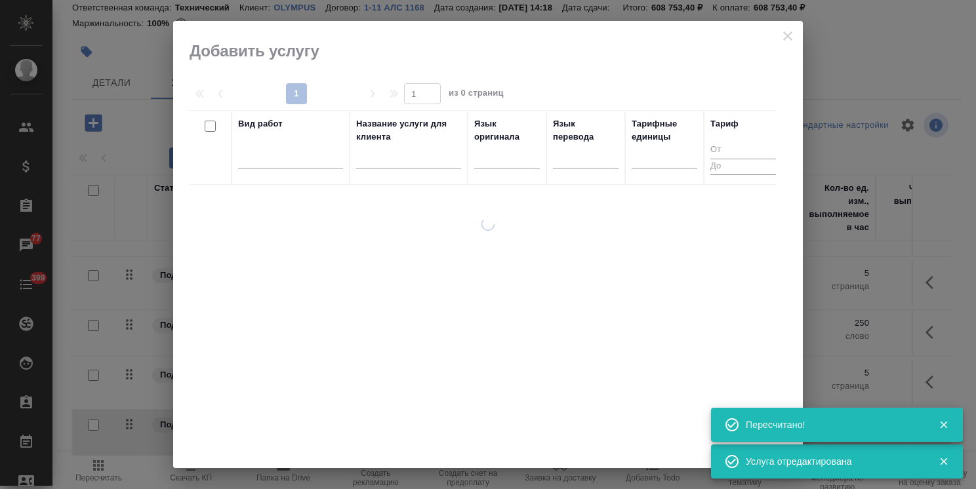
click at [393, 156] on input "text" at bounding box center [408, 160] width 105 height 16
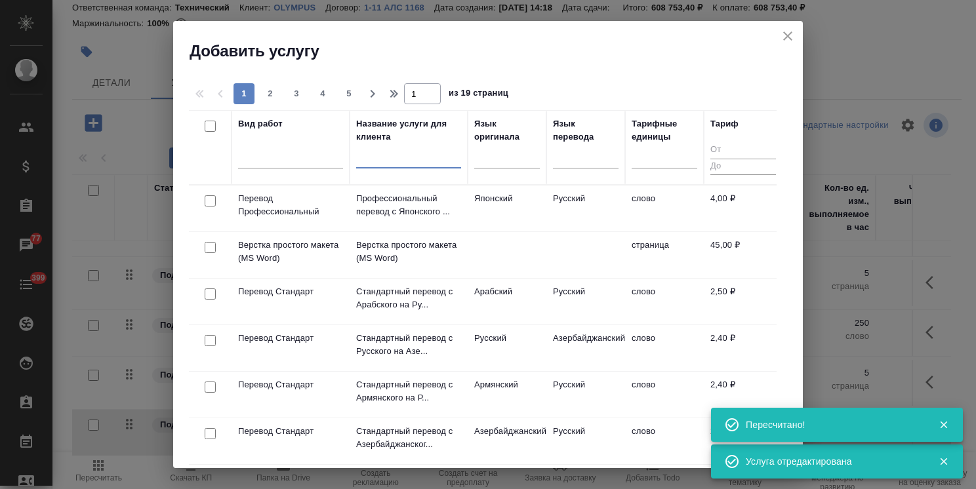
paste input "Восстановление сложного макета с частичным соответствием оформлению оригинала"
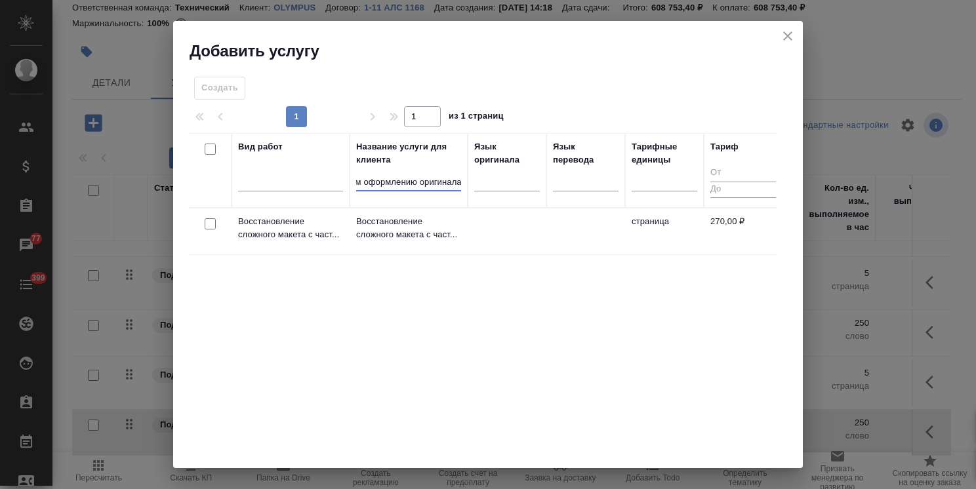
type input "Восстановление сложного макета с частичным соответствием оформлению оригинала"
click at [220, 223] on div at bounding box center [210, 224] width 30 height 18
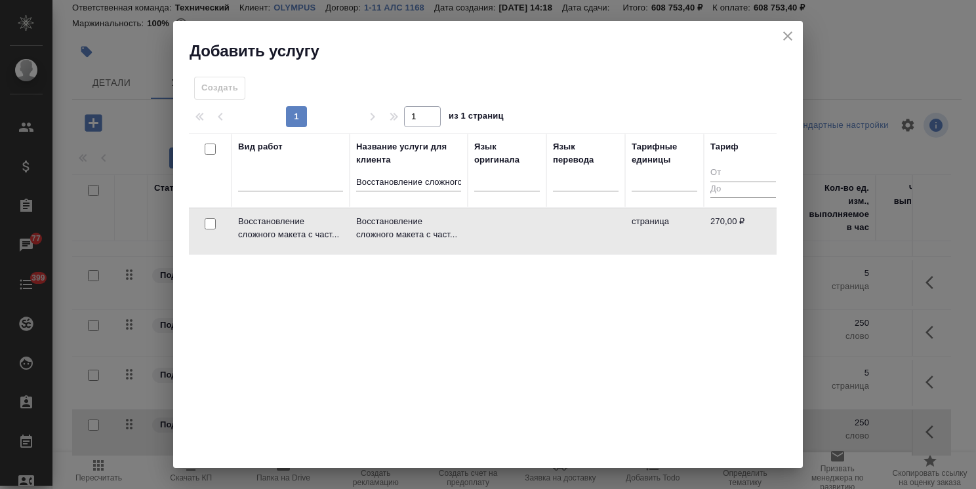
click at [212, 224] on input "checkbox" at bounding box center [210, 223] width 11 height 11
checkbox input "true"
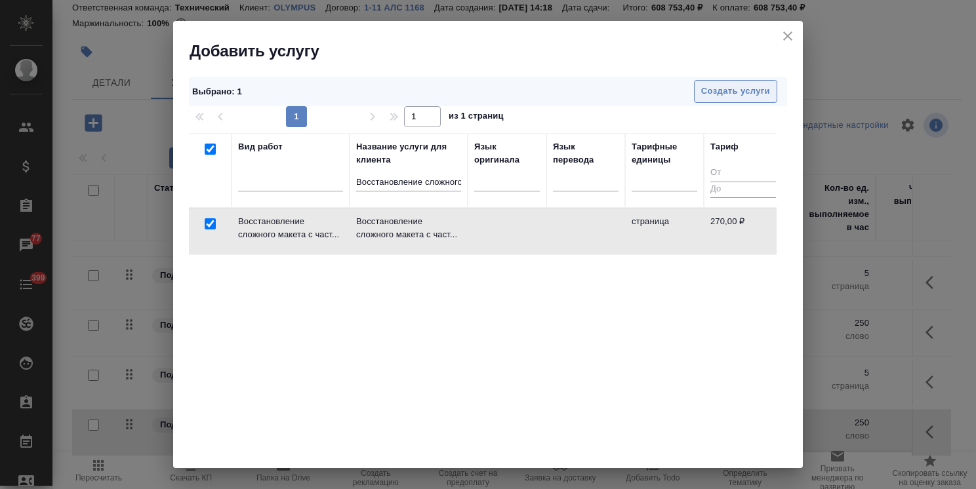
click at [733, 94] on span "Создать услуги" at bounding box center [735, 91] width 69 height 15
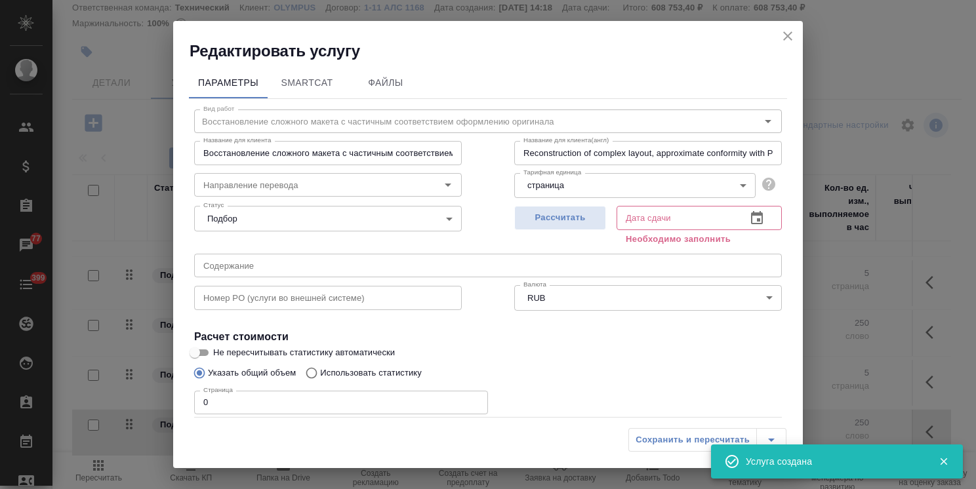
click at [545, 219] on span "Рассчитать" at bounding box center [559, 217] width 77 height 15
type input "[DATE] 13:18"
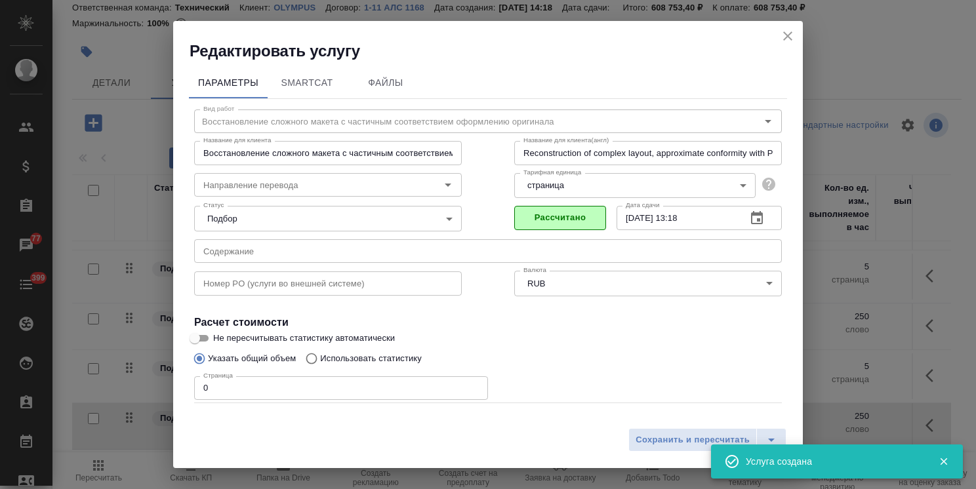
drag, startPoint x: 228, startPoint y: 389, endPoint x: 163, endPoint y: 376, distance: 66.9
click at [163, 376] on div "Редактировать услугу Параметры SmartCat Файлы Вид работ Восстановление сложного…" at bounding box center [488, 244] width 976 height 489
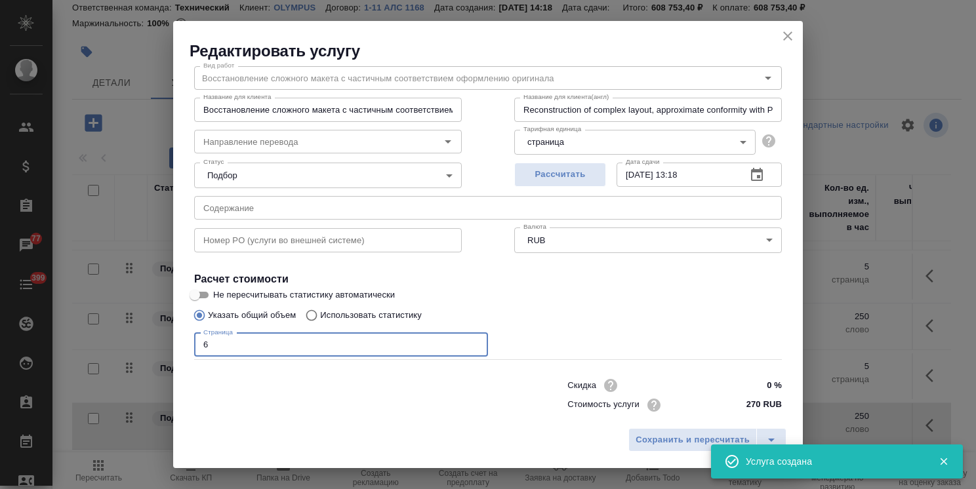
scroll to position [64, 0]
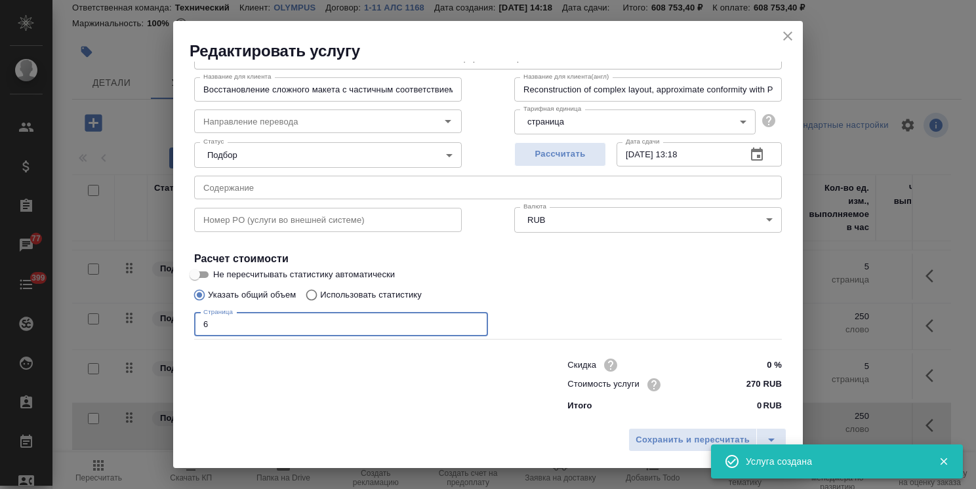
type input "6"
drag, startPoint x: 760, startPoint y: 366, endPoint x: 740, endPoint y: 365, distance: 20.4
click at [740, 365] on input "0 %" at bounding box center [757, 365] width 48 height 19
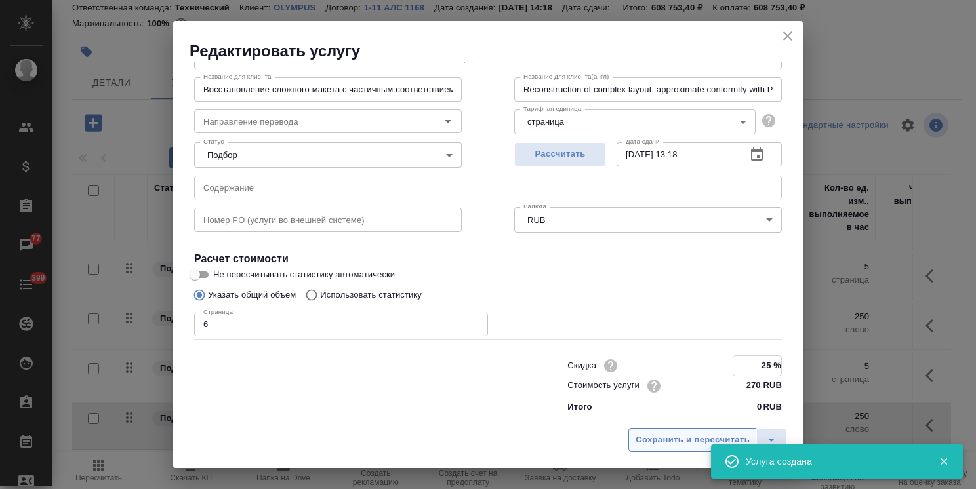
type input "25 %"
click at [700, 431] on button "Сохранить и пересчитать" at bounding box center [692, 440] width 128 height 24
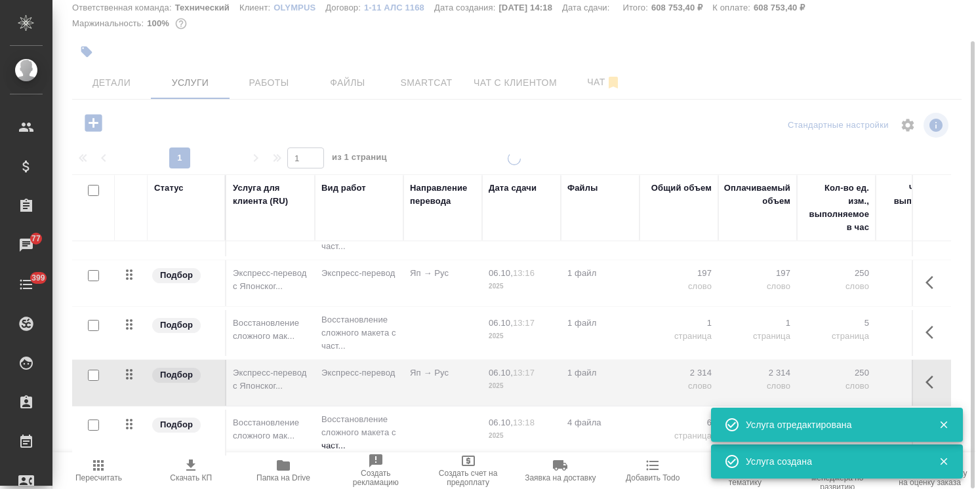
scroll to position [941, 0]
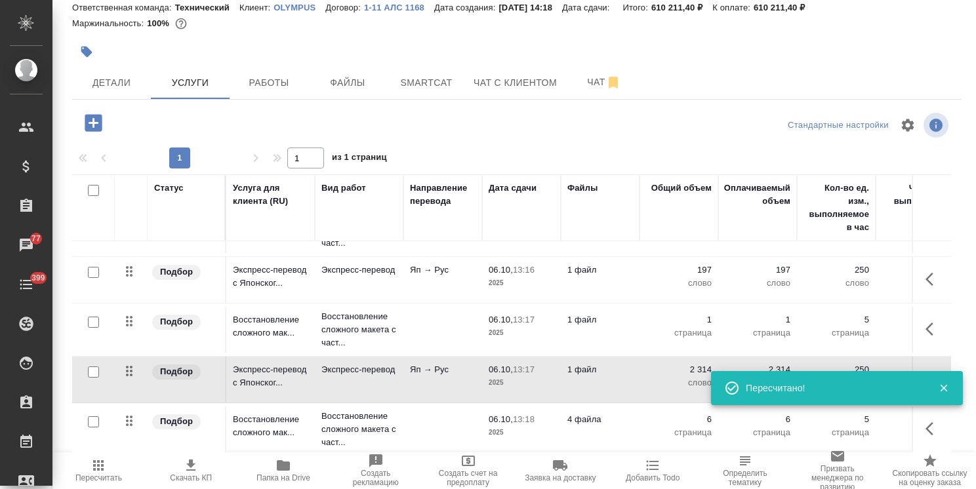
click at [591, 413] on p "4 файла" at bounding box center [600, 419] width 66 height 13
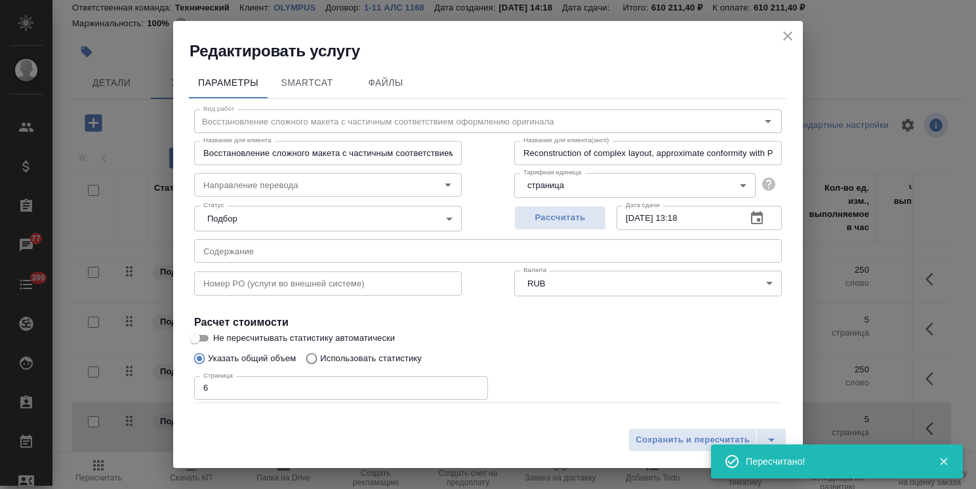
scroll to position [64, 0]
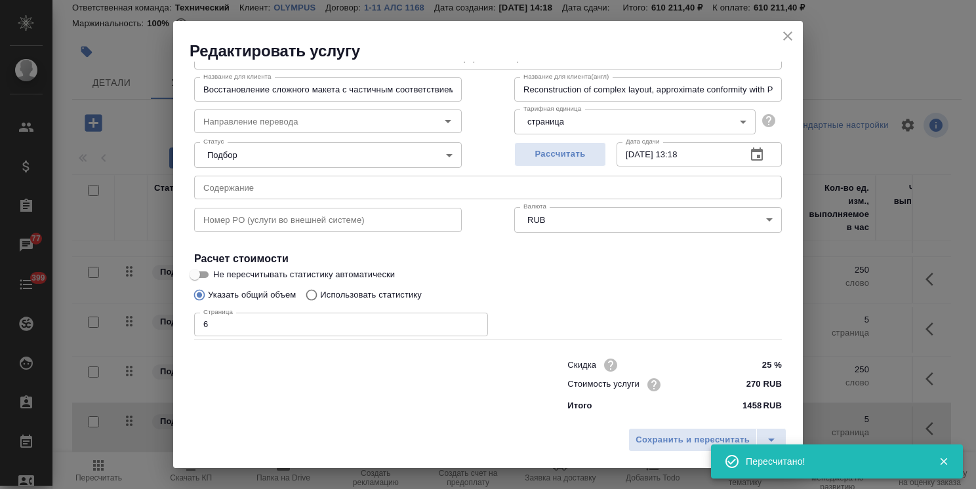
click at [789, 28] on icon "close" at bounding box center [788, 36] width 16 height 16
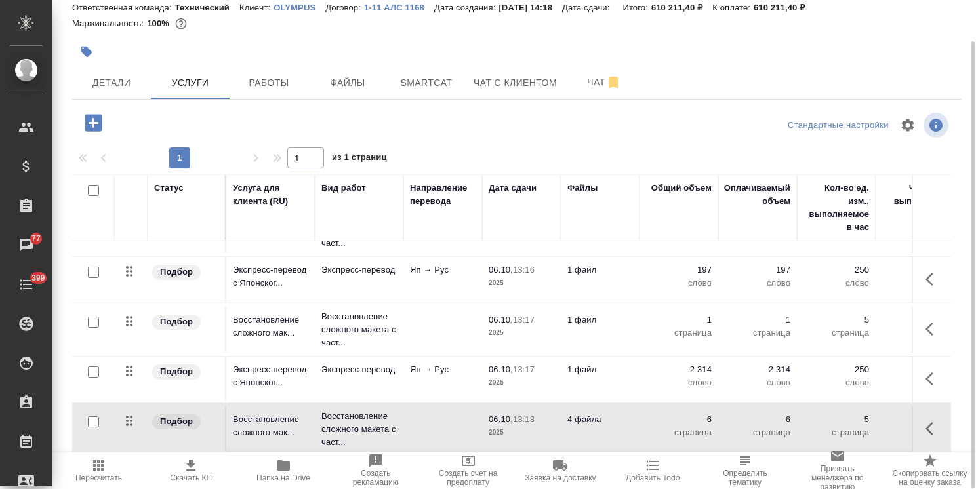
click at [511, 426] on p "2025" at bounding box center [521, 432] width 66 height 13
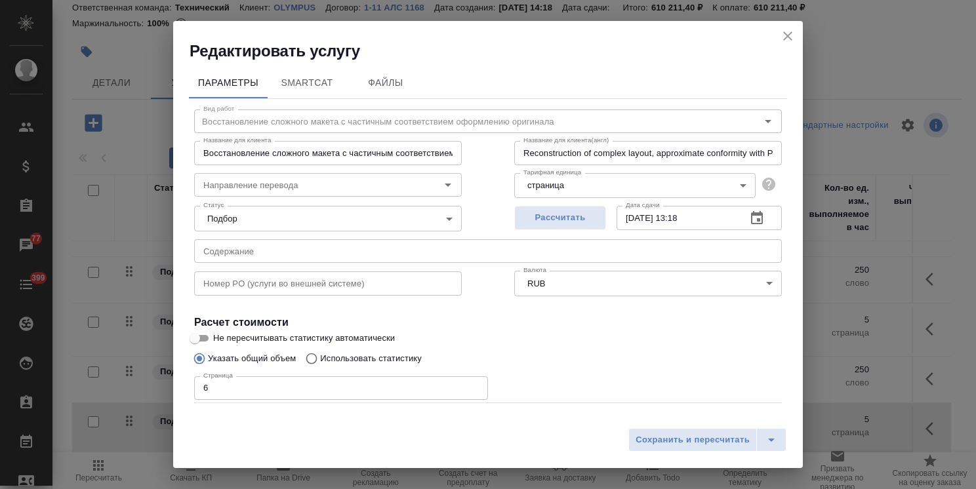
click at [406, 90] on span "Файлы" at bounding box center [385, 83] width 63 height 16
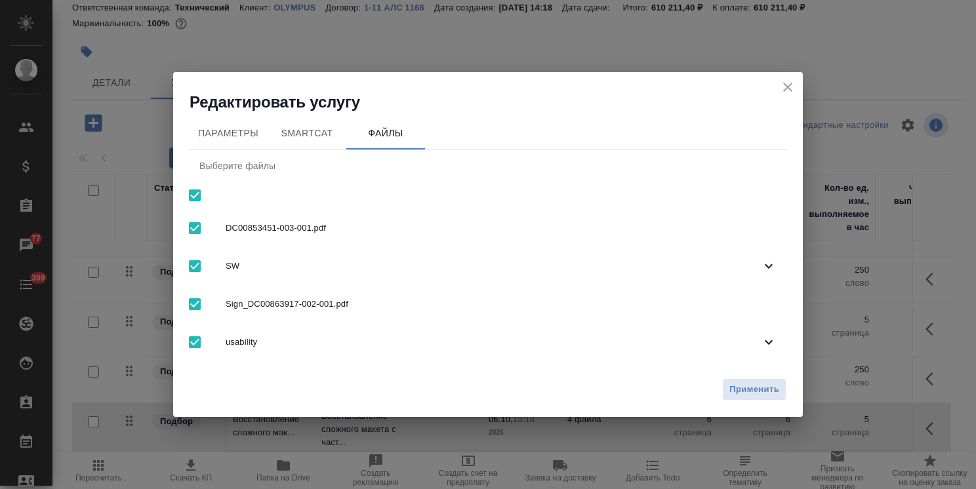
click at [187, 192] on input "checkbox" at bounding box center [195, 196] width 28 height 28
checkbox input "false"
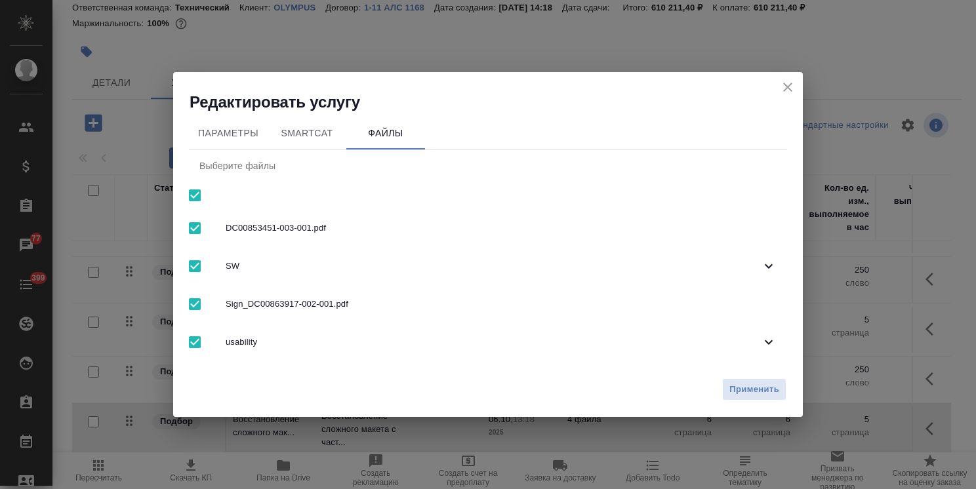
checkbox input "false"
click at [286, 342] on span "usability" at bounding box center [493, 342] width 535 height 13
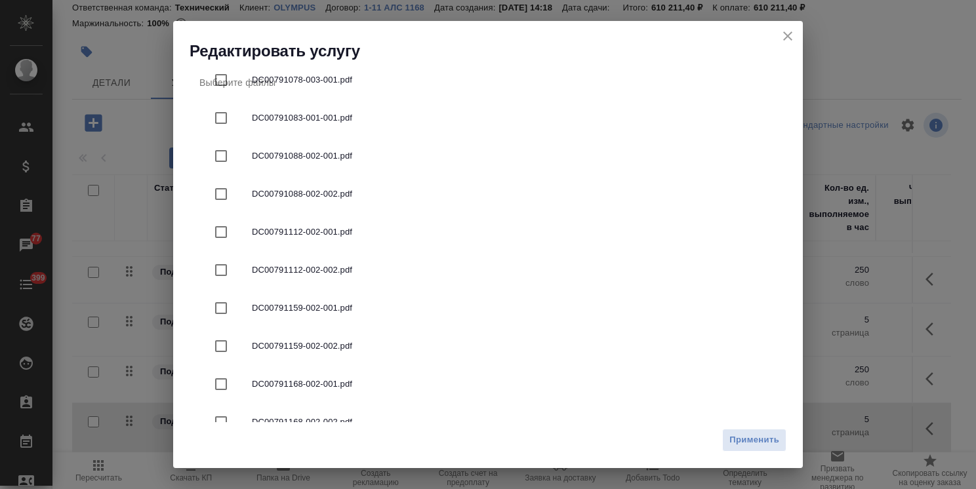
scroll to position [262, 0]
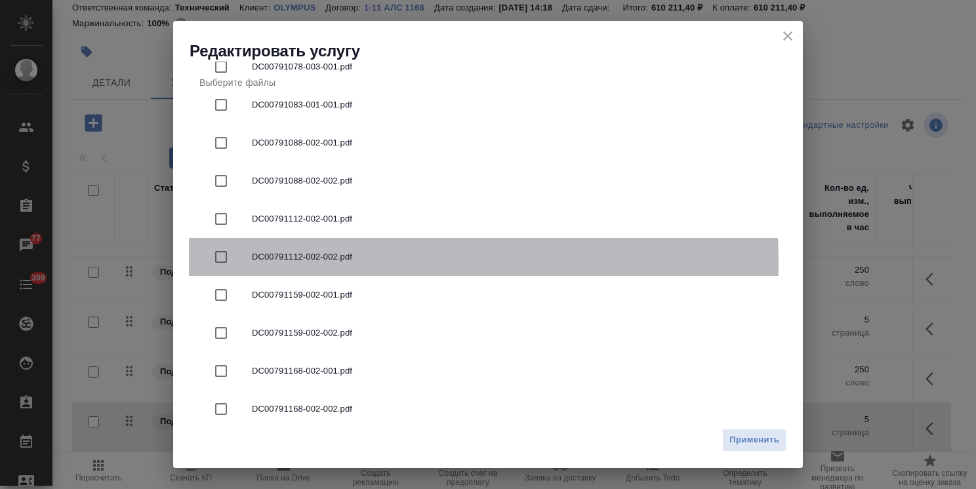
click at [349, 262] on span "DC00791112-002-002.pdf" at bounding box center [514, 256] width 524 height 13
checkbox input "true"
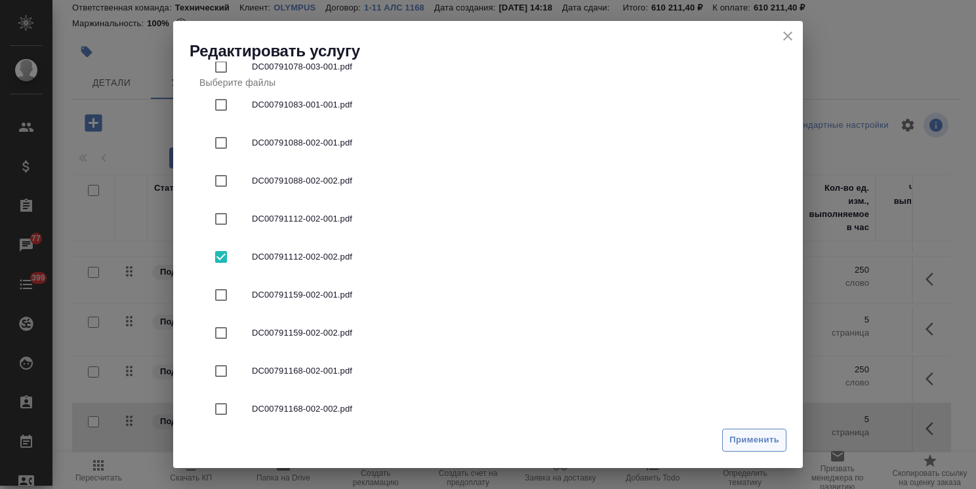
click at [732, 433] on span "Применить" at bounding box center [754, 440] width 50 height 15
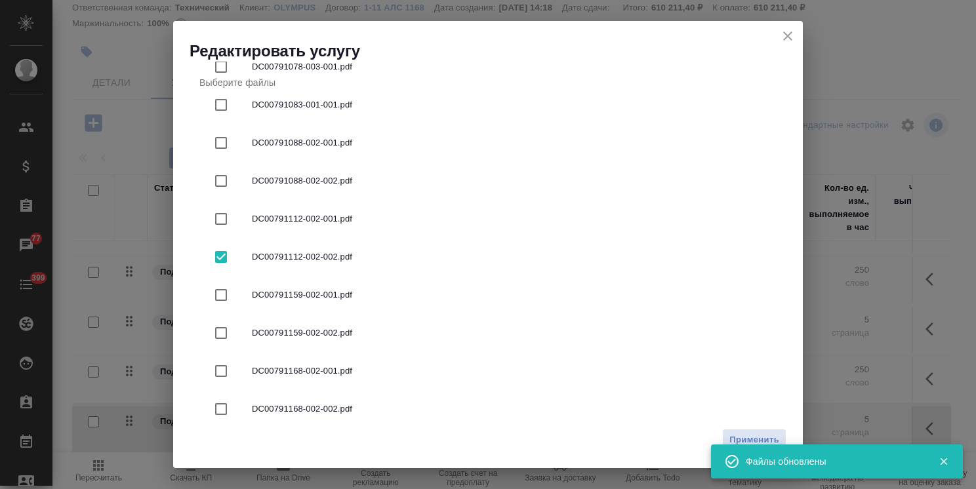
click at [787, 37] on icon "close" at bounding box center [787, 35] width 9 height 9
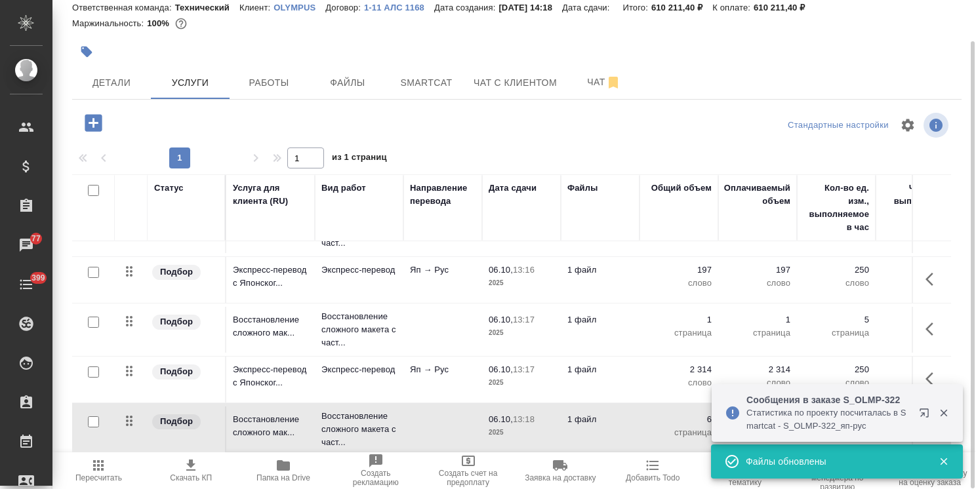
click at [79, 125] on button "button" at bounding box center [93, 122] width 36 height 27
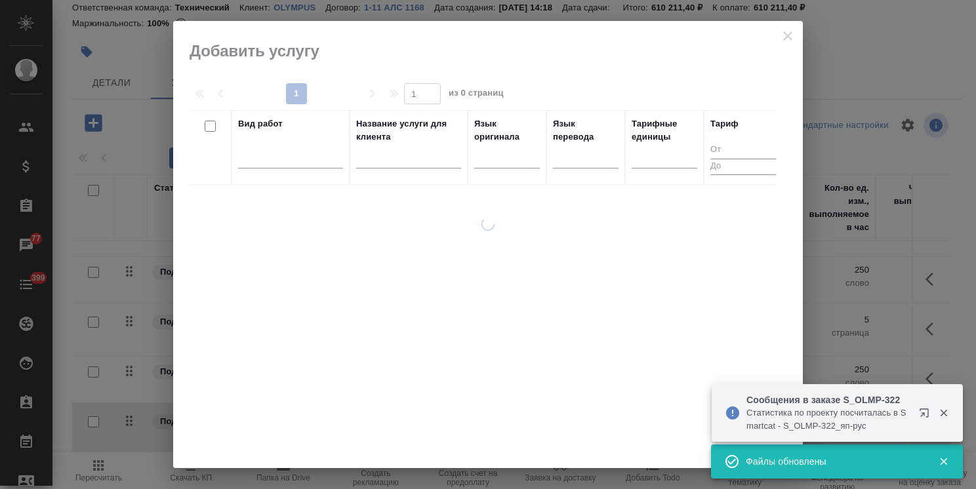
click at [396, 161] on input "text" at bounding box center [408, 160] width 105 height 16
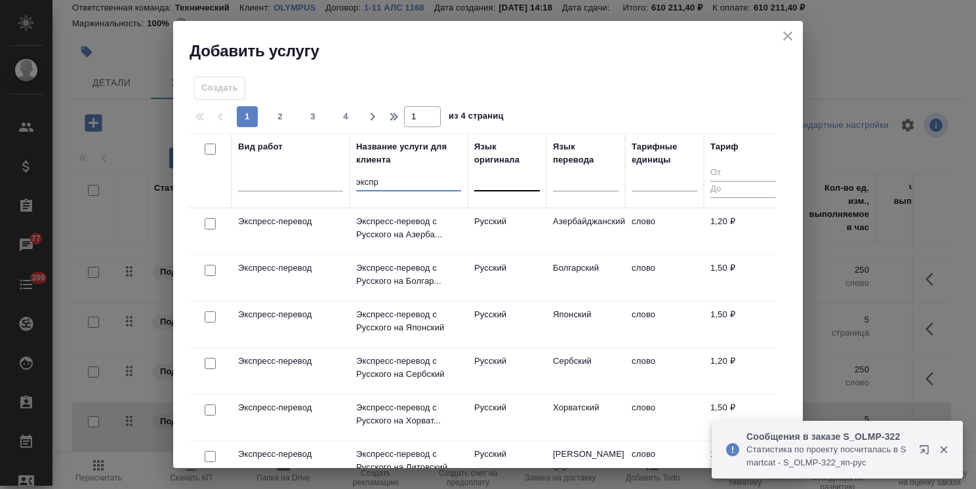
type input "экспр"
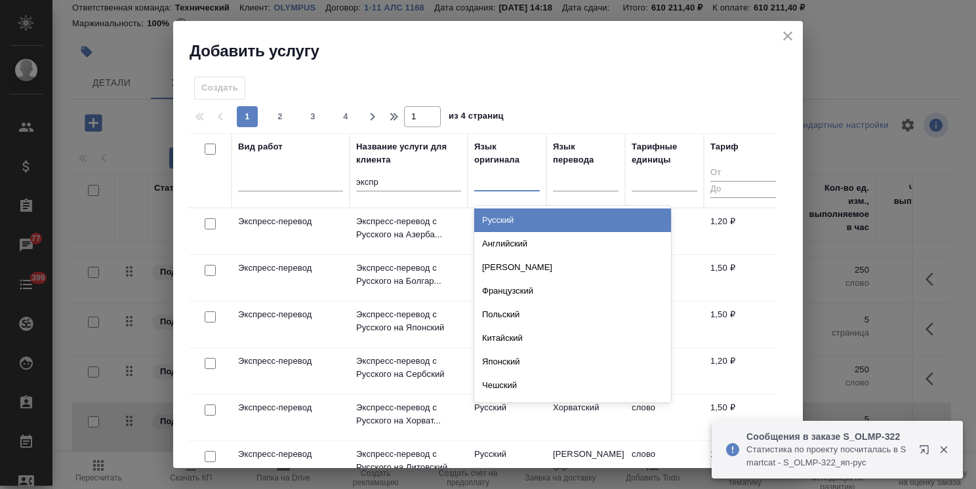
click at [495, 186] on div at bounding box center [507, 177] width 66 height 19
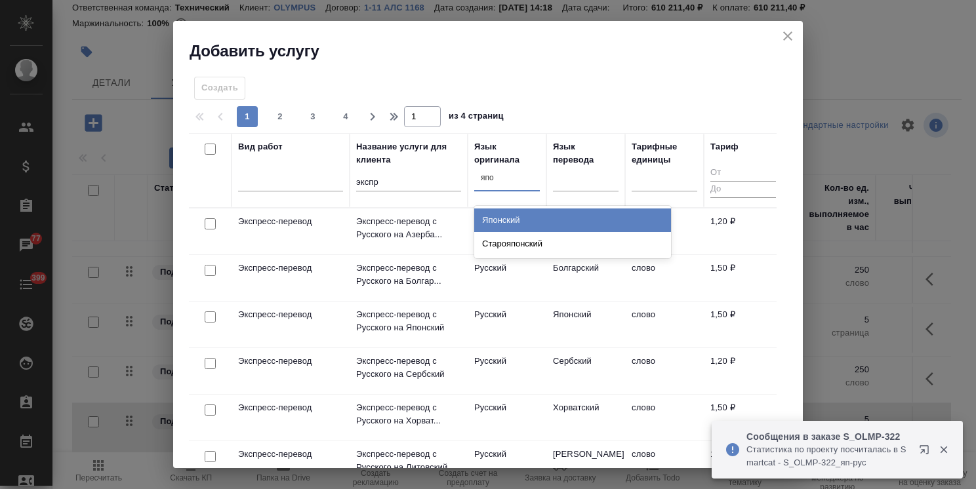
type input "япон"
click at [501, 215] on div "Японский" at bounding box center [572, 220] width 197 height 24
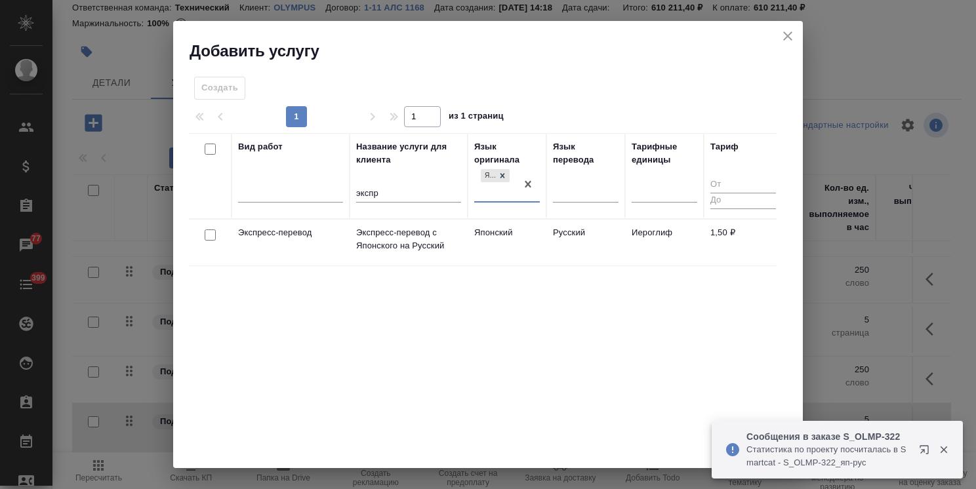
click at [215, 229] on input "checkbox" at bounding box center [210, 234] width 11 height 11
checkbox input "true"
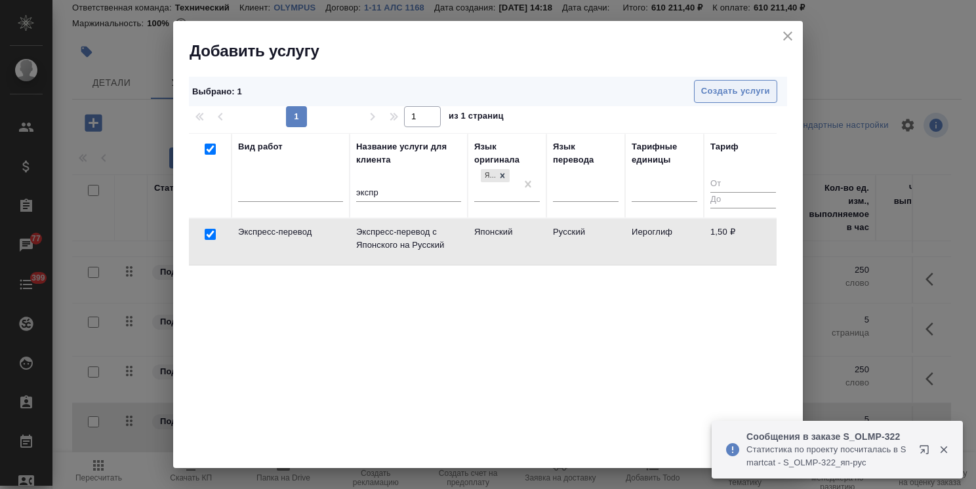
click at [708, 81] on button "Создать услуги" at bounding box center [735, 91] width 83 height 23
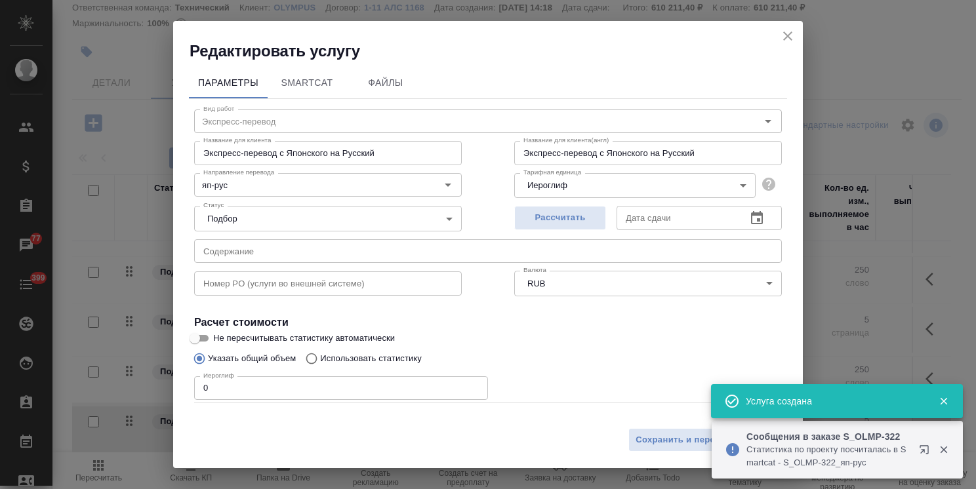
click at [551, 195] on body ".cls-1 fill:#fff; AWATERA [PERSON_NAME] Спецификации Заказы 77 Чаты 399 Todo Пр…" at bounding box center [488, 244] width 976 height 489
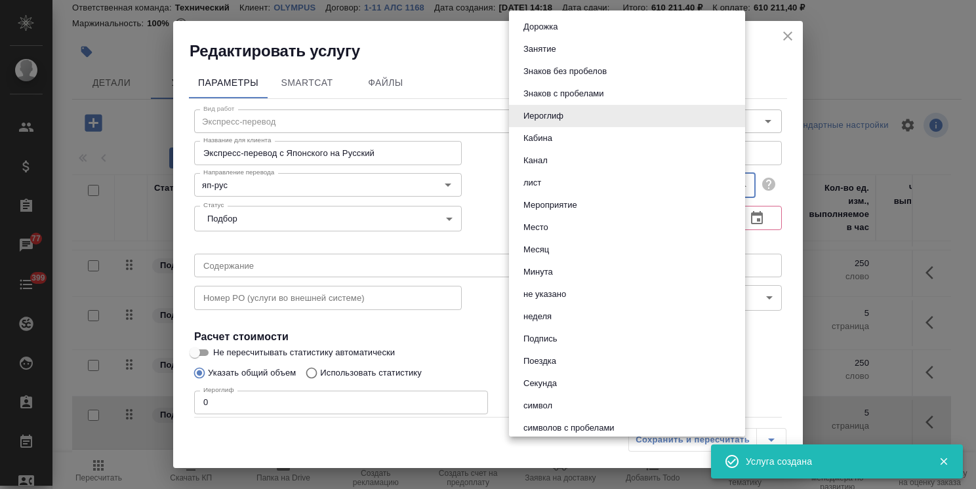
scroll to position [328, 0]
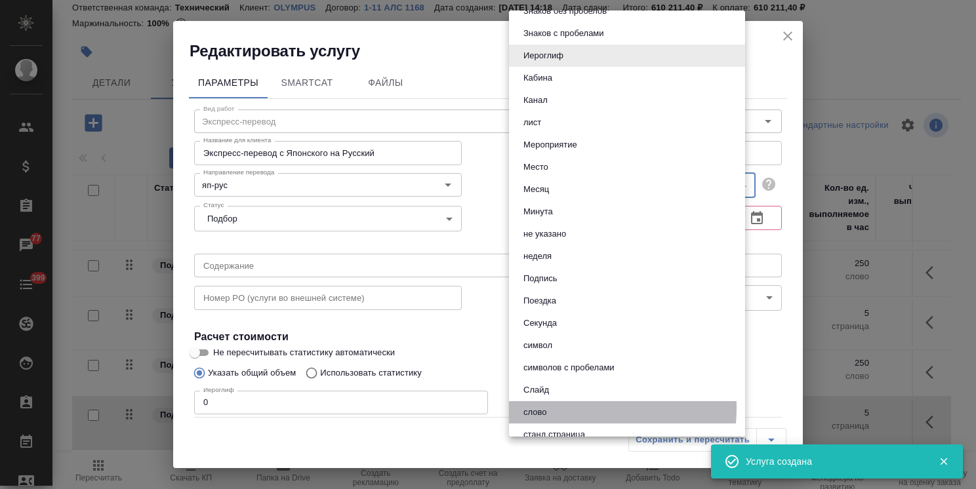
click at [543, 408] on button "слово" at bounding box center [534, 412] width 31 height 14
type input "5a8b1489cc6b4906c91bfd90"
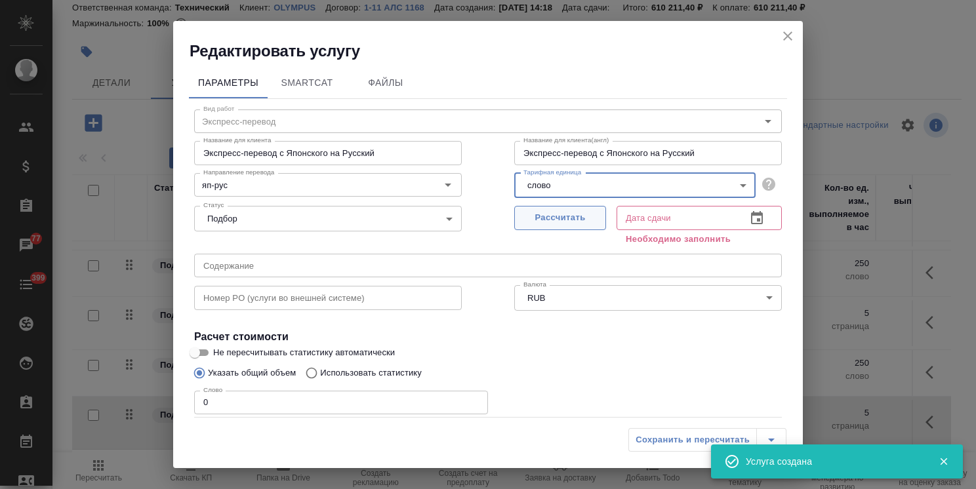
click at [557, 211] on span "Рассчитать" at bounding box center [559, 217] width 77 height 15
type input "[DATE] 13:19"
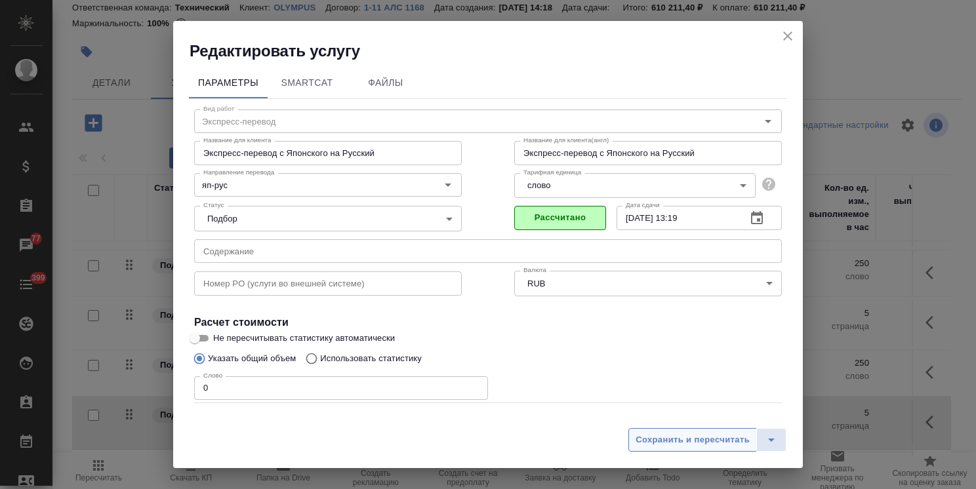
click at [671, 434] on span "Сохранить и пересчитать" at bounding box center [692, 440] width 114 height 15
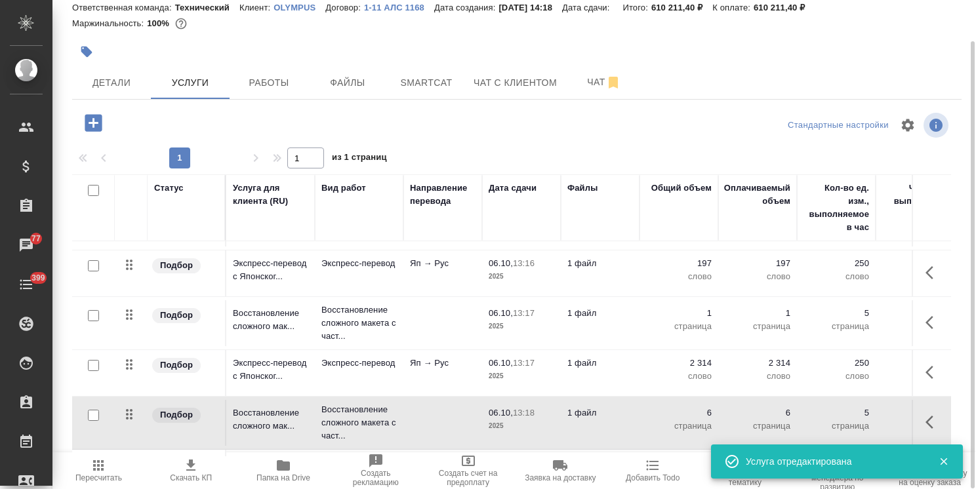
scroll to position [987, 0]
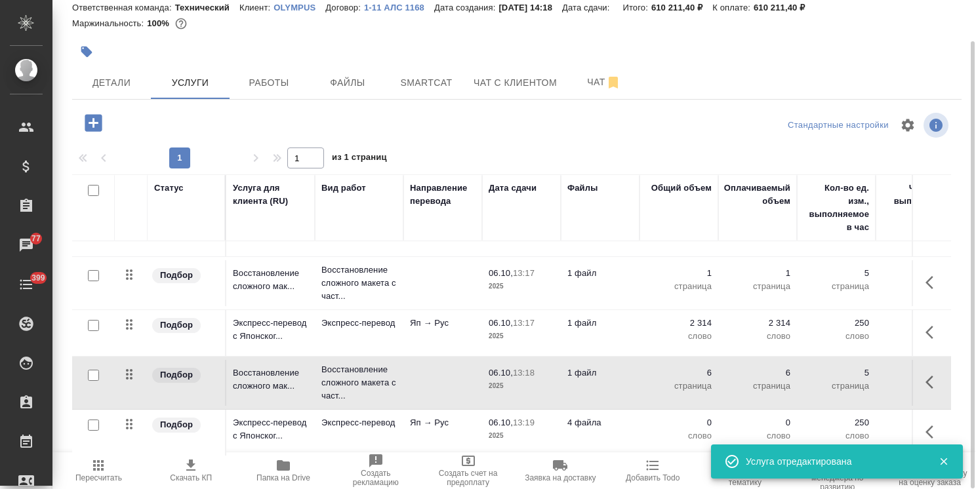
click at [500, 418] on p "06.10," at bounding box center [500, 423] width 24 height 10
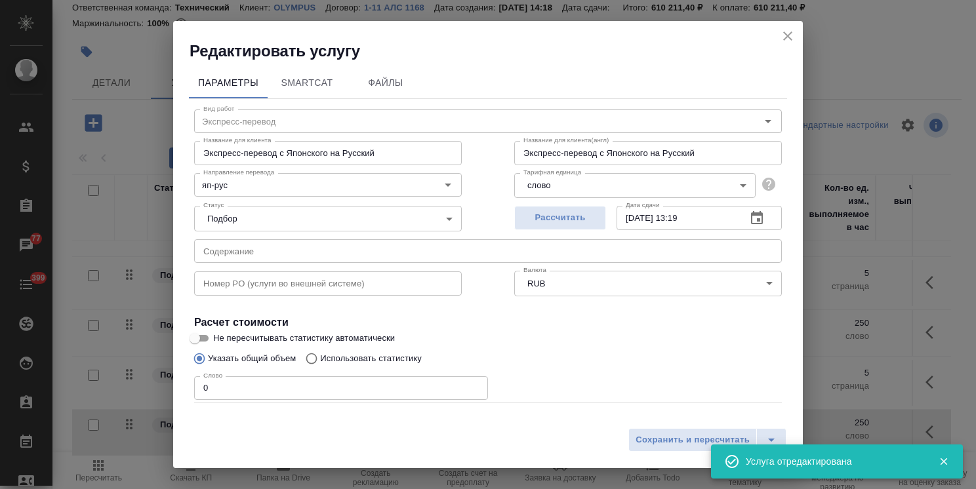
drag, startPoint x: 223, startPoint y: 385, endPoint x: 151, endPoint y: 383, distance: 71.5
click at [173, 382] on div "Параметры SmartCat Файлы Вид работ Экспресс-перевод Вид работ Название для клие…" at bounding box center [487, 242] width 629 height 360
paste input "388"
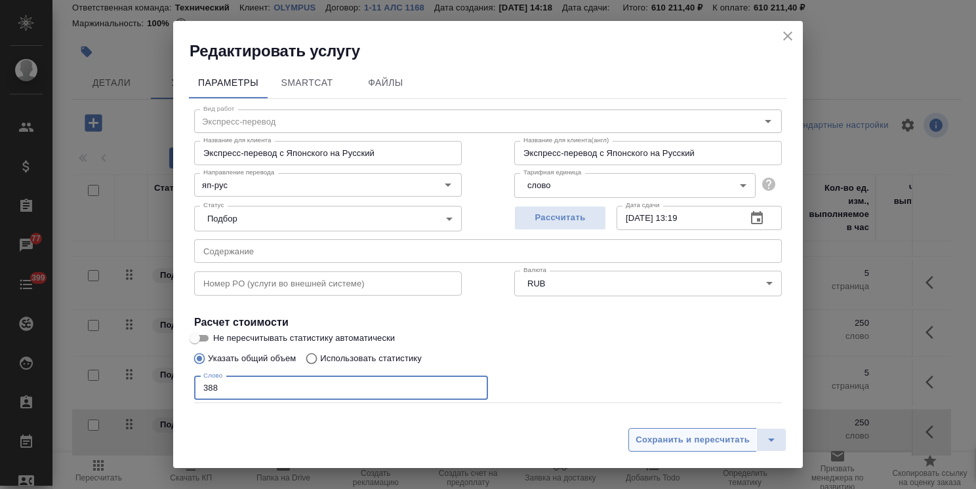
type input "388"
click at [691, 433] on span "Сохранить и пересчитать" at bounding box center [692, 440] width 114 height 15
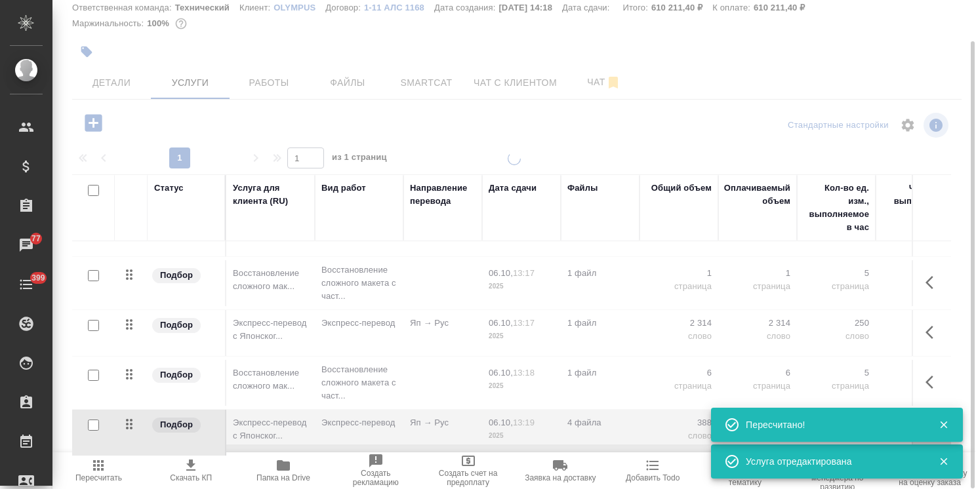
click at [613, 413] on div at bounding box center [513, 298] width 923 height 292
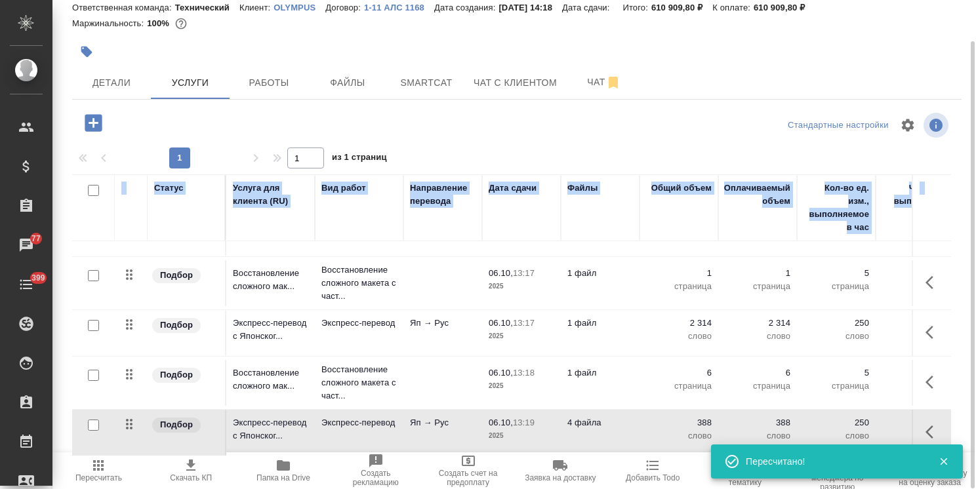
click at [680, 418] on p "388" at bounding box center [679, 422] width 66 height 13
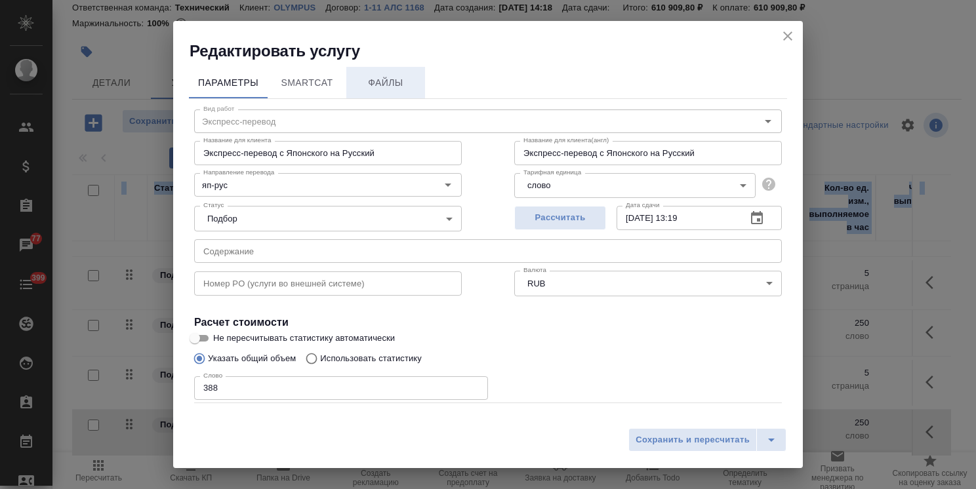
click at [395, 93] on button "Файлы" at bounding box center [385, 82] width 79 height 31
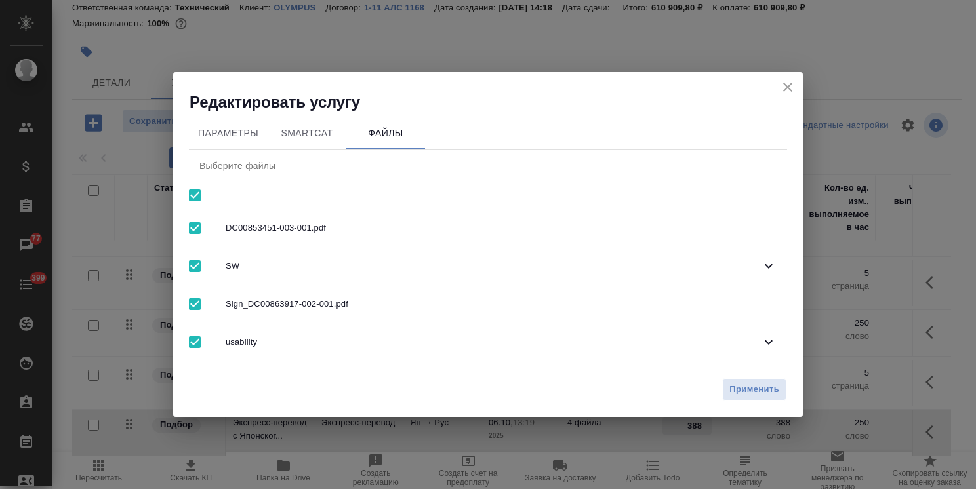
click at [211, 200] on nav "Выберите файлы DC00853451-003-001.pdf SW Sign_DC00863917-002-001.pdf usability" at bounding box center [488, 258] width 598 height 216
click at [283, 355] on div "usability" at bounding box center [488, 342] width 598 height 38
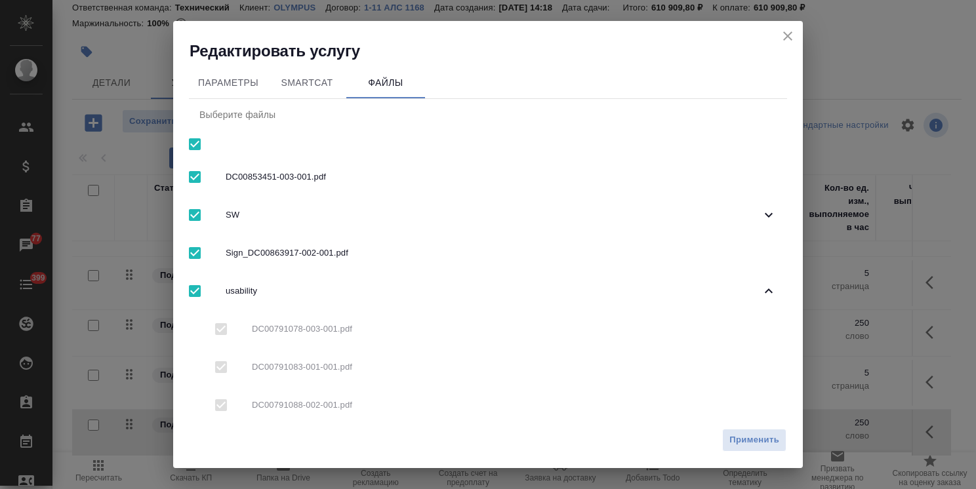
click at [197, 146] on input "checkbox" at bounding box center [195, 144] width 28 height 28
checkbox input "false"
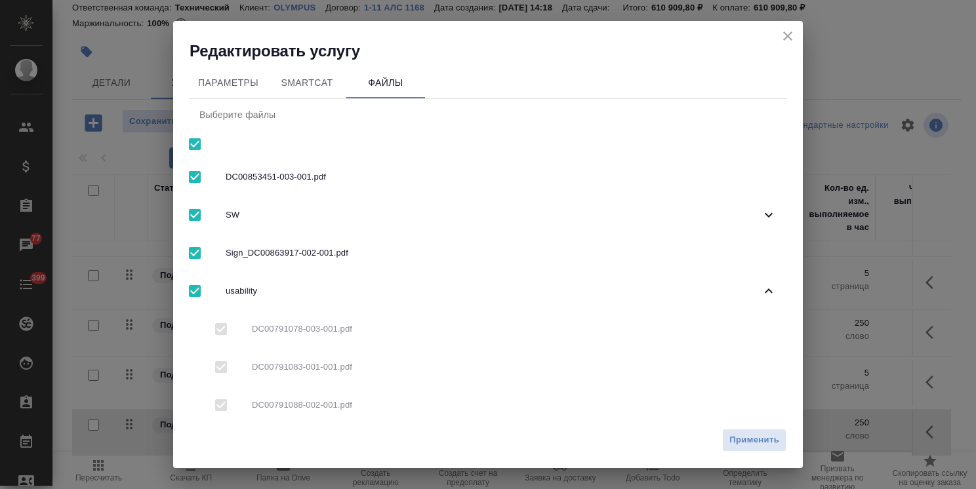
checkbox input "false"
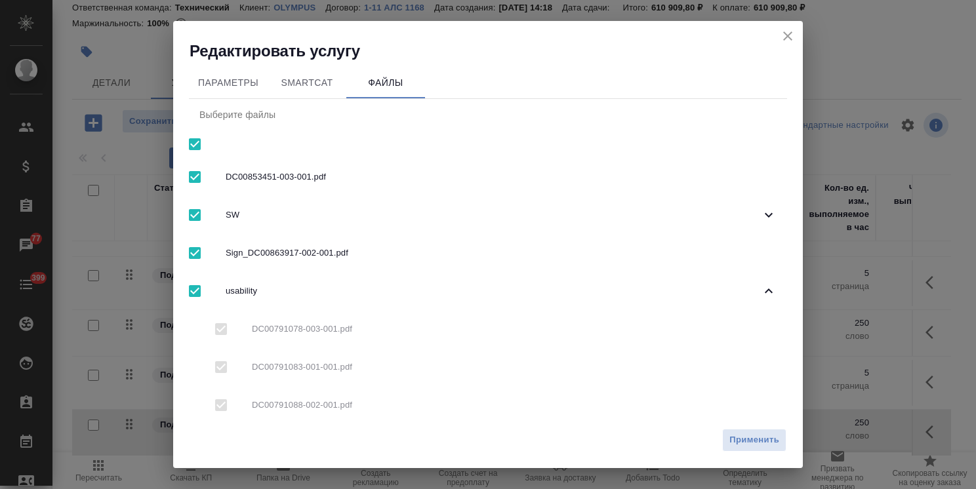
checkbox input "false"
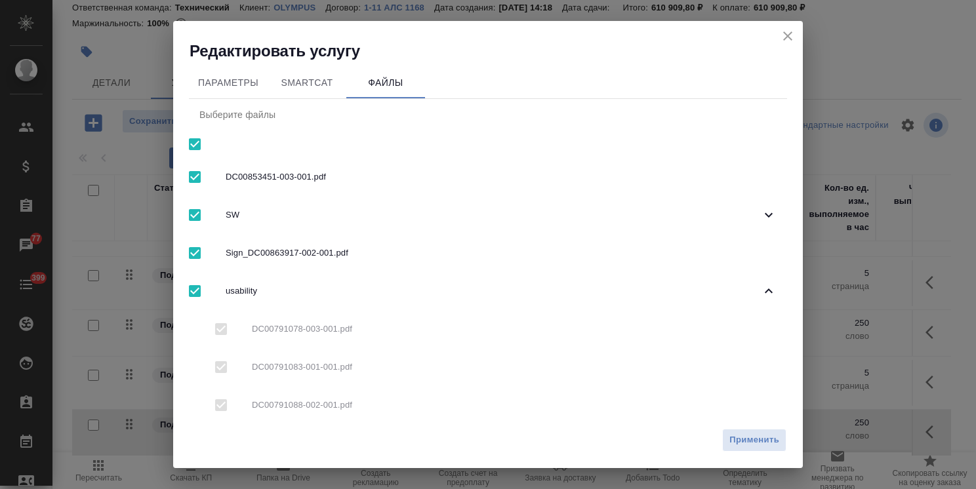
checkbox input "false"
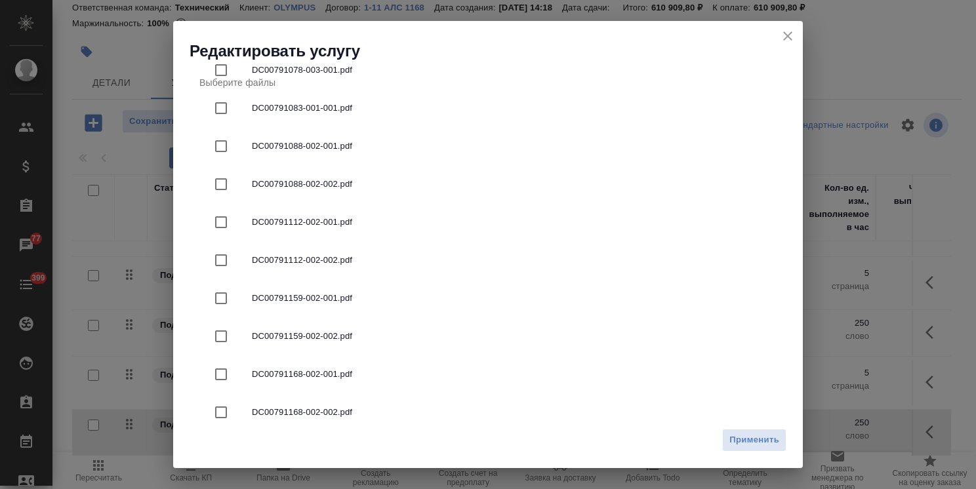
scroll to position [262, 0]
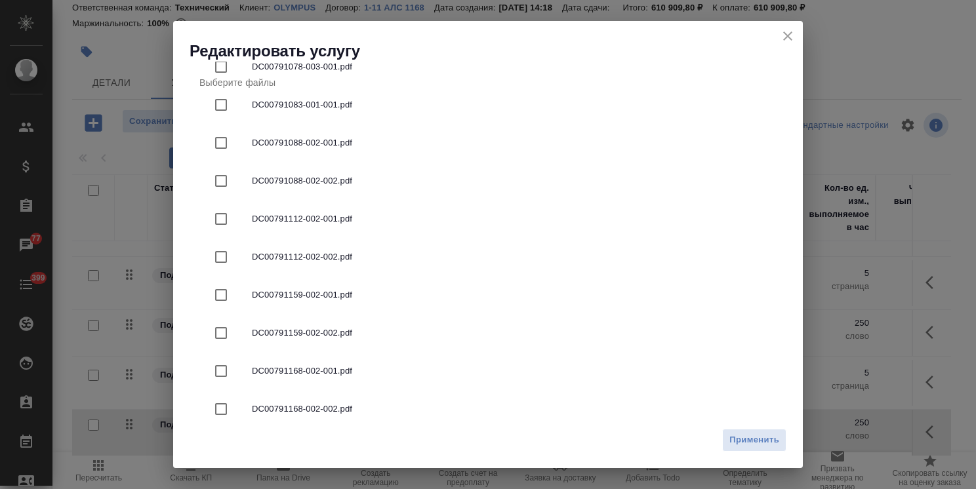
click at [353, 297] on span "DC00791159-002-001.pdf" at bounding box center [514, 294] width 524 height 13
checkbox input "true"
click at [754, 445] on span "Применить" at bounding box center [754, 440] width 50 height 15
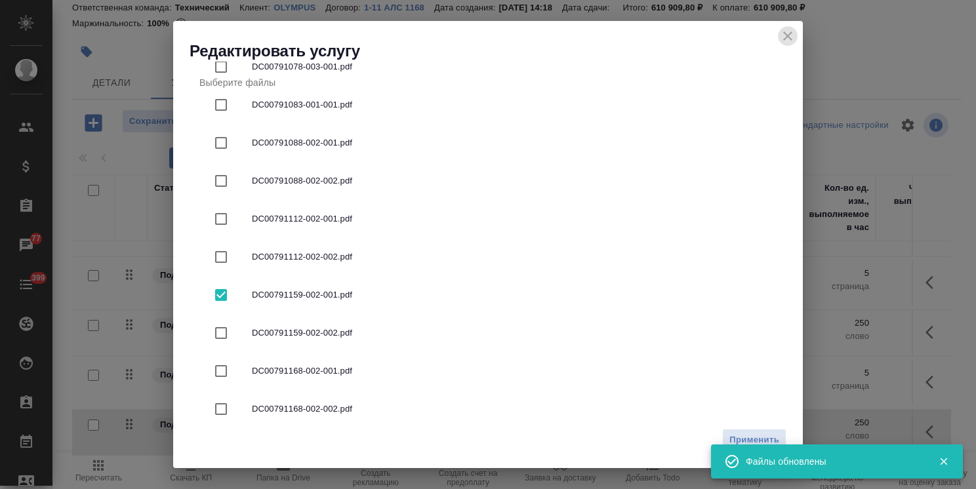
click at [788, 35] on icon "close" at bounding box center [787, 35] width 9 height 9
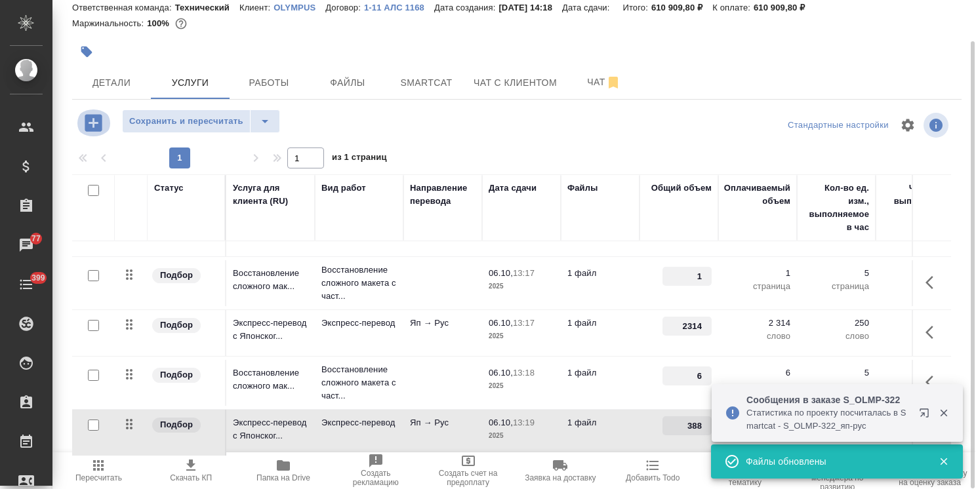
click at [102, 122] on icon "button" at bounding box center [93, 122] width 17 height 17
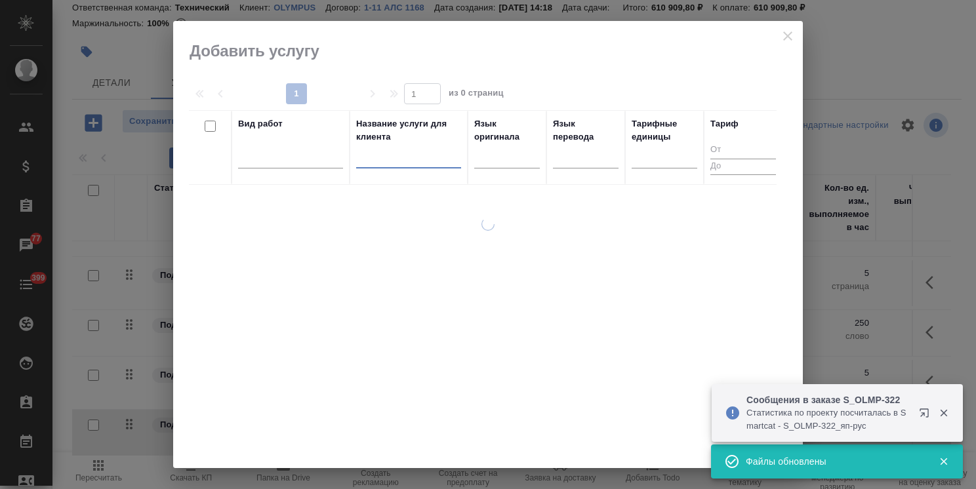
click at [423, 164] on input "text" at bounding box center [408, 160] width 105 height 16
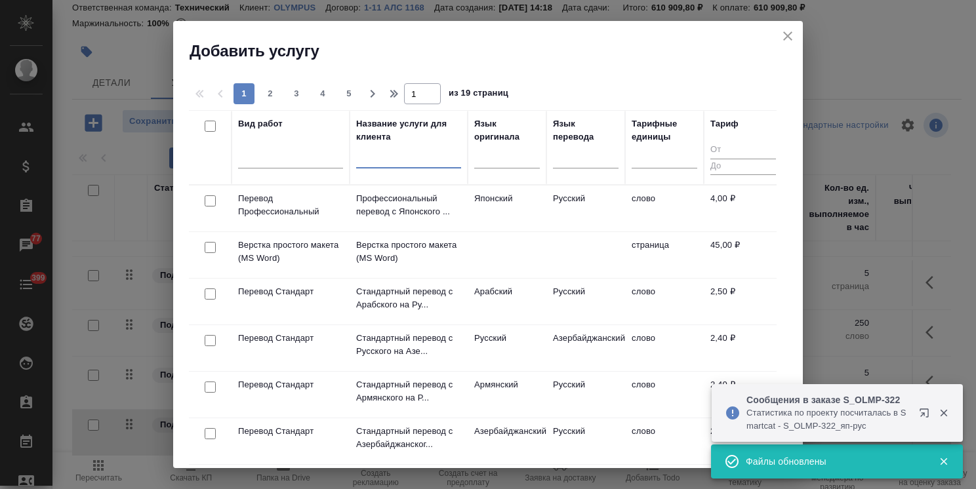
paste input "Восстановление сложного макета с частичным соответствием оформлению оригинала"
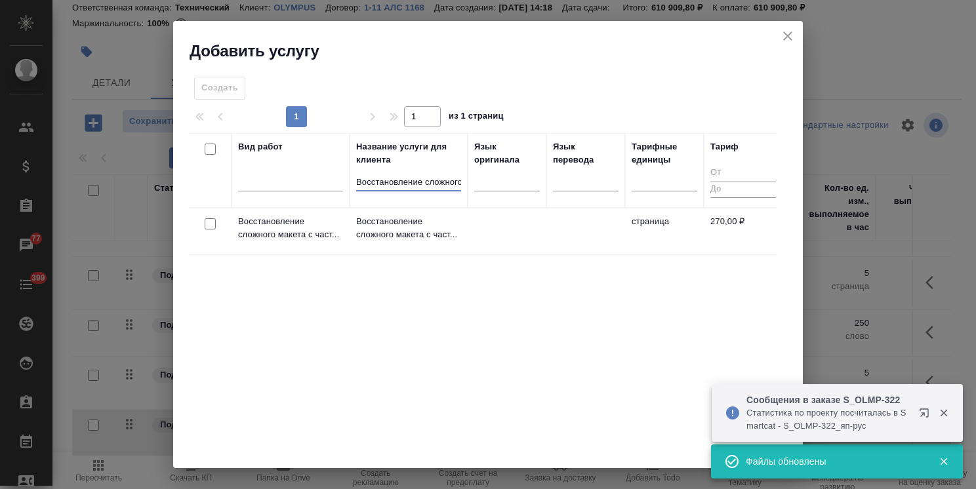
scroll to position [0, 247]
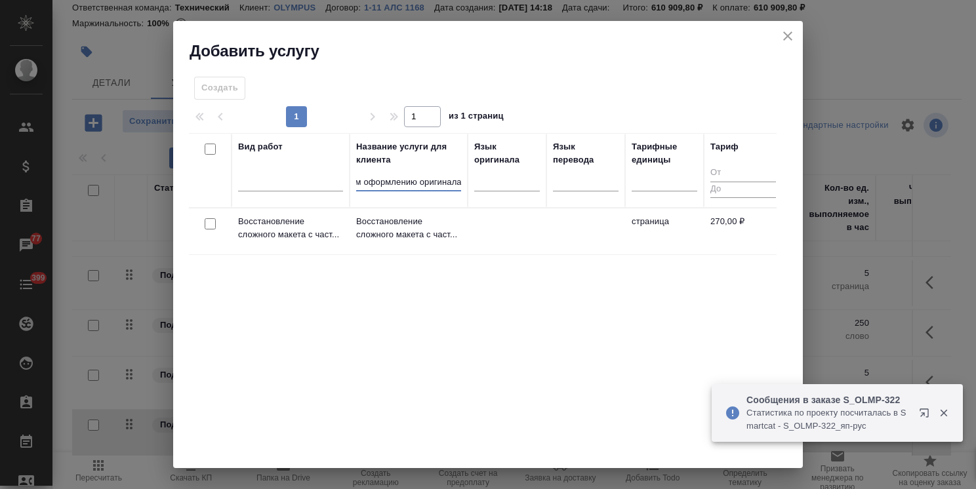
type input "Восстановление сложного макета с частичным соответствием оформлению оригинала"
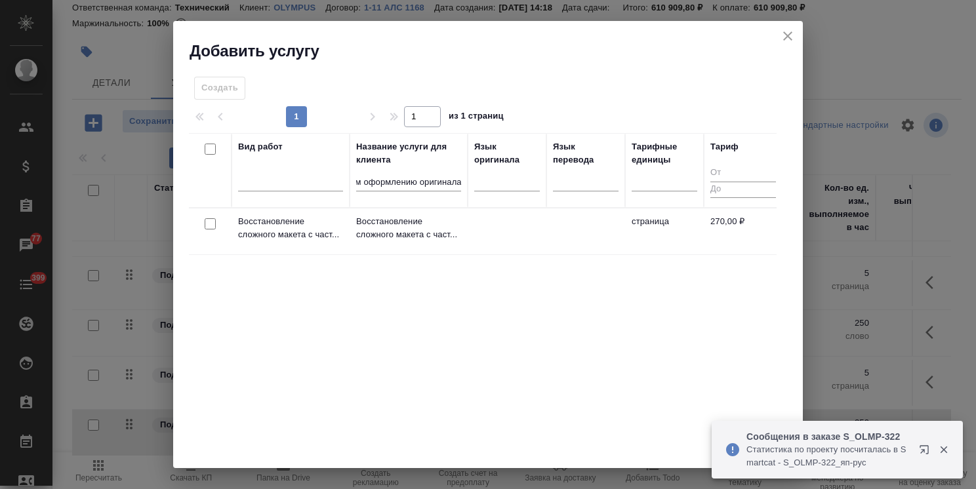
click at [208, 218] on input "checkbox" at bounding box center [210, 223] width 11 height 11
checkbox input "true"
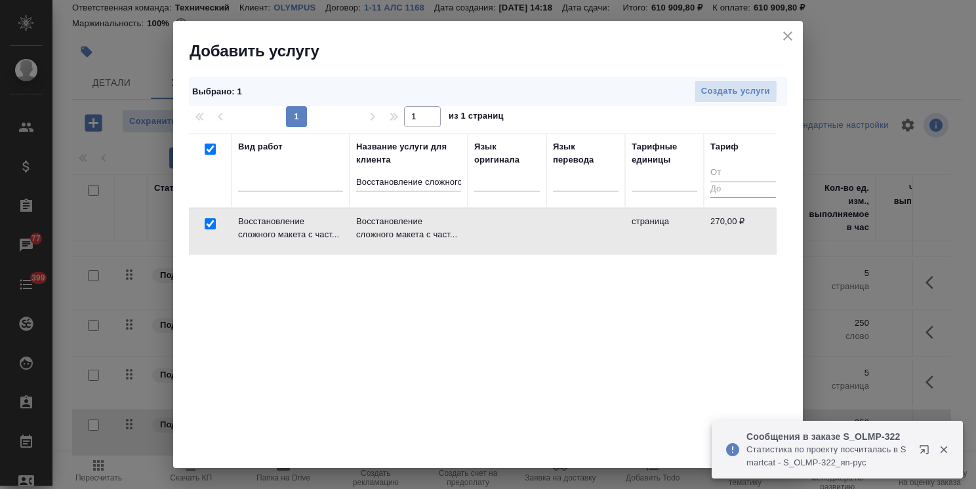
click at [703, 78] on div "Выбрано : 1 Создать услуги" at bounding box center [488, 92] width 598 height 30
click at [701, 88] on span "Создать услуги" at bounding box center [735, 91] width 69 height 15
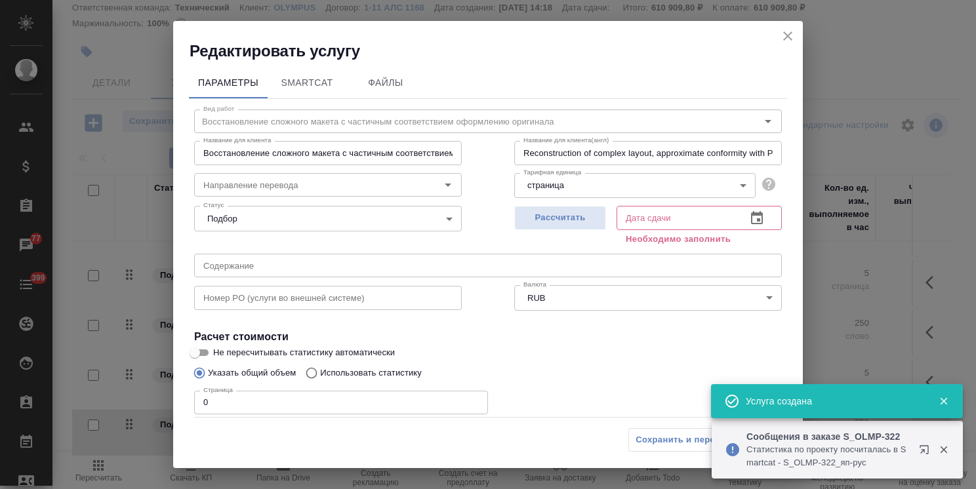
click at [551, 220] on span "Рассчитать" at bounding box center [559, 217] width 77 height 15
type input "[DATE] 13:20"
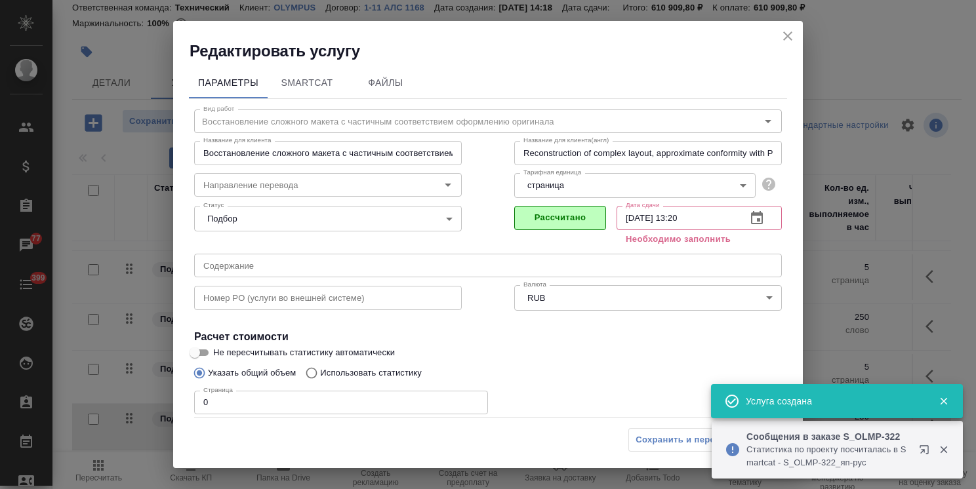
drag, startPoint x: 226, startPoint y: 389, endPoint x: 168, endPoint y: 383, distance: 58.7
click at [168, 383] on div "Редактировать услугу Параметры SmartCat Файлы Вид работ Восстановление сложного…" at bounding box center [488, 244] width 976 height 489
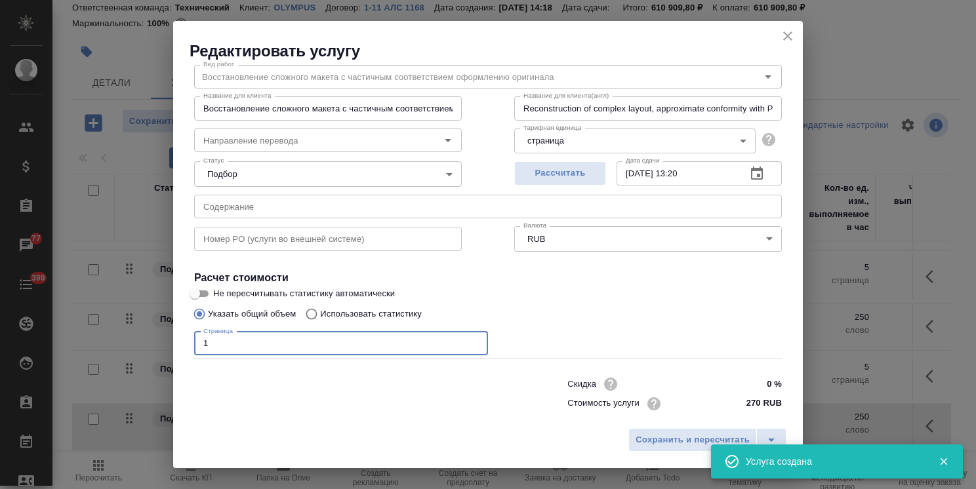
scroll to position [64, 0]
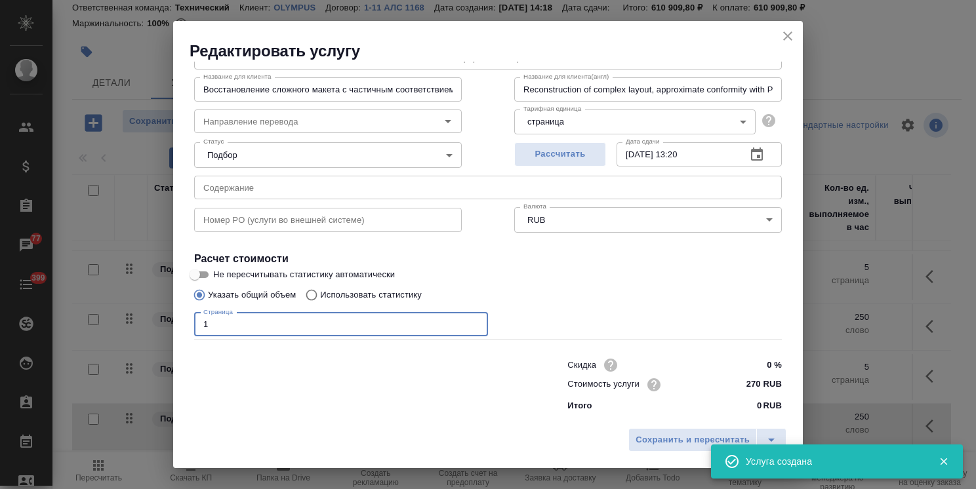
type input "1"
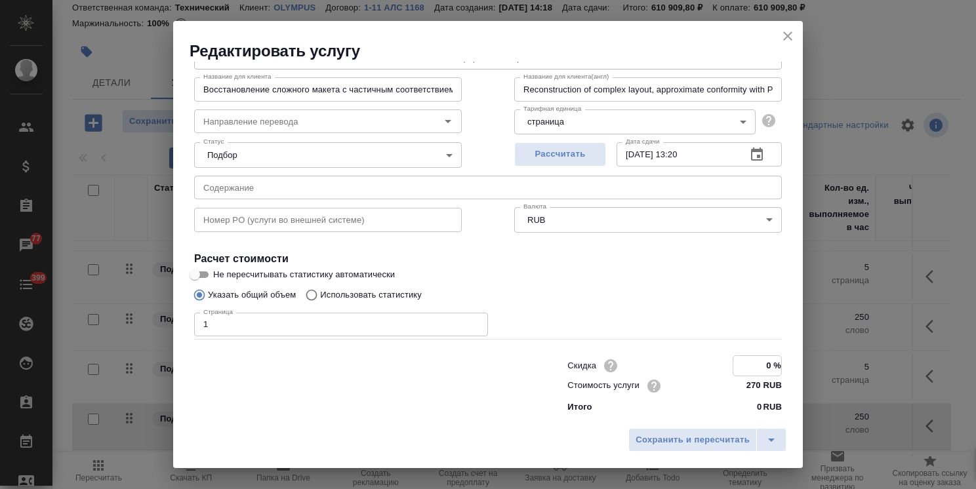
click at [759, 368] on input "0 %" at bounding box center [757, 365] width 48 height 19
type input "25 %"
click at [708, 439] on span "Сохранить и пересчитать" at bounding box center [692, 440] width 114 height 15
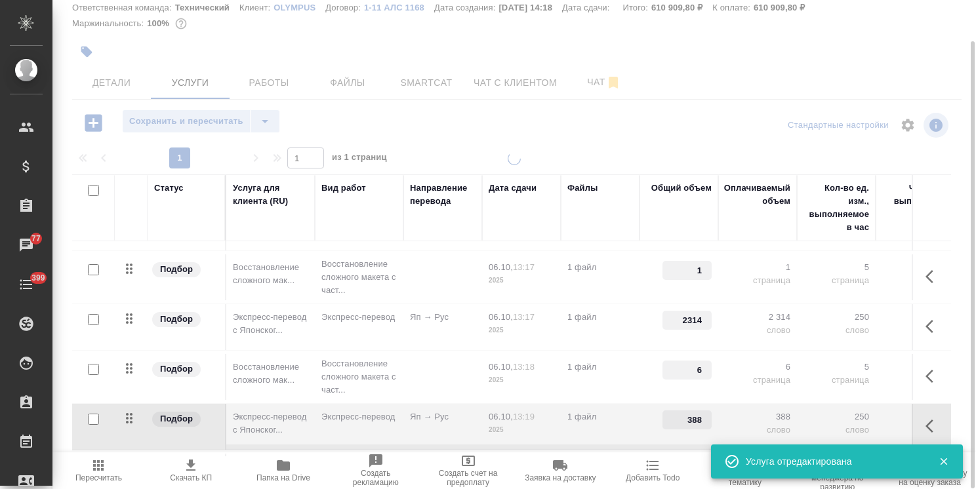
type input "1"
type input "25"
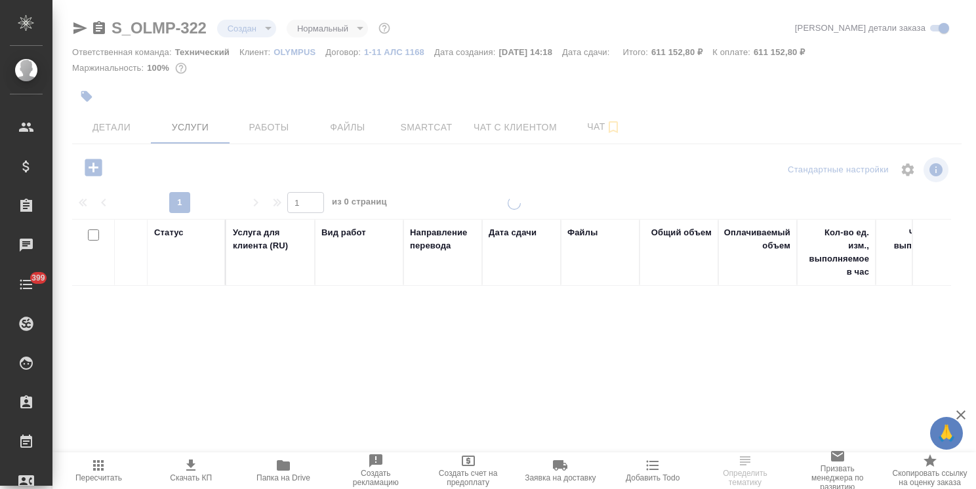
click at [963, 412] on icon "button" at bounding box center [960, 414] width 9 height 9
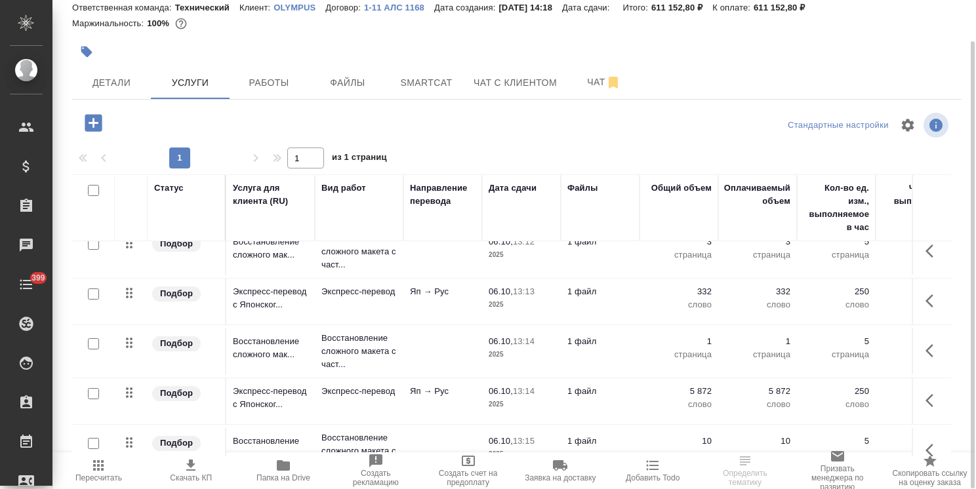
scroll to position [1040, 0]
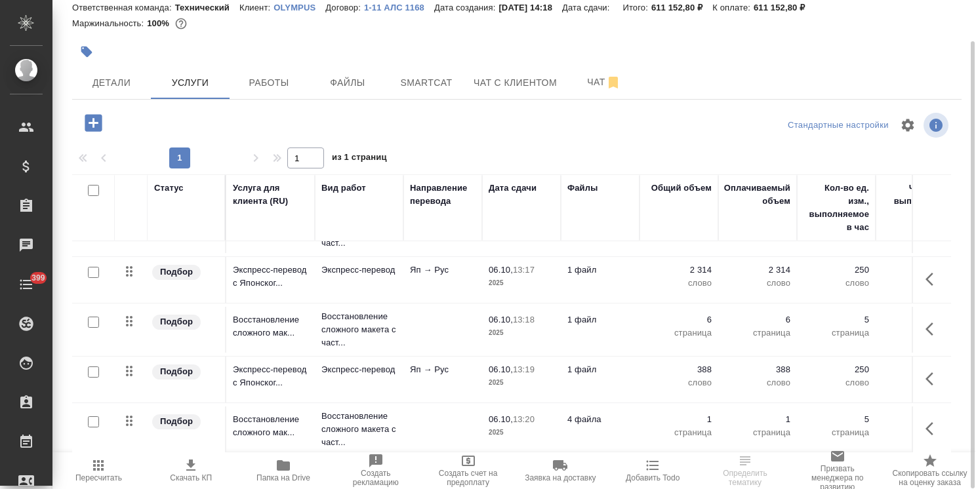
click at [487, 414] on td "06.10, 13:20 2025" at bounding box center [521, 429] width 79 height 46
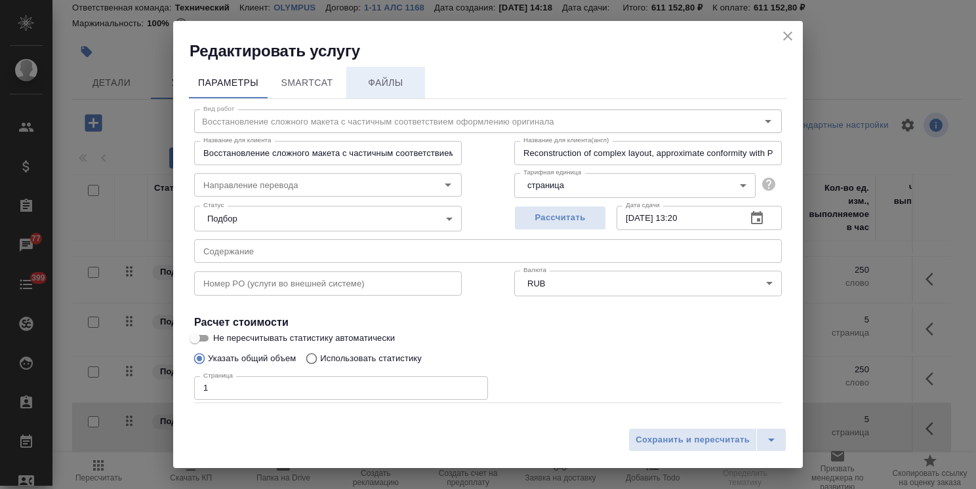
click at [395, 88] on span "Файлы" at bounding box center [385, 83] width 63 height 16
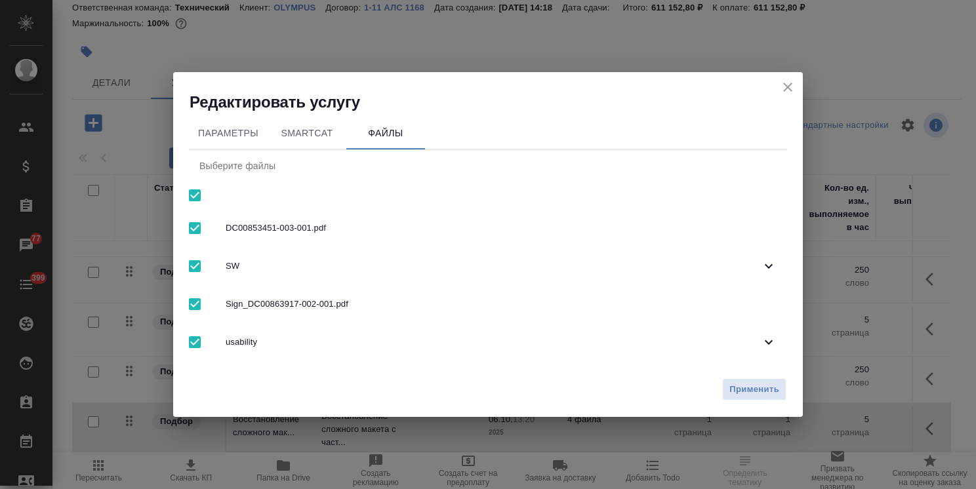
click at [194, 202] on input "checkbox" at bounding box center [195, 196] width 28 height 28
checkbox input "false"
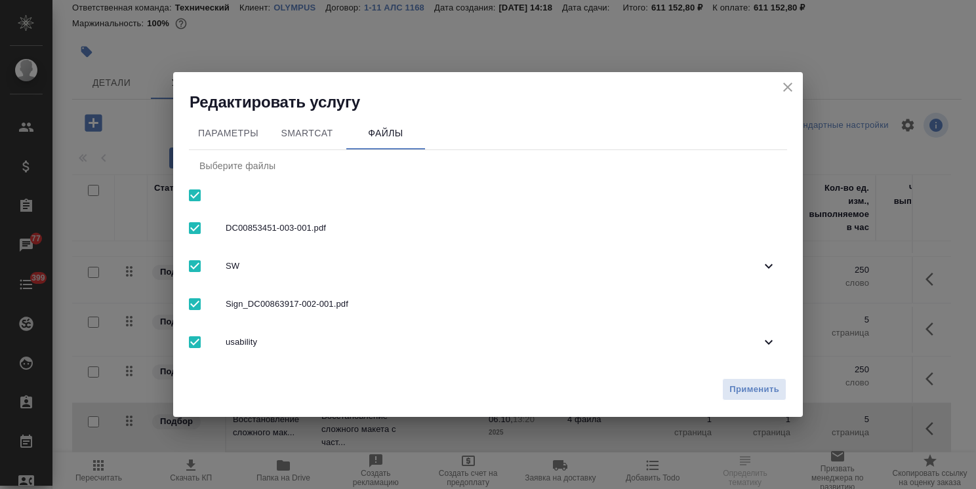
checkbox input "false"
click at [285, 340] on span "usability" at bounding box center [493, 342] width 535 height 13
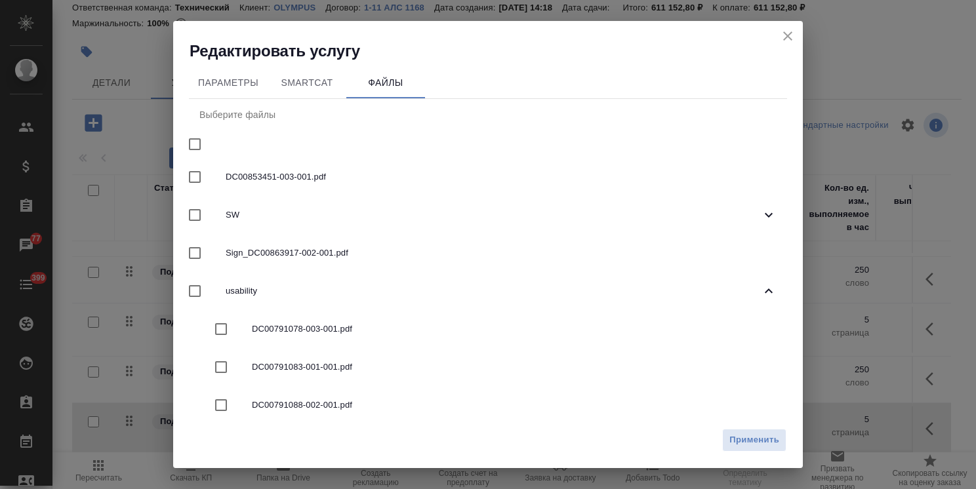
scroll to position [197, 0]
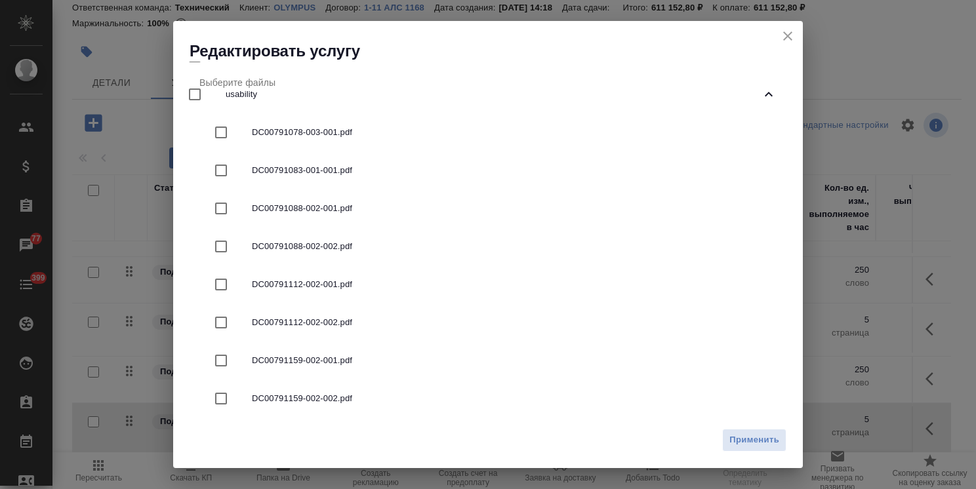
click at [338, 361] on span "DC00791159-002-001.pdf" at bounding box center [514, 360] width 524 height 13
checkbox input "true"
click at [738, 445] on span "Применить" at bounding box center [754, 440] width 50 height 15
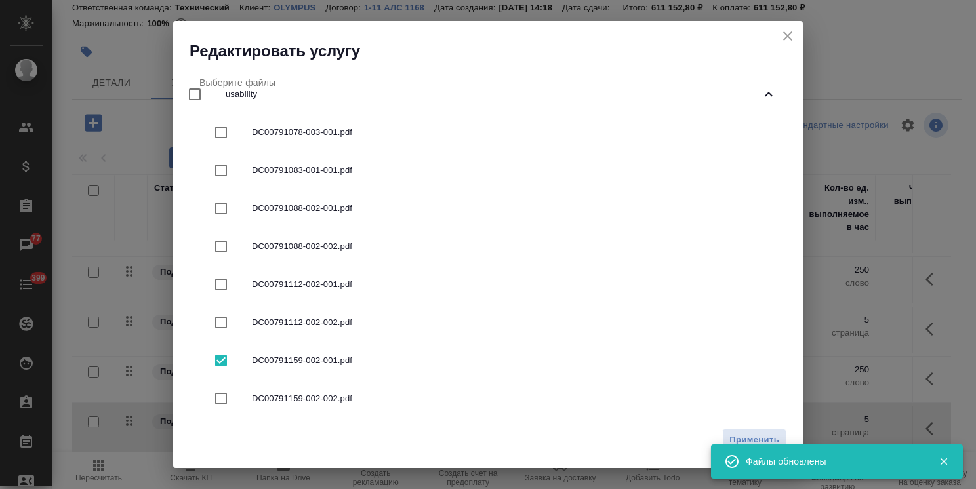
click at [793, 33] on icon "close" at bounding box center [788, 36] width 16 height 16
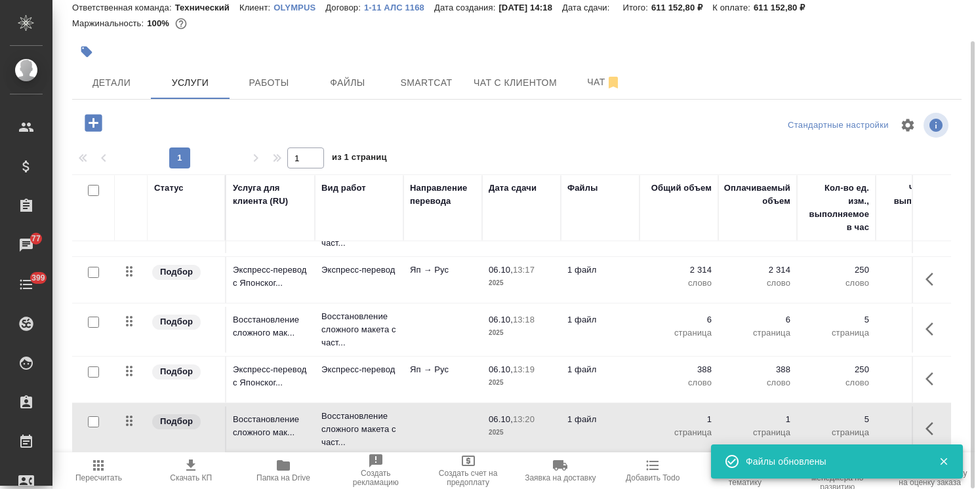
click at [92, 122] on icon "button" at bounding box center [93, 122] width 23 height 23
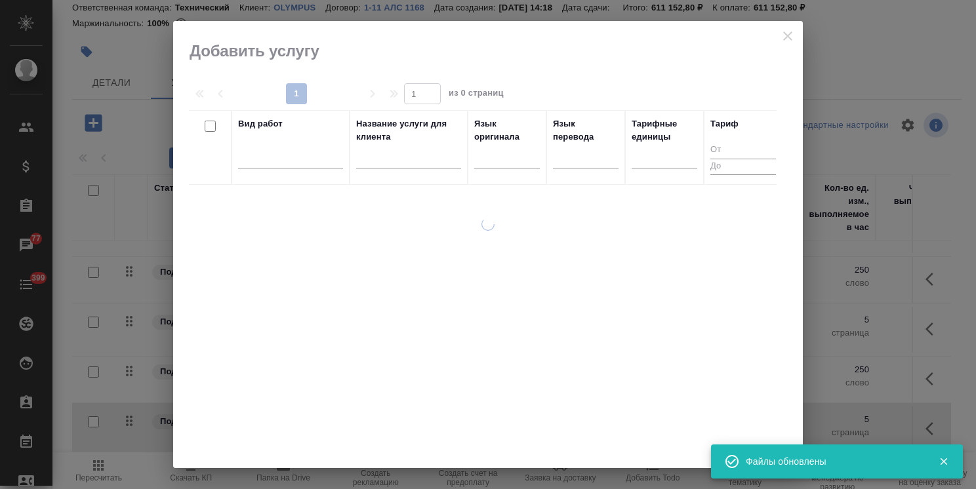
click at [378, 162] on input "text" at bounding box center [408, 160] width 105 height 16
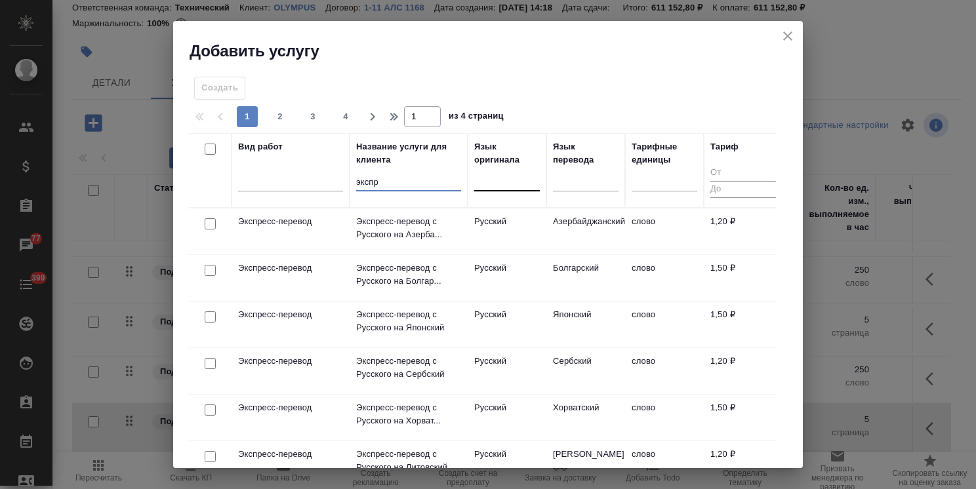
type input "экспр"
click at [508, 186] on div at bounding box center [507, 177] width 66 height 19
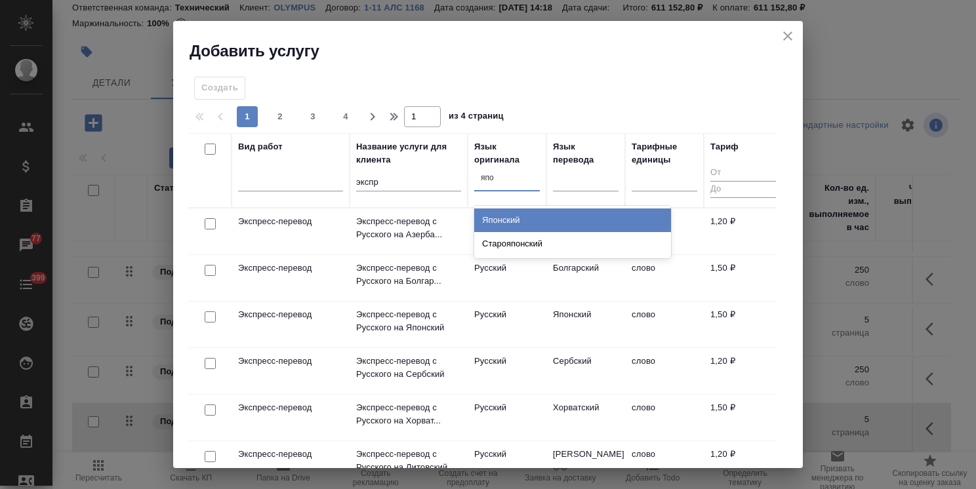
type input "япон"
click at [498, 214] on div "Японский" at bounding box center [572, 220] width 197 height 24
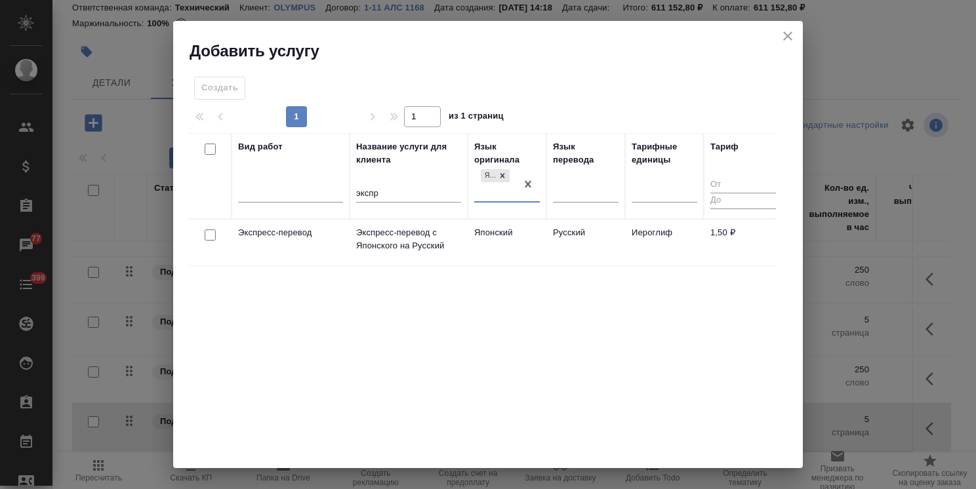
click at [205, 231] on input "checkbox" at bounding box center [210, 234] width 11 height 11
checkbox input "true"
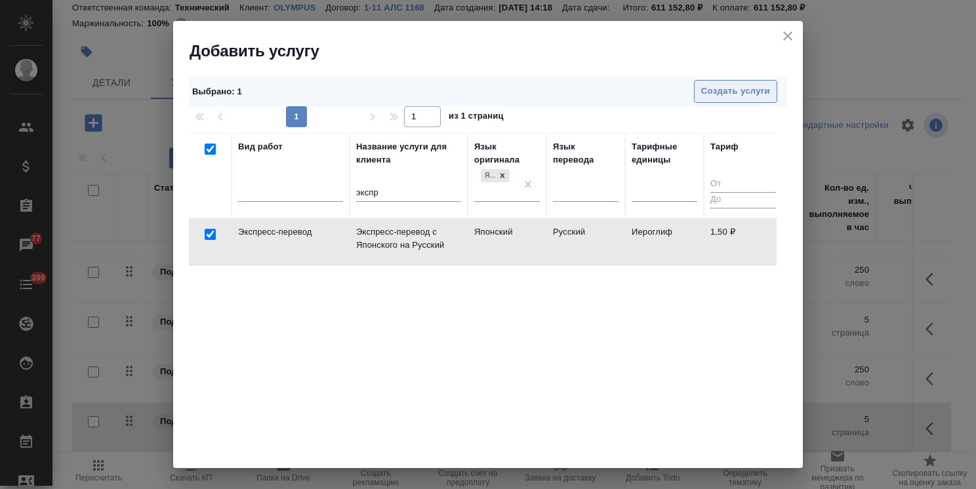
click at [715, 82] on button "Создать услуги" at bounding box center [735, 91] width 83 height 23
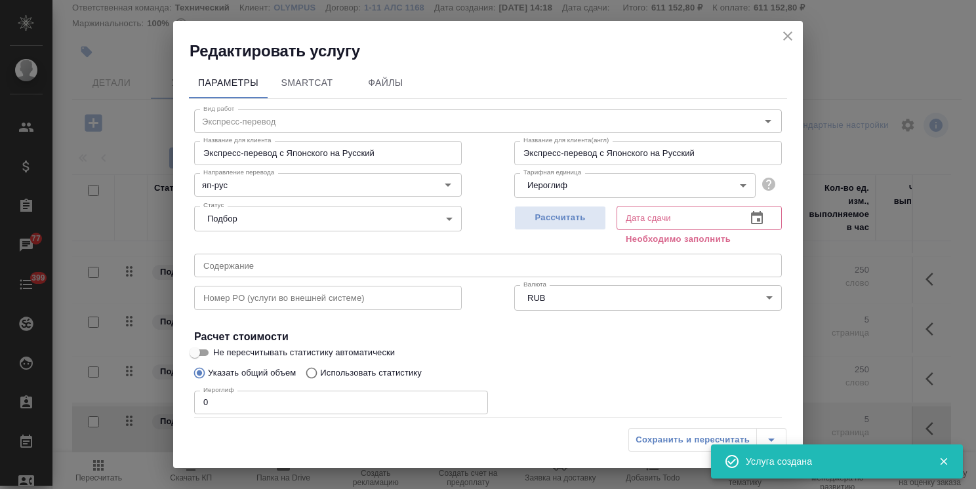
click at [582, 177] on body ".cls-1 fill:#fff; AWATERA Usmanova Olga Клиенты Спецификации Заказы 77 Чаты 399…" at bounding box center [488, 244] width 976 height 489
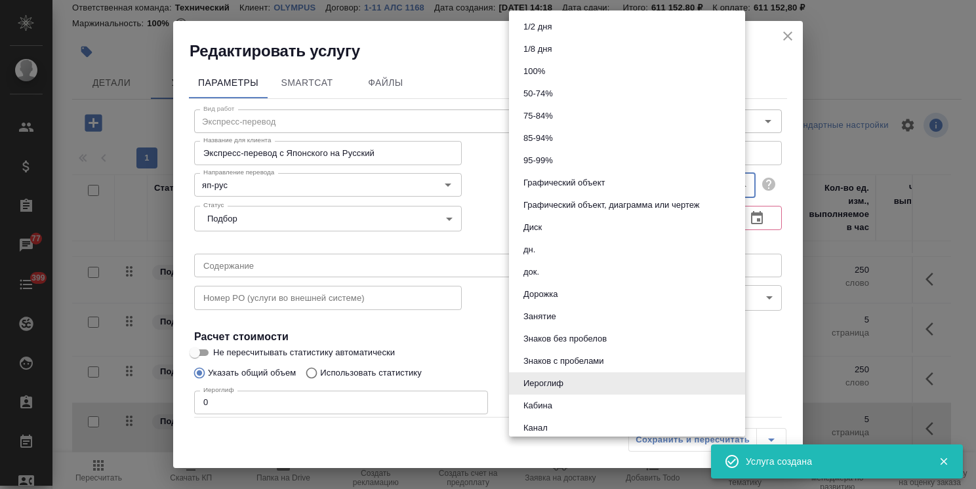
click at [570, 187] on button "Графический объект" at bounding box center [563, 183] width 89 height 14
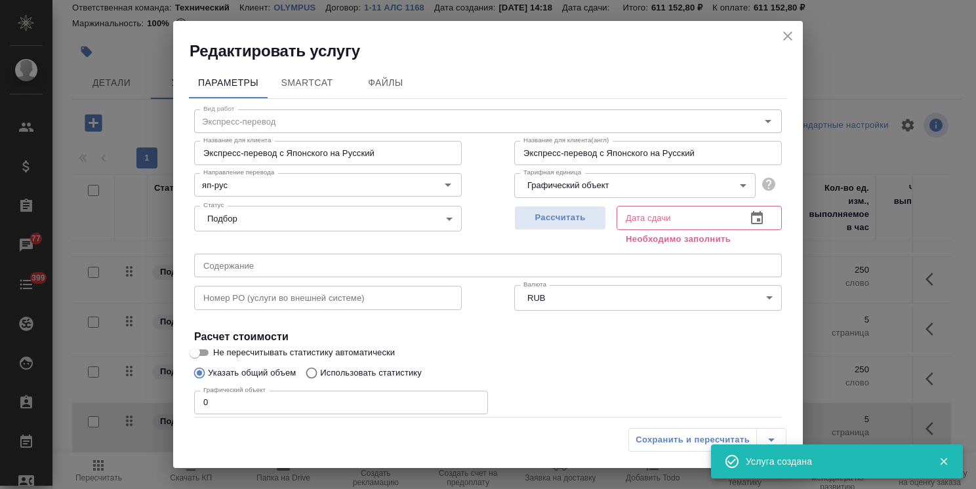
click at [581, 199] on div "Рассчитать Дата сдачи Дата сдачи Необходимо заполнить" at bounding box center [648, 224] width 320 height 100
click at [582, 185] on body ".cls-1 fill:#fff; AWATERA Usmanova Olga Клиенты Спецификации Заказы 77 Чаты 399…" at bounding box center [488, 244] width 976 height 489
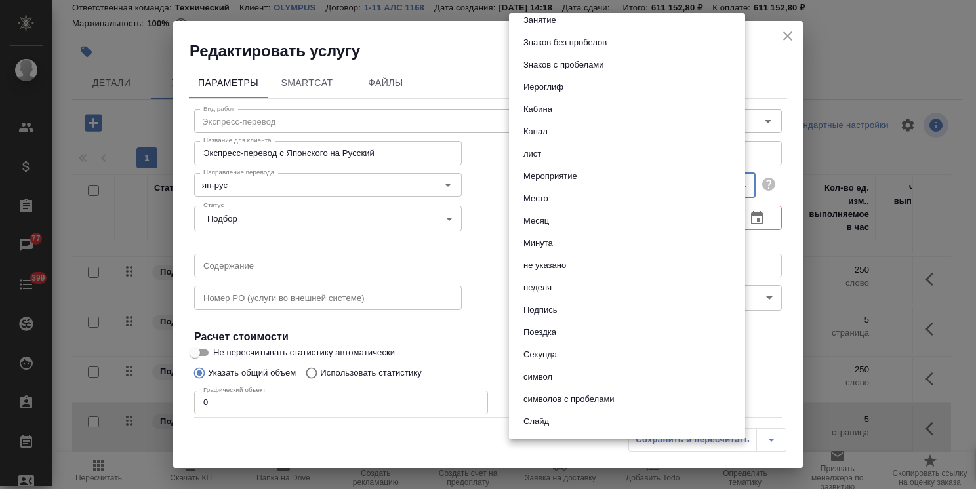
scroll to position [393, 0]
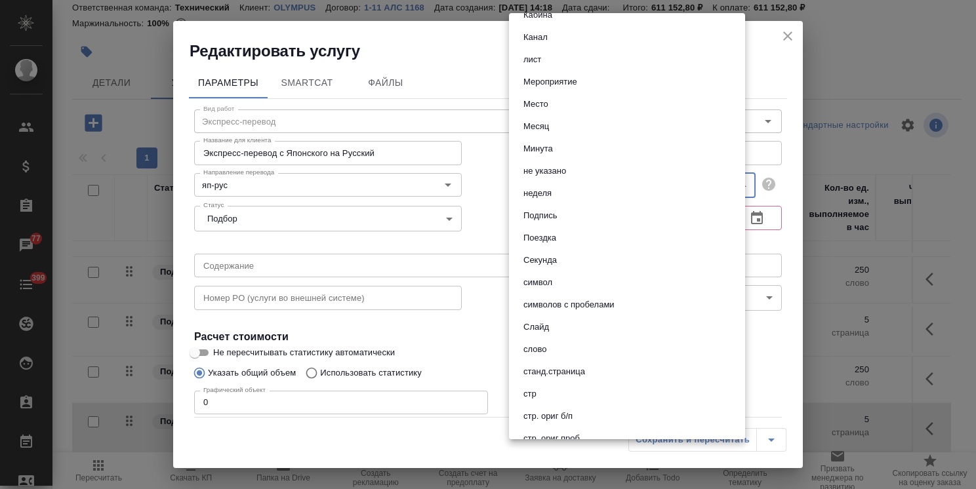
click at [545, 349] on button "слово" at bounding box center [534, 349] width 31 height 14
type input "5a8b1489cc6b4906c91bfd90"
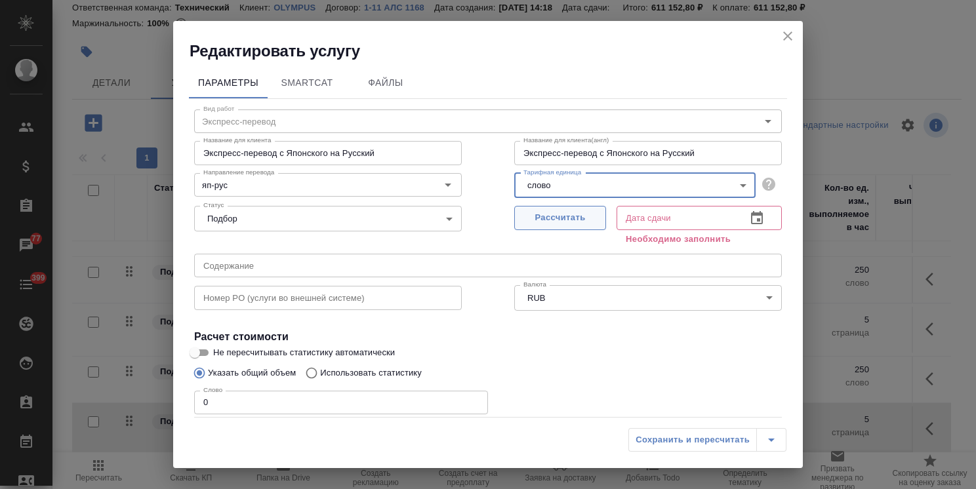
click at [582, 212] on span "Рассчитать" at bounding box center [559, 217] width 77 height 15
type input "06.10.2025 13:20"
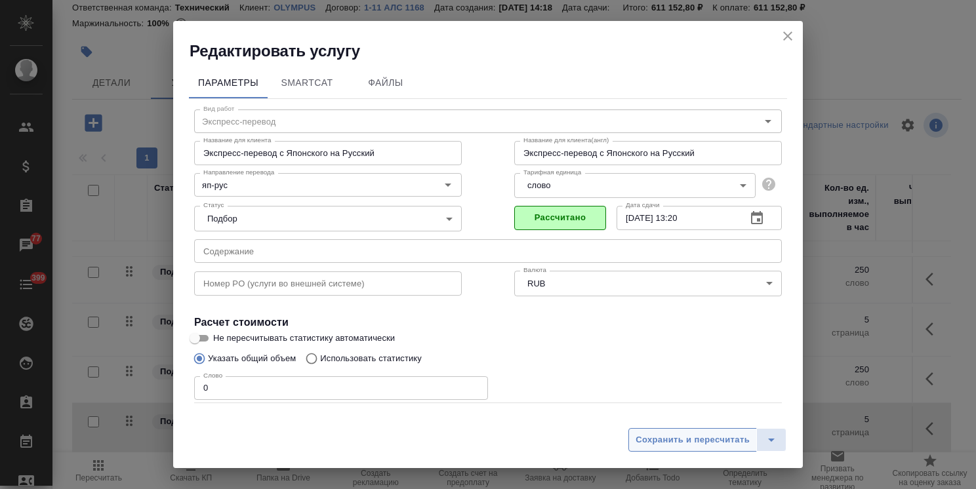
click at [667, 437] on span "Сохранить и пересчитать" at bounding box center [692, 440] width 114 height 15
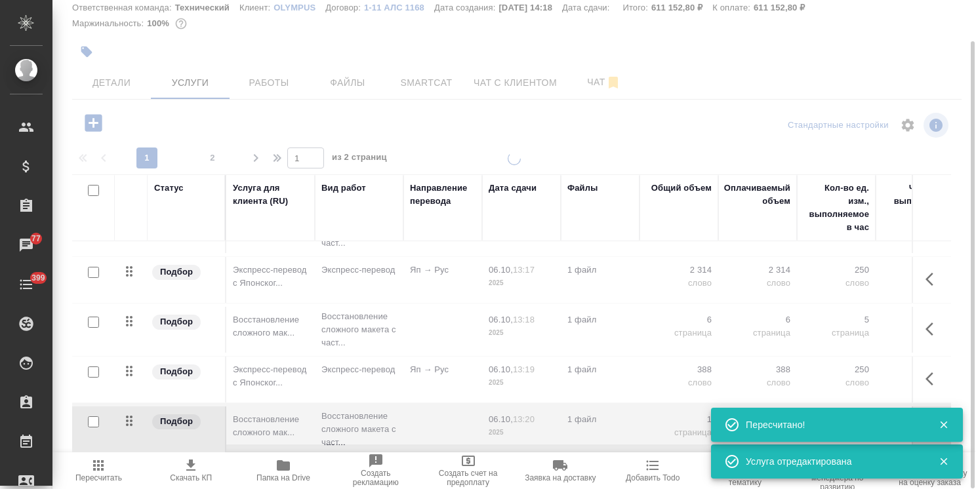
click at [218, 158] on div at bounding box center [513, 298] width 923 height 292
click at [211, 155] on span "2" at bounding box center [212, 157] width 21 height 13
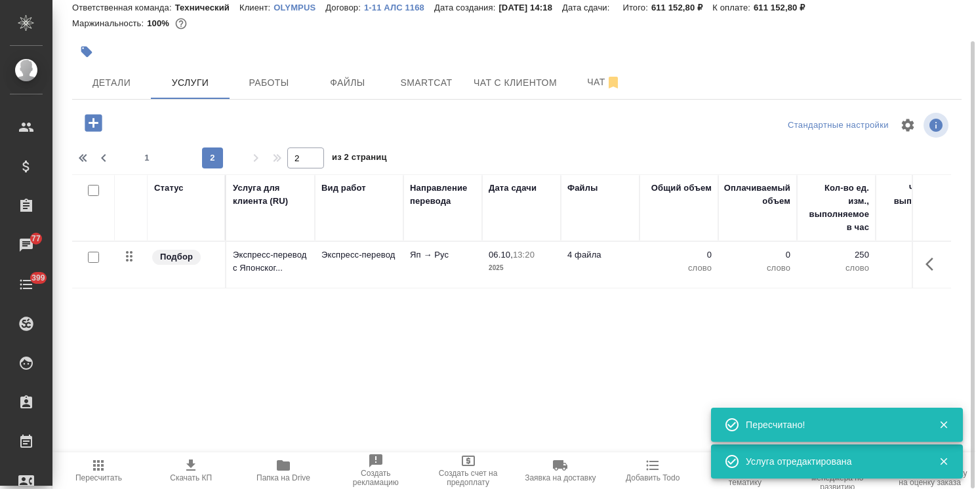
type input "2"
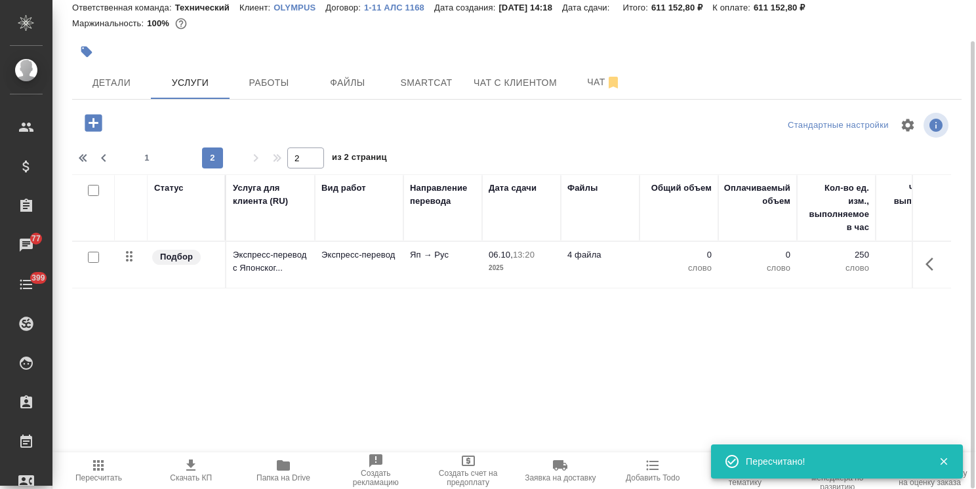
click at [418, 265] on td "Яп → Рус" at bounding box center [442, 265] width 79 height 46
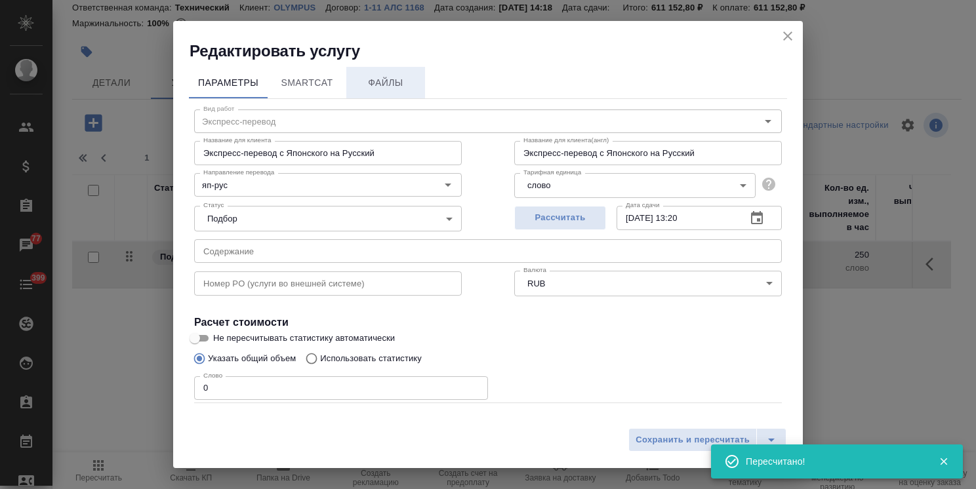
click at [378, 81] on span "Файлы" at bounding box center [385, 83] width 63 height 16
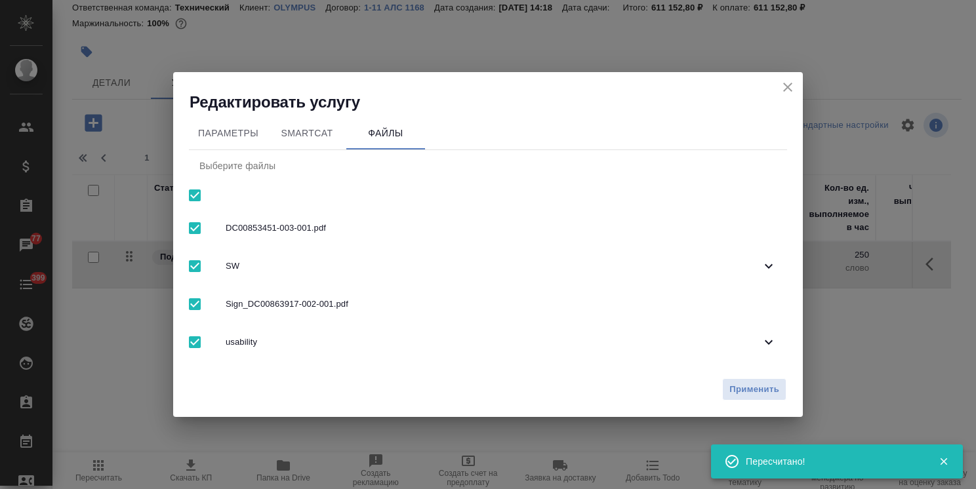
click at [197, 193] on input "checkbox" at bounding box center [195, 196] width 28 height 28
checkbox input "false"
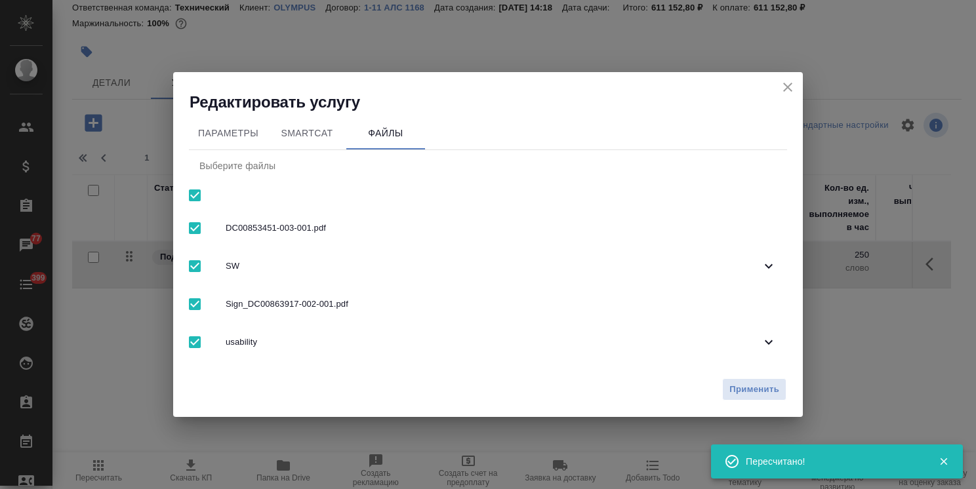
checkbox input "false"
click at [298, 347] on span "usability" at bounding box center [493, 342] width 535 height 13
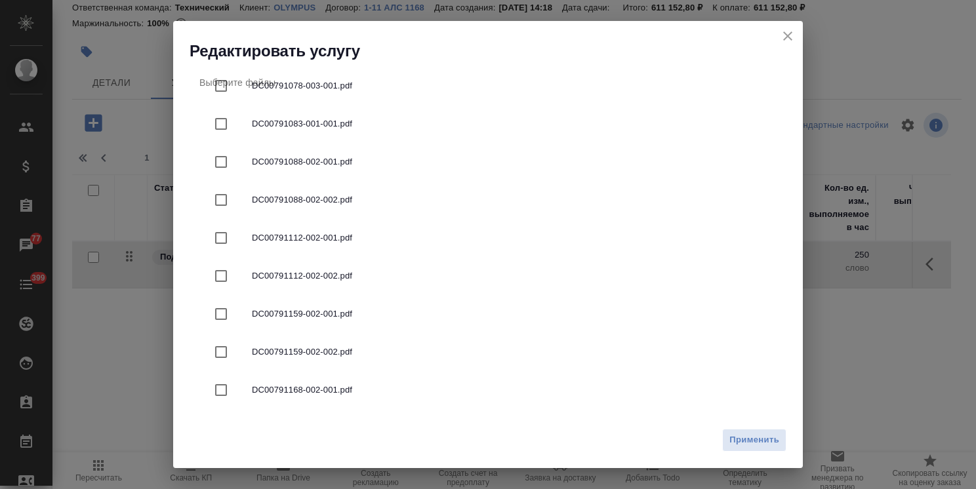
scroll to position [262, 0]
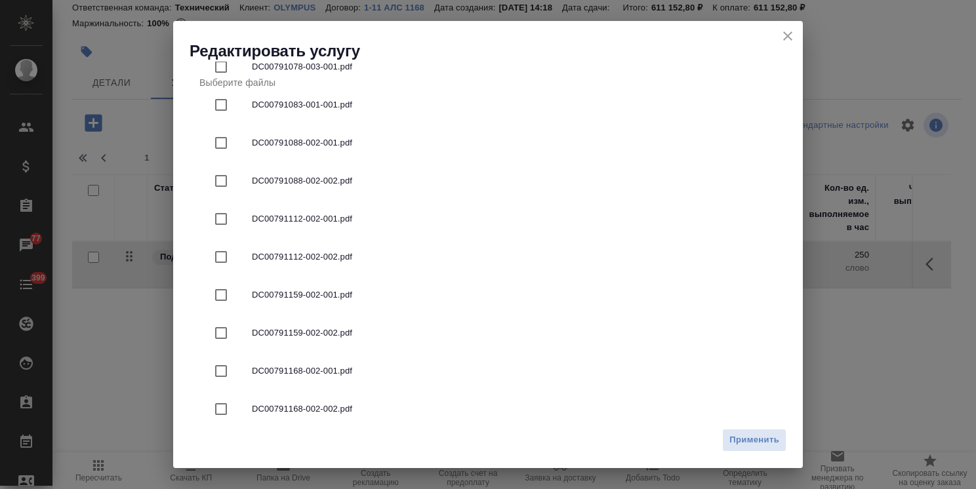
click at [350, 334] on span "DC00791159-002-002.pdf" at bounding box center [514, 332] width 524 height 13
checkbox input "true"
click at [771, 448] on button "Применить" at bounding box center [754, 440] width 64 height 23
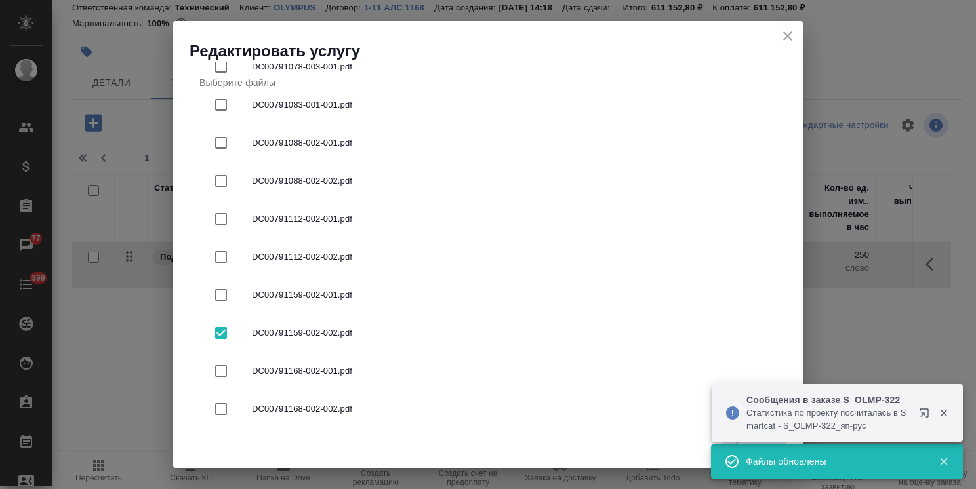
click at [947, 412] on icon "button" at bounding box center [944, 413] width 12 height 12
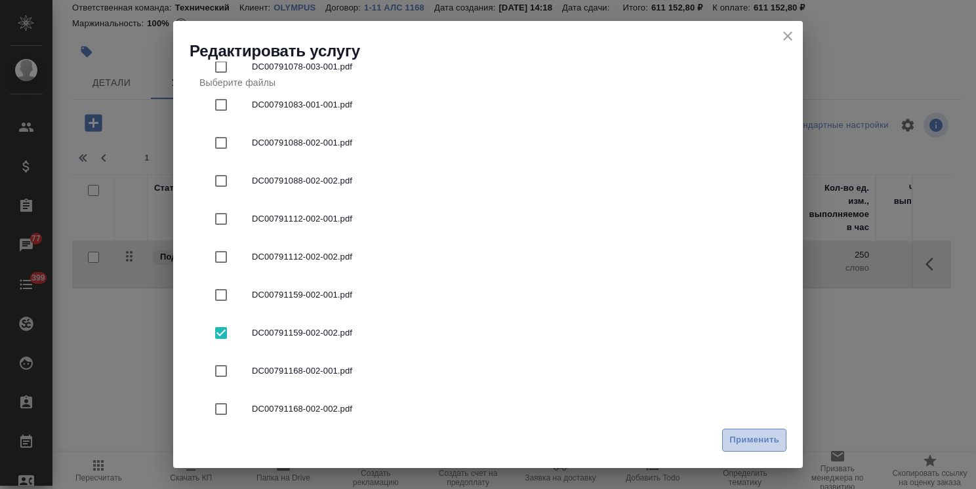
click at [774, 434] on span "Применить" at bounding box center [754, 440] width 50 height 15
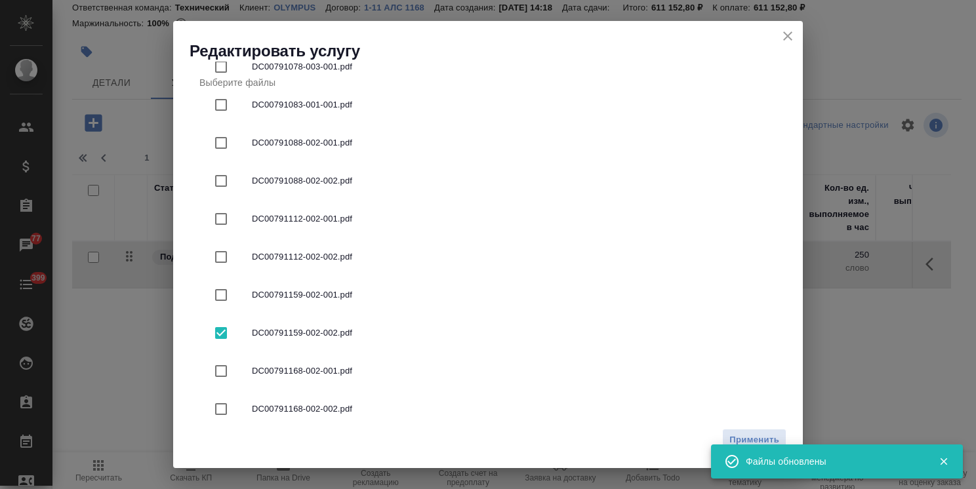
click at [789, 39] on icon "close" at bounding box center [788, 36] width 16 height 16
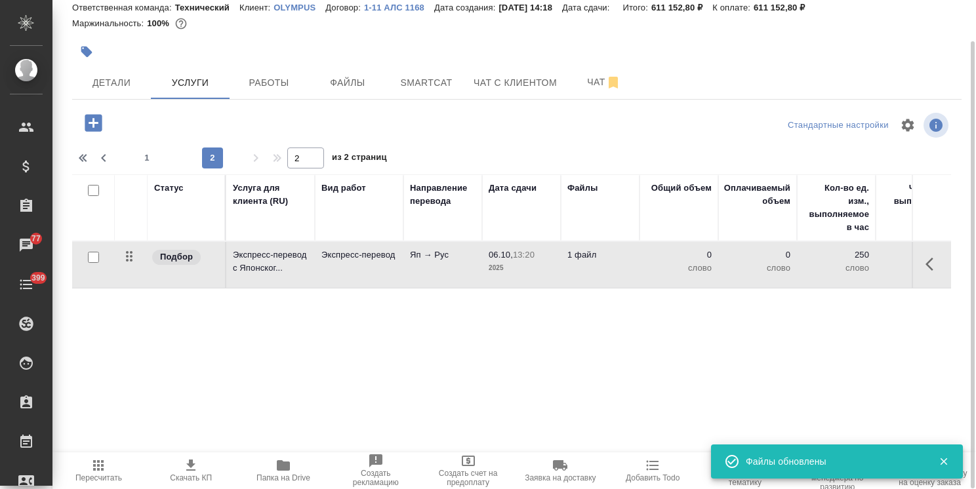
click at [439, 275] on td "Яп → Рус" at bounding box center [442, 265] width 79 height 46
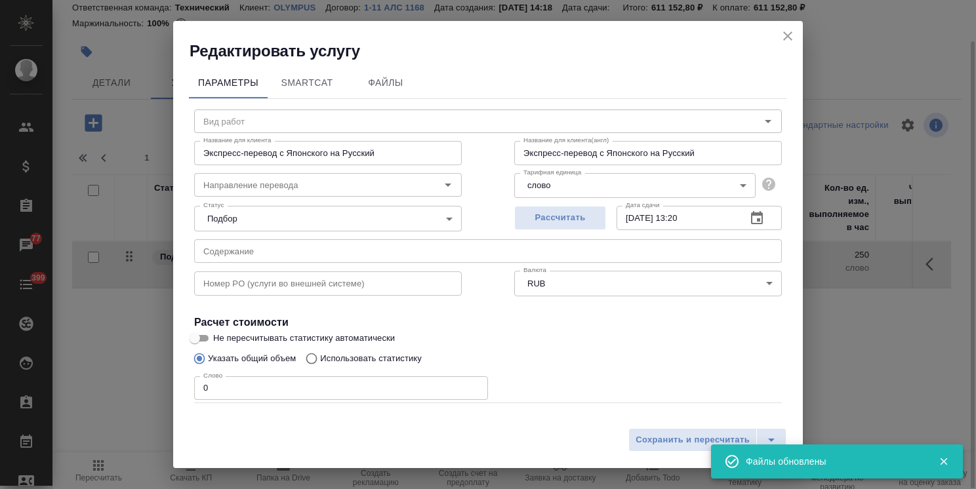
type input "Экспресс-перевод"
type input "яп-рус"
drag, startPoint x: 228, startPoint y: 382, endPoint x: 155, endPoint y: 404, distance: 76.5
click at [140, 407] on div "Редактировать услугу Параметры SmartCat Файлы Вид работ Экспресс-перевод Вид ра…" at bounding box center [488, 244] width 976 height 489
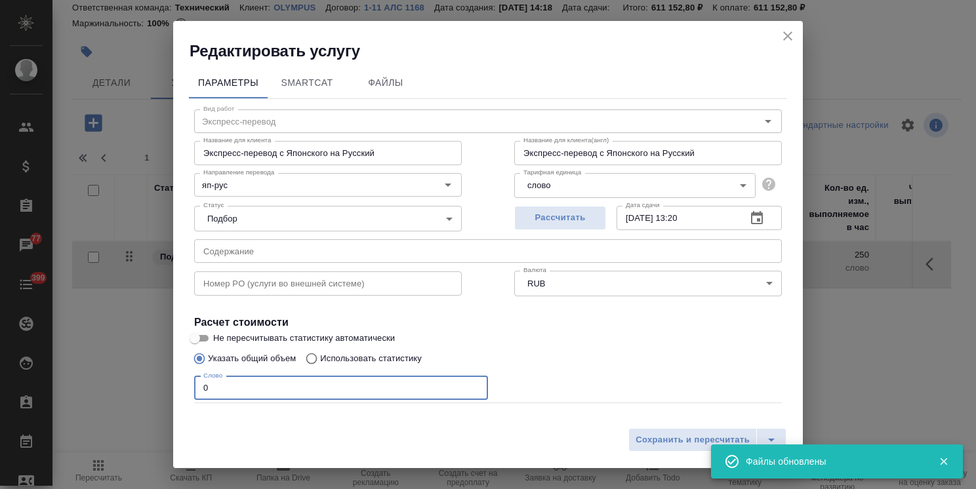
paste input "409"
type input "409"
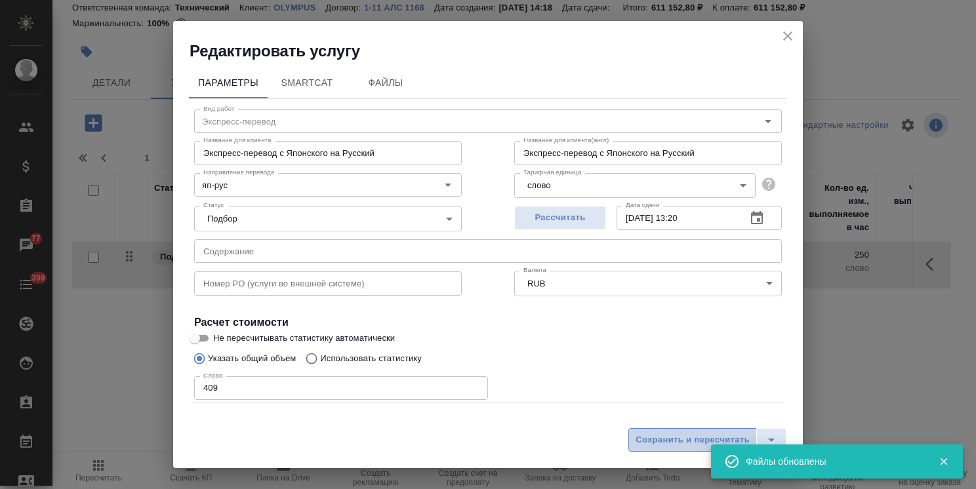
click at [680, 440] on span "Сохранить и пересчитать" at bounding box center [692, 440] width 114 height 15
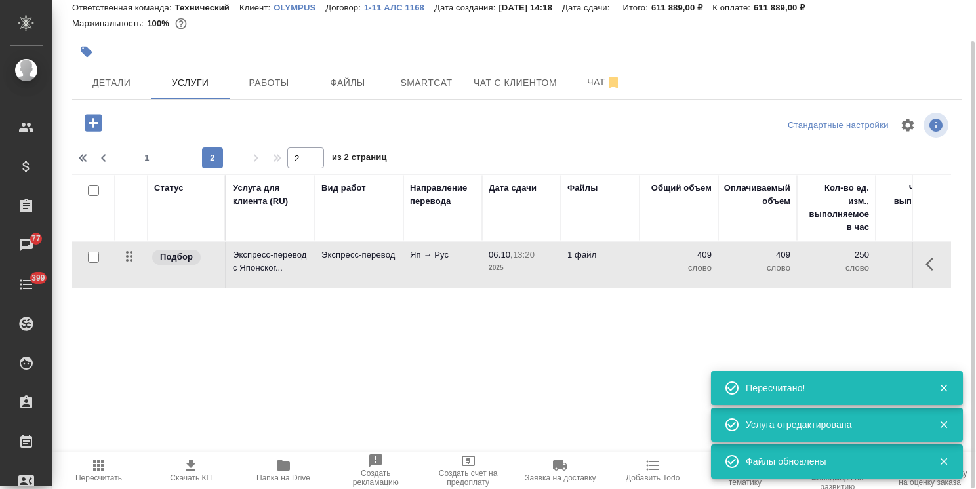
click at [98, 132] on icon "button" at bounding box center [93, 122] width 23 height 23
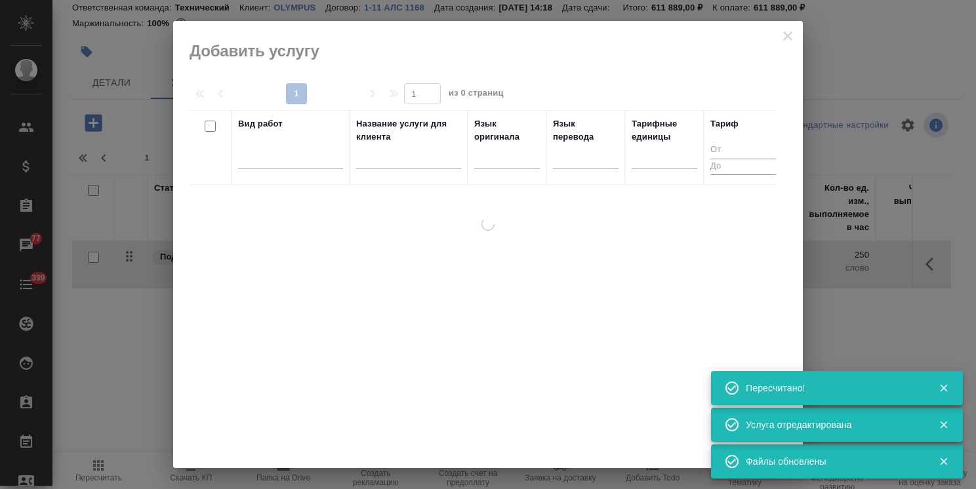
click at [383, 159] on input "text" at bounding box center [408, 160] width 105 height 16
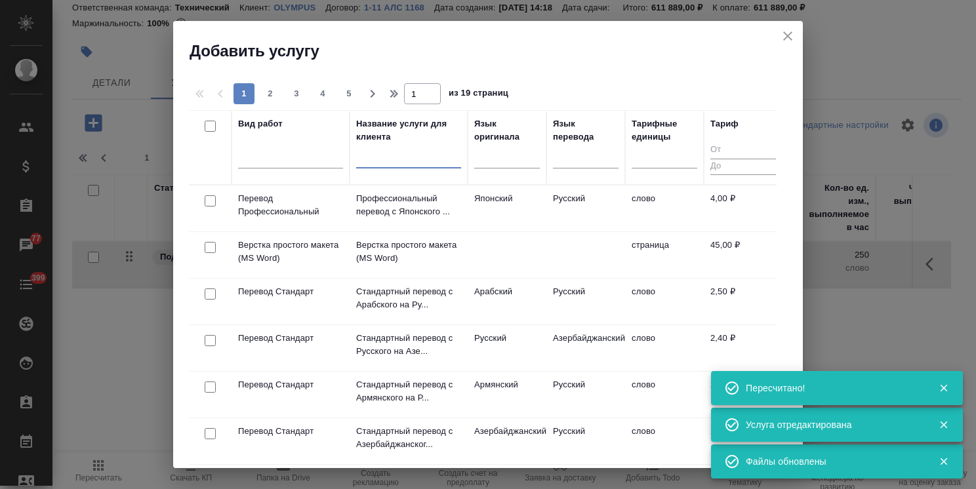
paste input "Восстановление сложного макета с частичным соответствием оформлению оригинала"
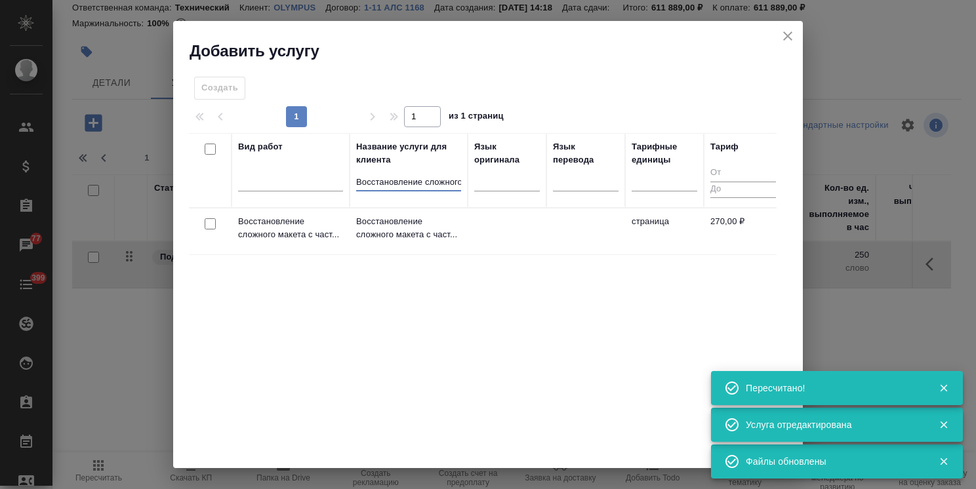
scroll to position [0, 247]
type input "Восстановление сложного макета с частичным соответствием оформлению оригинала"
click at [202, 224] on div at bounding box center [210, 224] width 30 height 18
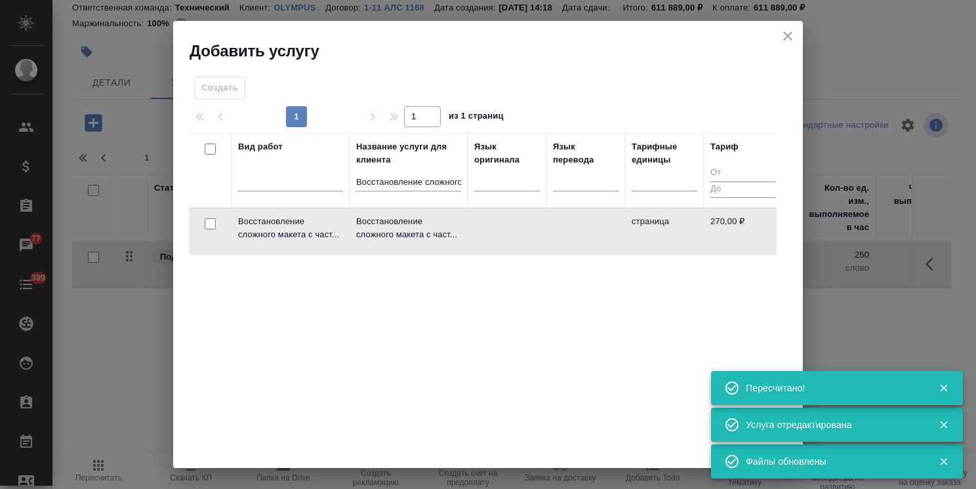
click at [213, 224] on input "checkbox" at bounding box center [210, 223] width 11 height 11
checkbox input "true"
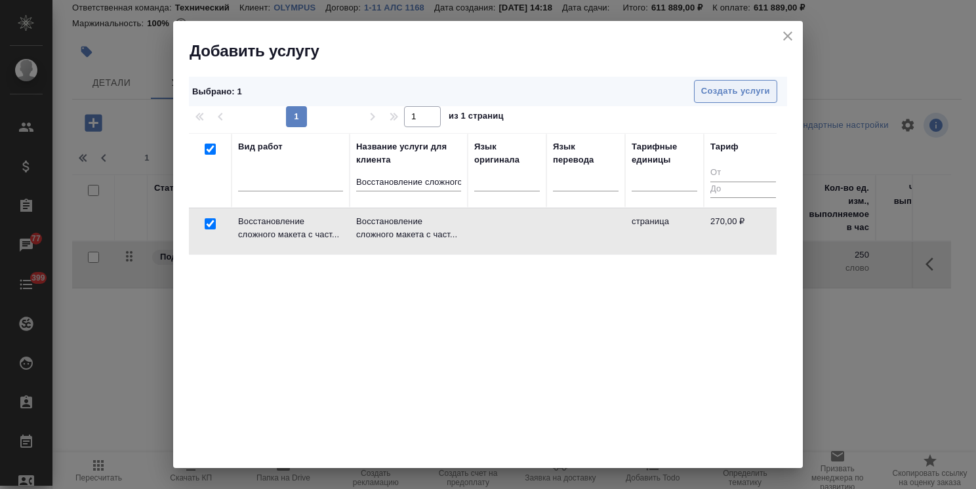
click at [715, 92] on span "Создать услуги" at bounding box center [735, 91] width 69 height 15
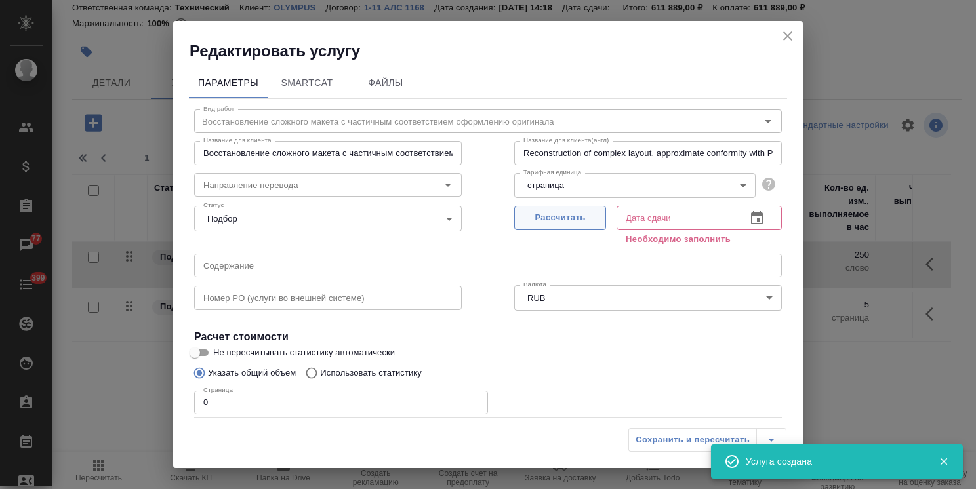
click at [554, 219] on span "Рассчитать" at bounding box center [559, 217] width 77 height 15
type input "06.10.2025 13:21"
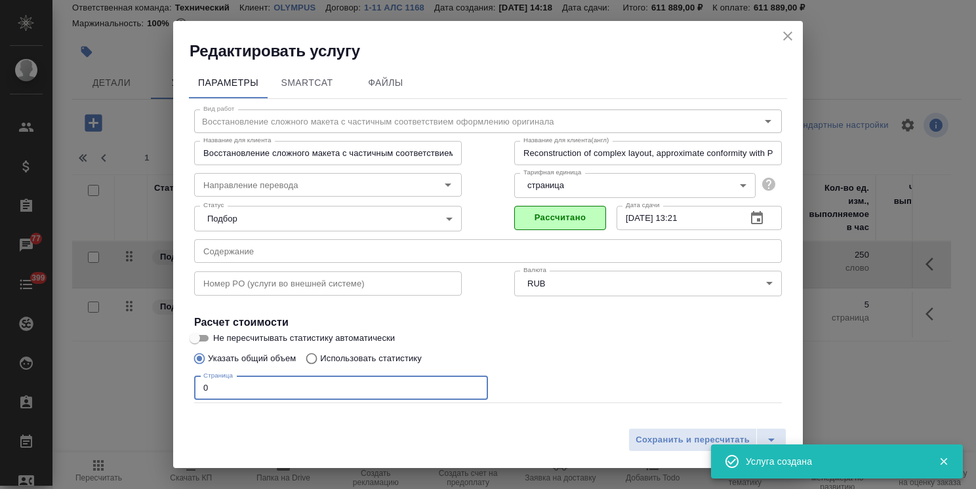
click at [156, 390] on div "Редактировать услугу Параметры SmartCat Файлы Вид работ Восстановление сложного…" at bounding box center [488, 244] width 976 height 489
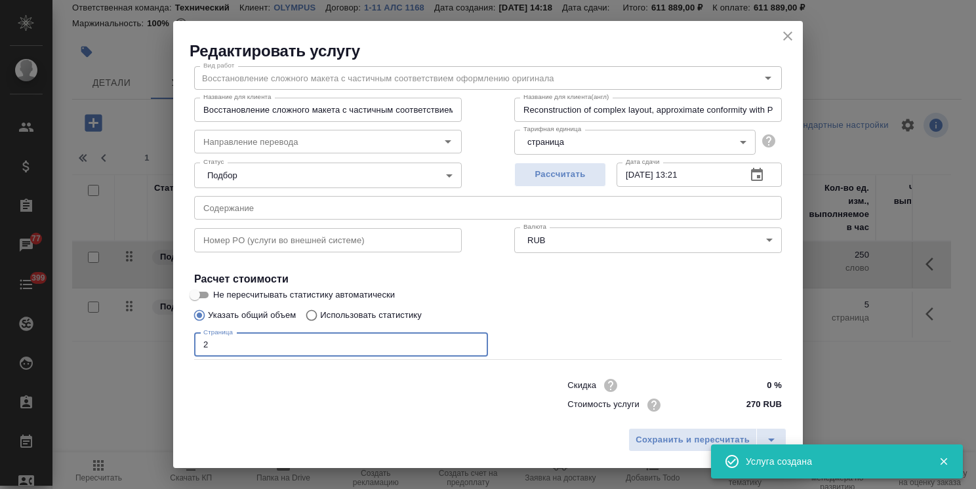
scroll to position [64, 0]
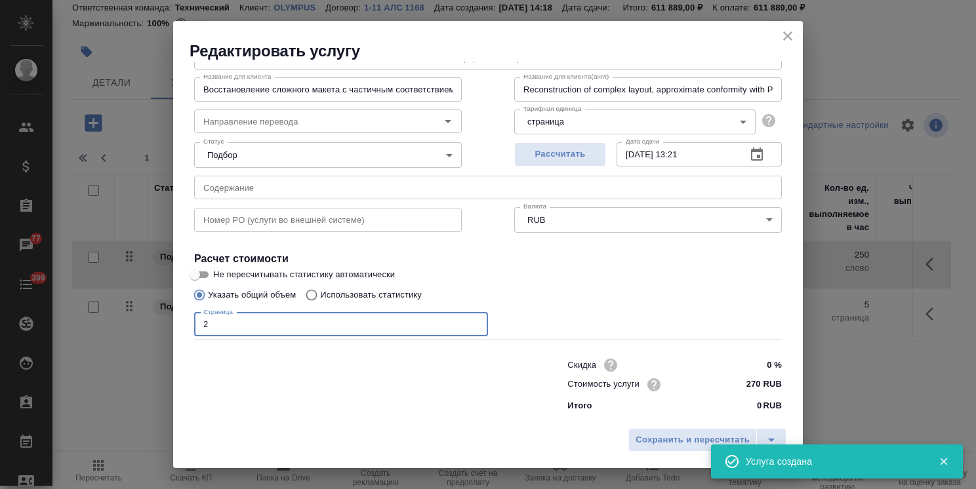
type input "2"
drag, startPoint x: 759, startPoint y: 373, endPoint x: 747, endPoint y: 369, distance: 12.4
click at [747, 369] on input "0 %" at bounding box center [757, 365] width 48 height 19
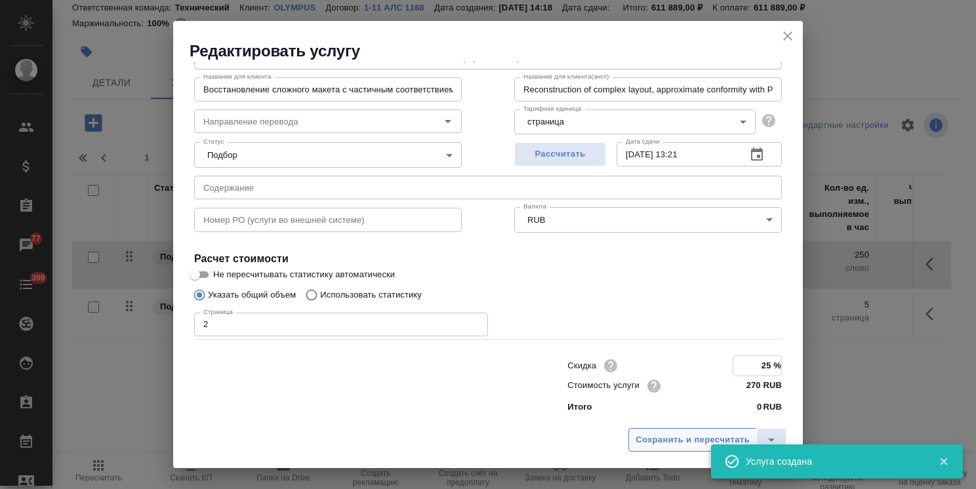
type input "25 %"
click at [713, 431] on button "Сохранить и пересчитать" at bounding box center [692, 440] width 128 height 24
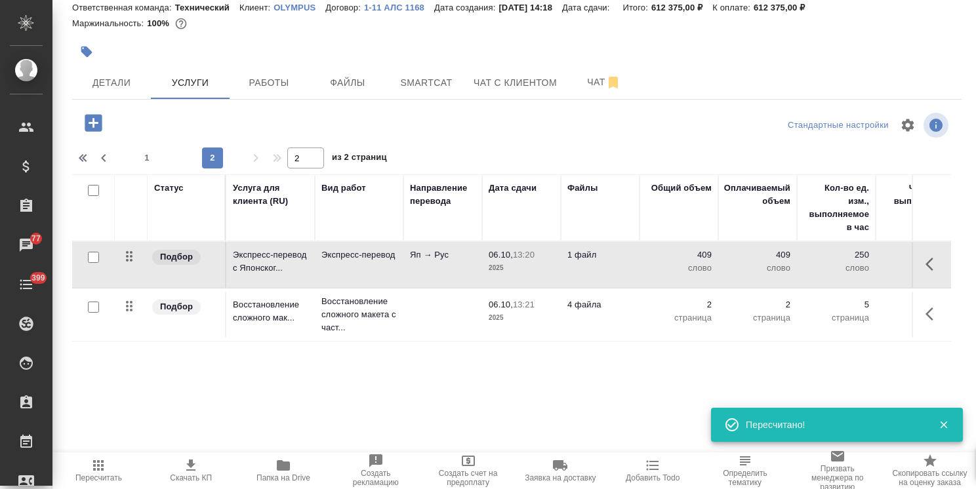
click at [591, 318] on td "4 файла" at bounding box center [600, 315] width 79 height 46
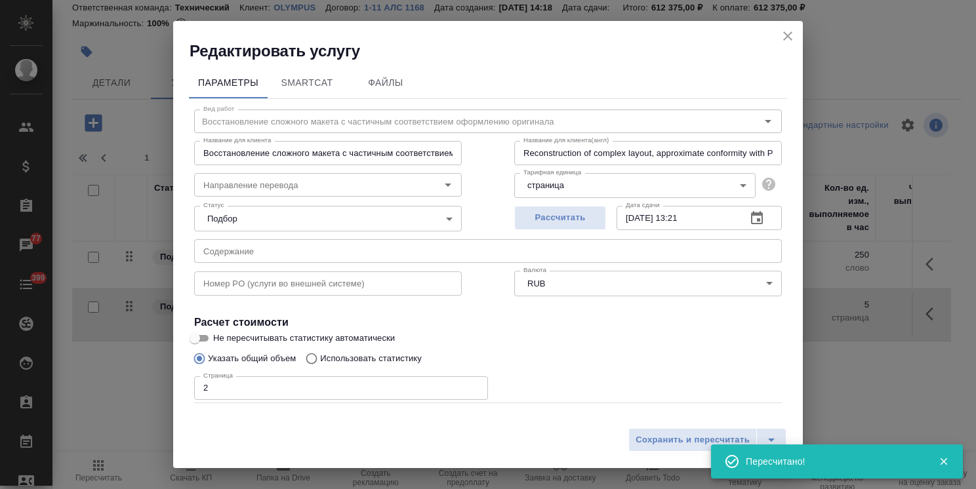
click at [404, 81] on span "Файлы" at bounding box center [385, 83] width 63 height 16
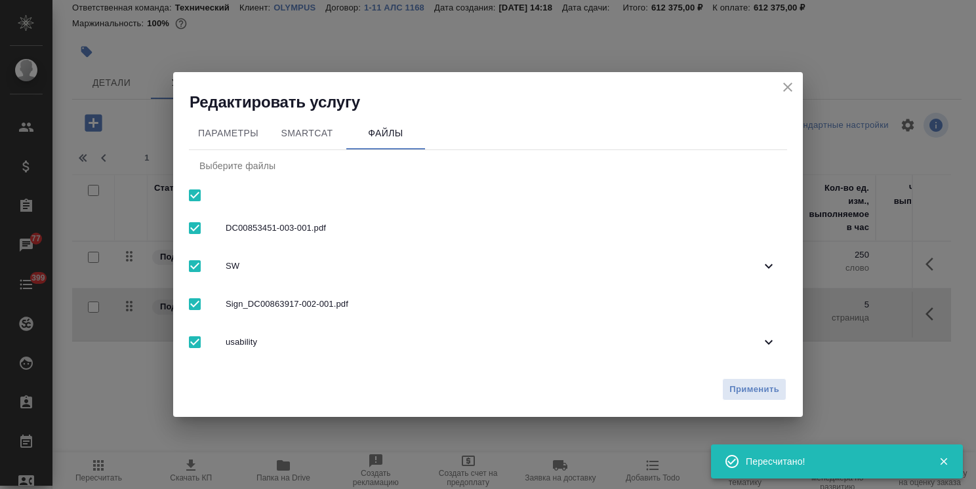
click at [191, 197] on input "checkbox" at bounding box center [195, 196] width 28 height 28
checkbox input "false"
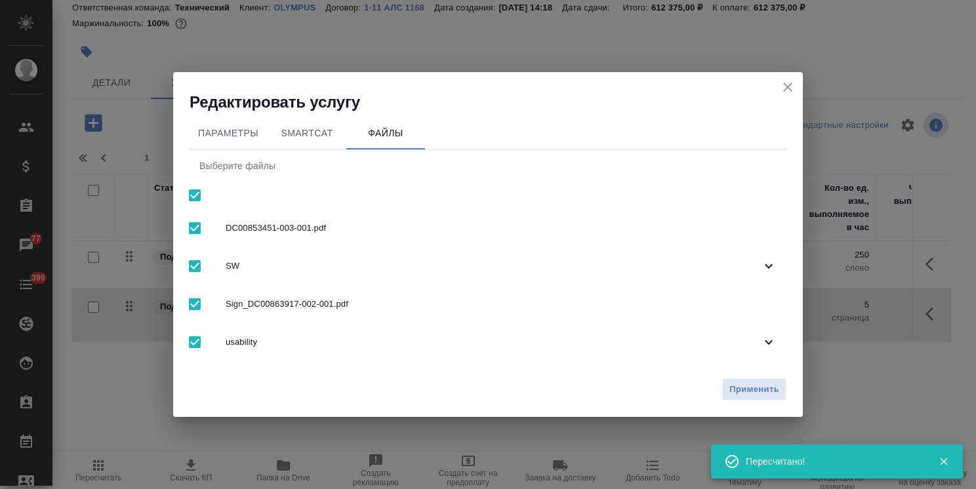
checkbox input "false"
click at [286, 346] on span "usability" at bounding box center [493, 342] width 535 height 13
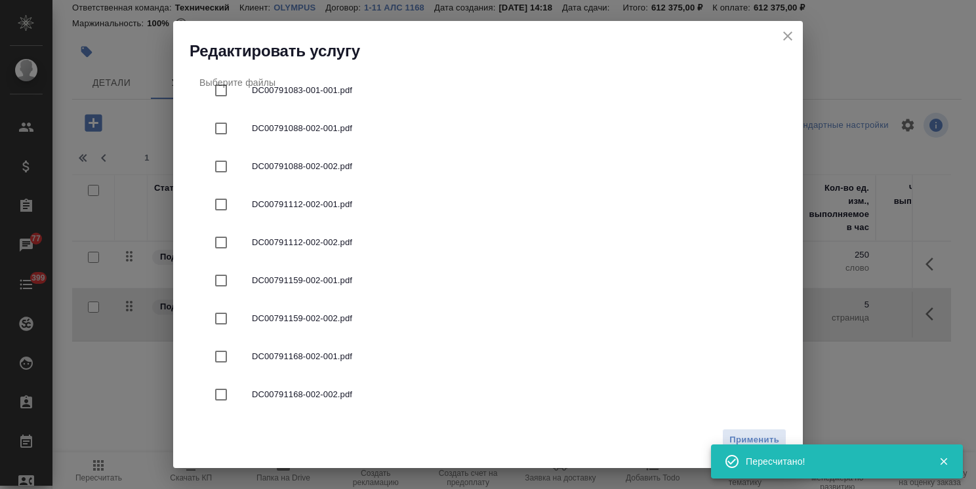
scroll to position [328, 0]
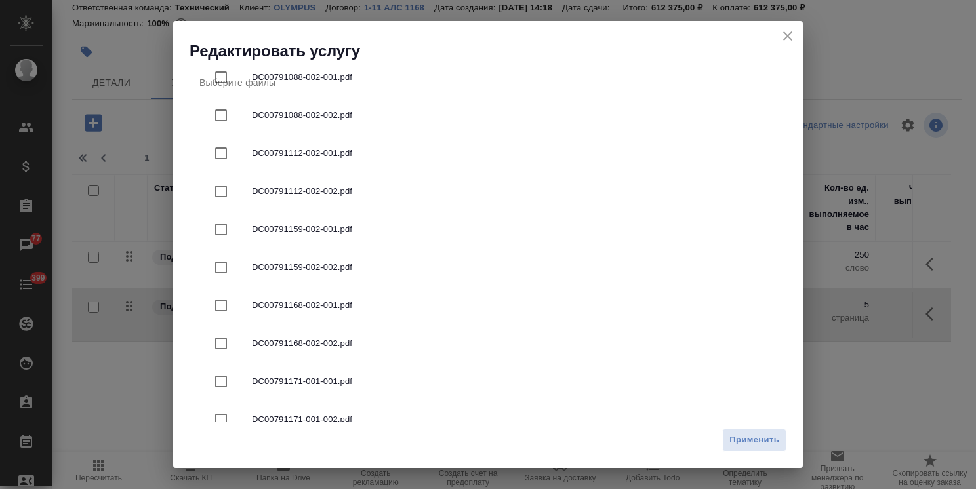
click at [325, 273] on span "DC00791159-002-002.pdf" at bounding box center [514, 267] width 524 height 13
checkbox input "true"
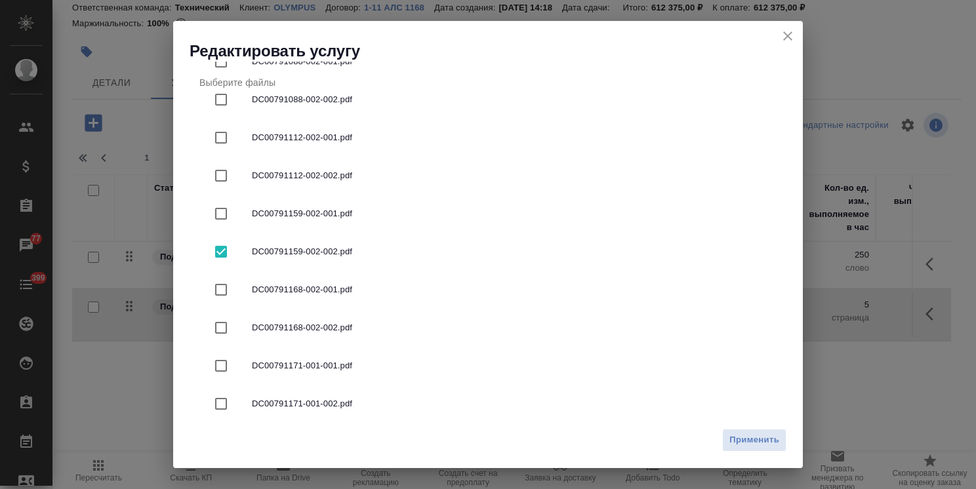
scroll to position [354, 0]
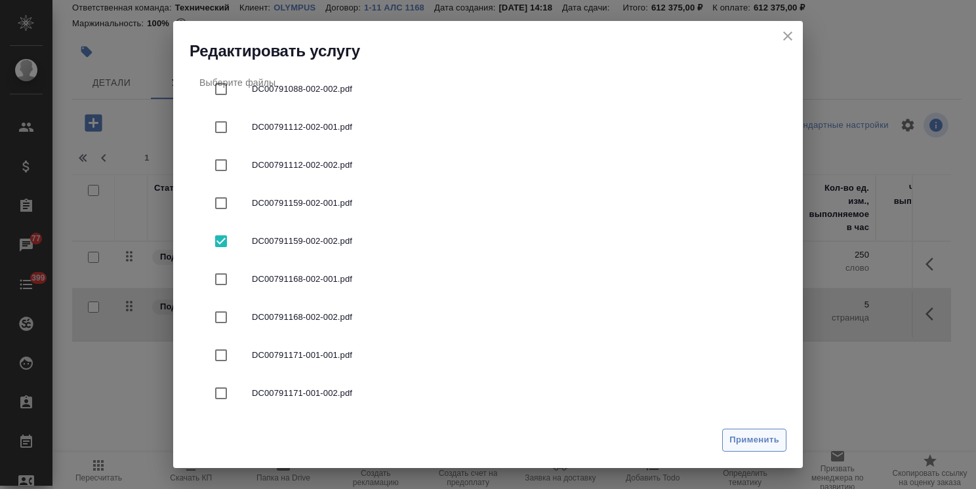
click at [740, 442] on span "Применить" at bounding box center [754, 440] width 50 height 15
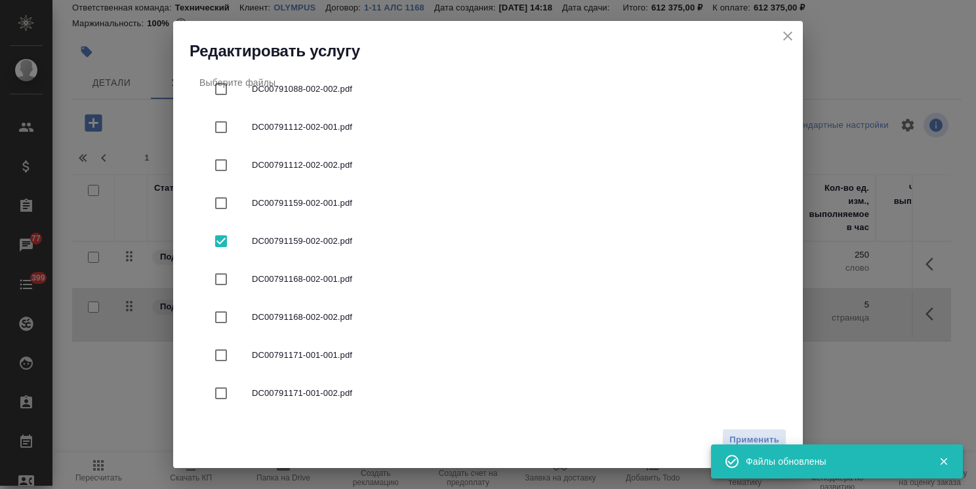
click at [787, 33] on icon "close" at bounding box center [788, 36] width 16 height 16
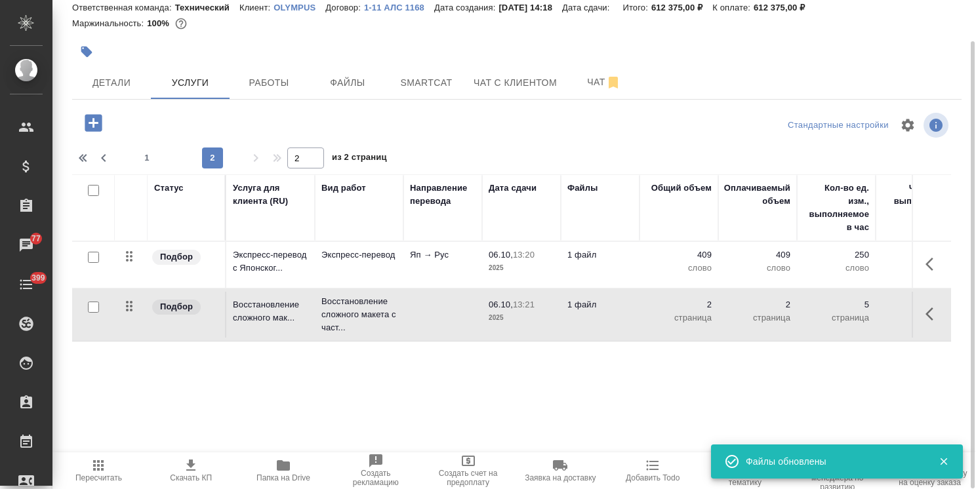
click at [548, 304] on span "06.10, 13:21" at bounding box center [521, 304] width 66 height 13
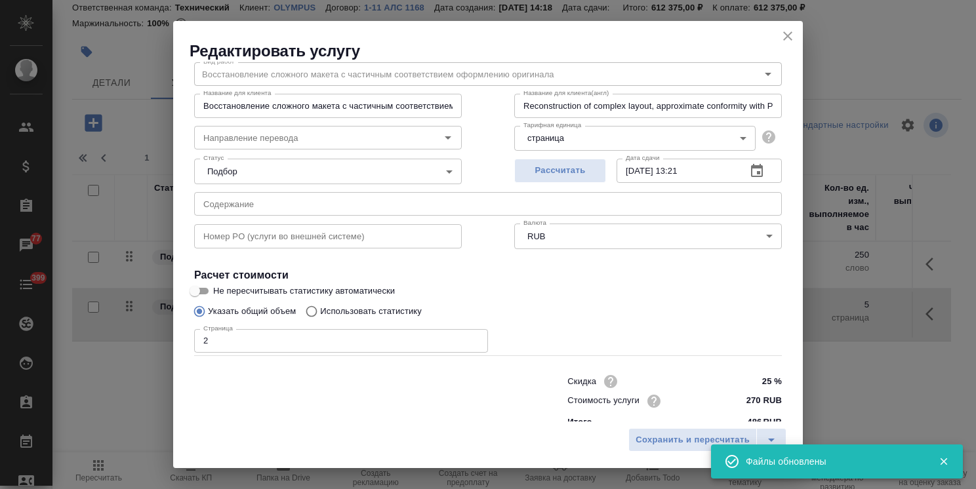
scroll to position [64, 0]
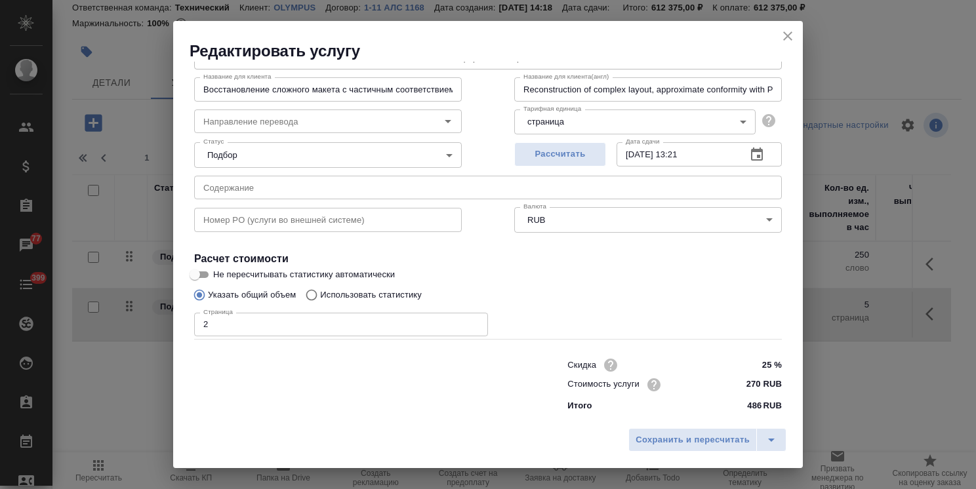
click at [785, 26] on button "close" at bounding box center [788, 36] width 20 height 20
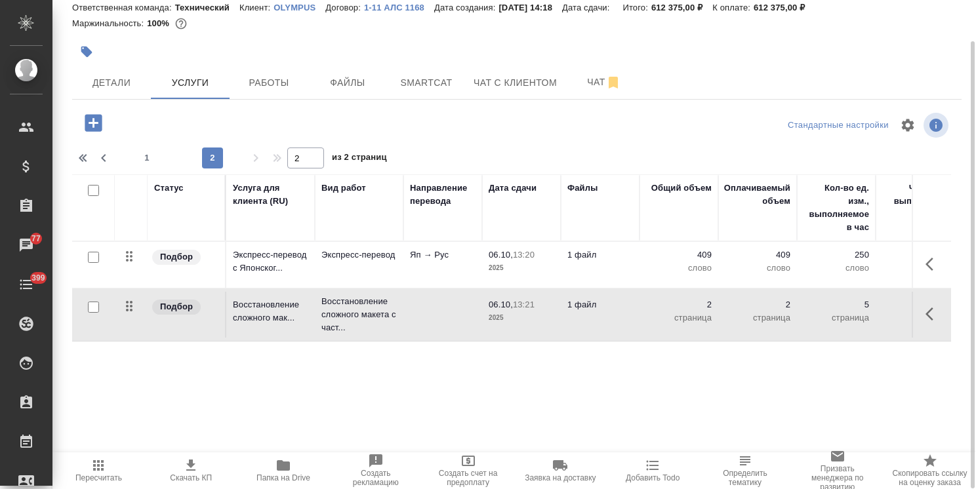
click at [82, 114] on icon "button" at bounding box center [93, 122] width 23 height 23
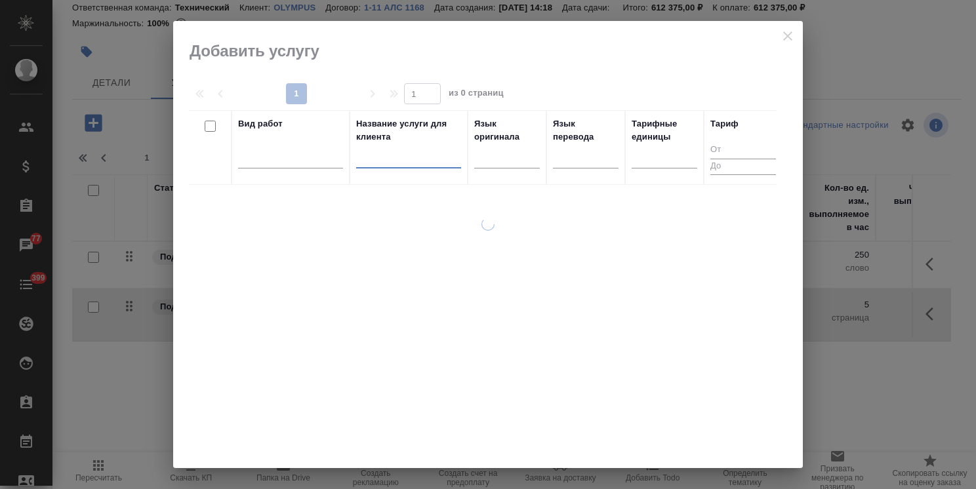
click at [425, 162] on input "text" at bounding box center [408, 160] width 105 height 16
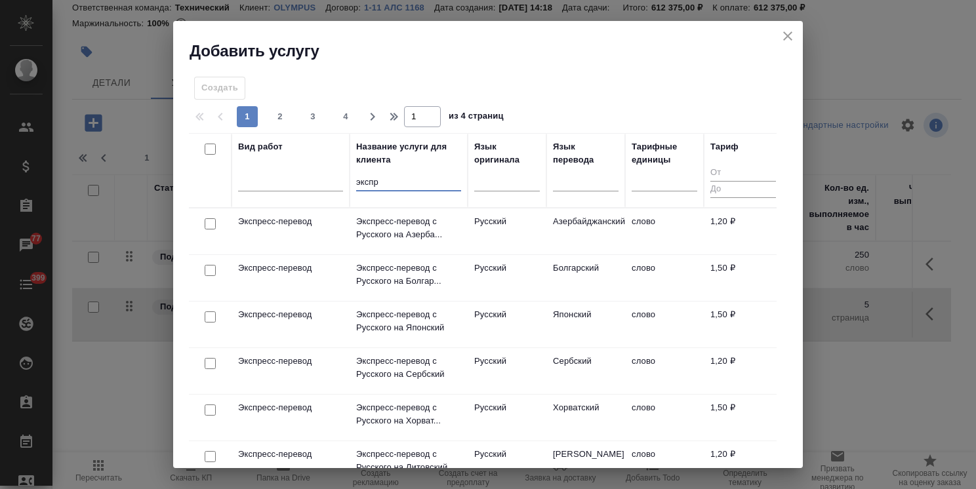
type input "экспр"
click at [493, 195] on div at bounding box center [507, 184] width 66 height 34
click at [493, 185] on div at bounding box center [507, 177] width 66 height 19
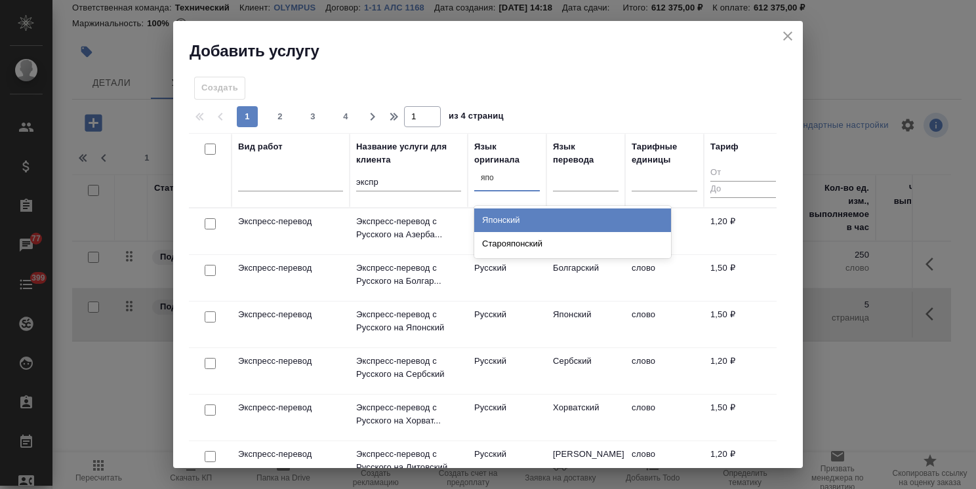
type input "япон"
click at [500, 220] on div "Японский" at bounding box center [572, 220] width 197 height 24
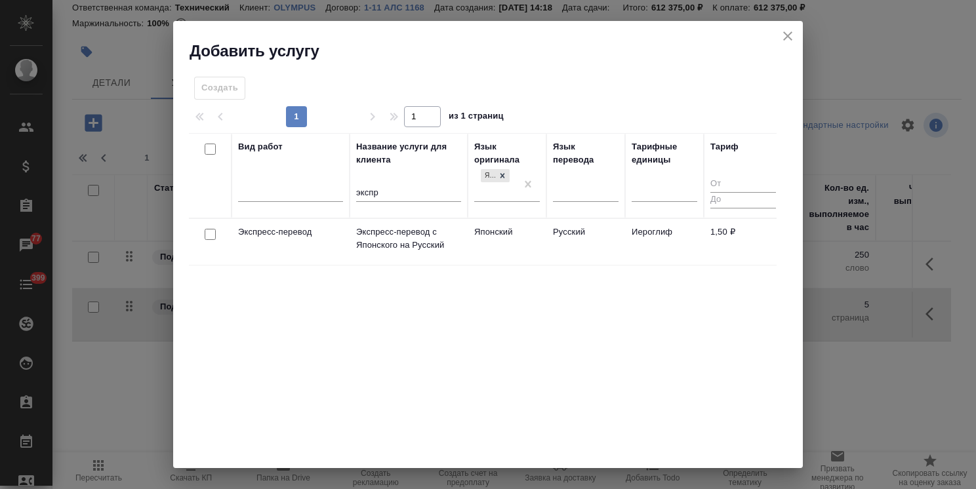
click at [207, 232] on input "checkbox" at bounding box center [210, 234] width 11 height 11
checkbox input "true"
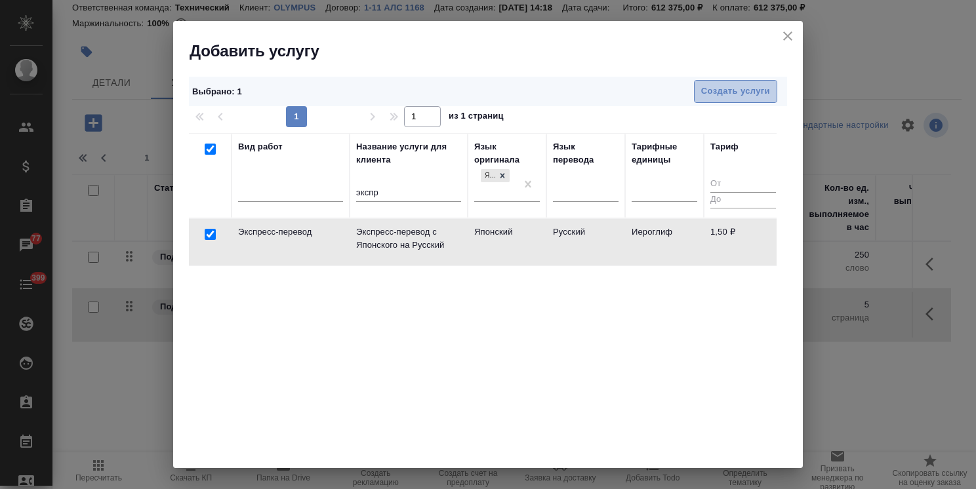
click at [715, 84] on span "Создать услуги" at bounding box center [735, 91] width 69 height 15
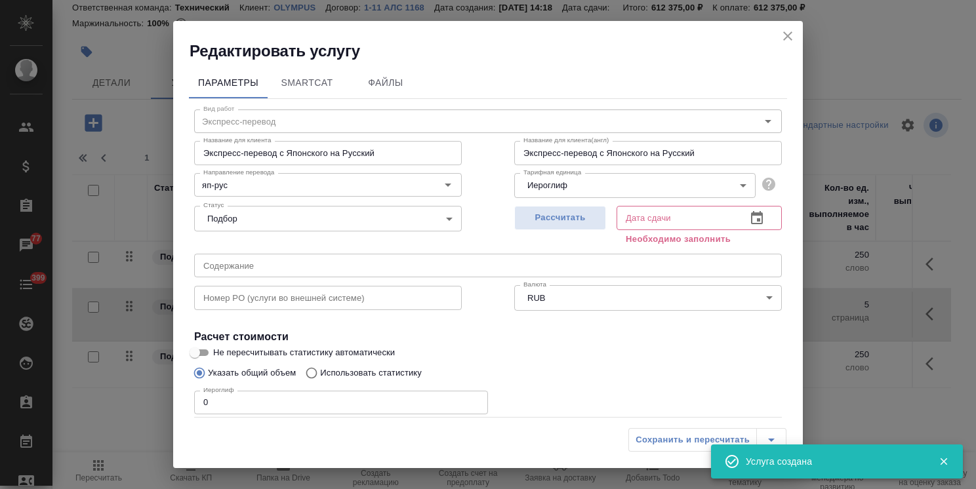
click at [574, 183] on body ".cls-1 fill:#fff; AWATERA Usmanova Olga Клиенты Спецификации Заказы 77 Чаты 399…" at bounding box center [488, 244] width 976 height 489
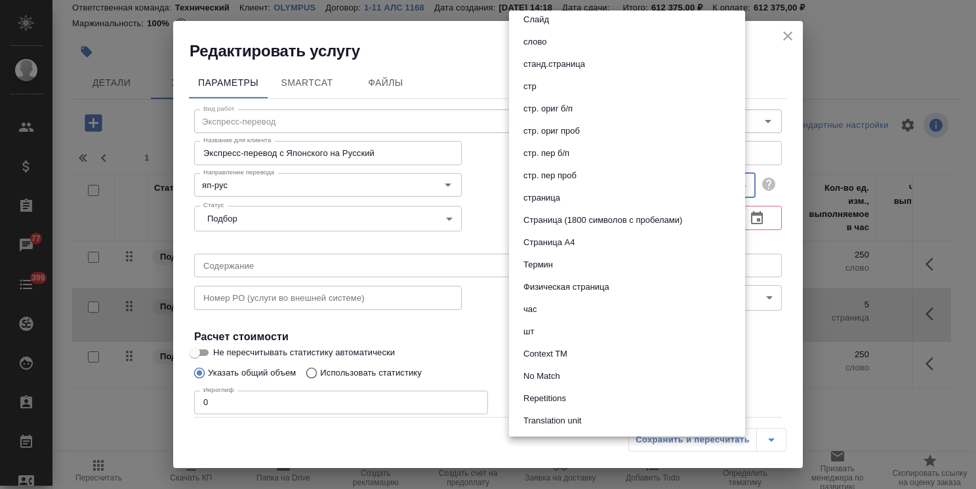
scroll to position [633, 0]
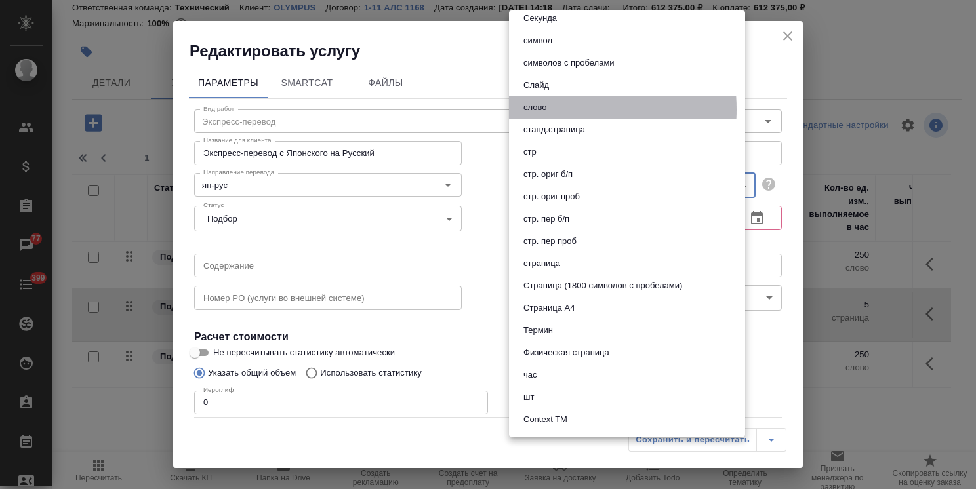
click at [549, 109] on button "слово" at bounding box center [534, 107] width 31 height 14
type input "5a8b1489cc6b4906c91bfd90"
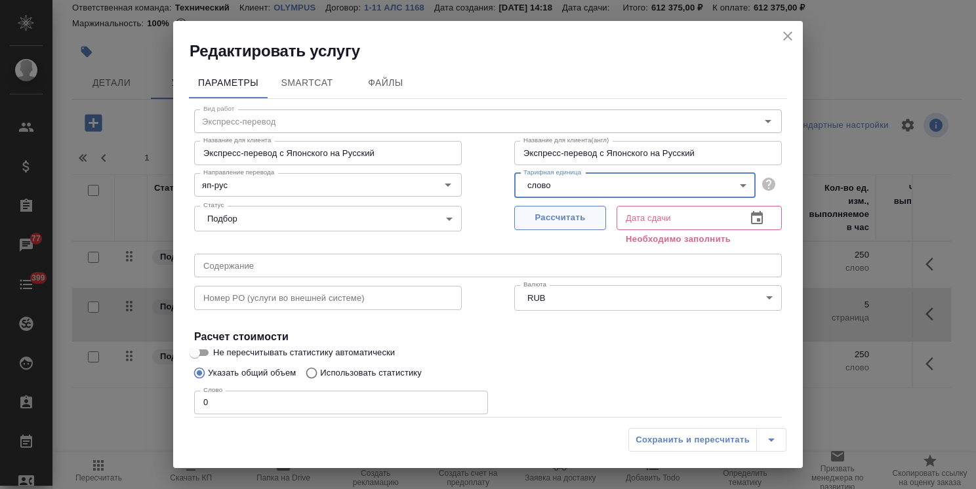
click at [554, 219] on span "Рассчитать" at bounding box center [559, 217] width 77 height 15
type input "06.10.2025 13:22"
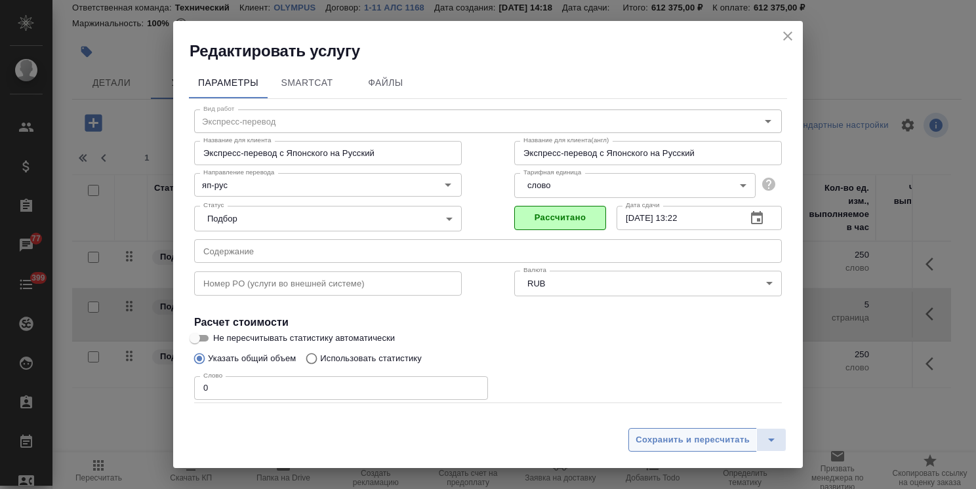
click at [653, 439] on span "Сохранить и пересчитать" at bounding box center [692, 440] width 114 height 15
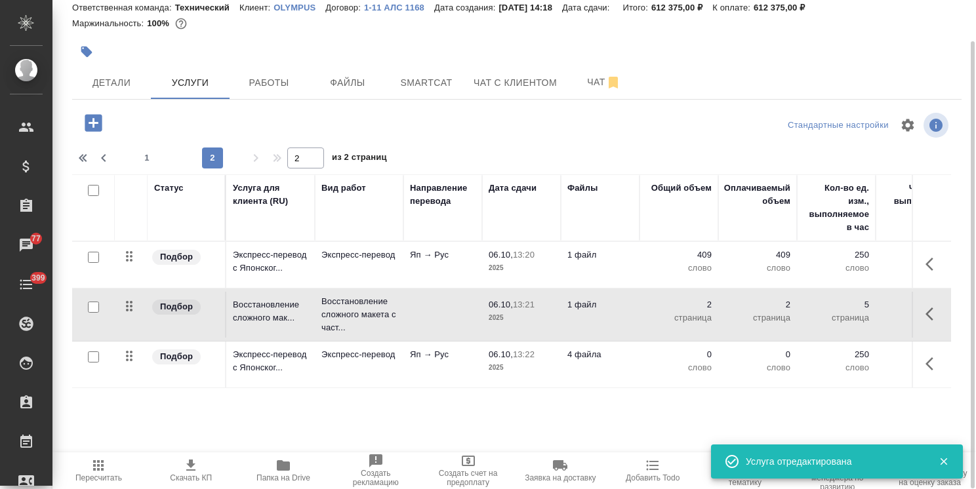
click at [500, 357] on p "06.10," at bounding box center [500, 354] width 24 height 10
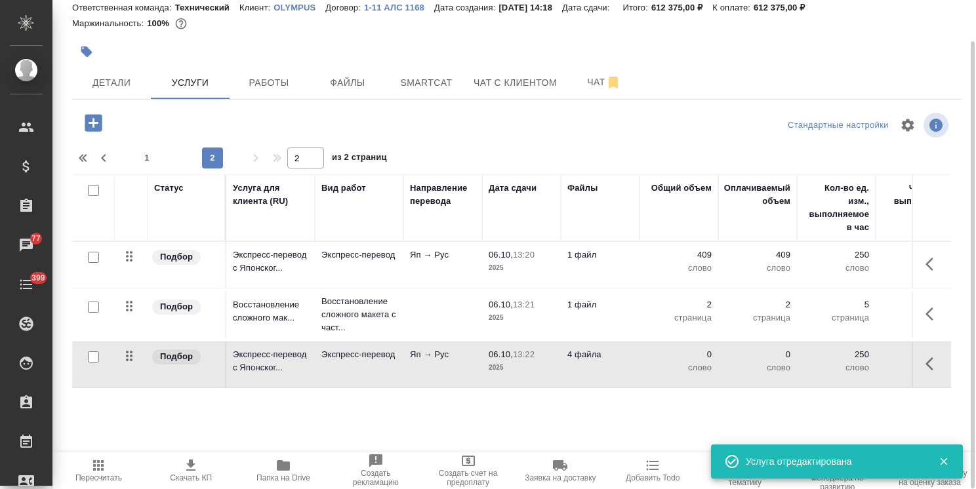
click at [500, 357] on p "06.10," at bounding box center [500, 354] width 24 height 10
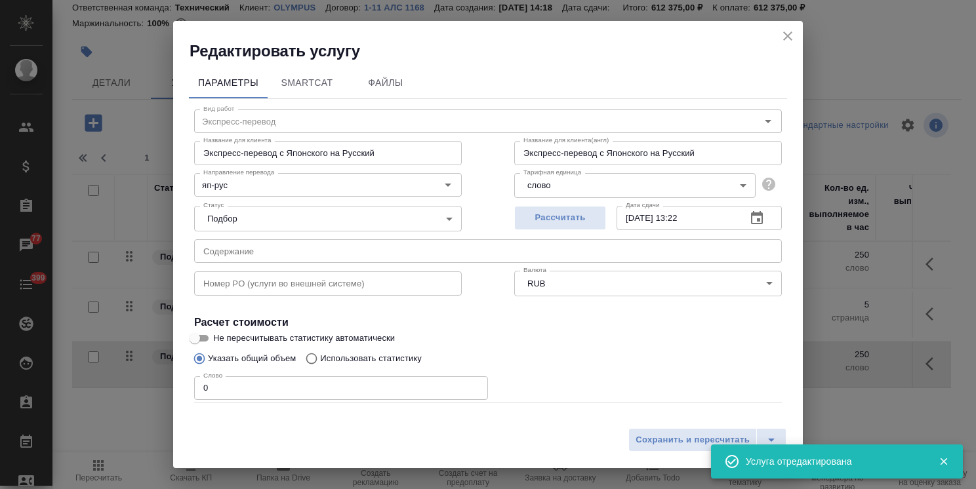
drag, startPoint x: 236, startPoint y: 395, endPoint x: 167, endPoint y: 397, distance: 69.5
click at [176, 395] on div "Параметры SmartCat Файлы Вид работ Экспресс-перевод Вид работ Название для клие…" at bounding box center [487, 242] width 629 height 360
paste input "1014"
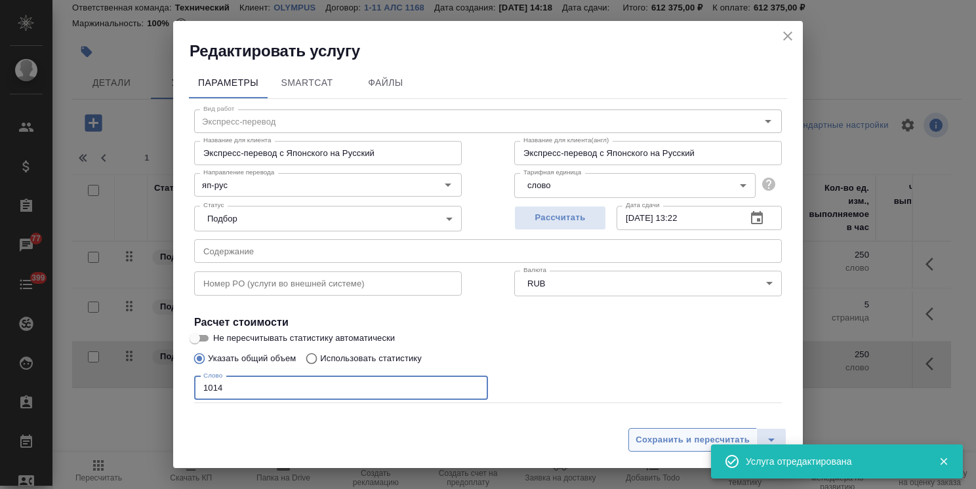
type input "1014"
click at [691, 435] on span "Сохранить и пересчитать" at bounding box center [692, 440] width 114 height 15
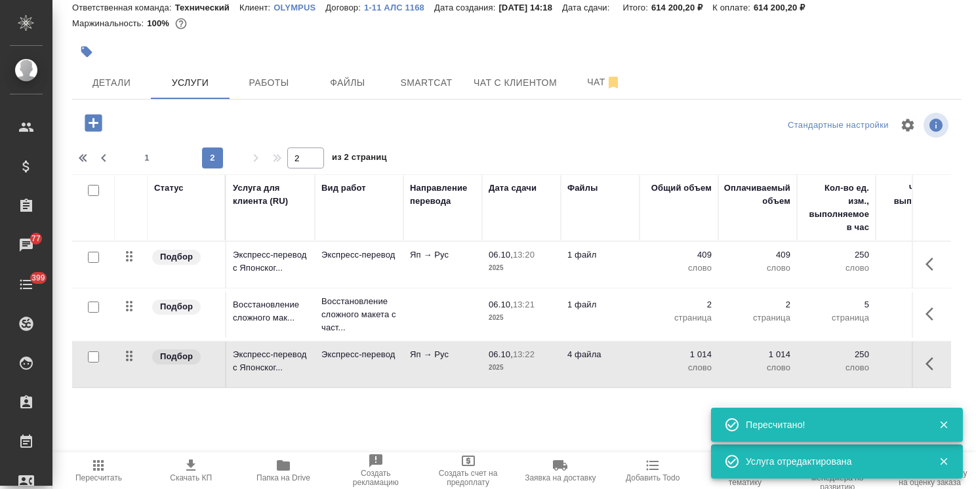
click at [614, 362] on td "4 файла" at bounding box center [600, 365] width 79 height 46
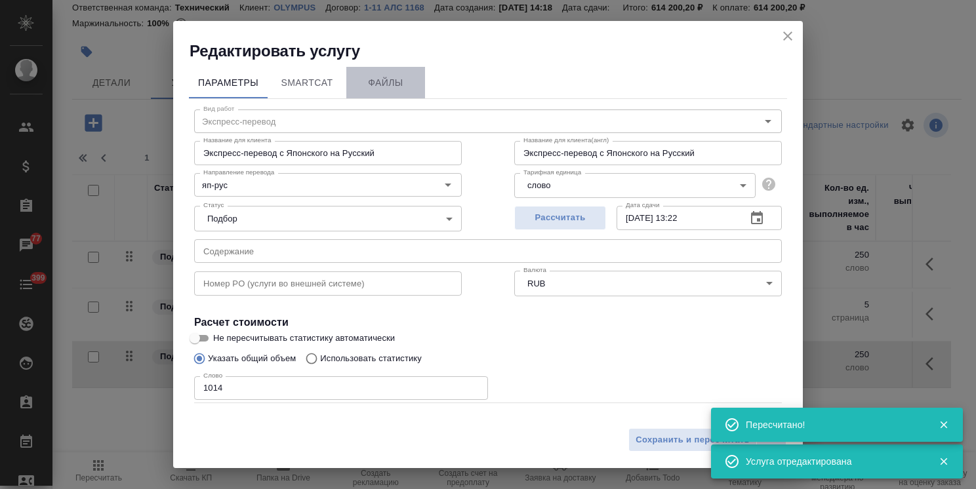
click at [401, 73] on button "Файлы" at bounding box center [385, 82] width 79 height 31
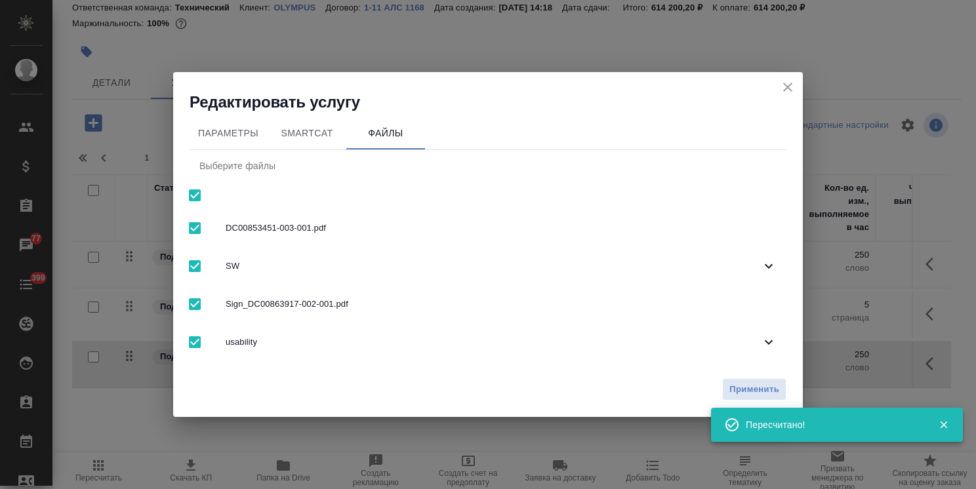
click at [203, 198] on input "checkbox" at bounding box center [195, 196] width 28 height 28
checkbox input "false"
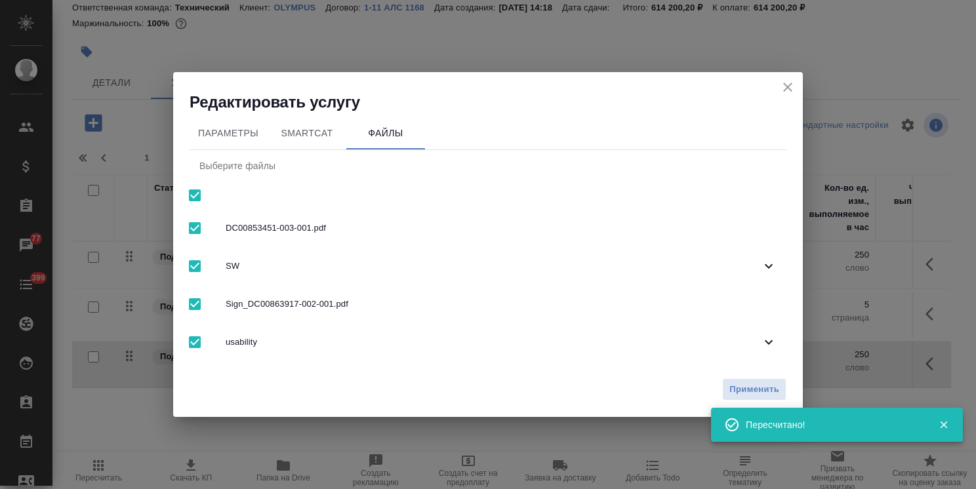
checkbox input "false"
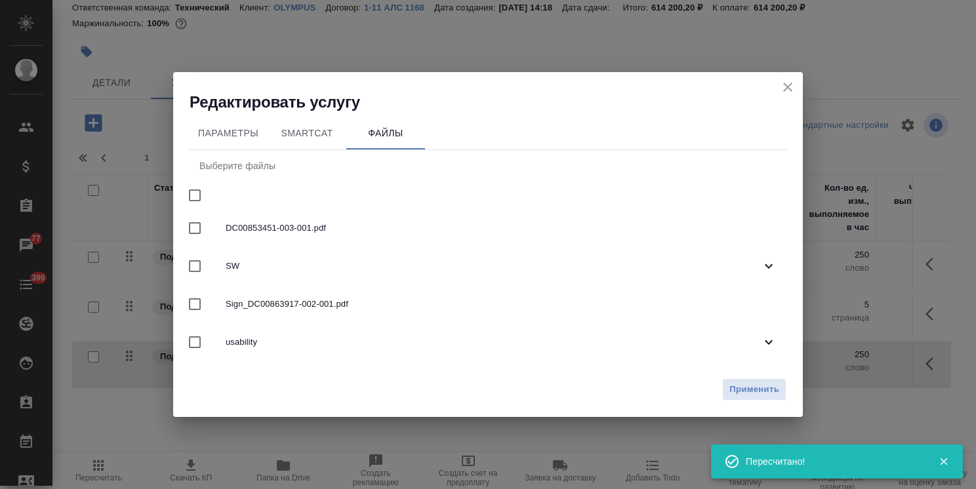
click at [273, 336] on span "usability" at bounding box center [493, 342] width 535 height 13
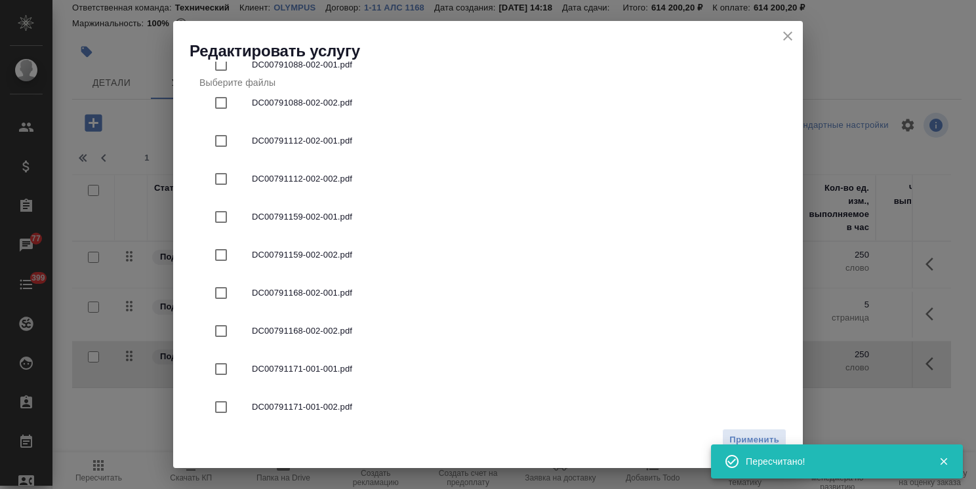
scroll to position [354, 0]
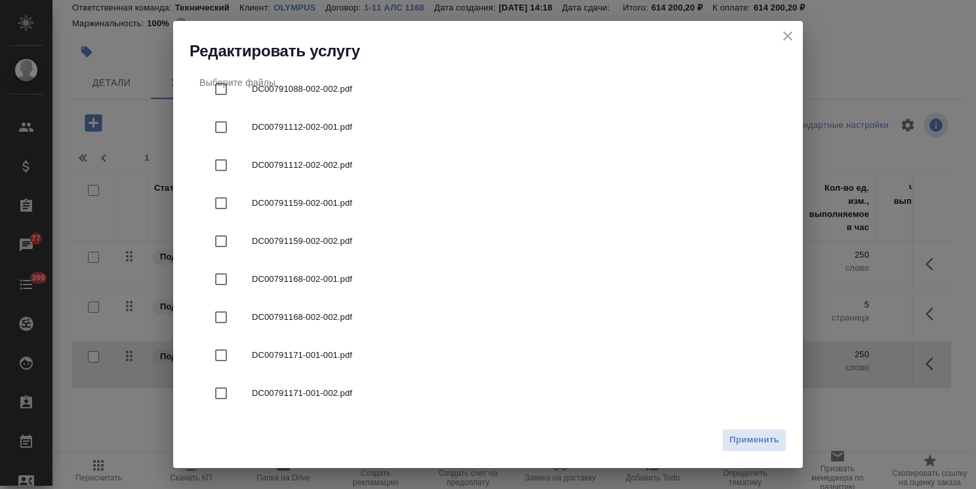
click at [308, 284] on span "DC00791168-002-001.pdf" at bounding box center [514, 279] width 524 height 13
checkbox input "true"
click at [766, 447] on span "Применить" at bounding box center [754, 440] width 50 height 15
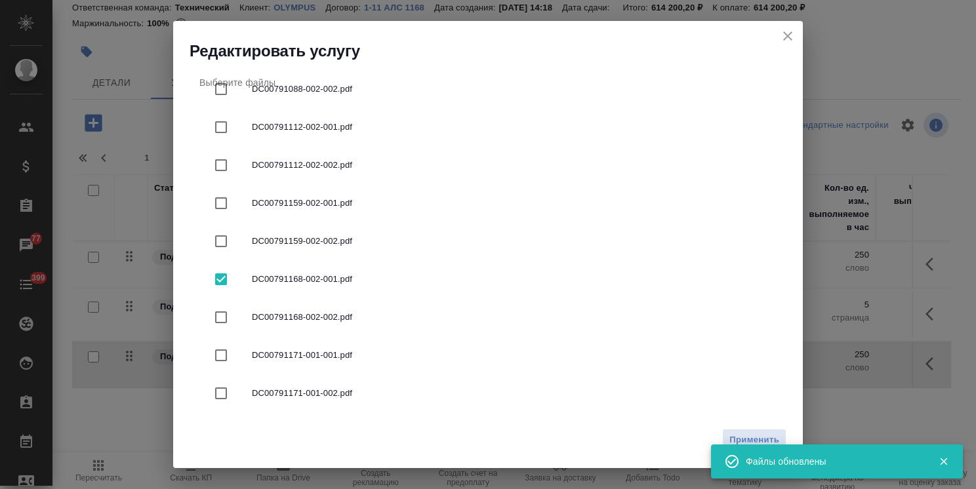
click at [792, 35] on icon "close" at bounding box center [788, 36] width 16 height 16
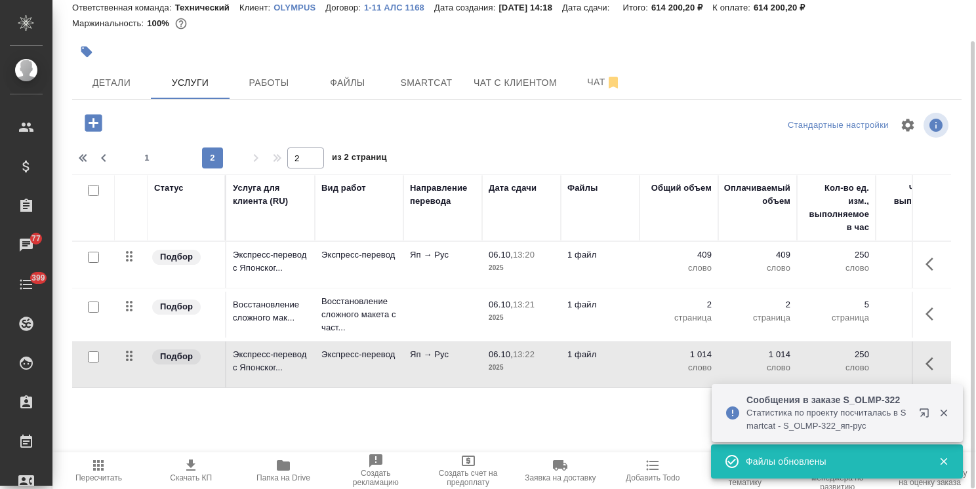
click at [100, 125] on icon "button" at bounding box center [93, 122] width 17 height 17
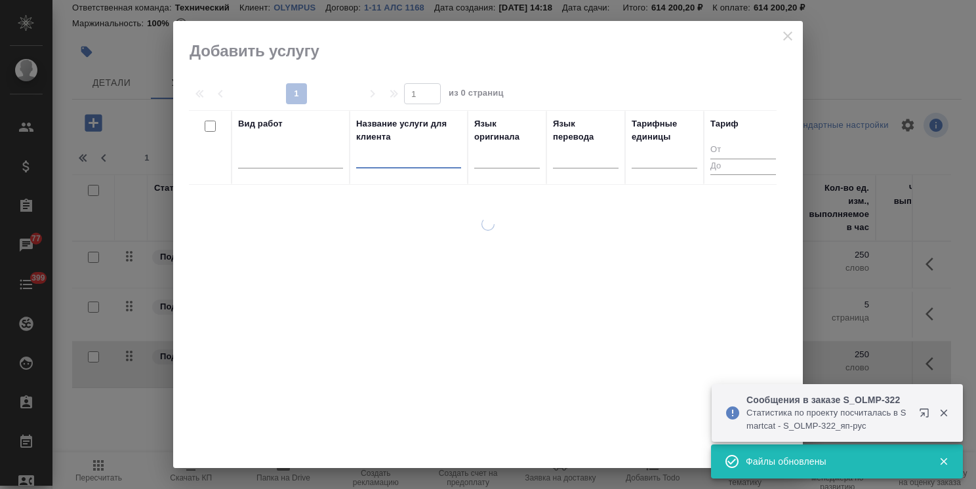
click at [397, 160] on input "text" at bounding box center [408, 160] width 105 height 16
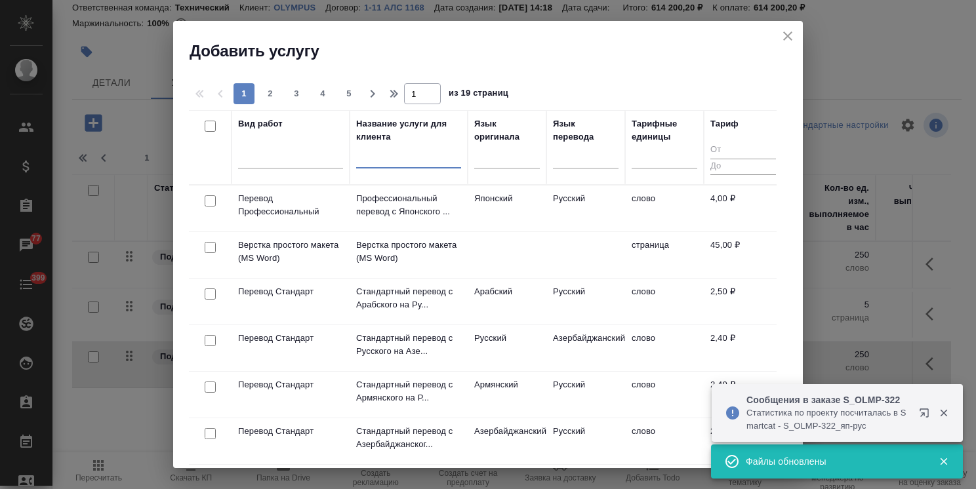
paste input "Восстановление сложного макета с частичным соответствием оформлению оригинала"
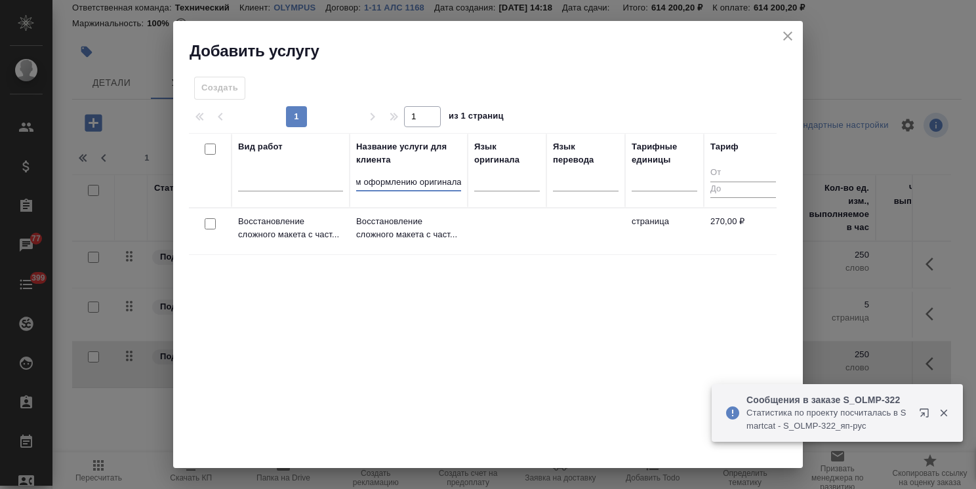
type input "Восстановление сложного макета с частичным соответствием оформлению оригинала"
click at [211, 221] on input "checkbox" at bounding box center [210, 223] width 11 height 11
checkbox input "true"
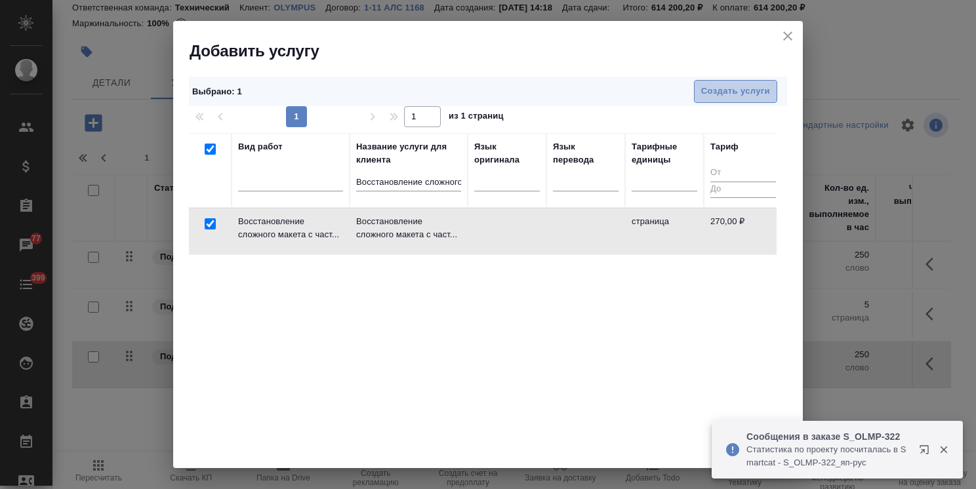
click at [708, 90] on span "Создать услуги" at bounding box center [735, 91] width 69 height 15
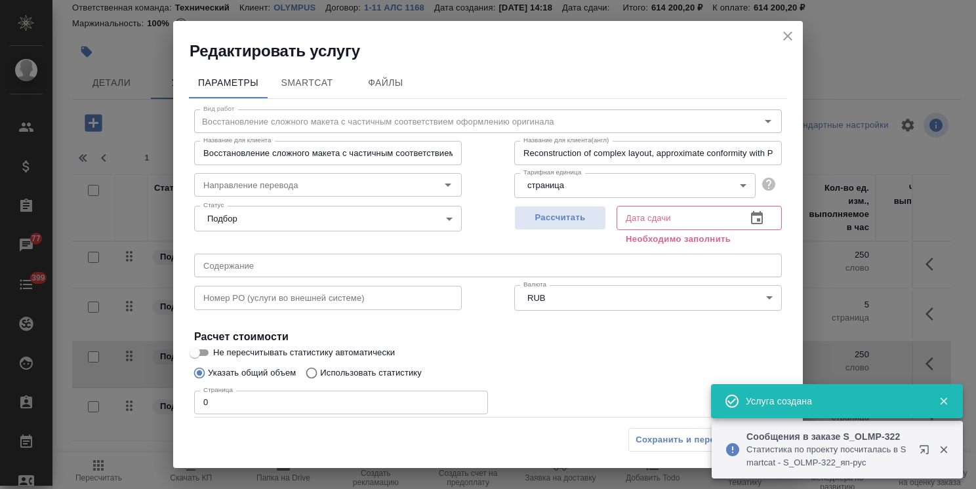
drag, startPoint x: 542, startPoint y: 219, endPoint x: 515, endPoint y: 238, distance: 32.9
click at [542, 218] on span "Рассчитать" at bounding box center [559, 217] width 77 height 15
type input "06.10.2025 13:23"
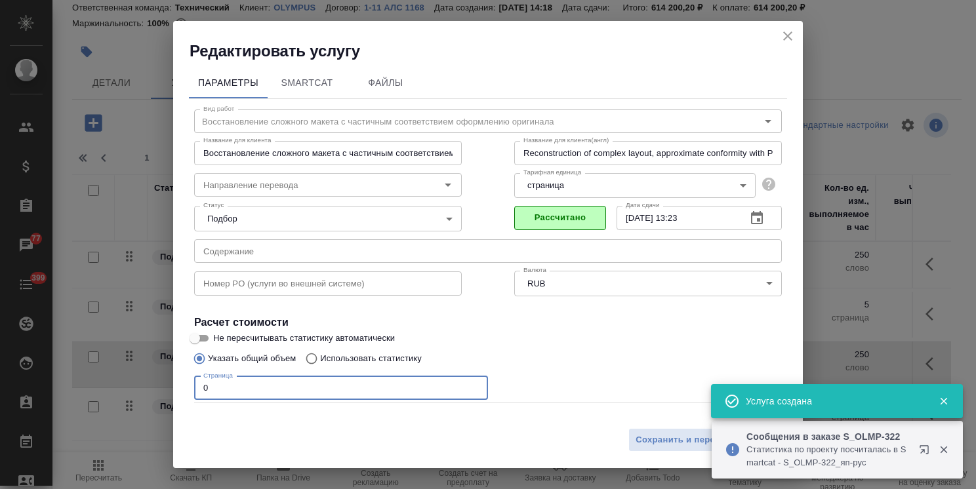
drag, startPoint x: 260, startPoint y: 395, endPoint x: 184, endPoint y: 377, distance: 77.4
click at [184, 377] on div "Параметры SmartCat Файлы Вид работ Восстановление сложного макета с частичным с…" at bounding box center [487, 242] width 629 height 360
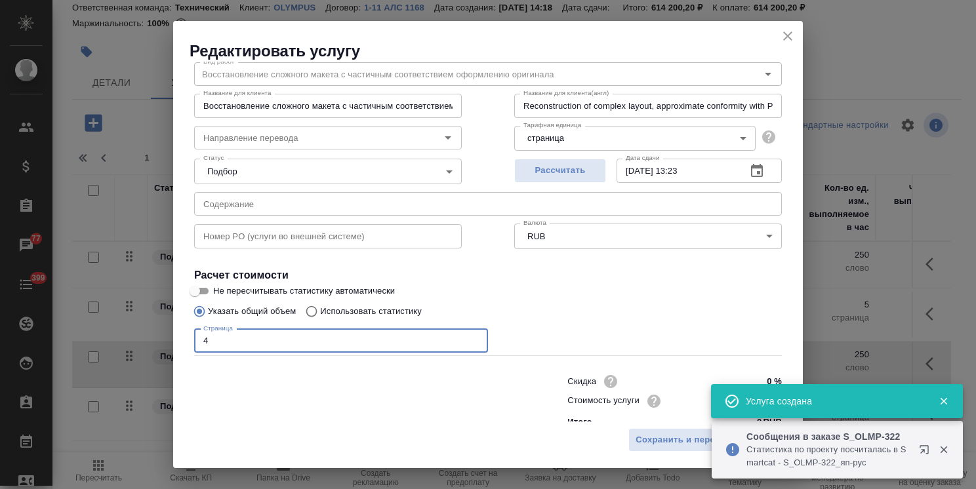
scroll to position [64, 0]
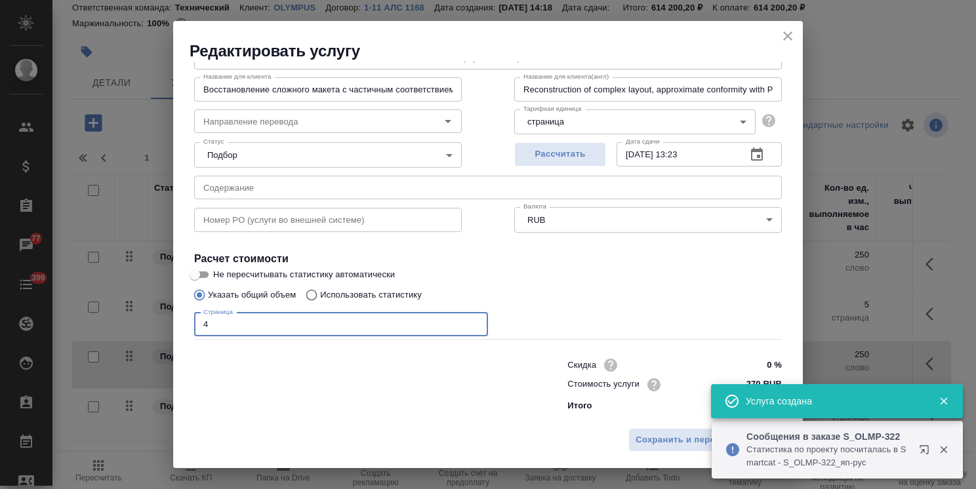
type input "4"
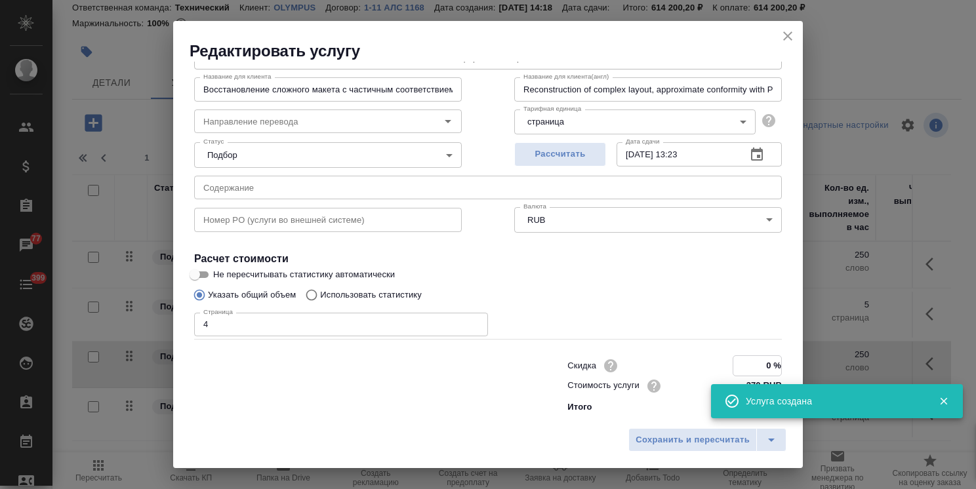
drag, startPoint x: 760, startPoint y: 363, endPoint x: 739, endPoint y: 363, distance: 21.6
click at [739, 363] on input "0 %" at bounding box center [757, 365] width 48 height 19
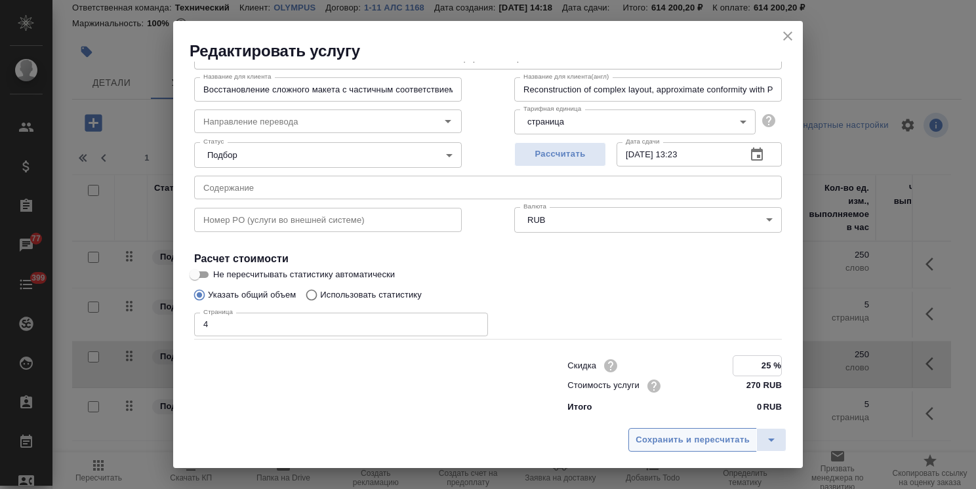
type input "25 %"
click at [671, 444] on span "Сохранить и пересчитать" at bounding box center [692, 440] width 114 height 15
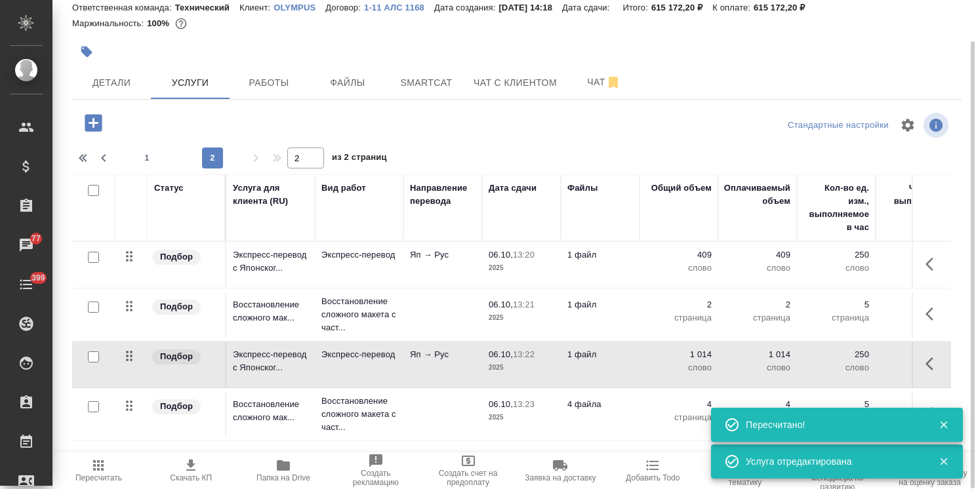
click at [554, 421] on td "06.10, 13:23 2025" at bounding box center [521, 414] width 79 height 46
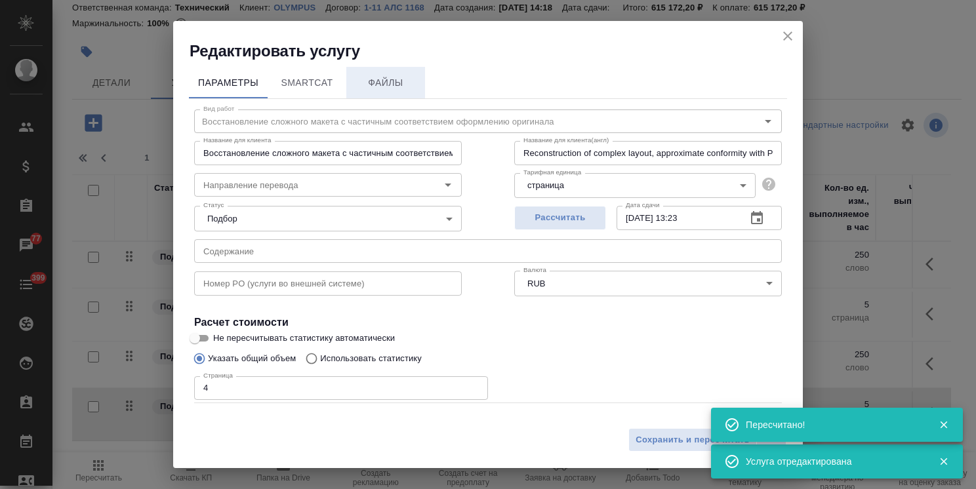
click at [393, 76] on span "Файлы" at bounding box center [385, 83] width 63 height 16
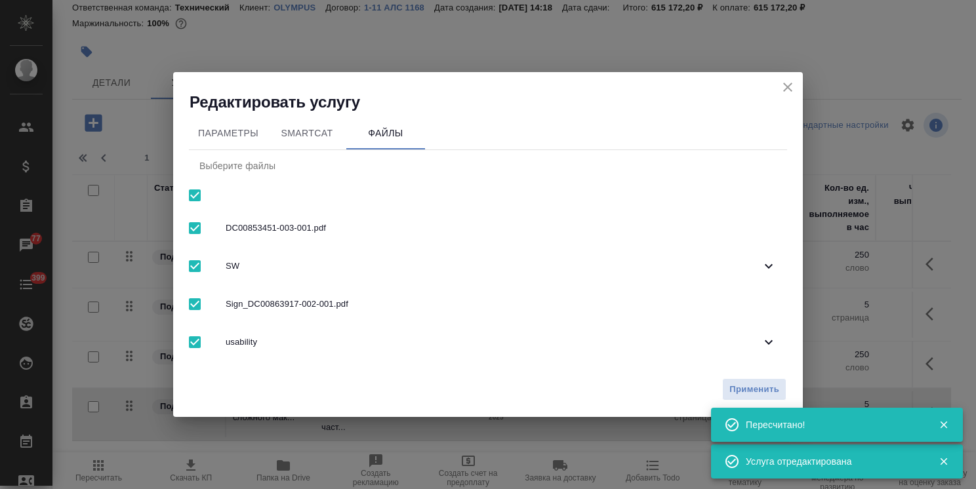
click at [204, 192] on input "checkbox" at bounding box center [195, 196] width 28 height 28
checkbox input "false"
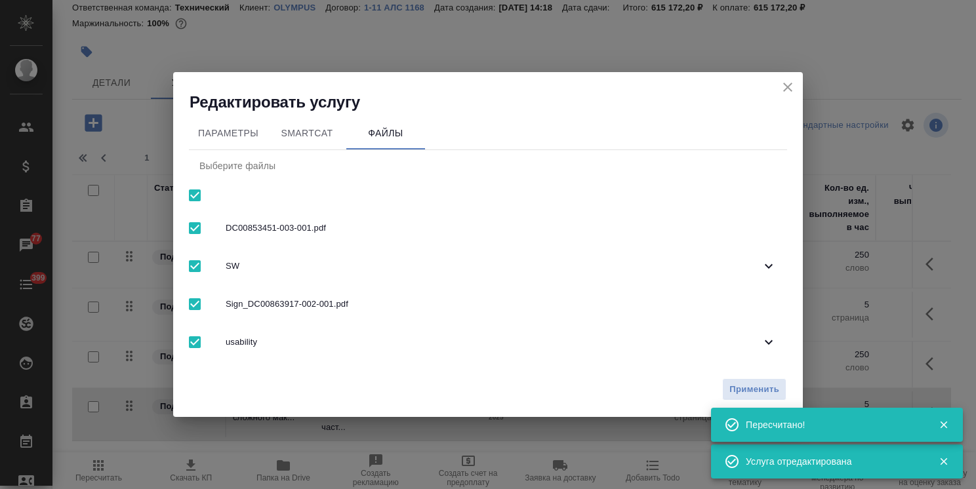
checkbox input "false"
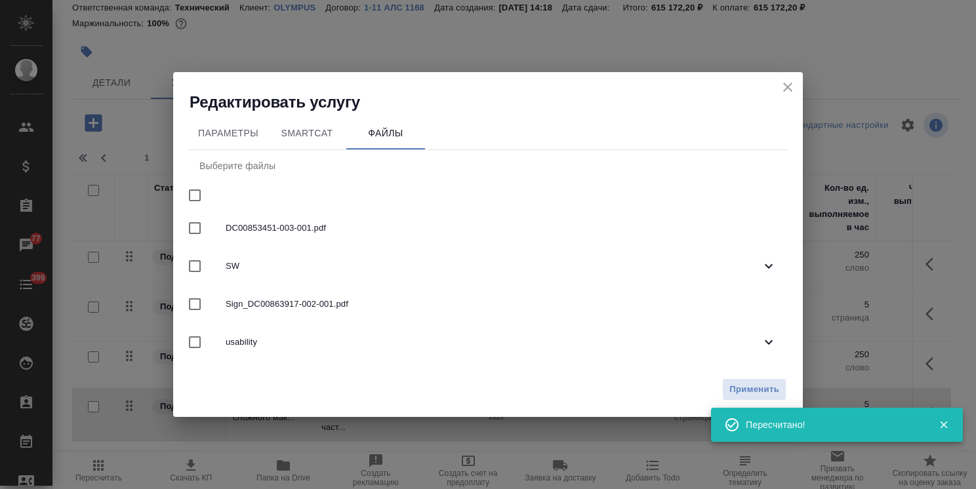
click at [272, 342] on span "usability" at bounding box center [493, 342] width 535 height 13
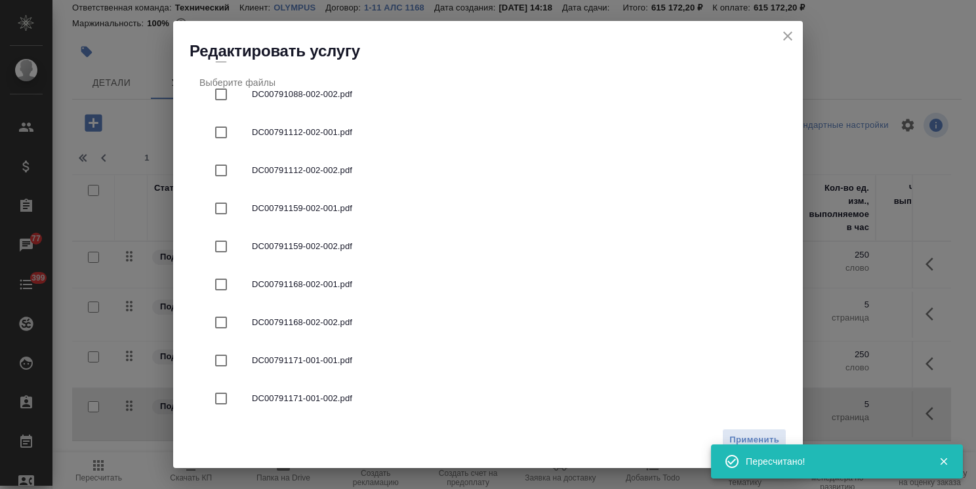
scroll to position [354, 0]
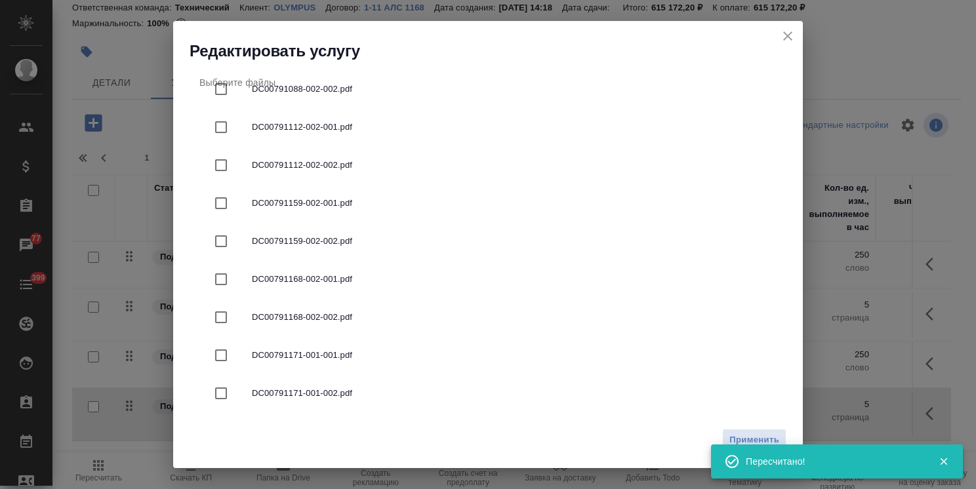
click at [336, 283] on span "DC00791168-002-001.pdf" at bounding box center [514, 279] width 524 height 13
checkbox input "true"
click at [748, 435] on span "Применить" at bounding box center [754, 440] width 50 height 15
click at [785, 33] on icon "close" at bounding box center [787, 35] width 9 height 9
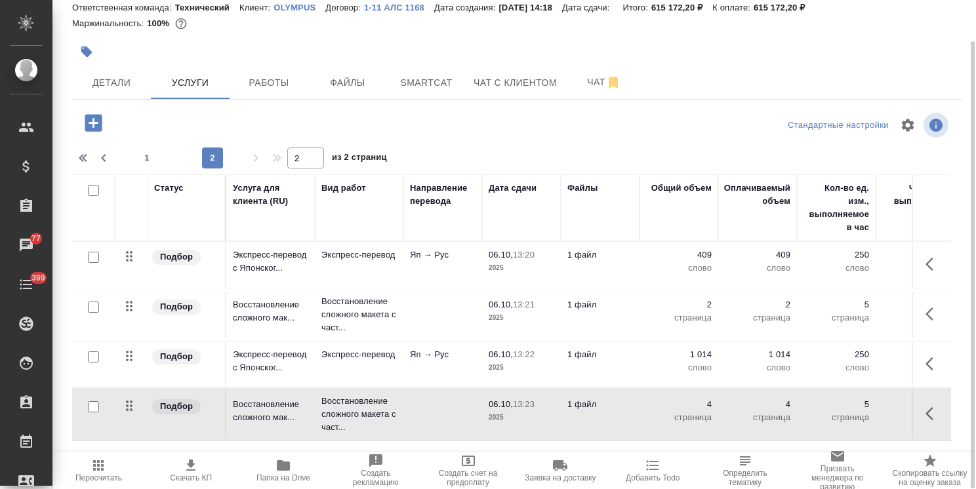
click at [621, 413] on td "1 файл" at bounding box center [600, 414] width 79 height 46
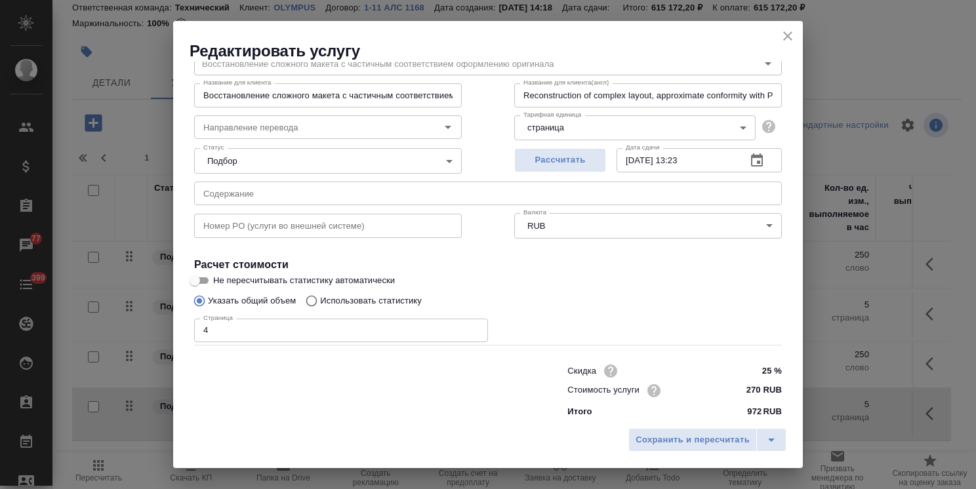
scroll to position [64, 0]
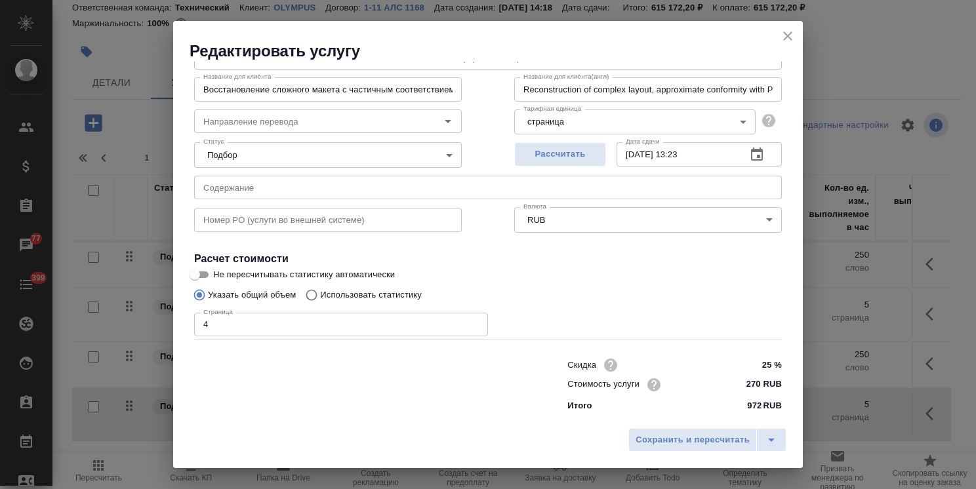
click at [789, 37] on icon "close" at bounding box center [787, 35] width 9 height 9
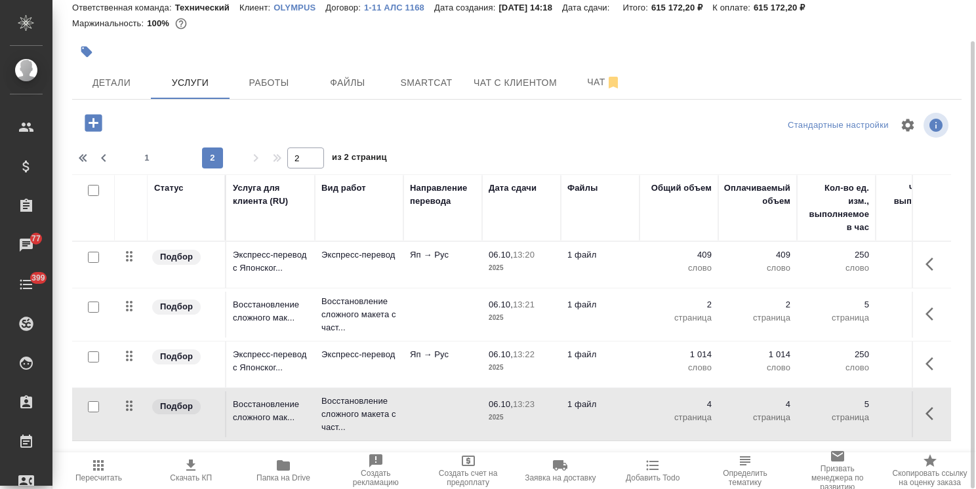
click at [494, 407] on p "06.10," at bounding box center [500, 404] width 24 height 10
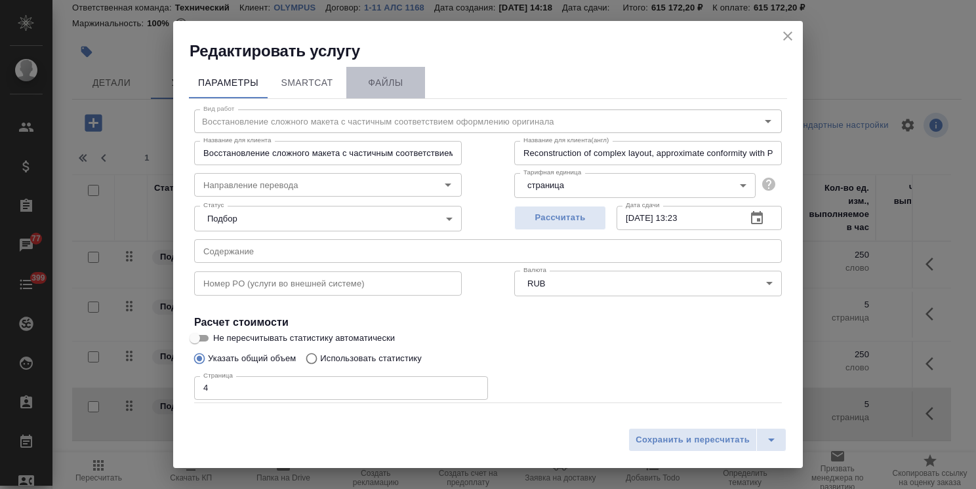
click at [378, 81] on span "Файлы" at bounding box center [385, 83] width 63 height 16
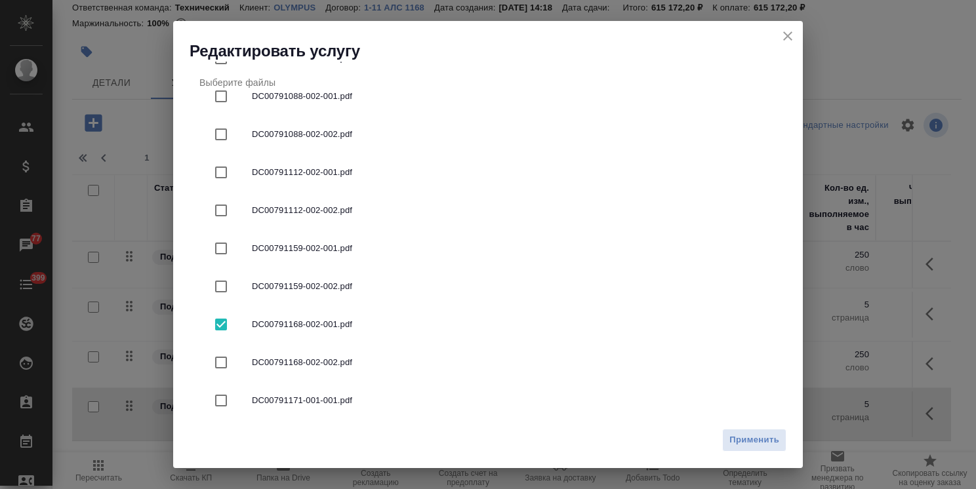
scroll to position [354, 0]
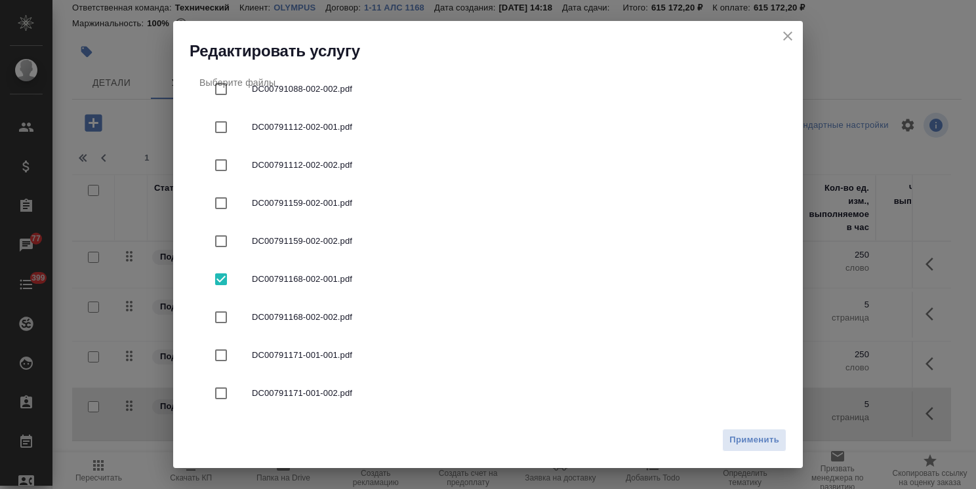
click at [787, 30] on icon "close" at bounding box center [788, 36] width 16 height 16
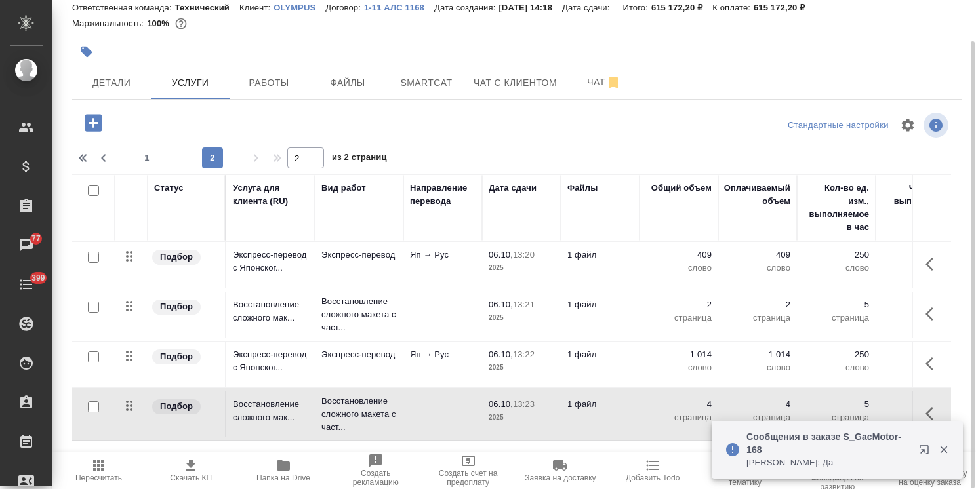
click at [95, 116] on icon "button" at bounding box center [93, 122] width 17 height 17
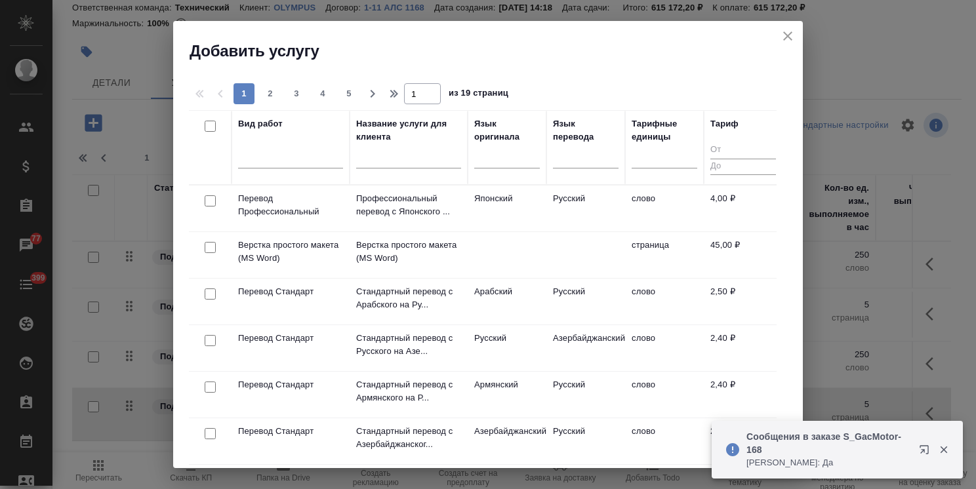
click at [426, 159] on input "text" at bounding box center [408, 160] width 105 height 16
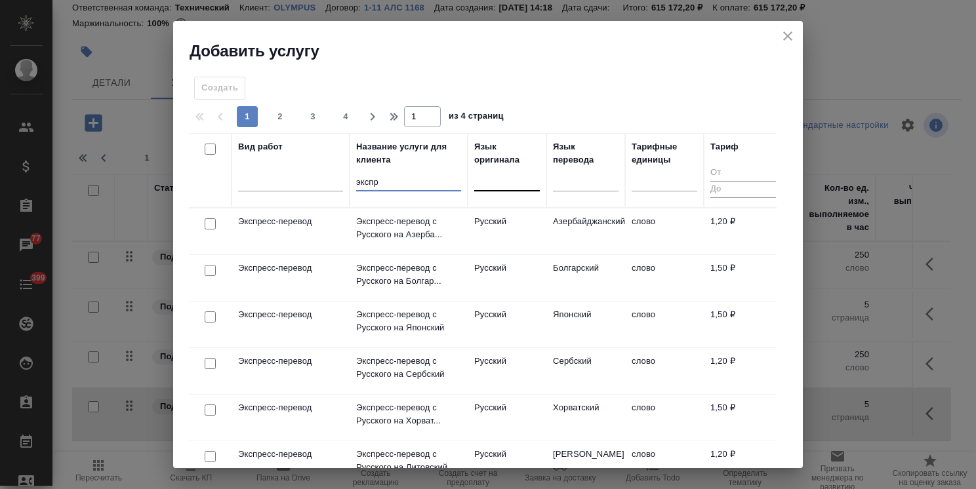
type input "экспр"
click at [498, 176] on div at bounding box center [507, 177] width 66 height 19
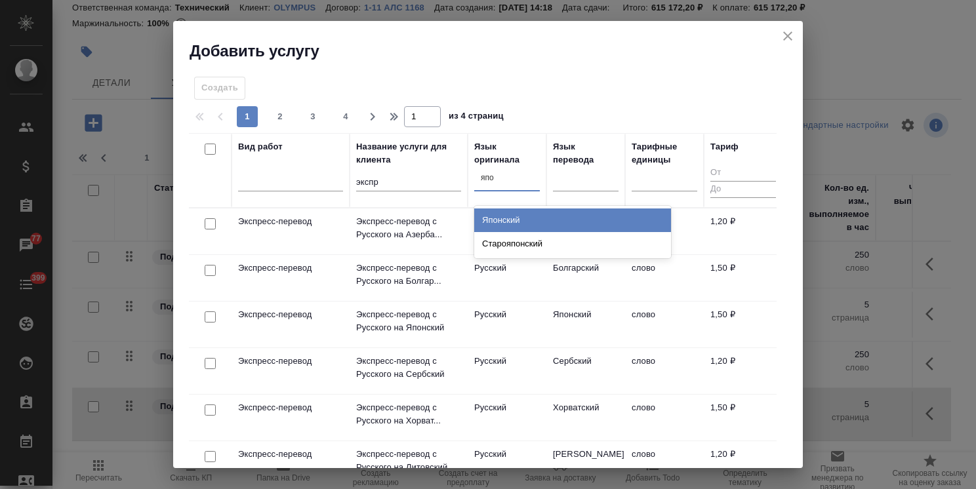
type input "япон"
click at [488, 224] on div "Японский" at bounding box center [572, 220] width 197 height 24
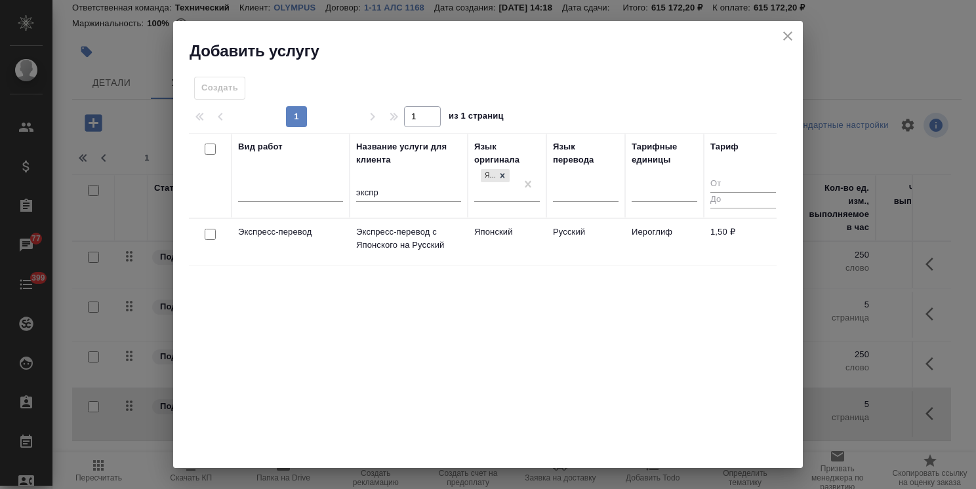
click at [206, 233] on input "checkbox" at bounding box center [210, 234] width 11 height 11
checkbox input "true"
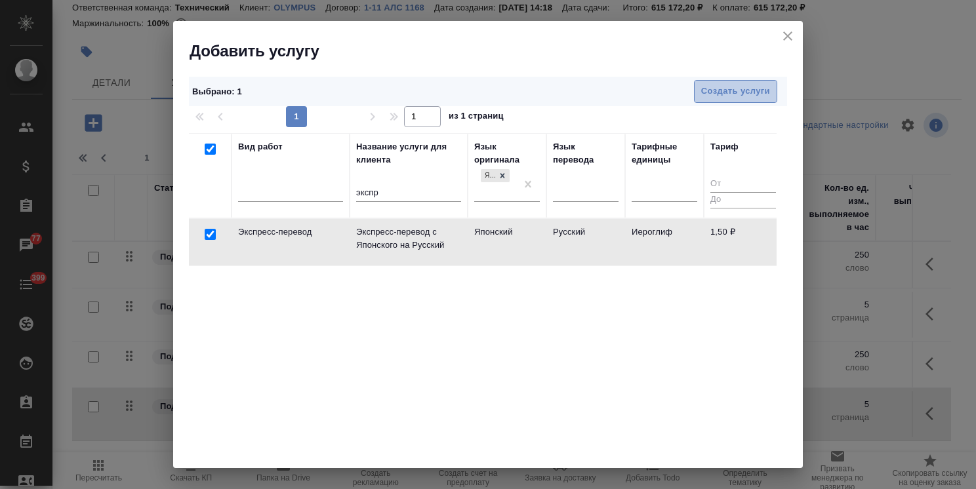
click at [704, 89] on span "Создать услуги" at bounding box center [735, 91] width 69 height 15
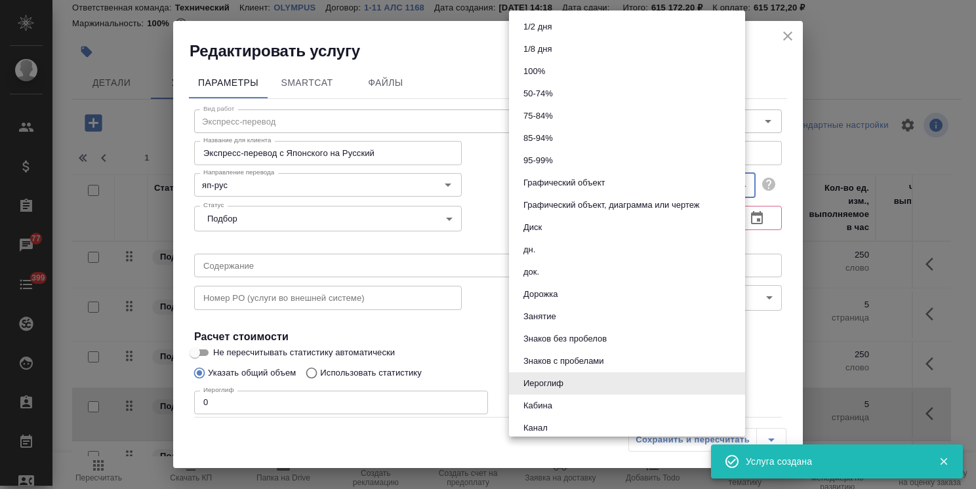
click at [561, 176] on body ".cls-1 fill:#fff; AWATERA Usmanova Olga Клиенты Спецификации Заказы 77 Чаты 399…" at bounding box center [488, 244] width 976 height 489
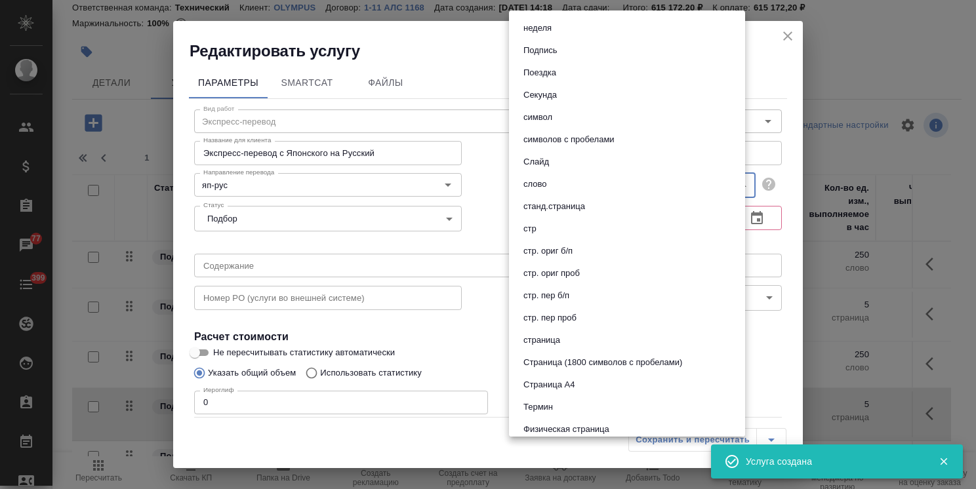
scroll to position [590, 0]
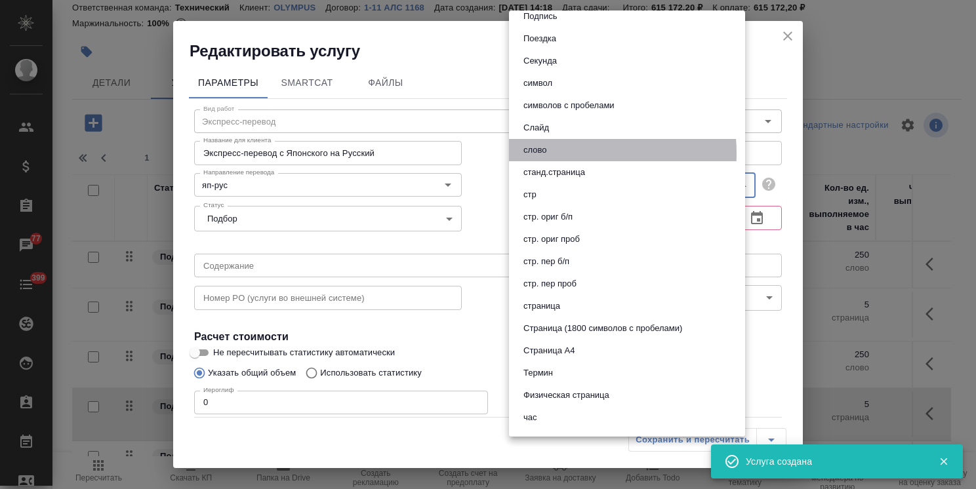
click at [551, 153] on li "слово" at bounding box center [627, 150] width 236 height 22
type input "5a8b1489cc6b4906c91bfd90"
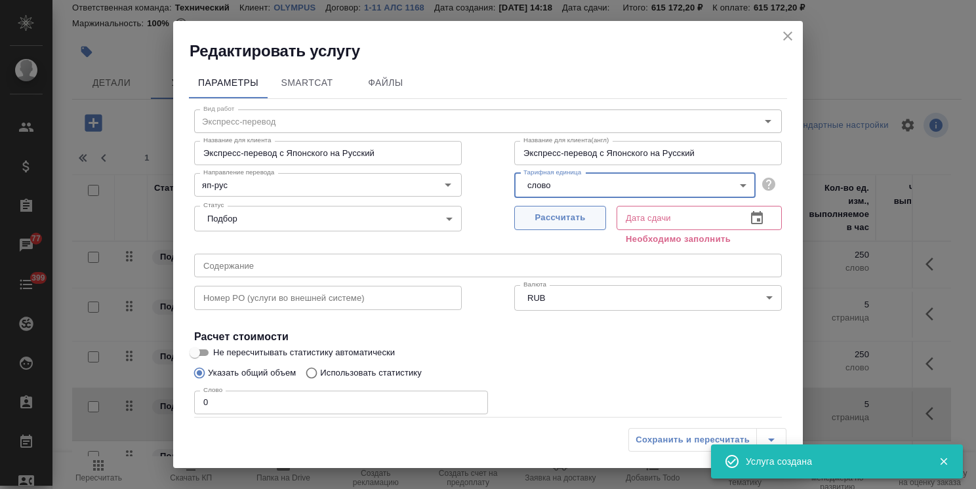
click at [570, 217] on span "Рассчитать" at bounding box center [559, 217] width 77 height 15
type input "[DATE] 13:26"
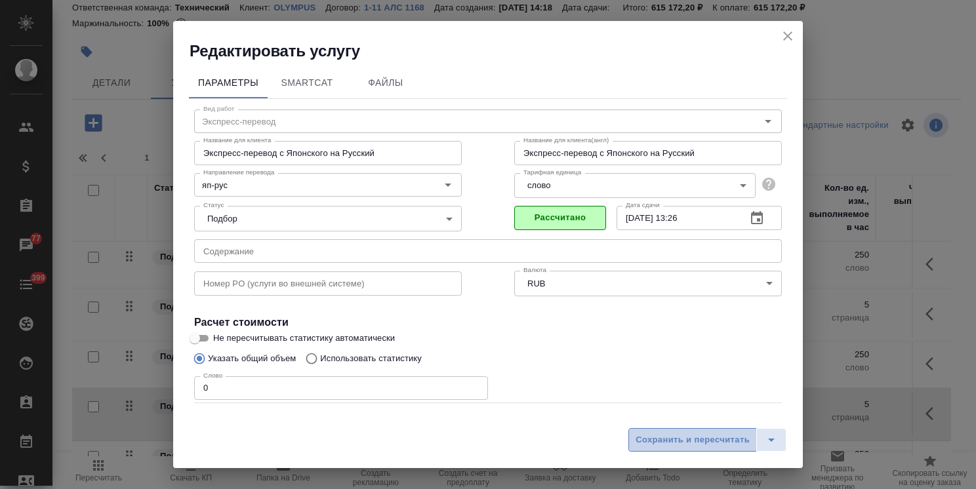
click at [672, 437] on span "Сохранить и пересчитать" at bounding box center [692, 440] width 114 height 15
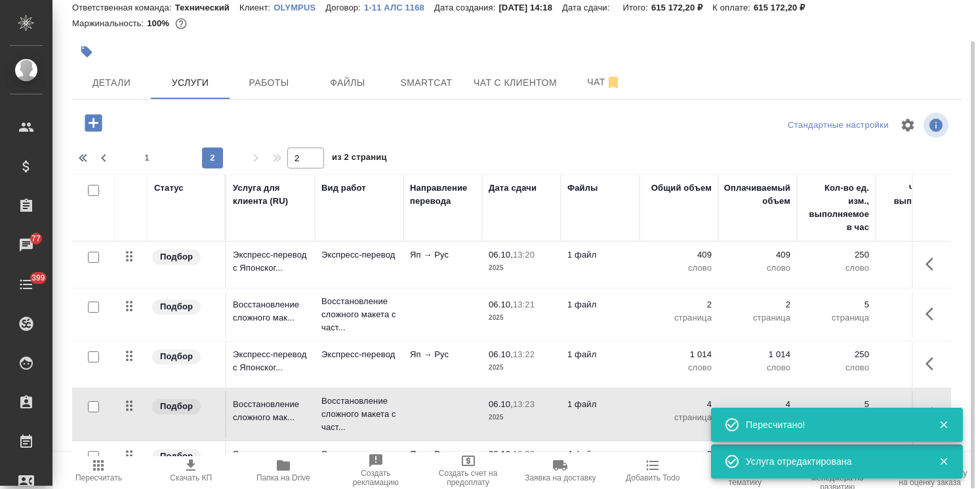
scroll to position [40, 0]
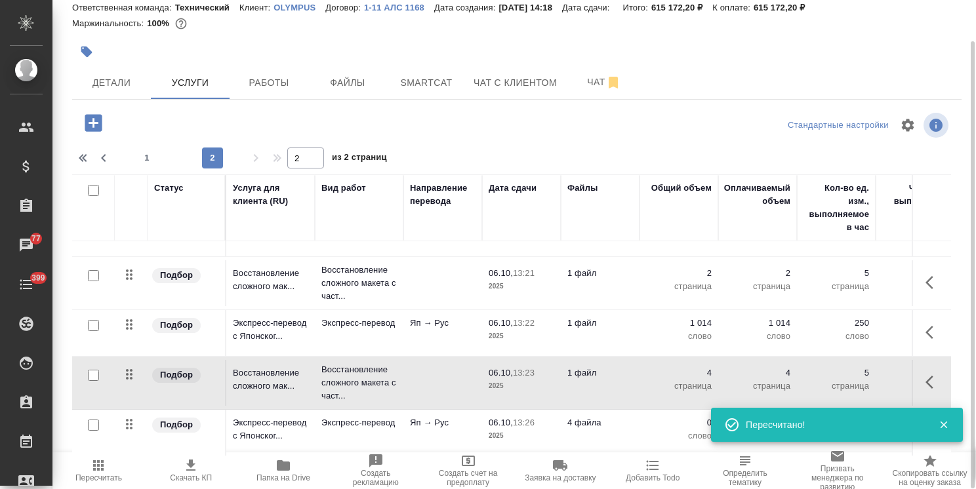
click at [540, 416] on span "06.10, 13:26" at bounding box center [521, 422] width 66 height 13
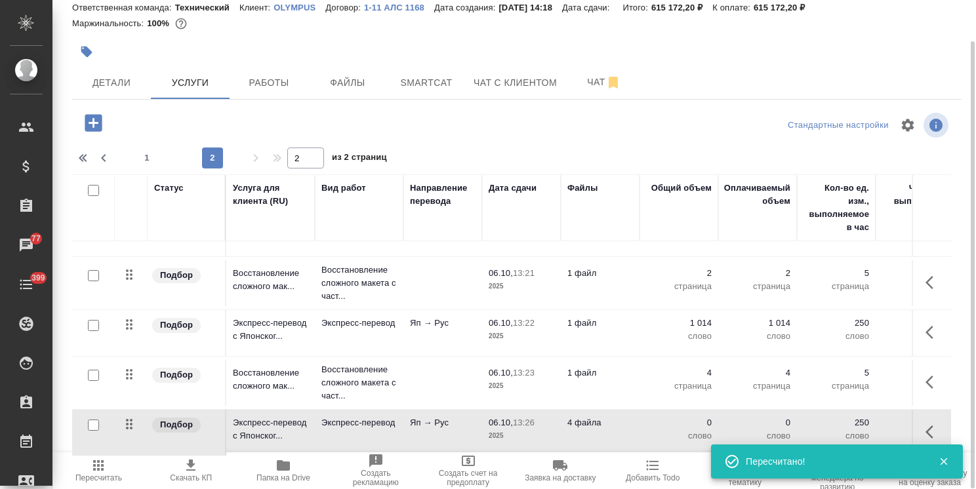
click at [540, 416] on span "06.10, 13:26" at bounding box center [521, 422] width 66 height 13
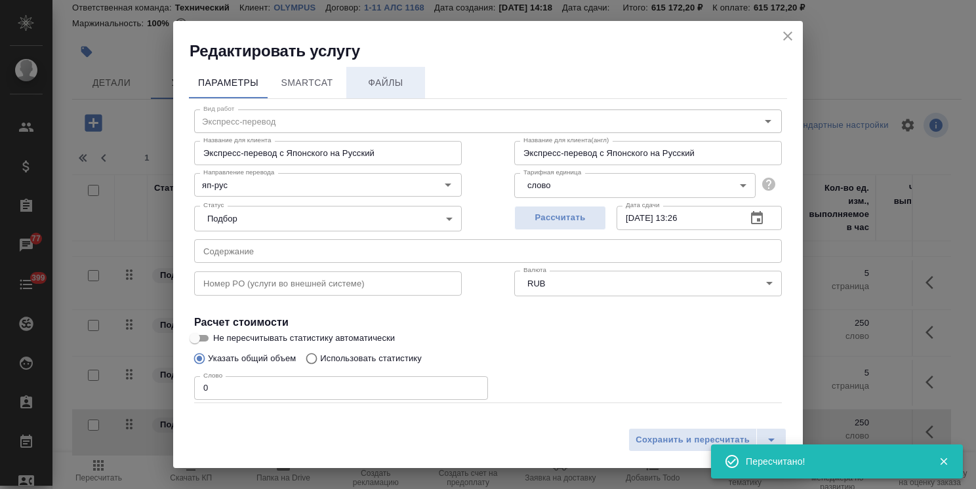
click at [383, 91] on button "Файлы" at bounding box center [385, 82] width 79 height 31
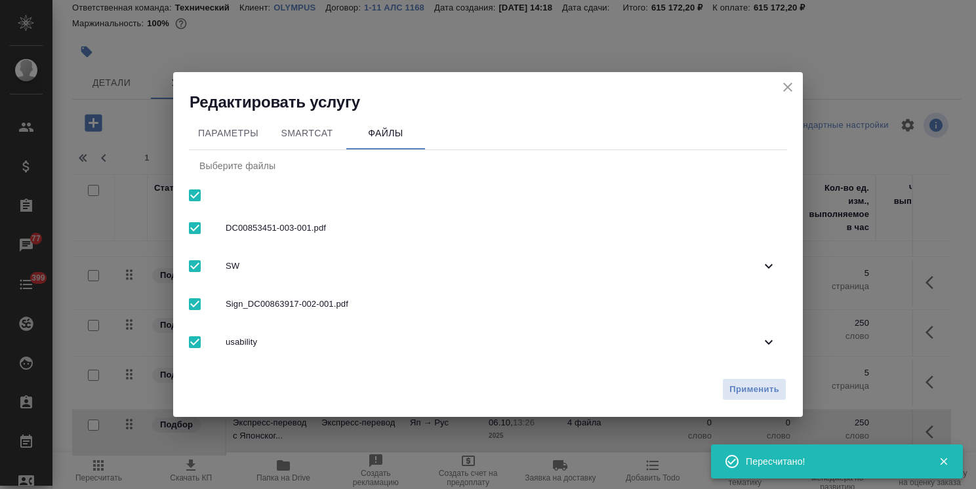
click at [200, 201] on input "checkbox" at bounding box center [195, 196] width 28 height 28
checkbox input "false"
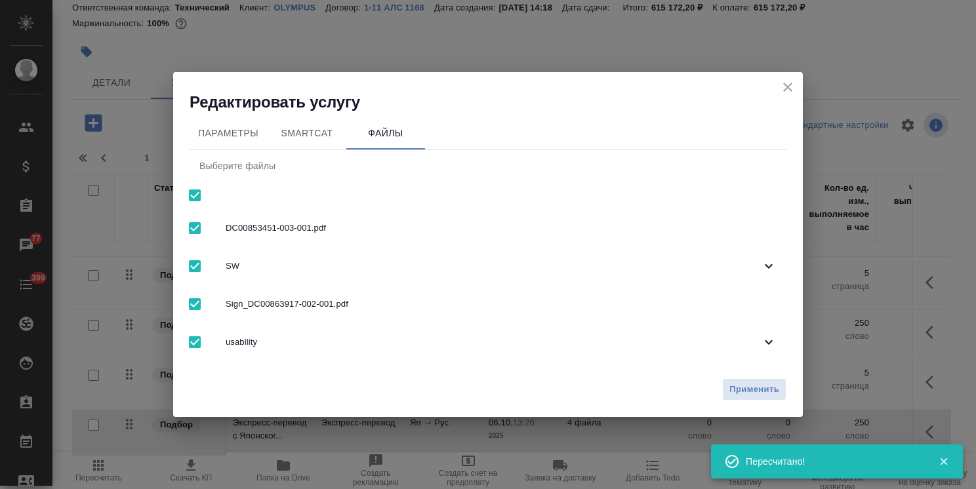
checkbox input "false"
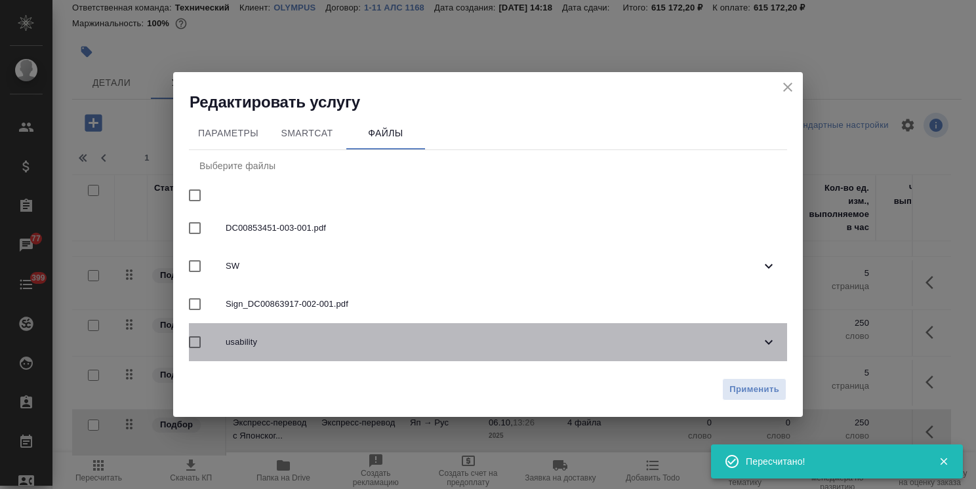
click at [276, 347] on span "usability" at bounding box center [493, 342] width 535 height 13
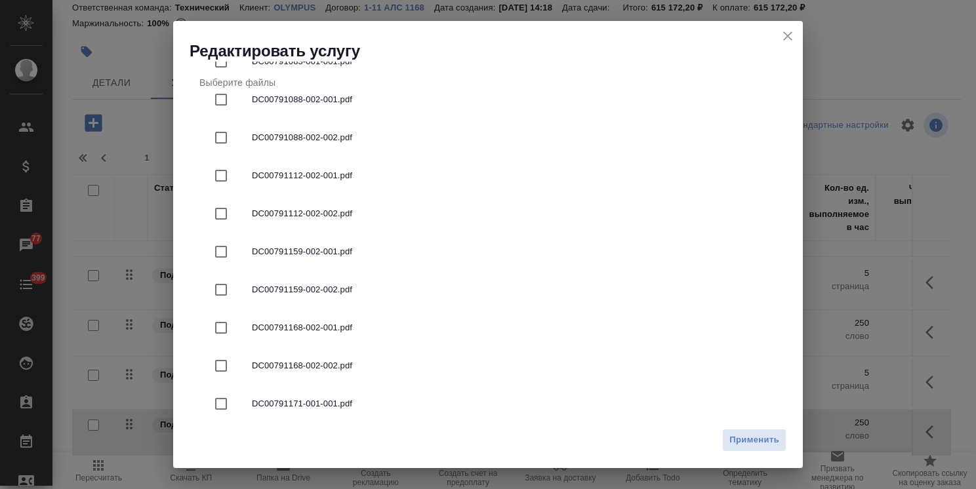
scroll to position [354, 0]
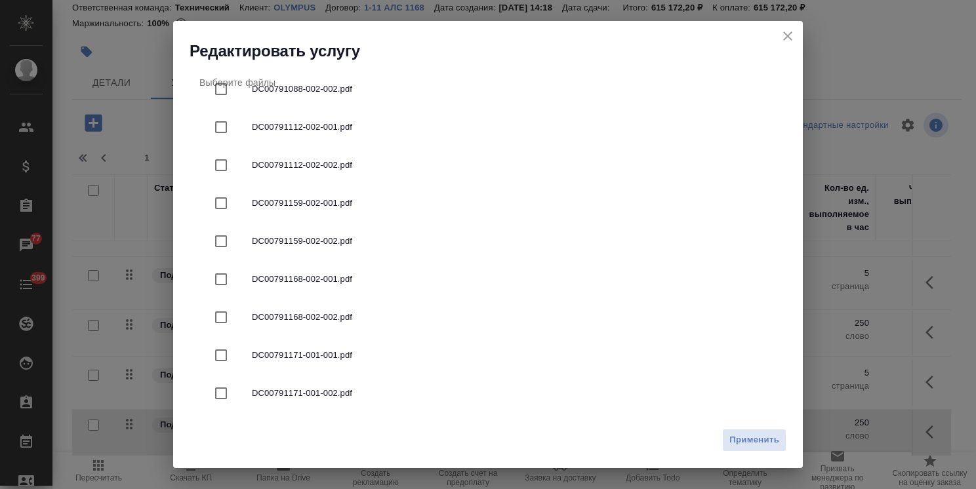
click at [327, 319] on span "DC00791168-002-002.pdf" at bounding box center [514, 317] width 524 height 13
checkbox input "true"
click at [745, 443] on span "Применить" at bounding box center [754, 440] width 50 height 15
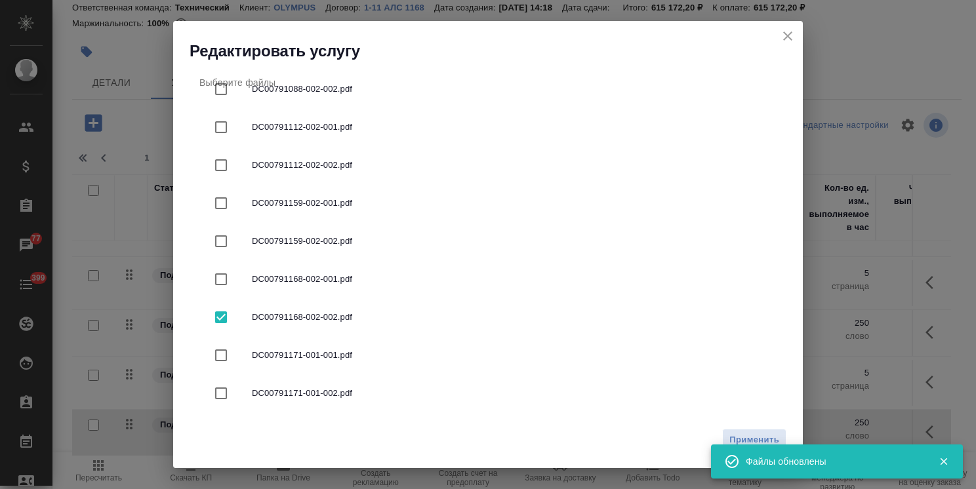
click at [787, 35] on icon "close" at bounding box center [787, 35] width 9 height 9
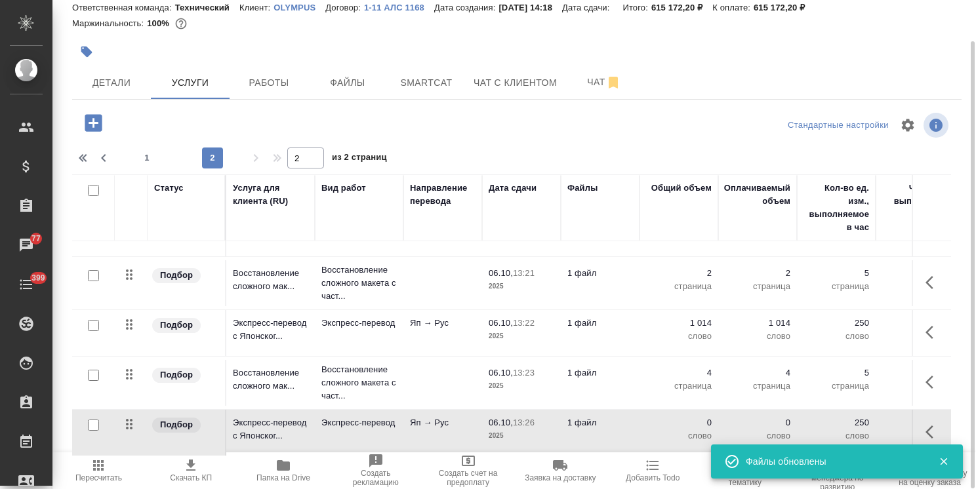
click at [452, 416] on p "Яп → Рус" at bounding box center [443, 422] width 66 height 13
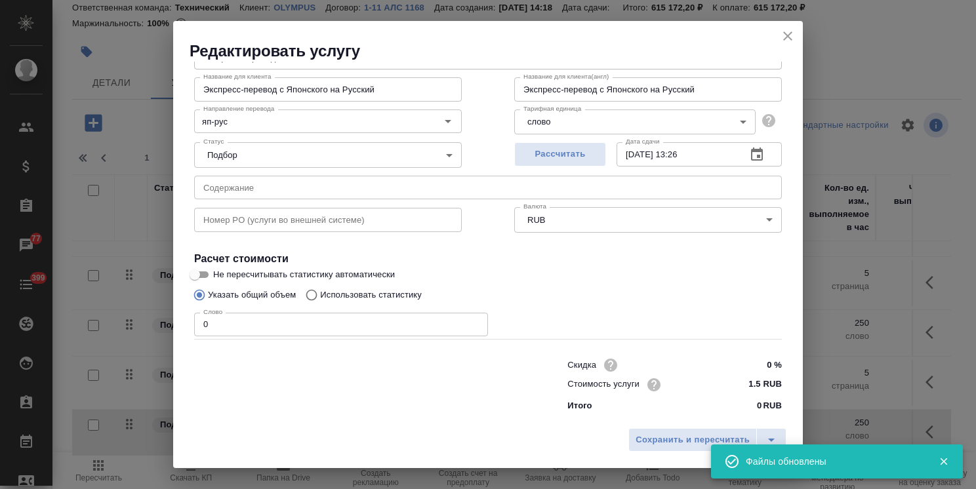
scroll to position [0, 0]
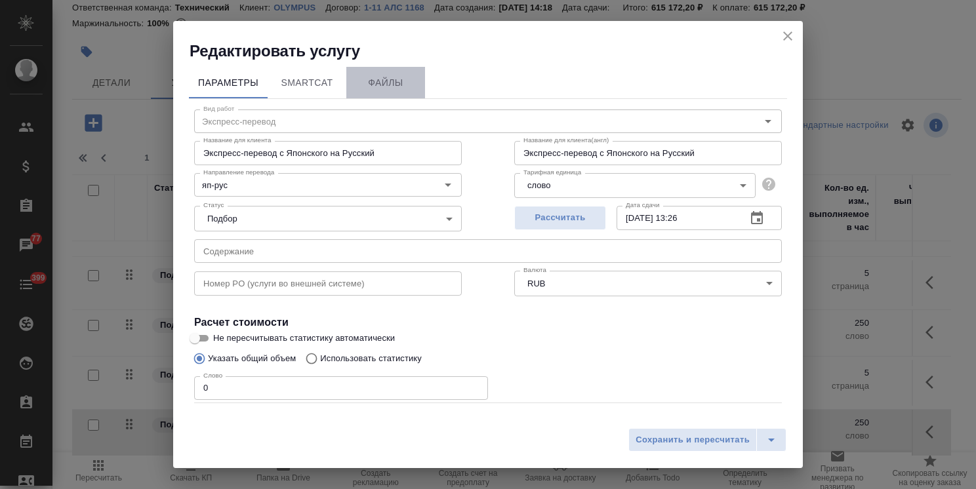
click at [384, 89] on span "Файлы" at bounding box center [385, 83] width 63 height 16
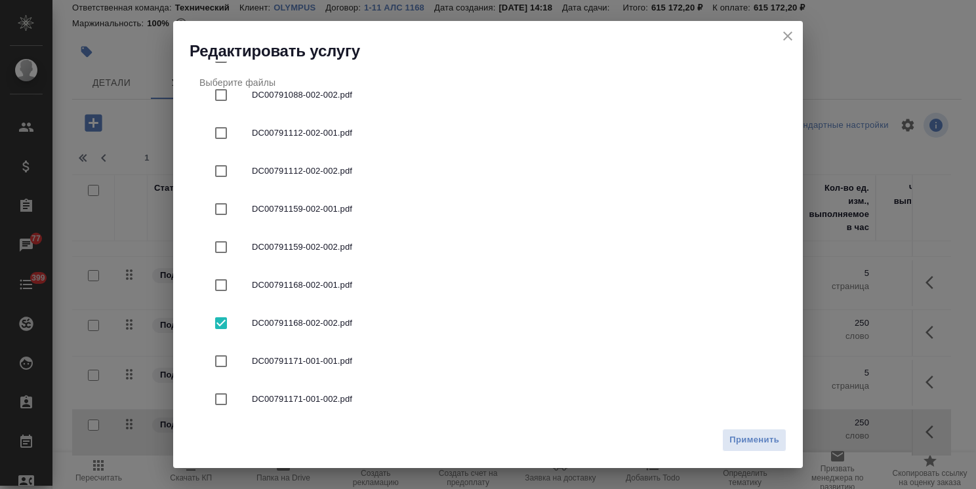
scroll to position [354, 0]
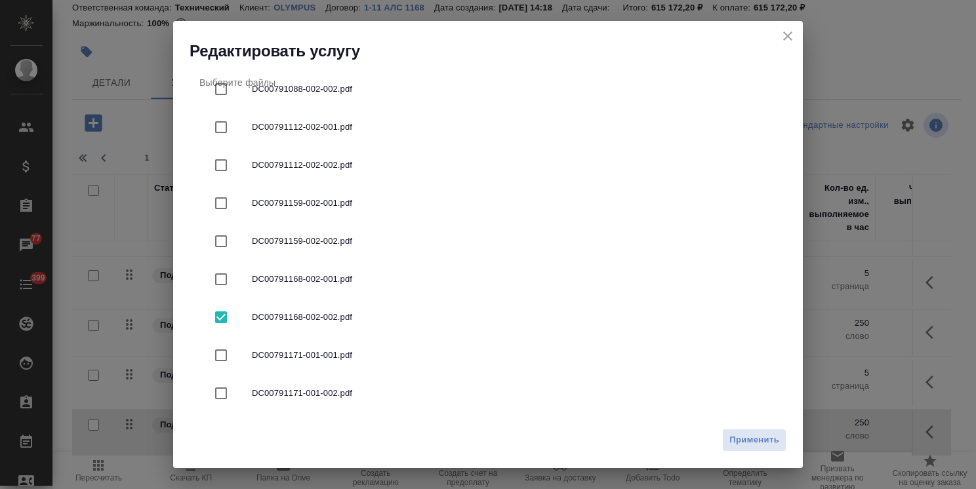
click at [791, 38] on icon "close" at bounding box center [788, 36] width 16 height 16
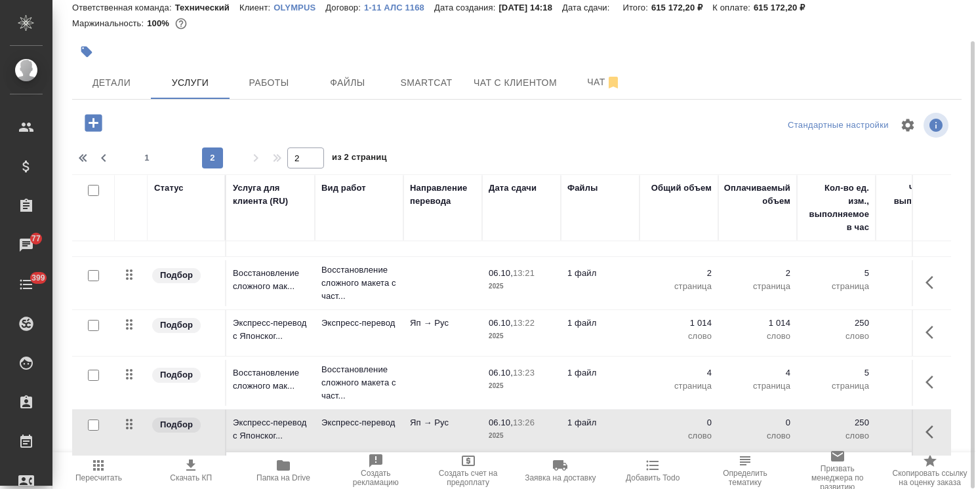
click at [479, 420] on td "Яп → Рус" at bounding box center [442, 433] width 79 height 46
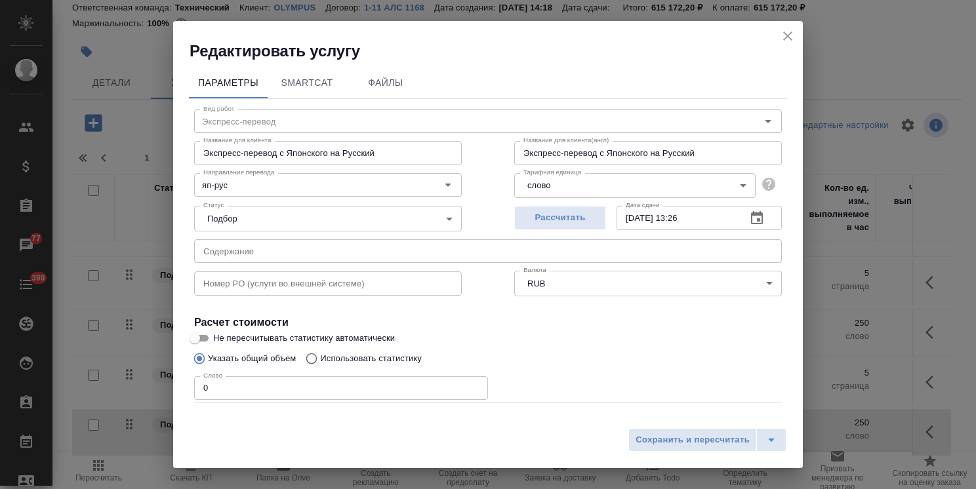
drag, startPoint x: 250, startPoint y: 378, endPoint x: 178, endPoint y: 391, distance: 73.9
click at [144, 375] on div "Редактировать услугу Параметры SmartCat Файлы Вид работ Экспресс-перевод Вид ра…" at bounding box center [488, 244] width 976 height 489
paste input "10136"
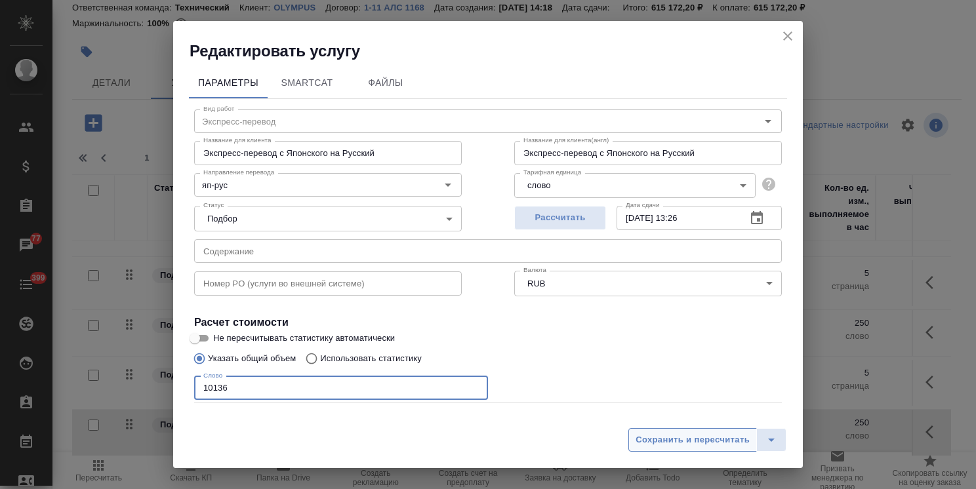
type input "10136"
click at [679, 433] on span "Сохранить и пересчитать" at bounding box center [692, 440] width 114 height 15
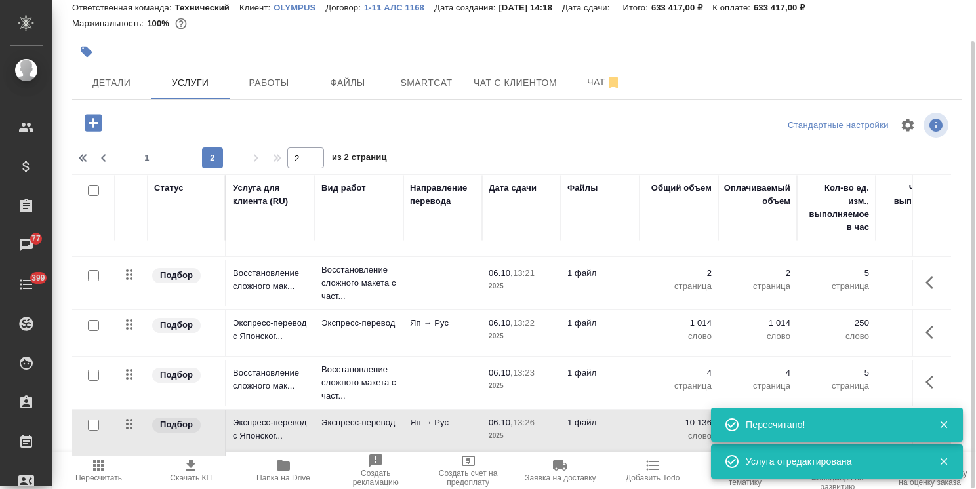
click at [94, 122] on icon "button" at bounding box center [93, 122] width 23 height 23
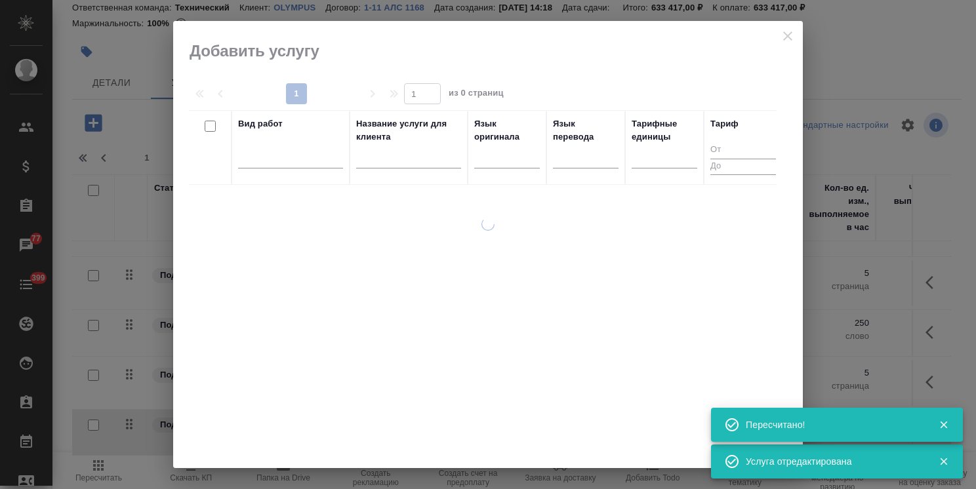
click at [397, 165] on input "text" at bounding box center [408, 160] width 105 height 16
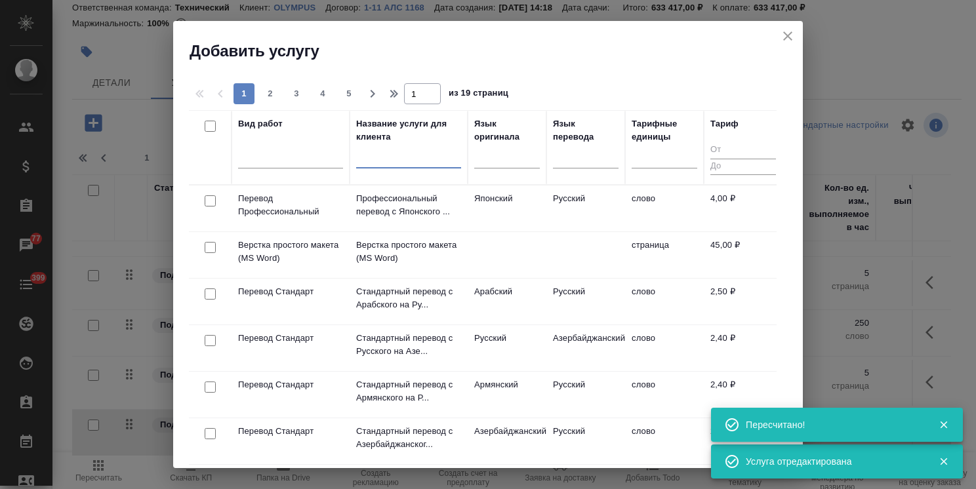
paste input "Восстановление сложного макета с частичным соответствием оформлению оригинала"
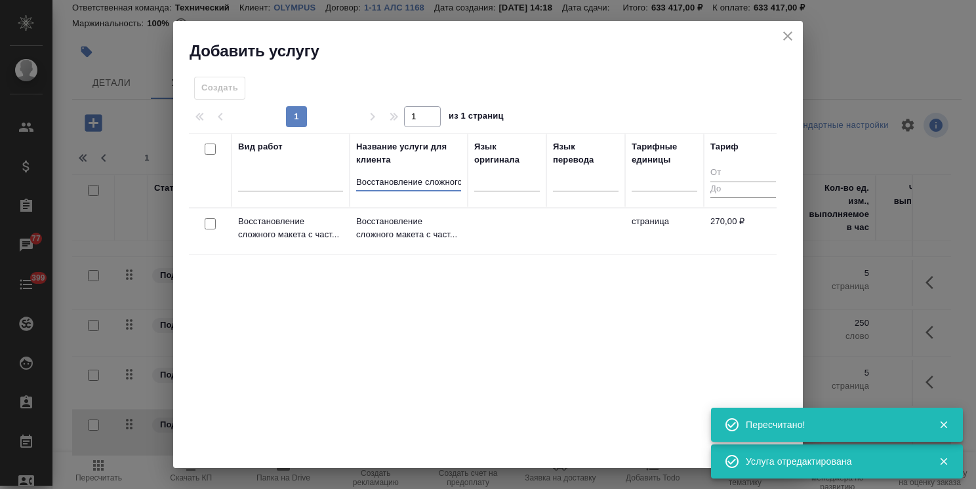
scroll to position [0, 247]
type input "Восстановление сложного макета с частичным соответствием оформлению оригинала"
drag, startPoint x: 205, startPoint y: 226, endPoint x: 378, endPoint y: 205, distance: 175.0
click at [205, 226] on input "checkbox" at bounding box center [210, 223] width 11 height 11
checkbox input "true"
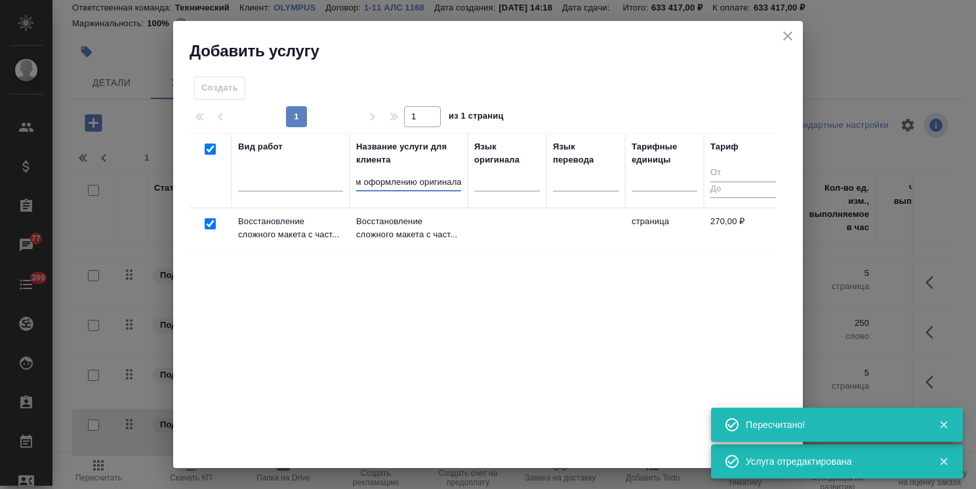
checkbox input "true"
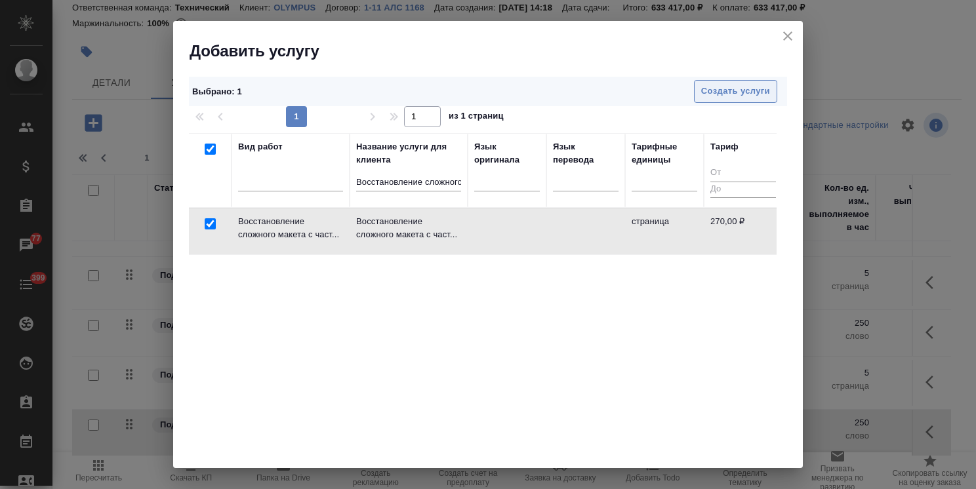
click at [701, 85] on span "Создать услуги" at bounding box center [735, 91] width 69 height 15
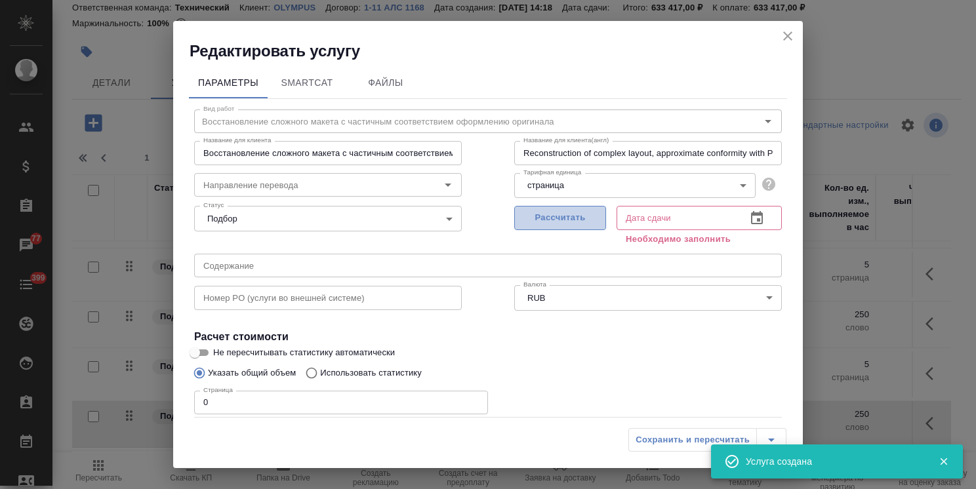
click at [542, 220] on span "Рассчитать" at bounding box center [559, 217] width 77 height 15
type input "[DATE] 13:26"
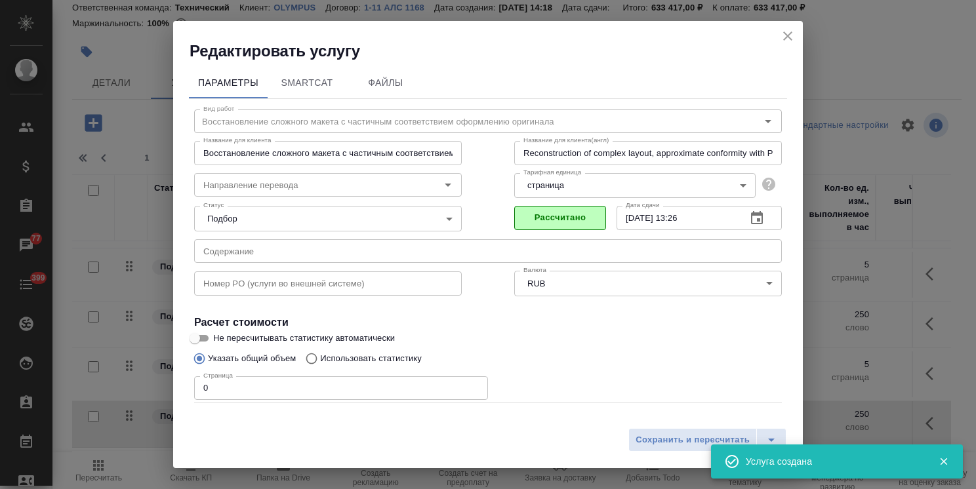
drag, startPoint x: 226, startPoint y: 400, endPoint x: 183, endPoint y: 397, distance: 42.7
click at [183, 397] on div "Параметры SmartCat Файлы Вид работ Восстановление сложного макета с частичным с…" at bounding box center [487, 242] width 629 height 360
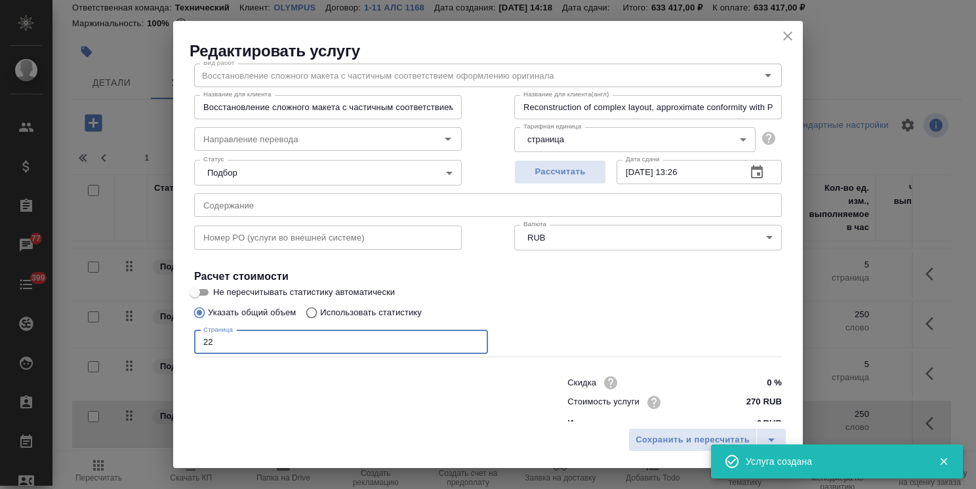
scroll to position [64, 0]
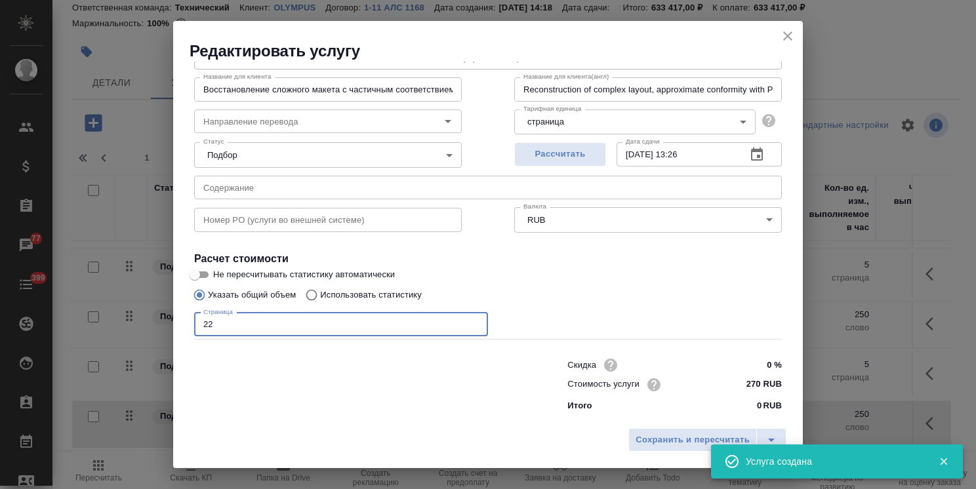
type input "22"
drag, startPoint x: 760, startPoint y: 363, endPoint x: 750, endPoint y: 365, distance: 10.6
click at [750, 365] on input "0 %" at bounding box center [757, 365] width 48 height 19
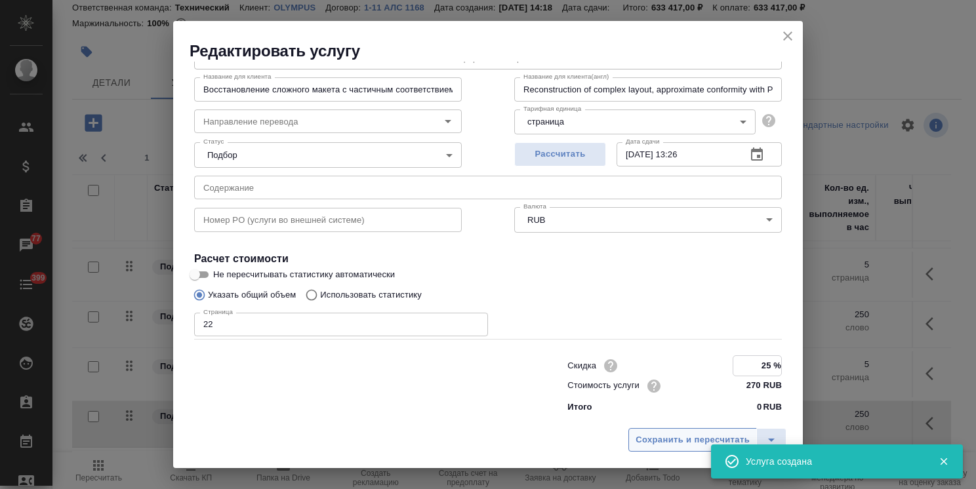
type input "25 %"
click at [703, 435] on span "Сохранить и пересчитать" at bounding box center [692, 440] width 114 height 15
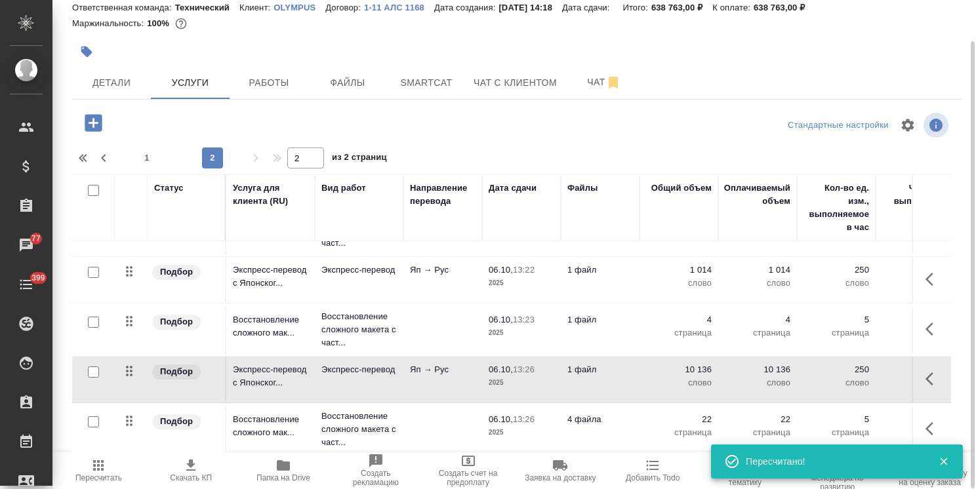
scroll to position [93, 0]
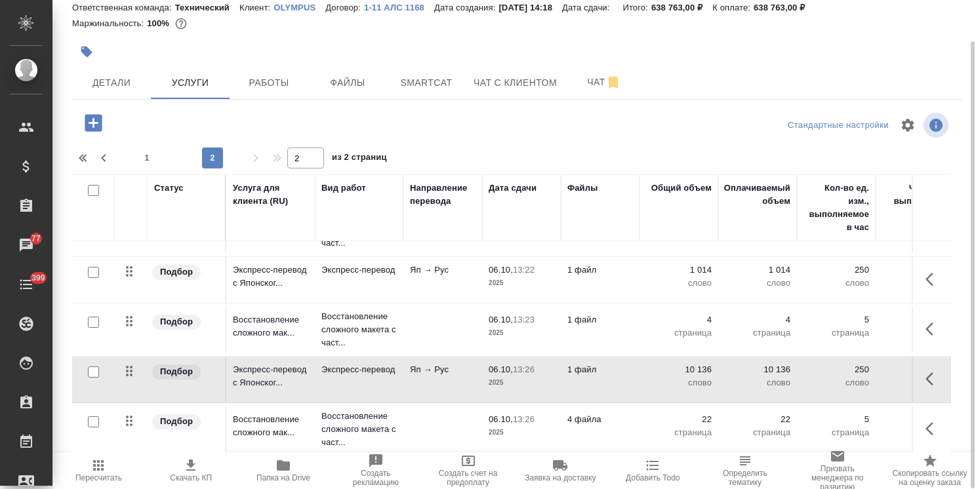
click at [568, 325] on td "1 файл" at bounding box center [600, 330] width 79 height 46
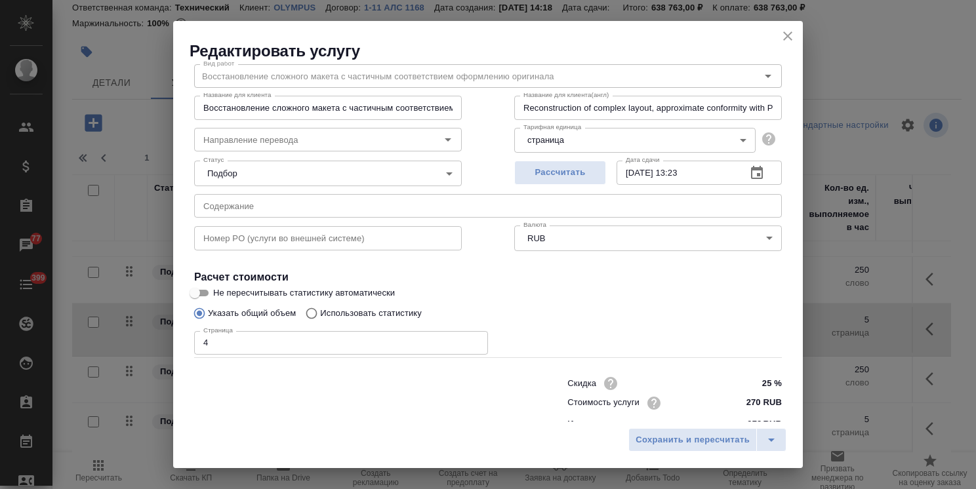
scroll to position [64, 0]
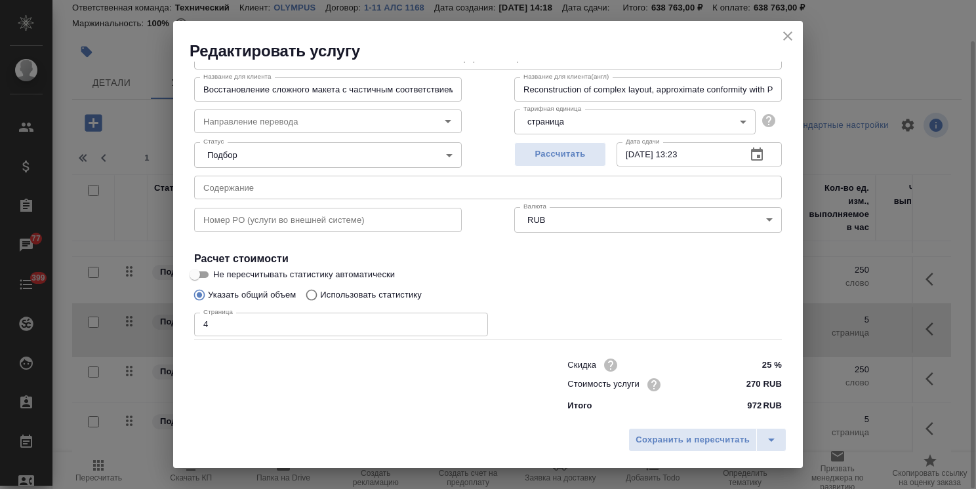
click at [787, 38] on icon "close" at bounding box center [788, 36] width 16 height 16
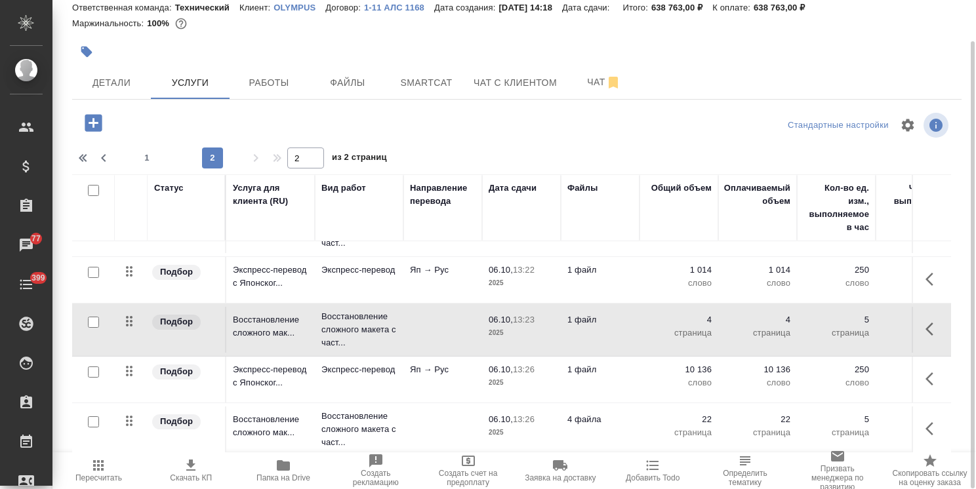
click at [606, 441] on td "4 файла" at bounding box center [600, 429] width 79 height 46
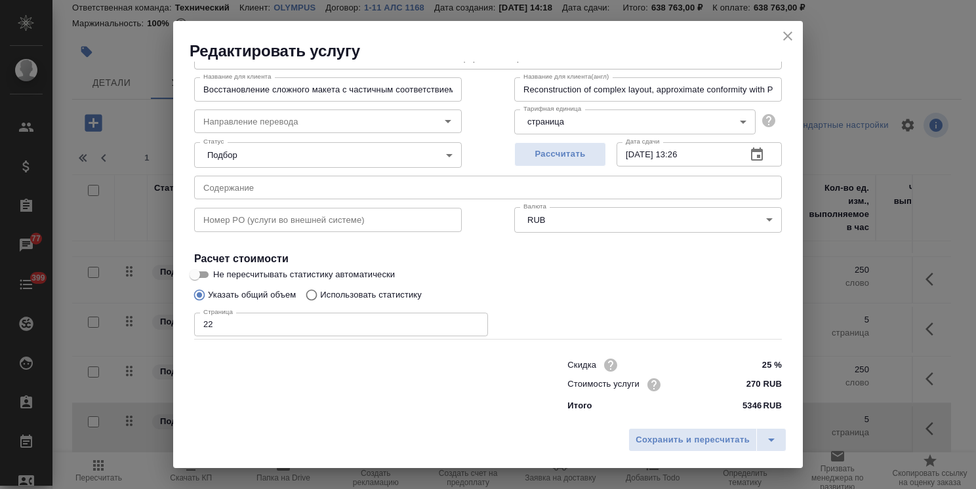
click at [792, 36] on icon "close" at bounding box center [788, 36] width 16 height 16
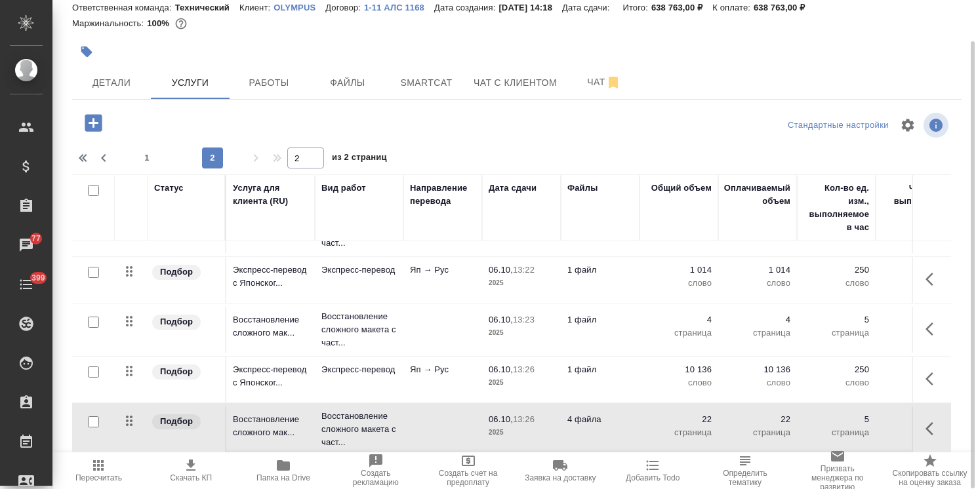
click at [569, 372] on td "1 файл" at bounding box center [600, 380] width 79 height 46
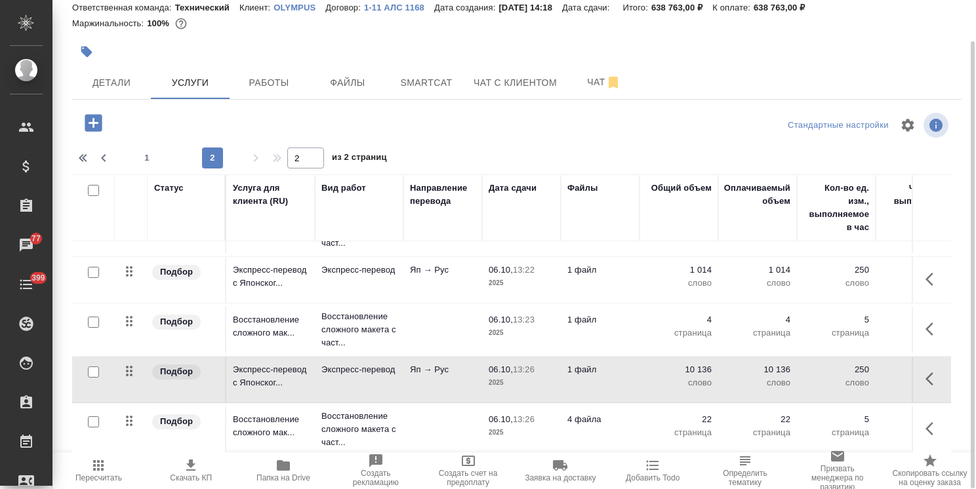
click at [569, 372] on td "1 файл" at bounding box center [600, 380] width 79 height 46
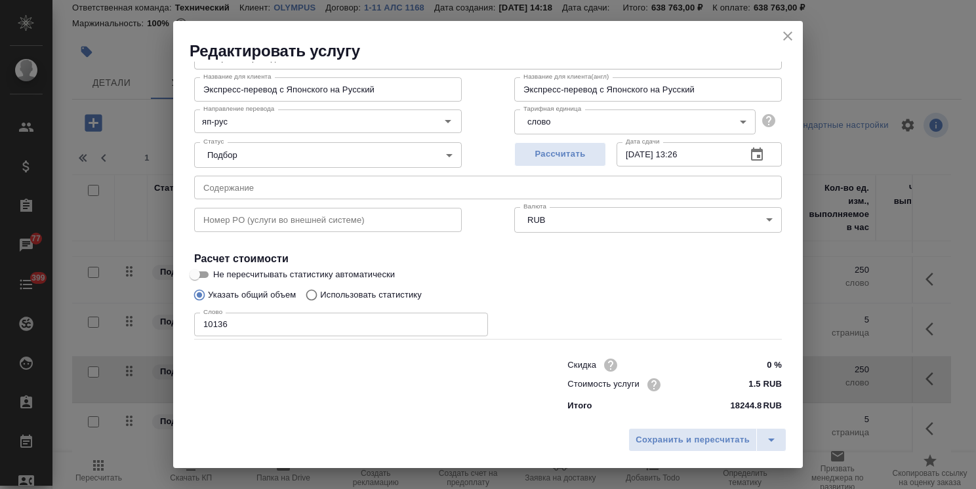
click at [784, 39] on icon "close" at bounding box center [787, 35] width 9 height 9
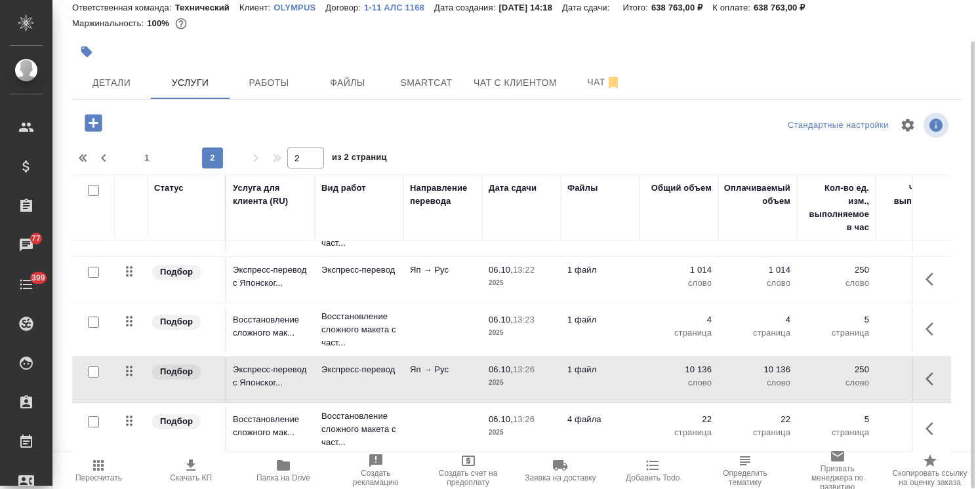
click at [488, 376] on p "2025" at bounding box center [521, 382] width 66 height 13
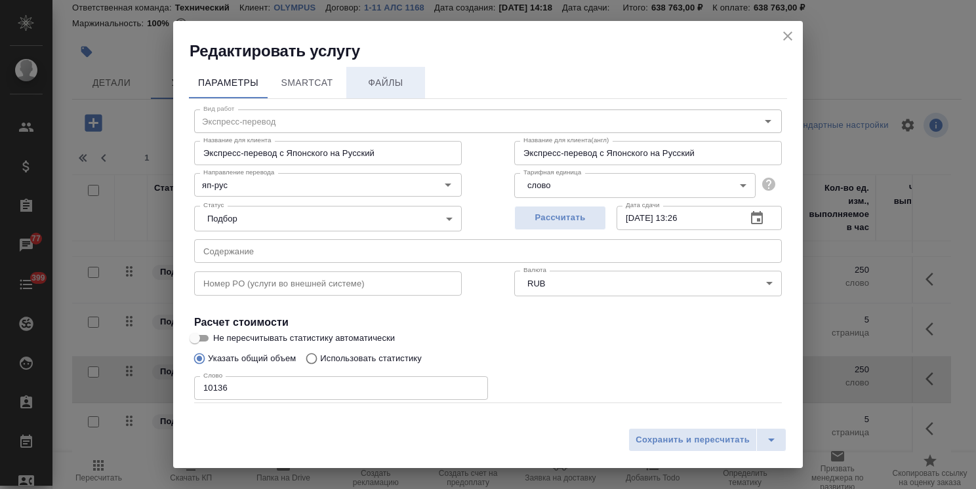
click at [395, 93] on button "Файлы" at bounding box center [385, 82] width 79 height 31
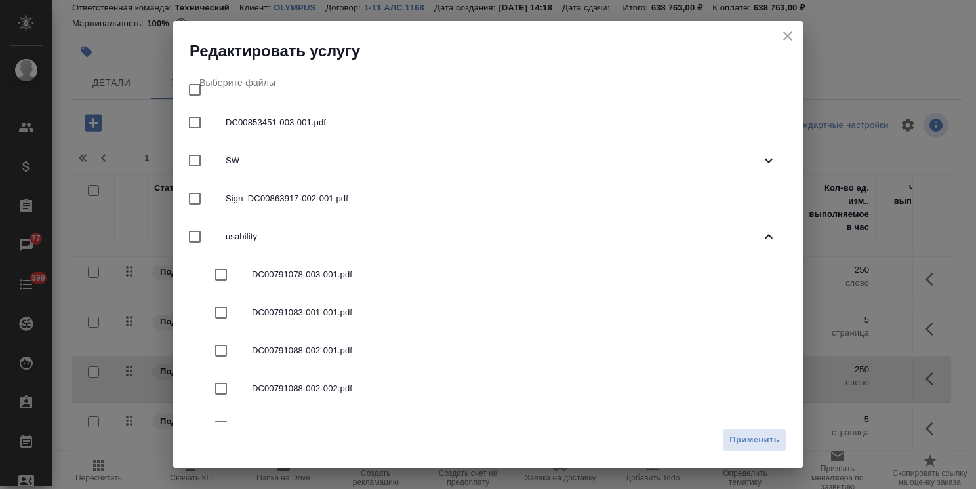
scroll to position [354, 0]
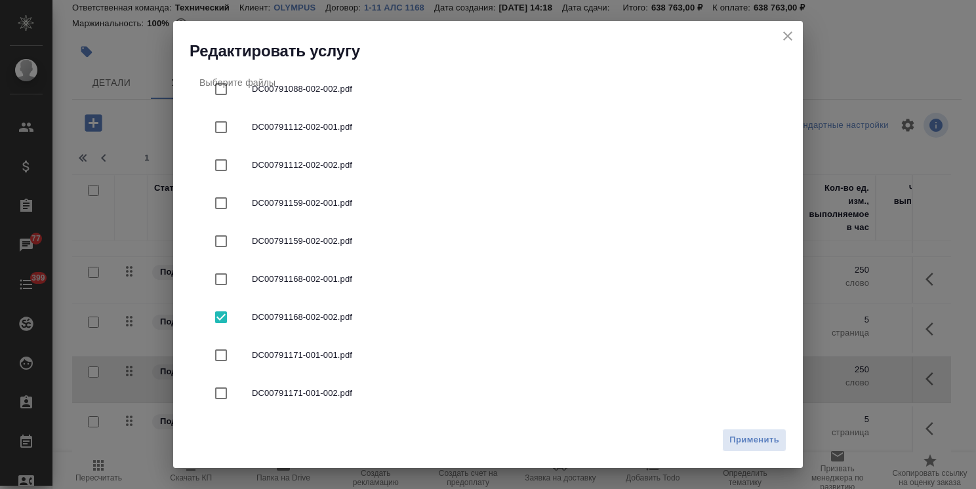
click at [784, 35] on icon "close" at bounding box center [788, 36] width 16 height 16
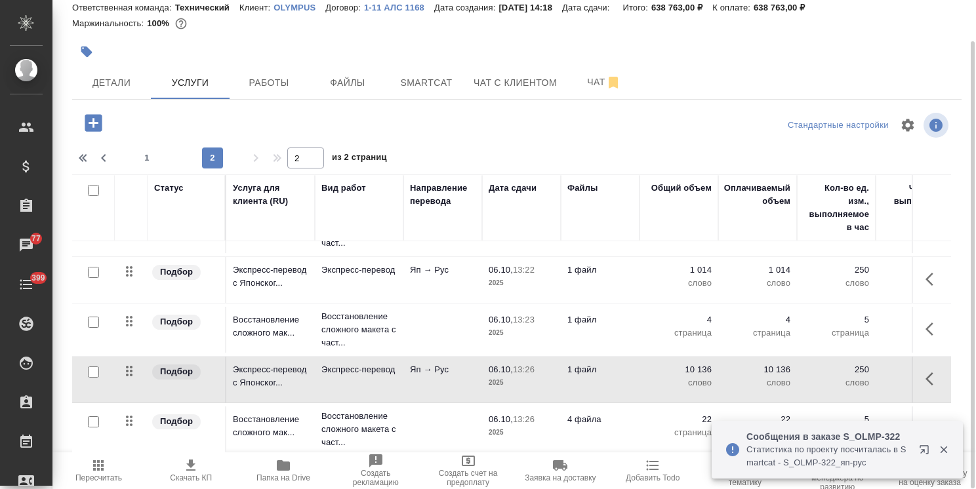
click at [97, 119] on icon "button" at bounding box center [93, 122] width 17 height 17
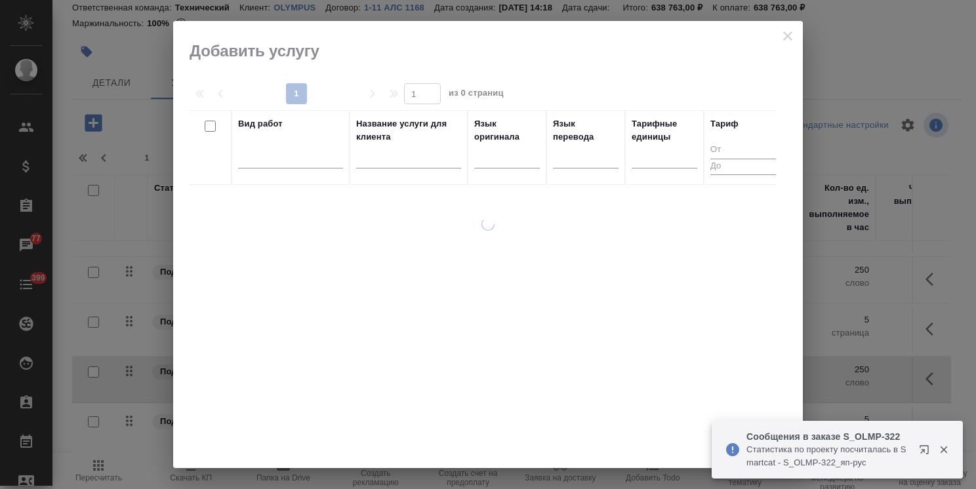
click at [416, 163] on input "text" at bounding box center [408, 160] width 105 height 16
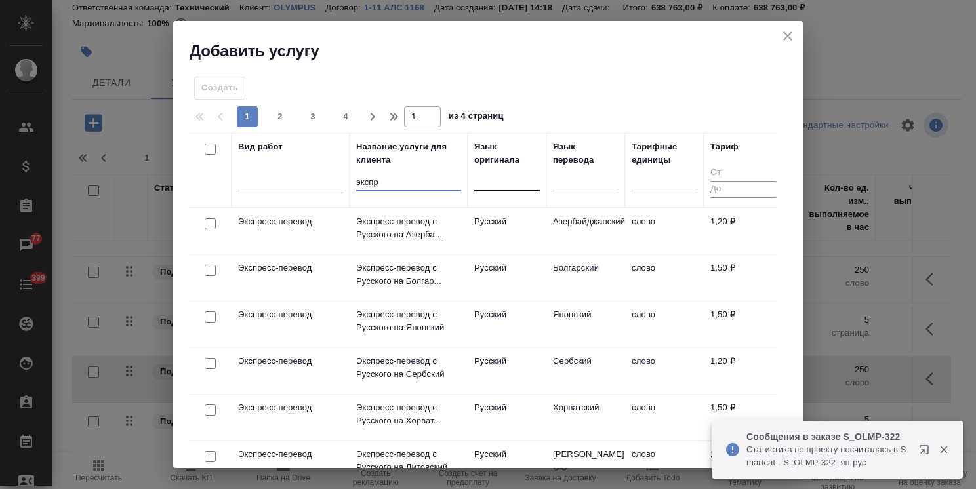
type input "экспр"
click at [495, 186] on div at bounding box center [507, 177] width 66 height 19
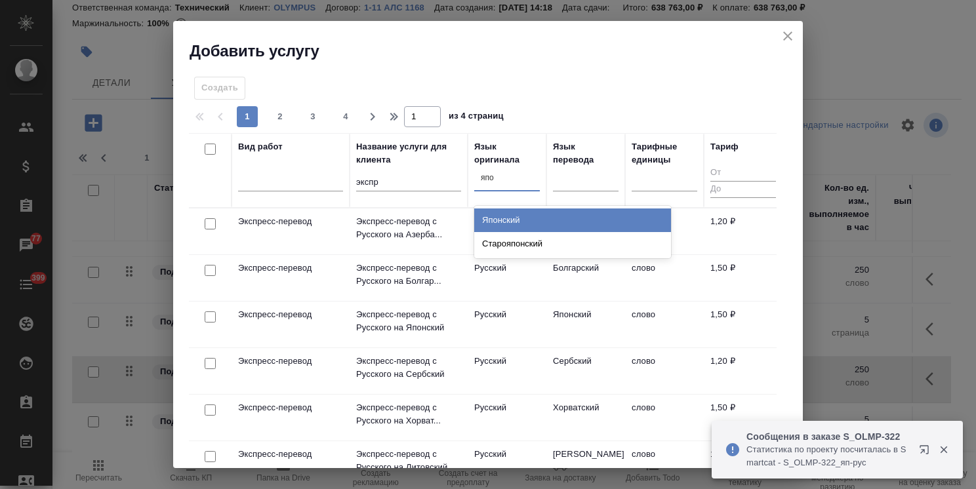
type input "япон"
click at [498, 213] on div "Японский" at bounding box center [572, 220] width 197 height 24
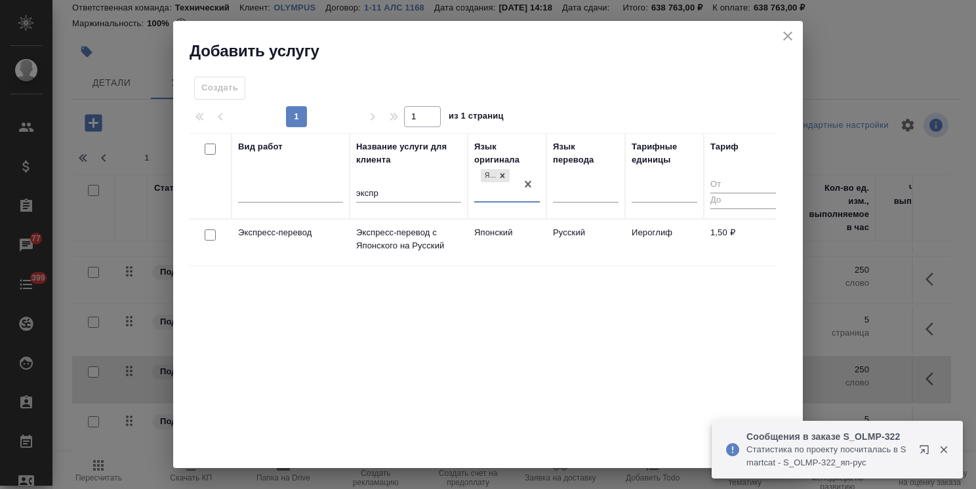
click at [209, 235] on input "checkbox" at bounding box center [210, 234] width 11 height 11
checkbox input "true"
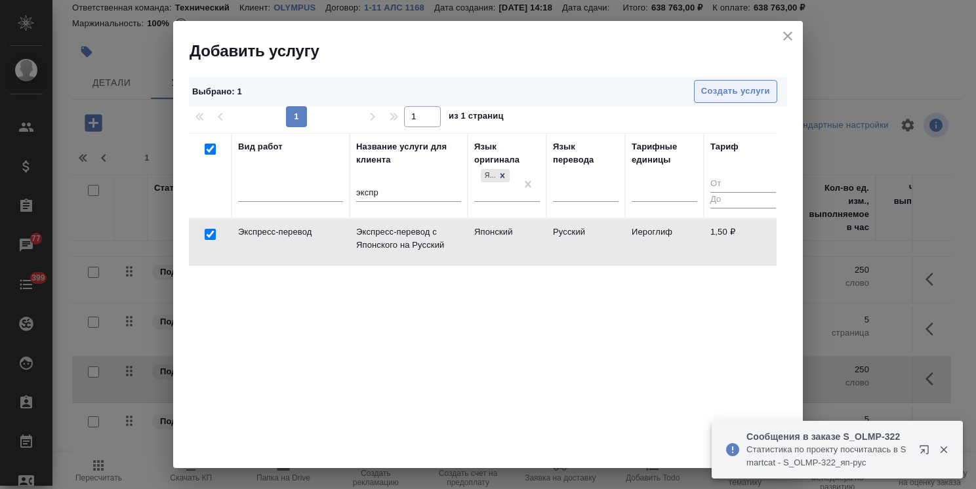
click at [703, 96] on span "Создать услуги" at bounding box center [735, 91] width 69 height 15
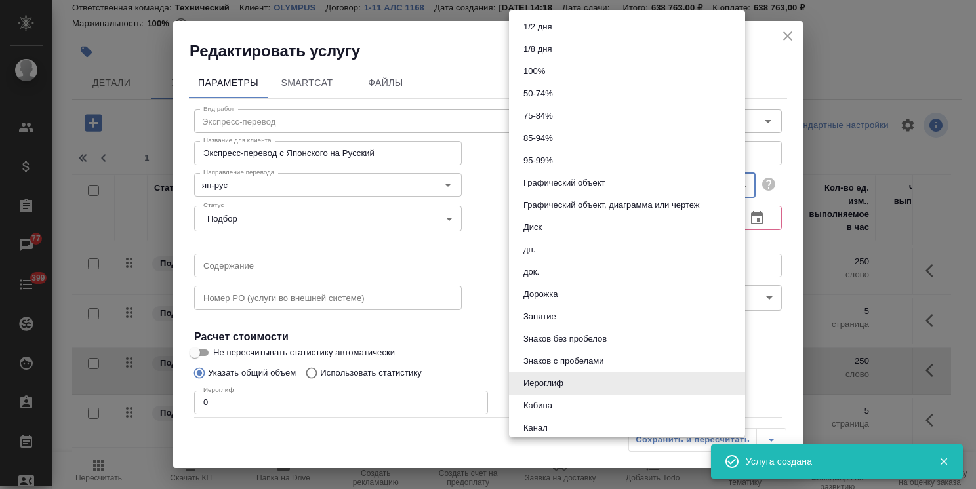
click at [566, 194] on body ".cls-1 fill:#fff; AWATERA Usmanova Olga Клиенты Спецификации Заказы 77 Чаты 399…" at bounding box center [488, 244] width 976 height 489
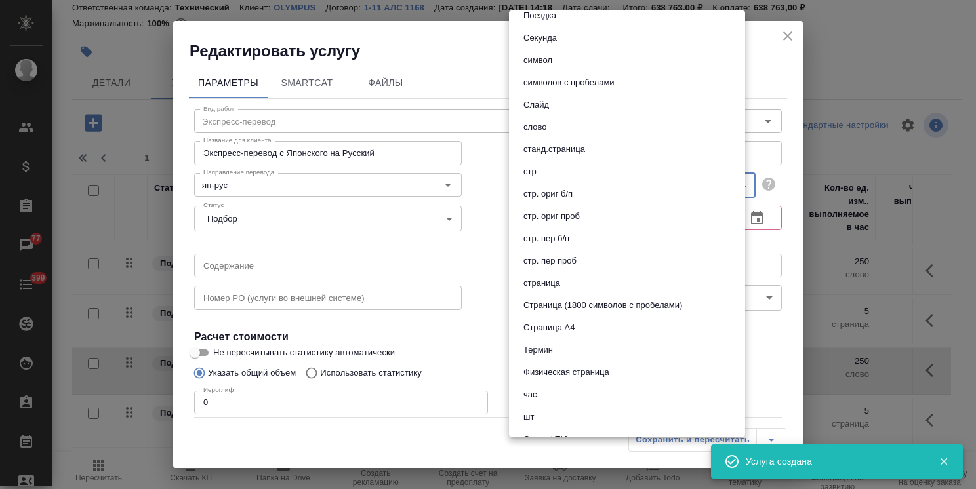
scroll to position [567, 0]
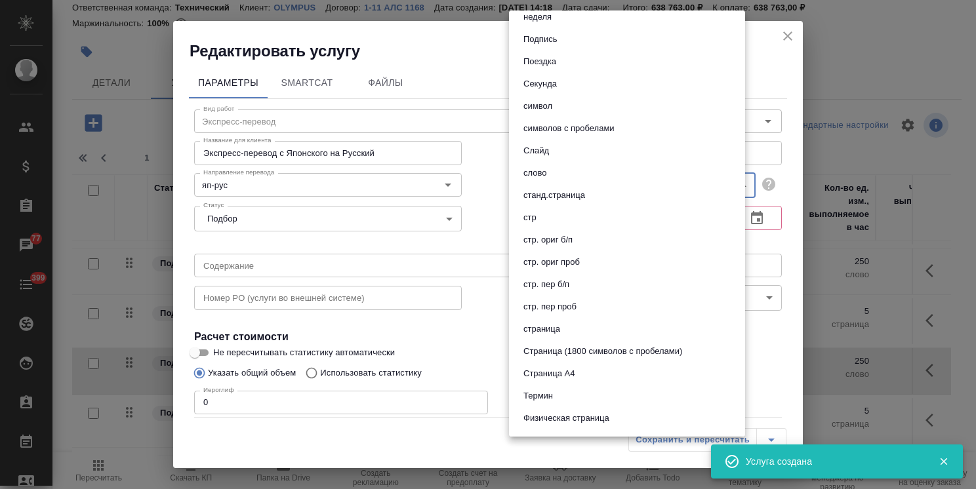
click at [553, 174] on li "слово" at bounding box center [627, 173] width 236 height 22
type input "5a8b1489cc6b4906c91bfd90"
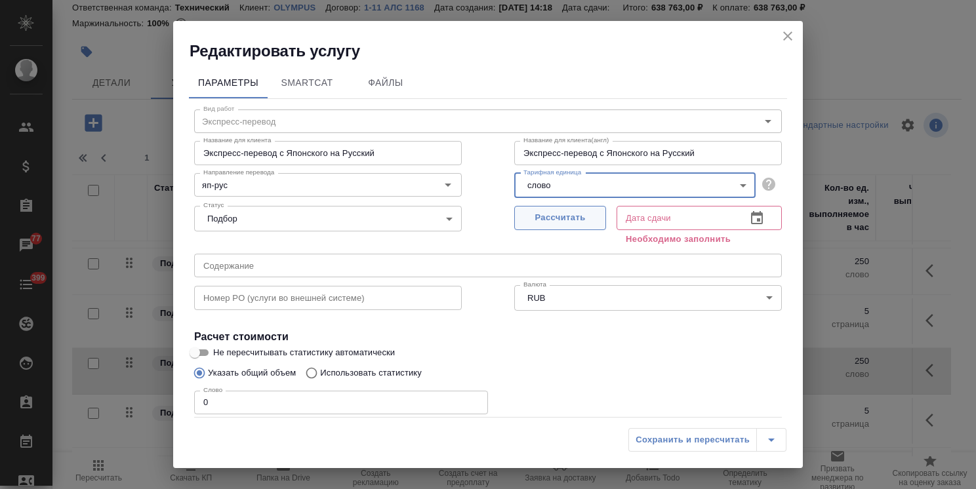
click at [564, 220] on span "Рассчитать" at bounding box center [559, 217] width 77 height 15
type input "[DATE] 13:27"
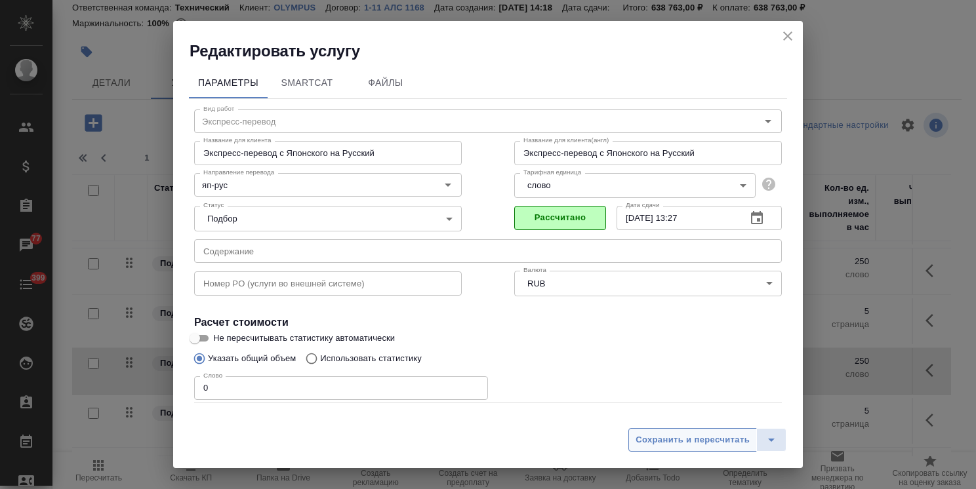
click at [667, 435] on span "Сохранить и пересчитать" at bounding box center [692, 440] width 114 height 15
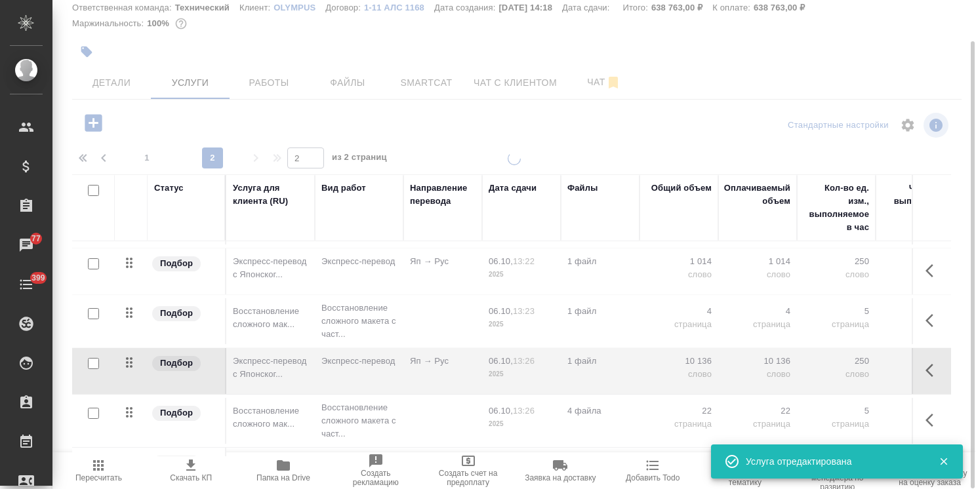
scroll to position [52, 0]
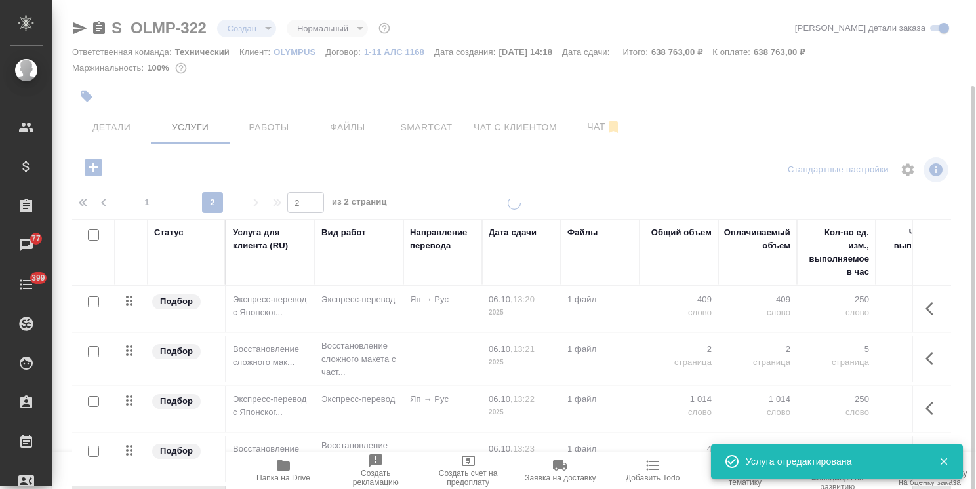
scroll to position [139, 0]
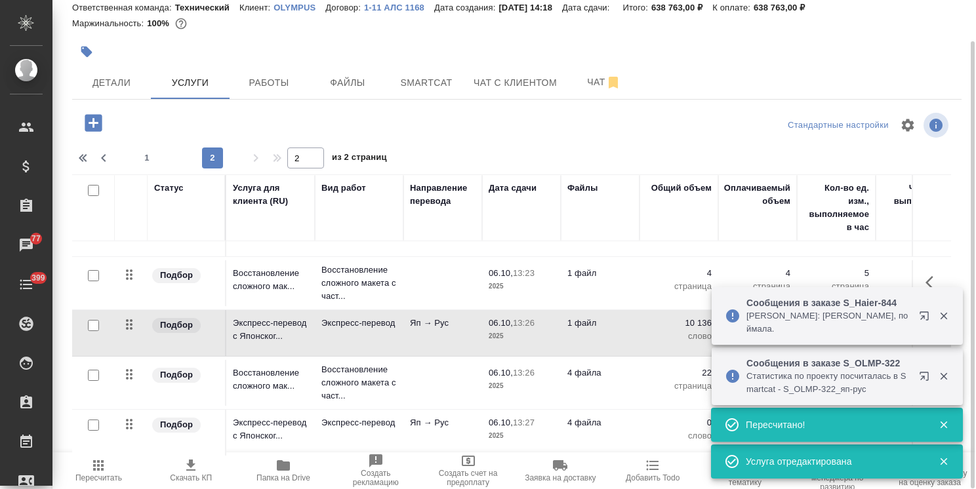
click at [462, 416] on p "Яп → Рус" at bounding box center [443, 422] width 66 height 13
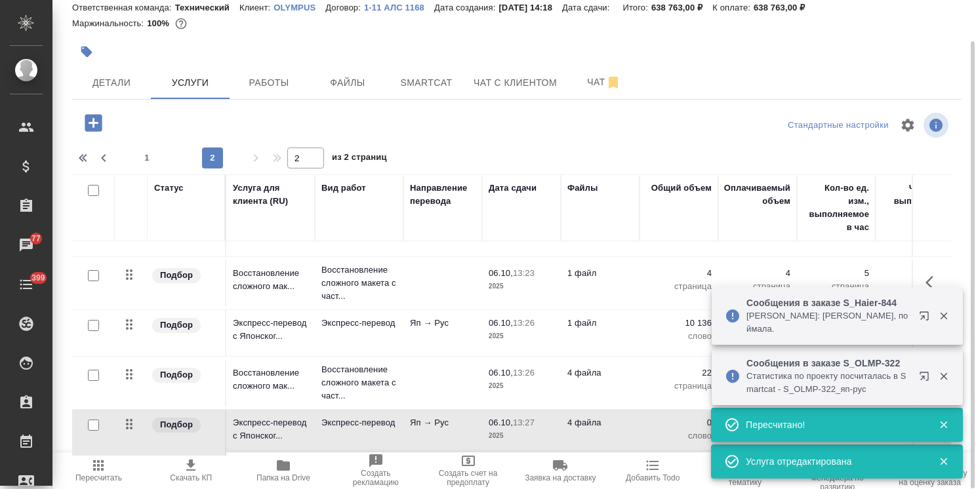
click at [462, 416] on p "Яп → Рус" at bounding box center [443, 422] width 66 height 13
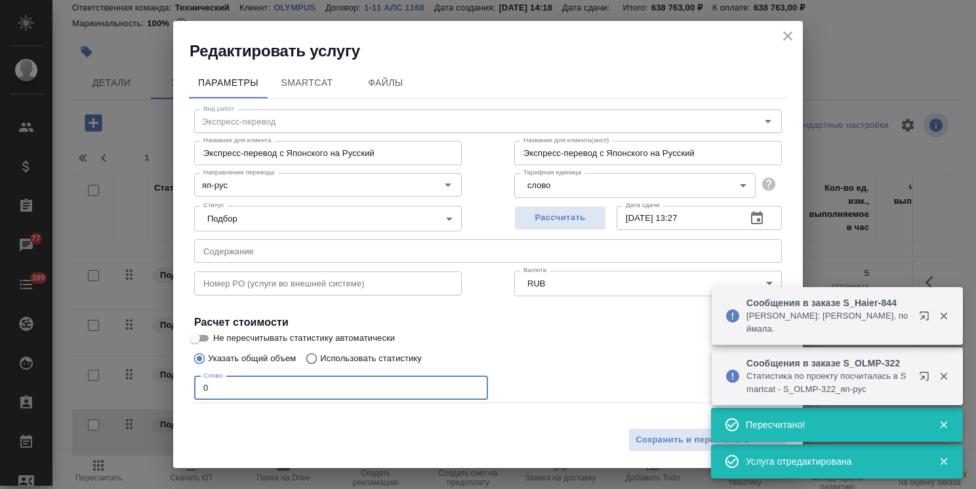
drag, startPoint x: 239, startPoint y: 396, endPoint x: 218, endPoint y: 397, distance: 21.7
click at [189, 395] on div "Вид работ Экспресс-перевод Вид работ Название для клиента Экспресс-перевод с Яп…" at bounding box center [488, 290] width 598 height 382
paste input "5737"
type input "5737"
click at [641, 440] on span "Сохранить и пересчитать" at bounding box center [692, 440] width 114 height 15
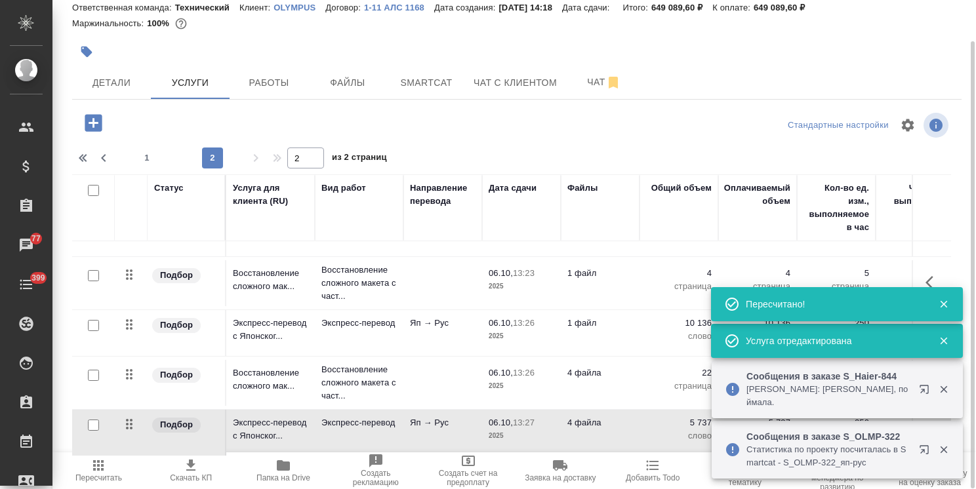
click at [583, 366] on p "4 файла" at bounding box center [600, 372] width 66 height 13
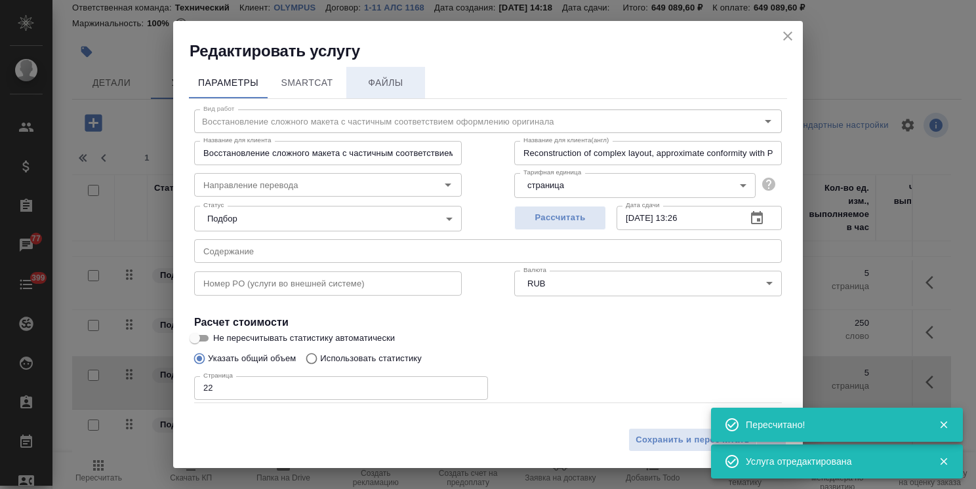
click at [391, 72] on button "Файлы" at bounding box center [385, 82] width 79 height 31
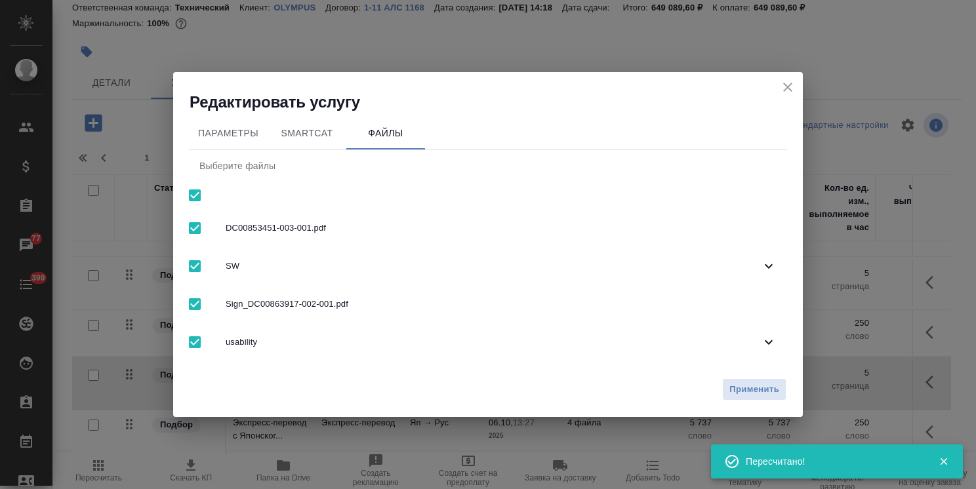
click at [195, 201] on input "checkbox" at bounding box center [195, 196] width 28 height 28
checkbox input "false"
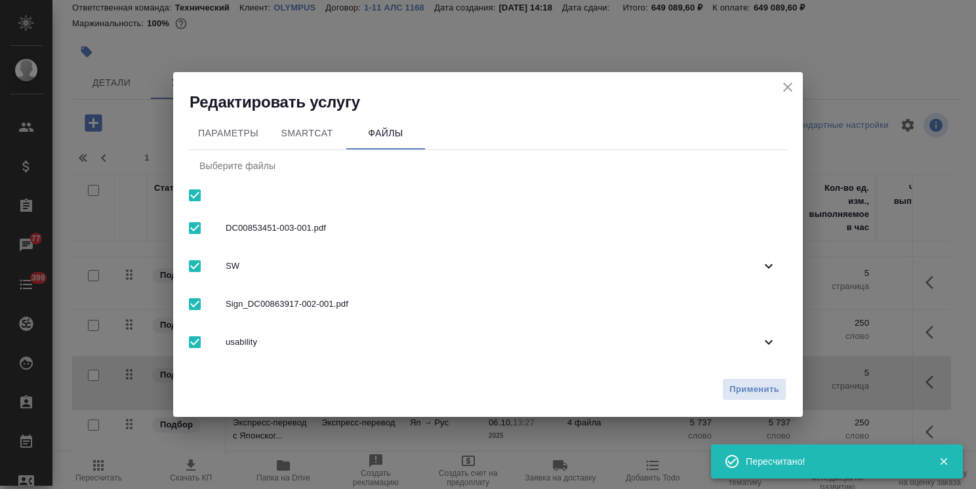
checkbox input "false"
click at [267, 344] on span "usability" at bounding box center [493, 342] width 535 height 13
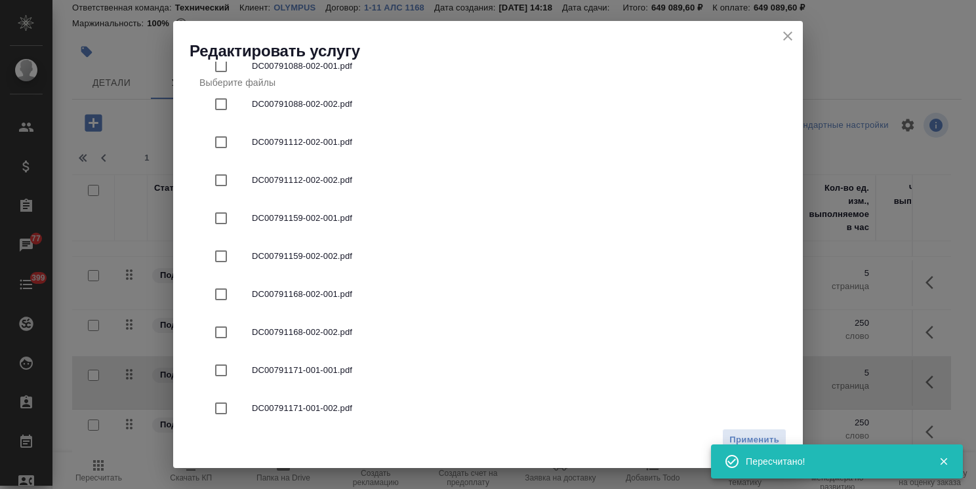
scroll to position [354, 0]
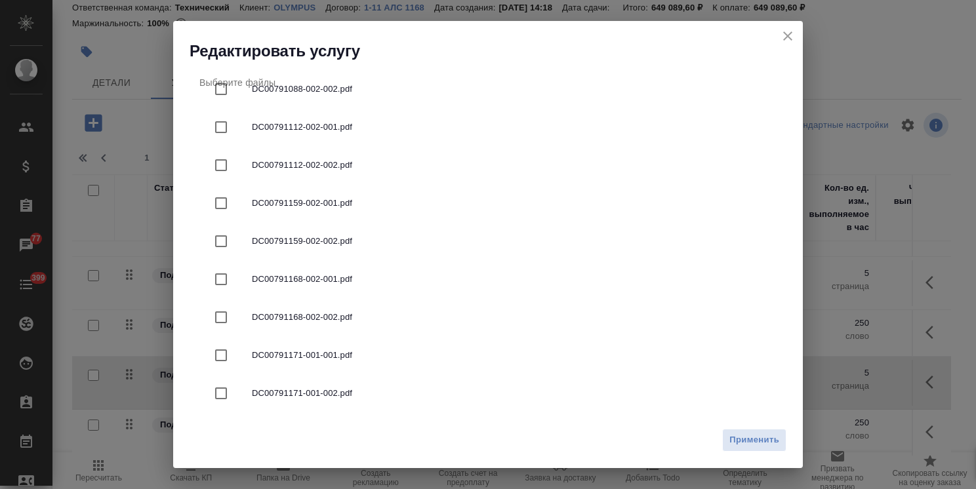
click at [346, 317] on span "DC00791168-002-002.pdf" at bounding box center [514, 317] width 524 height 13
checkbox input "true"
click at [755, 444] on span "Применить" at bounding box center [754, 440] width 50 height 15
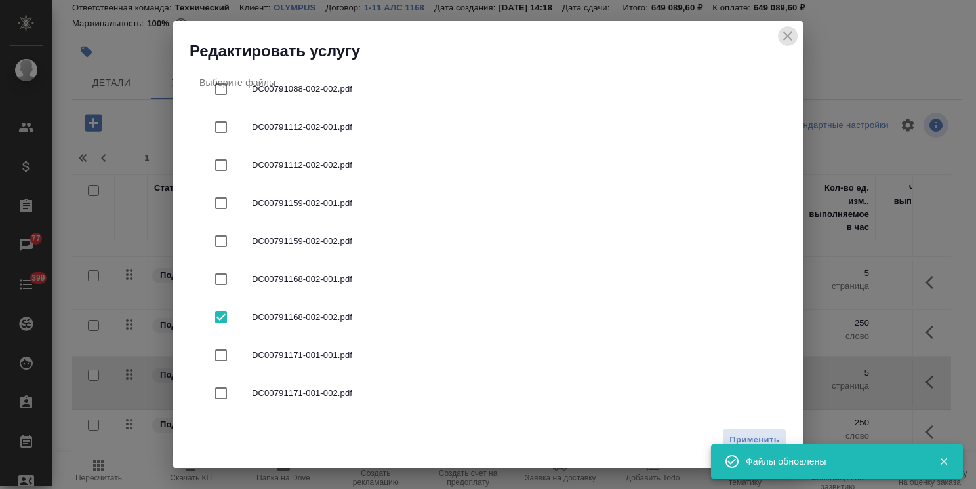
click at [782, 43] on icon "close" at bounding box center [788, 36] width 16 height 16
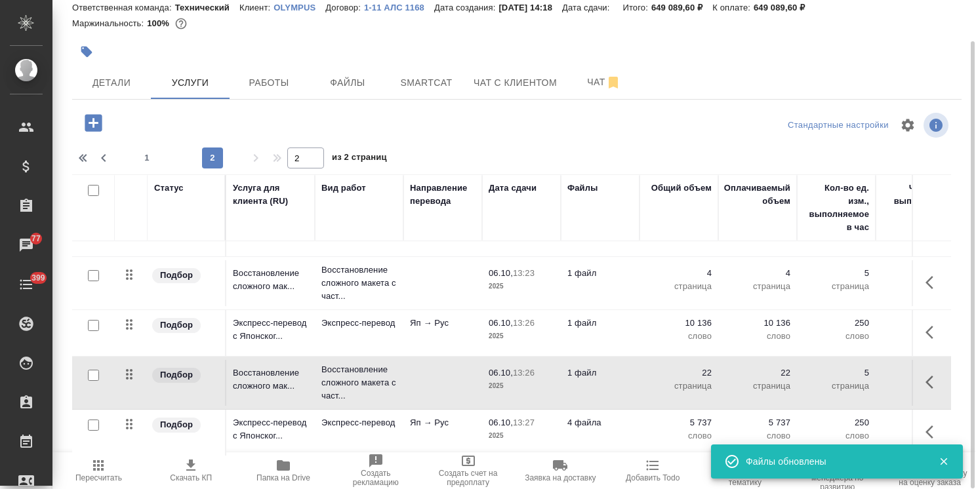
click at [587, 416] on p "4 файла" at bounding box center [600, 422] width 66 height 13
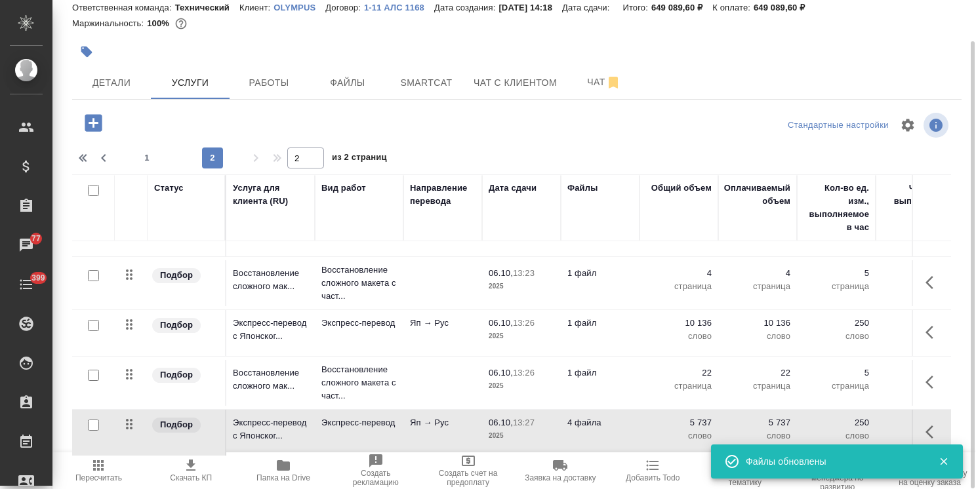
click at [587, 416] on p "4 файла" at bounding box center [600, 422] width 66 height 13
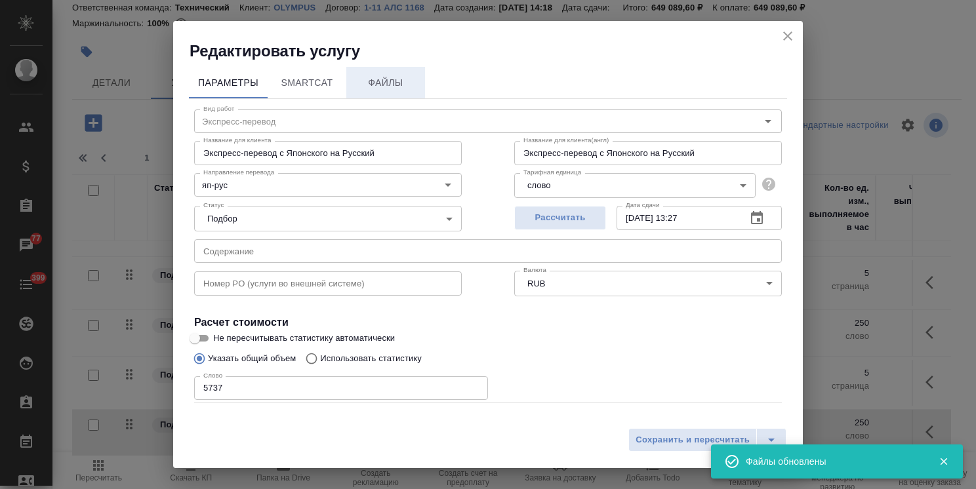
click at [380, 77] on span "Файлы" at bounding box center [385, 83] width 63 height 16
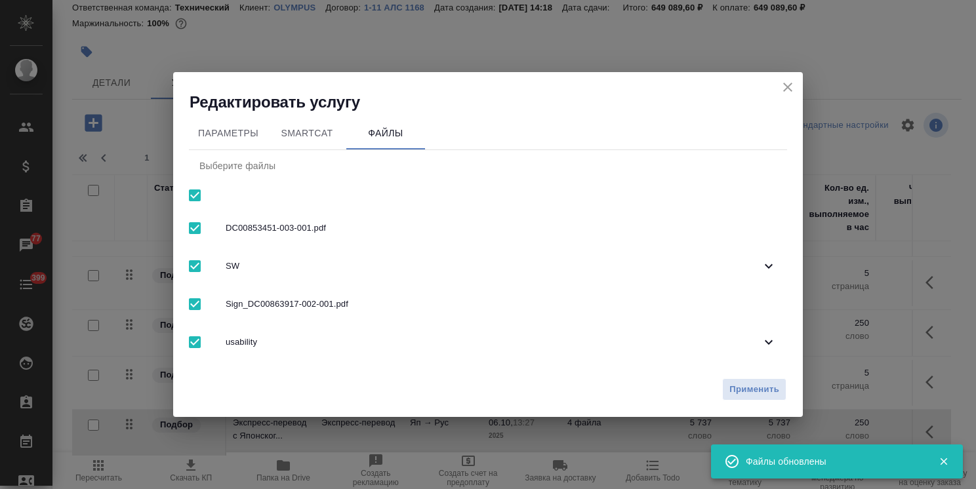
click at [199, 194] on input "checkbox" at bounding box center [195, 196] width 28 height 28
checkbox input "false"
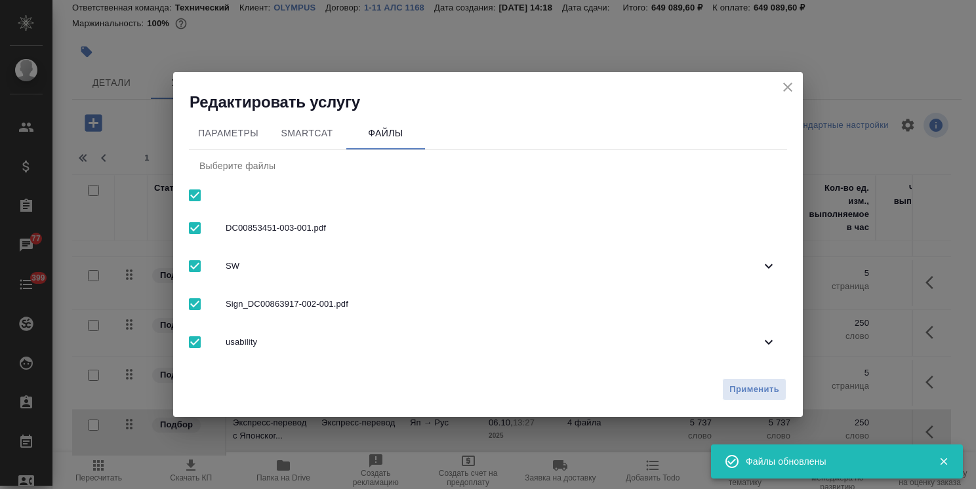
checkbox input "false"
click at [302, 368] on div "Параметры SmartCat Файлы Выберите файлы DC00853451-003-001.pdf SW Sign_DC008639…" at bounding box center [487, 242] width 629 height 259
click at [331, 349] on div "usability" at bounding box center [488, 342] width 598 height 38
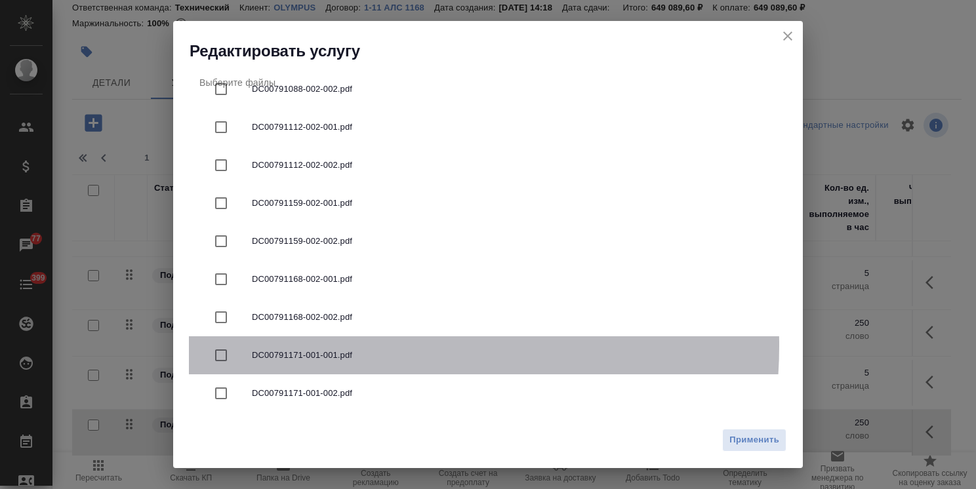
click at [342, 346] on div "DC00791171-001-001.pdf" at bounding box center [488, 355] width 598 height 38
checkbox input "true"
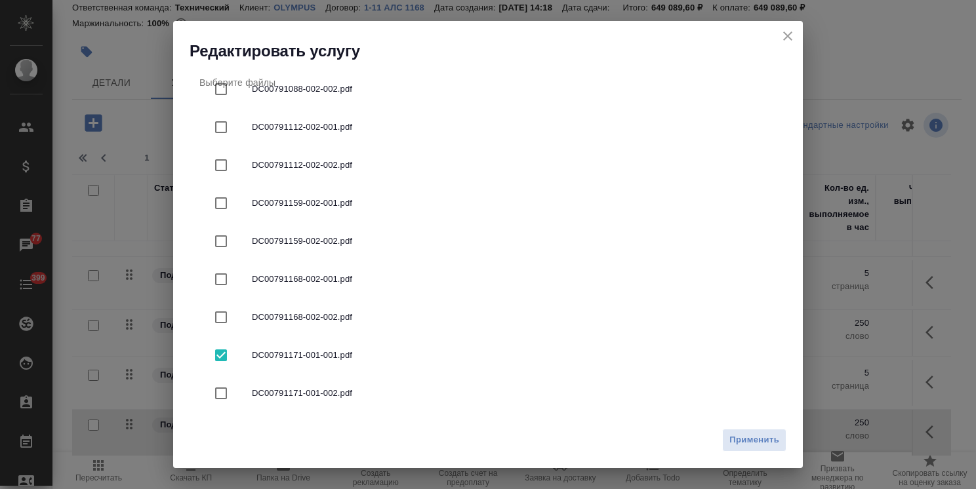
click at [739, 425] on div "Применить" at bounding box center [487, 445] width 629 height 46
click at [743, 435] on span "Применить" at bounding box center [754, 440] width 50 height 15
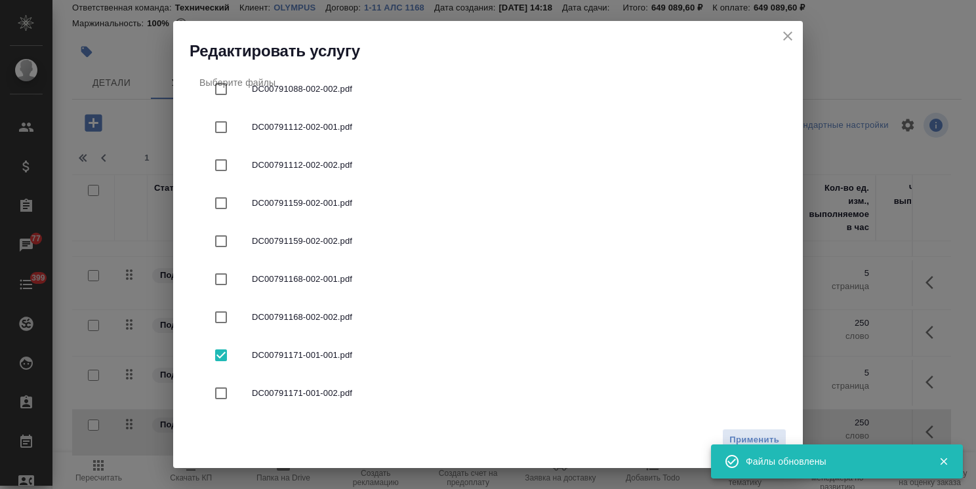
click at [789, 38] on icon "close" at bounding box center [787, 35] width 9 height 9
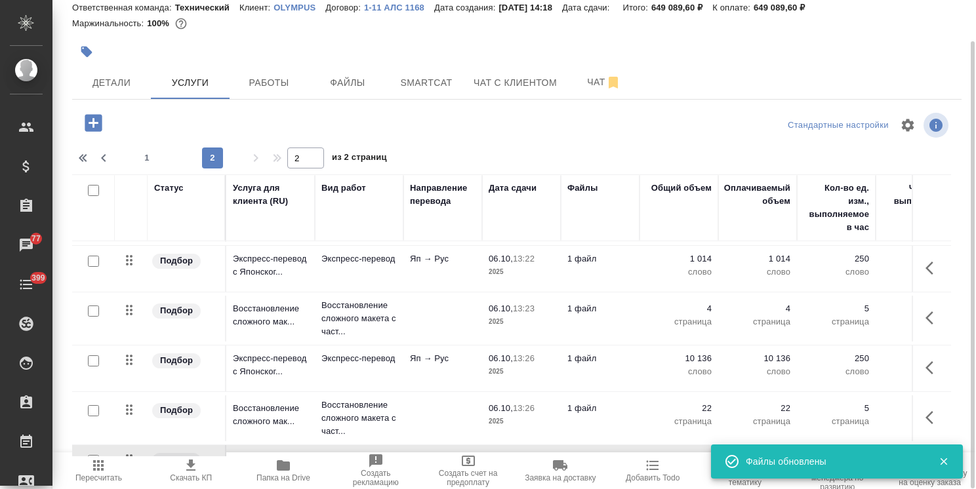
scroll to position [73, 0]
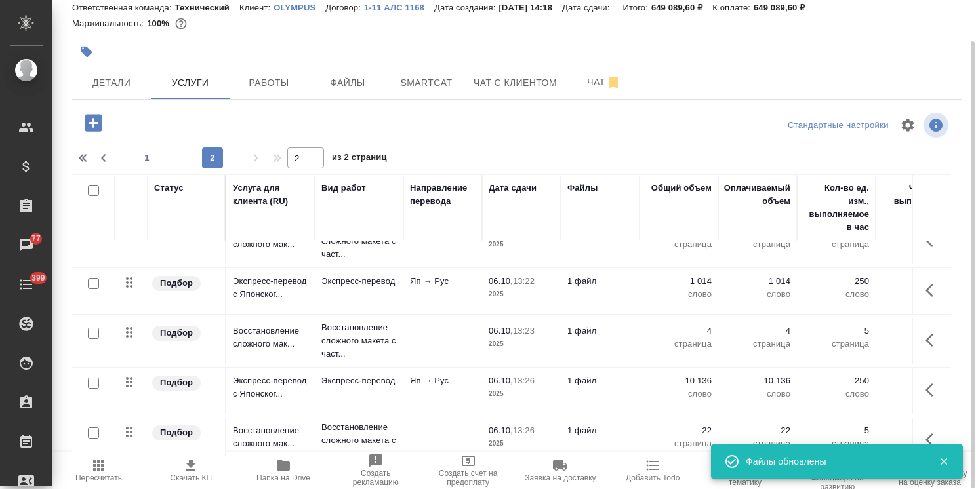
click at [89, 119] on icon "button" at bounding box center [93, 122] width 17 height 17
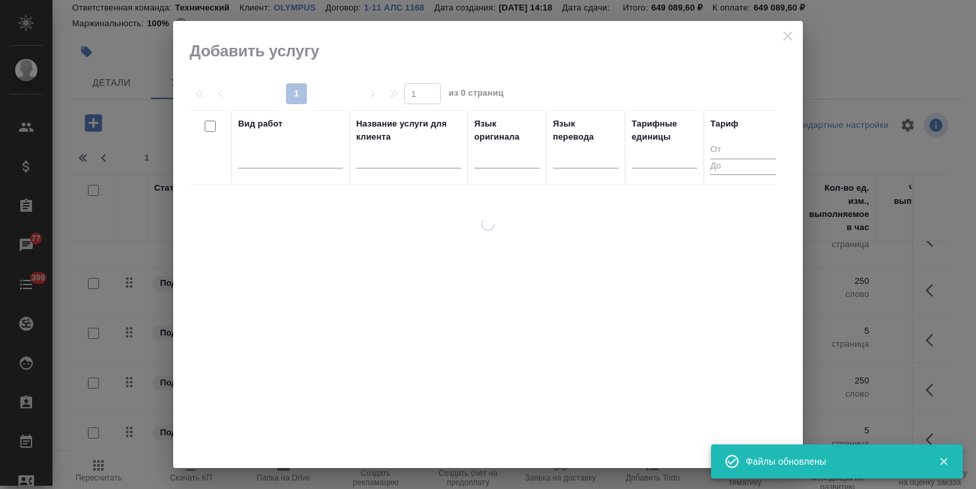
click at [390, 164] on input "text" at bounding box center [408, 160] width 105 height 16
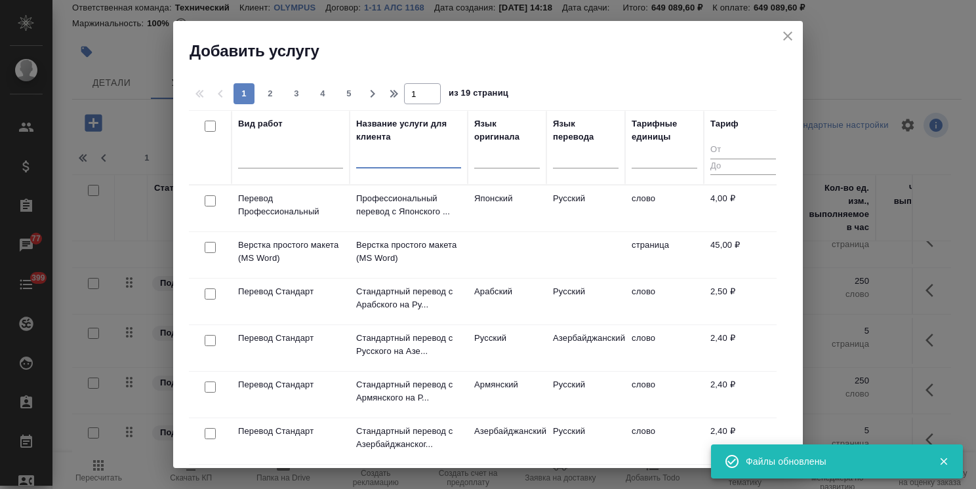
paste input "Восстановление сложного макета с частичным соответствием оформлению оригинала"
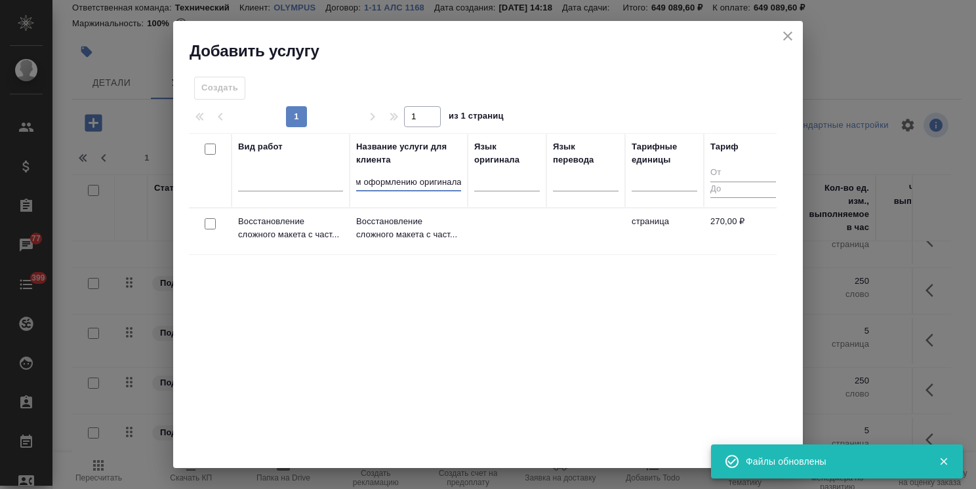
type input "Восстановление сложного макета с частичным соответствием оформлению оригинала"
click at [204, 224] on div at bounding box center [210, 224] width 30 height 18
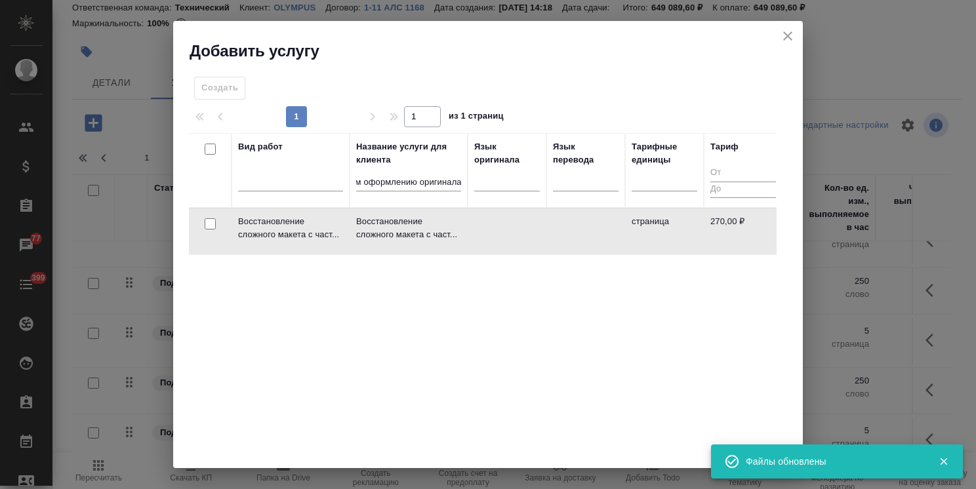
scroll to position [0, 0]
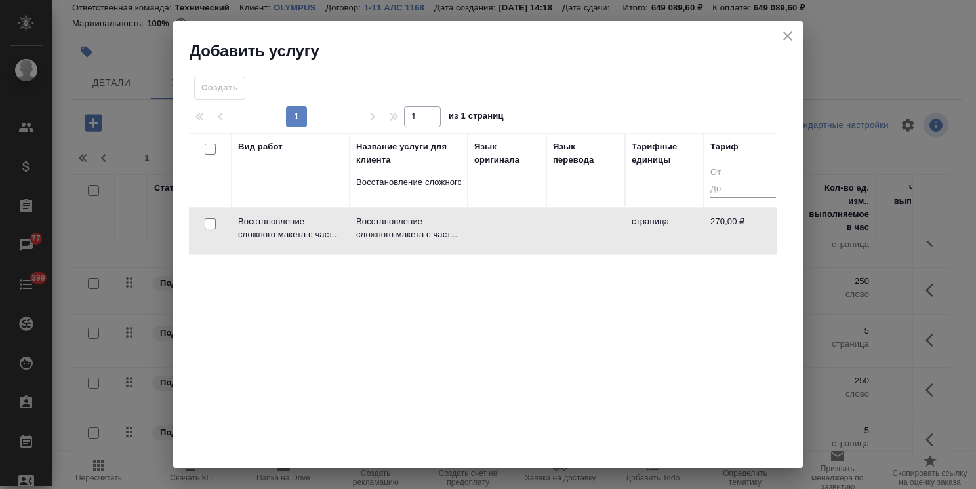
click at [211, 219] on input "checkbox" at bounding box center [210, 223] width 11 height 11
checkbox input "true"
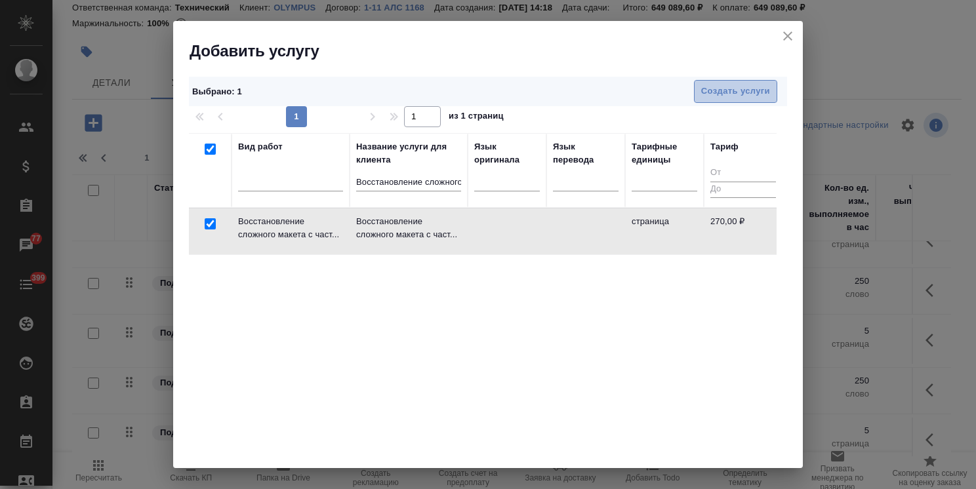
click at [703, 97] on span "Создать услуги" at bounding box center [735, 91] width 69 height 15
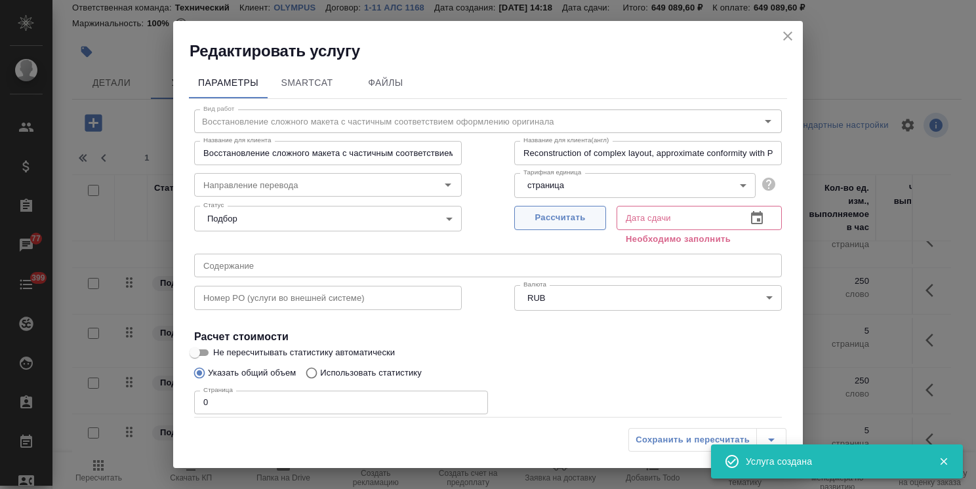
click at [547, 216] on span "Рассчитать" at bounding box center [559, 217] width 77 height 15
type input "[DATE] 13:28"
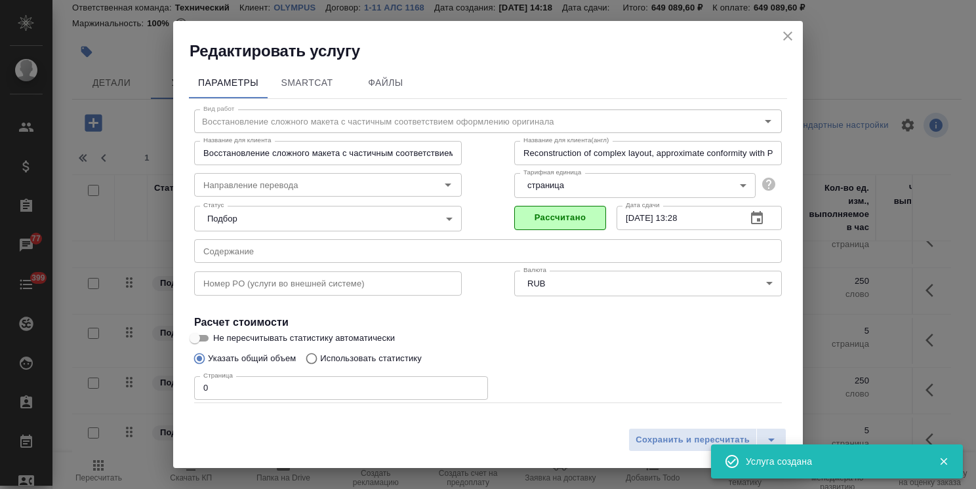
drag, startPoint x: 233, startPoint y: 391, endPoint x: 131, endPoint y: 389, distance: 102.3
click at [131, 389] on div "Редактировать услугу Параметры SmartCat Файлы Вид работ Восстановление сложного…" at bounding box center [488, 244] width 976 height 489
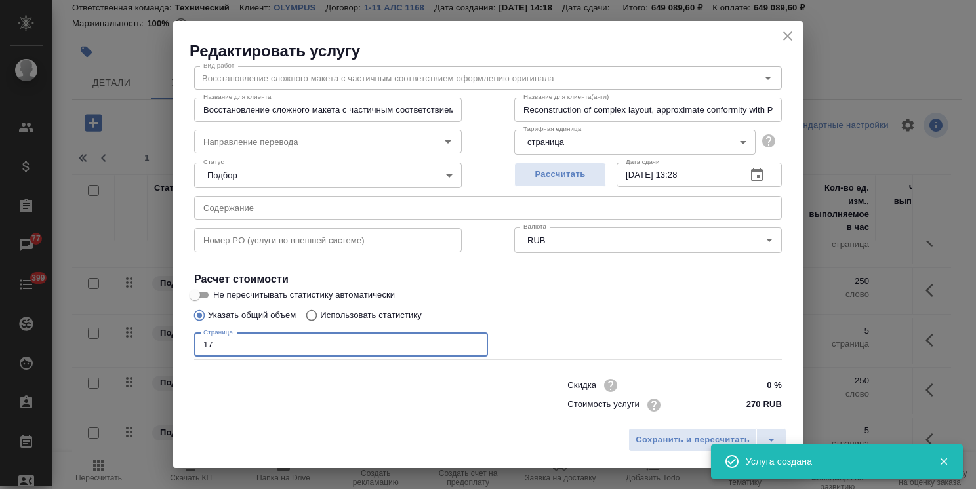
scroll to position [64, 0]
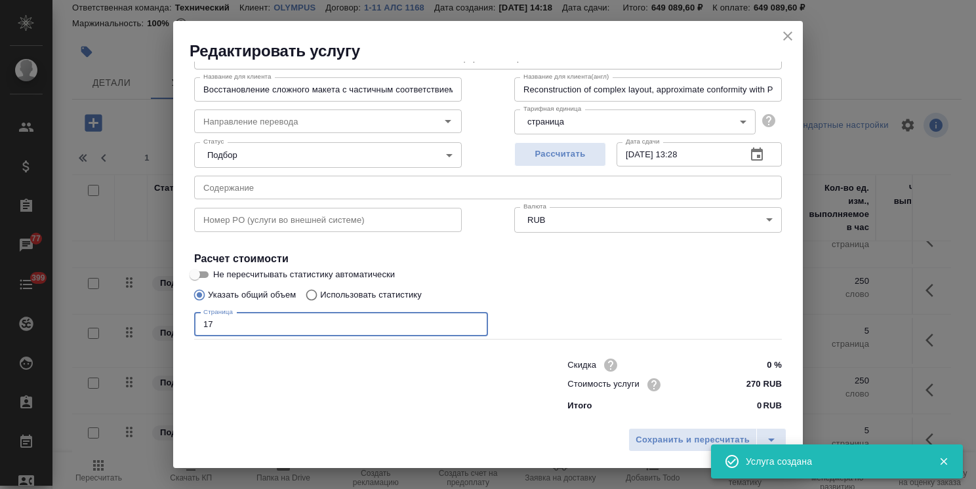
type input "17"
drag, startPoint x: 754, startPoint y: 365, endPoint x: 746, endPoint y: 366, distance: 8.0
click at [746, 366] on input "0 %" at bounding box center [757, 365] width 48 height 19
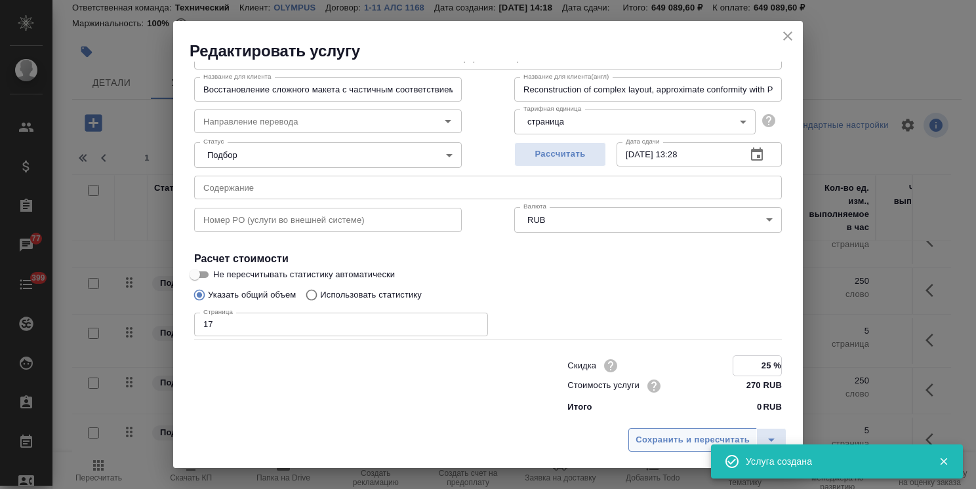
type input "25 %"
click at [699, 444] on span "Сохранить и пересчитать" at bounding box center [692, 440] width 114 height 15
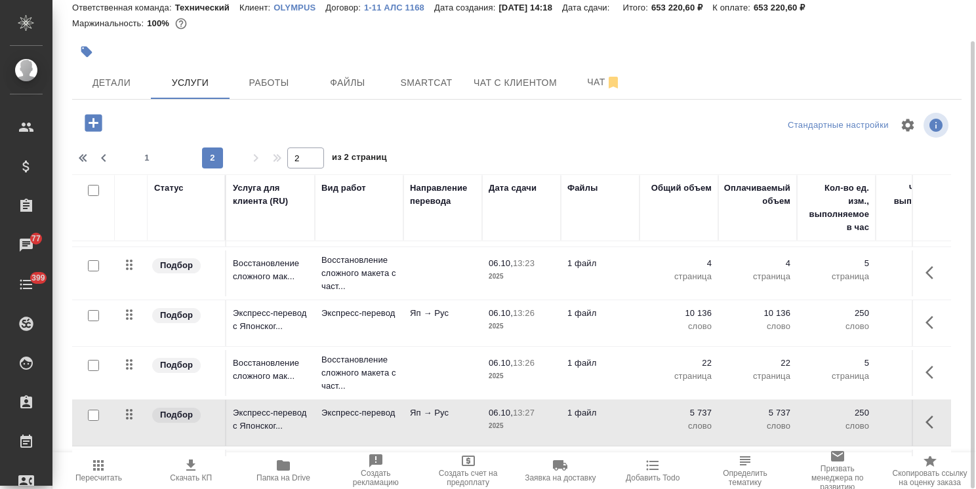
scroll to position [192, 0]
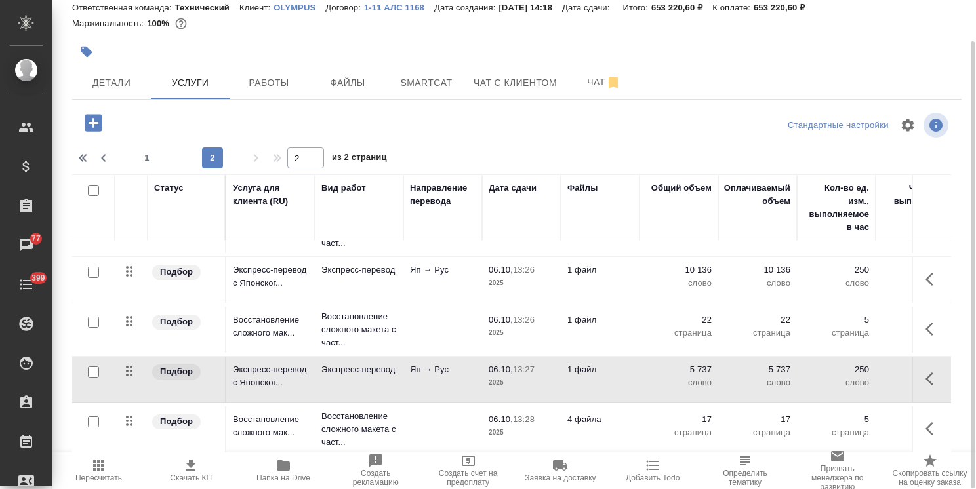
click at [602, 421] on td "4 файла" at bounding box center [600, 429] width 79 height 46
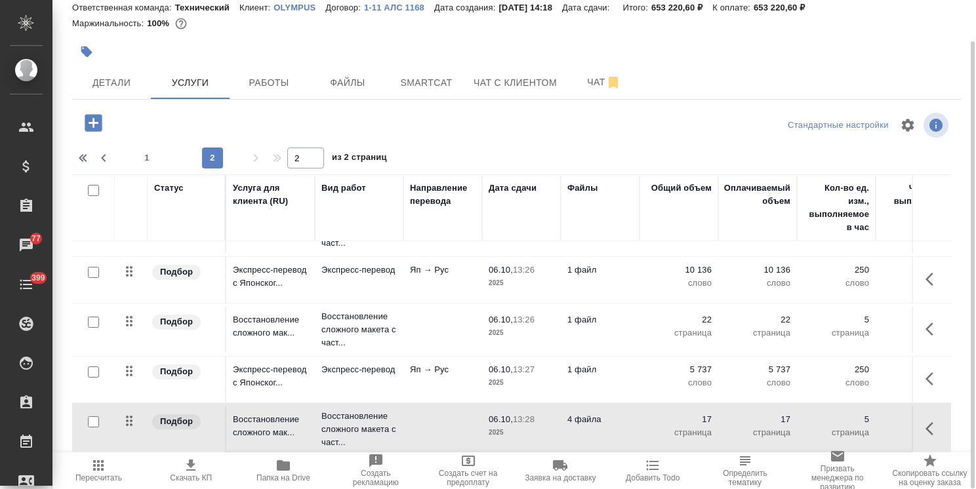
click at [602, 421] on td "4 файла" at bounding box center [600, 429] width 79 height 46
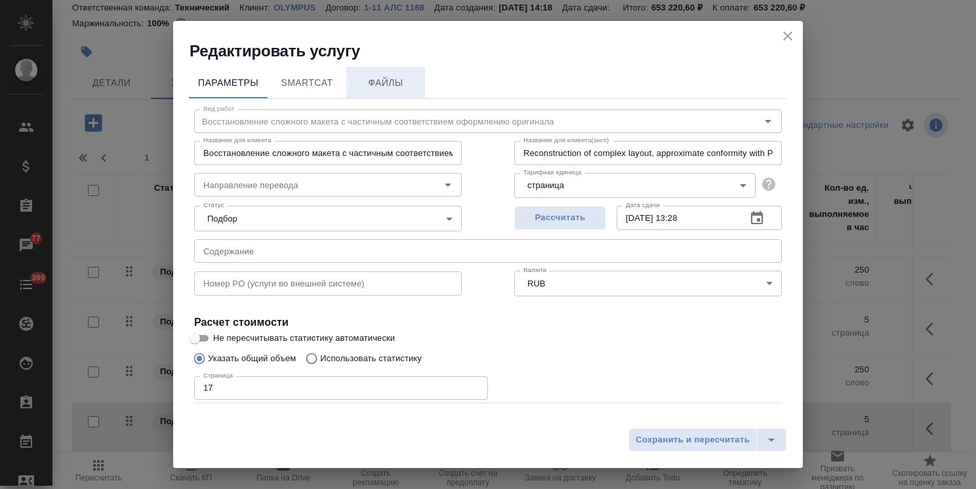
click at [404, 77] on span "Файлы" at bounding box center [385, 83] width 63 height 16
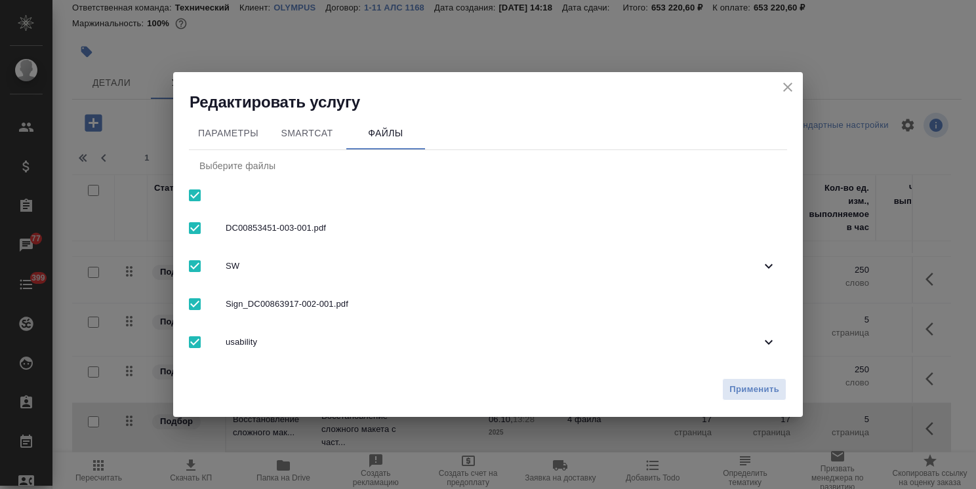
click at [205, 195] on input "checkbox" at bounding box center [195, 196] width 28 height 28
checkbox input "false"
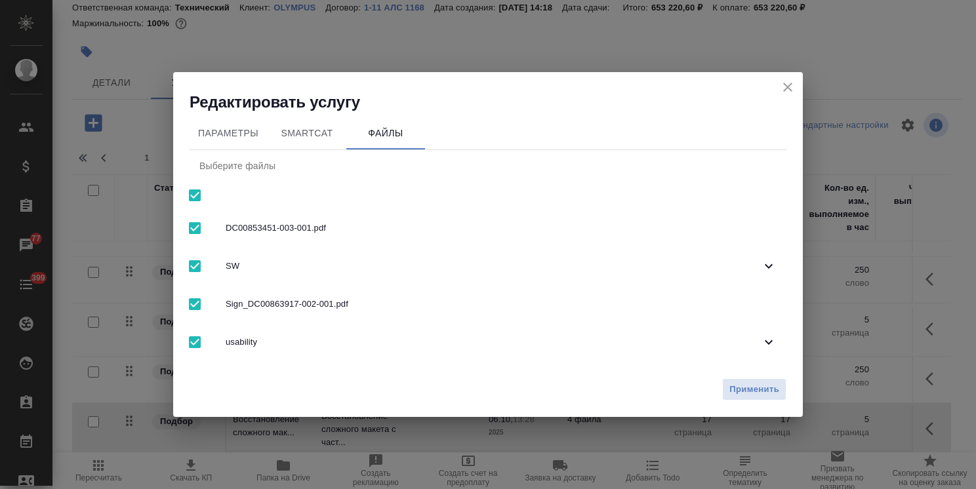
checkbox input "false"
click at [281, 338] on span "usability" at bounding box center [493, 342] width 535 height 13
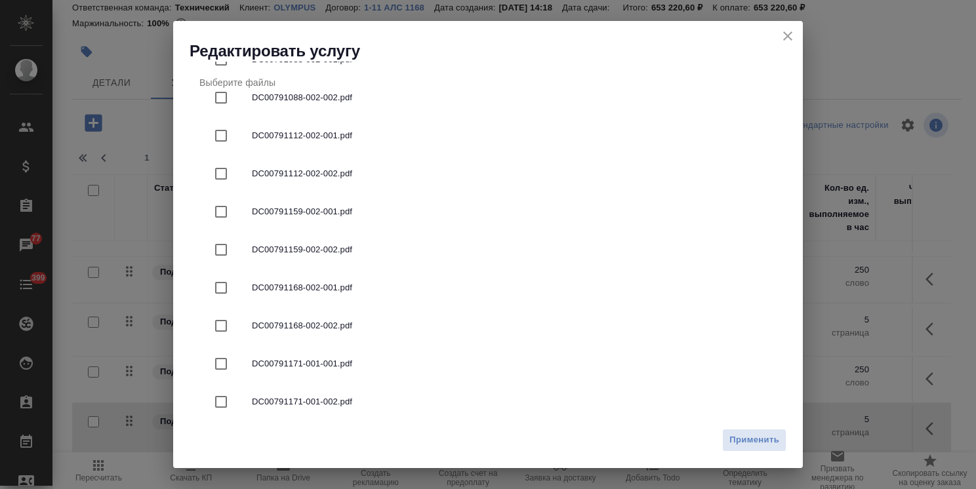
scroll to position [354, 0]
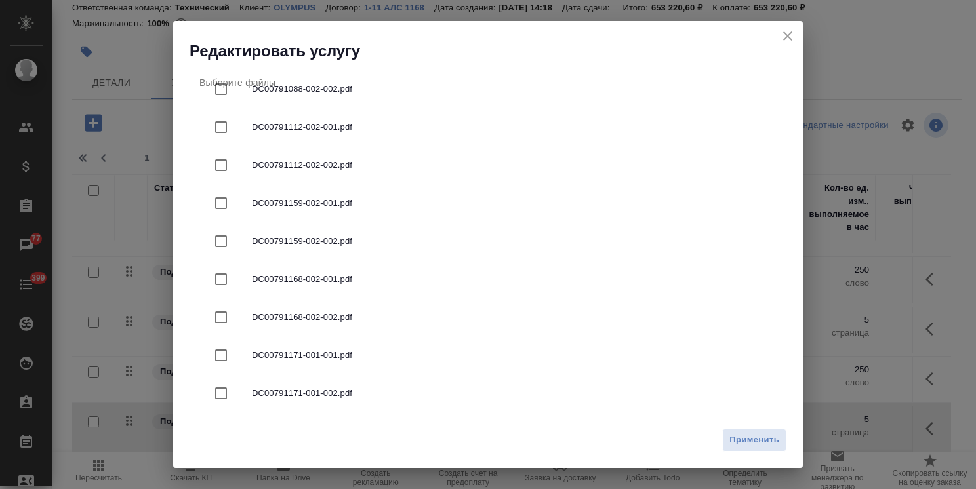
click at [334, 357] on span "DC00791171-001-001.pdf" at bounding box center [514, 355] width 524 height 13
checkbox input "true"
click at [755, 449] on button "Применить" at bounding box center [754, 440] width 64 height 23
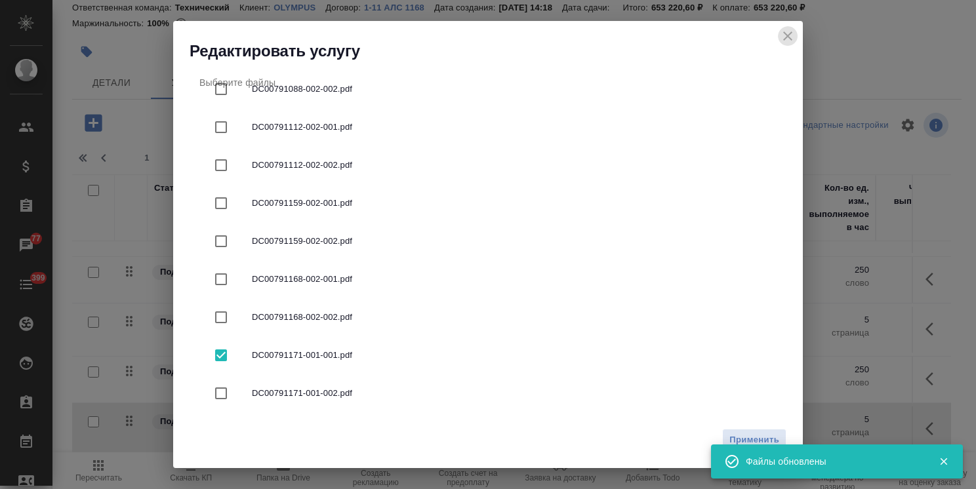
click at [789, 30] on icon "close" at bounding box center [788, 36] width 16 height 16
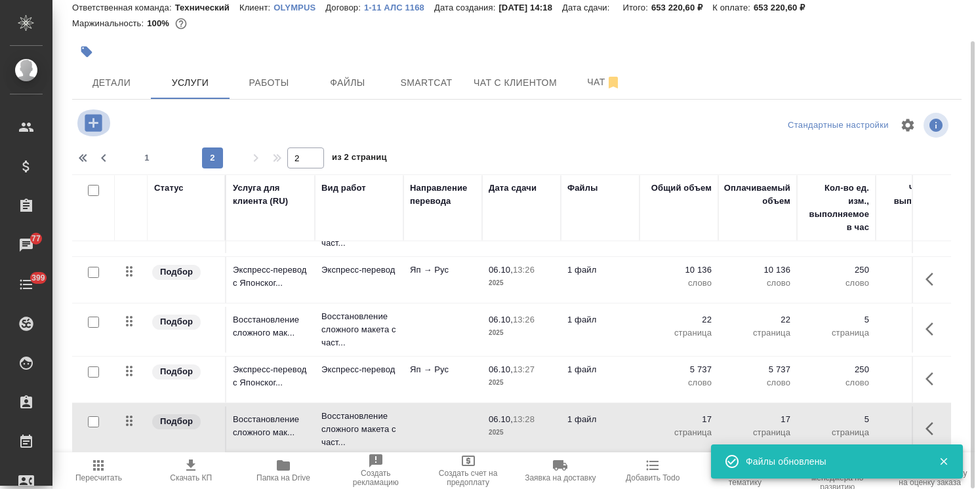
click at [95, 124] on icon "button" at bounding box center [93, 122] width 17 height 17
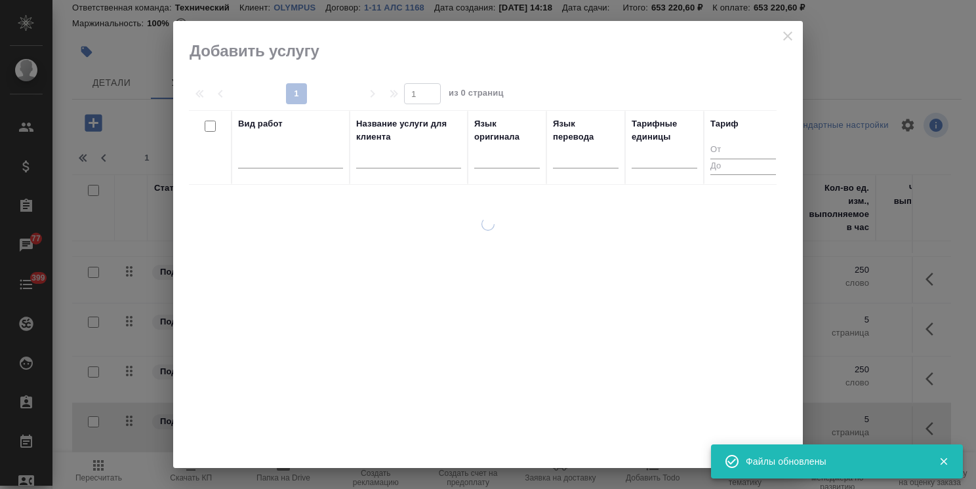
click at [379, 152] on input "text" at bounding box center [408, 160] width 105 height 16
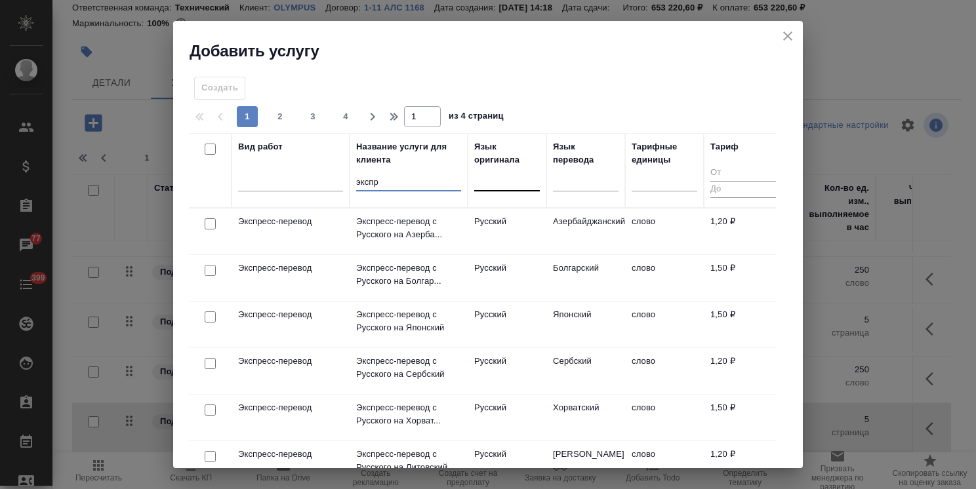
type input "экспр"
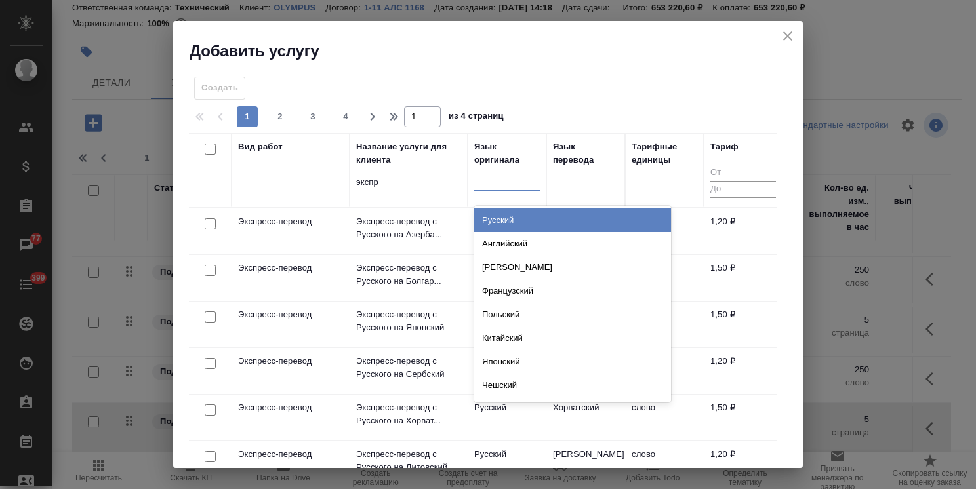
click at [508, 184] on div at bounding box center [507, 177] width 66 height 19
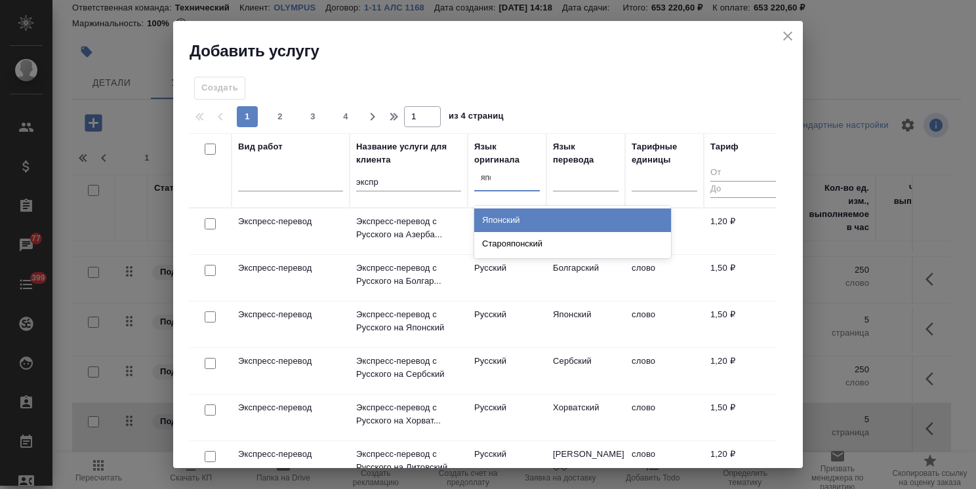
type input "япон"
click at [531, 216] on div "Японский" at bounding box center [572, 220] width 197 height 24
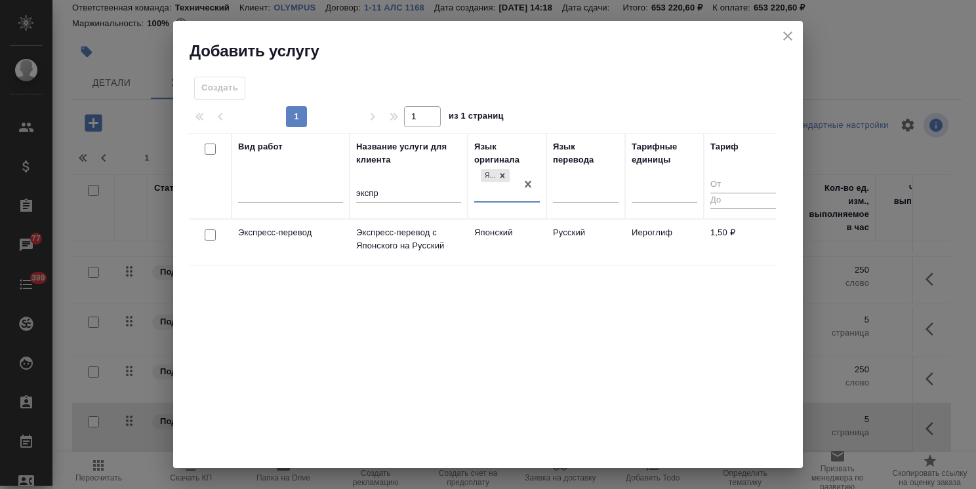
click at [212, 233] on input "checkbox" at bounding box center [210, 234] width 11 height 11
checkbox input "true"
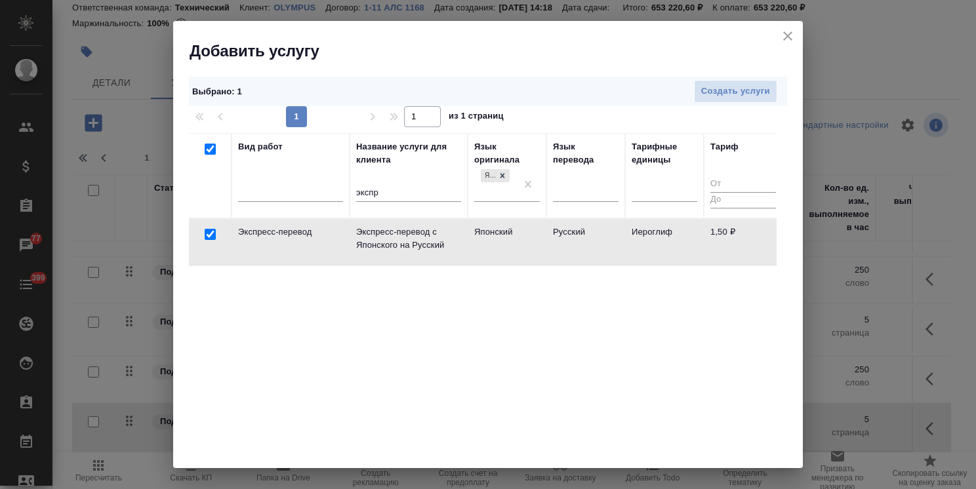
checkbox input "true"
click at [705, 93] on span "Создать услуги" at bounding box center [735, 91] width 69 height 15
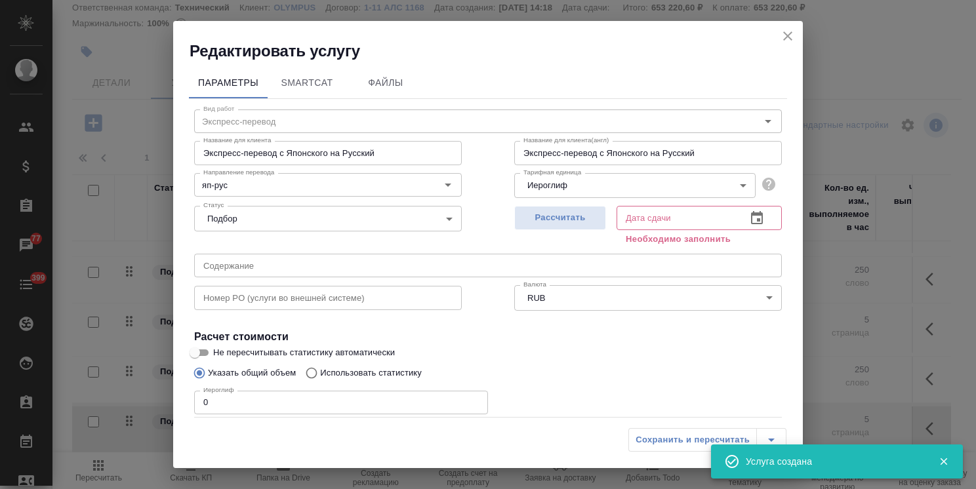
click at [598, 182] on body ".cls-1 fill:#fff; AWATERA Usmanova Olga Клиенты Спецификации Заказы 77 Чаты 399…" at bounding box center [488, 244] width 976 height 489
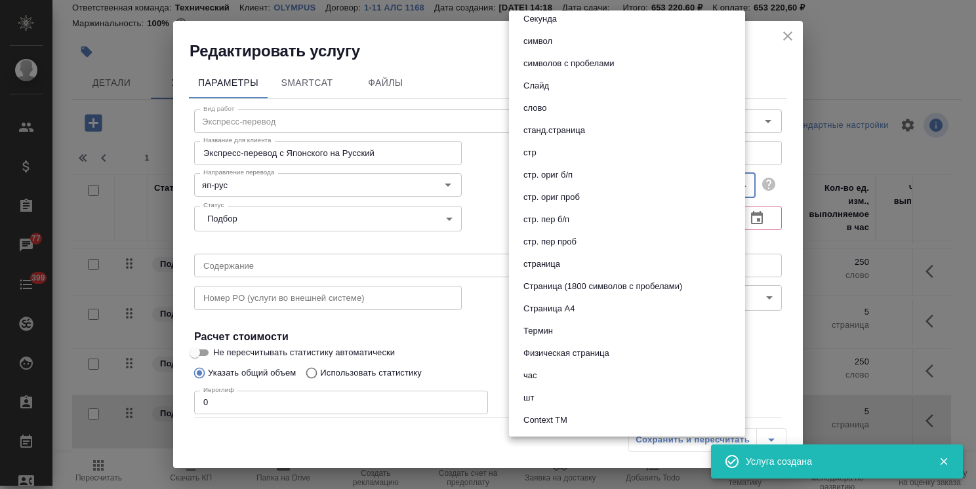
scroll to position [698, 0]
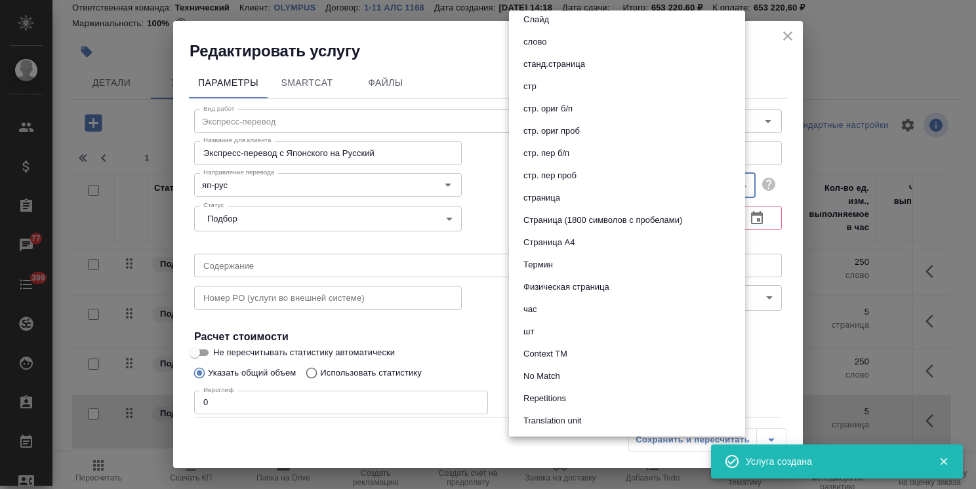
click at [547, 41] on button "слово" at bounding box center [534, 42] width 31 height 14
type input "5a8b1489cc6b4906c91bfd90"
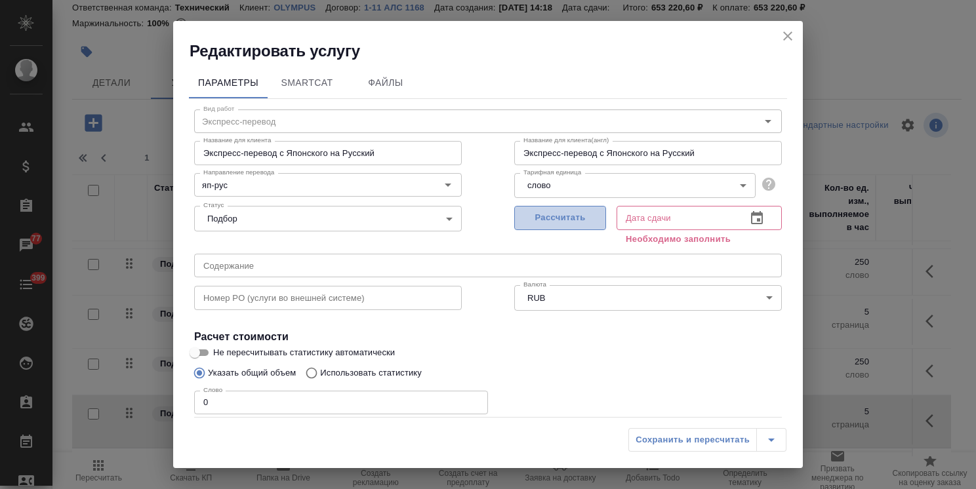
click at [548, 215] on span "Рассчитать" at bounding box center [559, 217] width 77 height 15
type input "06.10.2025 13:30"
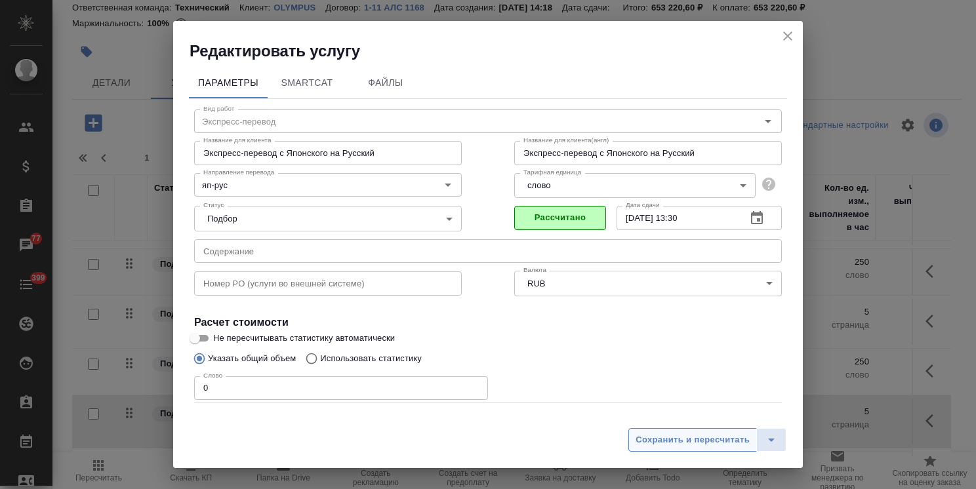
click at [673, 444] on span "Сохранить и пересчитать" at bounding box center [692, 440] width 114 height 15
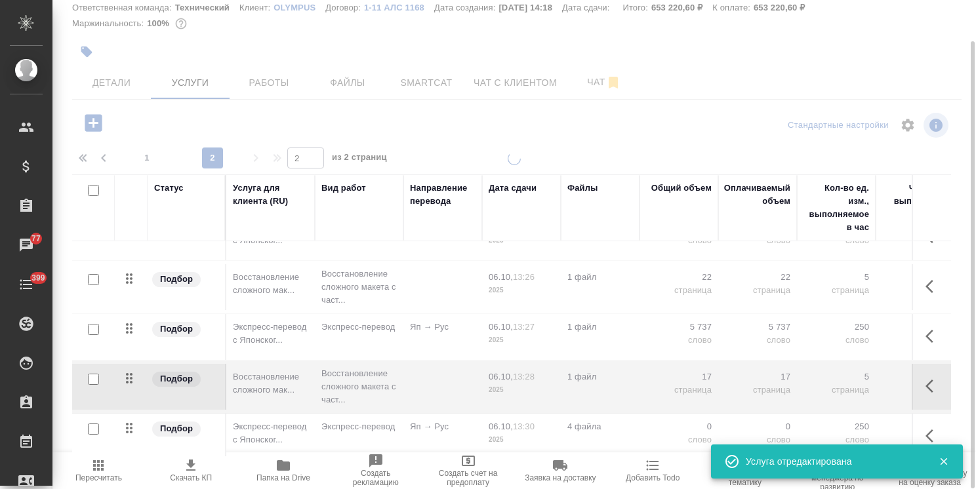
scroll to position [239, 0]
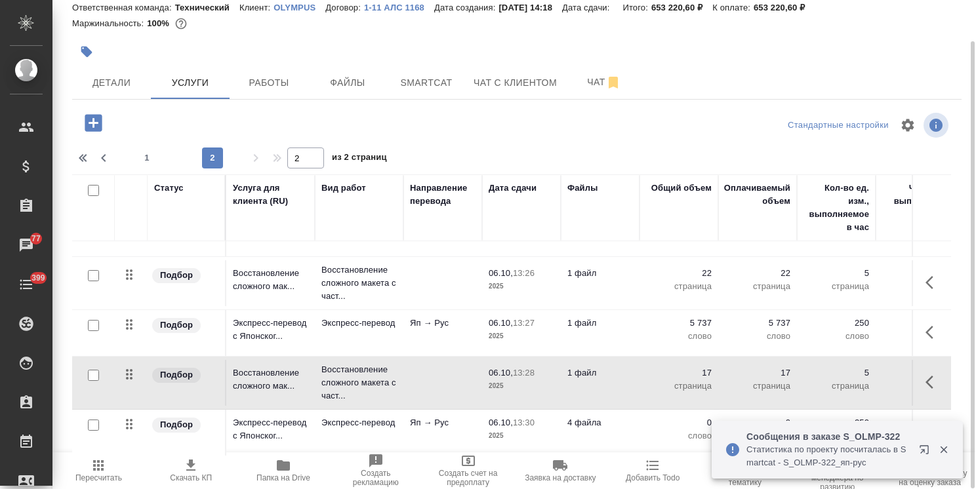
click at [631, 423] on td "4 файла" at bounding box center [600, 433] width 79 height 46
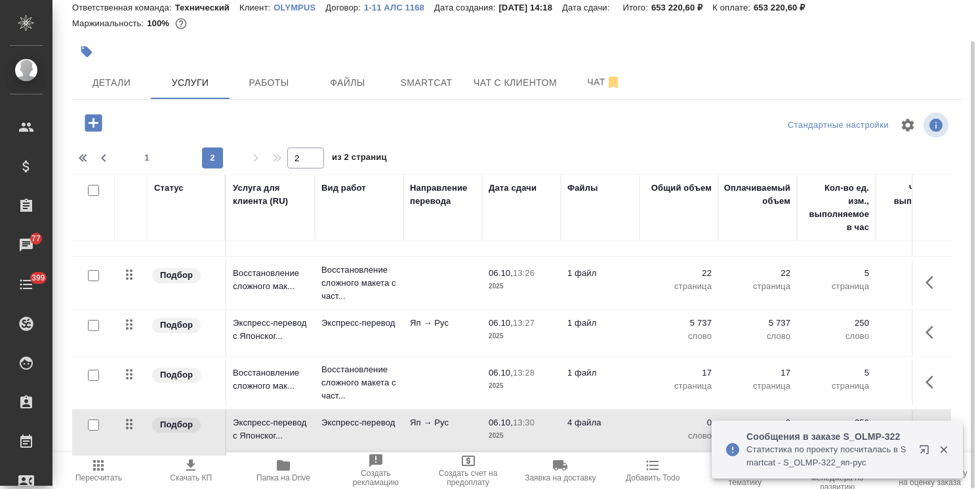
click at [631, 423] on td "4 файла" at bounding box center [600, 433] width 79 height 46
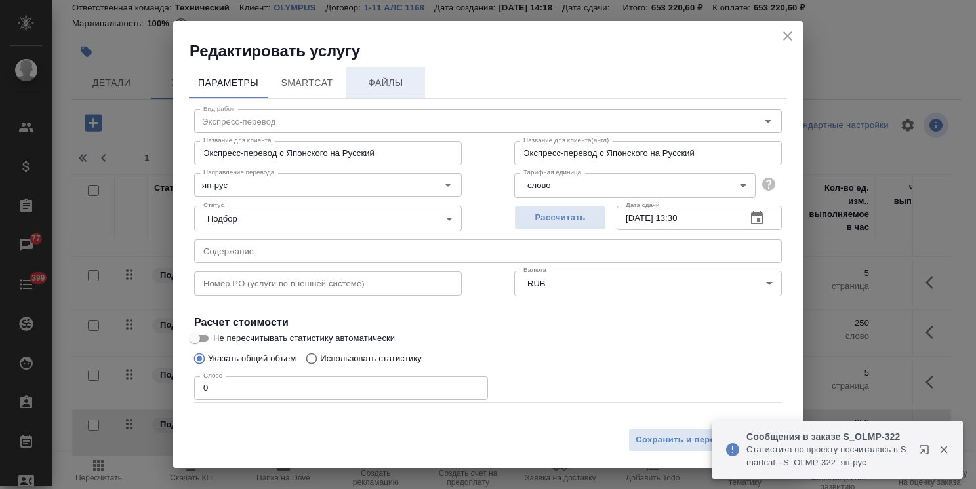
click at [398, 87] on span "Файлы" at bounding box center [385, 83] width 63 height 16
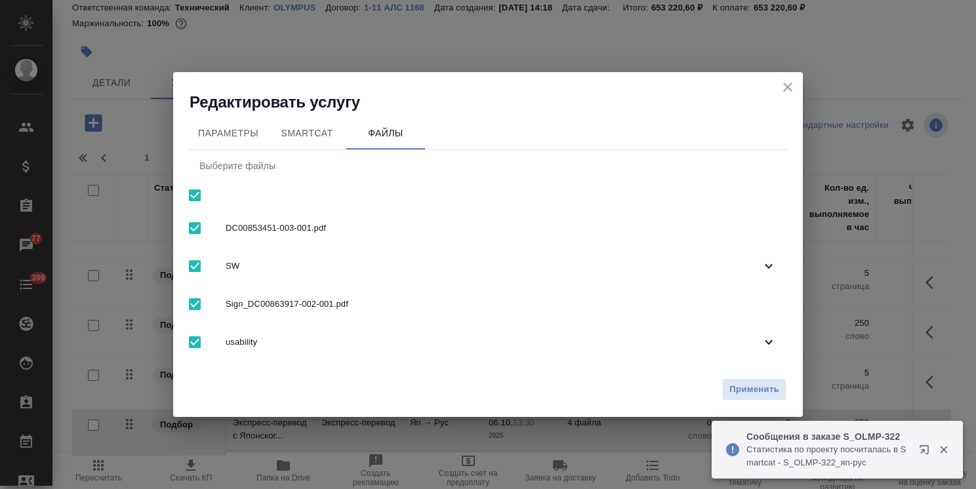
click at [199, 193] on input "checkbox" at bounding box center [195, 196] width 28 height 28
checkbox input "false"
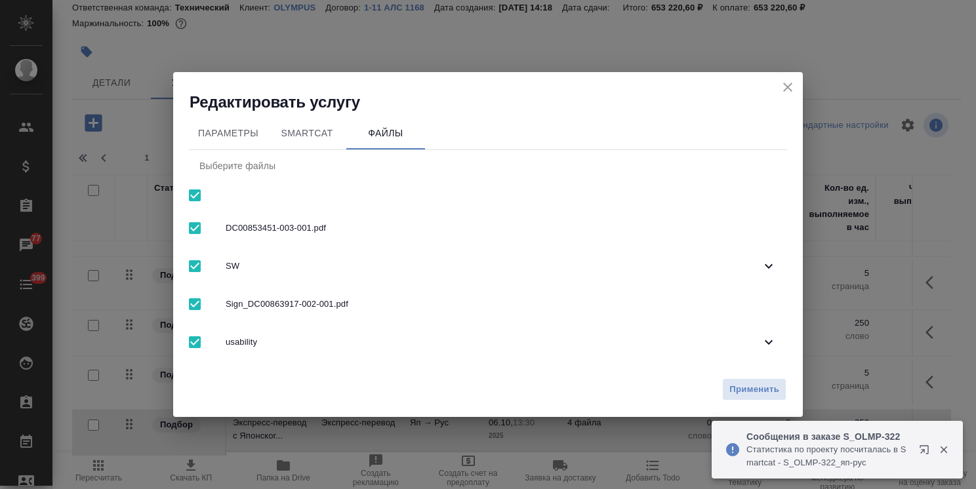
checkbox input "false"
click at [290, 341] on span "usability" at bounding box center [493, 342] width 535 height 13
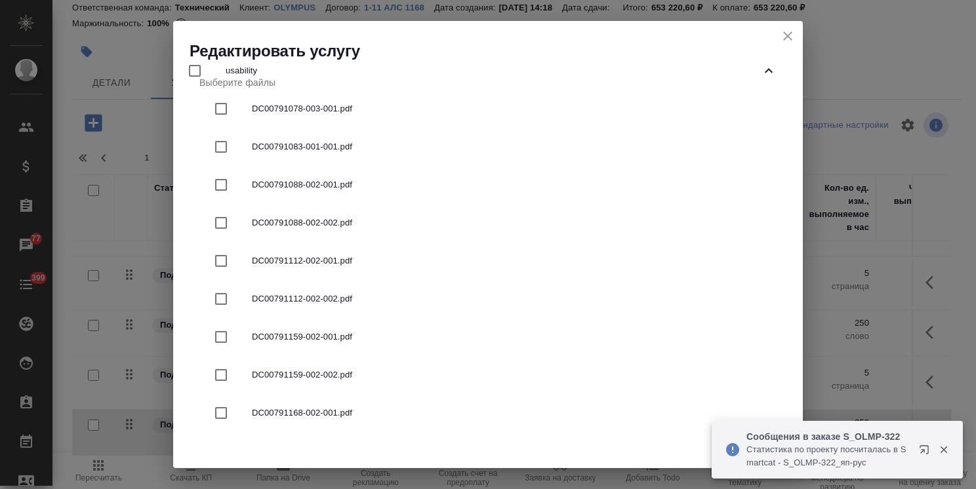
scroll to position [354, 0]
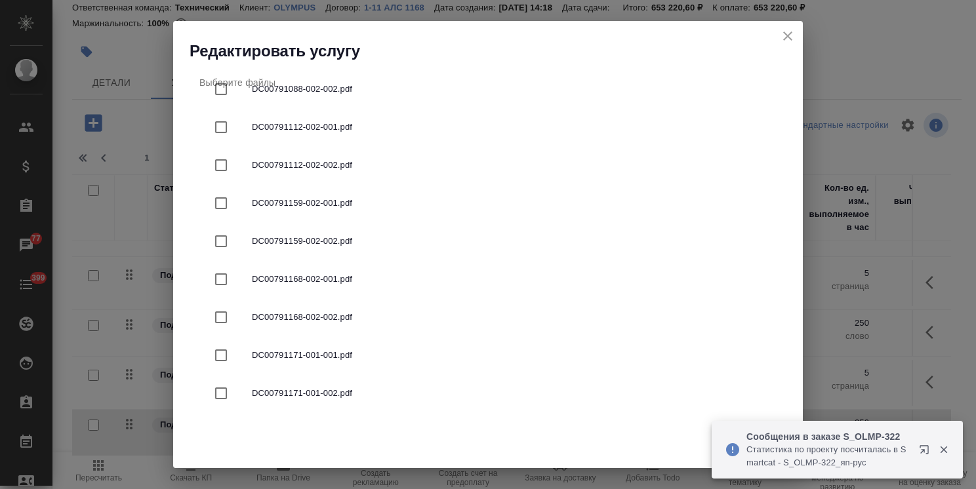
click at [351, 354] on span "DC00791171-001-001.pdf" at bounding box center [514, 355] width 524 height 13
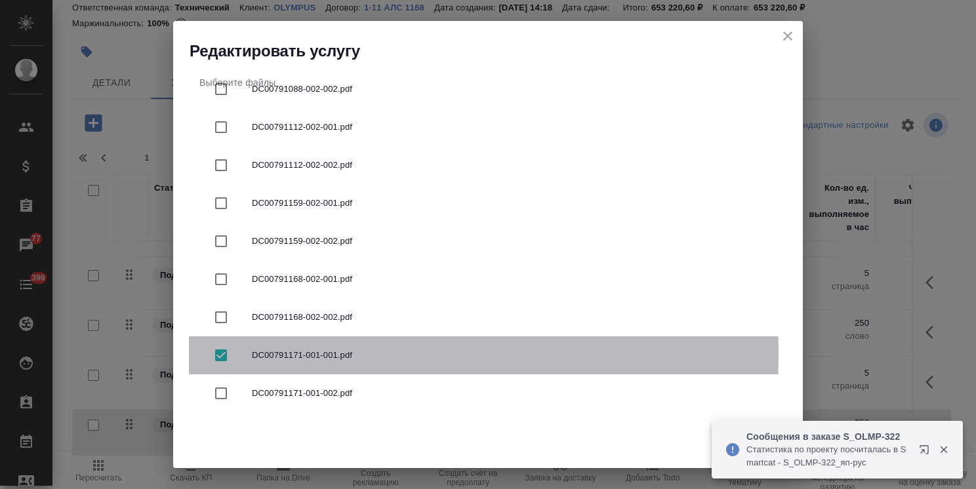
click at [343, 354] on span "DC00791171-001-001.pdf" at bounding box center [514, 355] width 524 height 13
checkbox input "false"
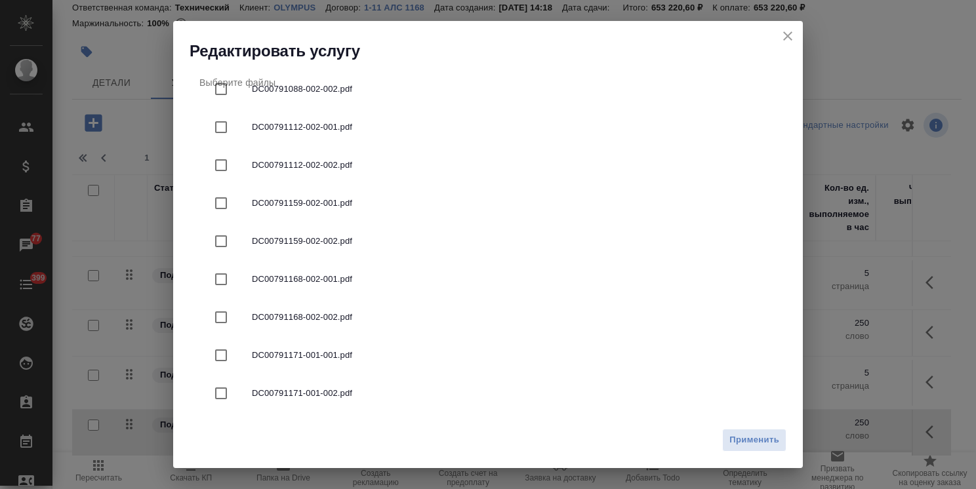
click at [343, 387] on span "DC00791171-001-002.pdf" at bounding box center [514, 393] width 524 height 13
checkbox input "true"
click at [758, 444] on span "Применить" at bounding box center [754, 440] width 50 height 15
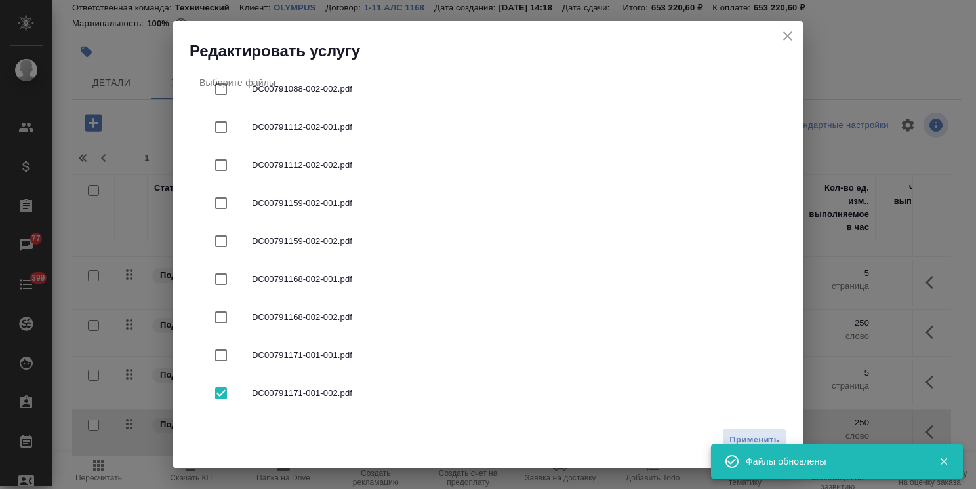
click at [787, 36] on icon "close" at bounding box center [787, 35] width 9 height 9
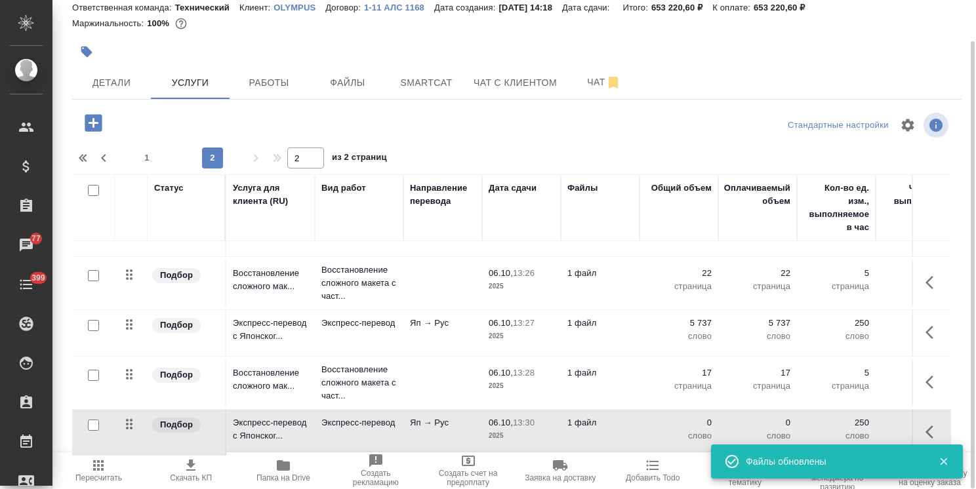
click at [603, 420] on td "1 файл" at bounding box center [600, 433] width 79 height 46
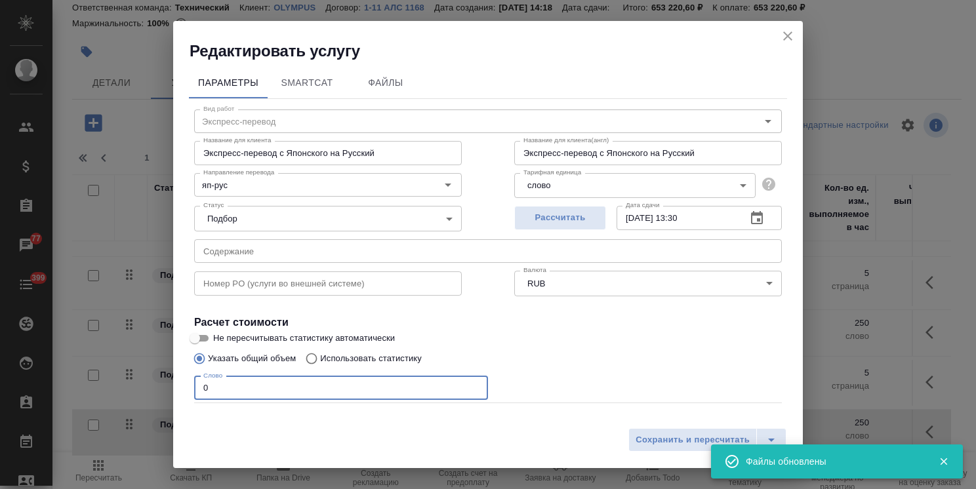
drag, startPoint x: 238, startPoint y: 384, endPoint x: 109, endPoint y: 384, distance: 129.2
click at [112, 384] on div "Редактировать услугу Параметры SmartCat Файлы Вид работ Экспресс-перевод Вид ра…" at bounding box center [488, 244] width 976 height 489
paste input "1237"
type input "1237"
click at [660, 434] on span "Сохранить и пересчитать" at bounding box center [692, 440] width 114 height 15
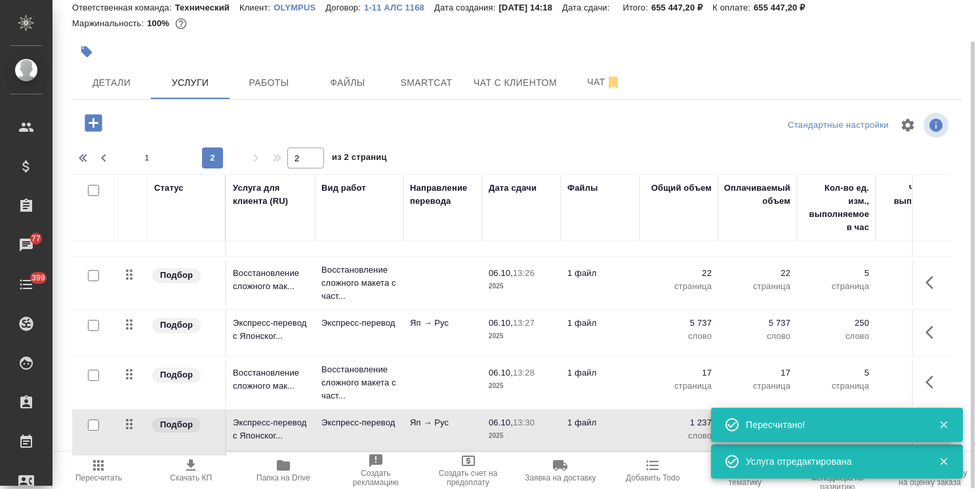
click at [96, 131] on icon "button" at bounding box center [93, 122] width 23 height 23
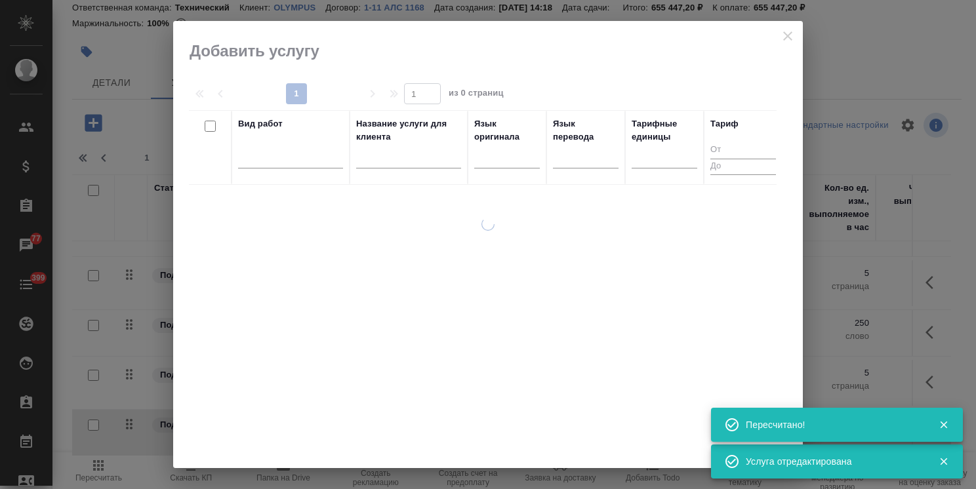
click at [399, 167] on input "text" at bounding box center [408, 160] width 105 height 16
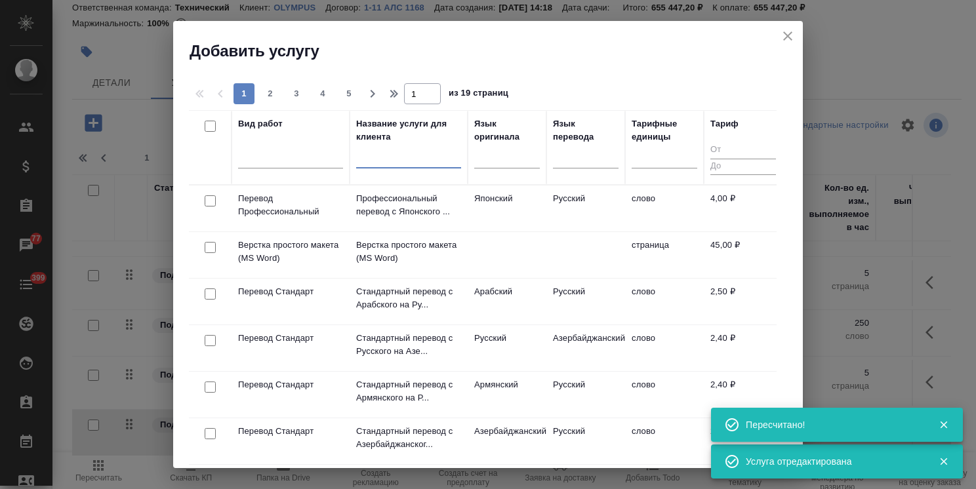
paste input "Восстановление сложного макета с частичным соответствием оформлению оригинала"
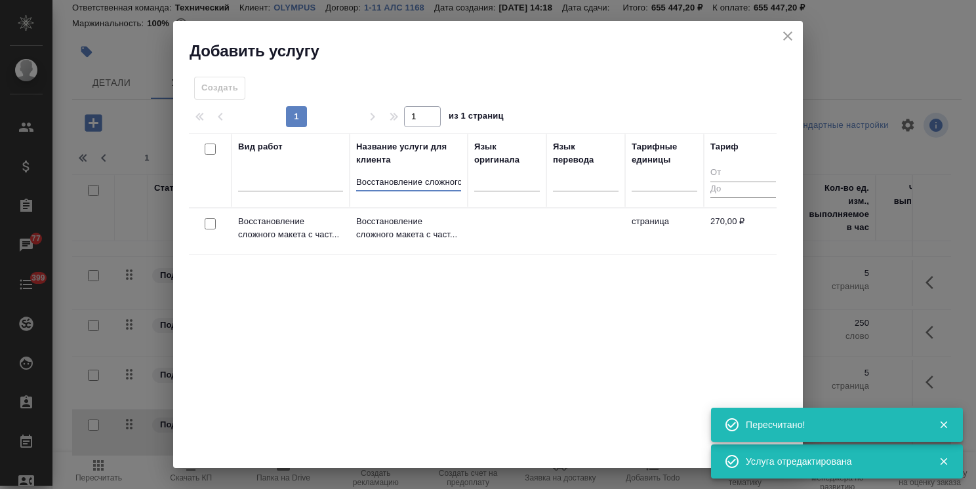
scroll to position [0, 247]
type input "Восстановление сложного макета с частичным соответствием оформлению оригинала"
click at [207, 223] on input "checkbox" at bounding box center [210, 223] width 11 height 11
checkbox input "true"
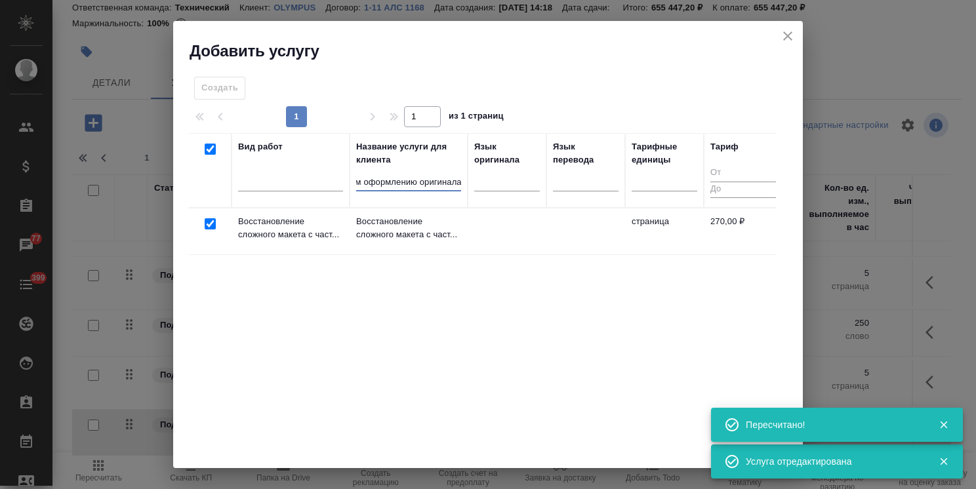
scroll to position [0, 0]
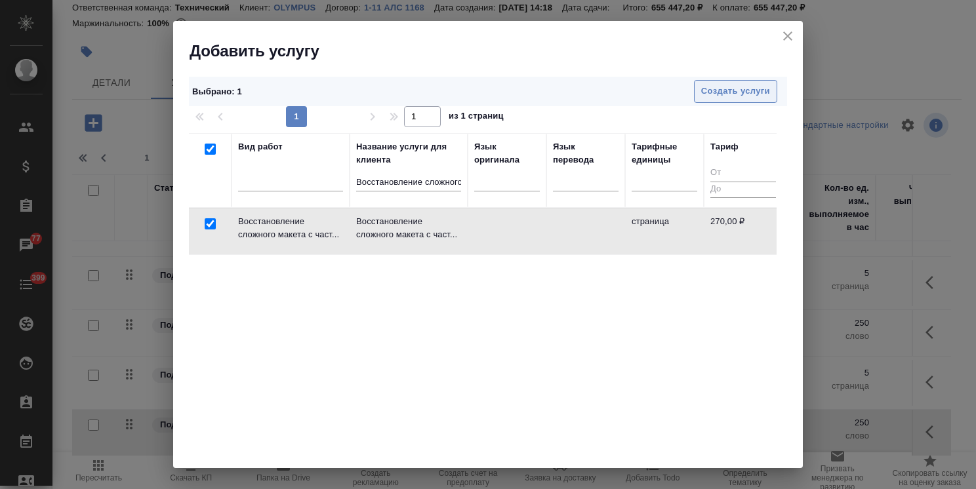
click at [701, 83] on button "Создать услуги" at bounding box center [735, 91] width 83 height 23
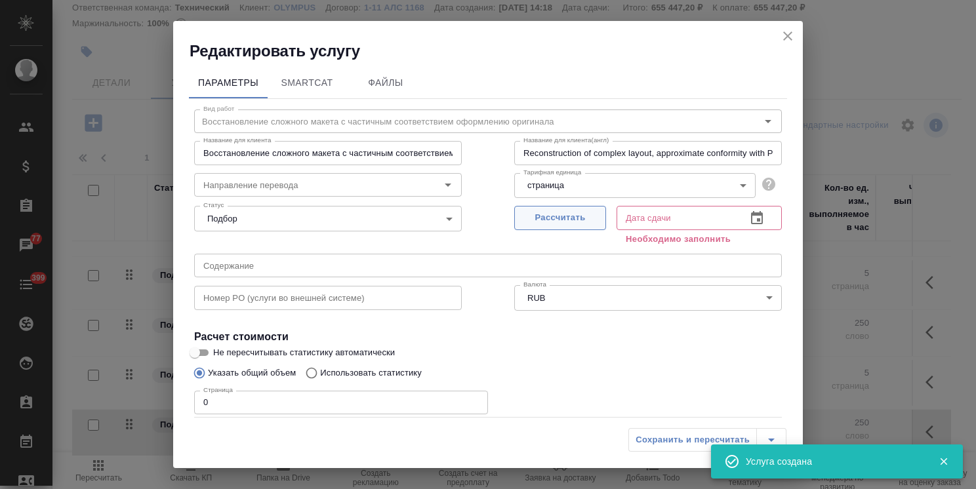
click at [536, 218] on span "Рассчитать" at bounding box center [559, 217] width 77 height 15
type input "06.10.2025 13:32"
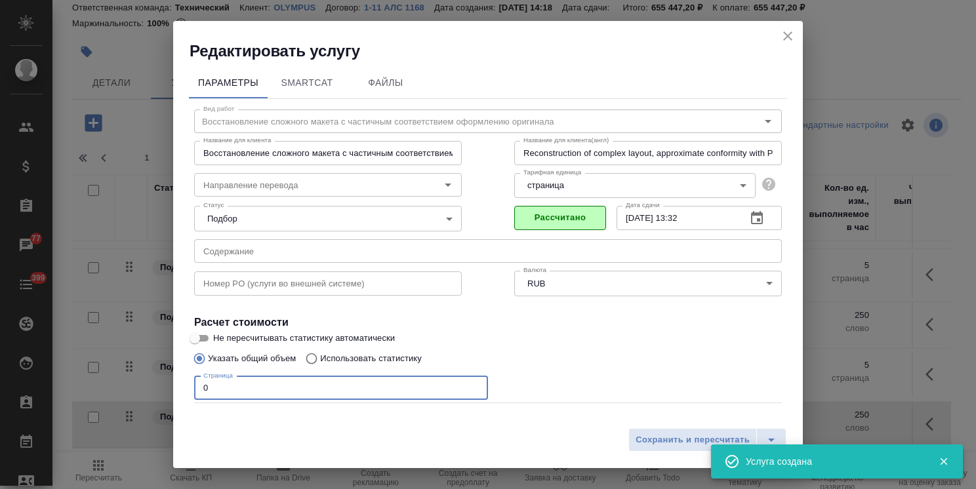
drag, startPoint x: 236, startPoint y: 387, endPoint x: 189, endPoint y: 389, distance: 47.3
click at [202, 386] on input "0" at bounding box center [341, 388] width 294 height 24
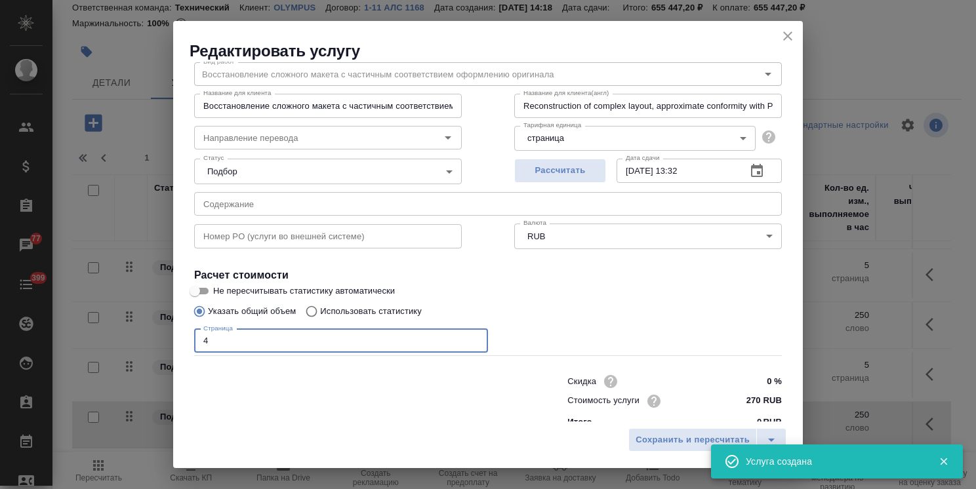
scroll to position [64, 0]
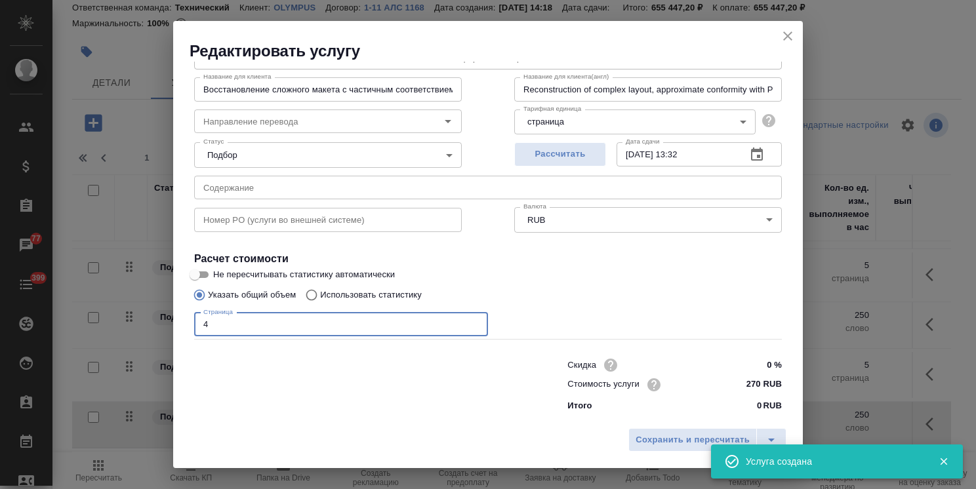
type input "4"
drag, startPoint x: 760, startPoint y: 363, endPoint x: 747, endPoint y: 365, distance: 13.2
click at [747, 365] on input "0 %" at bounding box center [757, 365] width 48 height 19
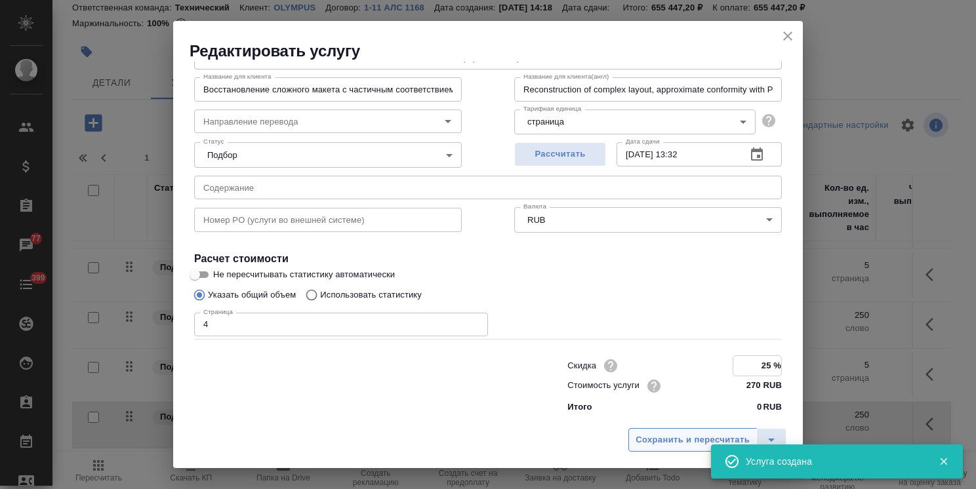
type input "25 %"
click at [701, 436] on span "Сохранить и пересчитать" at bounding box center [692, 440] width 114 height 15
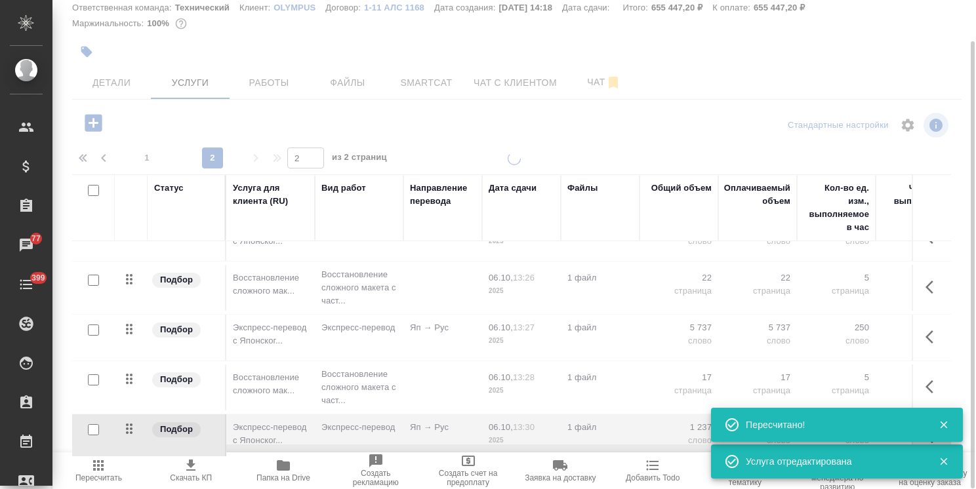
scroll to position [292, 0]
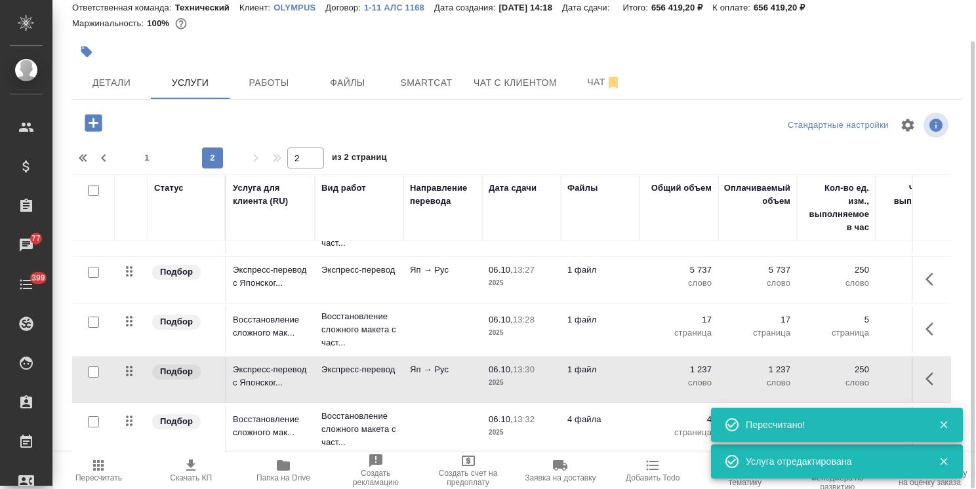
click at [623, 413] on p "4 файла" at bounding box center [600, 419] width 66 height 13
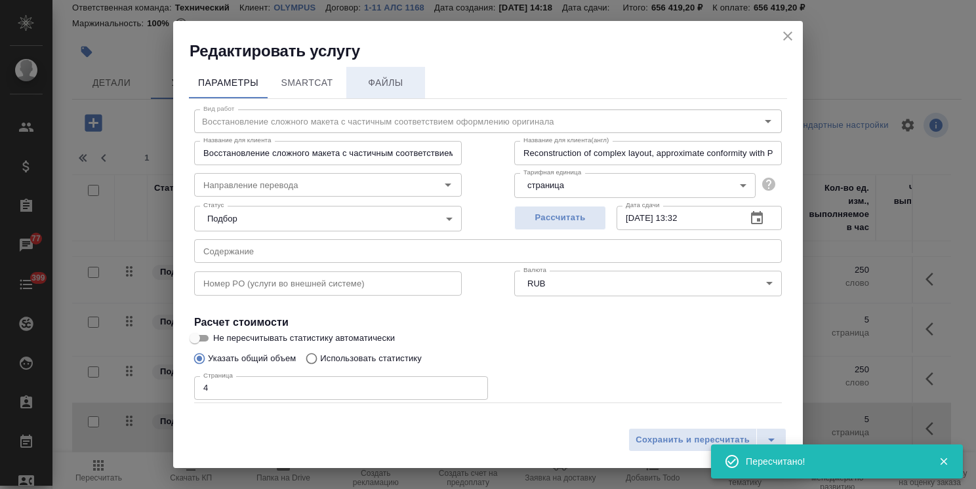
click at [383, 85] on span "Файлы" at bounding box center [385, 83] width 63 height 16
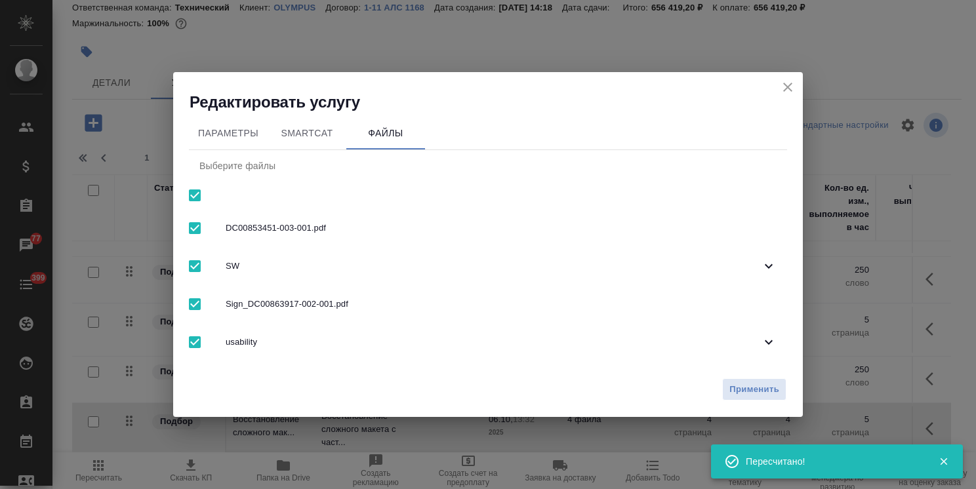
click at [189, 191] on input "checkbox" at bounding box center [195, 196] width 28 height 28
checkbox input "false"
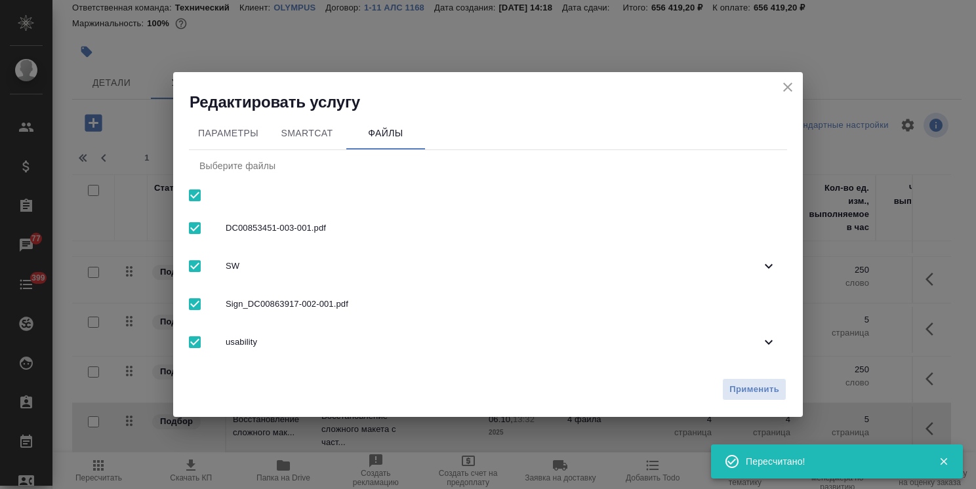
checkbox input "false"
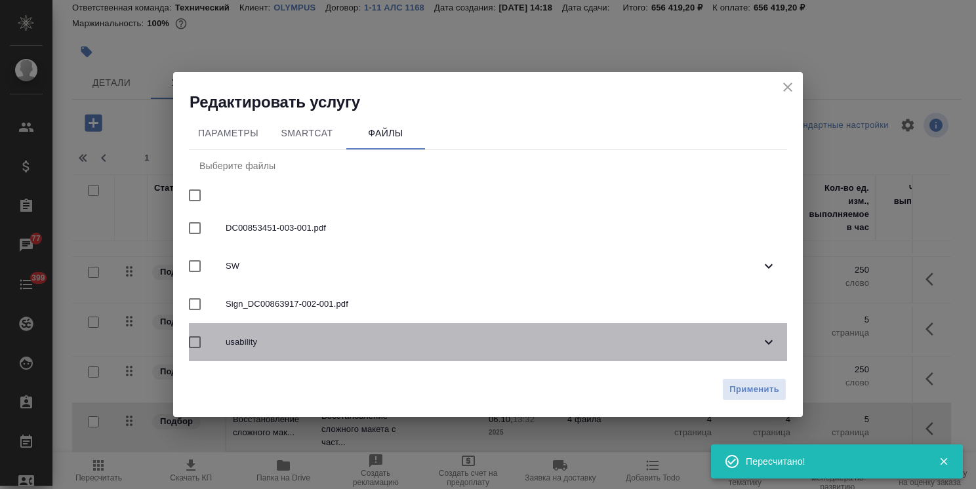
click at [265, 345] on span "usability" at bounding box center [493, 342] width 535 height 13
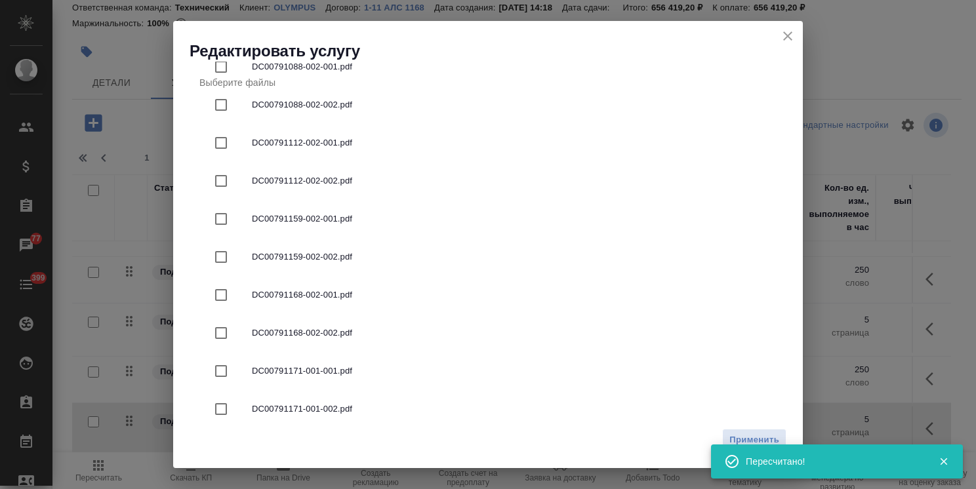
scroll to position [354, 0]
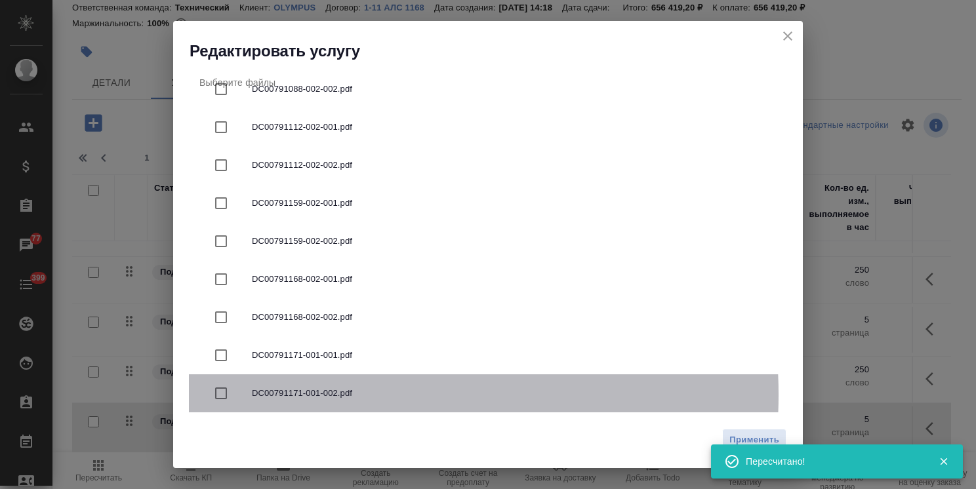
click at [340, 395] on span "DC00791171-001-002.pdf" at bounding box center [514, 393] width 524 height 13
checkbox input "true"
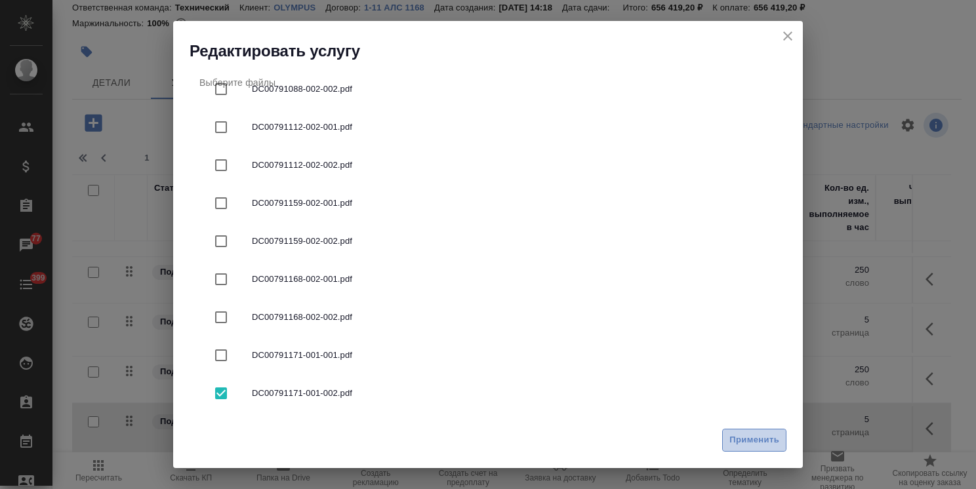
click at [740, 442] on span "Применить" at bounding box center [754, 440] width 50 height 15
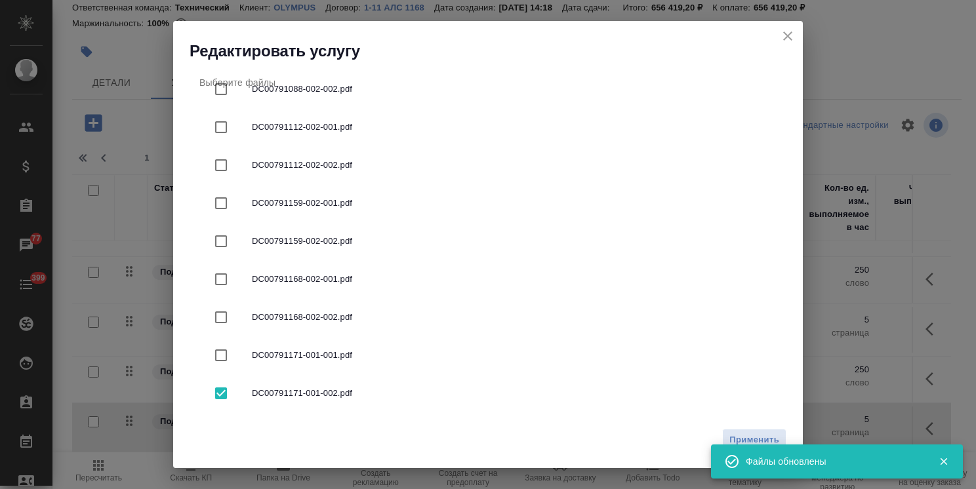
click at [740, 426] on div "Применить" at bounding box center [487, 445] width 629 height 46
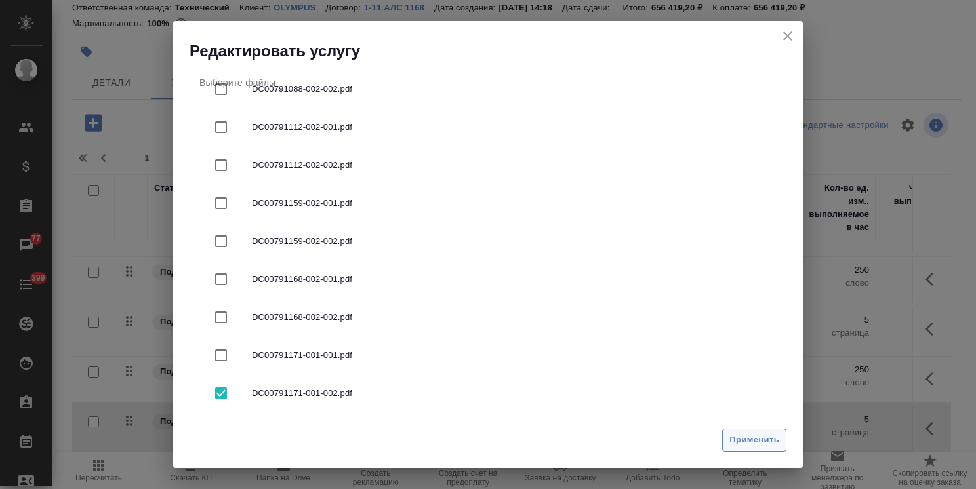
click at [745, 437] on span "Применить" at bounding box center [754, 440] width 50 height 15
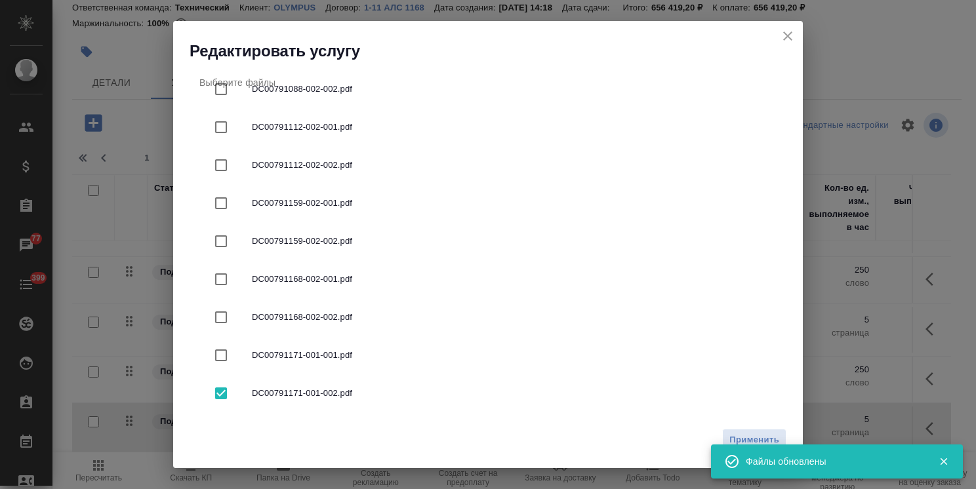
click at [785, 35] on icon "close" at bounding box center [787, 35] width 9 height 9
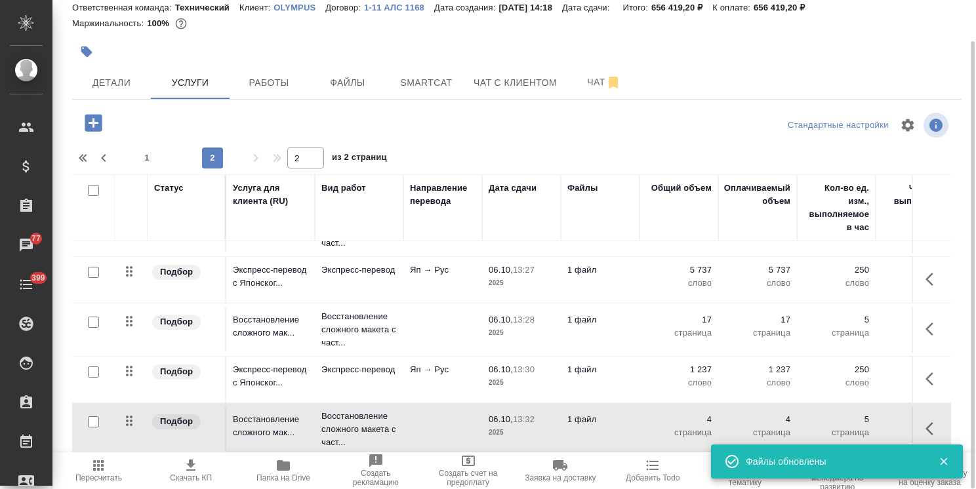
click at [611, 415] on p "1 файл" at bounding box center [600, 419] width 66 height 13
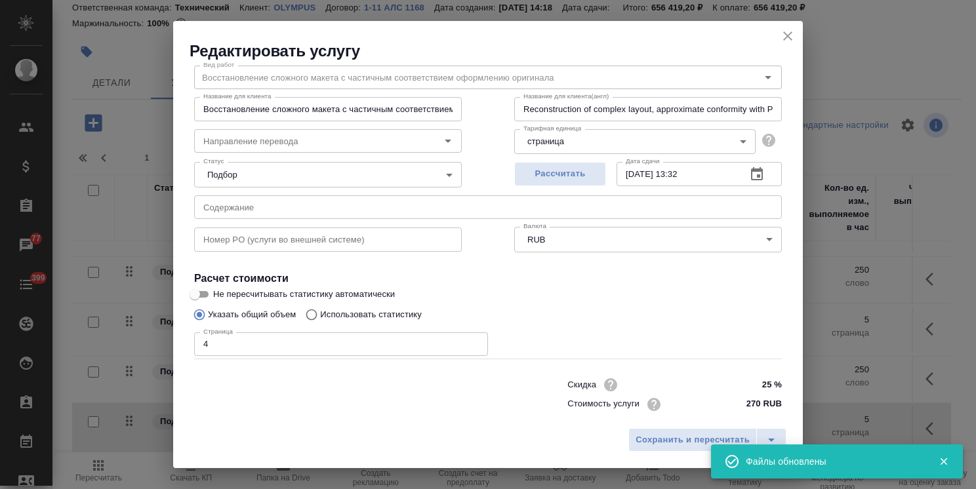
scroll to position [64, 0]
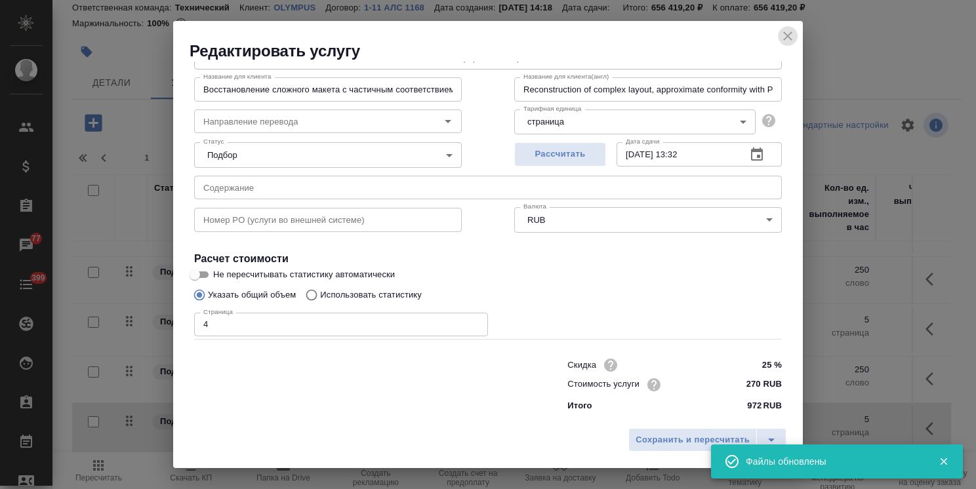
click at [781, 37] on icon "close" at bounding box center [788, 36] width 16 height 16
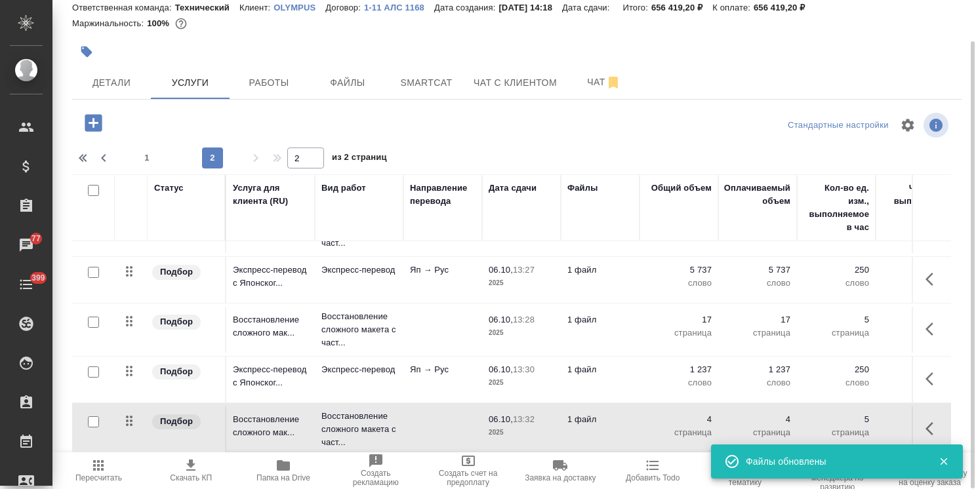
click at [572, 316] on p "1 файл" at bounding box center [600, 319] width 66 height 13
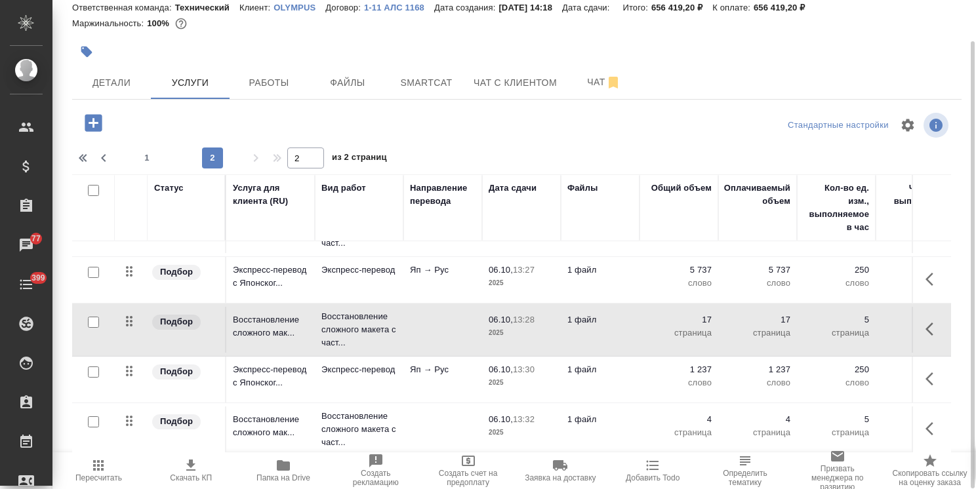
click at [572, 316] on p "1 файл" at bounding box center [600, 319] width 66 height 13
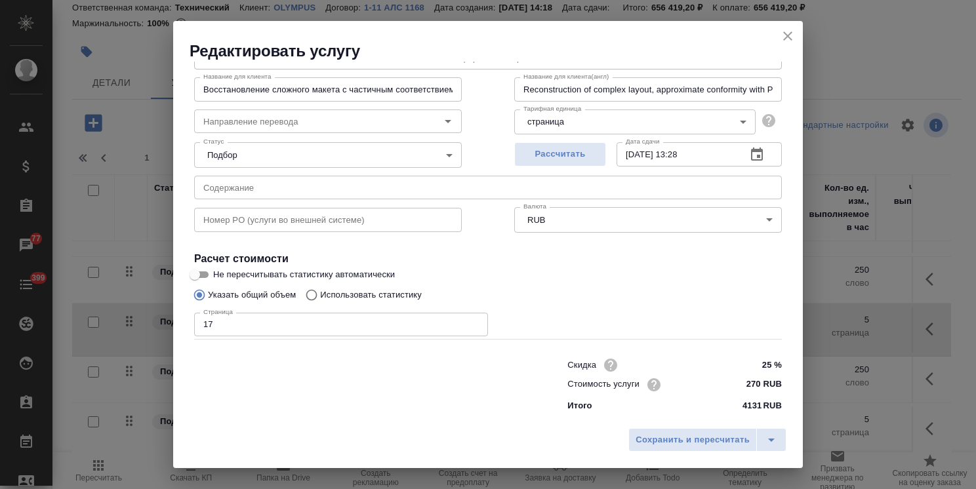
click at [789, 39] on icon "close" at bounding box center [788, 36] width 16 height 16
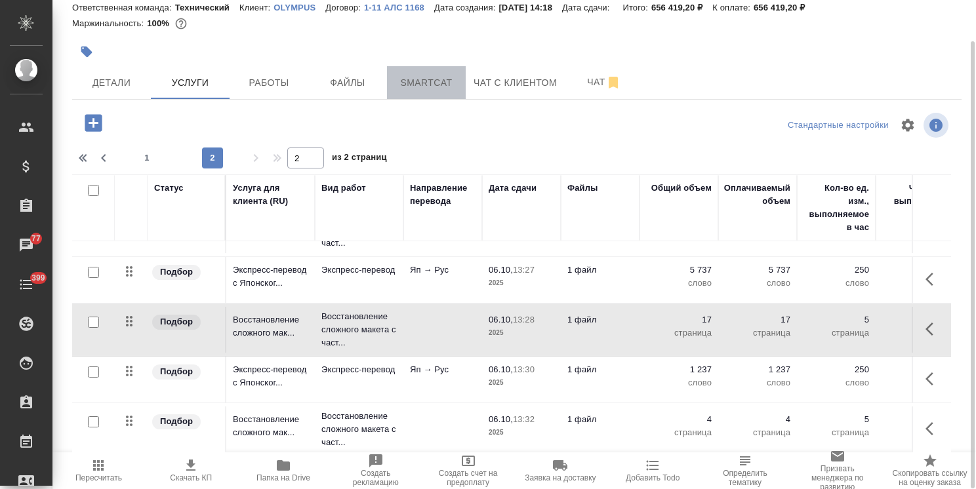
click at [403, 79] on span "Smartcat" at bounding box center [426, 83] width 63 height 16
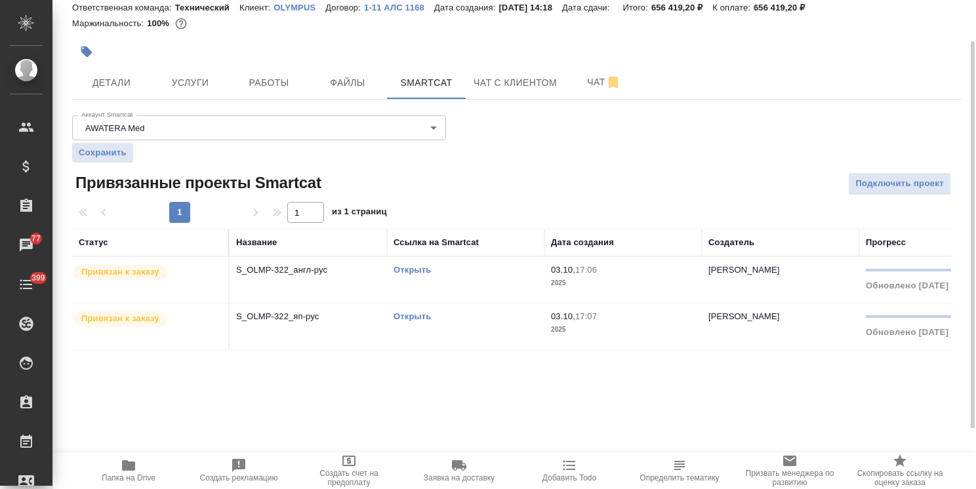
click at [410, 266] on link "Открыть" at bounding box center [411, 270] width 37 height 10
click at [201, 80] on span "Услуги" at bounding box center [190, 83] width 63 height 16
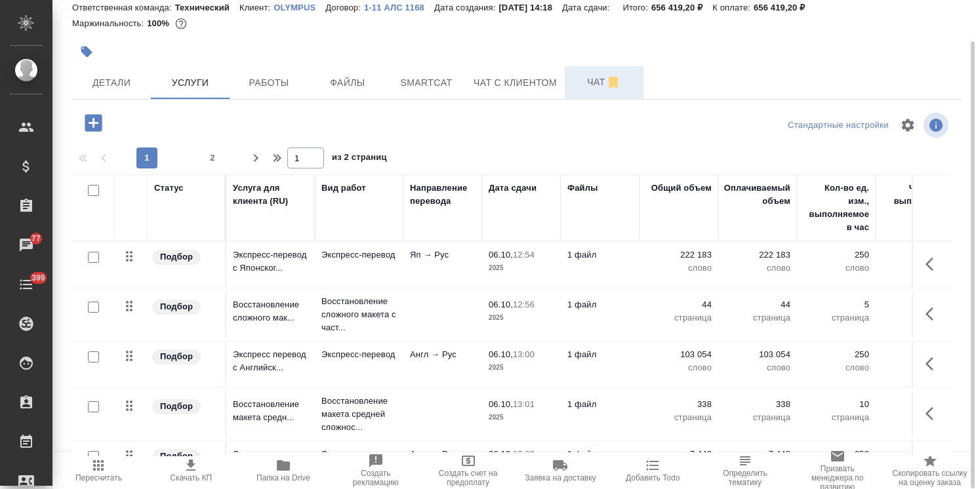
click at [586, 77] on span "Чат" at bounding box center [603, 82] width 63 height 16
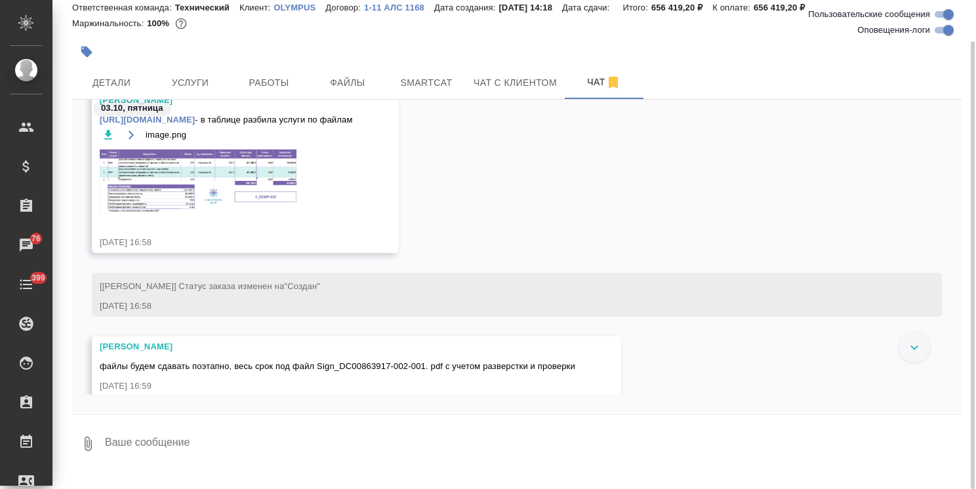
scroll to position [1762, 0]
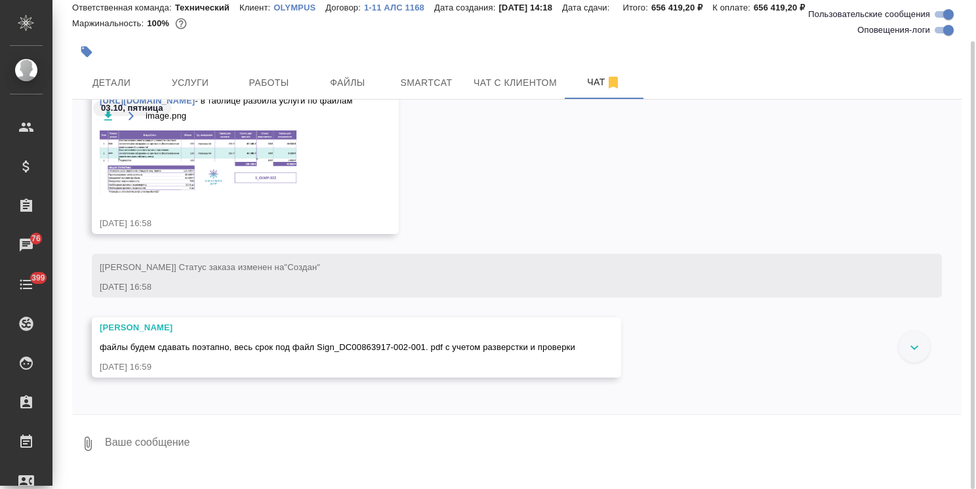
click at [181, 163] on img at bounding box center [198, 162] width 197 height 64
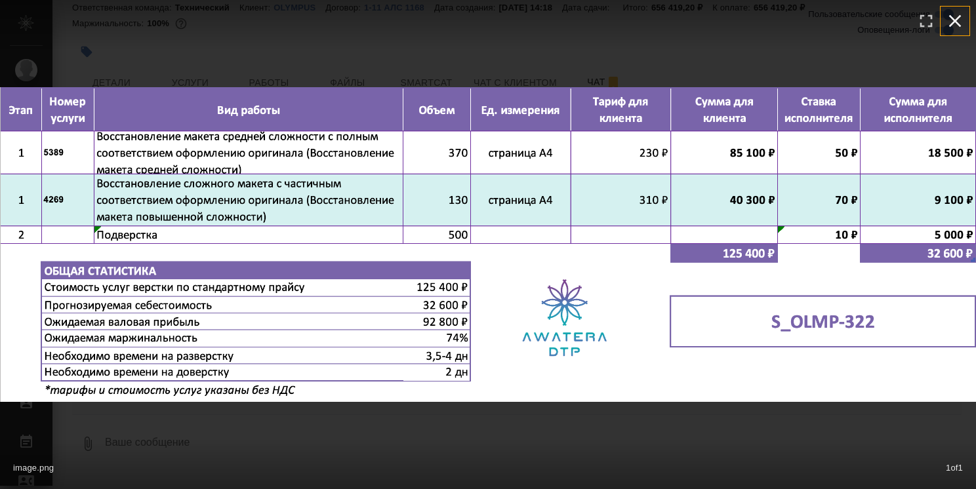
click at [958, 16] on icon "button" at bounding box center [955, 21] width 12 height 12
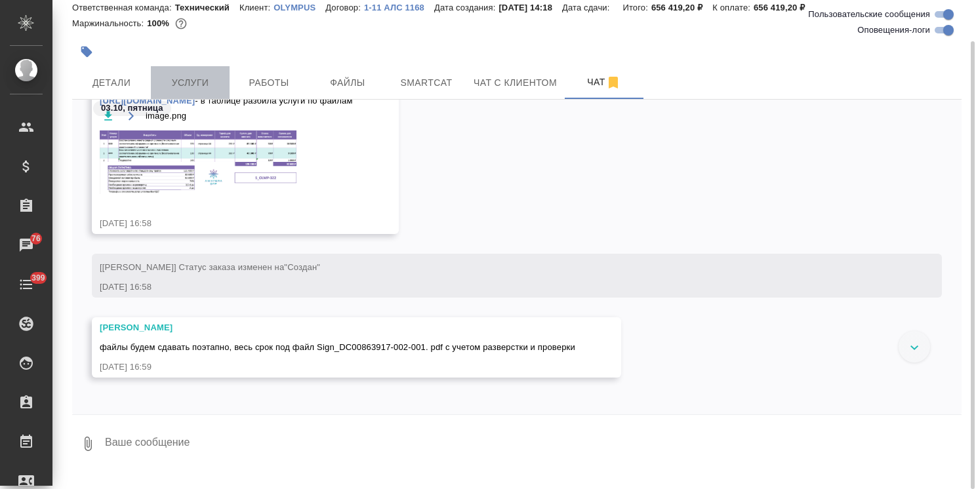
click at [201, 70] on button "Услуги" at bounding box center [190, 82] width 79 height 33
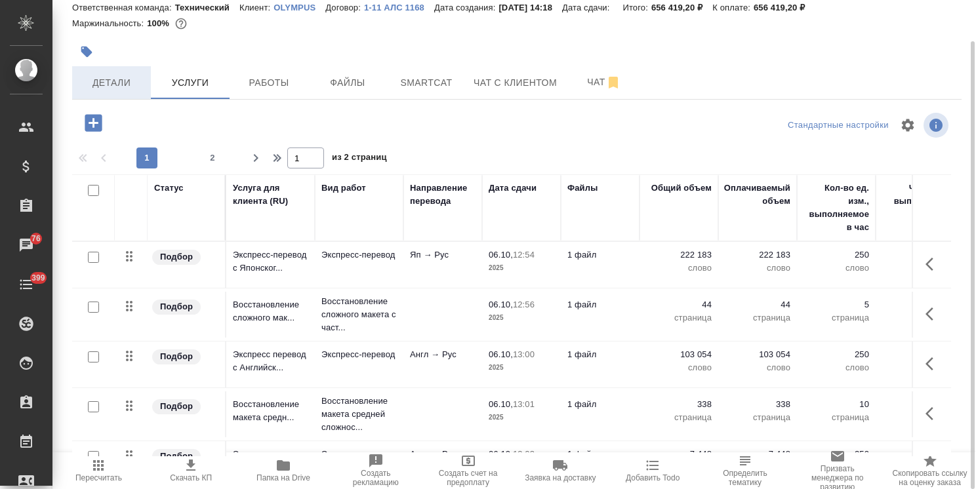
click at [81, 89] on span "Детали" at bounding box center [111, 83] width 63 height 16
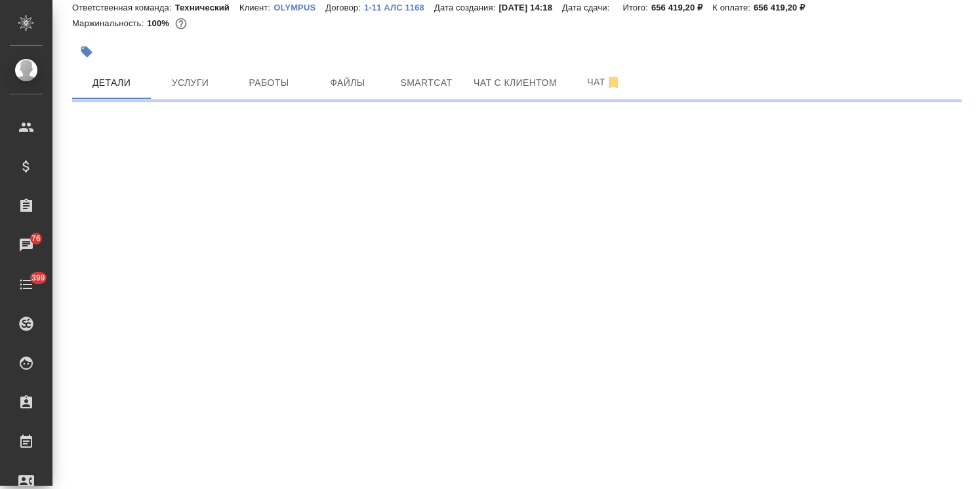
select select "RU"
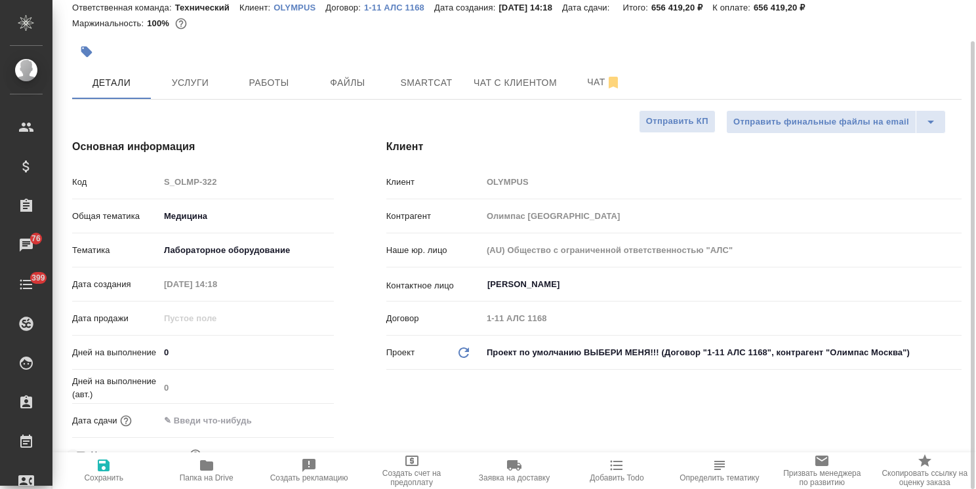
type textarea "x"
drag, startPoint x: 176, startPoint y: 351, endPoint x: 108, endPoint y: 345, distance: 68.4
click at [107, 345] on div "Дней на выполнение 0" at bounding box center [203, 352] width 262 height 23
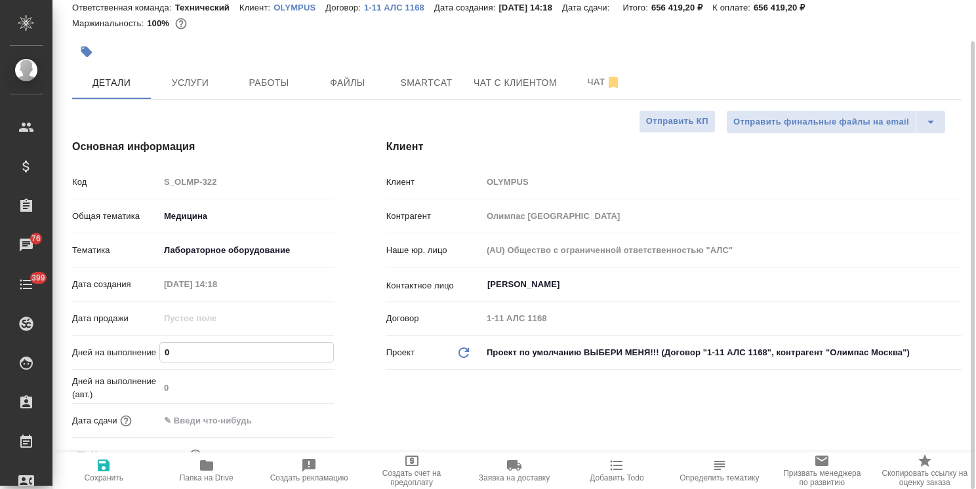
type input "6"
type textarea "x"
type input "60"
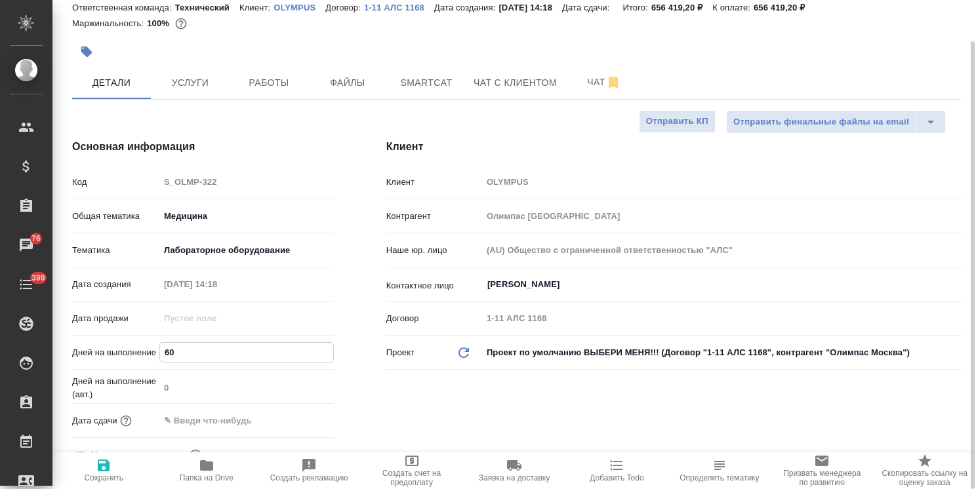
type textarea "x"
type input "60"
click at [121, 465] on span "Сохранить" at bounding box center [103, 470] width 87 height 25
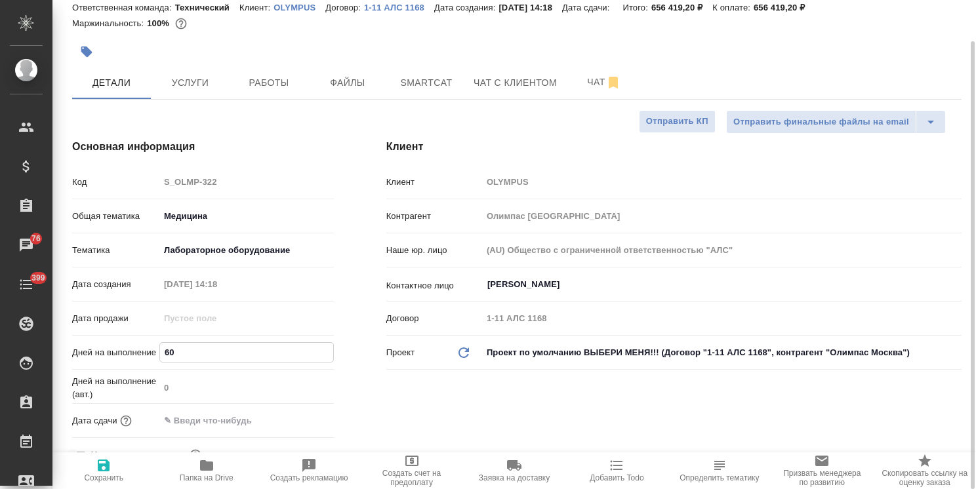
type textarea "x"
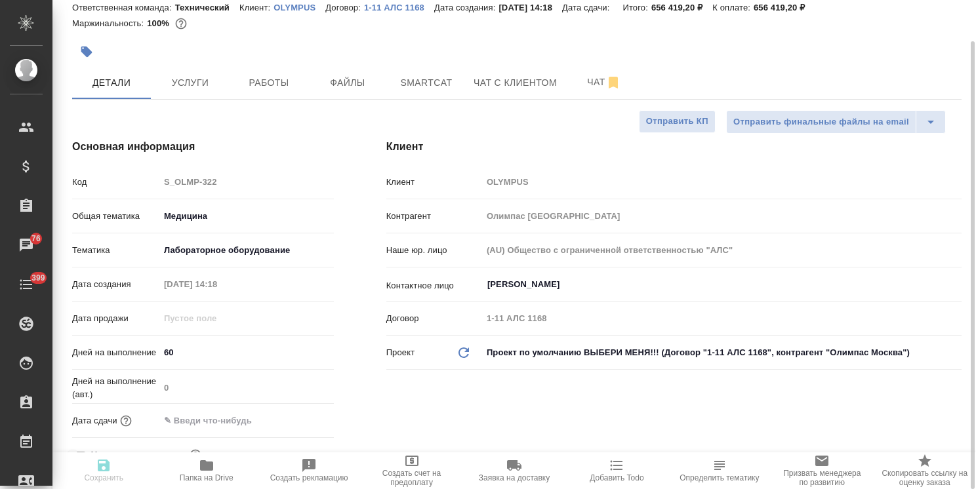
type textarea "x"
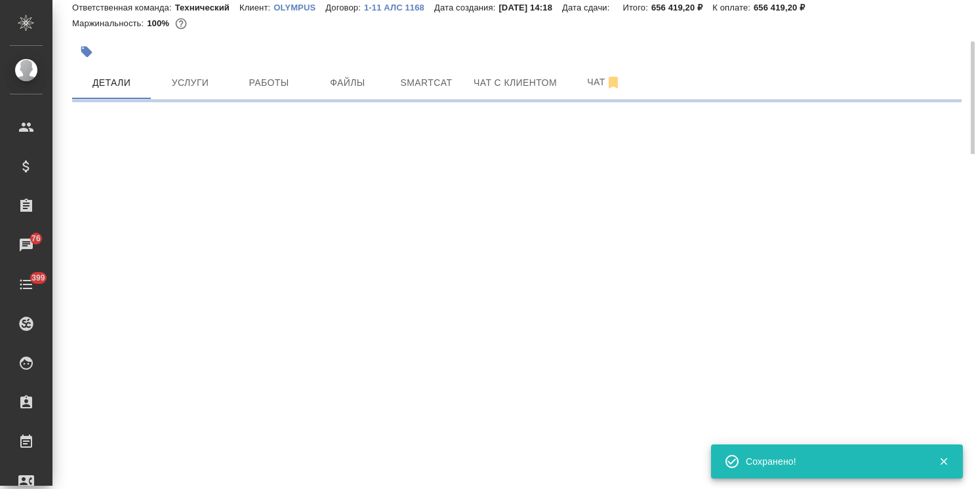
select select "RU"
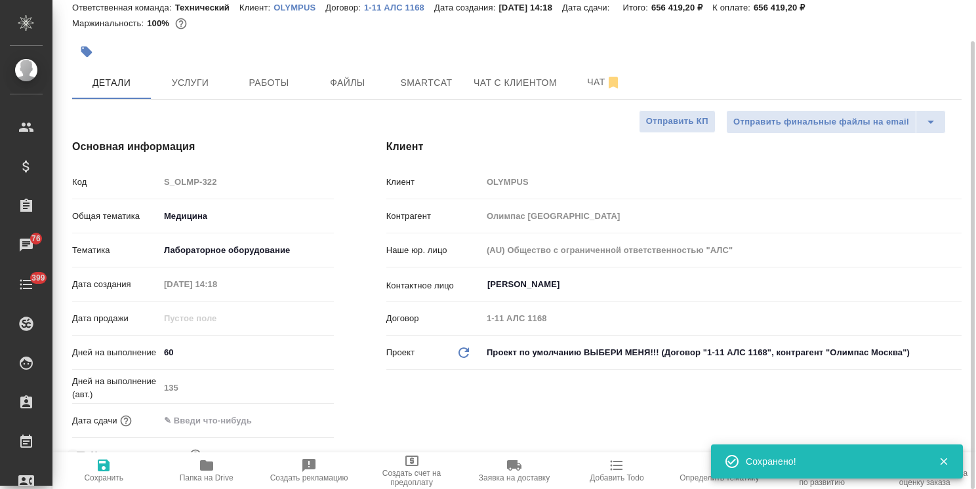
type textarea "x"
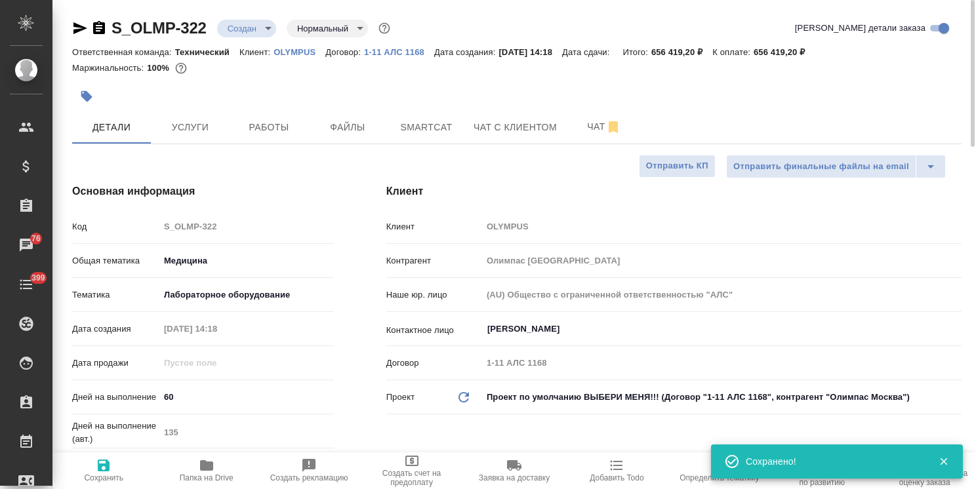
type textarea "x"
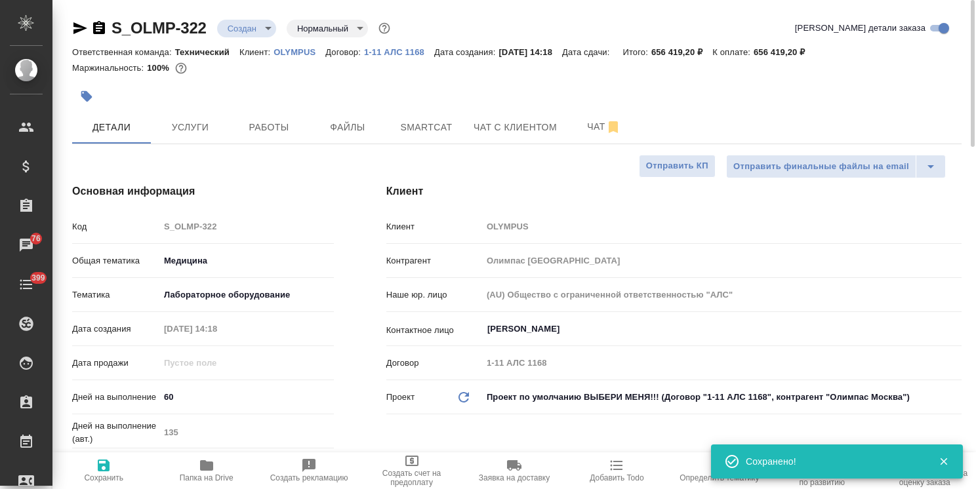
type textarea "x"
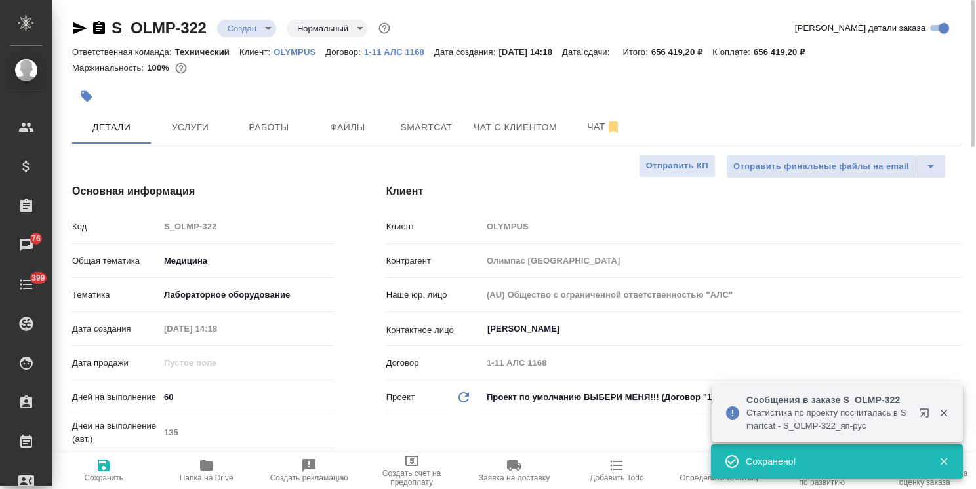
type textarea "x"
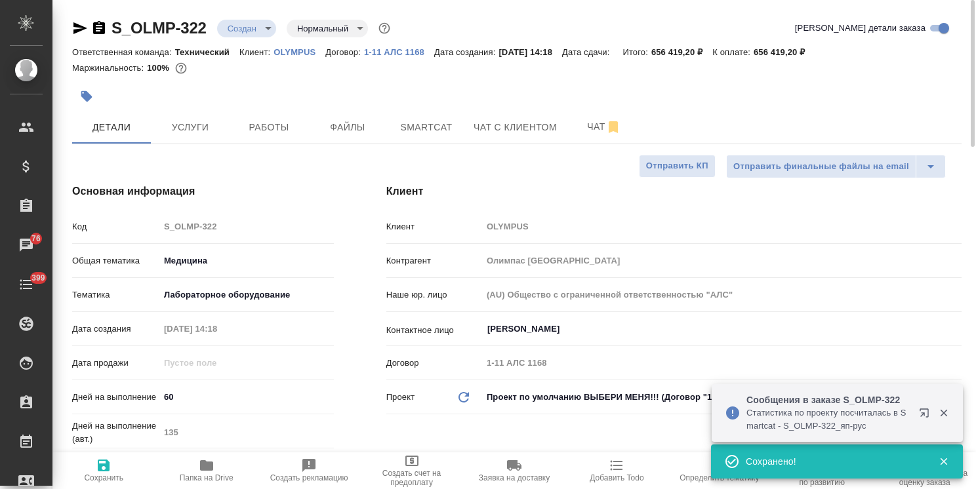
type textarea "x"
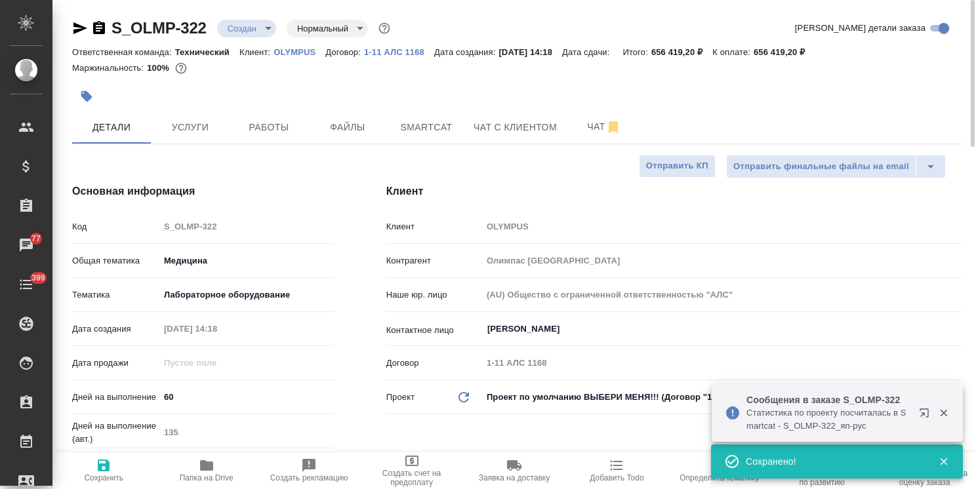
type textarea "x"
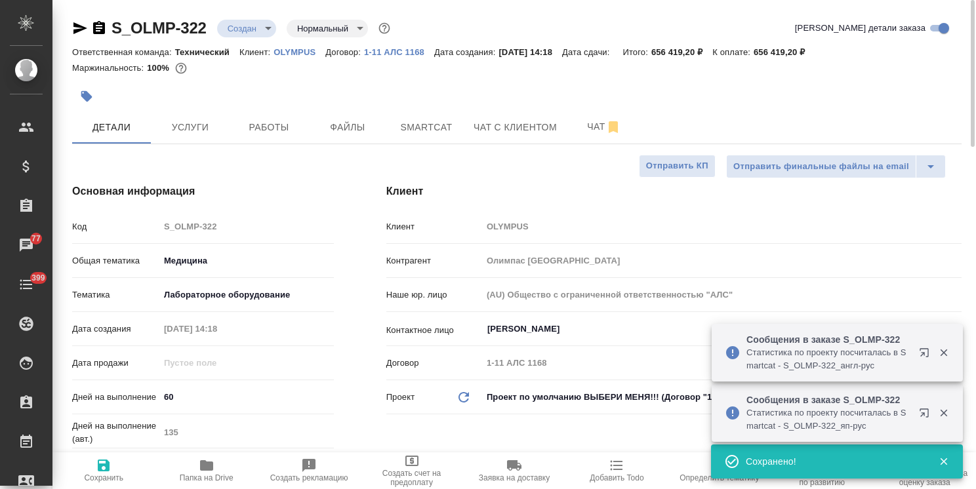
type textarea "x"
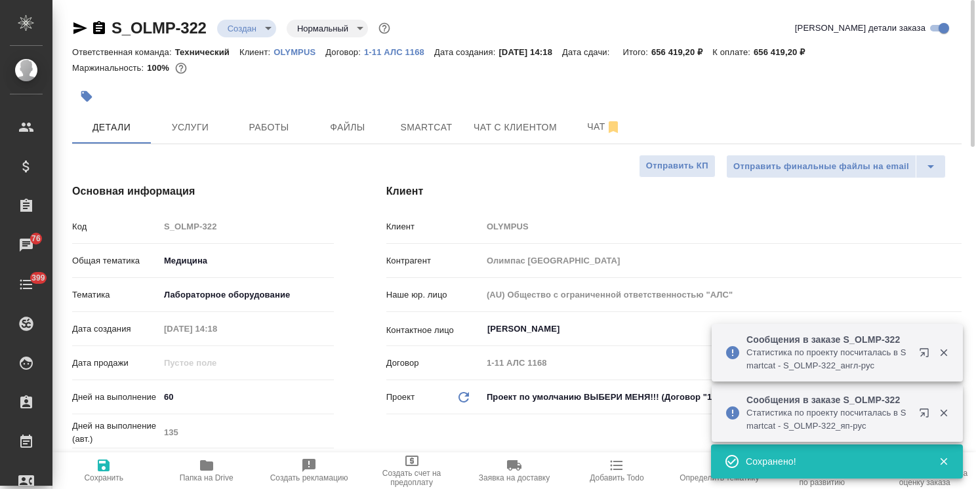
type textarea "x"
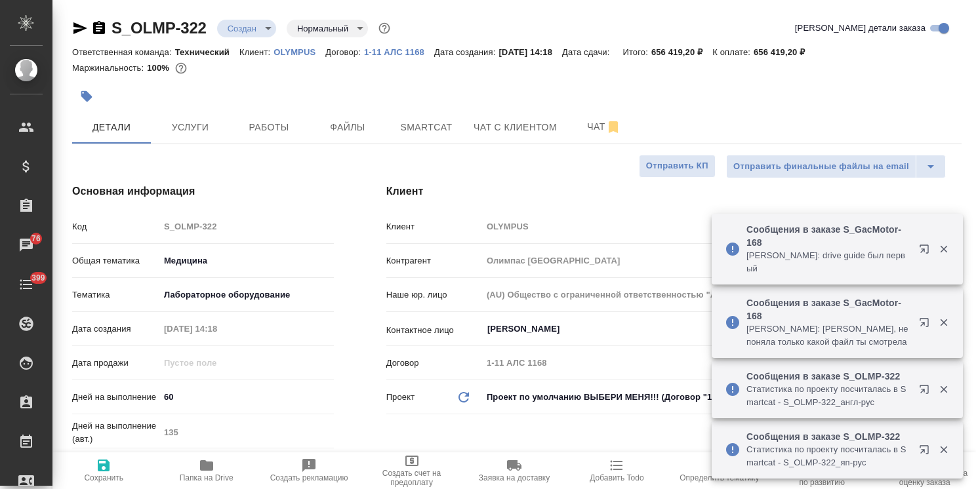
click at [947, 255] on icon "button" at bounding box center [944, 249] width 12 height 12
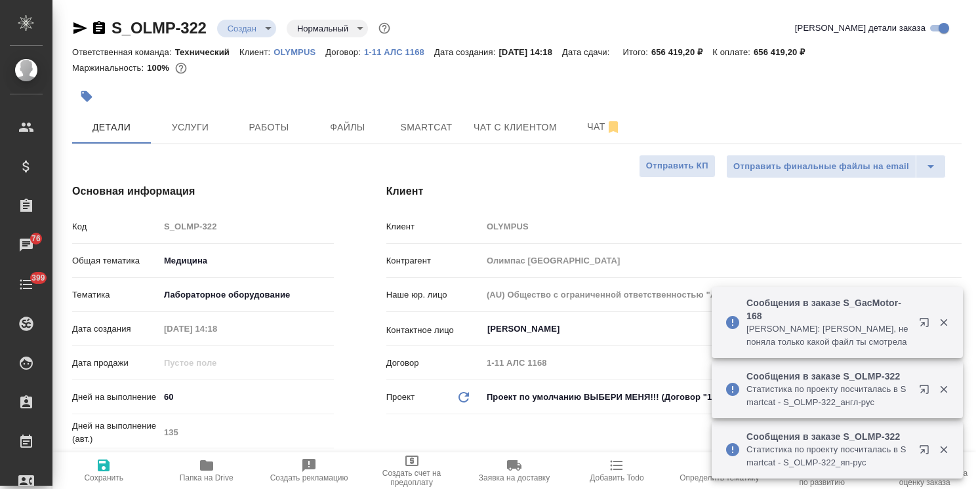
click at [945, 326] on icon "button" at bounding box center [944, 323] width 12 height 12
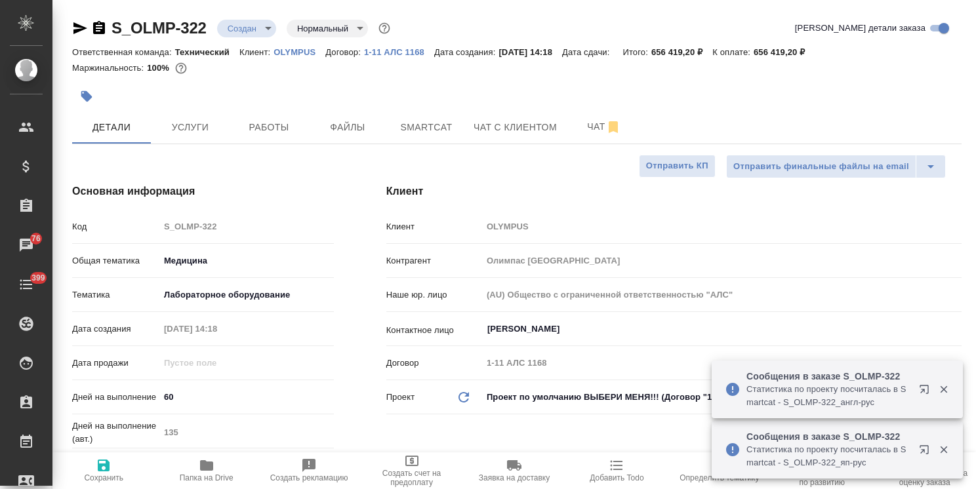
click at [941, 387] on icon "button" at bounding box center [942, 389] width 7 height 7
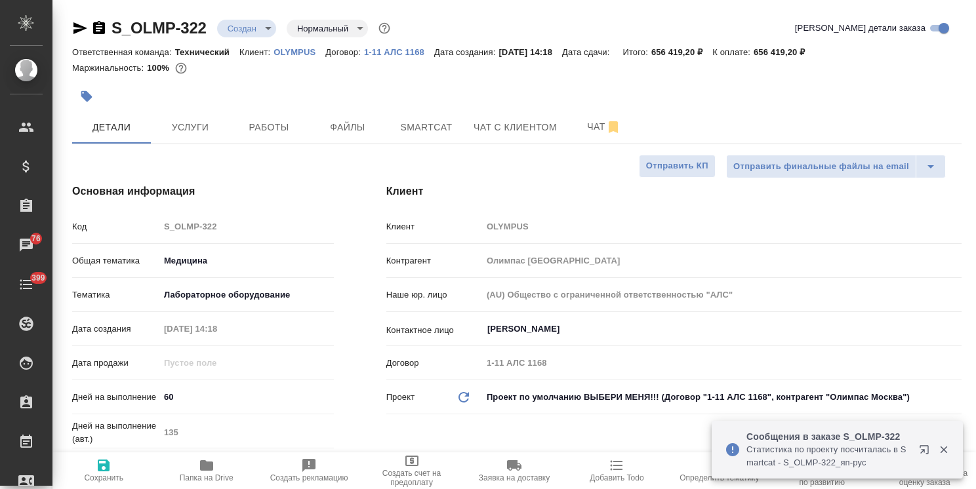
click at [943, 450] on icon "button" at bounding box center [942, 449] width 7 height 7
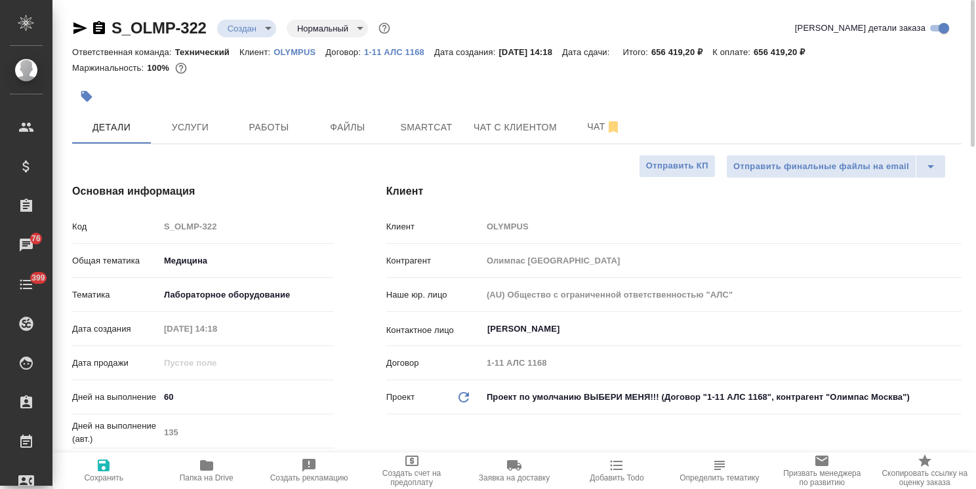
type textarea "x"
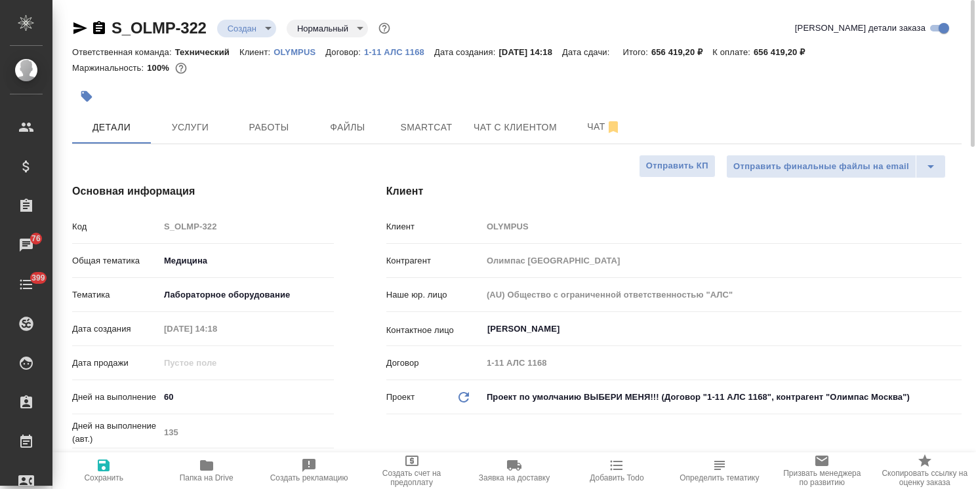
type textarea "x"
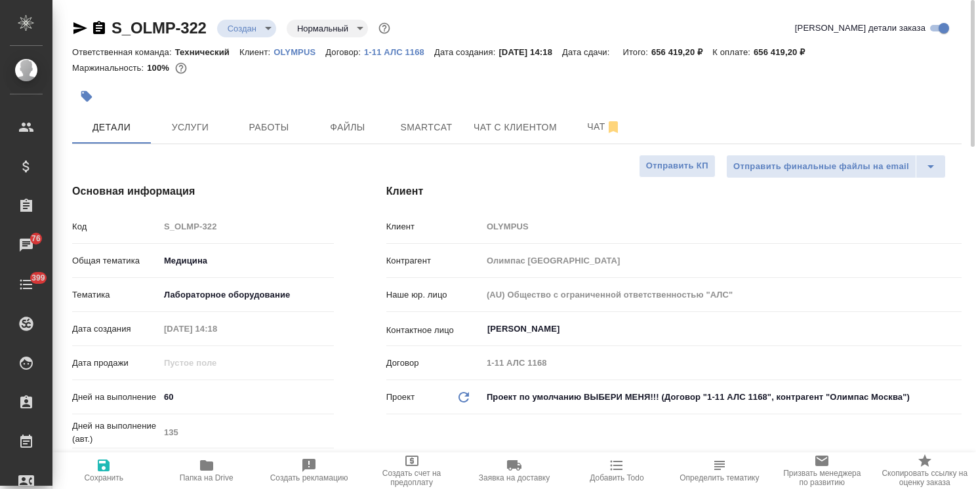
type textarea "x"
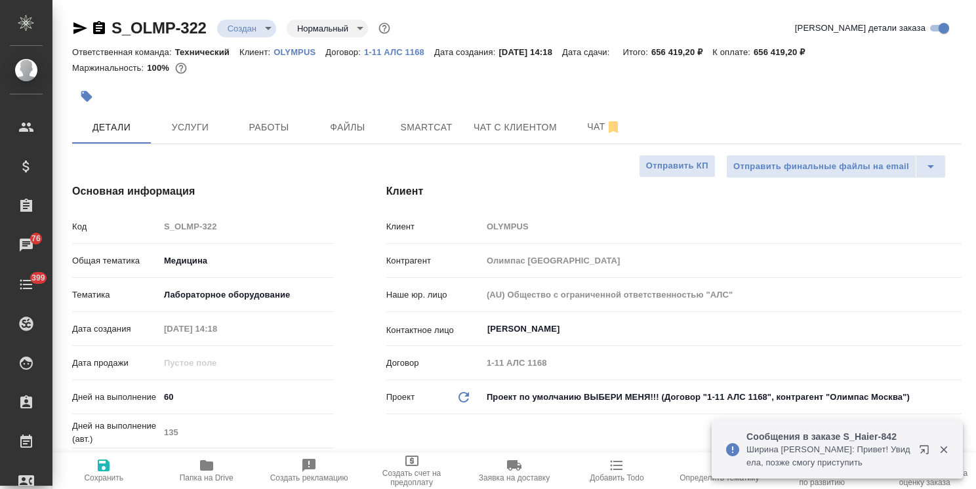
click at [944, 450] on icon "button" at bounding box center [944, 450] width 12 height 12
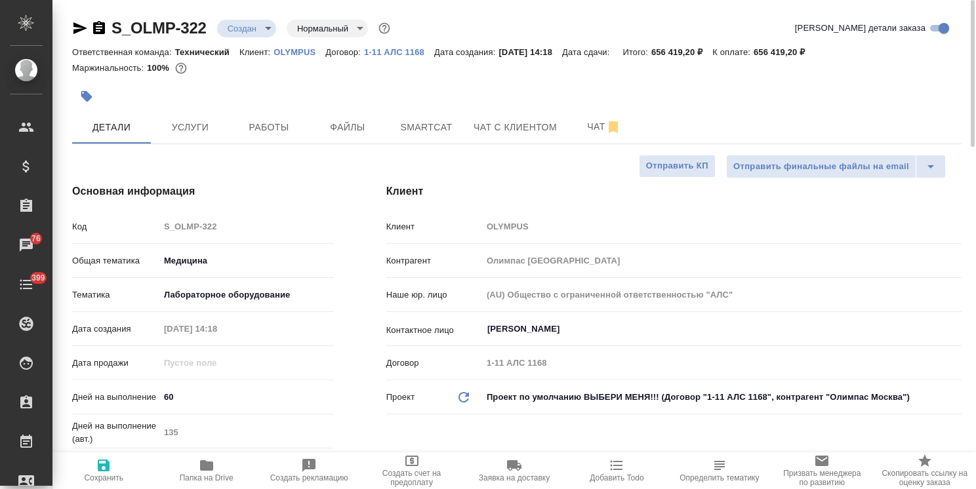
type textarea "x"
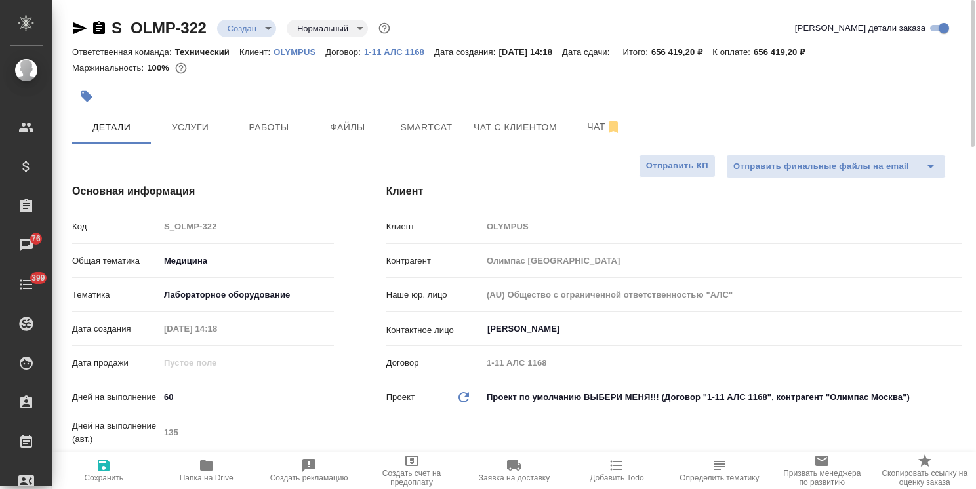
type textarea "x"
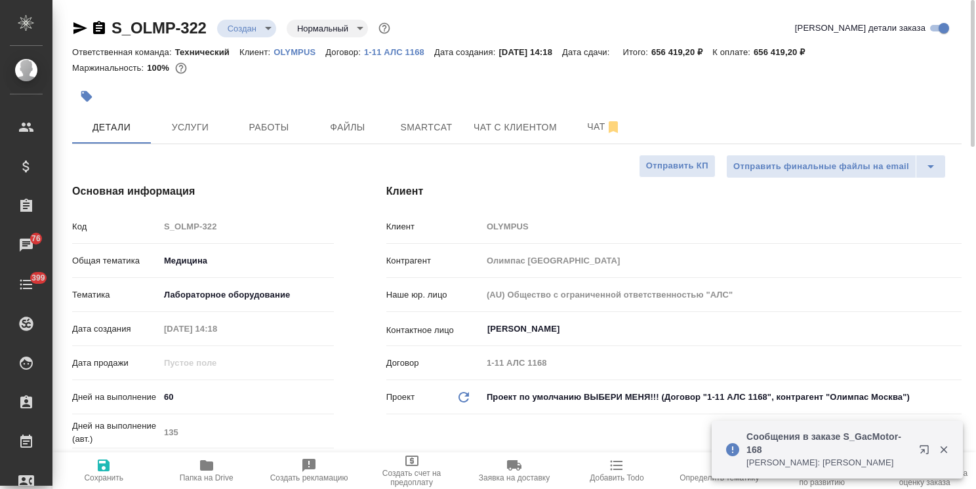
type textarea "x"
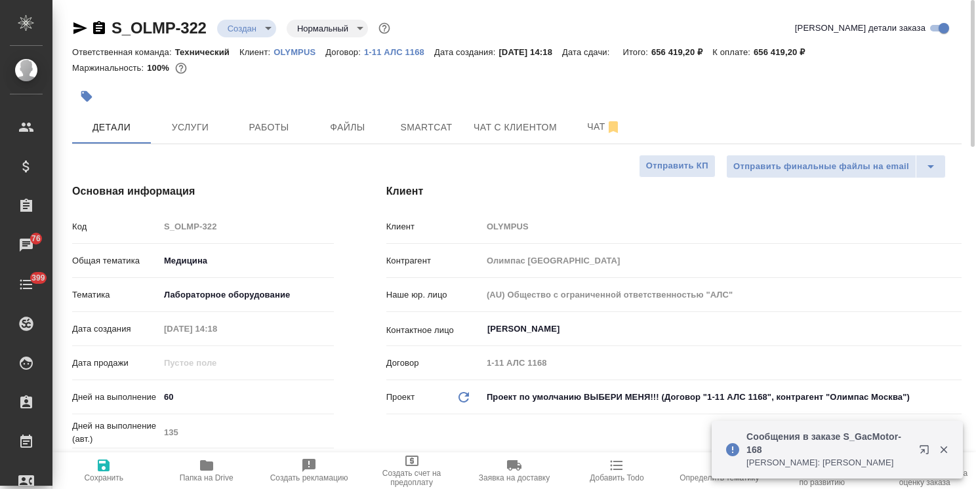
type textarea "x"
click at [941, 448] on icon "button" at bounding box center [942, 449] width 7 height 7
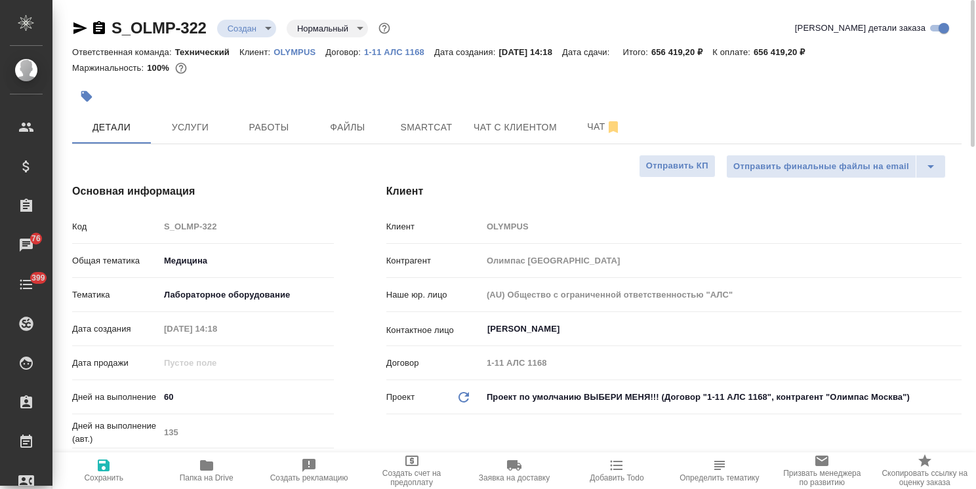
type textarea "x"
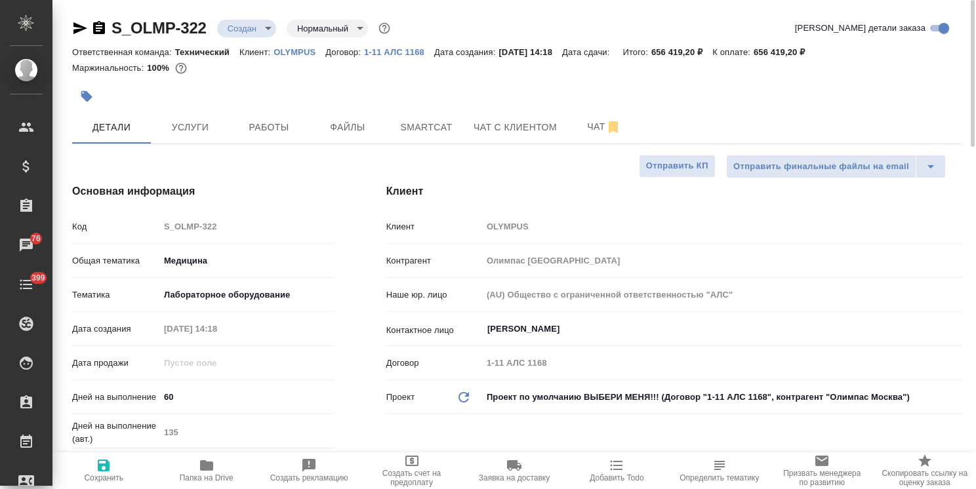
type textarea "x"
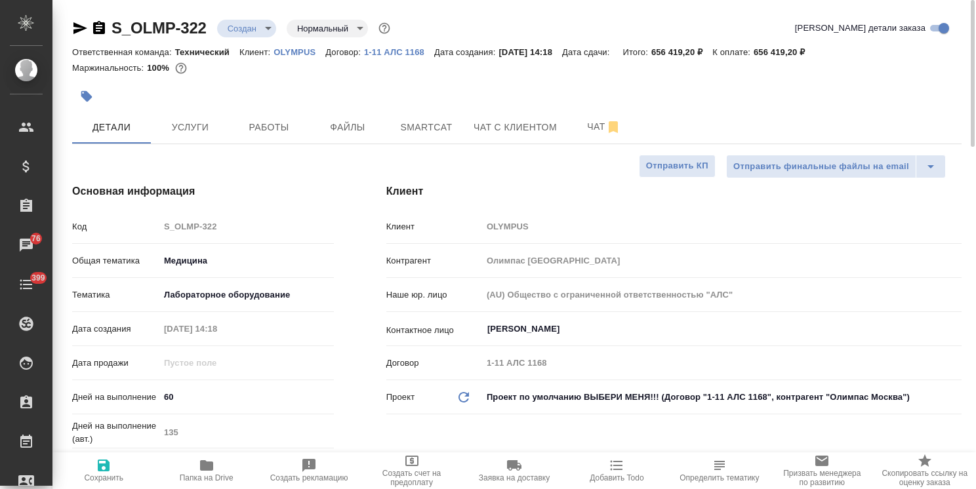
type textarea "x"
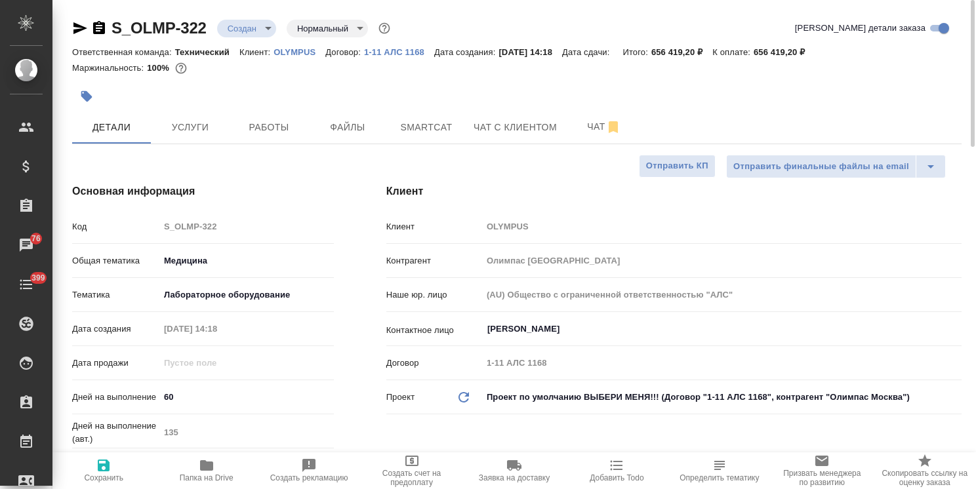
type textarea "x"
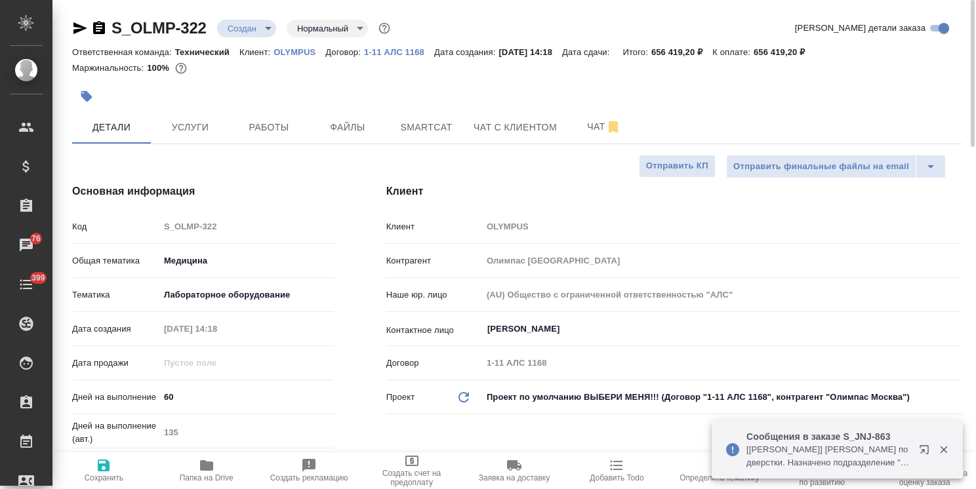
type textarea "x"
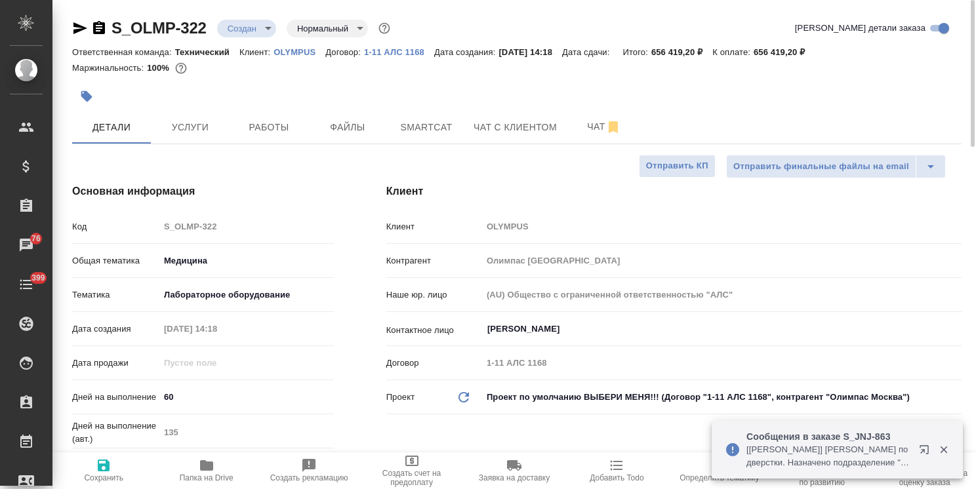
type textarea "x"
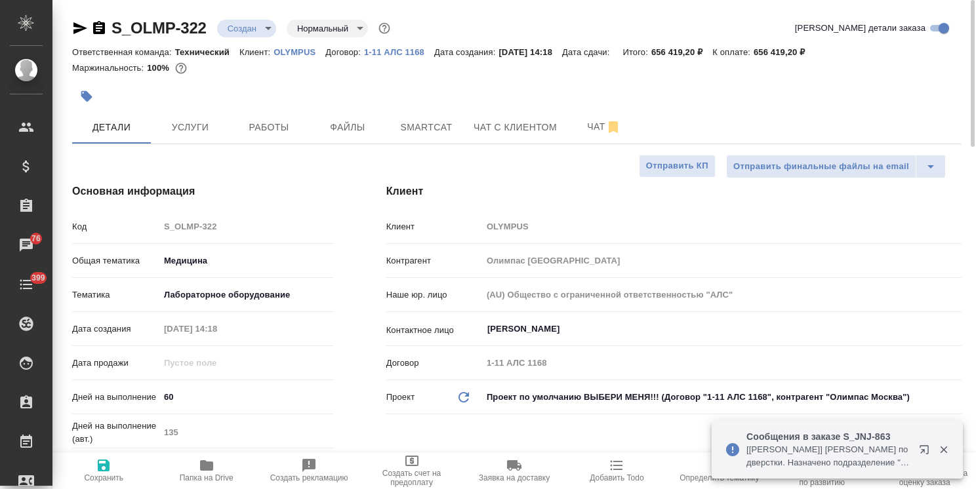
type textarea "x"
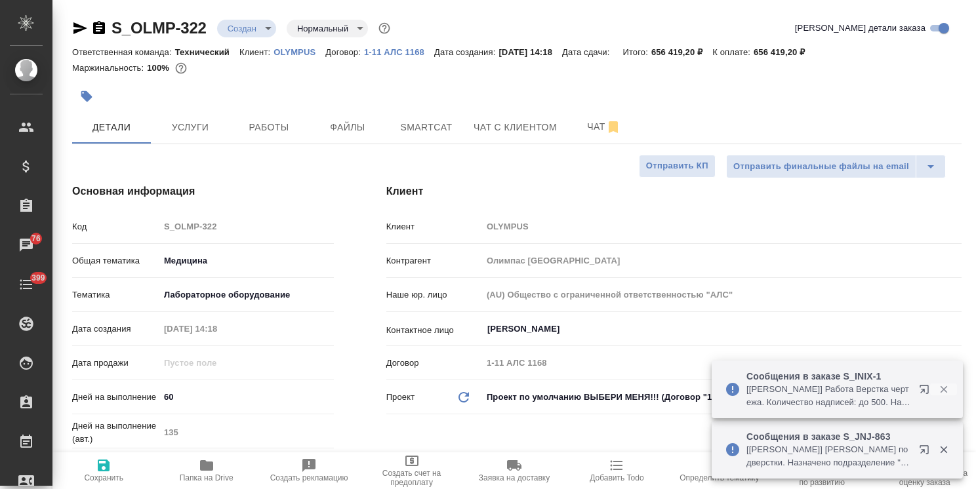
click at [944, 387] on icon "button" at bounding box center [942, 389] width 7 height 7
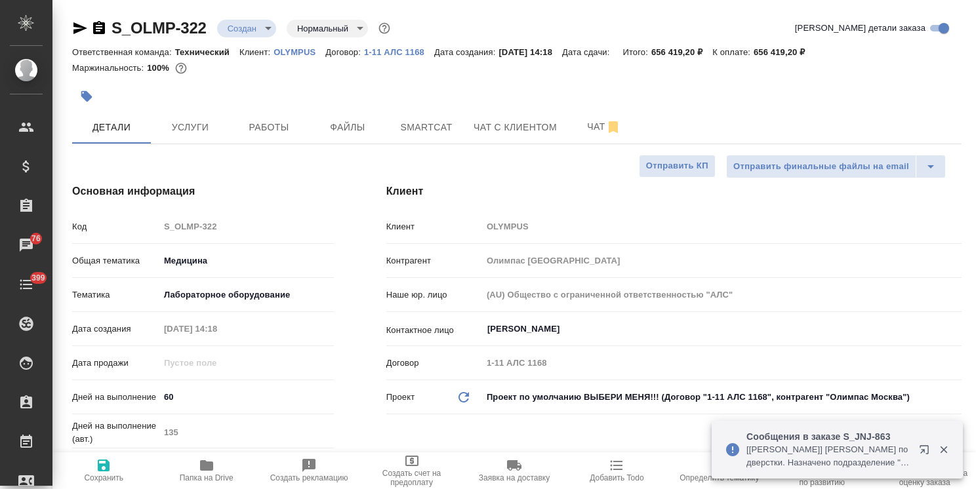
click at [943, 452] on icon "button" at bounding box center [944, 450] width 12 height 12
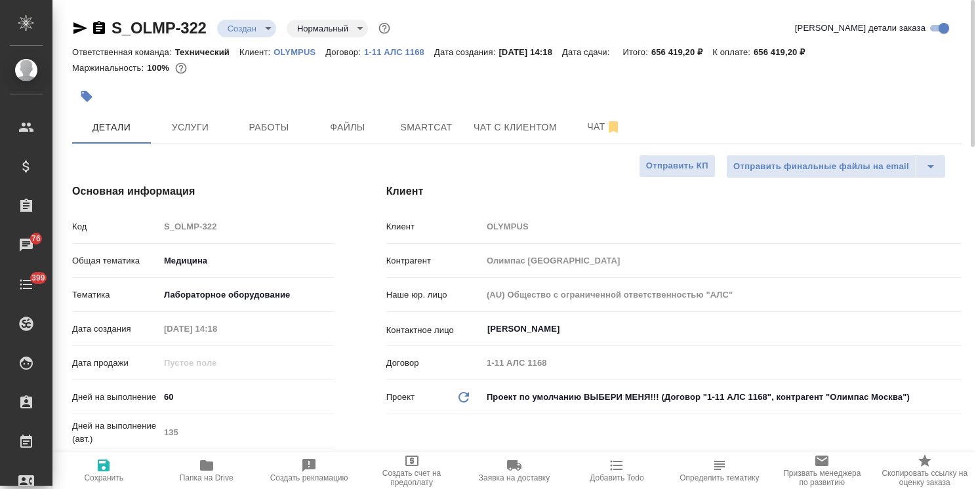
type textarea "x"
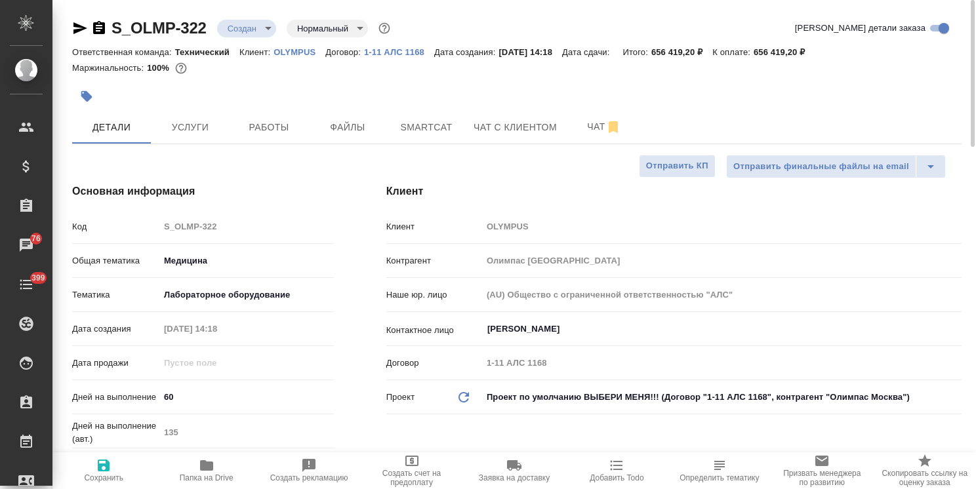
type textarea "x"
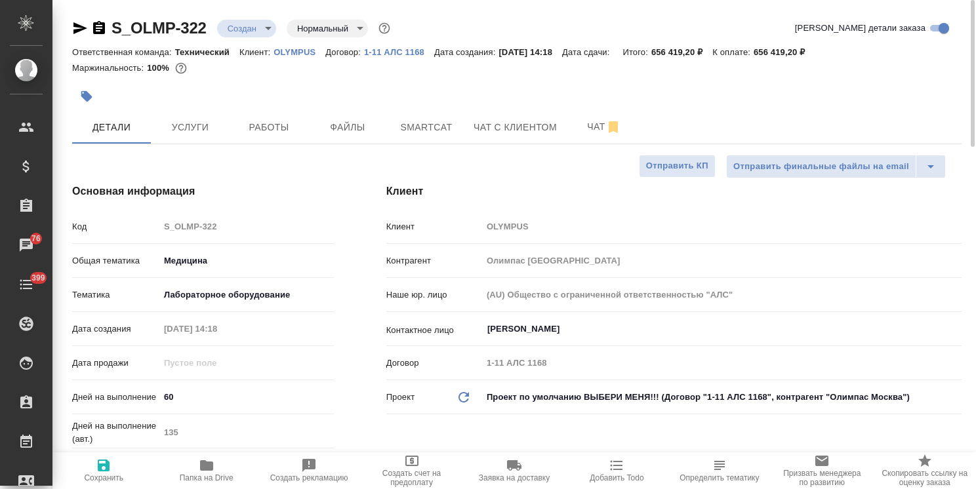
type textarea "x"
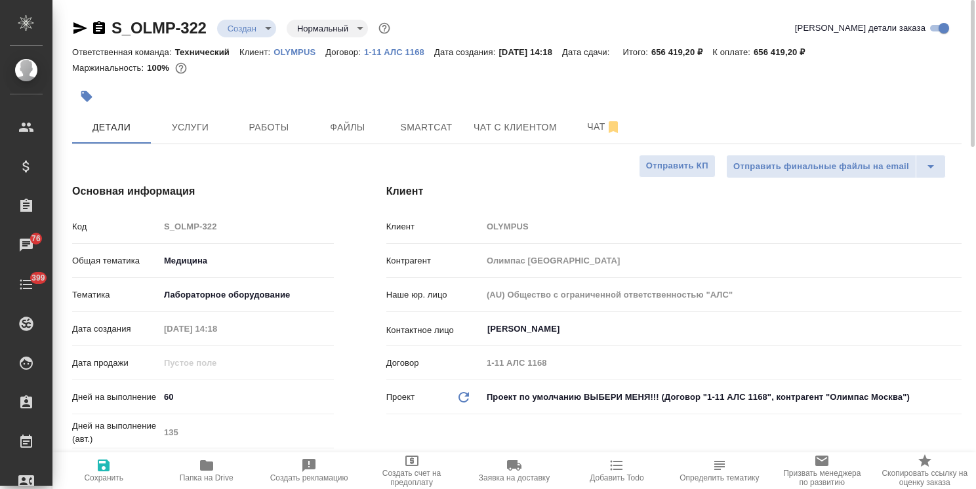
type textarea "x"
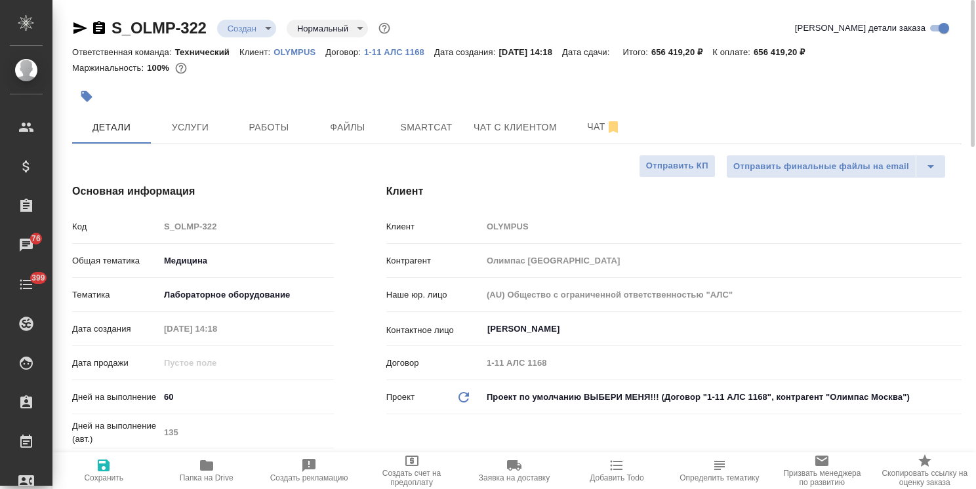
type textarea "x"
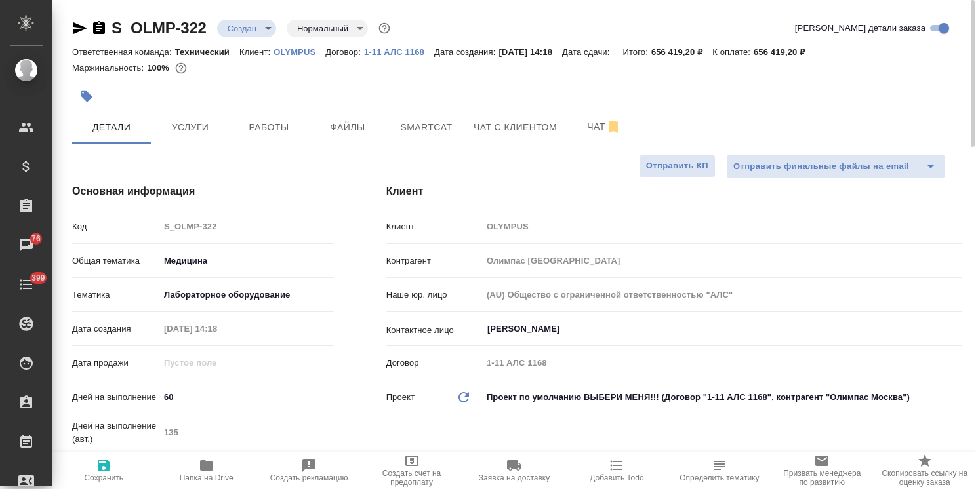
type textarea "x"
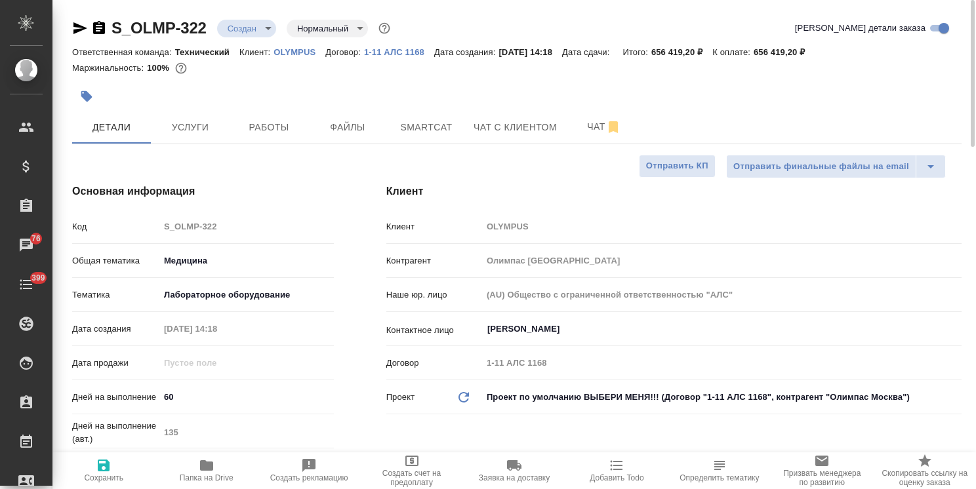
type textarea "x"
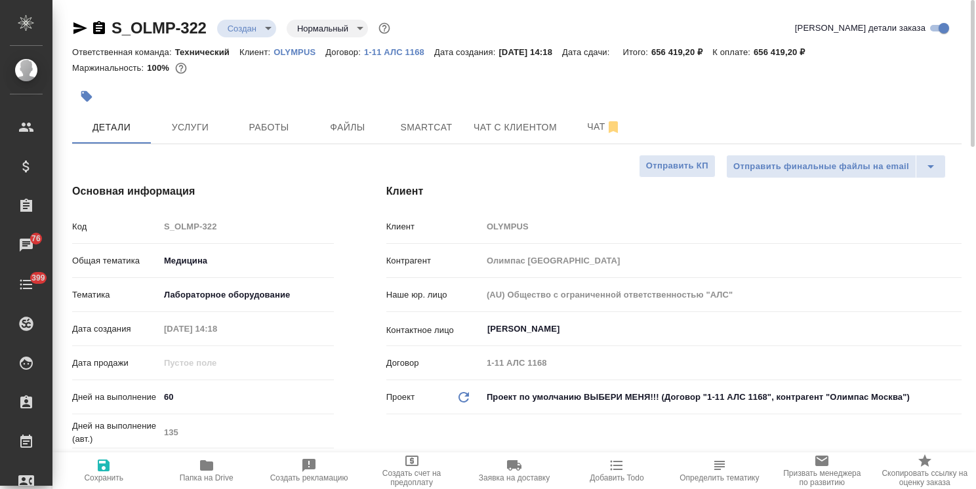
type textarea "x"
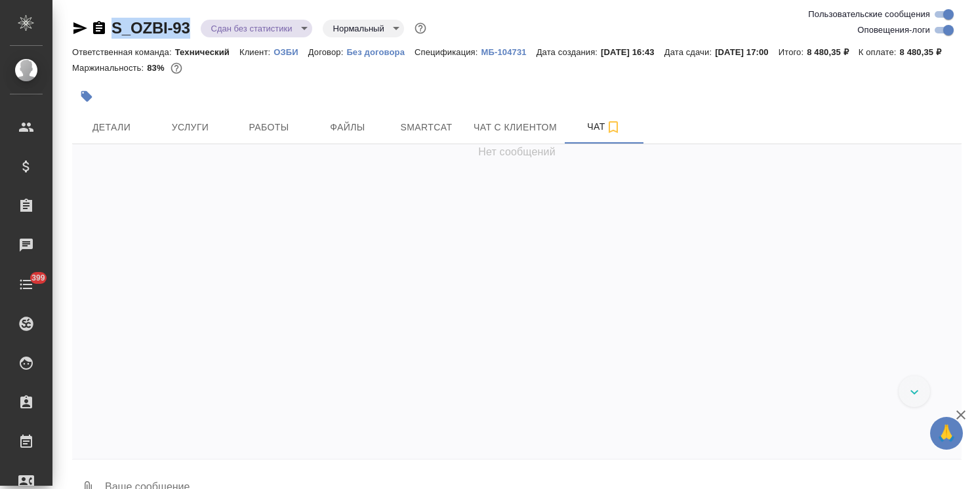
drag, startPoint x: 193, startPoint y: 17, endPoint x: 91, endPoint y: 9, distance: 102.0
click at [92, 9] on div "S_OZBI-93 Сдан без статистики distributed Нормальный normal Ответственная коман…" at bounding box center [516, 259] width 903 height 519
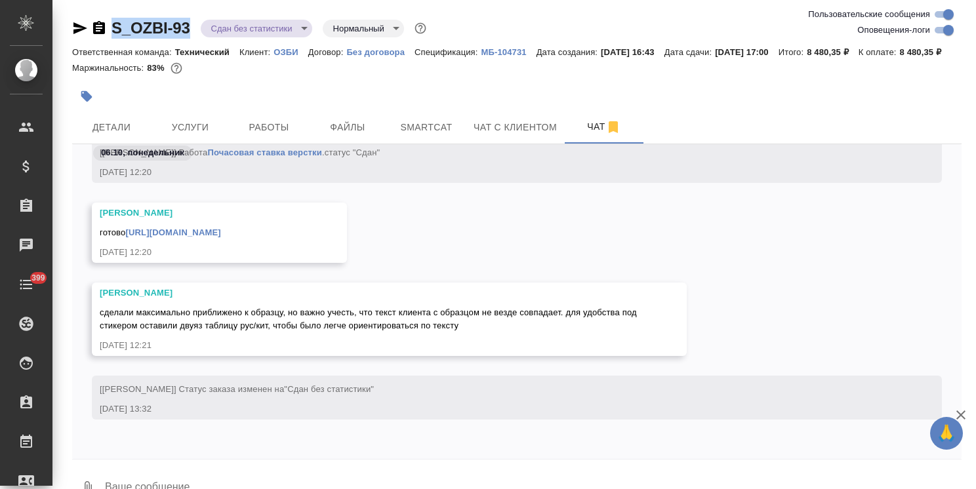
copy link "S_OZBI-93"
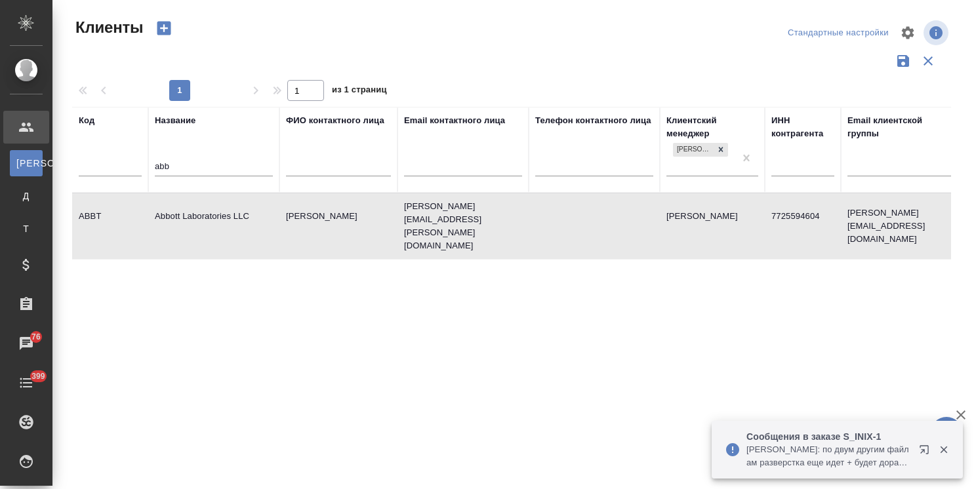
select select "RU"
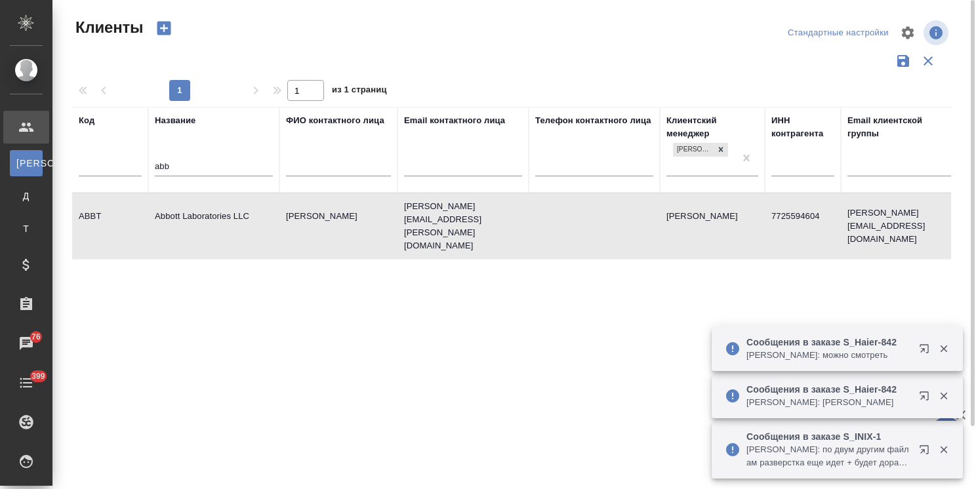
drag, startPoint x: 215, startPoint y: 169, endPoint x: 155, endPoint y: 164, distance: 60.5
click at [155, 164] on input "abb" at bounding box center [214, 167] width 118 height 16
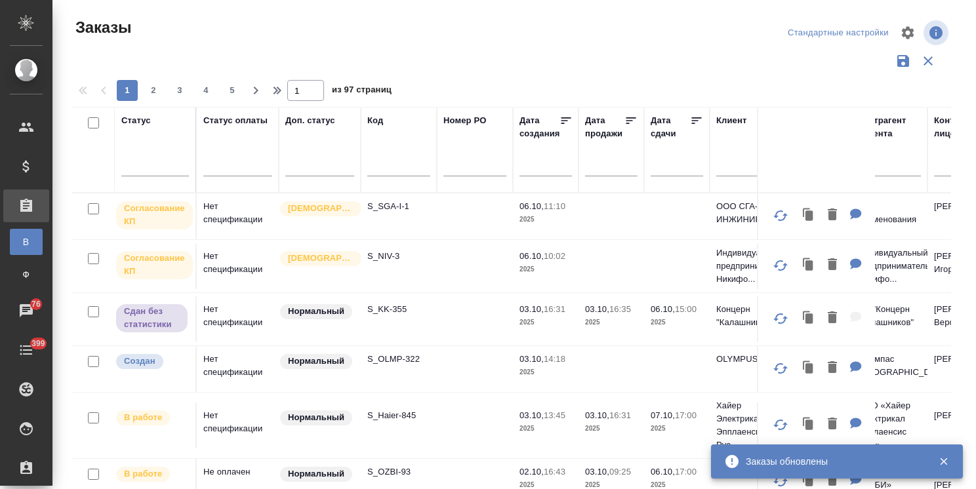
scroll to position [97, 0]
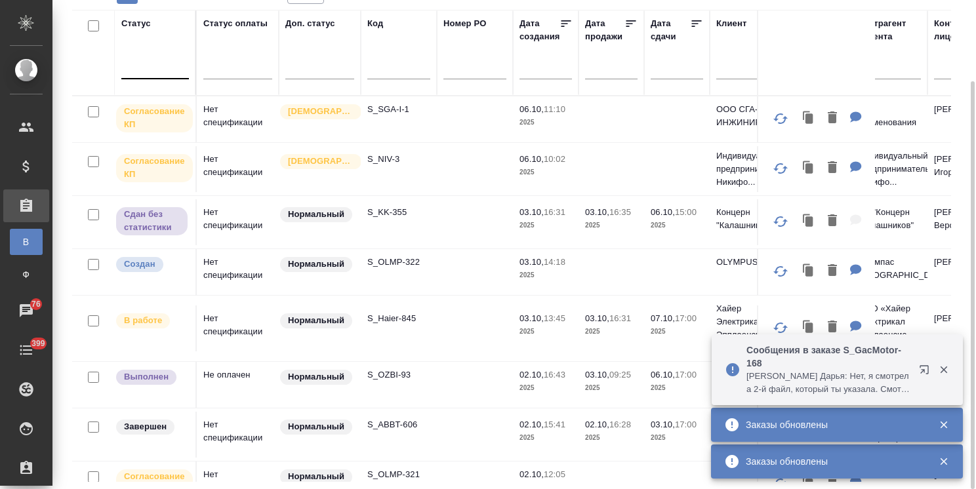
click at [145, 73] on div at bounding box center [155, 65] width 68 height 19
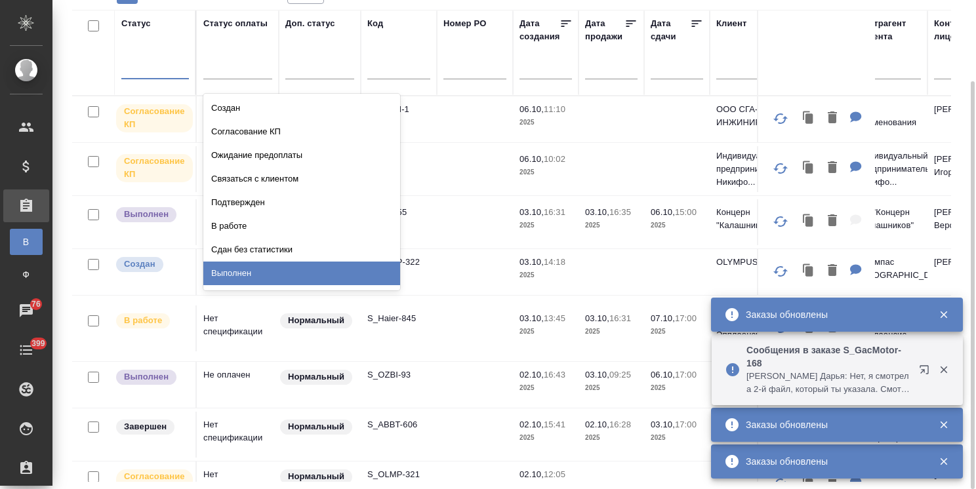
click at [257, 272] on div "Выполнен" at bounding box center [301, 274] width 197 height 24
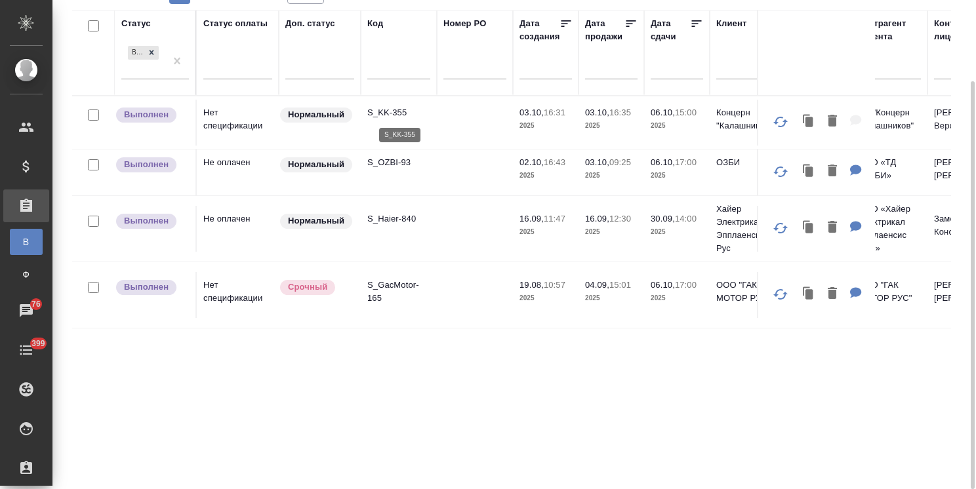
click at [388, 111] on p "S_KK-355" at bounding box center [398, 112] width 63 height 13
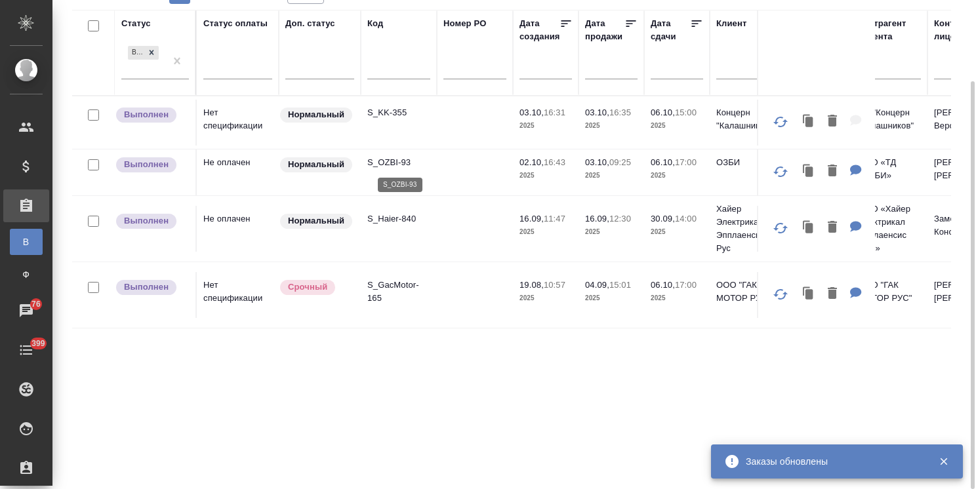
click at [398, 159] on p "S_OZBI-93" at bounding box center [398, 162] width 63 height 13
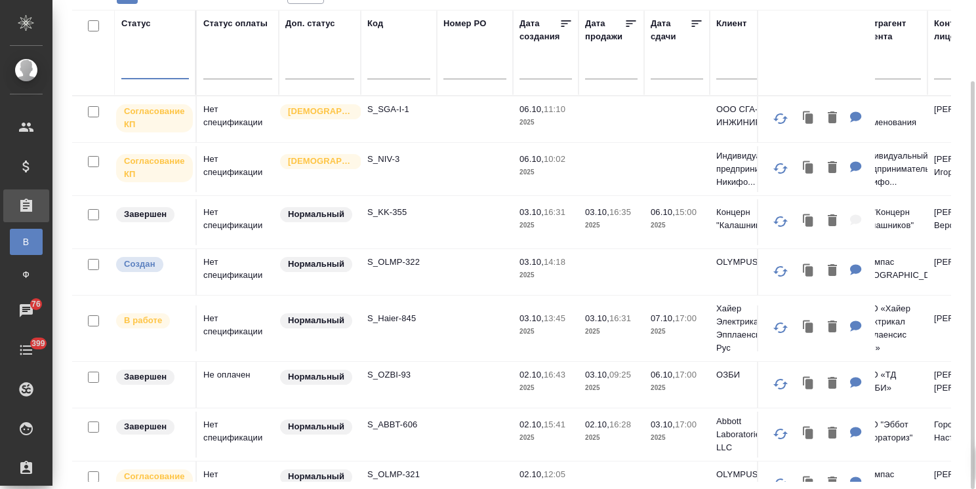
click at [155, 69] on div at bounding box center [155, 65] width 68 height 19
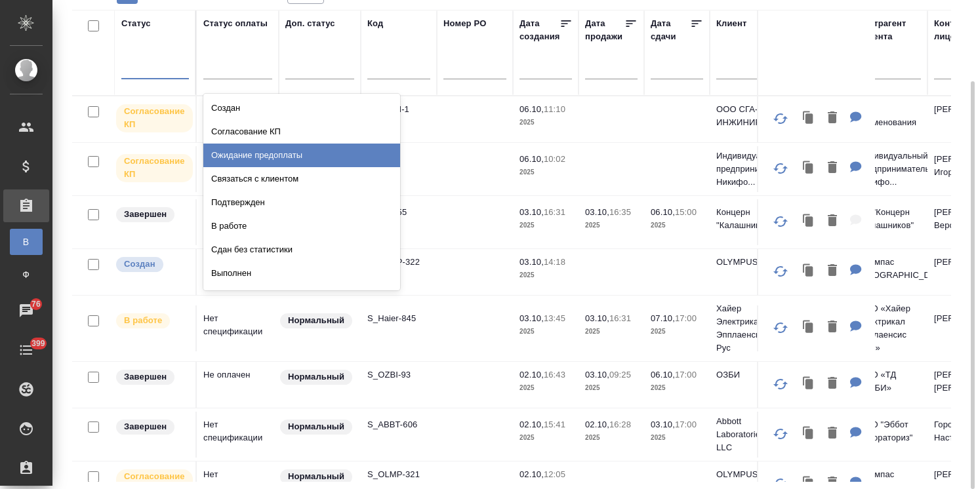
click at [270, 160] on div "Ожидание предоплаты" at bounding box center [301, 156] width 197 height 24
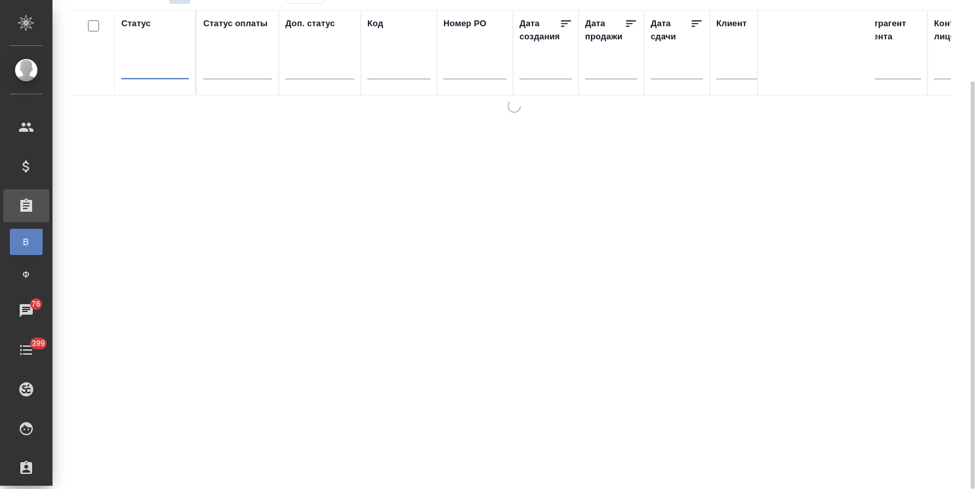
click at [168, 64] on div at bounding box center [155, 65] width 68 height 19
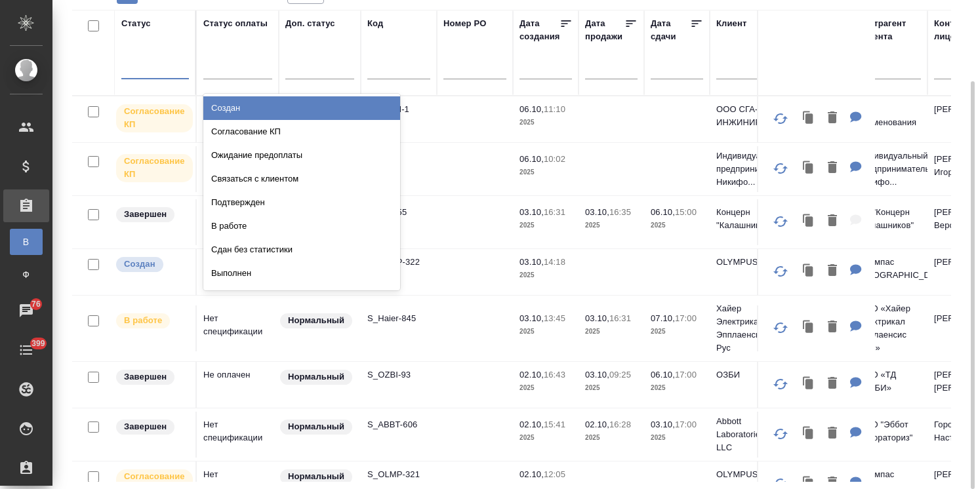
click at [228, 115] on div "Создан" at bounding box center [301, 108] width 197 height 24
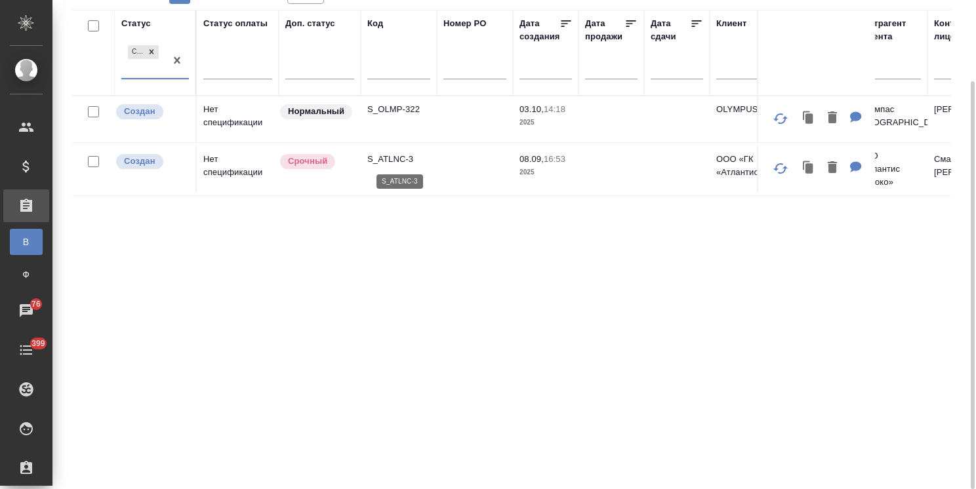
click at [393, 156] on p "S_ATLNC-3" at bounding box center [398, 159] width 63 height 13
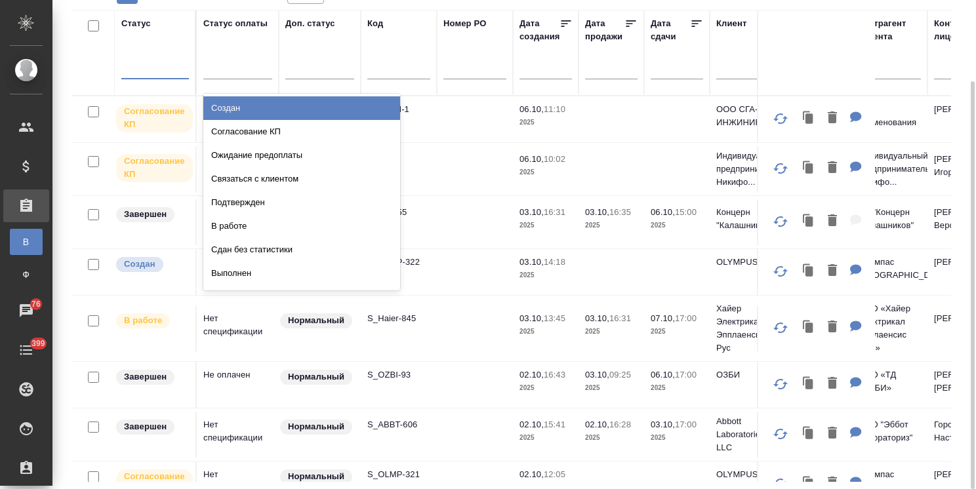
click at [174, 64] on div at bounding box center [155, 65] width 68 height 19
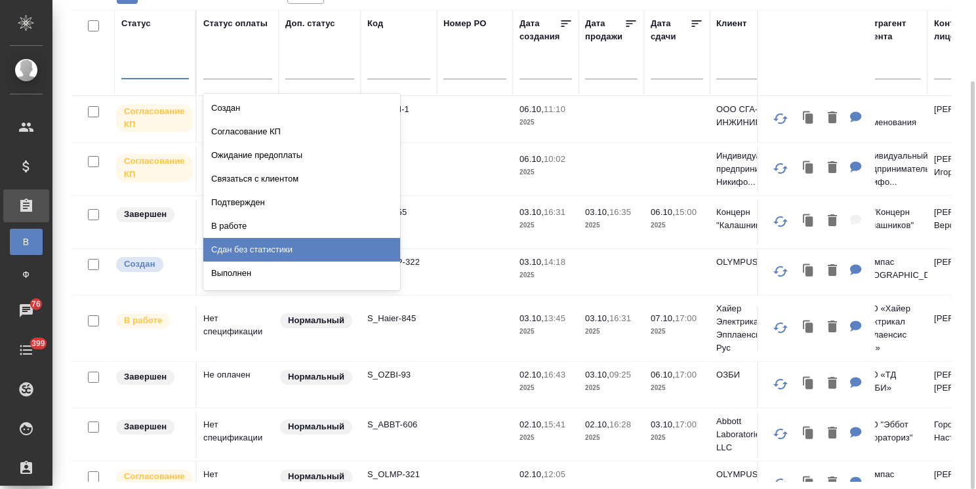
click at [258, 247] on div "Сдан без статистики" at bounding box center [301, 250] width 197 height 24
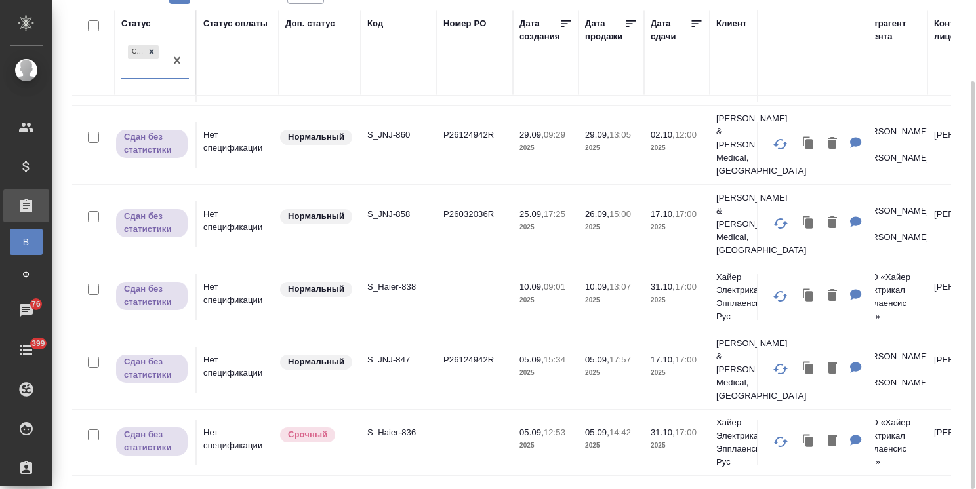
scroll to position [205, 0]
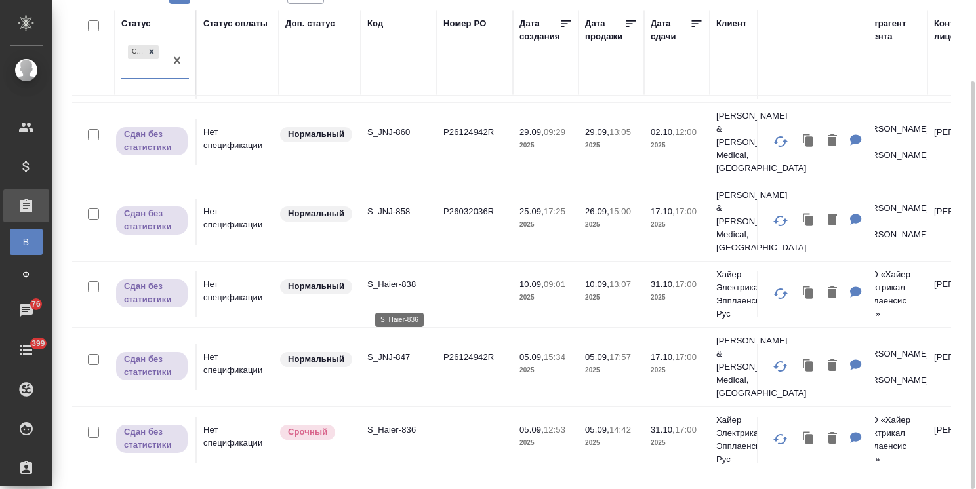
click at [399, 424] on p "S_Haier-836" at bounding box center [398, 430] width 63 height 13
click at [408, 278] on p "S_Haier-838" at bounding box center [398, 284] width 63 height 13
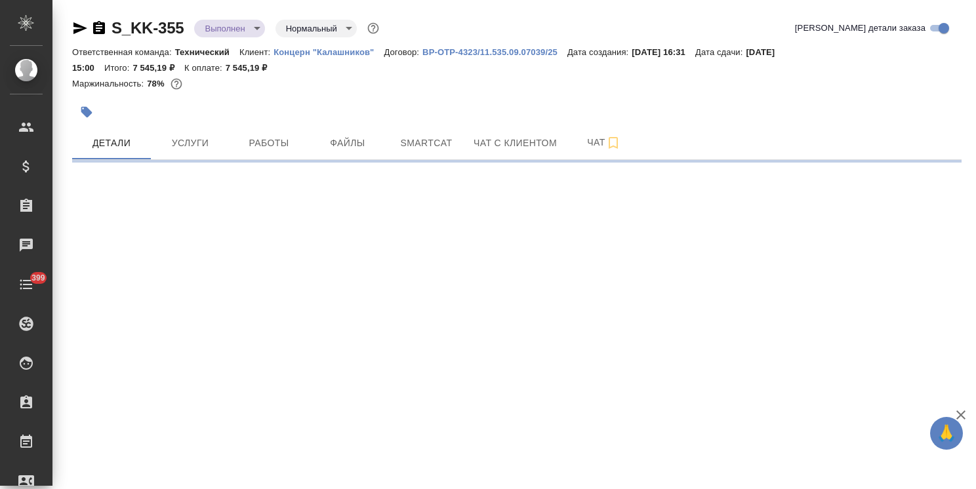
click at [216, 28] on body "🙏 .cls-1 fill:#fff; AWATERA [PERSON_NAME] Спецификации Заказы Чаты 399 Todo Про…" at bounding box center [488, 244] width 976 height 489
select select "RU"
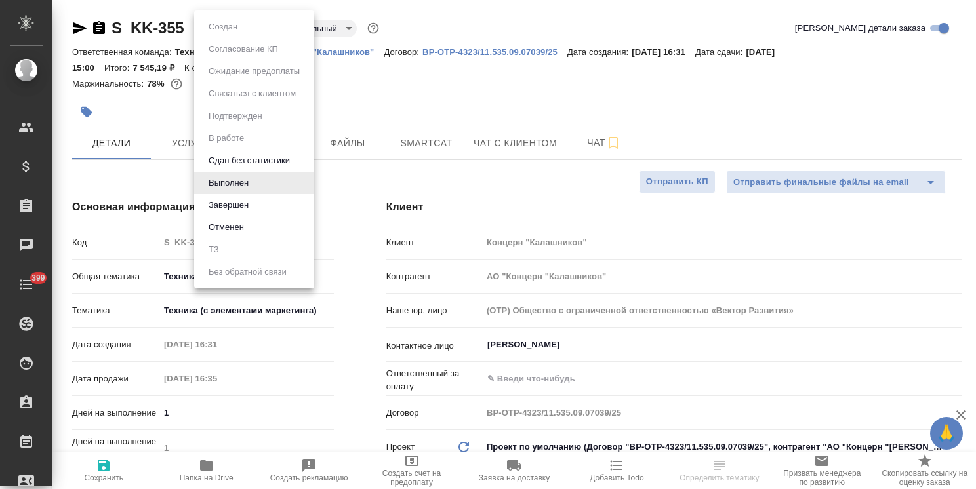
type textarea "x"
type input "[PERSON_NAME]"
type textarea "x"
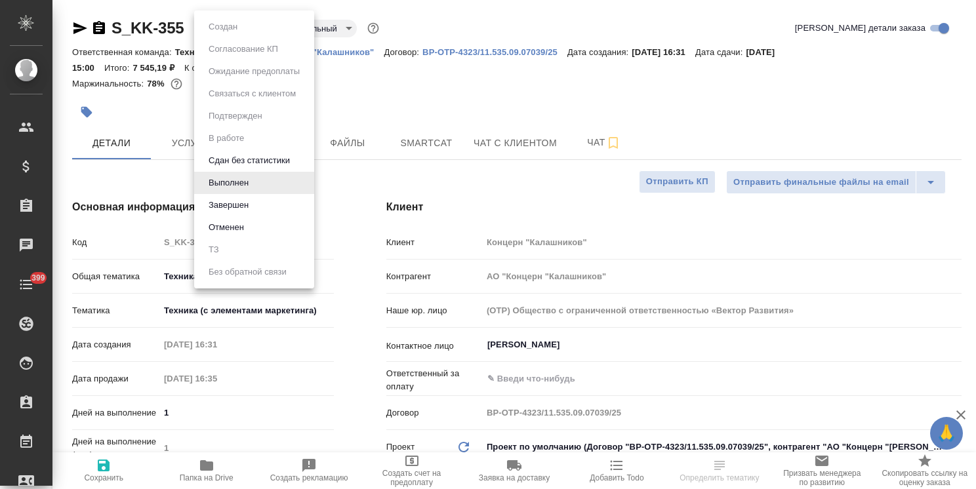
type textarea "x"
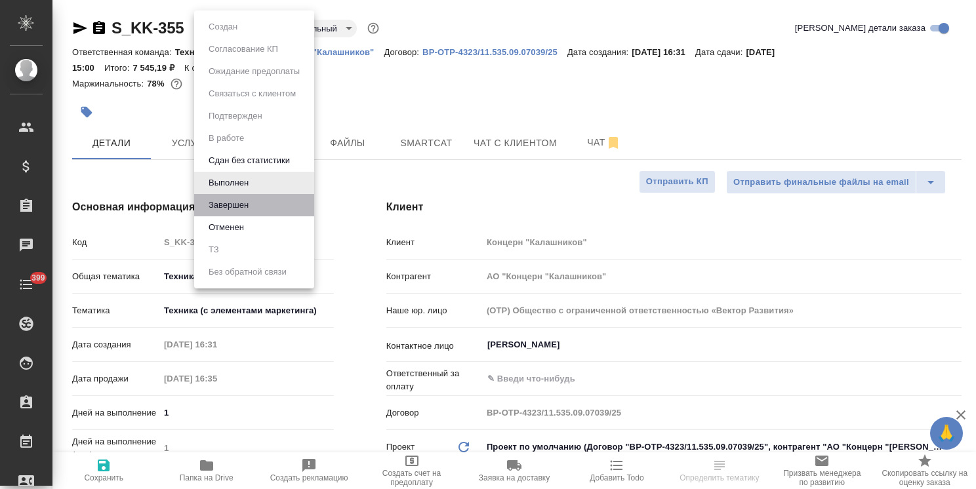
click at [257, 210] on li "Завершен" at bounding box center [254, 205] width 120 height 22
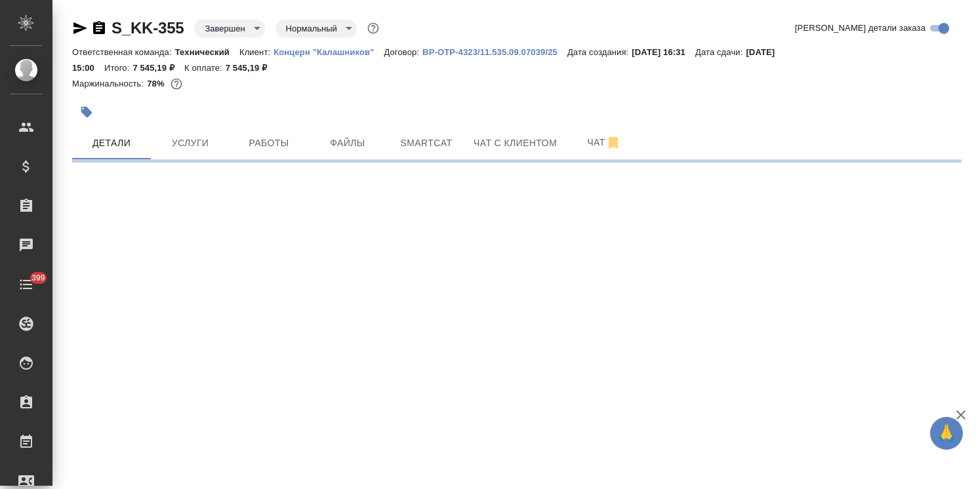
select select "RU"
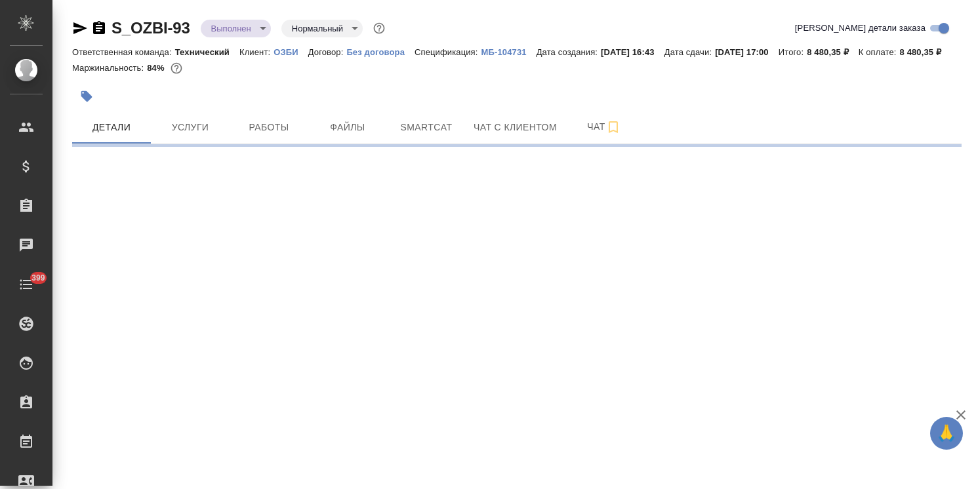
click at [234, 25] on body "🙏 .cls-1 fill:#fff; AWATERA [PERSON_NAME] Спецификации Заказы Чаты 399 Todo Про…" at bounding box center [488, 244] width 976 height 489
select select "RU"
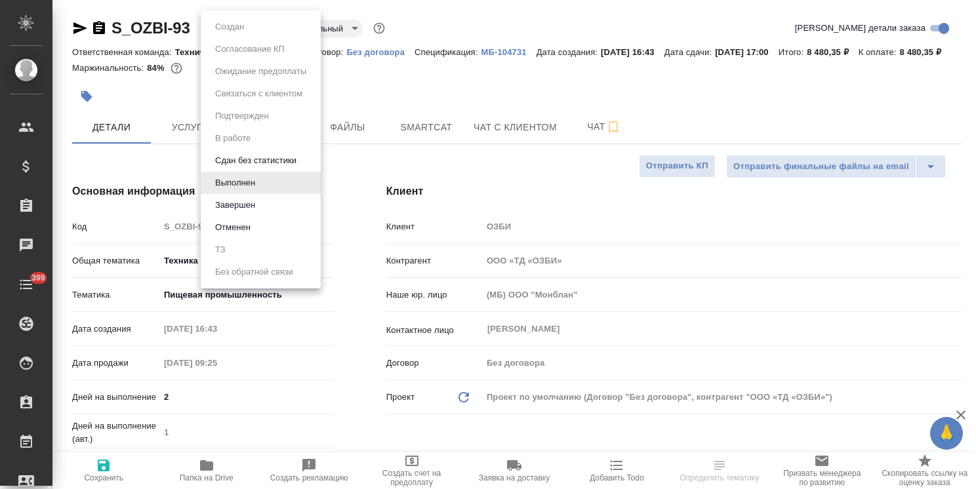
type textarea "x"
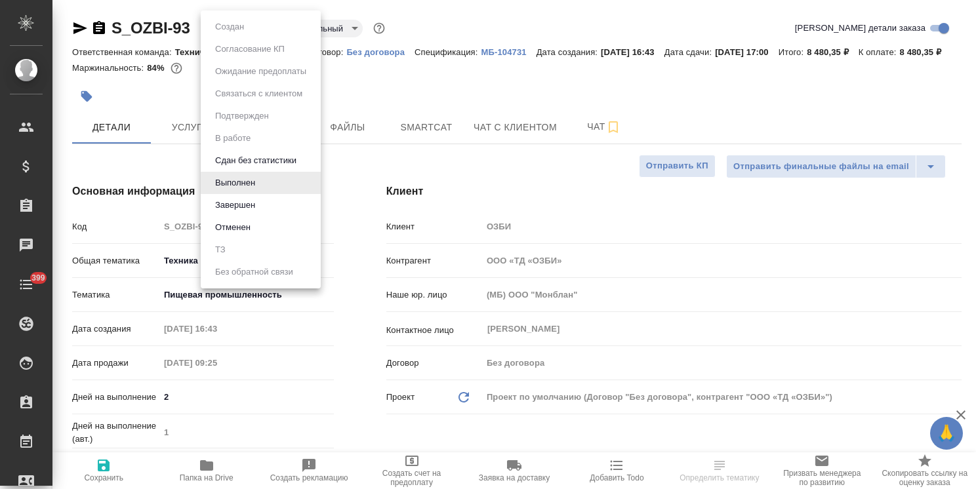
type textarea "x"
click at [231, 188] on button "Выполнен" at bounding box center [235, 183] width 48 height 14
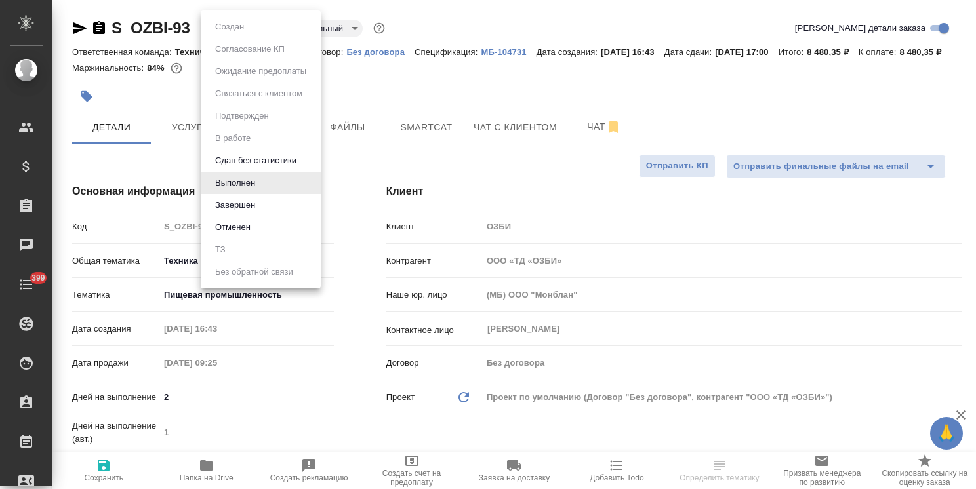
click at [245, 23] on body "🙏 .cls-1 fill:#fff; AWATERA [PERSON_NAME] Спецификации Заказы Чаты 399 Todo Про…" at bounding box center [488, 244] width 976 height 489
click at [239, 207] on button "Завершен" at bounding box center [235, 205] width 48 height 14
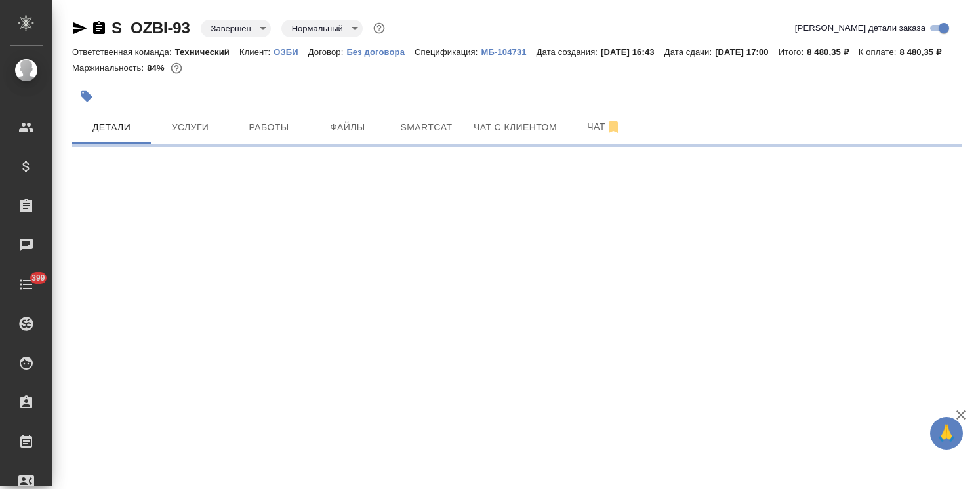
select select "RU"
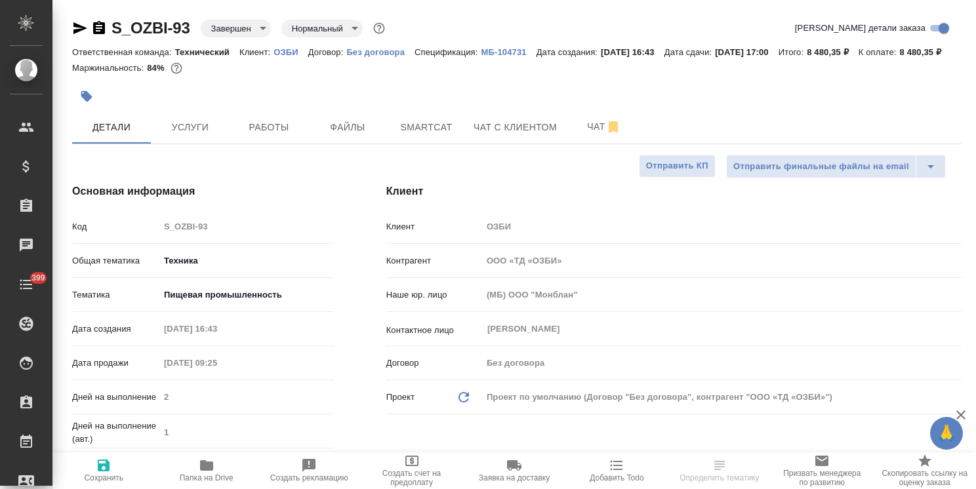
type textarea "x"
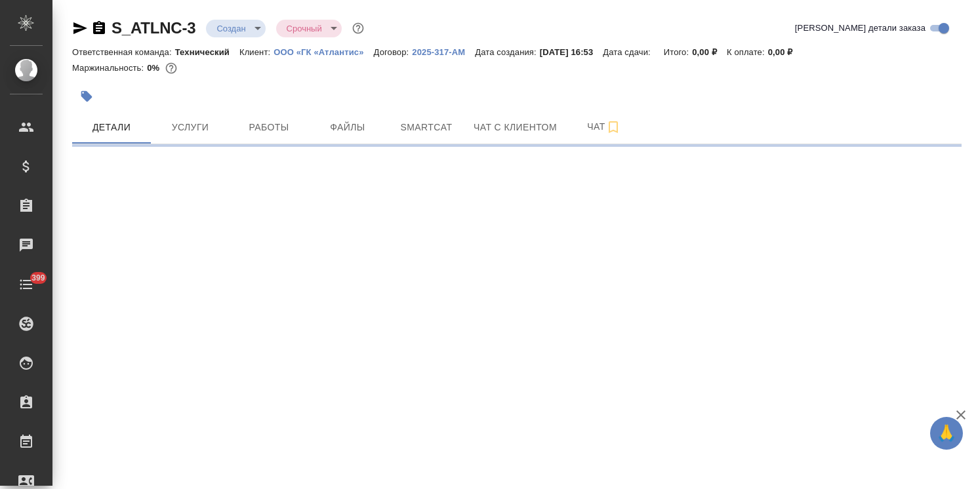
select select "RU"
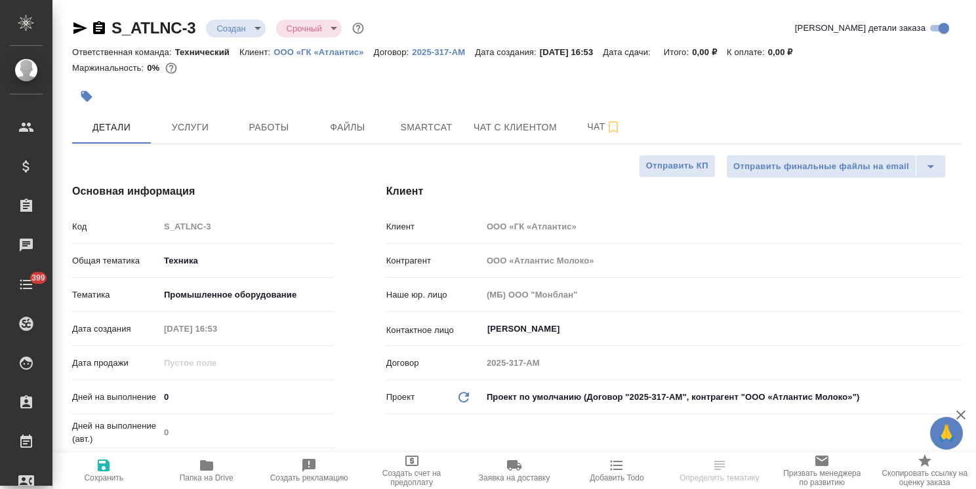
type textarea "x"
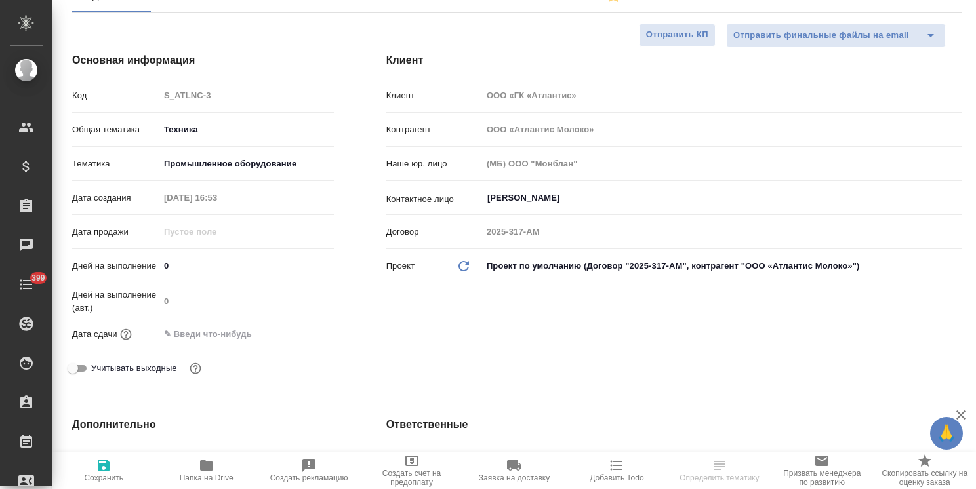
type textarea "x"
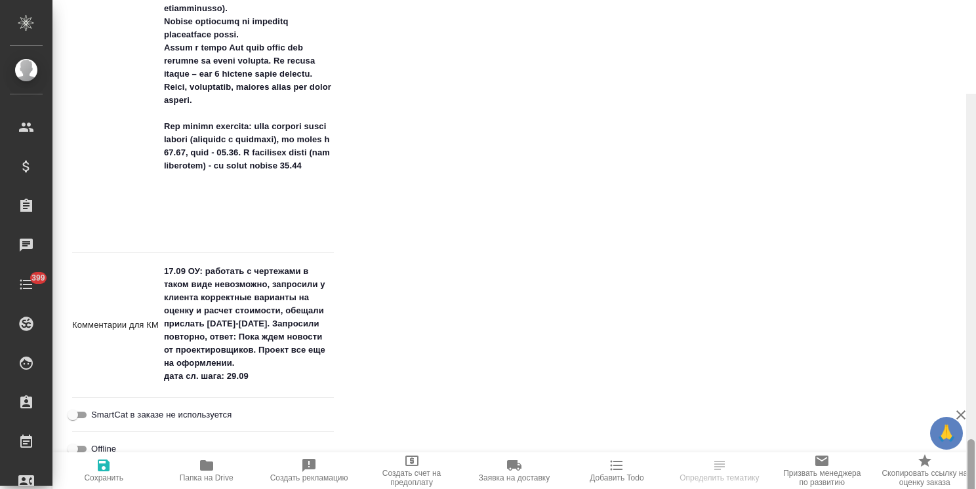
scroll to position [1732, 0]
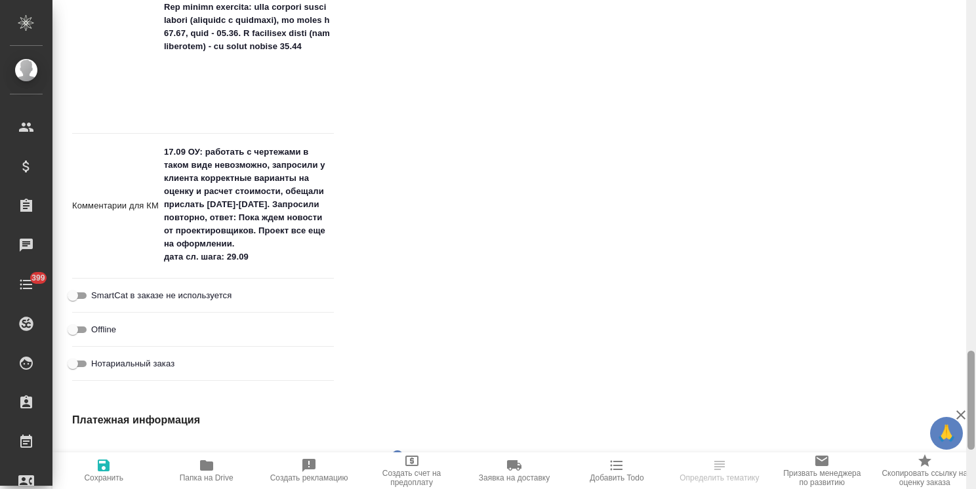
drag, startPoint x: 968, startPoint y: 108, endPoint x: 920, endPoint y: 433, distance: 327.9
click at [920, 433] on div "S_ATLNC-3 Создан new Срочный urgent Кратко детали заказа Ответственная команда:…" at bounding box center [513, 244] width 923 height 489
type textarea "x"
drag, startPoint x: 275, startPoint y: 260, endPoint x: 113, endPoint y: 261, distance: 161.9
click at [113, 261] on div "Комментарии для КМ 17.09 ОУ: работать с чертежами в таком виде невозможно, запр…" at bounding box center [203, 206] width 262 height 135
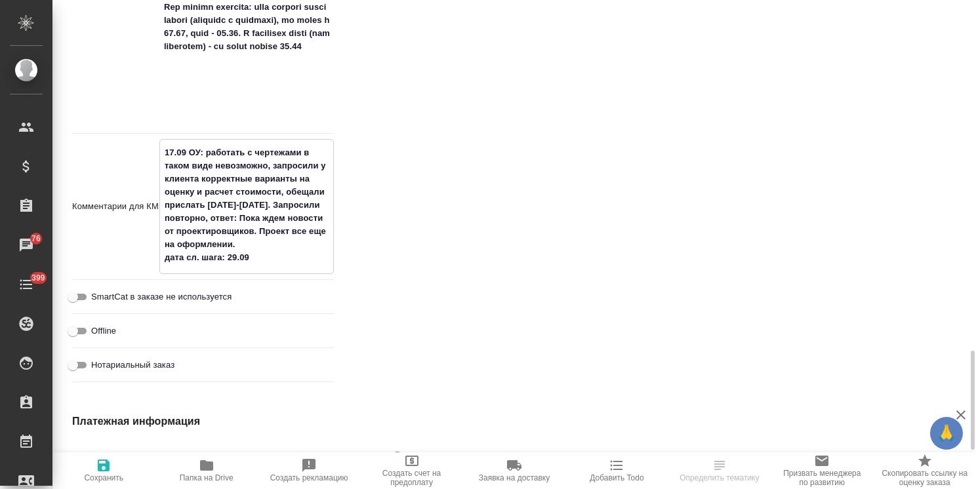
type textarea "17.09 ОУ: работать с чертежами в таком виде невозможно, запросили у клиента кор…"
type textarea "x"
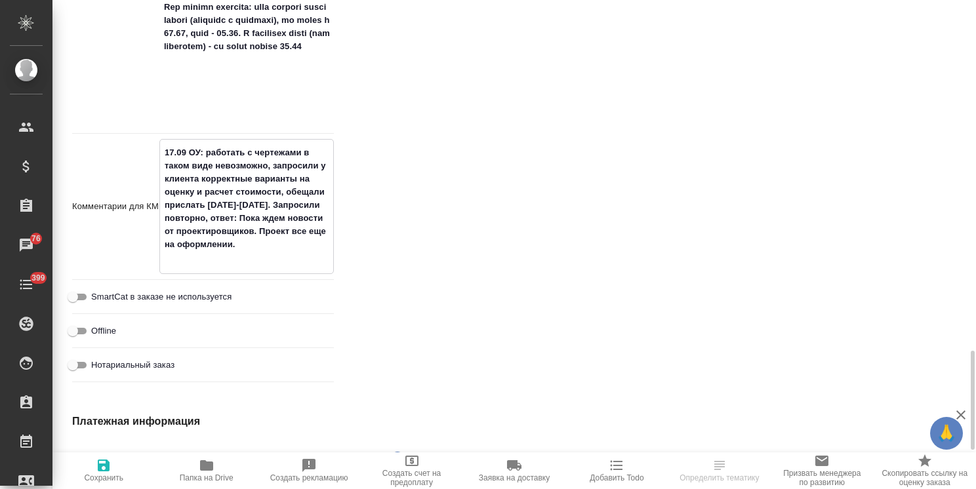
type textarea "x"
type textarea "17.09 ОУ: работать с чертежами в таком виде невозможно, запросили у клиента кор…"
type textarea "x"
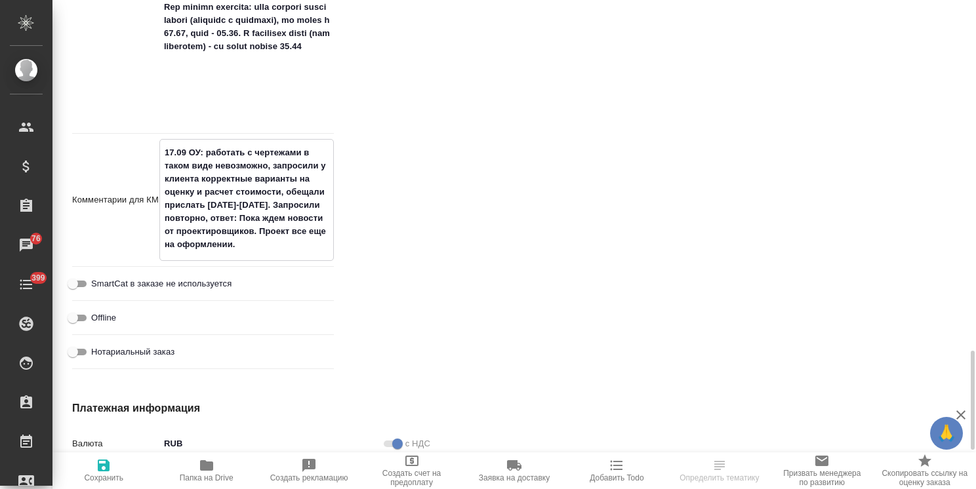
type textarea "17.09 ОУ: работать с чертежами в таком виде невозможно, запросили у клиента кор…"
type textarea "x"
click at [115, 481] on span "Сохранить" at bounding box center [103, 477] width 39 height 9
type textarea "x"
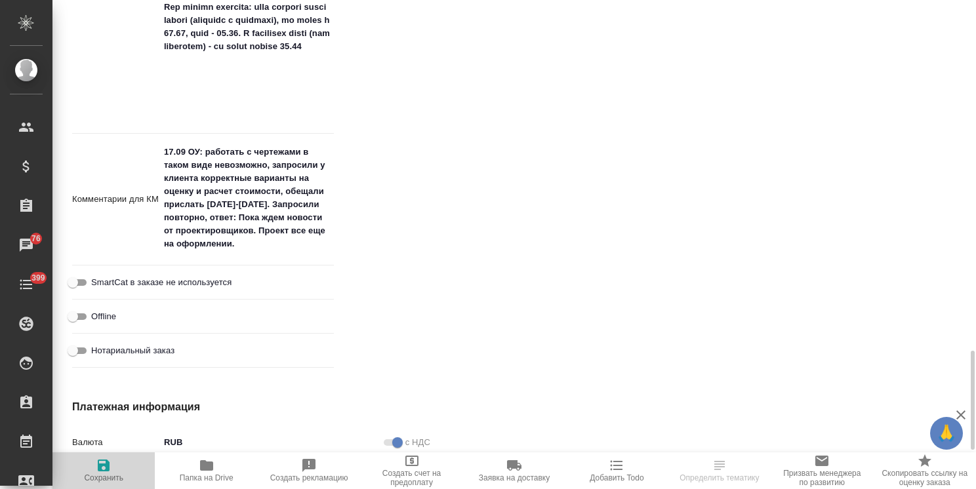
type textarea "x"
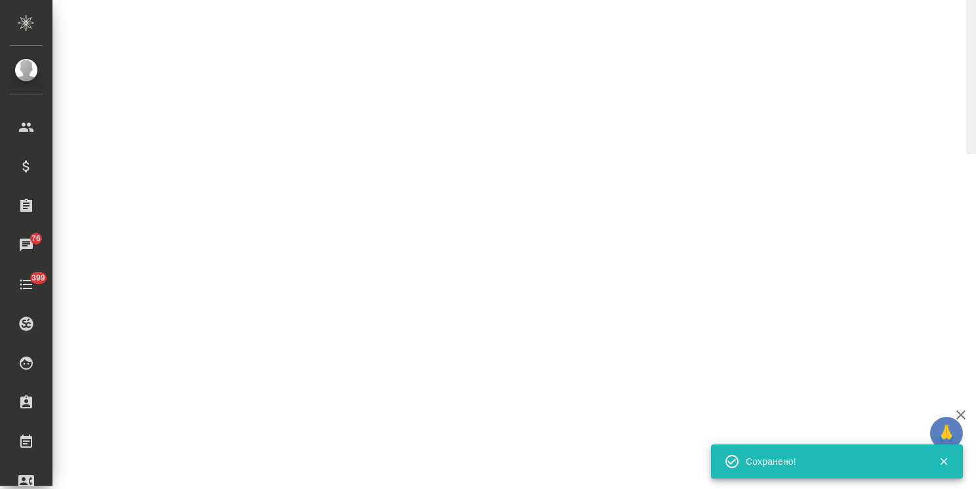
select select "RU"
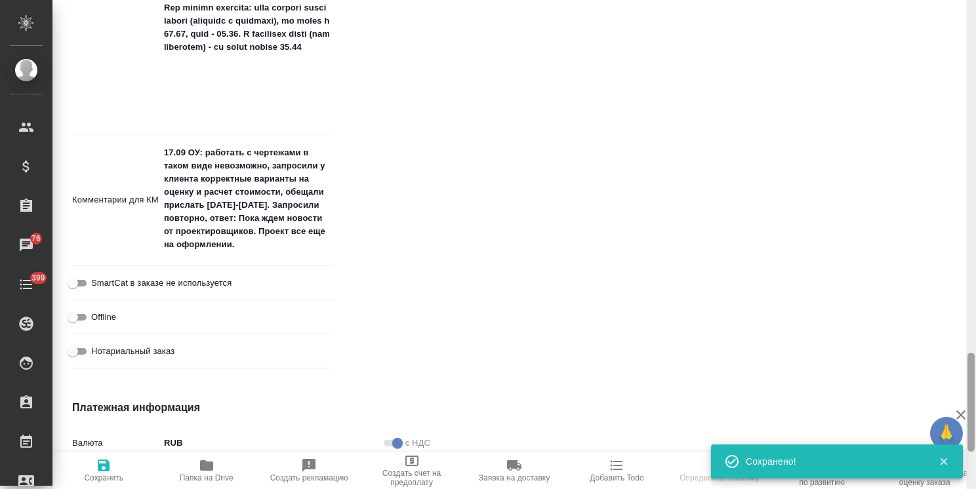
type textarea "x"
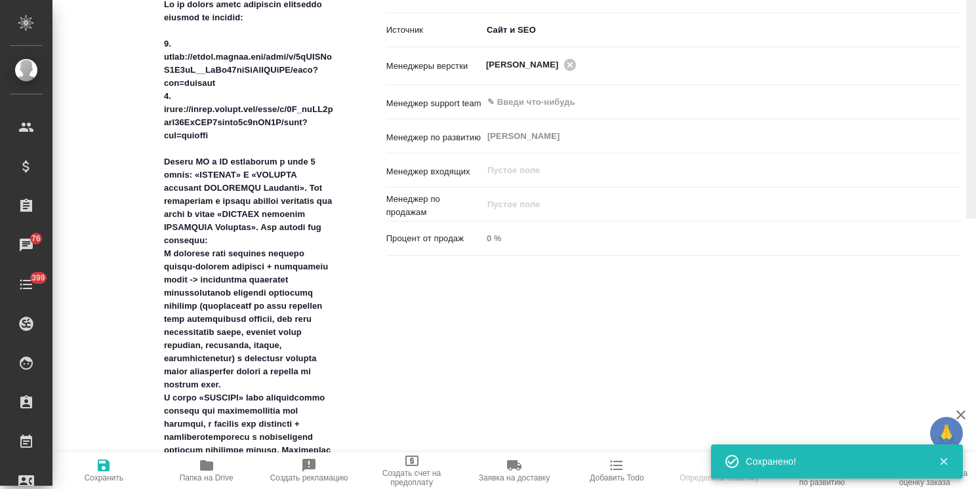
scroll to position [128, 0]
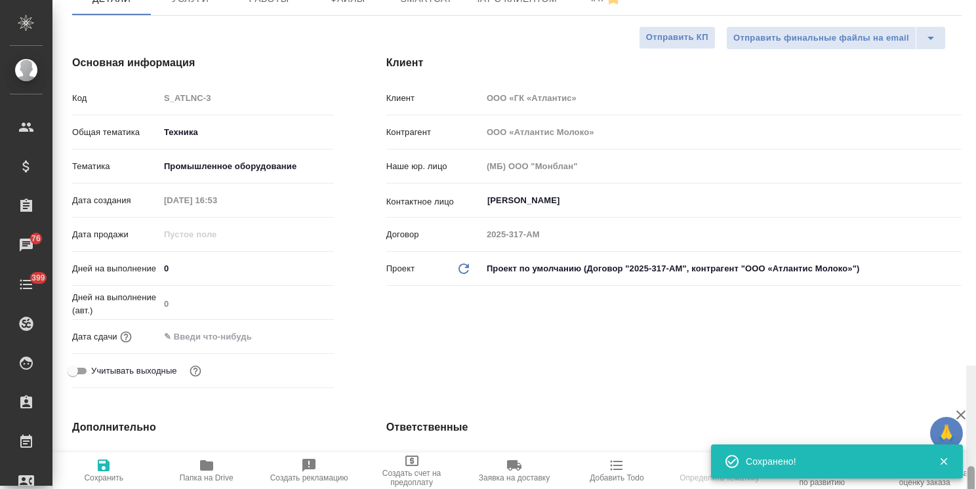
drag, startPoint x: 969, startPoint y: 380, endPoint x: 982, endPoint y: -7, distance: 387.0
click at [975, 0] on html "🙏 .cls-1 fill:#fff; AWATERA [PERSON_NAME] Спецификации Заказы 76 Чаты 399 Todo …" at bounding box center [488, 244] width 976 height 489
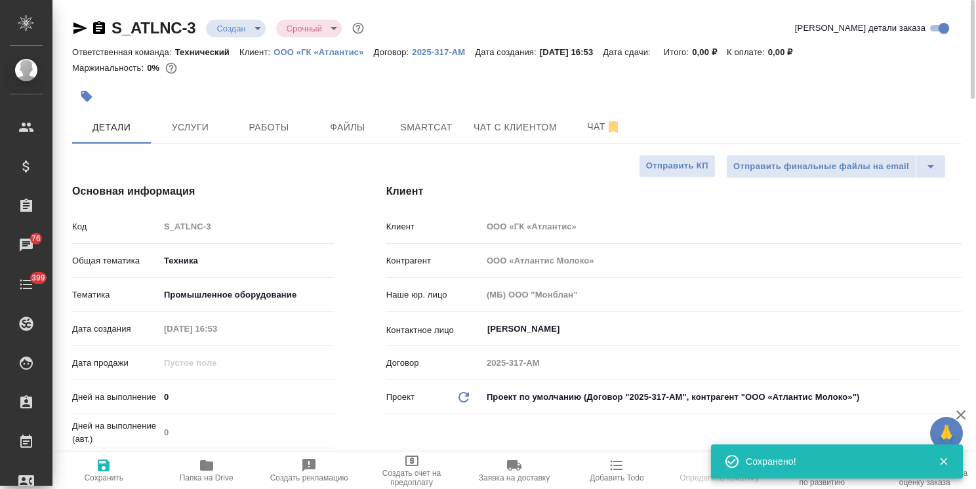
click at [211, 28] on body "🙏 .cls-1 fill:#fff; AWATERA [PERSON_NAME] Спецификации Заказы 76 Чаты 399 Todo …" at bounding box center [488, 244] width 976 height 489
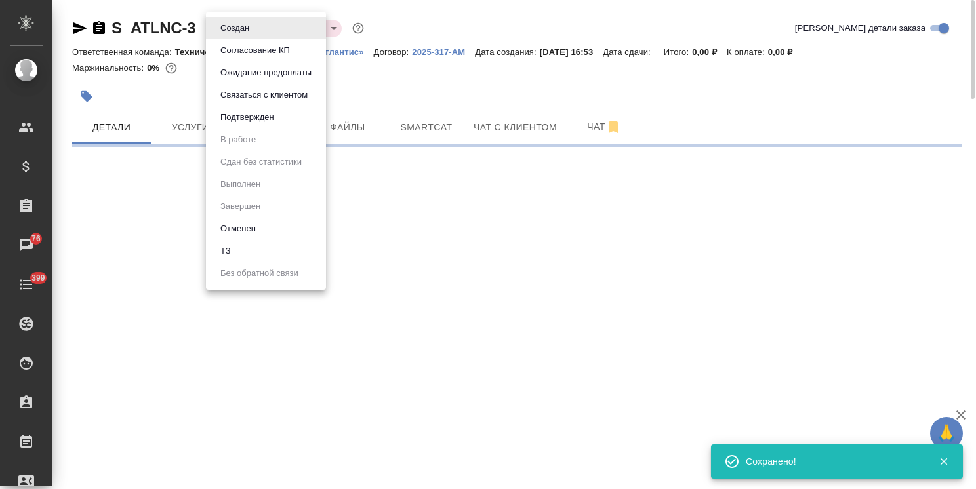
select select "RU"
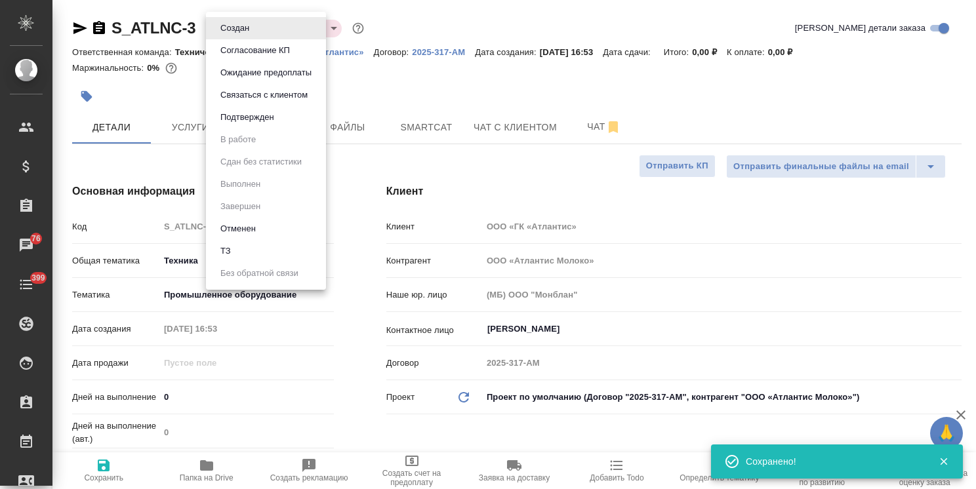
type textarea "x"
click at [236, 234] on button "Отменен" at bounding box center [237, 229] width 43 height 14
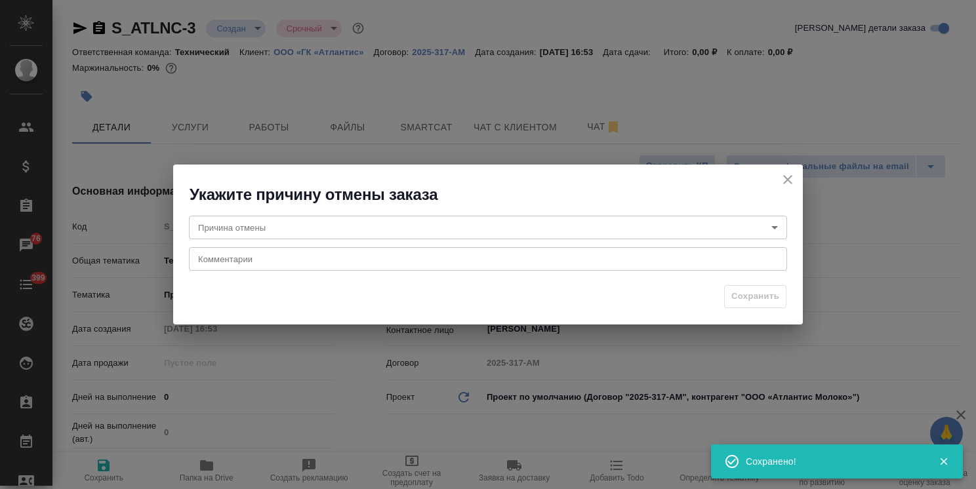
click at [245, 231] on body "🙏 .cls-1 fill:#fff; AWATERA [PERSON_NAME] Спецификации Заказы 76 Чаты 399 Todo …" at bounding box center [488, 244] width 976 height 489
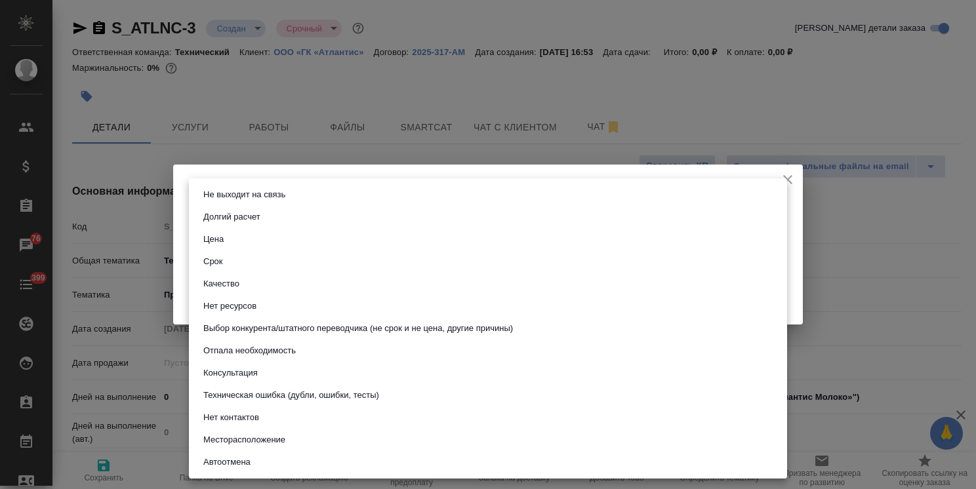
click at [257, 197] on button "Не выходит на связь" at bounding box center [244, 195] width 90 height 14
type input "stopContacting"
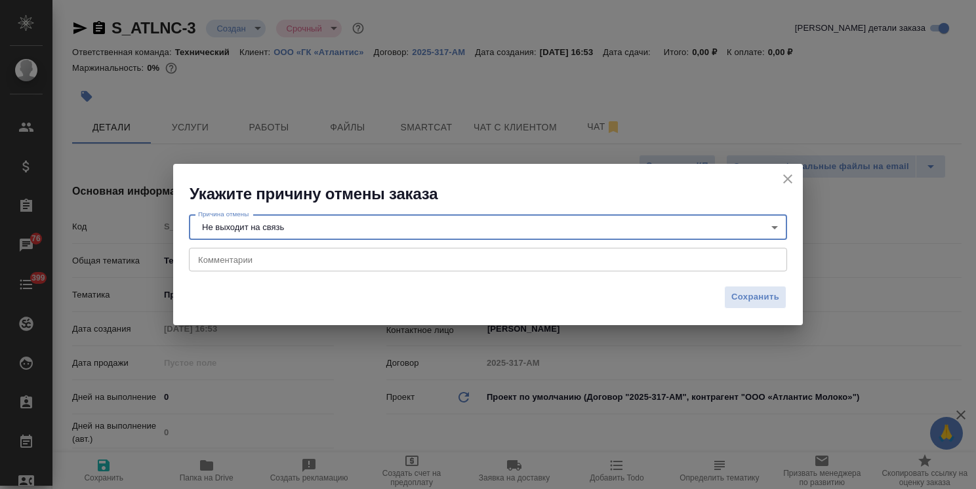
click at [239, 271] on div "x Комментарии" at bounding box center [488, 260] width 598 height 24
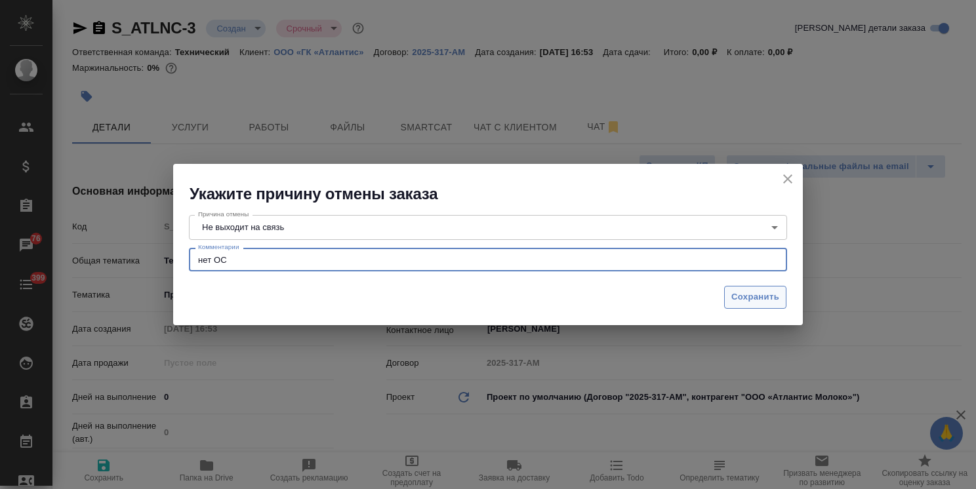
type textarea "нет ОС"
click at [757, 295] on span "Сохранить" at bounding box center [755, 297] width 48 height 15
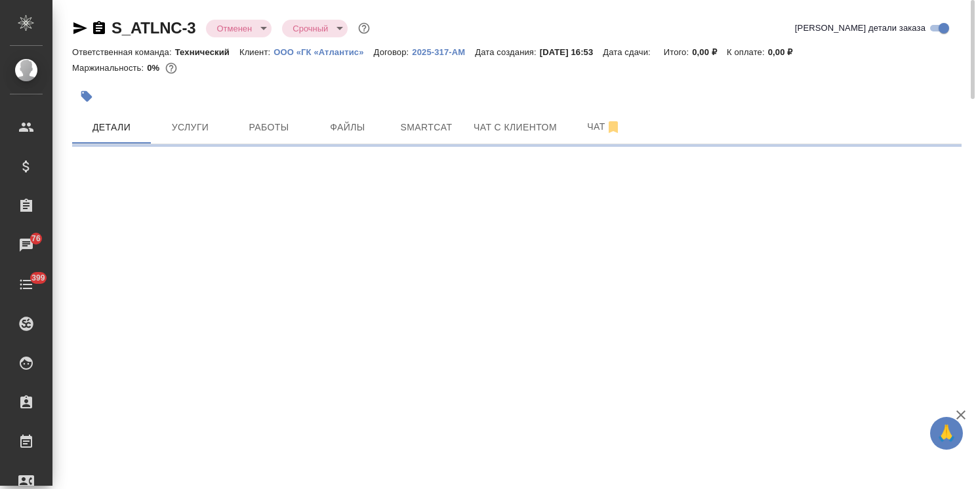
select select "RU"
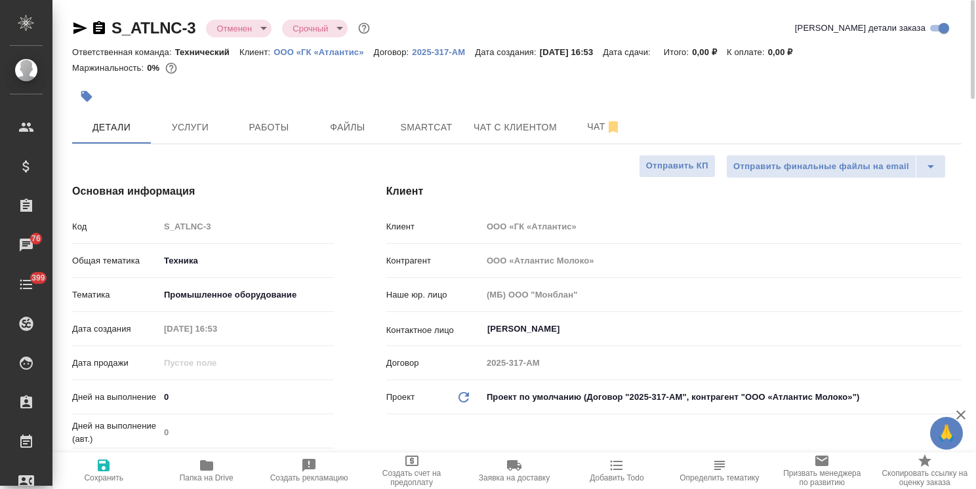
type textarea "x"
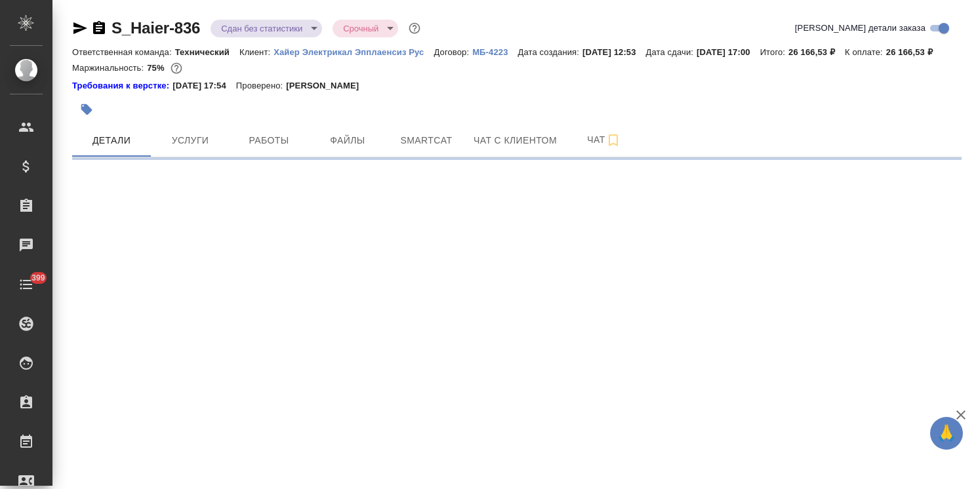
select select "RU"
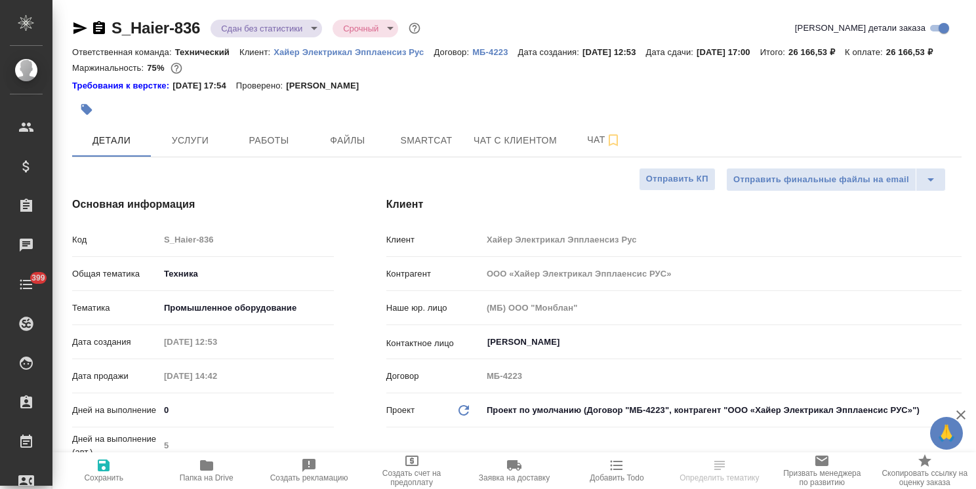
click at [100, 28] on icon "button" at bounding box center [99, 28] width 16 height 16
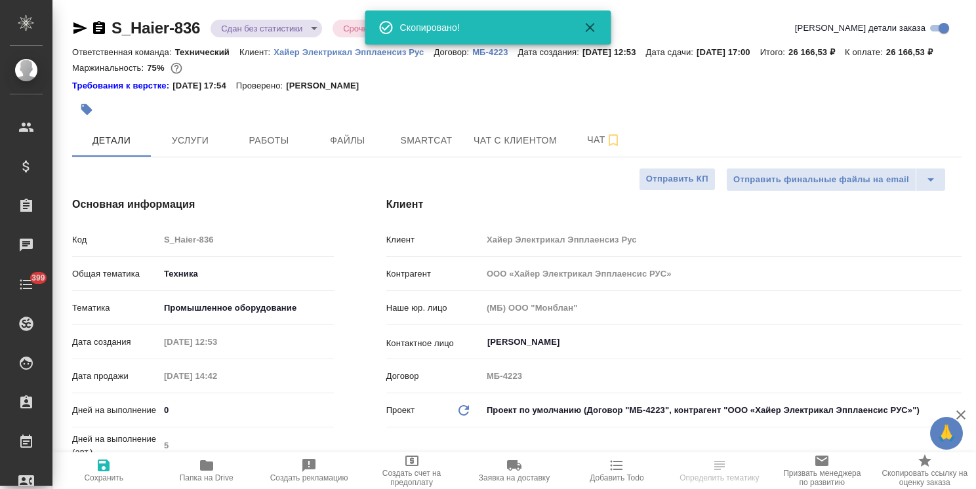
type textarea "x"
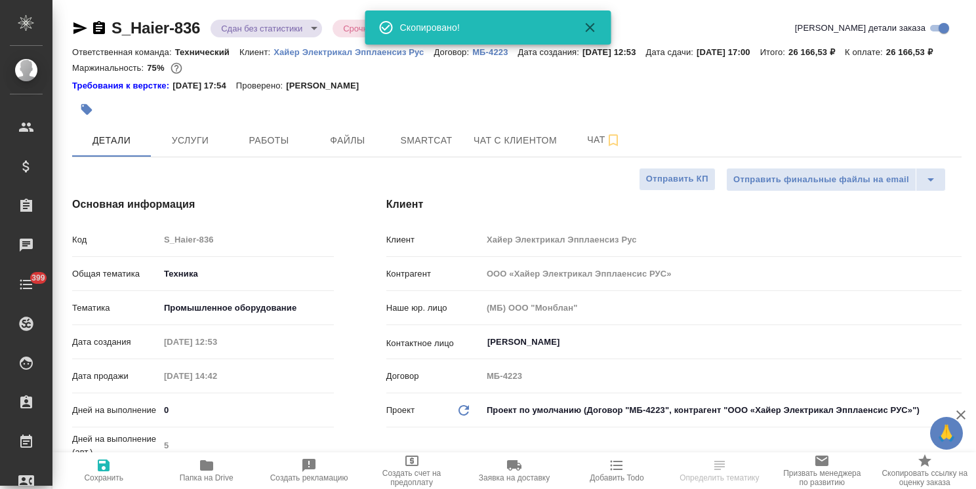
type textarea "x"
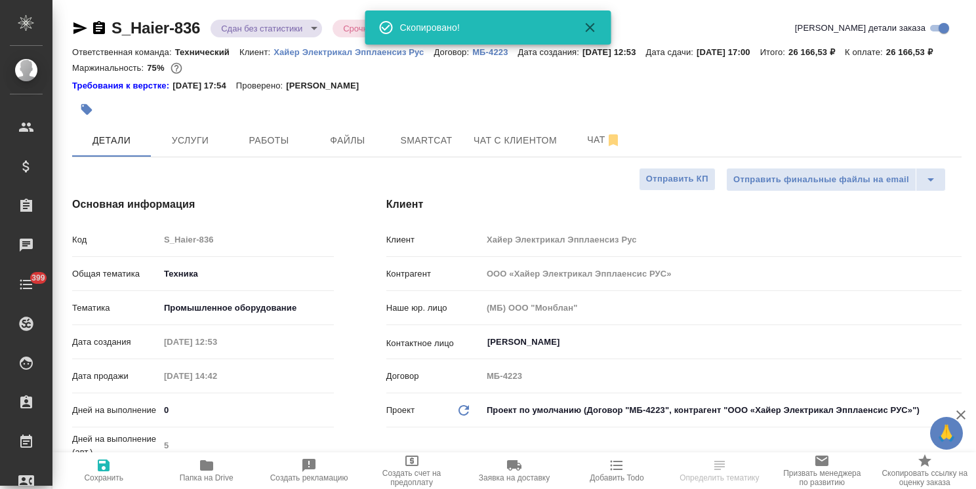
type textarea "x"
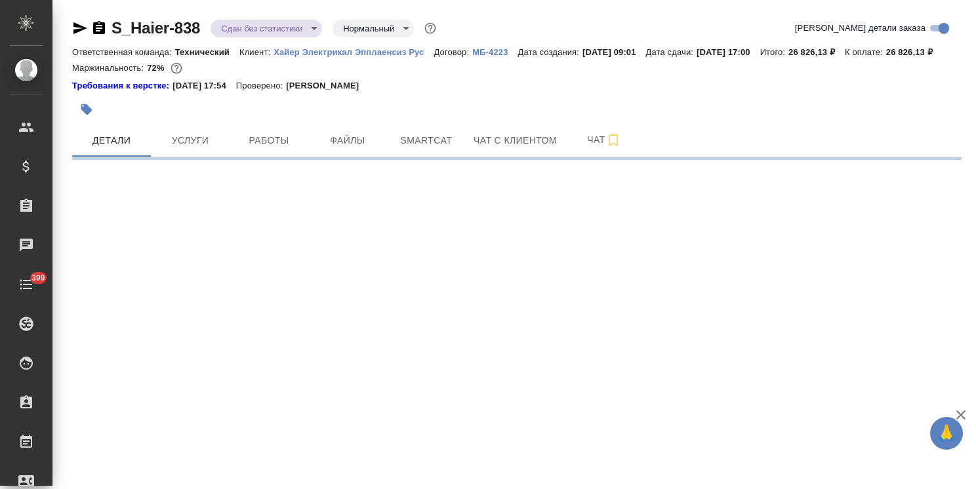
select select "RU"
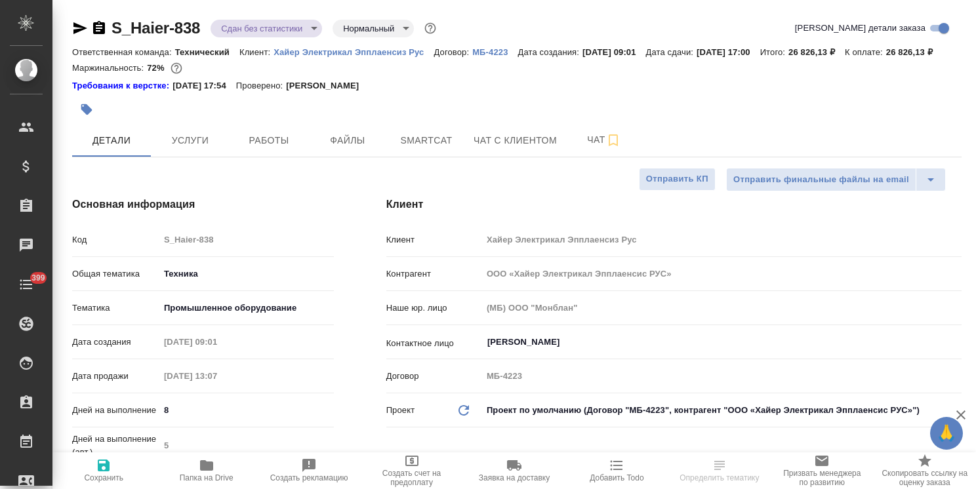
type textarea "x"
click at [98, 30] on icon "button" at bounding box center [99, 27] width 12 height 13
type textarea "x"
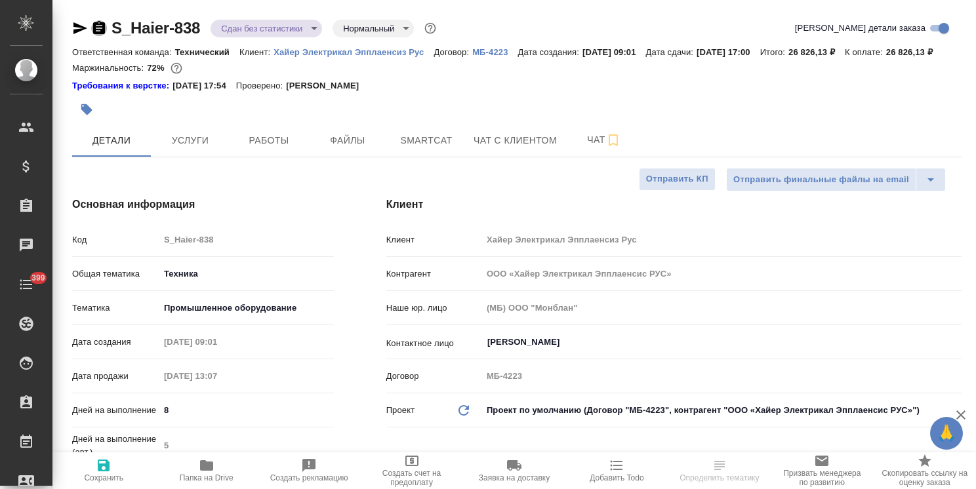
type textarea "x"
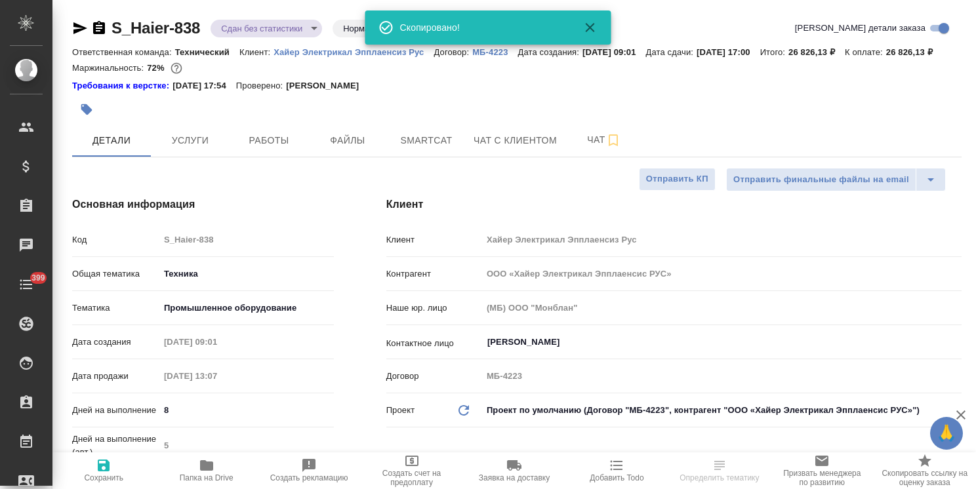
type textarea "x"
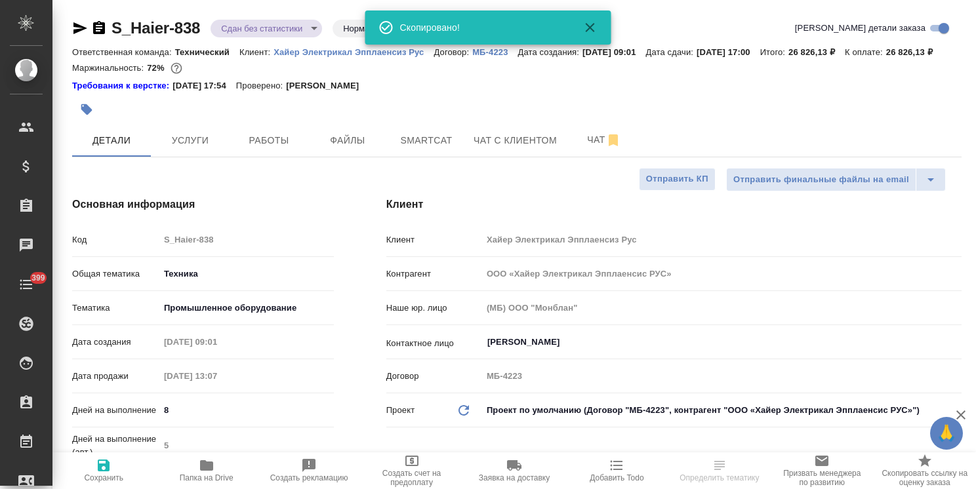
type textarea "x"
